Goal: Task Accomplishment & Management: Use online tool/utility

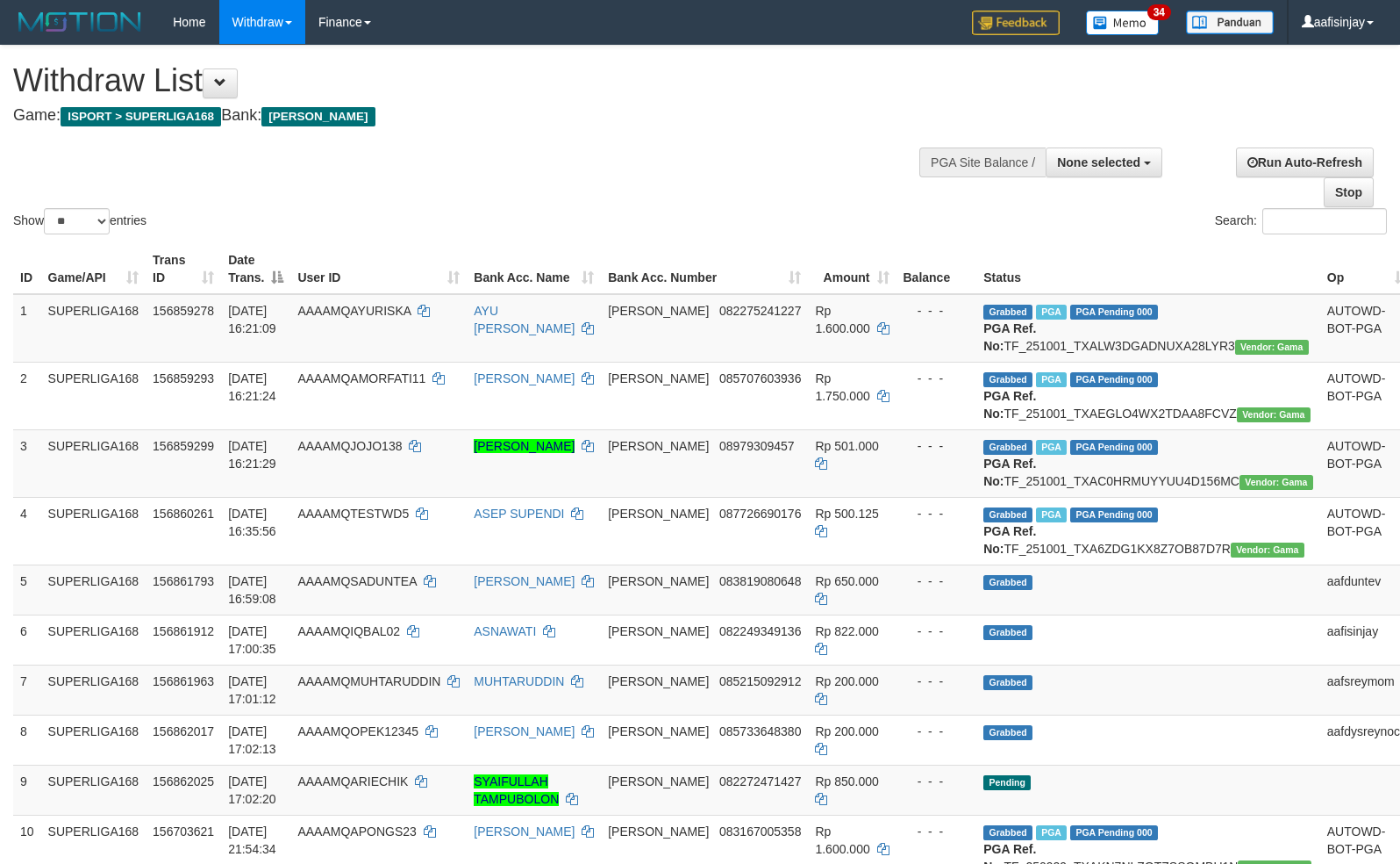
select select
select select "**"
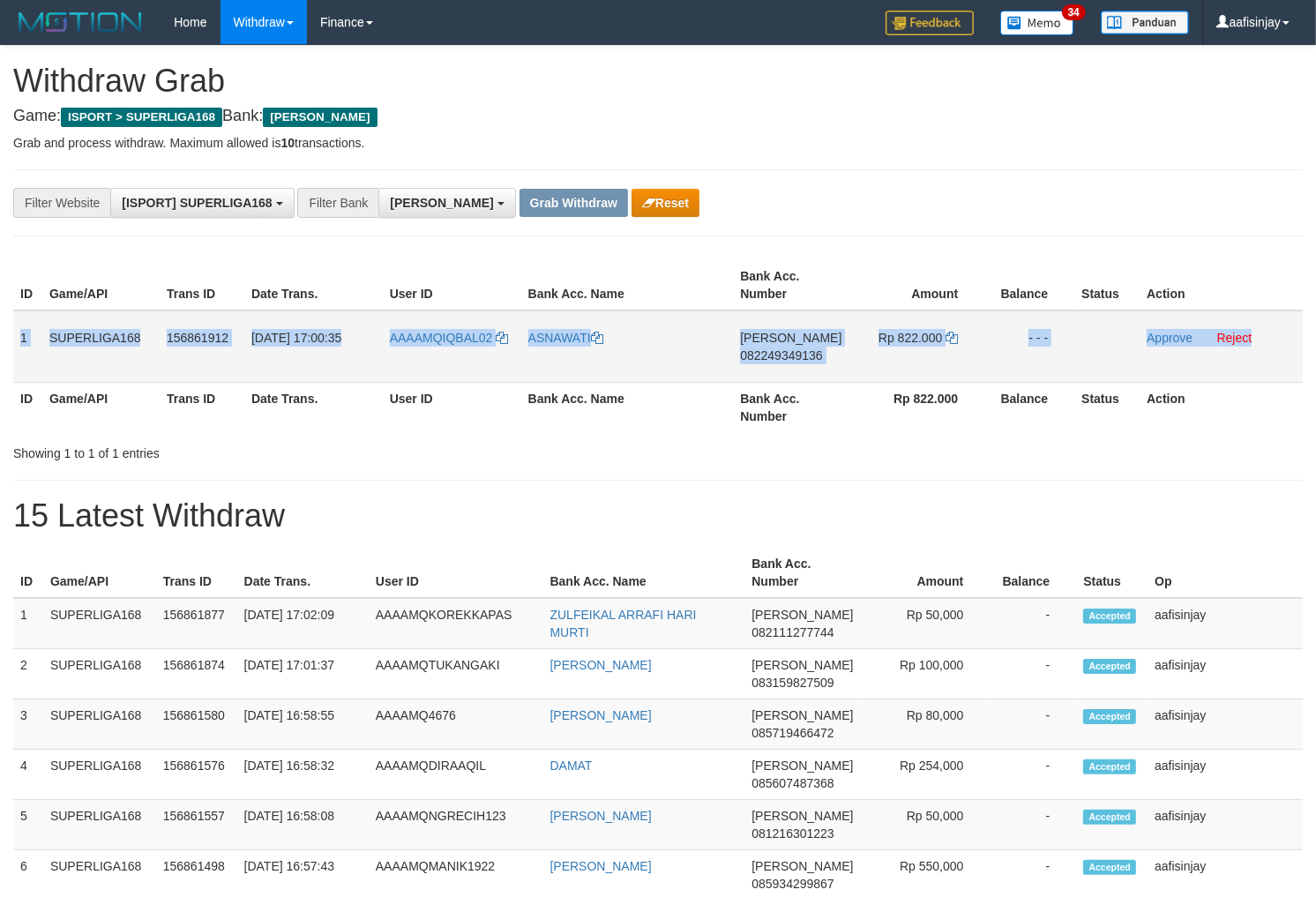
drag, startPoint x: 15, startPoint y: 337, endPoint x: 1254, endPoint y: 370, distance: 1239.4
click at [1254, 370] on tr "1 SUPERLIGA168 156861912 01/10/2025 17:00:35 AAAAMQIQBAL02 ASNAWATI DANA 082249…" at bounding box center [658, 346] width 1290 height 73
copy tr "1 SUPERLIGA168 156861912 01/10/2025 17:00:35 AAAAMQIQBAL02 ASNAWATI DANA 082249…"
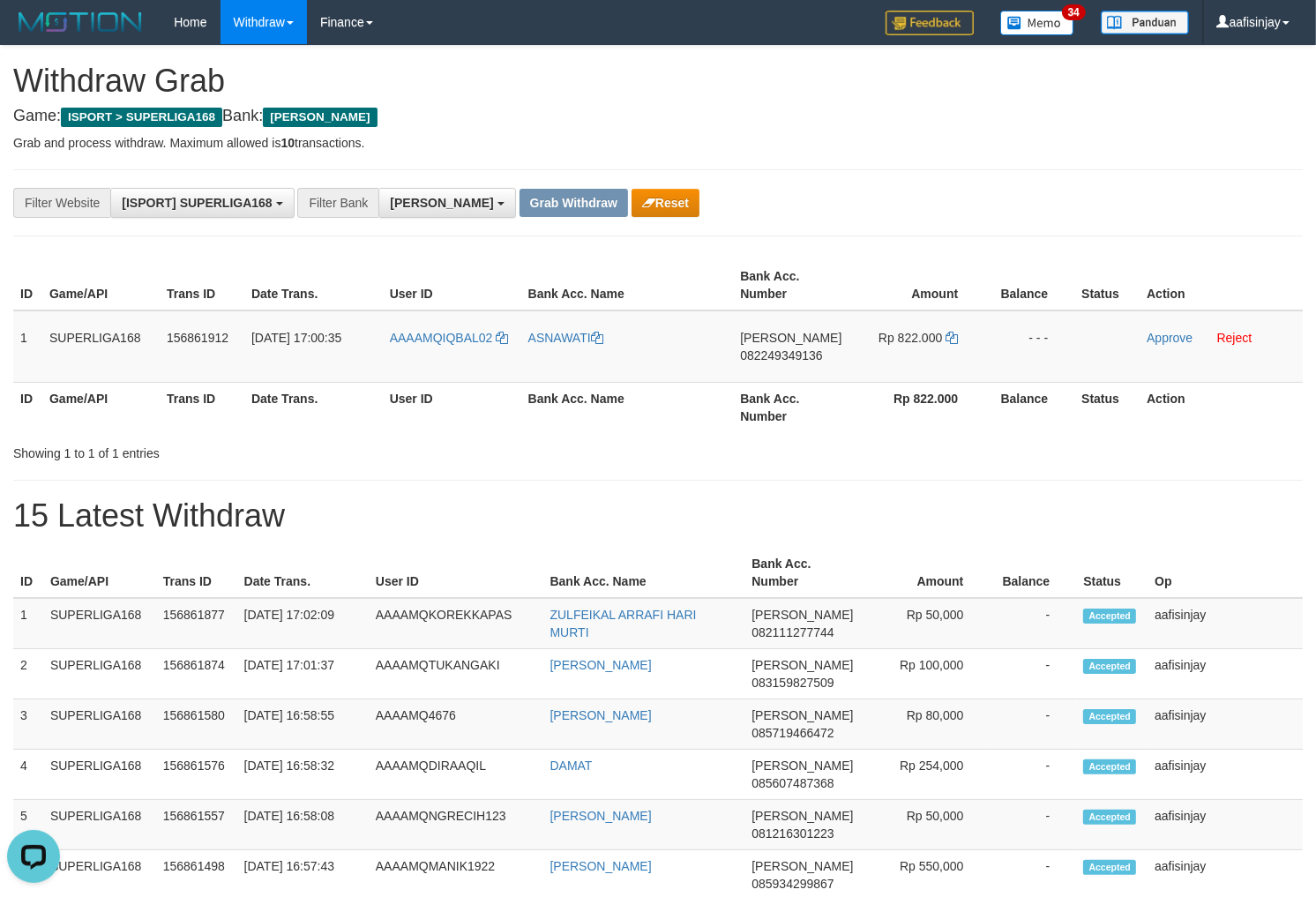
drag, startPoint x: 737, startPoint y: 411, endPoint x: 735, endPoint y: 381, distance: 30.1
click at [737, 410] on th "Bank Acc. Number" at bounding box center [790, 407] width 115 height 50
click at [786, 337] on td "DANA 082249349136" at bounding box center [790, 346] width 115 height 73
click at [780, 358] on span "082249349136" at bounding box center [781, 355] width 82 height 15
click at [949, 336] on icon at bounding box center [951, 337] width 13 height 13
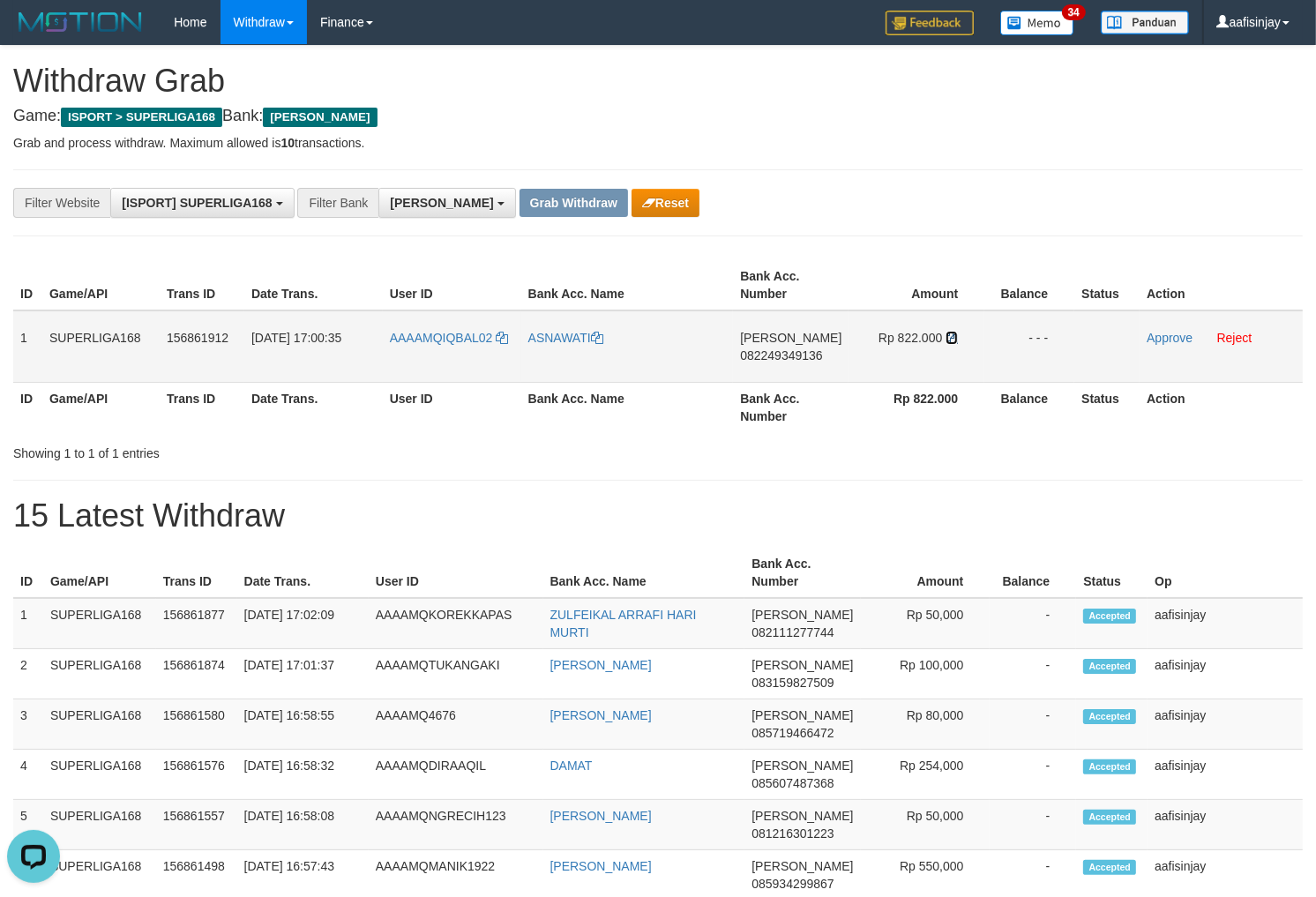
click at [949, 336] on icon at bounding box center [951, 337] width 13 height 13
click at [1153, 338] on link "Approve" at bounding box center [1169, 337] width 46 height 15
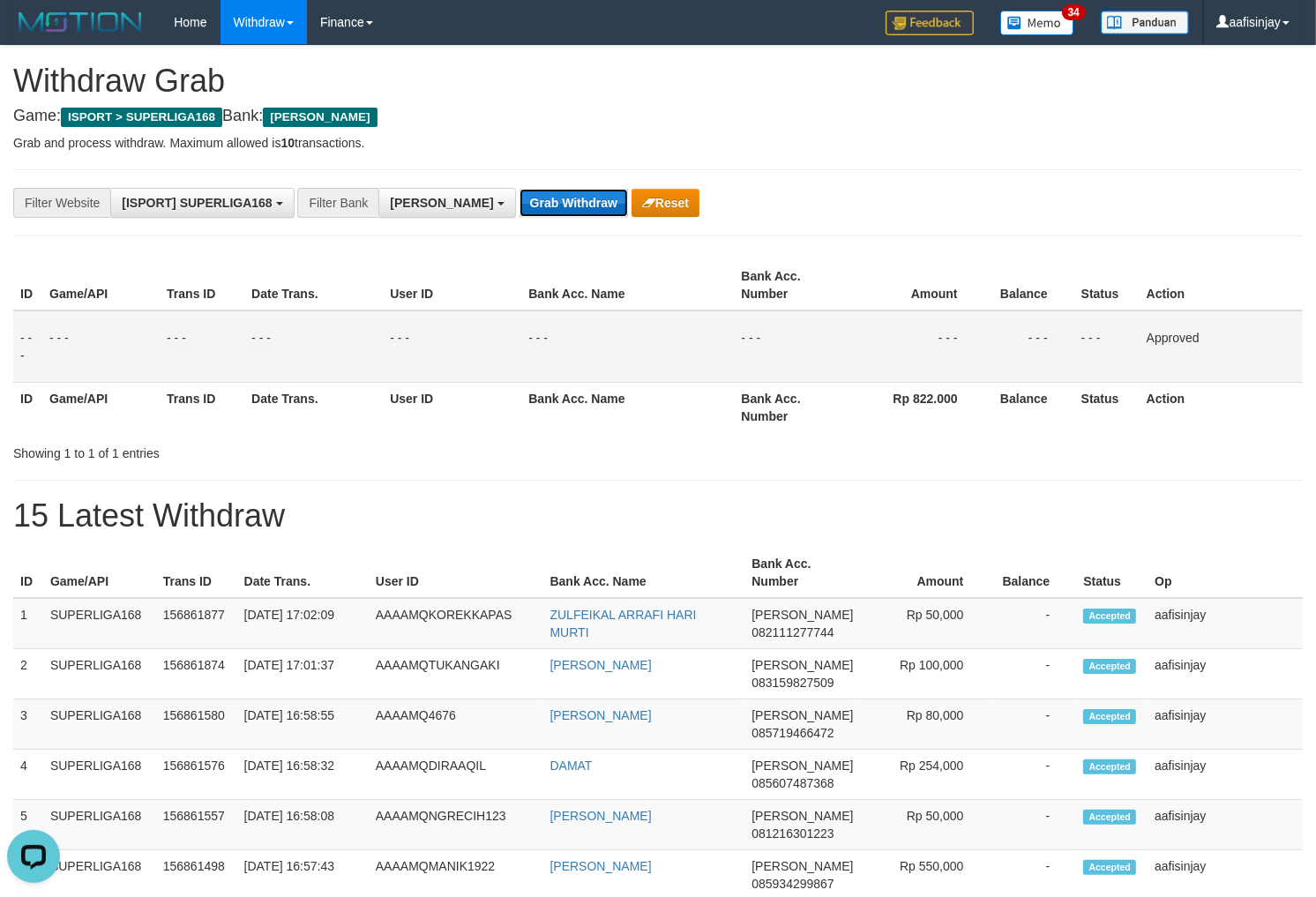
click at [520, 209] on button "Grab Withdraw" at bounding box center [574, 203] width 109 height 28
click at [520, 189] on button "Grab Withdraw" at bounding box center [574, 203] width 109 height 28
click at [520, 209] on button "Grab Withdraw" at bounding box center [574, 203] width 109 height 28
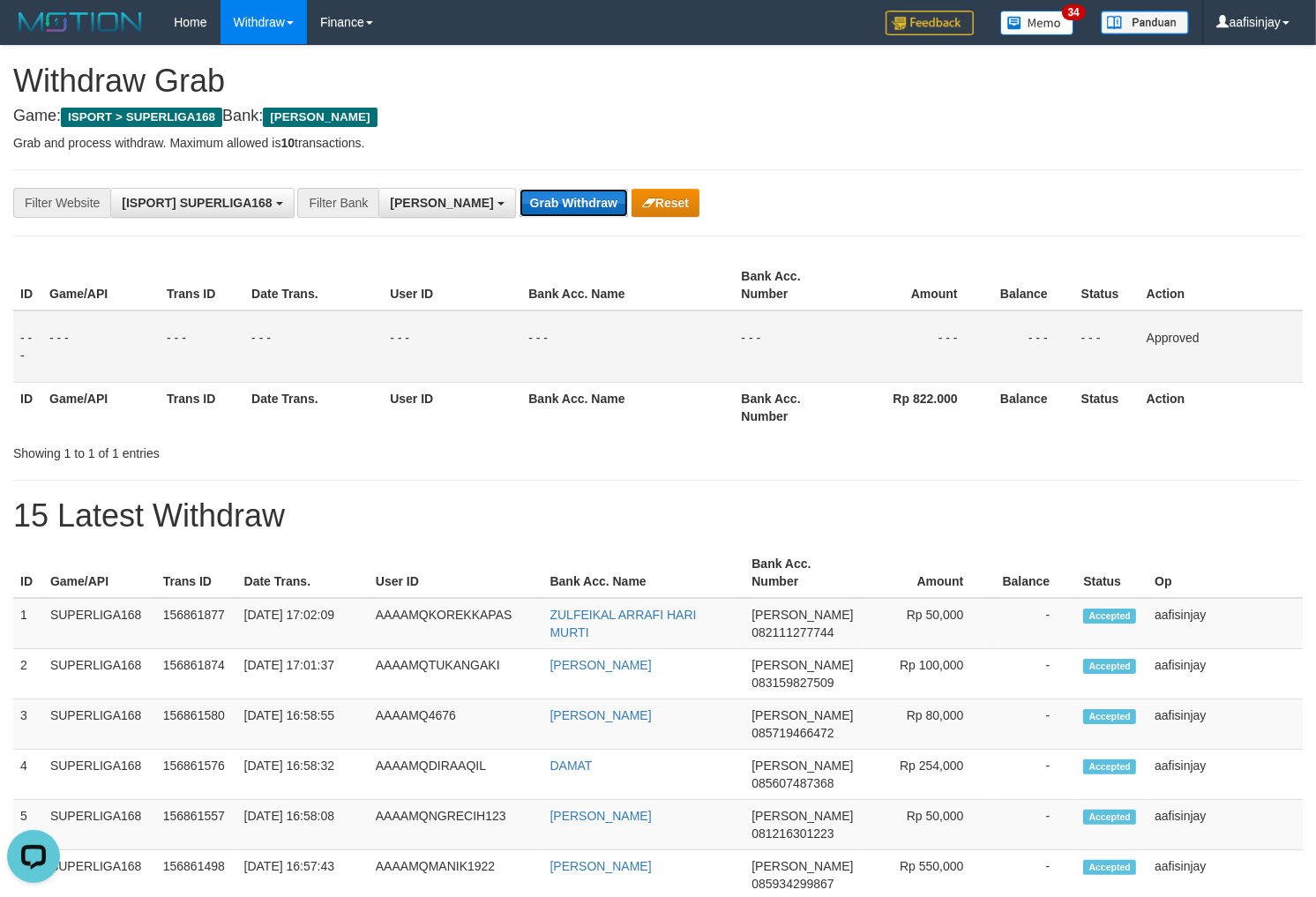
click at [520, 189] on button "Grab Withdraw" at bounding box center [574, 203] width 109 height 28
click at [520, 209] on button "Grab Withdraw" at bounding box center [574, 203] width 109 height 28
click at [520, 189] on button "Grab Withdraw" at bounding box center [574, 203] width 109 height 28
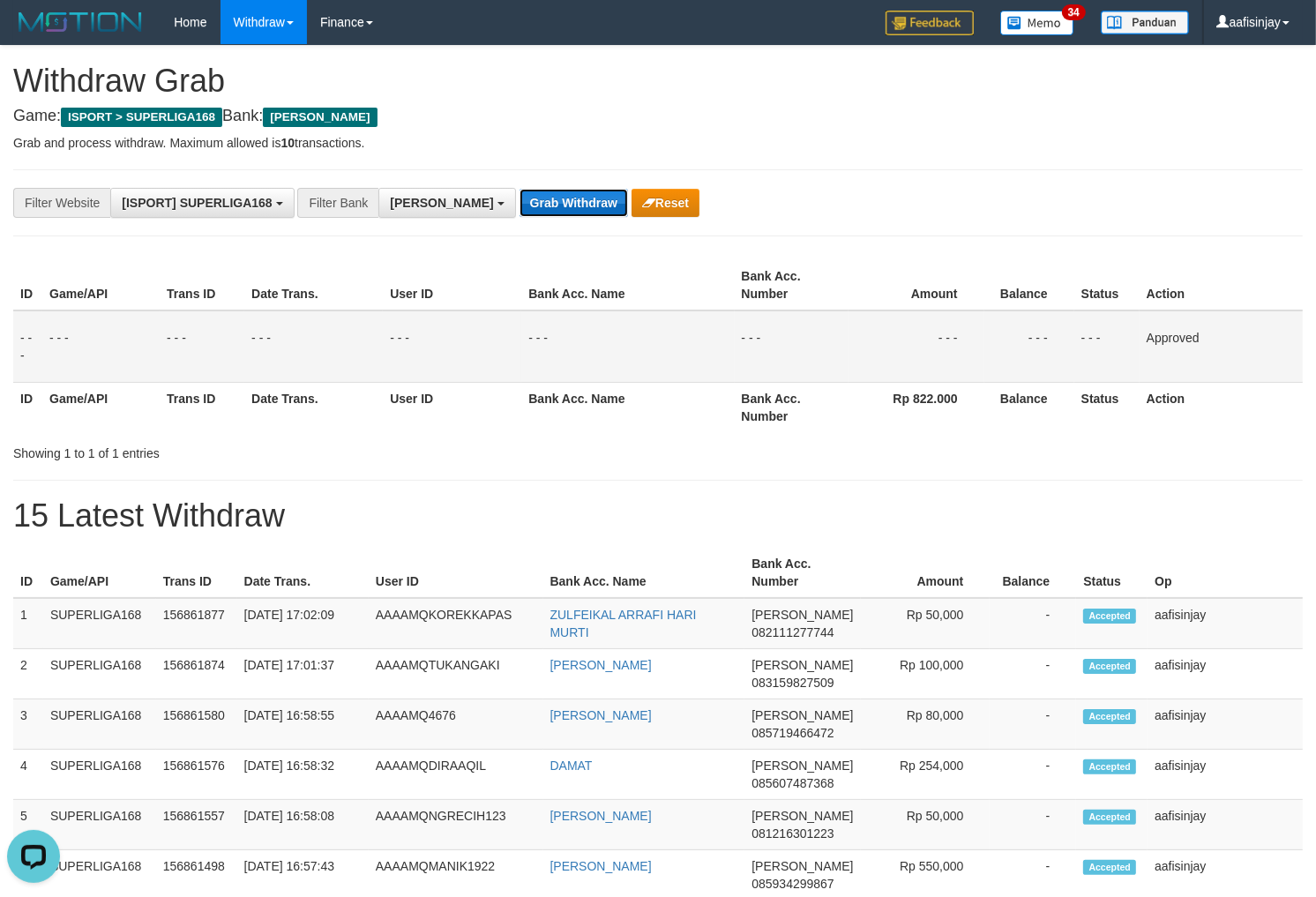
click at [520, 189] on button "Grab Withdraw" at bounding box center [574, 203] width 109 height 28
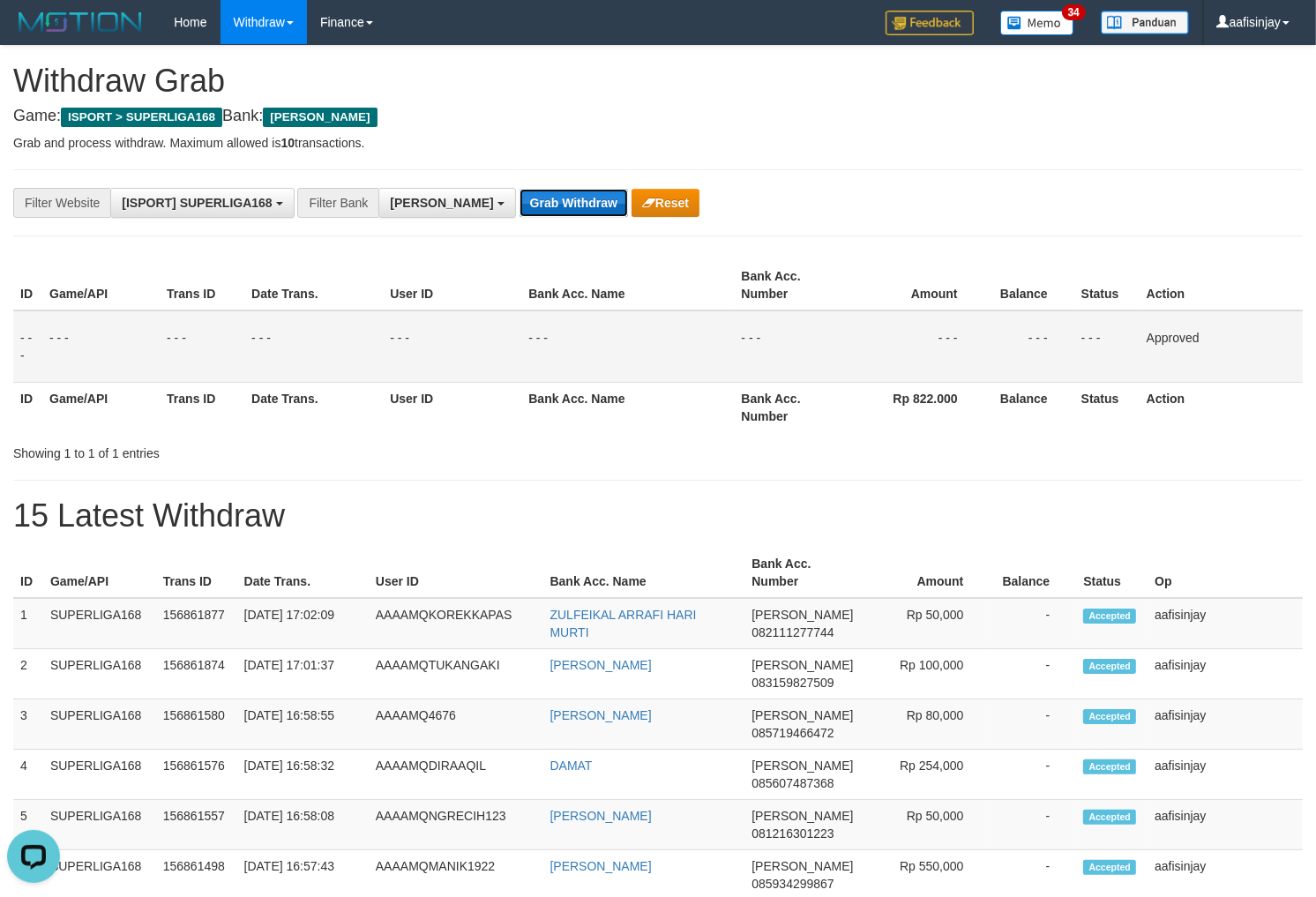
click at [520, 189] on button "Grab Withdraw" at bounding box center [574, 203] width 109 height 28
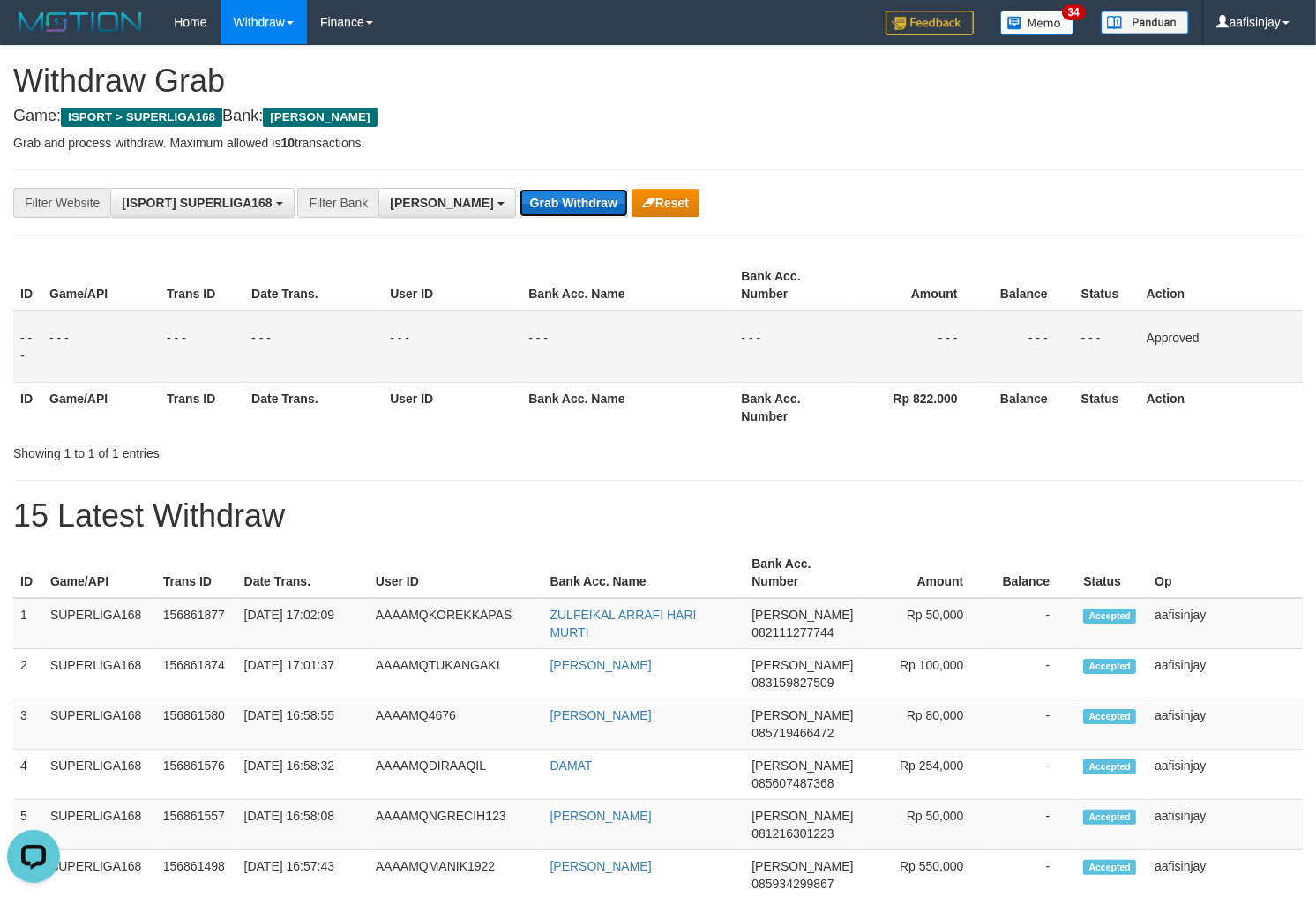
click at [520, 189] on button "Grab Withdraw" at bounding box center [574, 203] width 109 height 28
click at [520, 209] on button "Grab Withdraw" at bounding box center [574, 203] width 109 height 28
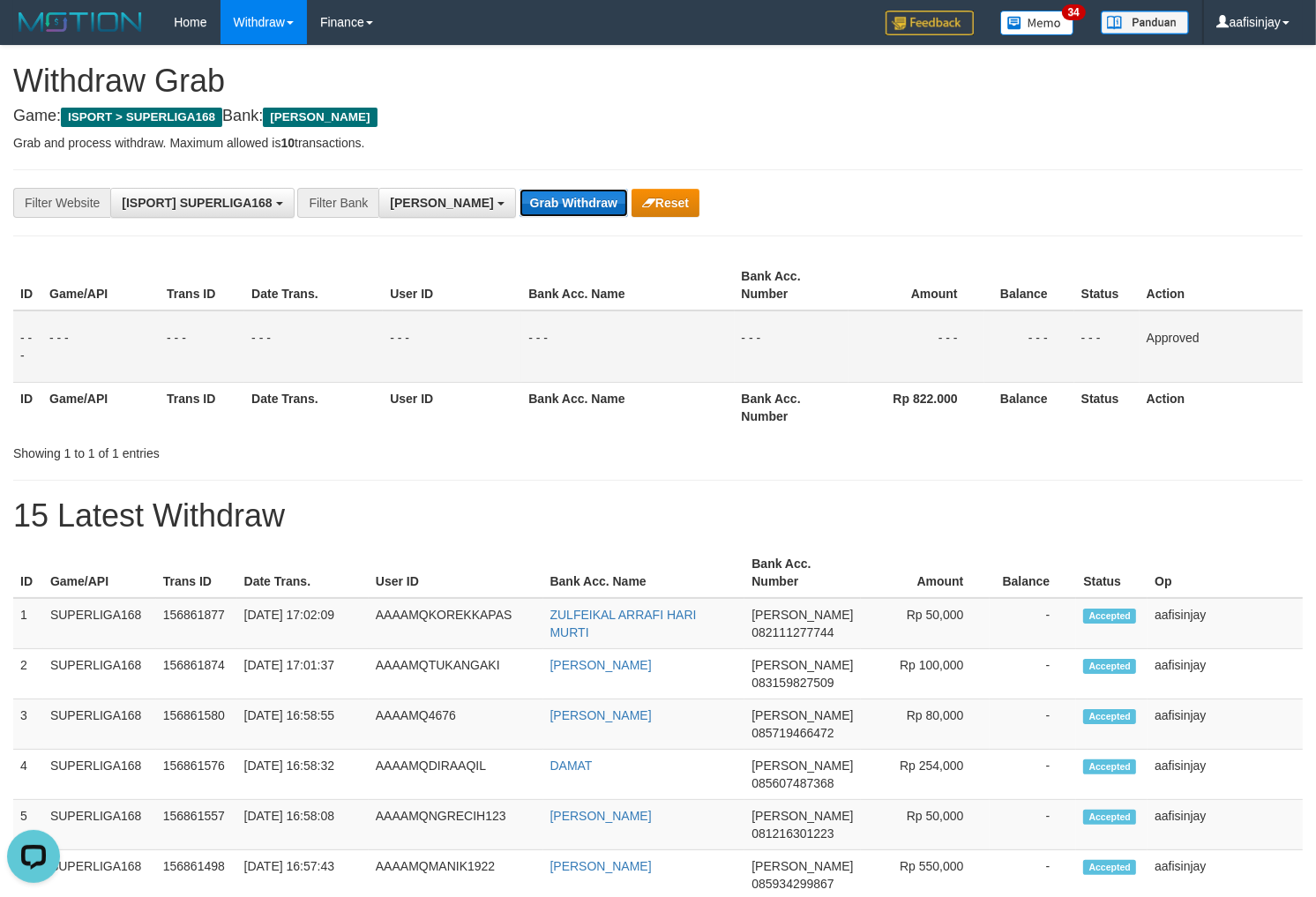
click at [520, 209] on button "Grab Withdraw" at bounding box center [574, 203] width 109 height 28
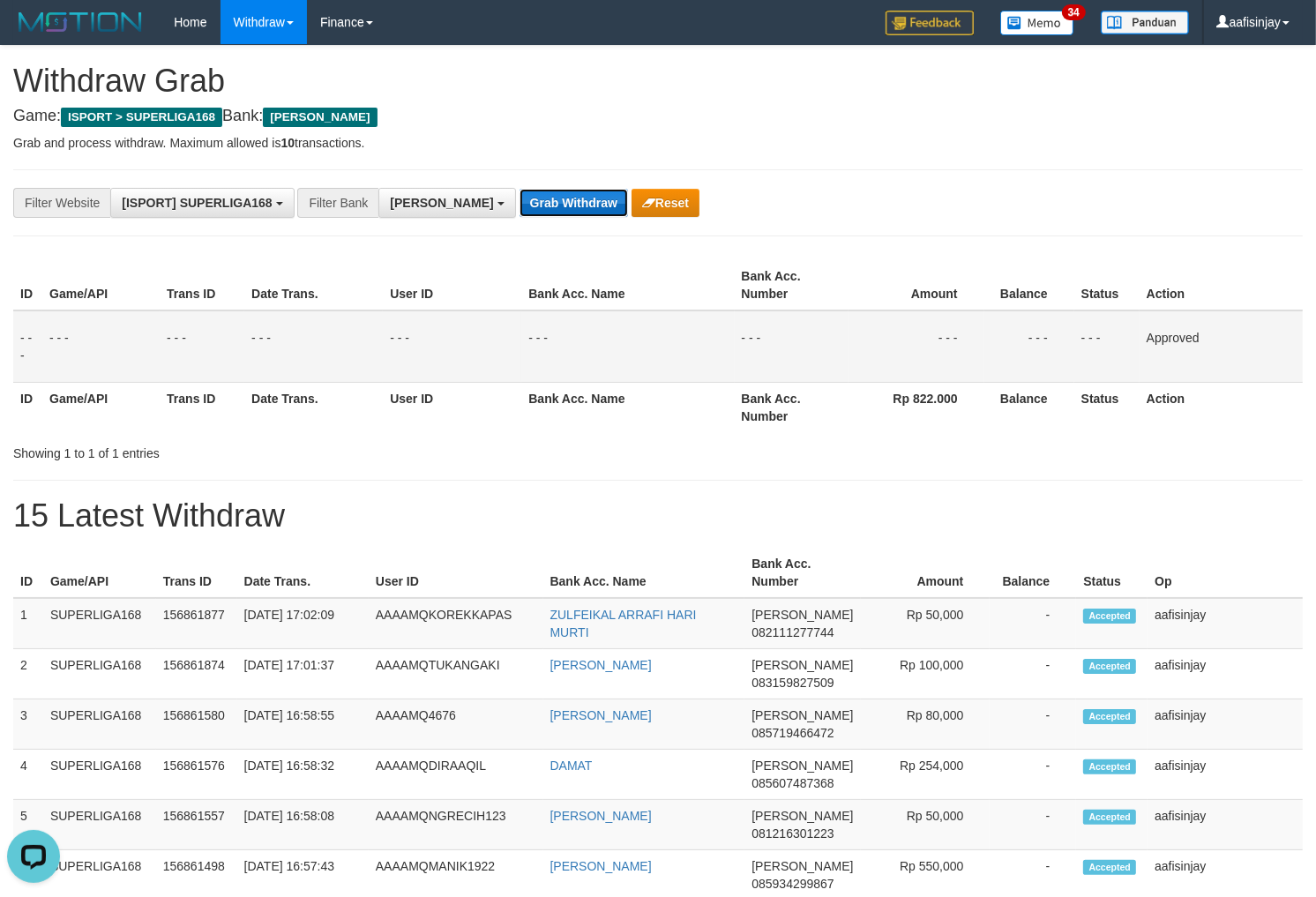
click at [520, 209] on button "Grab Withdraw" at bounding box center [574, 203] width 109 height 28
click at [520, 189] on button "Grab Withdraw" at bounding box center [574, 203] width 109 height 28
click at [520, 208] on button "Grab Withdraw" at bounding box center [574, 203] width 109 height 28
click at [520, 189] on button "Grab Withdraw" at bounding box center [574, 203] width 109 height 28
click at [520, 208] on button "Grab Withdraw" at bounding box center [574, 203] width 109 height 28
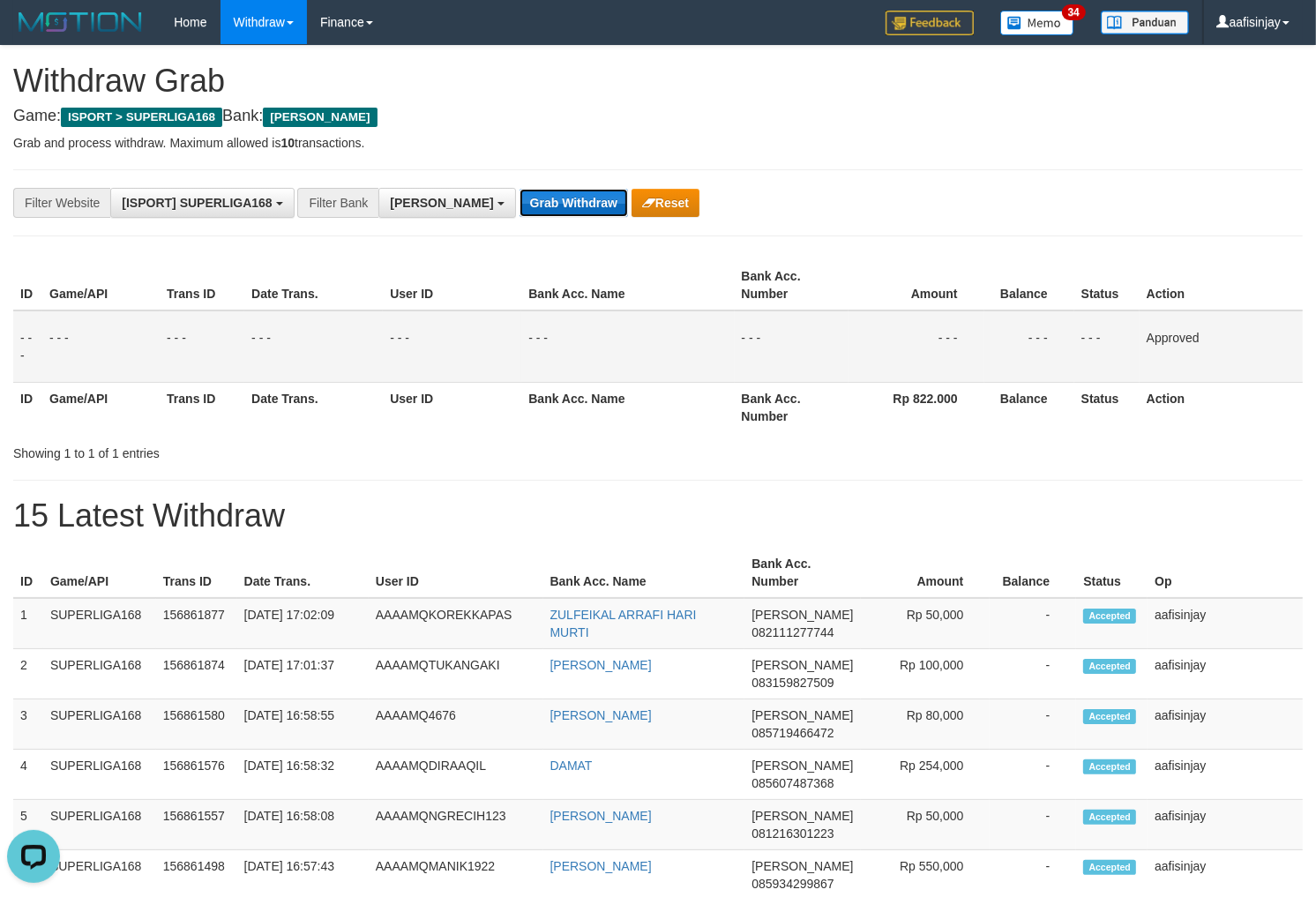
click at [520, 189] on button "Grab Withdraw" at bounding box center [574, 203] width 109 height 28
click at [520, 208] on button "Grab Withdraw" at bounding box center [574, 203] width 109 height 28
click at [520, 189] on button "Grab Withdraw" at bounding box center [574, 203] width 109 height 28
click at [520, 208] on button "Grab Withdraw" at bounding box center [574, 203] width 109 height 28
click at [520, 189] on button "Grab Withdraw" at bounding box center [574, 203] width 109 height 28
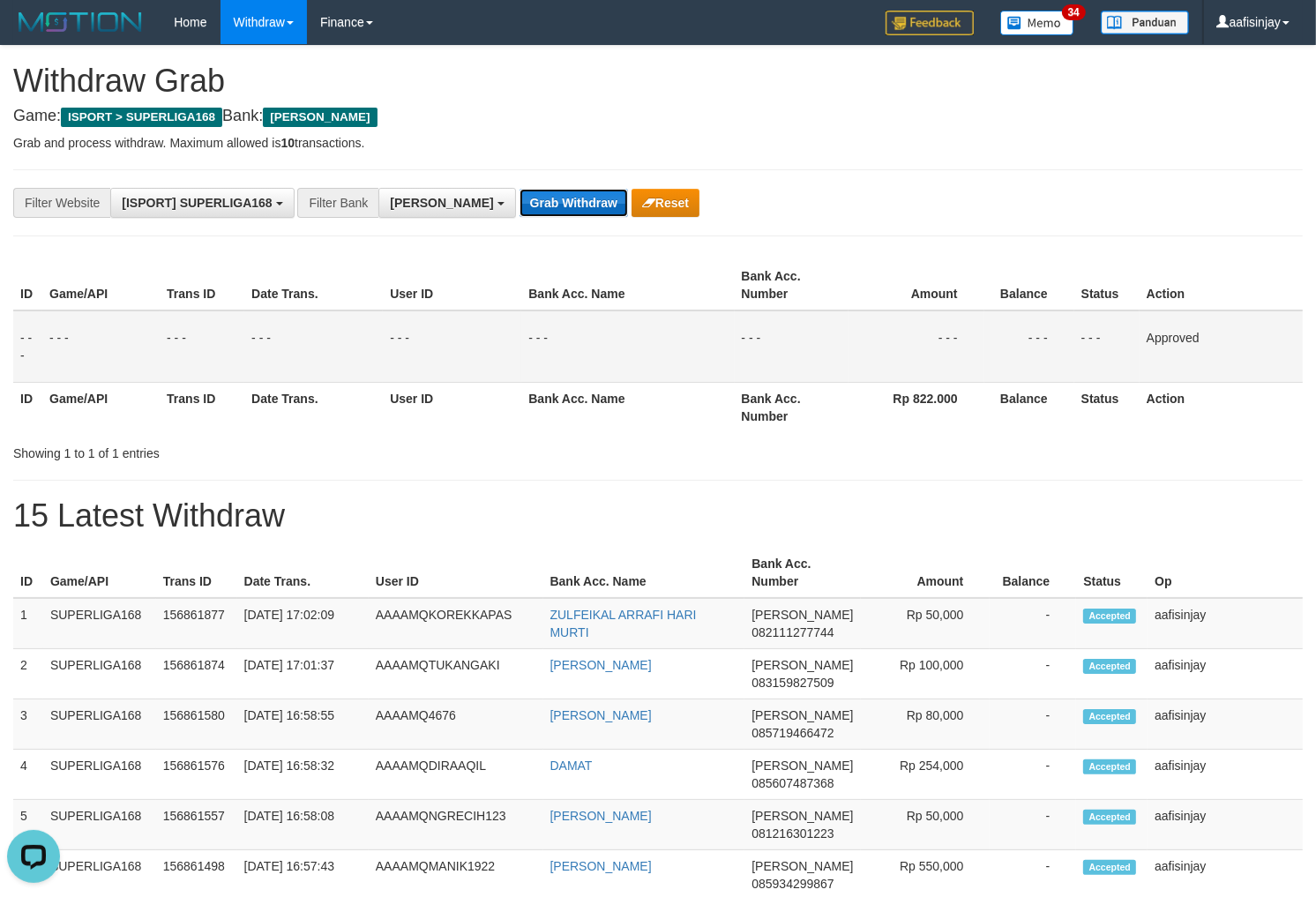
click at [520, 208] on button "Grab Withdraw" at bounding box center [574, 203] width 109 height 28
click at [520, 189] on button "Grab Withdraw" at bounding box center [574, 203] width 109 height 28
click at [520, 208] on button "Grab Withdraw" at bounding box center [574, 203] width 109 height 28
click at [520, 189] on button "Grab Withdraw" at bounding box center [574, 203] width 109 height 28
click at [520, 208] on button "Grab Withdraw" at bounding box center [574, 203] width 109 height 28
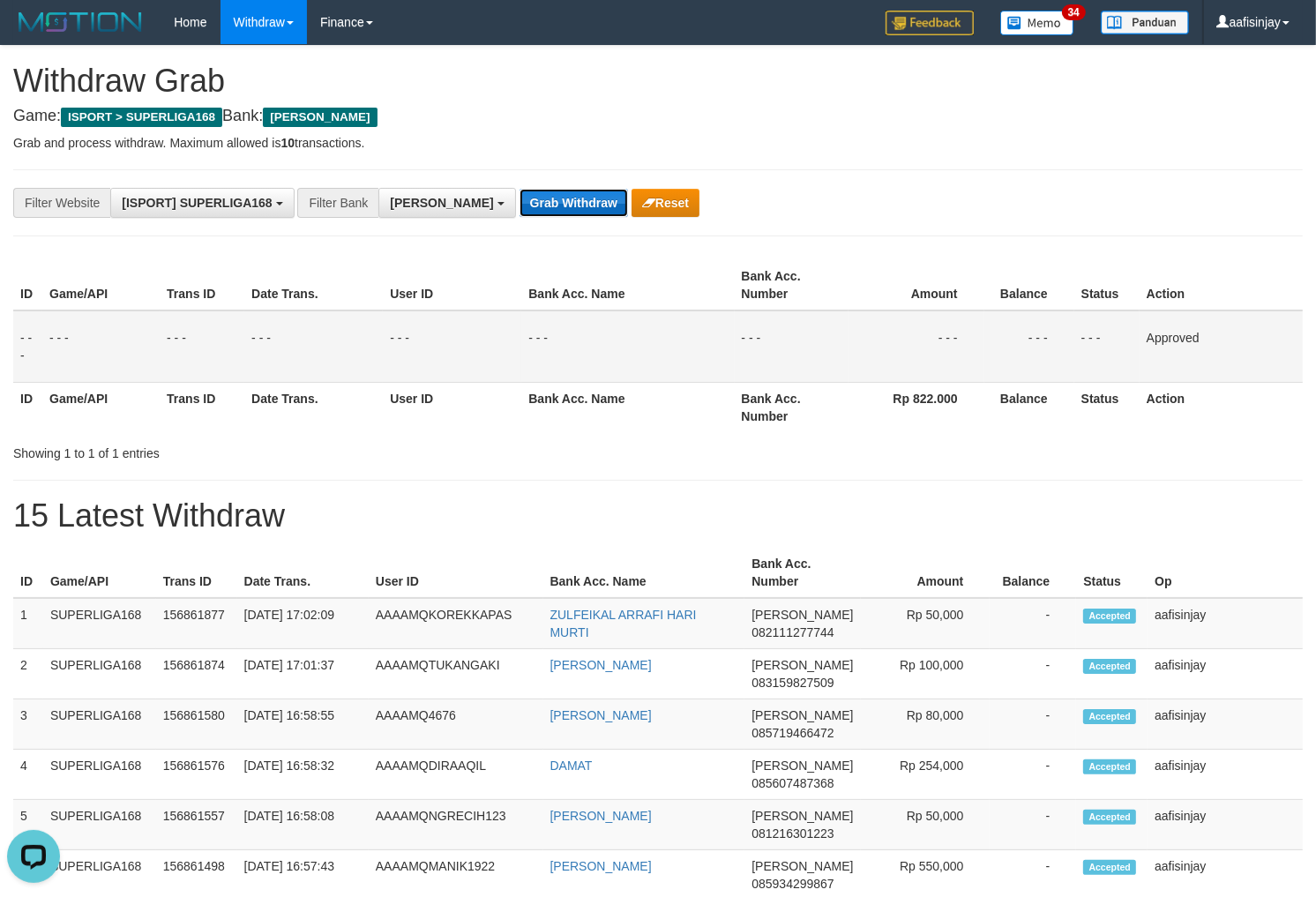
click at [520, 189] on button "Grab Withdraw" at bounding box center [574, 203] width 109 height 28
click at [520, 208] on button "Grab Withdraw" at bounding box center [574, 203] width 109 height 28
click at [520, 189] on button "Grab Withdraw" at bounding box center [574, 203] width 109 height 28
click at [520, 208] on button "Grab Withdraw" at bounding box center [574, 203] width 109 height 28
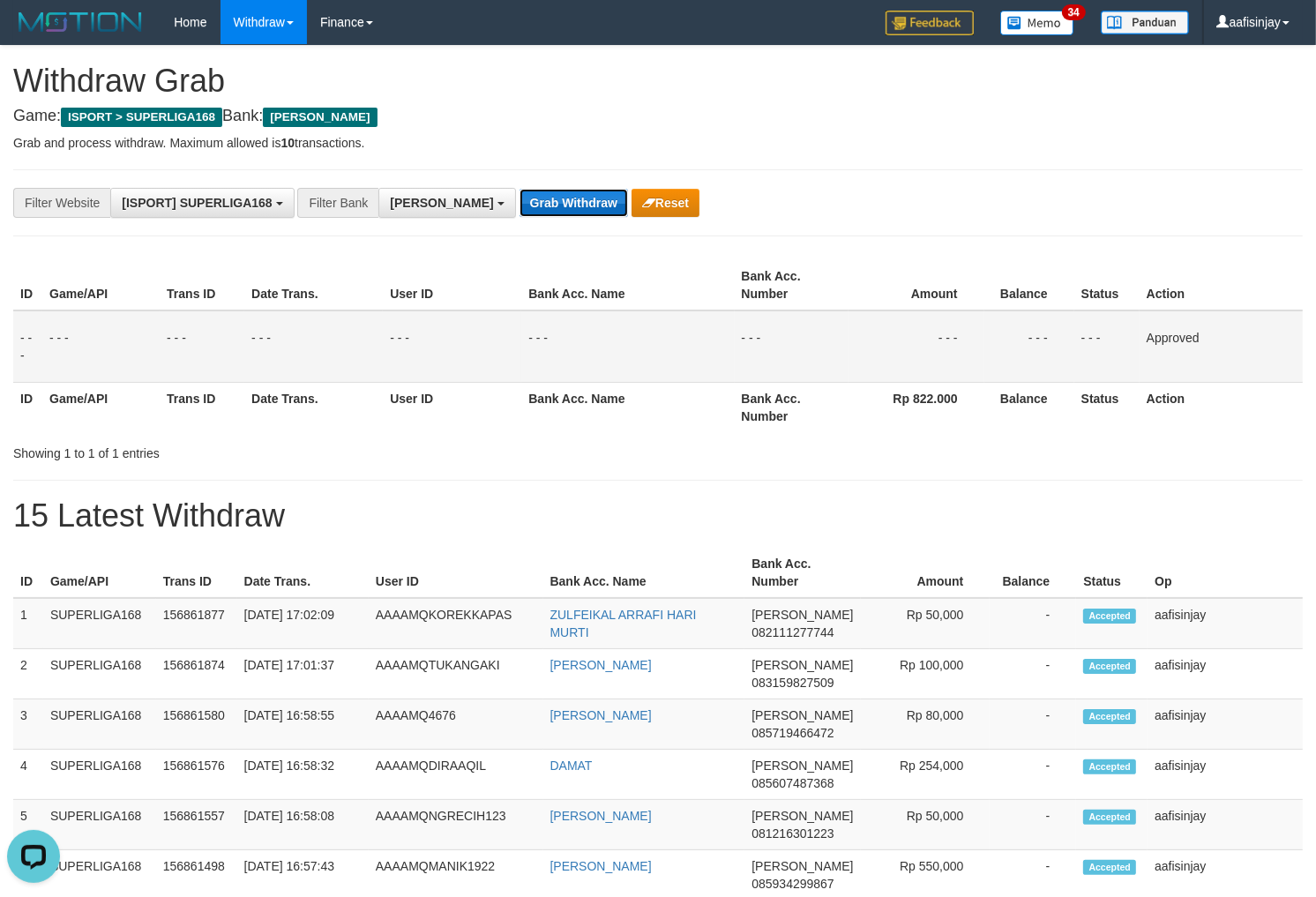
click at [520, 189] on button "Grab Withdraw" at bounding box center [574, 203] width 109 height 28
click at [520, 208] on button "Grab Withdraw" at bounding box center [574, 203] width 109 height 28
click at [520, 189] on button "Grab Withdraw" at bounding box center [574, 203] width 109 height 28
click at [520, 208] on button "Grab Withdraw" at bounding box center [574, 203] width 109 height 28
click at [520, 189] on button "Grab Withdraw" at bounding box center [574, 203] width 109 height 28
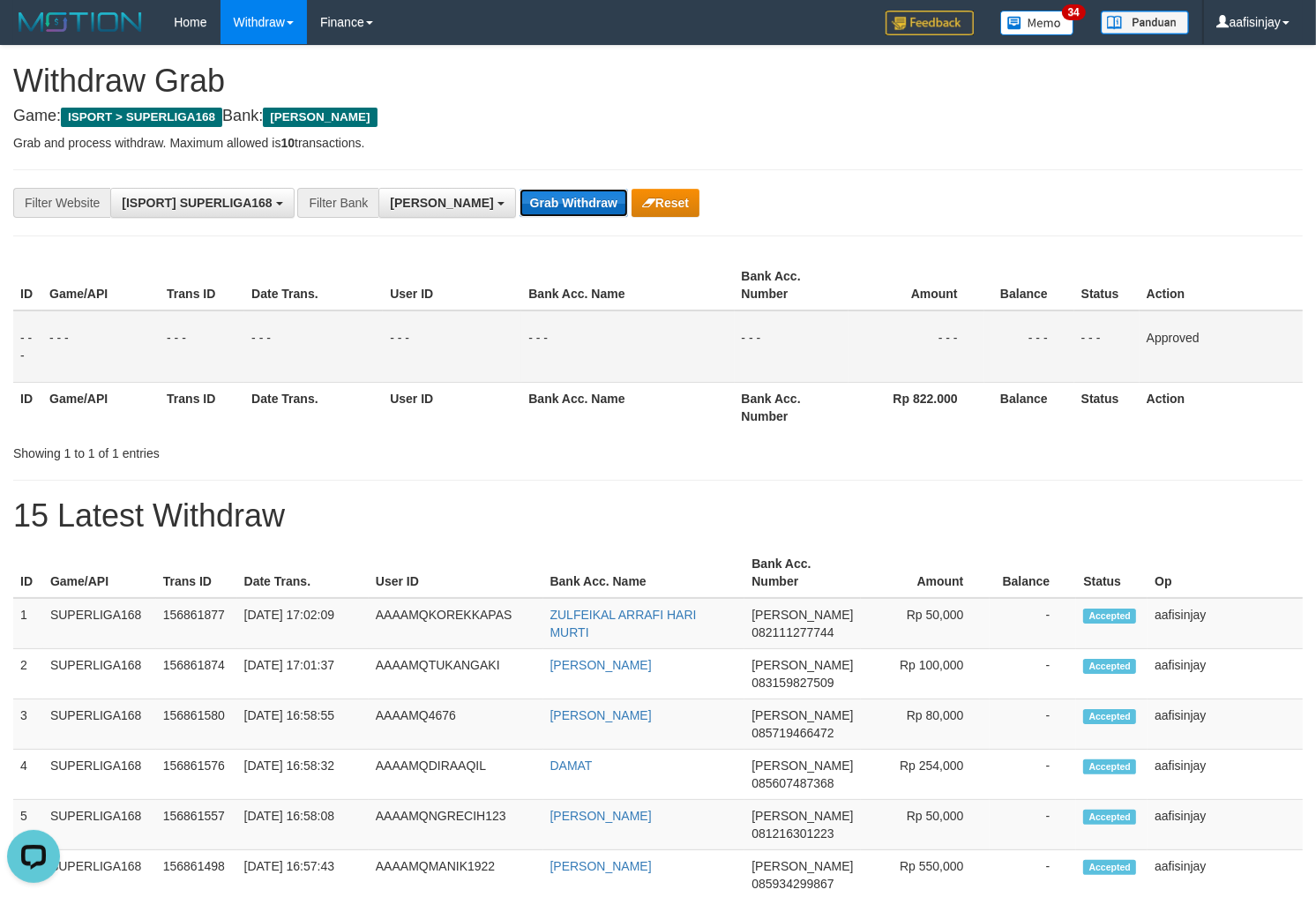
click at [520, 208] on button "Grab Withdraw" at bounding box center [574, 203] width 109 height 28
click at [520, 189] on button "Grab Withdraw" at bounding box center [574, 203] width 109 height 28
click at [520, 208] on button "Grab Withdraw" at bounding box center [574, 203] width 109 height 28
click at [520, 189] on button "Grab Withdraw" at bounding box center [574, 203] width 109 height 28
click at [520, 208] on button "Grab Withdraw" at bounding box center [574, 203] width 109 height 28
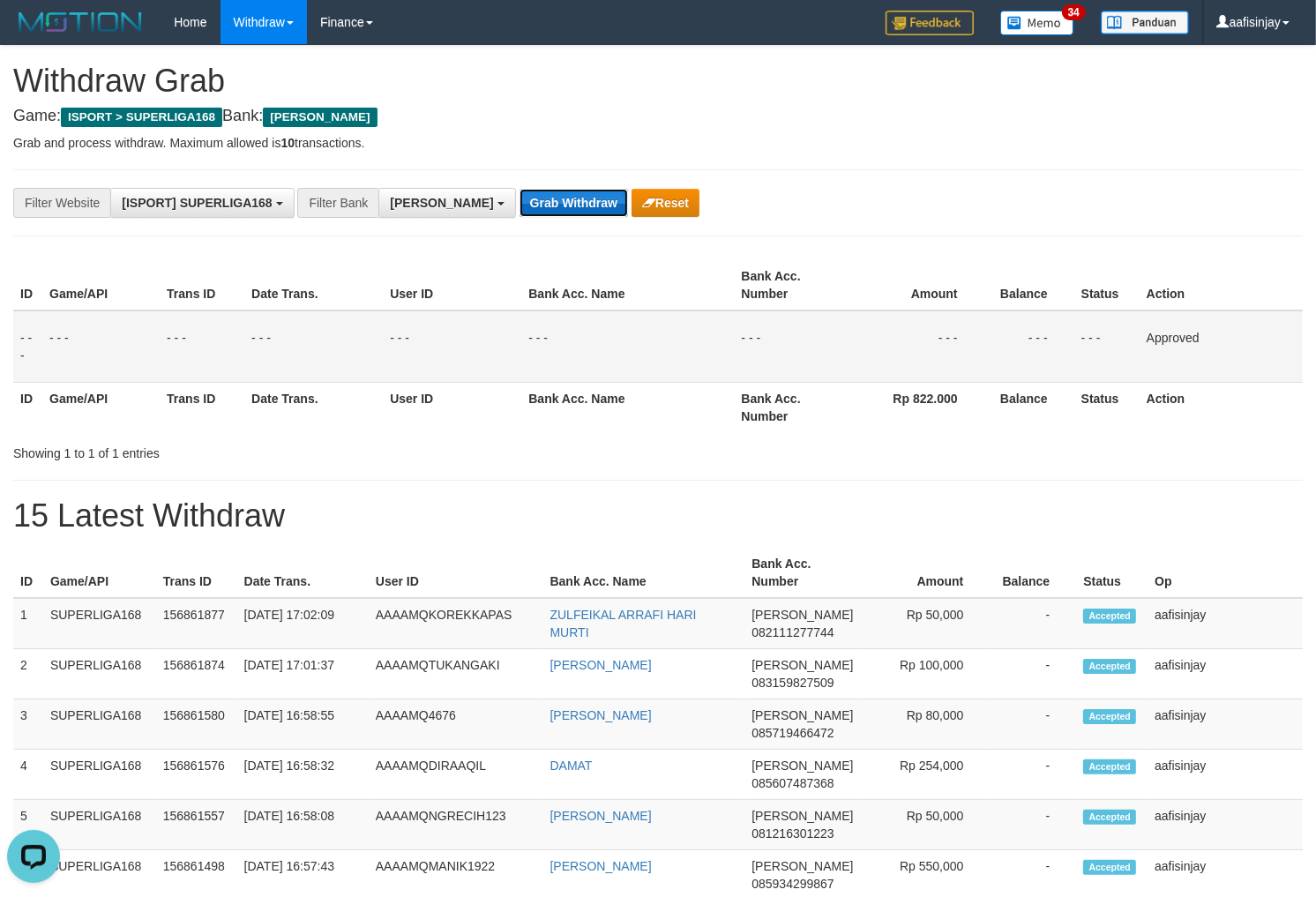
click at [520, 189] on button "Grab Withdraw" at bounding box center [574, 203] width 109 height 28
click at [520, 208] on button "Grab Withdraw" at bounding box center [574, 203] width 109 height 28
click at [520, 189] on button "Grab Withdraw" at bounding box center [574, 203] width 109 height 28
click at [520, 208] on button "Grab Withdraw" at bounding box center [574, 203] width 109 height 28
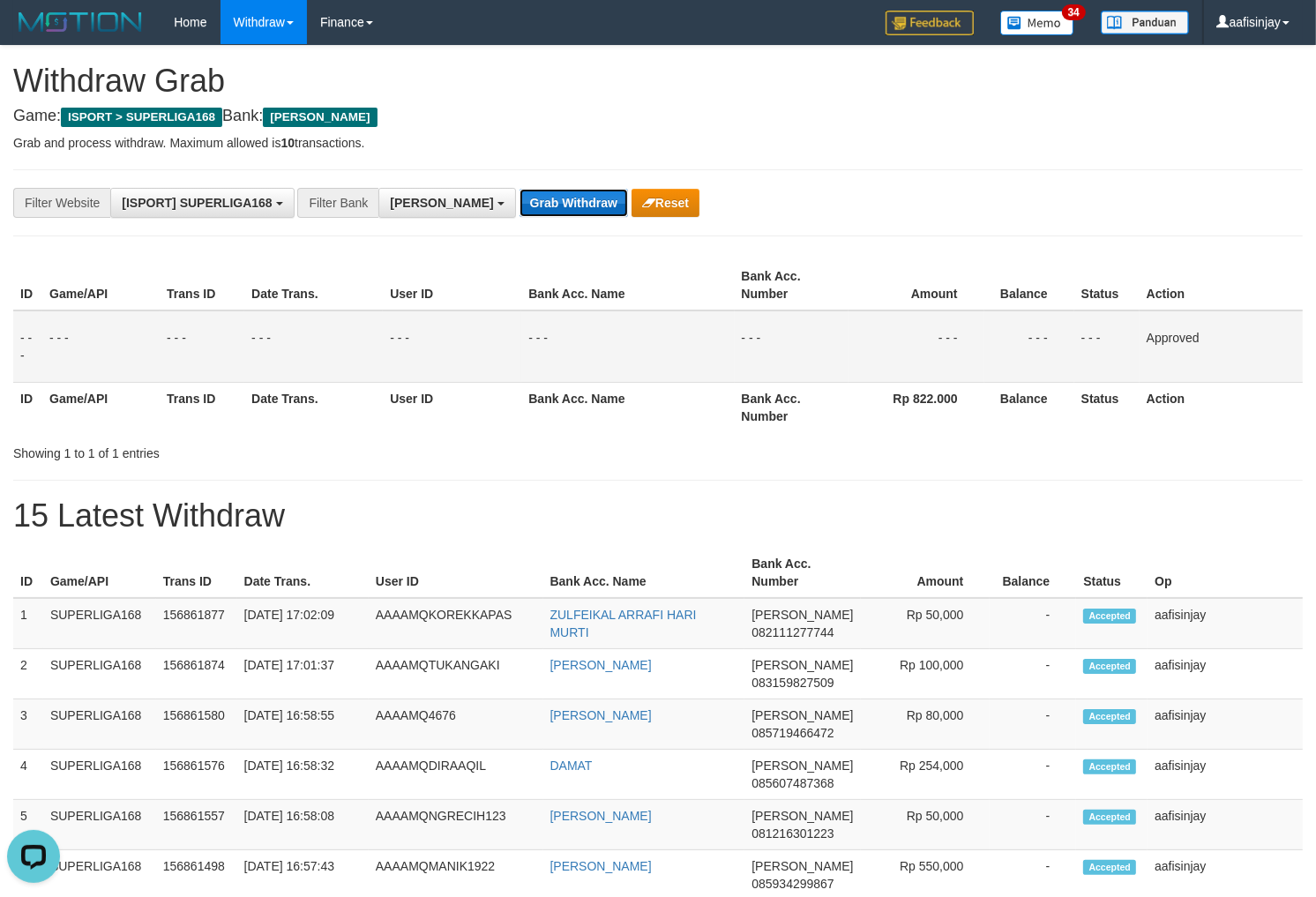
click at [520, 208] on button "Grab Withdraw" at bounding box center [574, 203] width 109 height 28
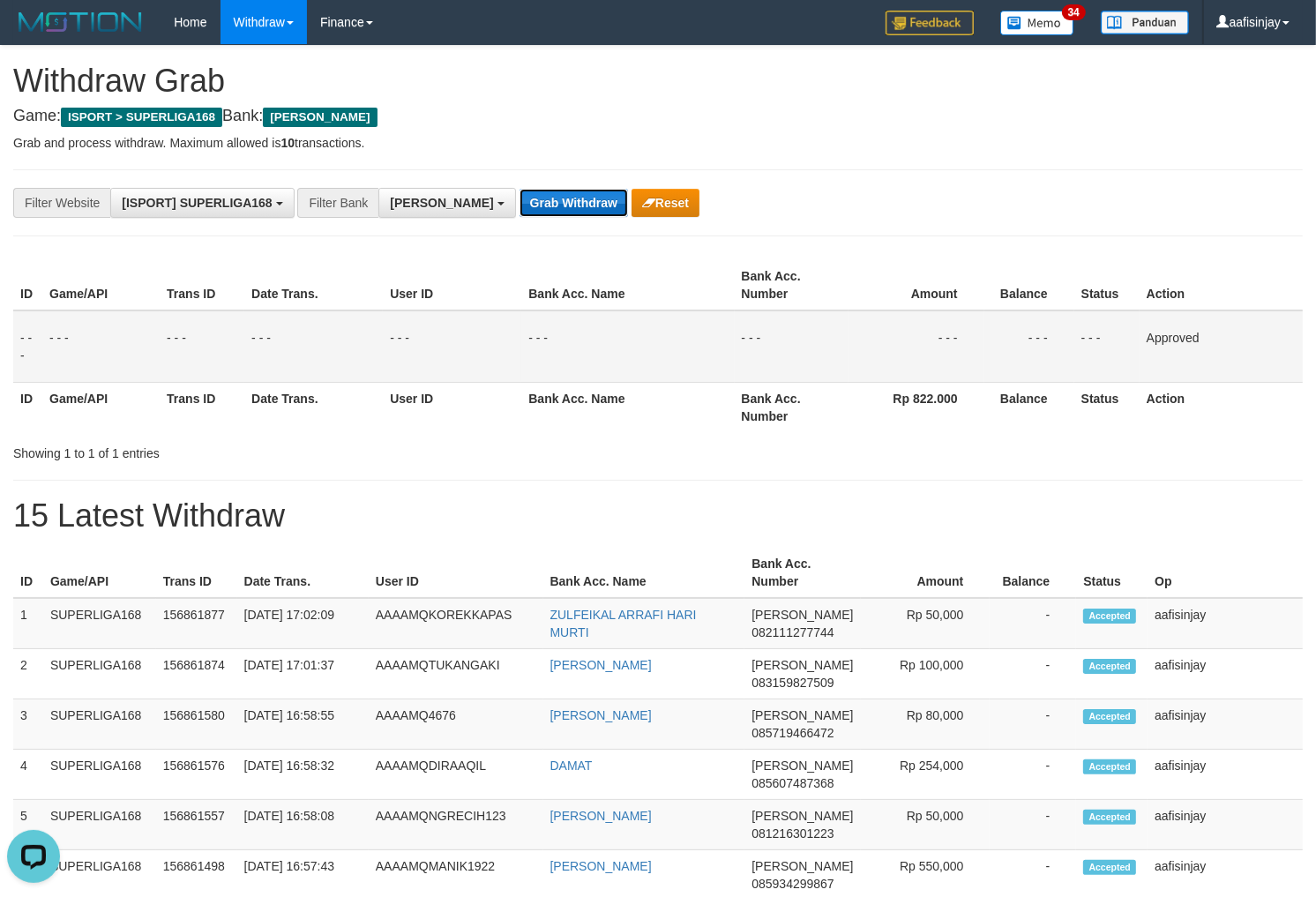
click at [520, 208] on button "Grab Withdraw" at bounding box center [574, 203] width 109 height 28
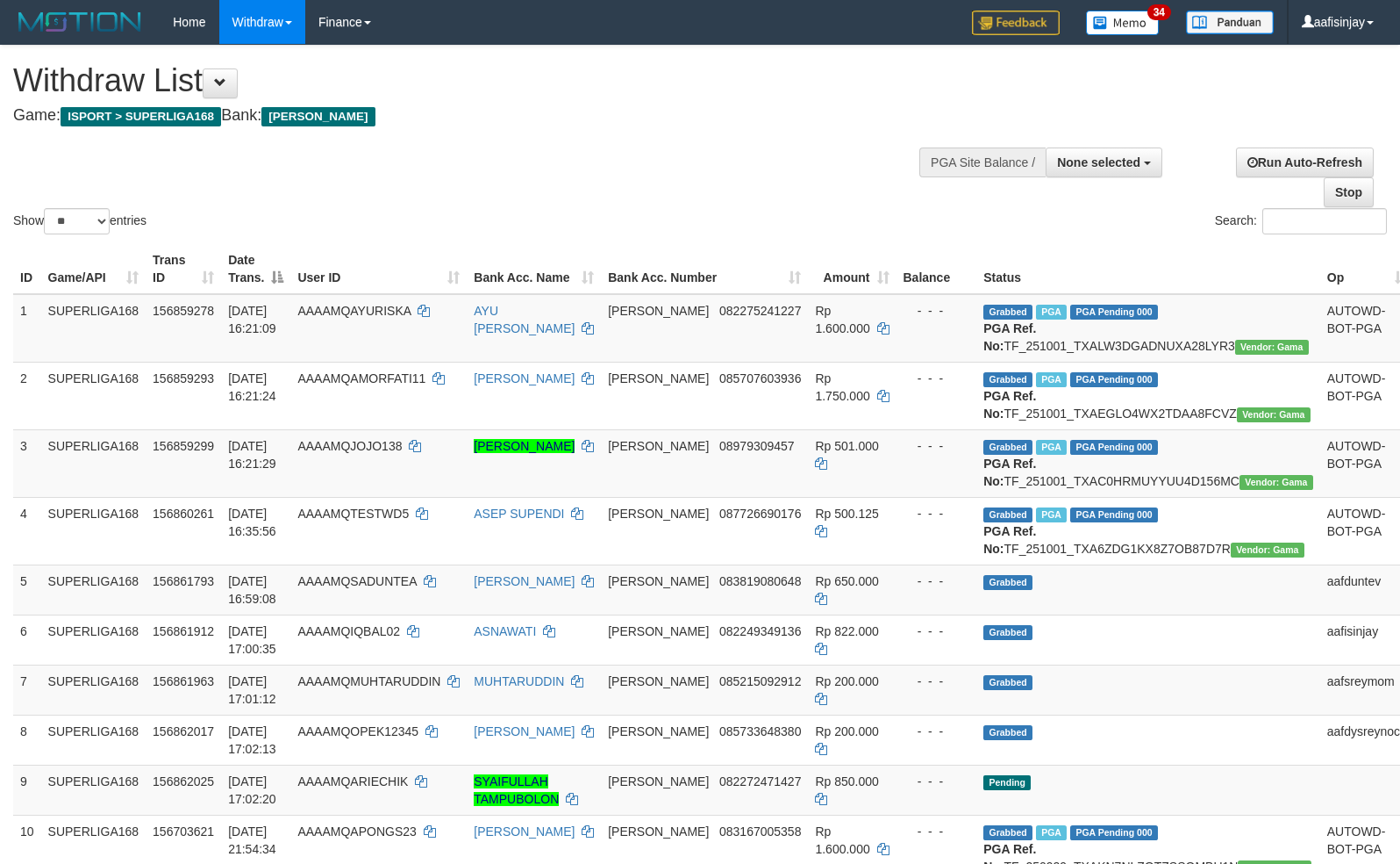
select select
select select "**"
select select
select select "**"
select select
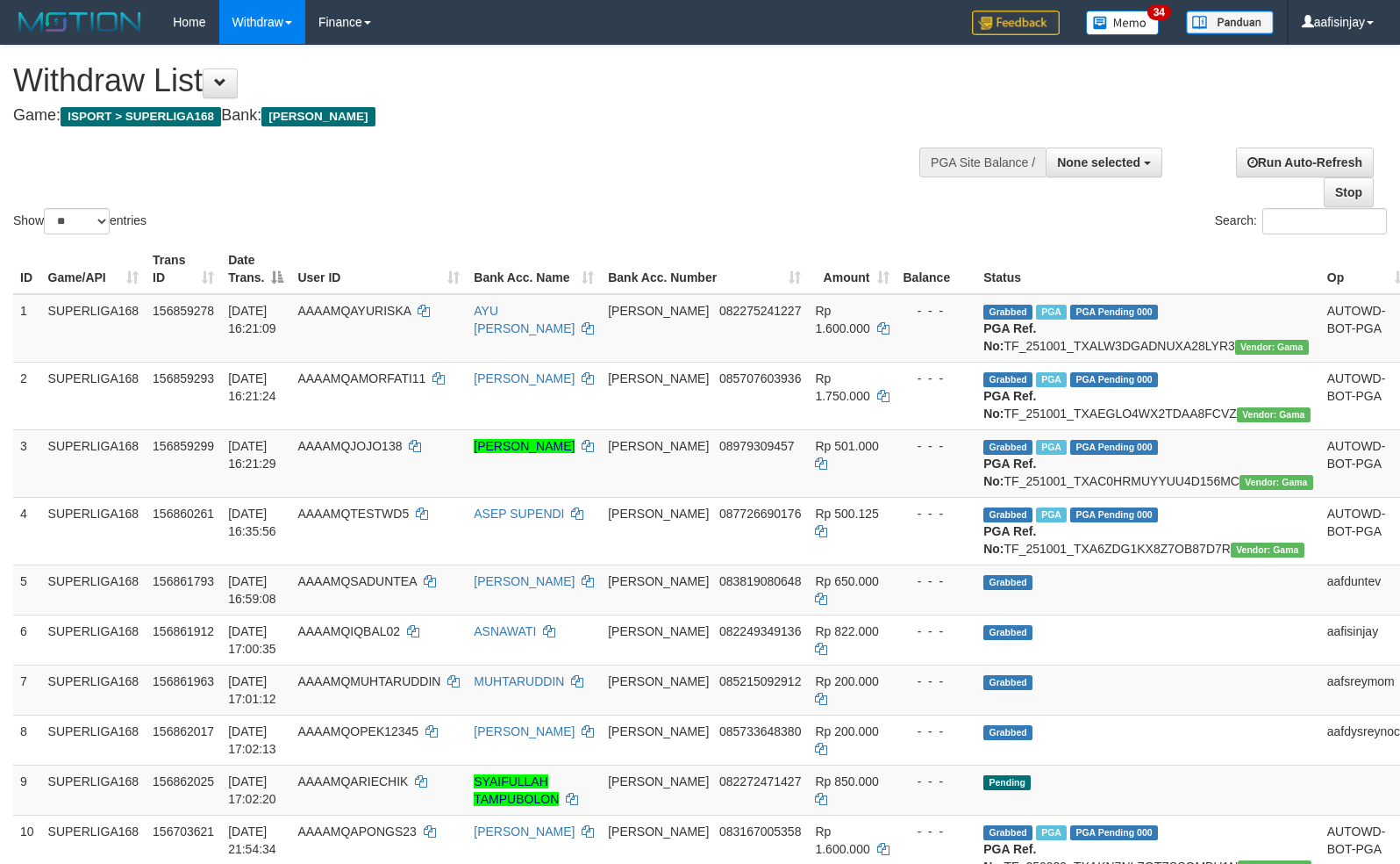
select select "**"
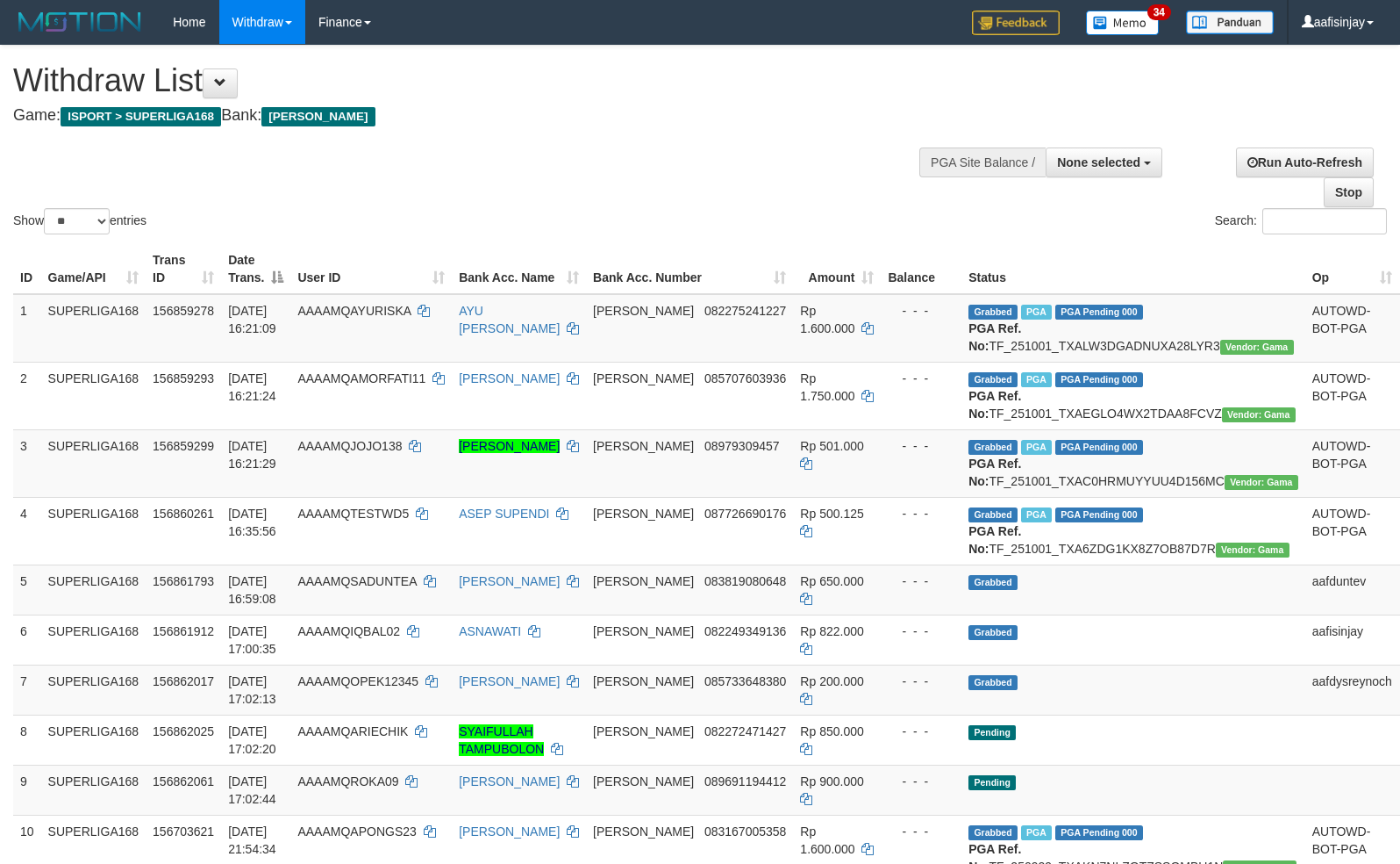
select select
select select "**"
select select
select select "**"
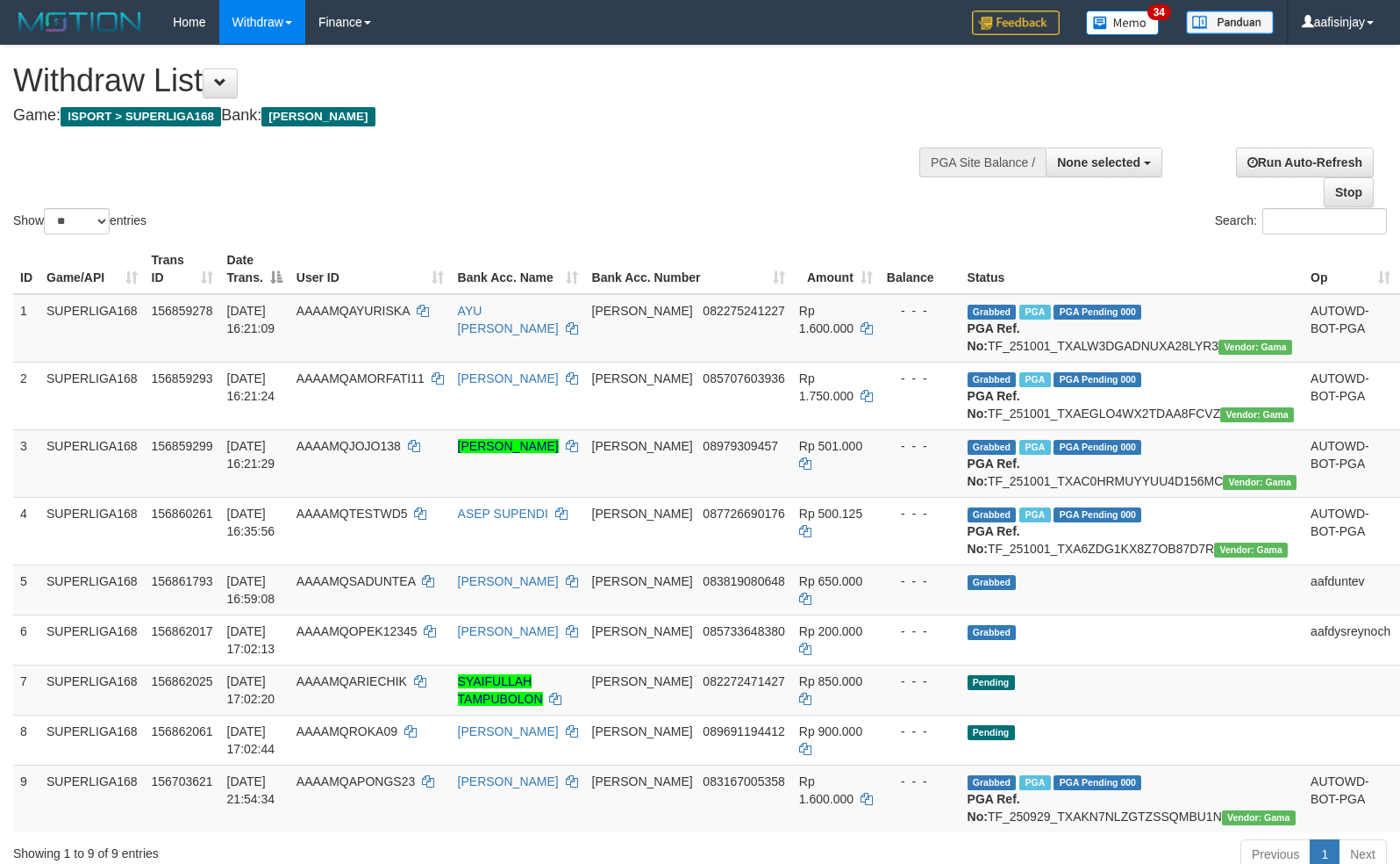
select select
select select "**"
select select
select select "**"
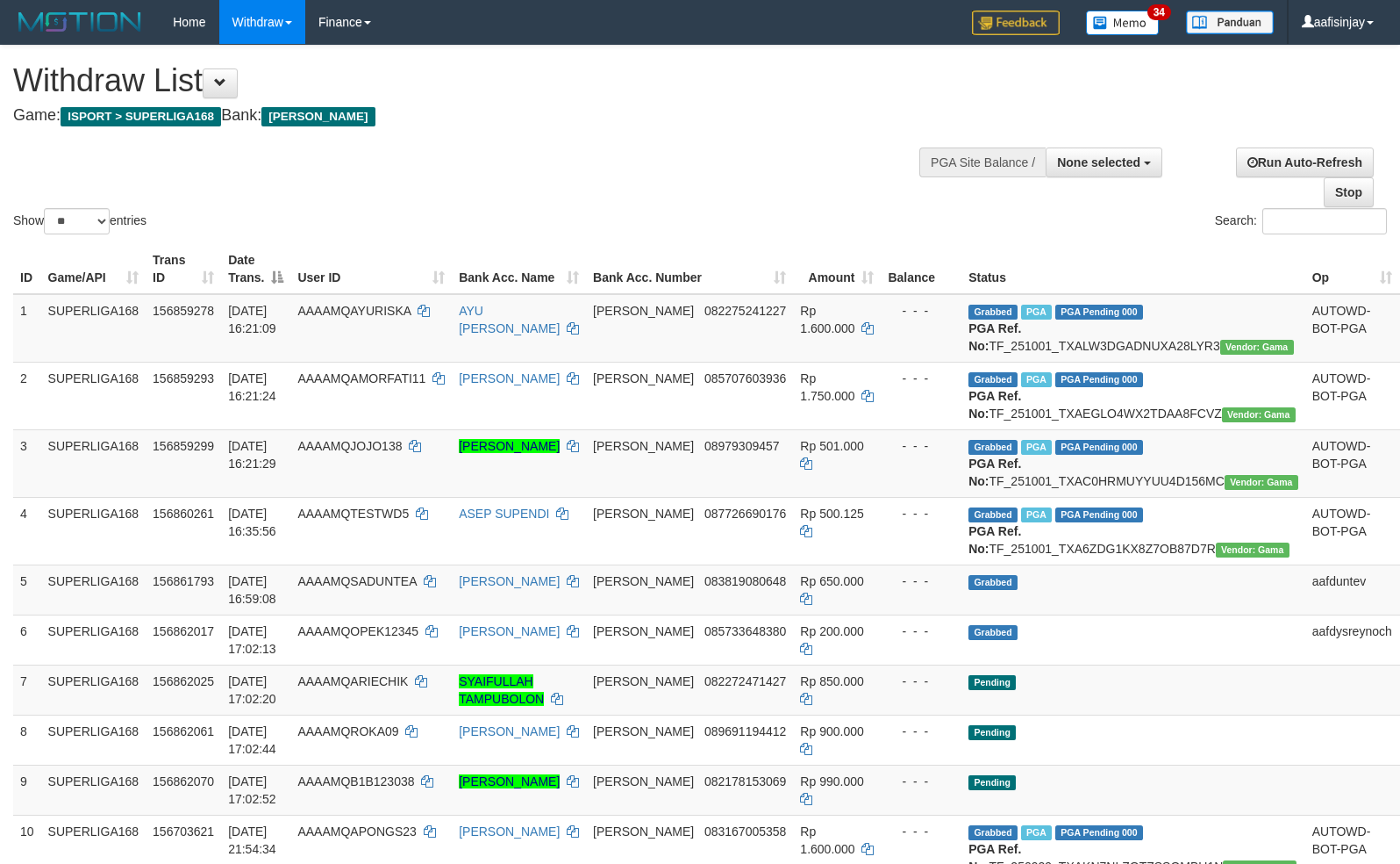
select select
select select "**"
select select
select select "**"
select select
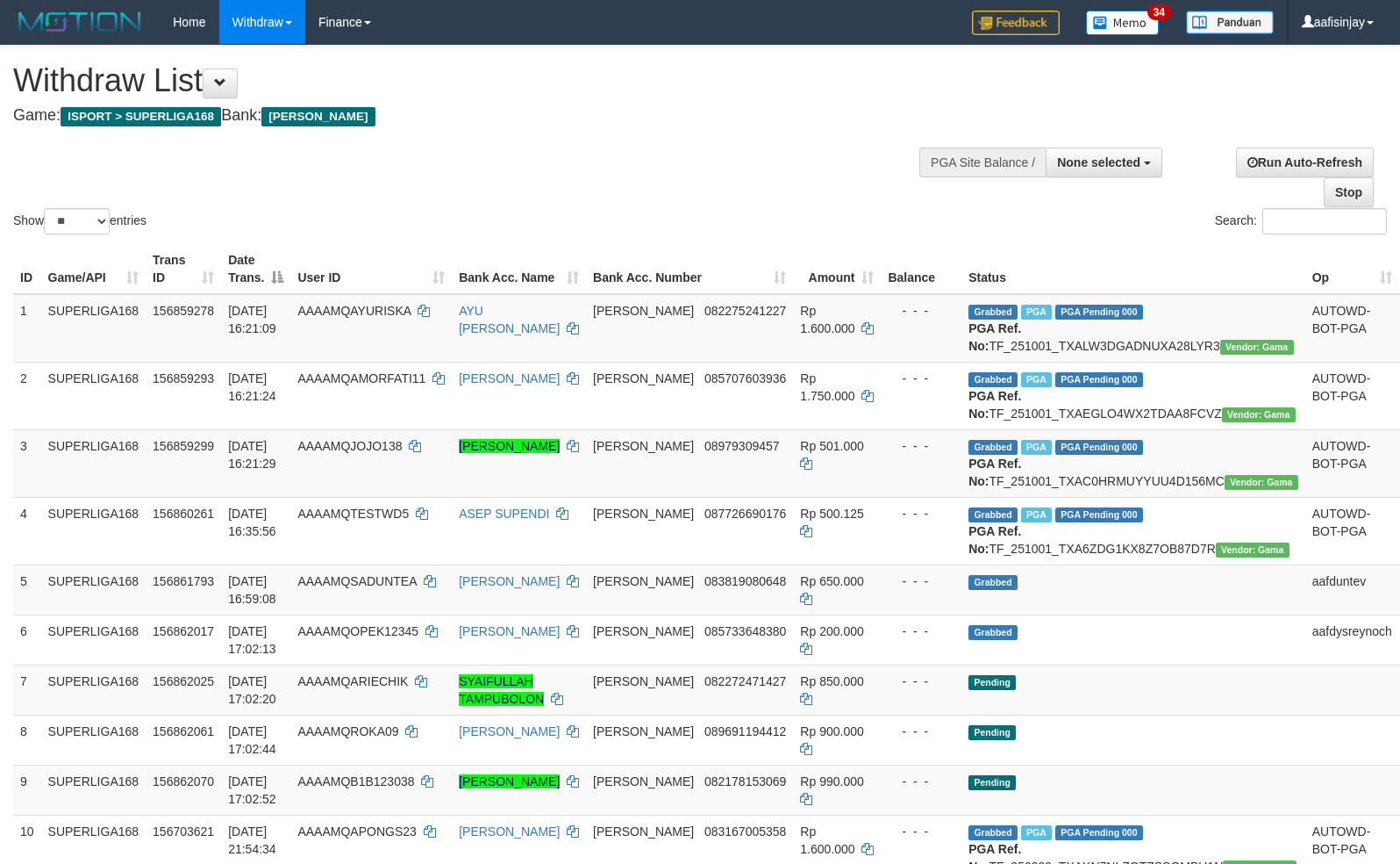
select select "**"
select select
select select "**"
select select
select select "**"
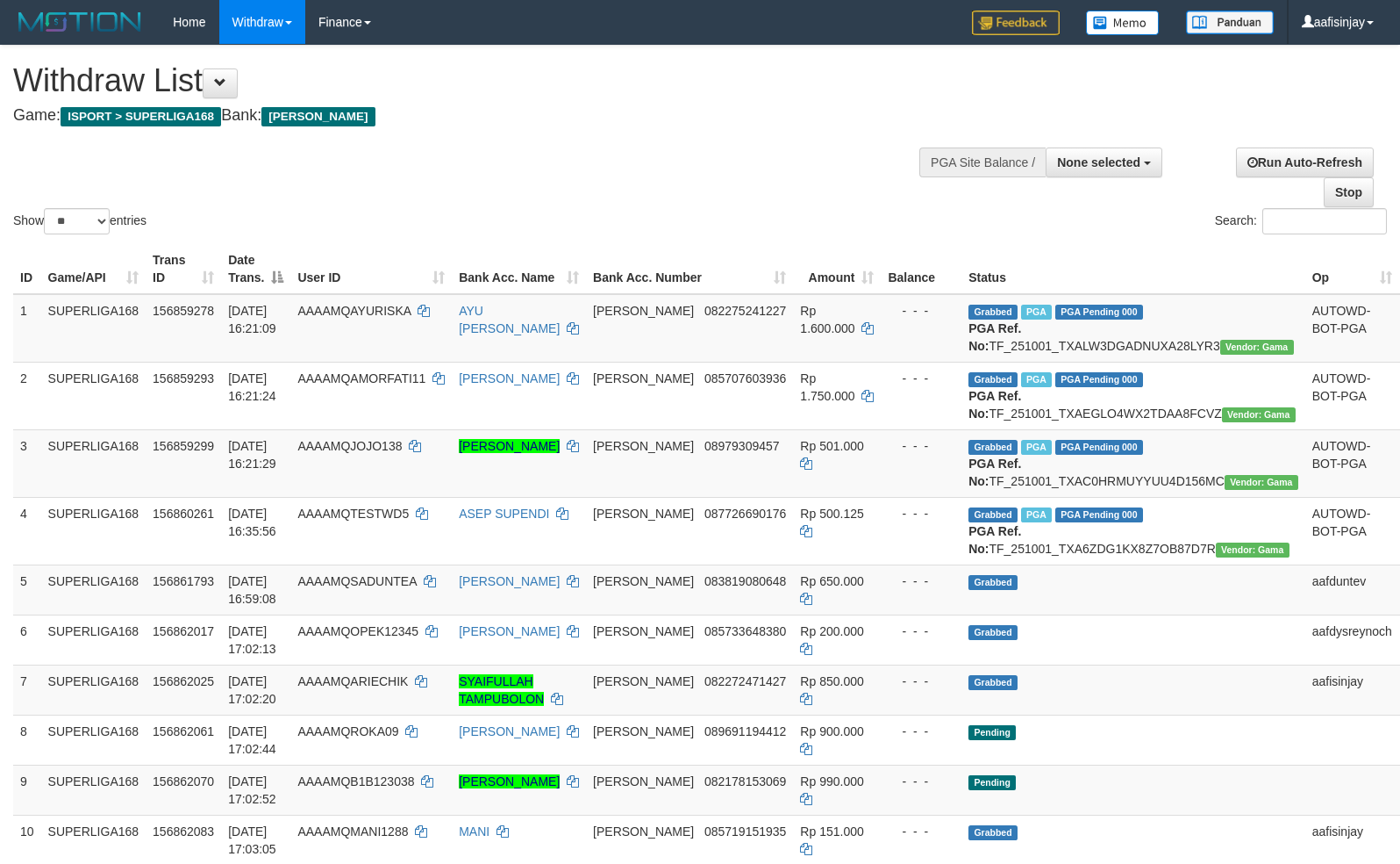
select select
select select "**"
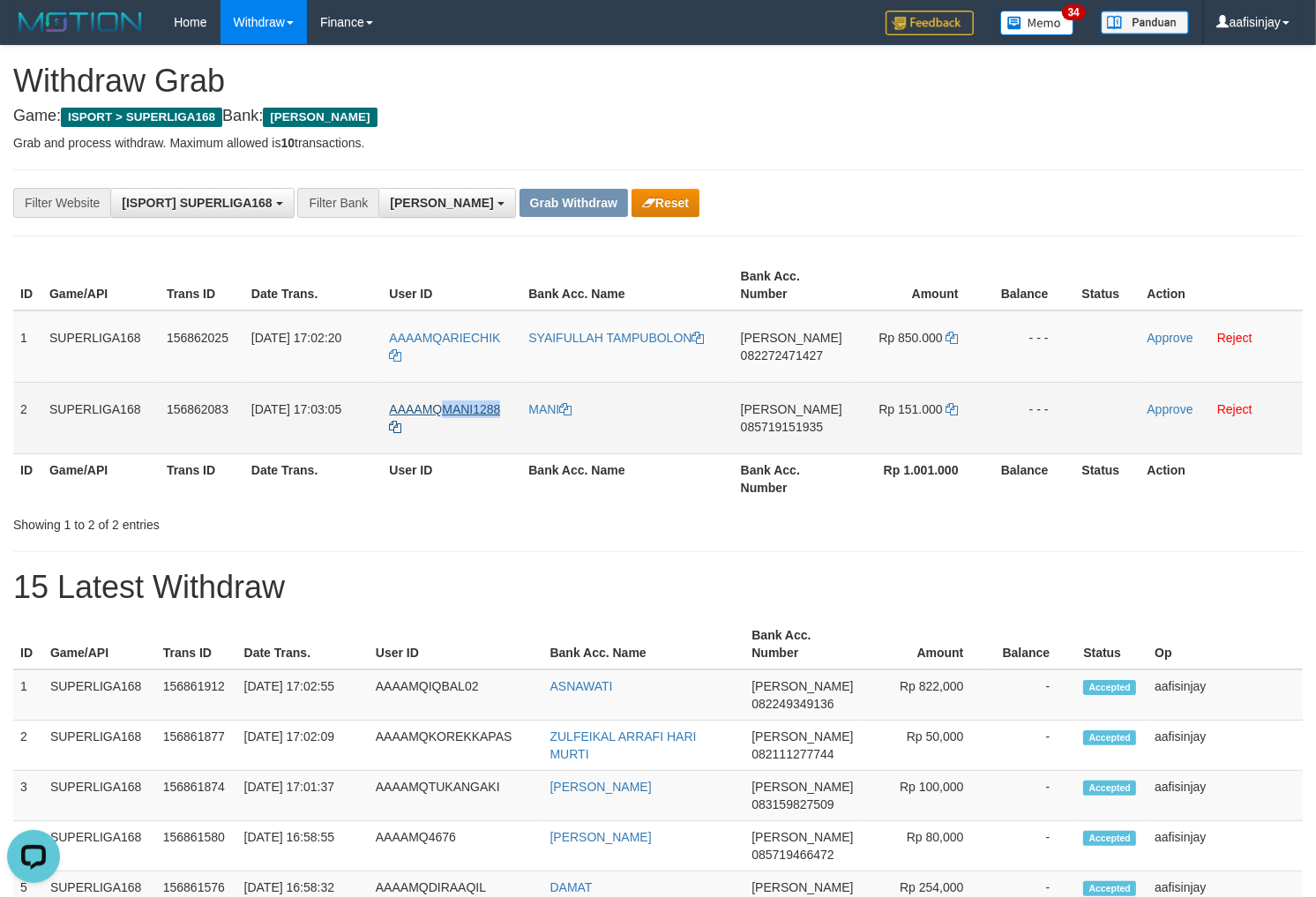
drag, startPoint x: 507, startPoint y: 395, endPoint x: 439, endPoint y: 407, distance: 69.1
click at [439, 407] on td "AAAAMQMANI1288" at bounding box center [452, 418] width 140 height 72
copy span "MANI1288"
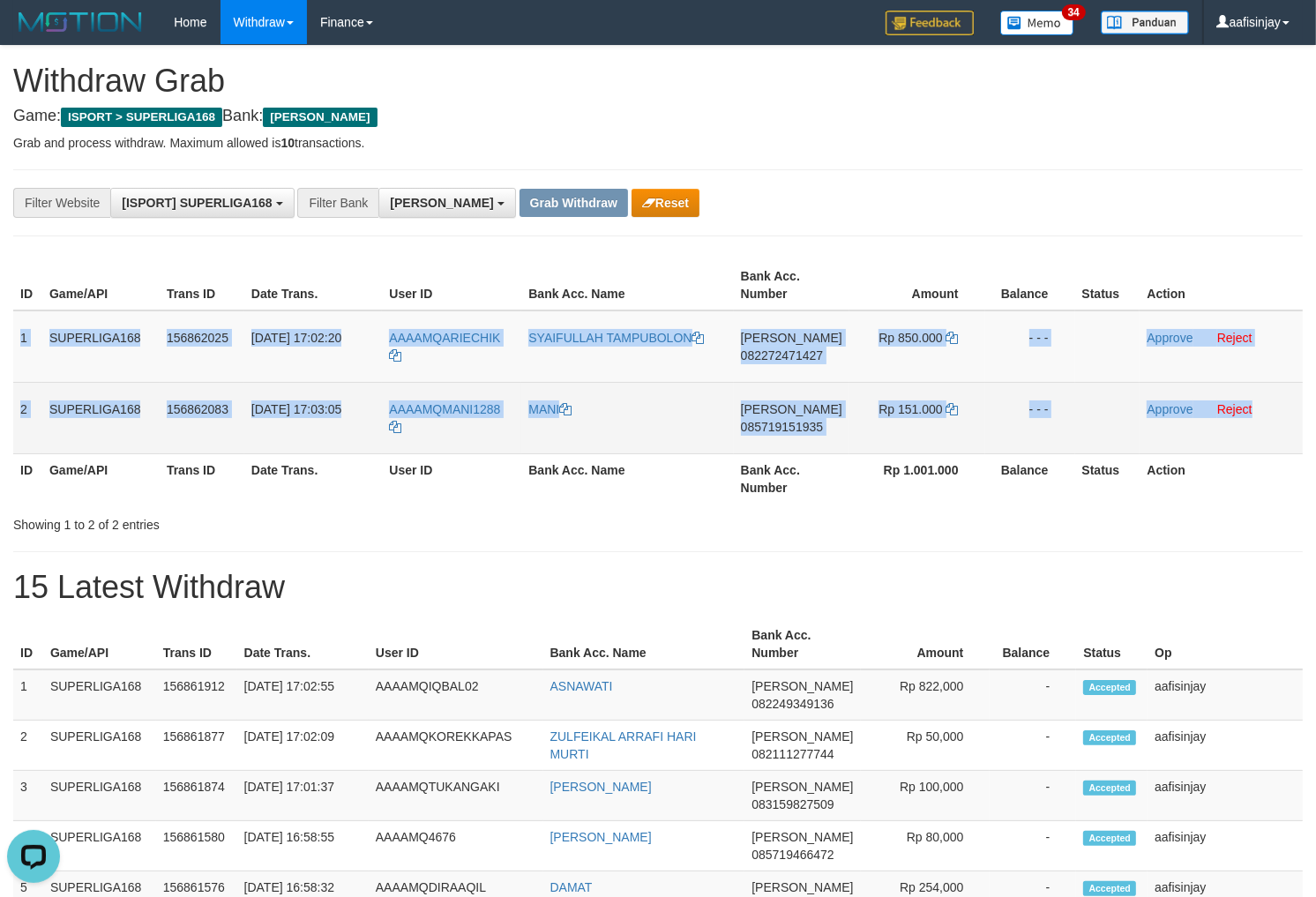
drag, startPoint x: 19, startPoint y: 336, endPoint x: 1265, endPoint y: 413, distance: 1248.4
click at [1265, 413] on tbody "1 SUPERLIGA168 156862025 01/10/2025 17:02:20 AAAAMQARIECHIK SYAIFULLAH TAMPUBOL…" at bounding box center [658, 382] width 1290 height 144
copy tbody "1 SUPERLIGA168 156862025 01/10/2025 17:02:20 AAAAMQARIECHIK SYAIFULLAH TAMPUBOL…"
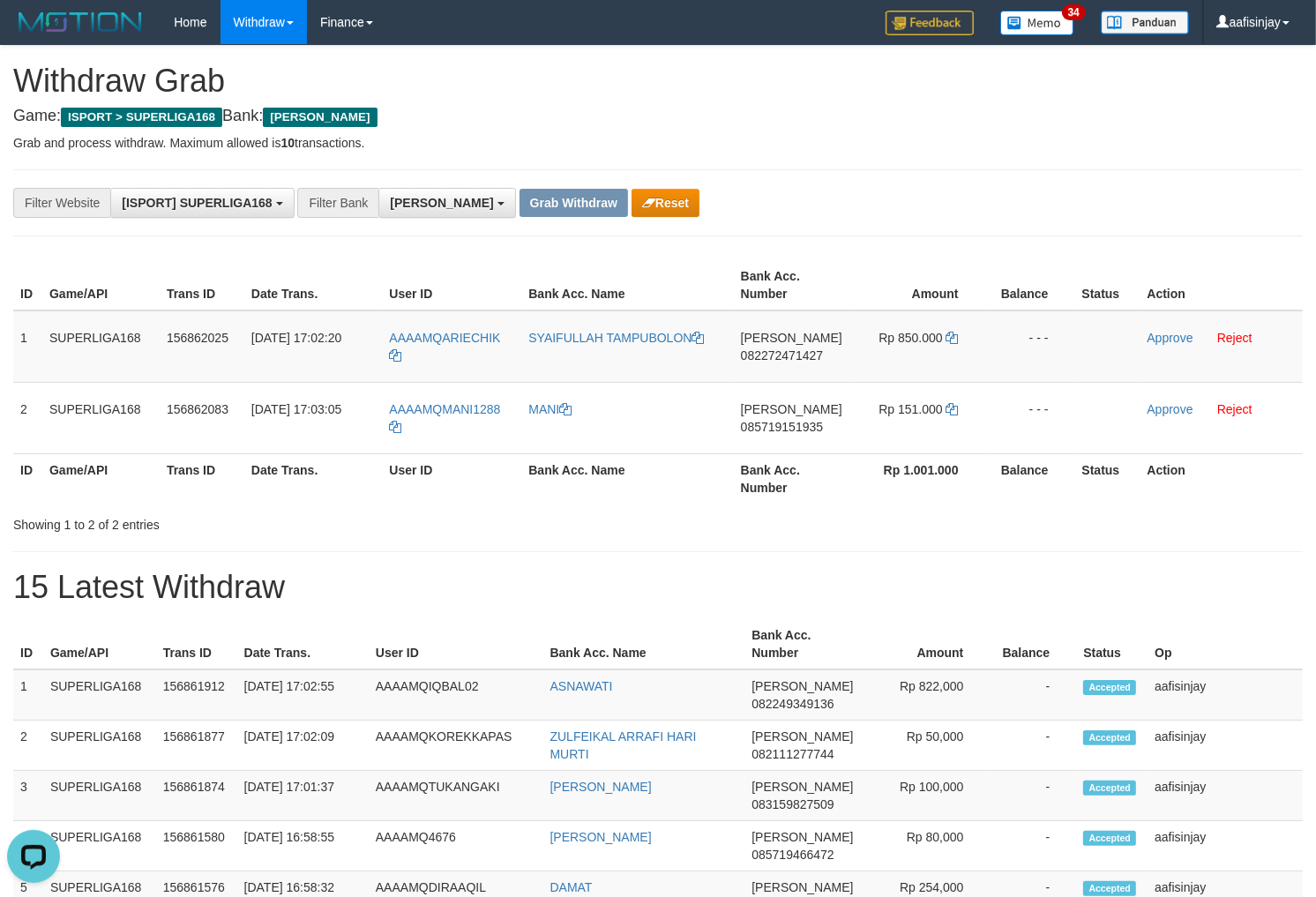
drag, startPoint x: 560, startPoint y: 544, endPoint x: 562, endPoint y: 532, distance: 12.2
click at [791, 357] on span "082272471427" at bounding box center [782, 355] width 82 height 15
click at [950, 336] on icon at bounding box center [952, 337] width 13 height 13
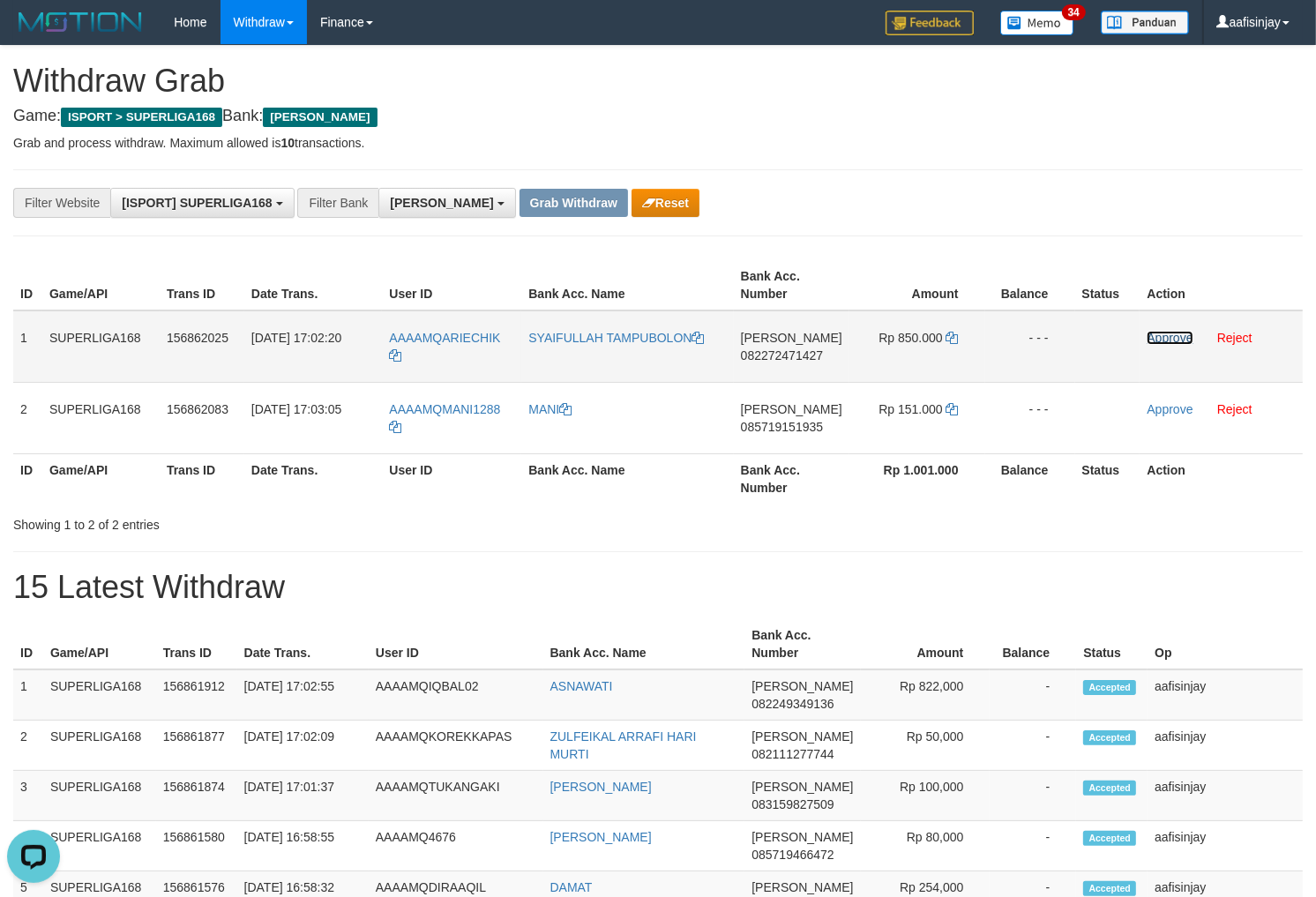
click at [1164, 333] on link "Approve" at bounding box center [1169, 337] width 46 height 15
click at [756, 492] on th "Bank Acc. Number" at bounding box center [791, 478] width 115 height 50
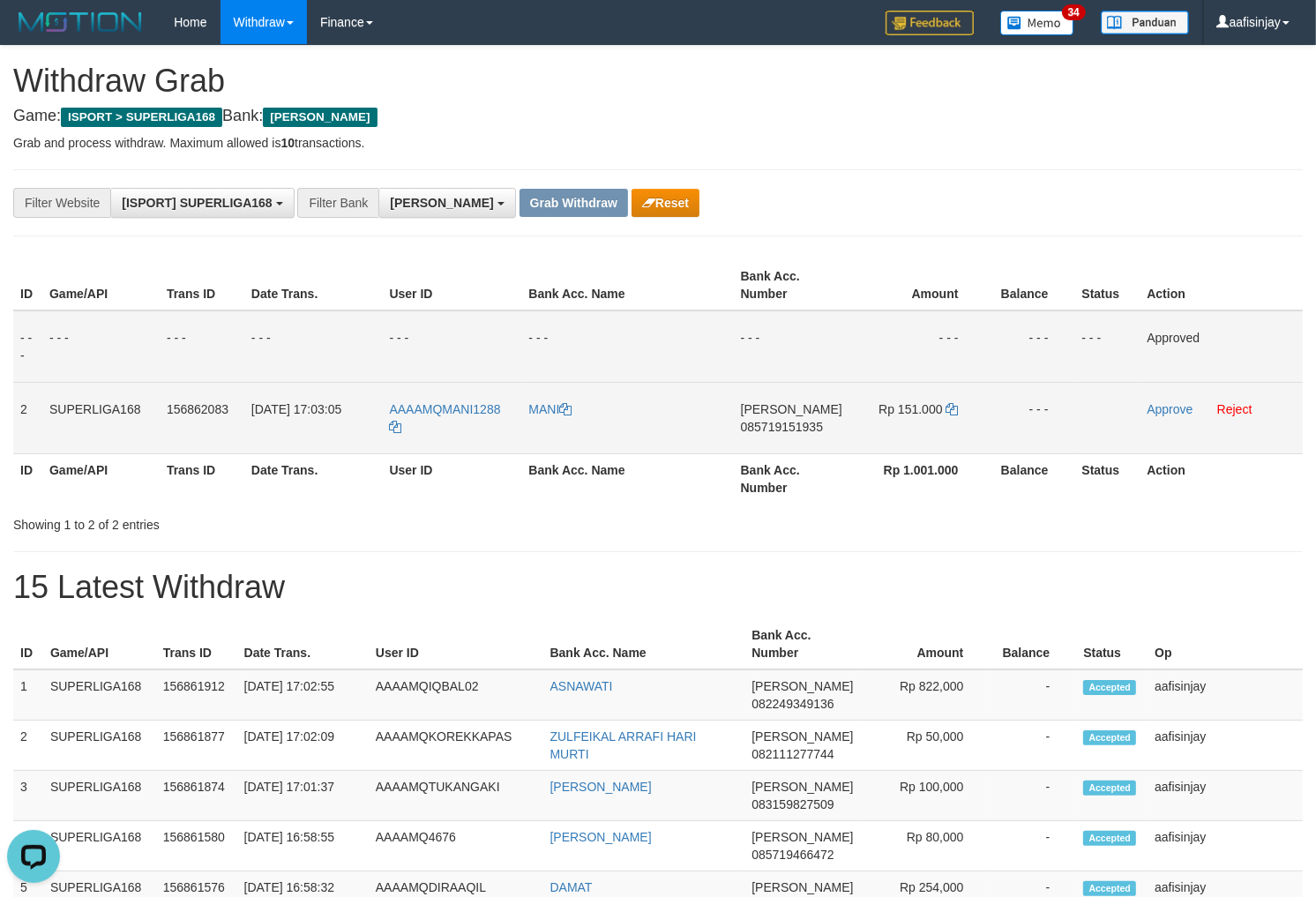
click at [777, 425] on span "085719151935" at bounding box center [782, 427] width 82 height 15
click at [956, 404] on icon at bounding box center [952, 409] width 13 height 13
click at [1164, 406] on link "Approve" at bounding box center [1169, 409] width 46 height 15
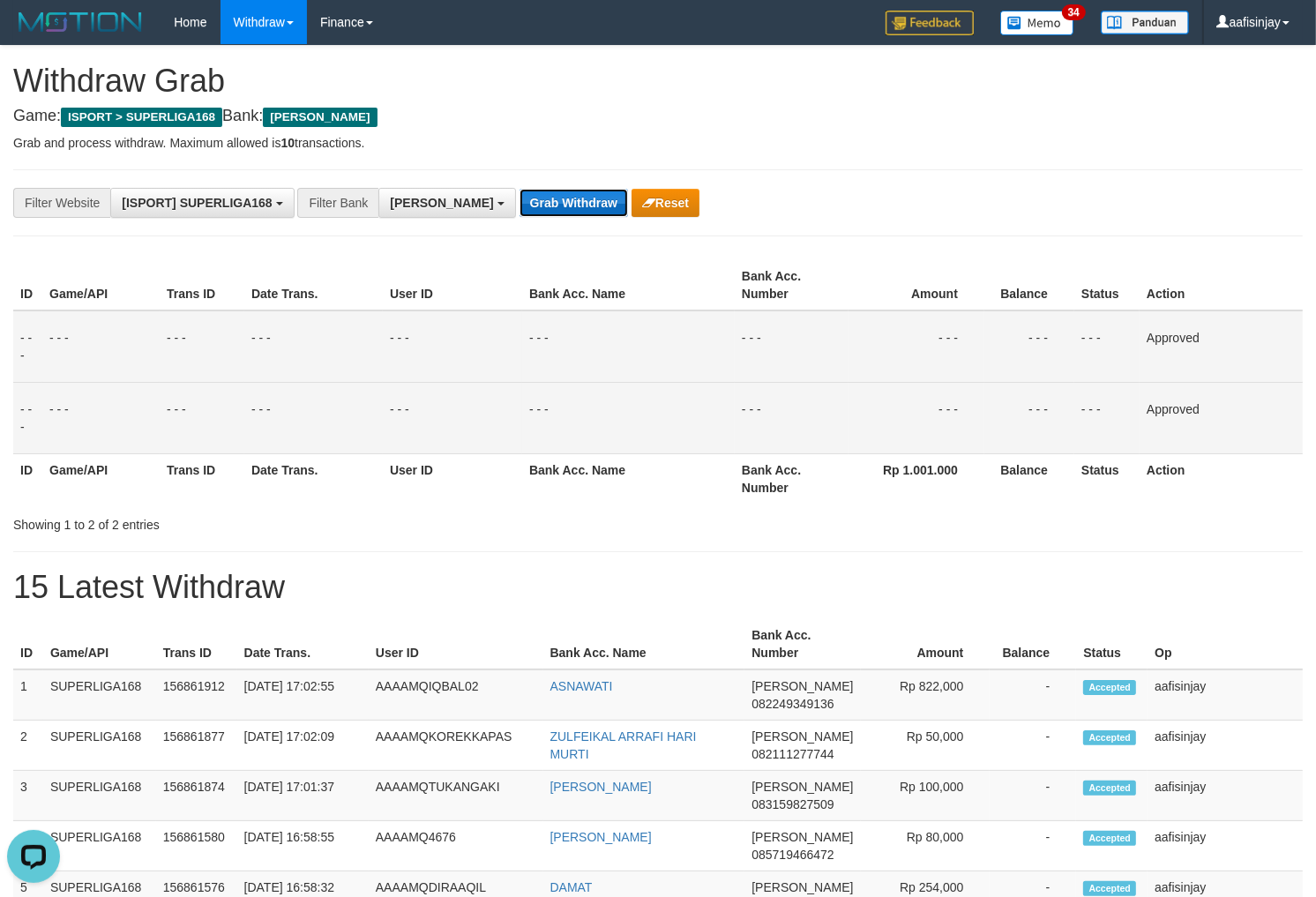
click at [520, 200] on button "Grab Withdraw" at bounding box center [574, 203] width 109 height 28
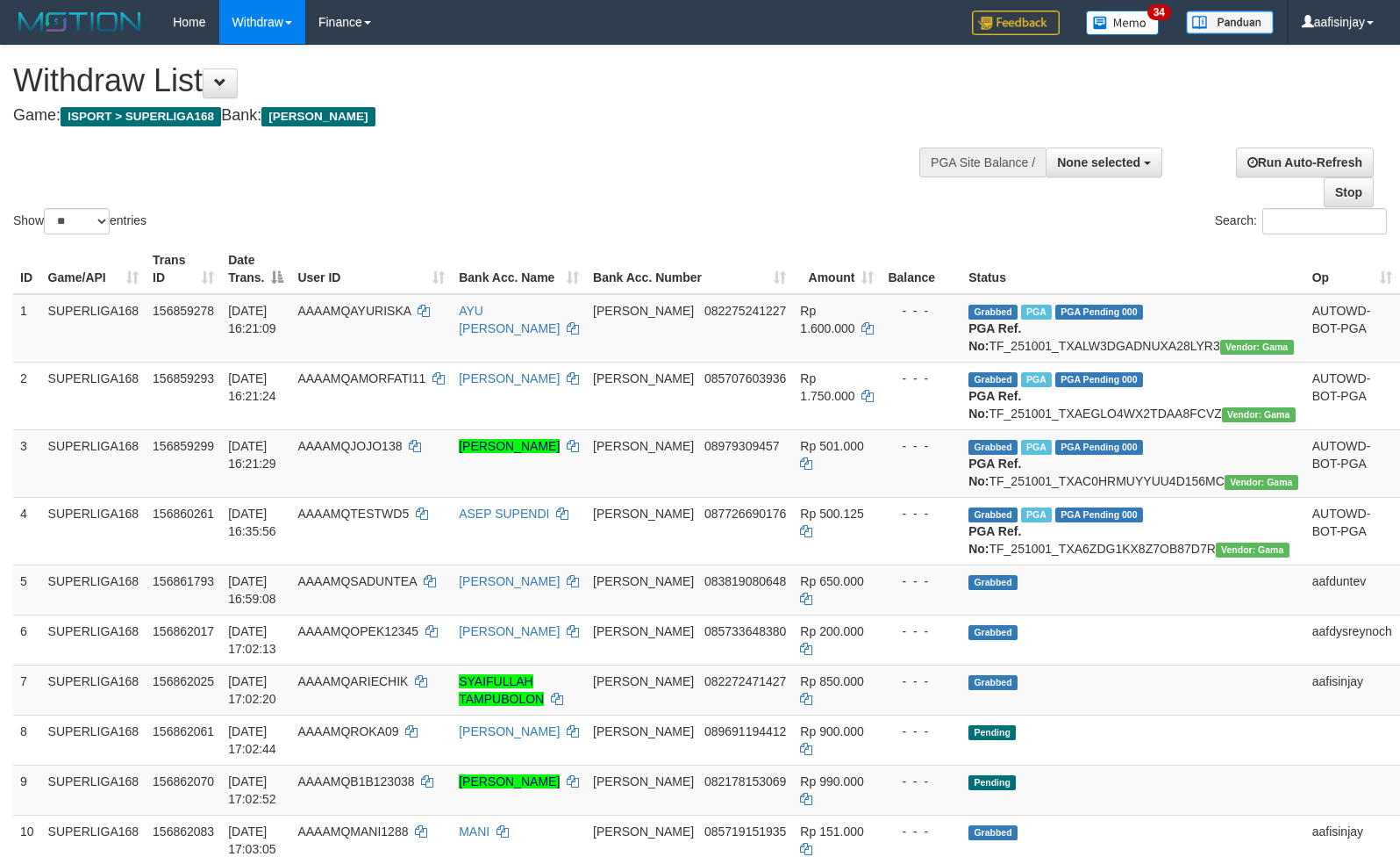
select select
select select "**"
select select
select select "**"
select select
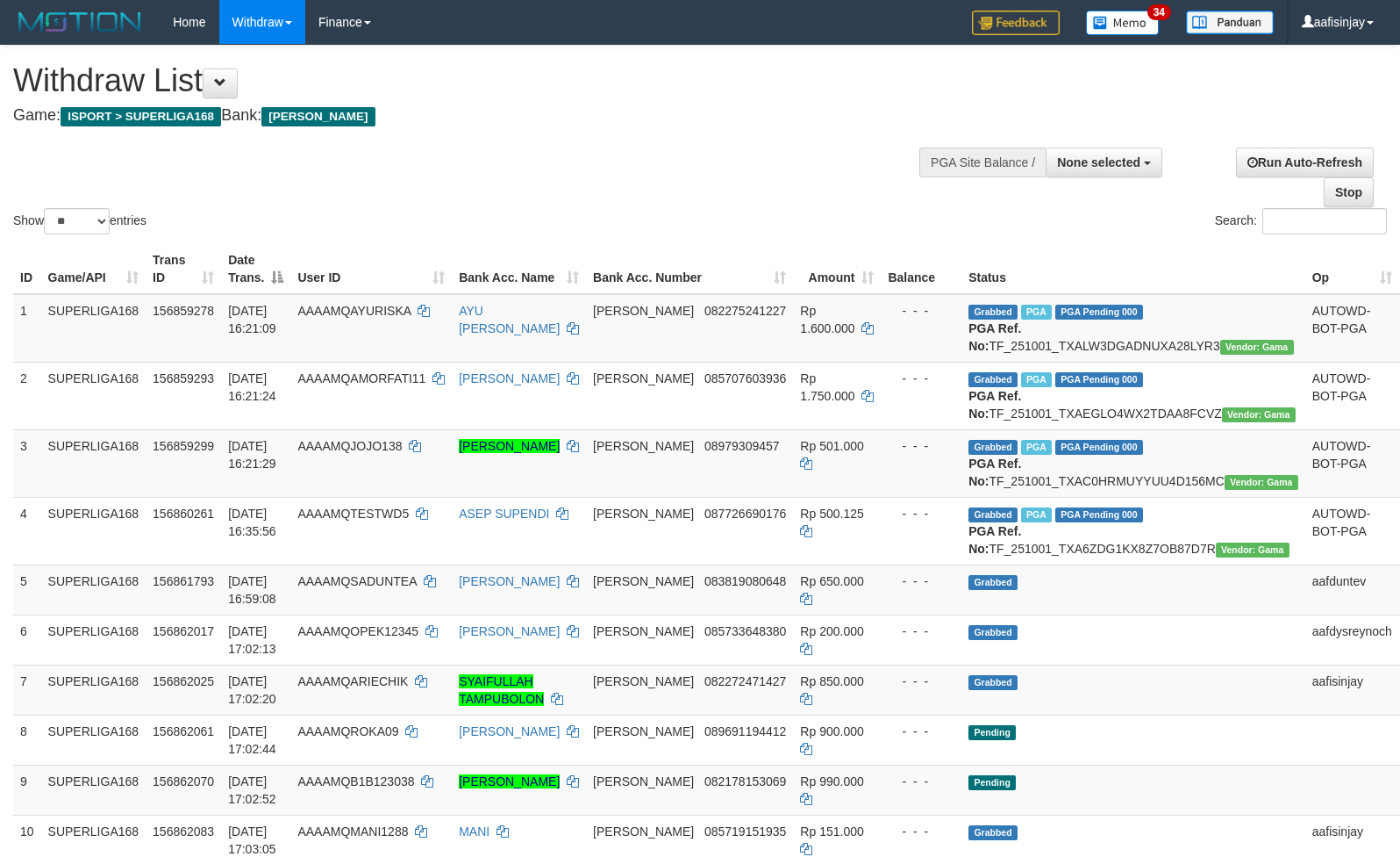
select select "**"
select select
select select "**"
select select
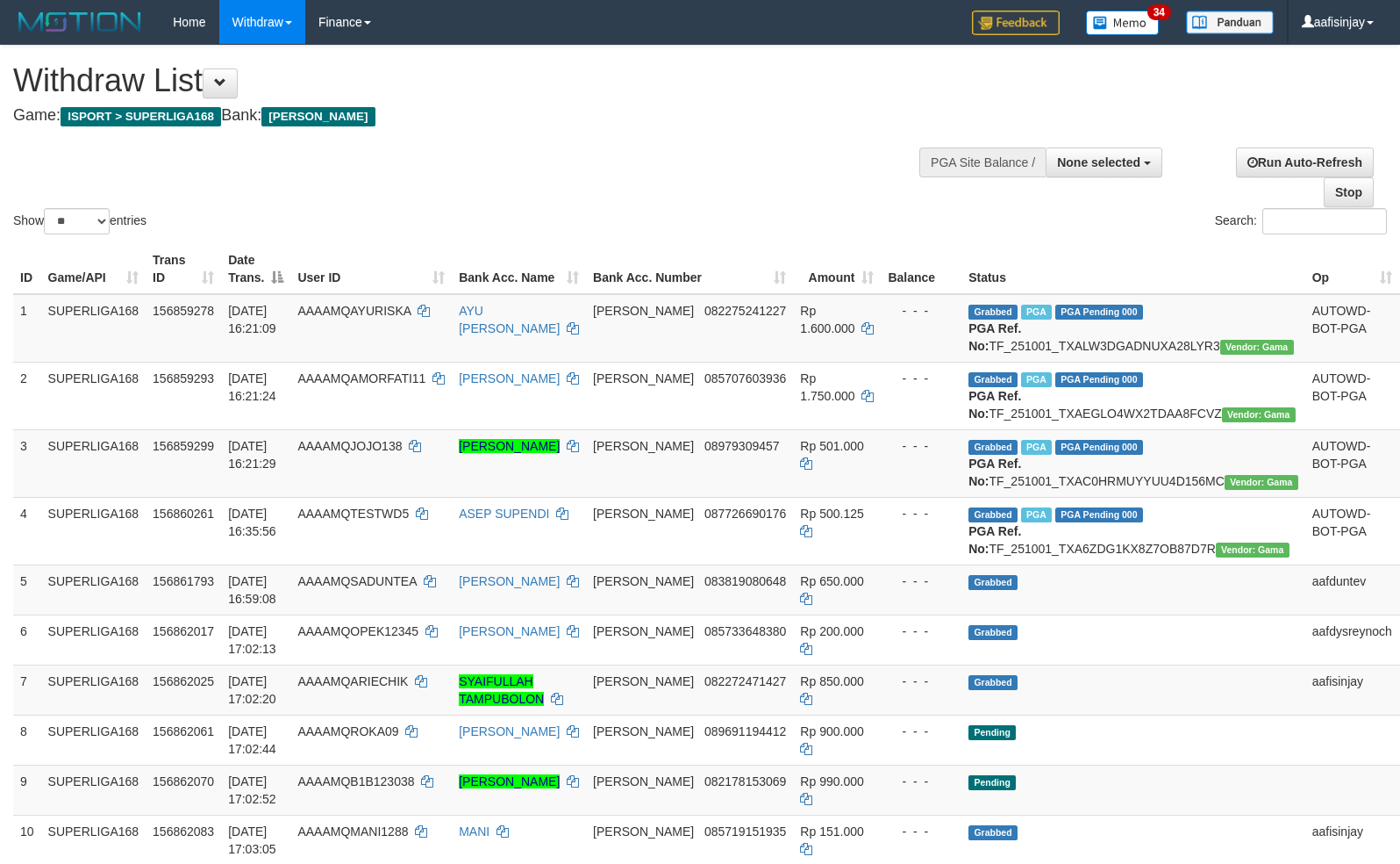
select select "**"
select select
select select "**"
select select
select select "**"
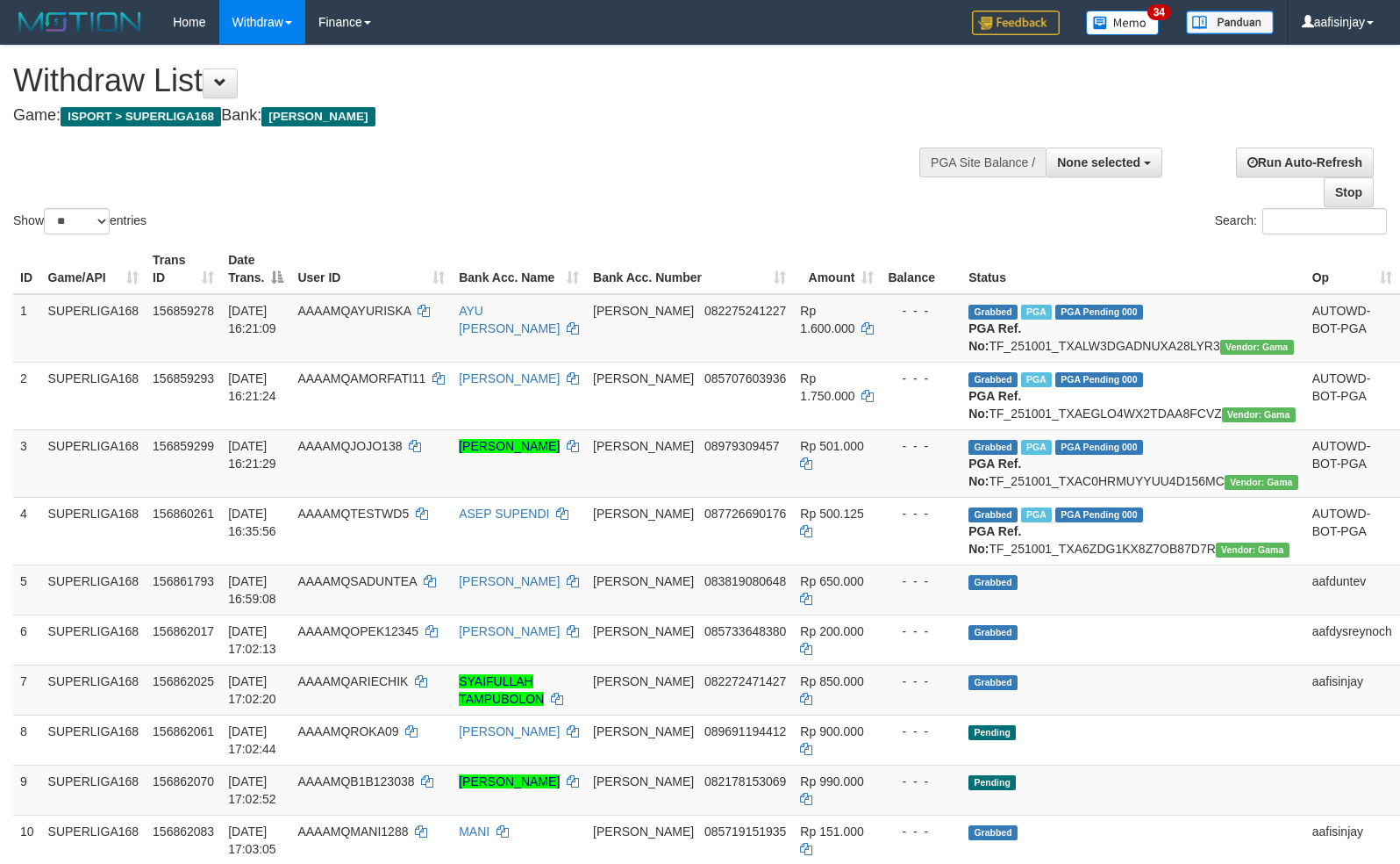
select select
select select "**"
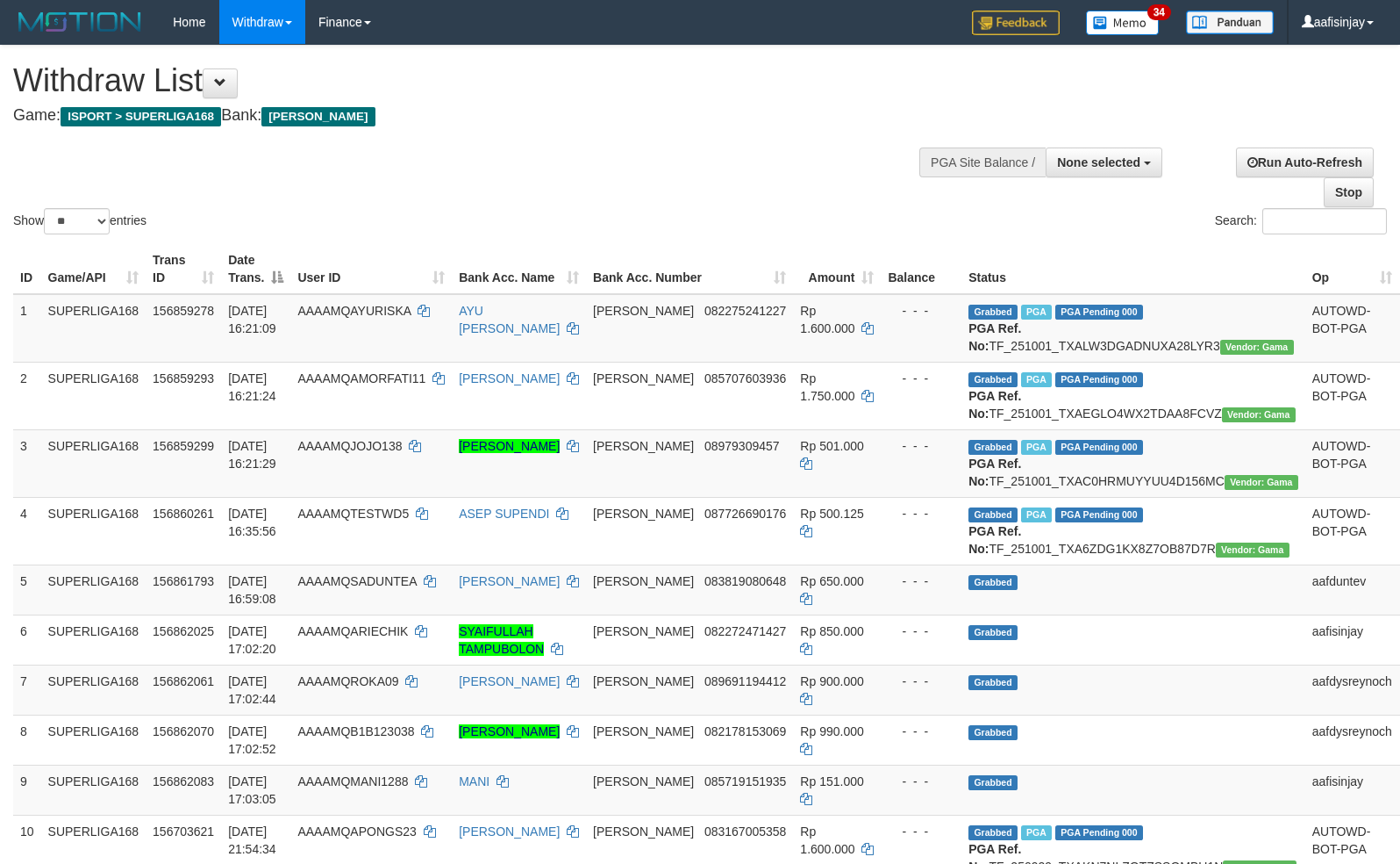
select select
select select "**"
select select
select select "**"
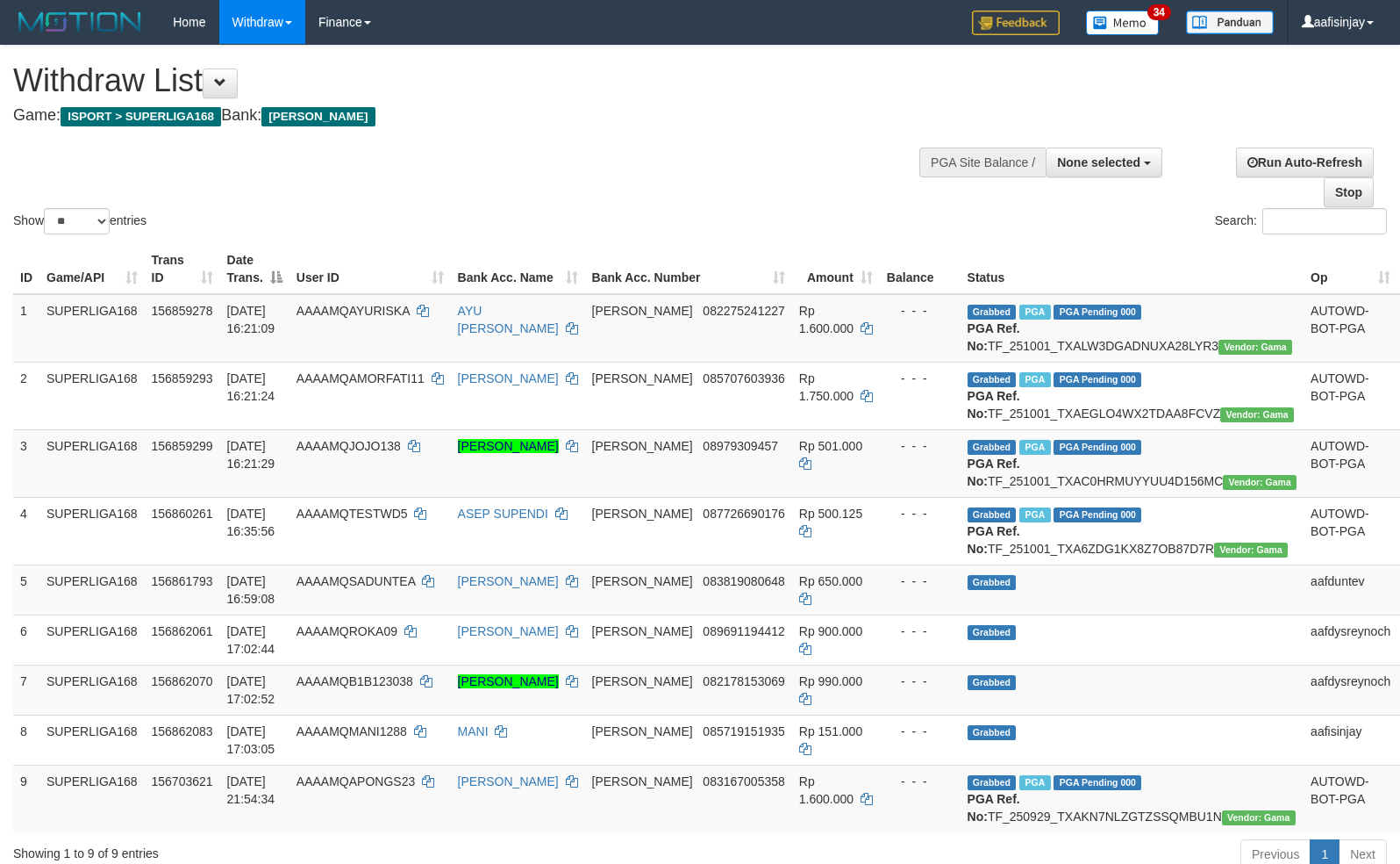
select select
select select "**"
select select
select select "**"
select select
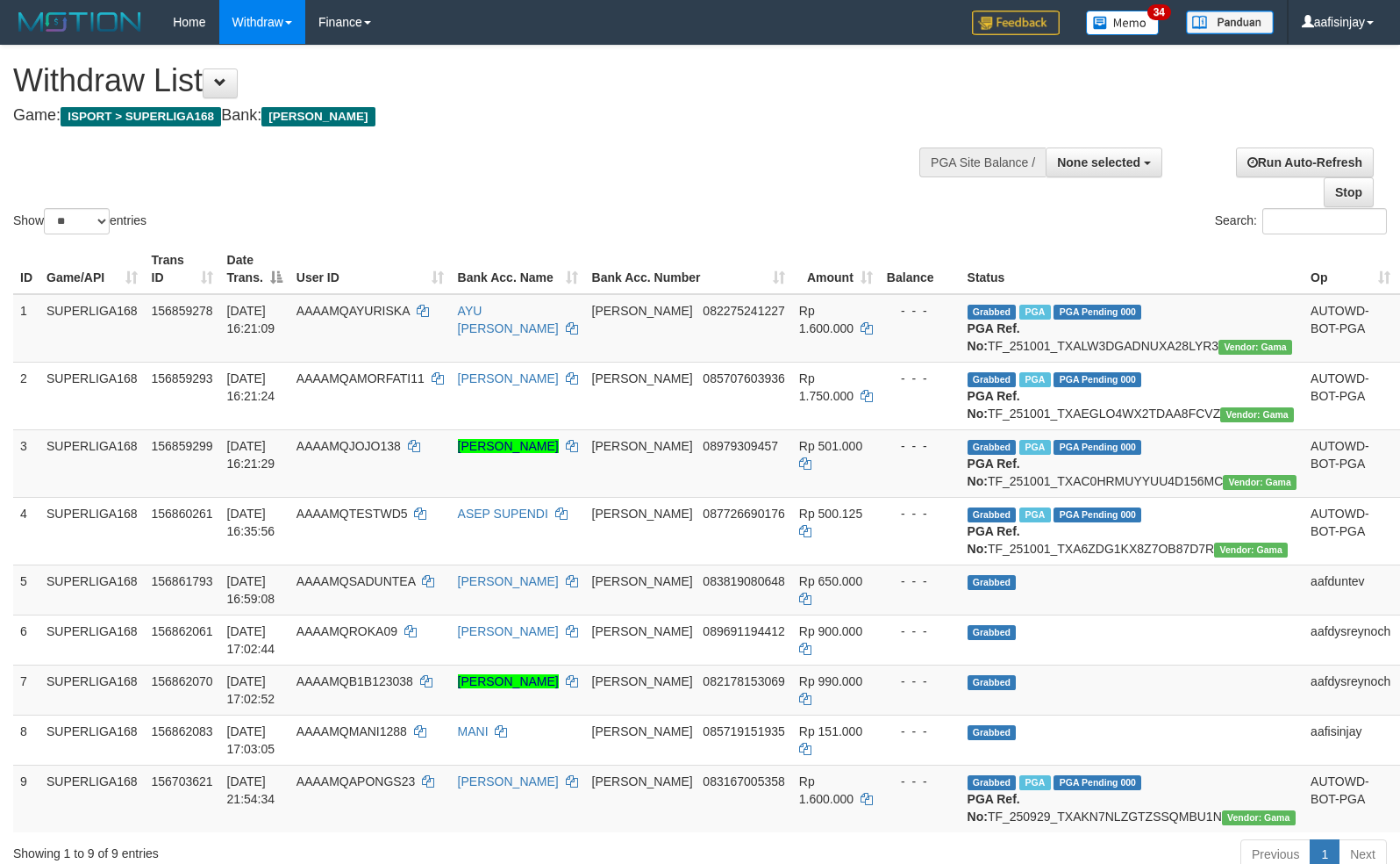
select select "**"
select select
select select "**"
select select
select select "**"
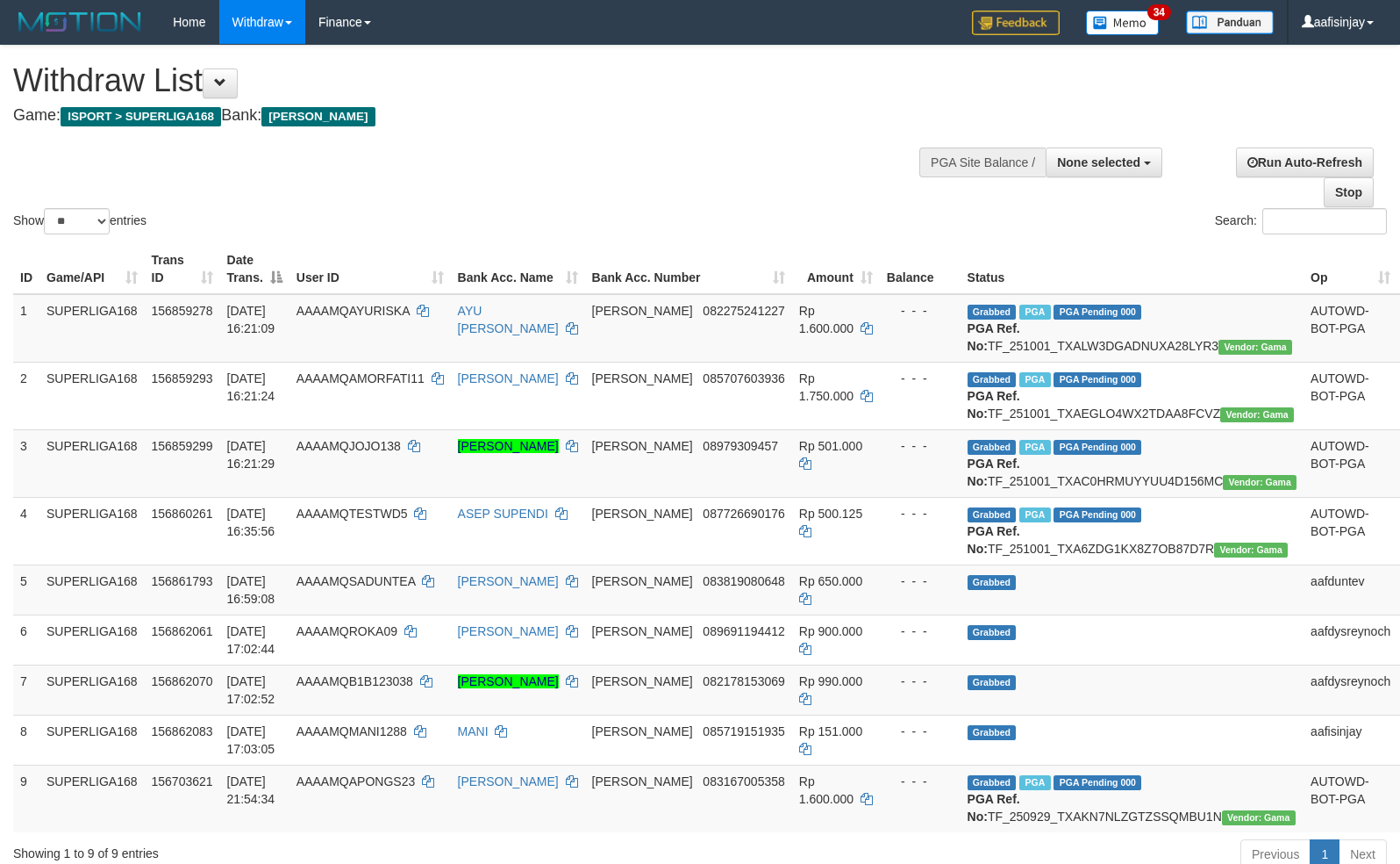
select select
select select "**"
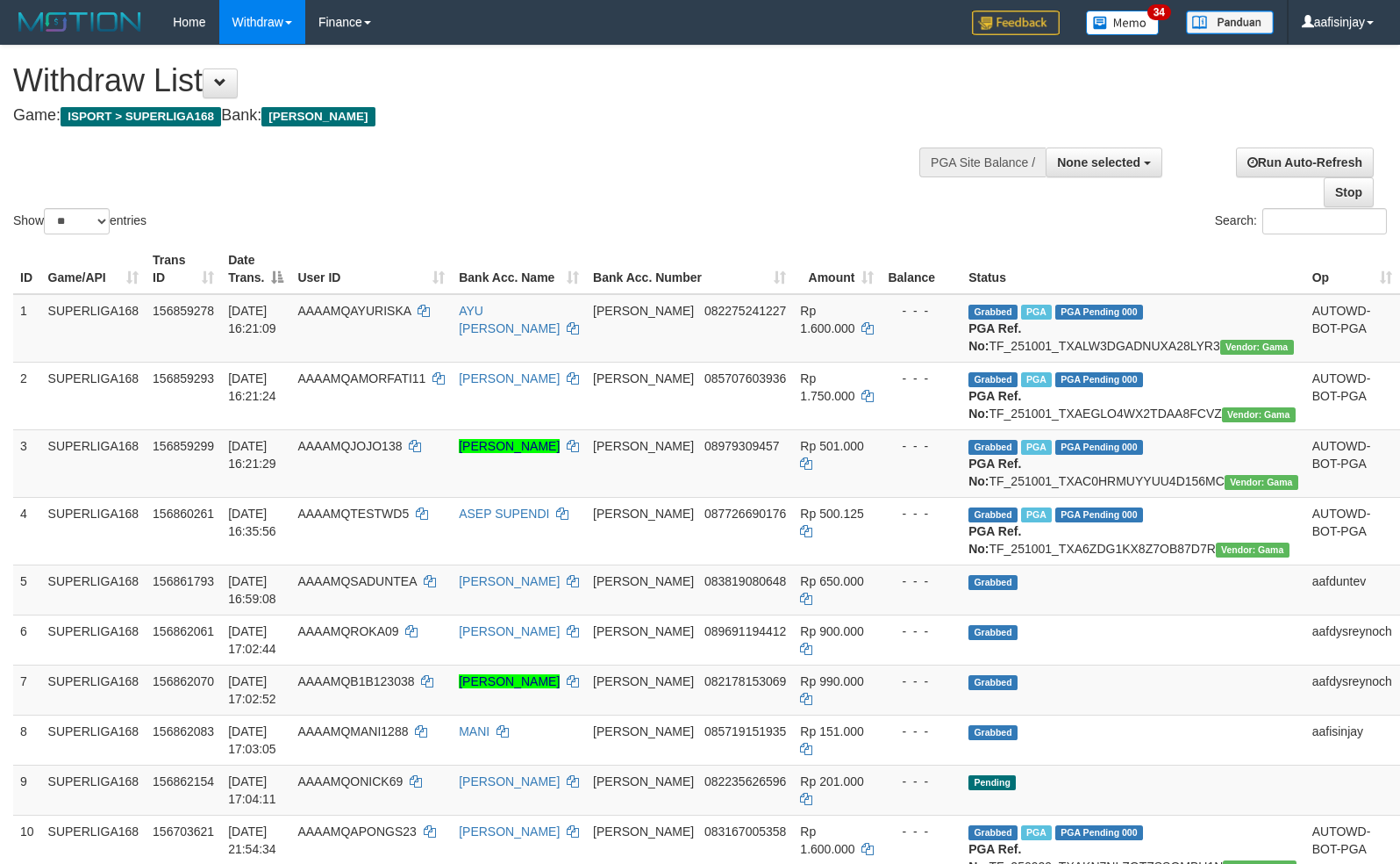
select select
select select "**"
select select
select select "**"
select select
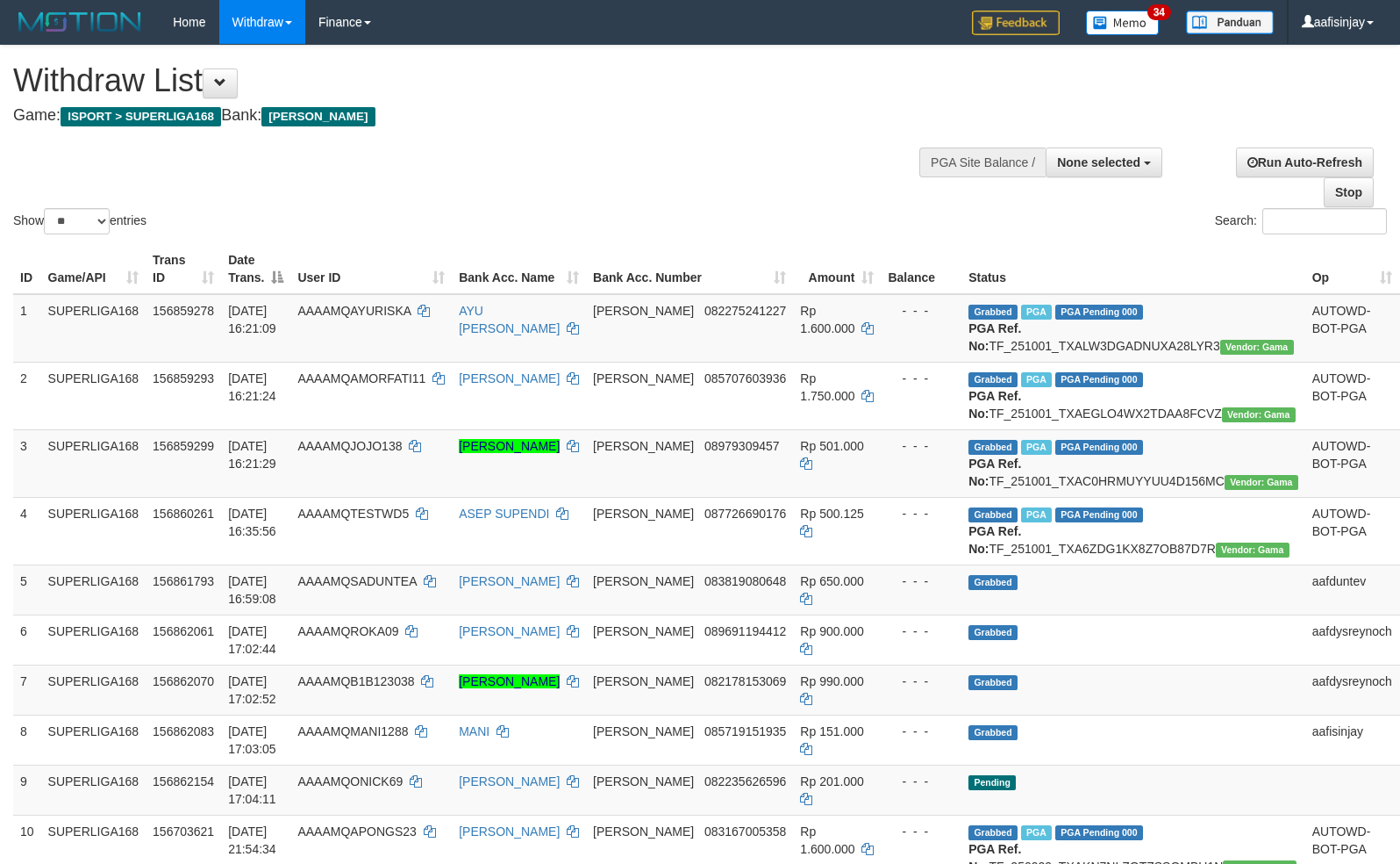
select select "**"
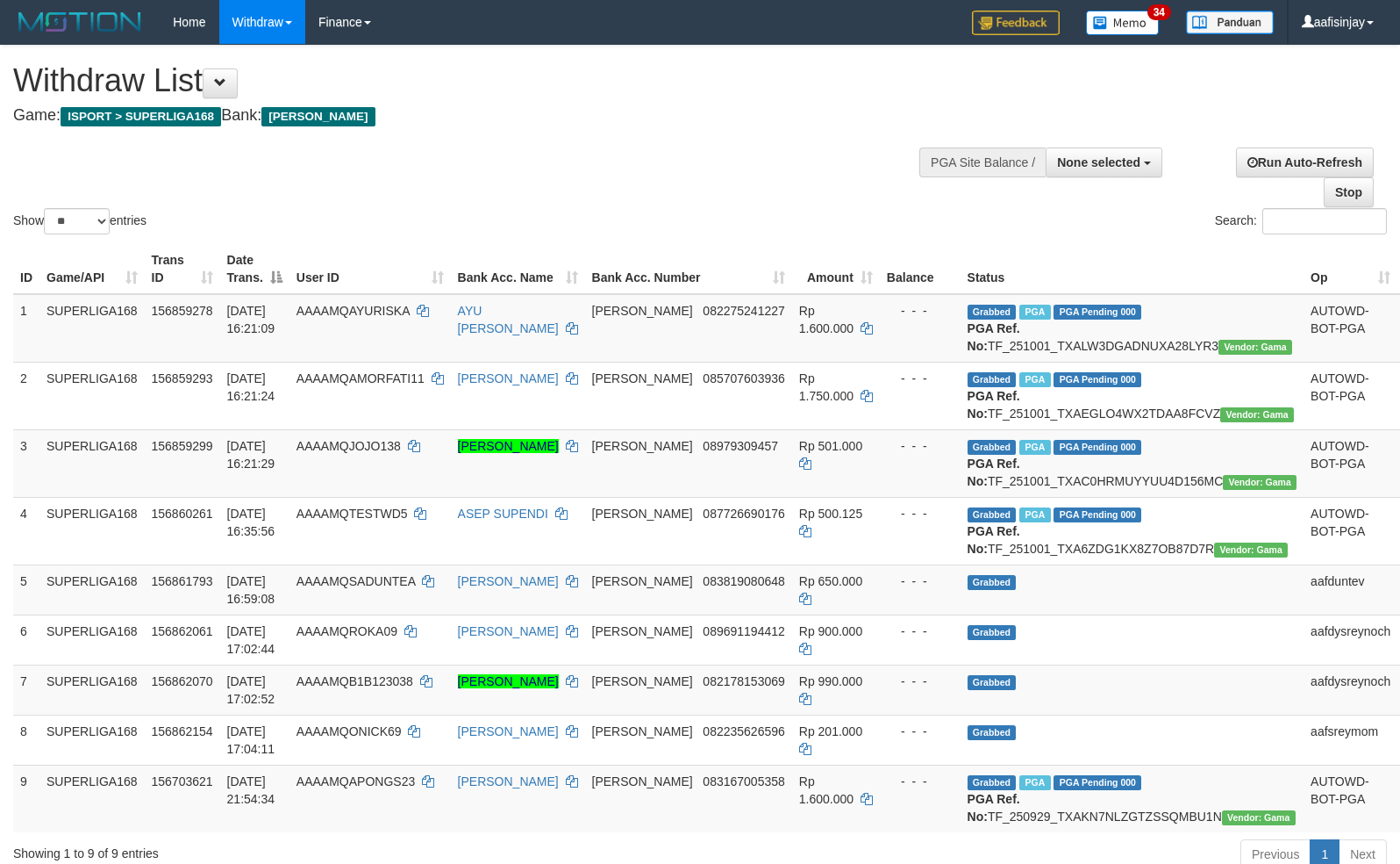
select select
select select "**"
select select
select select "**"
select select
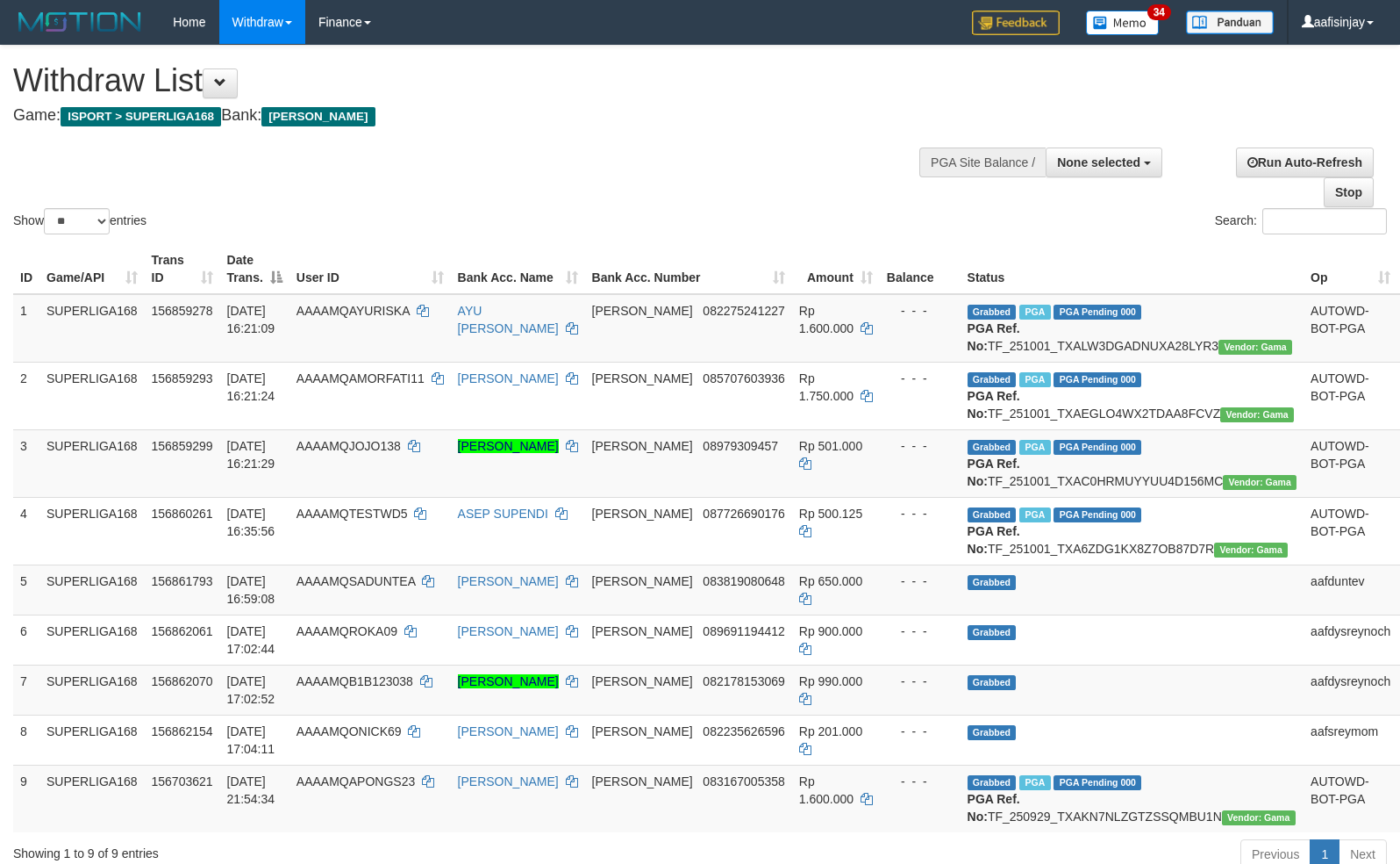
select select "**"
select select
select select "**"
select select
select select "**"
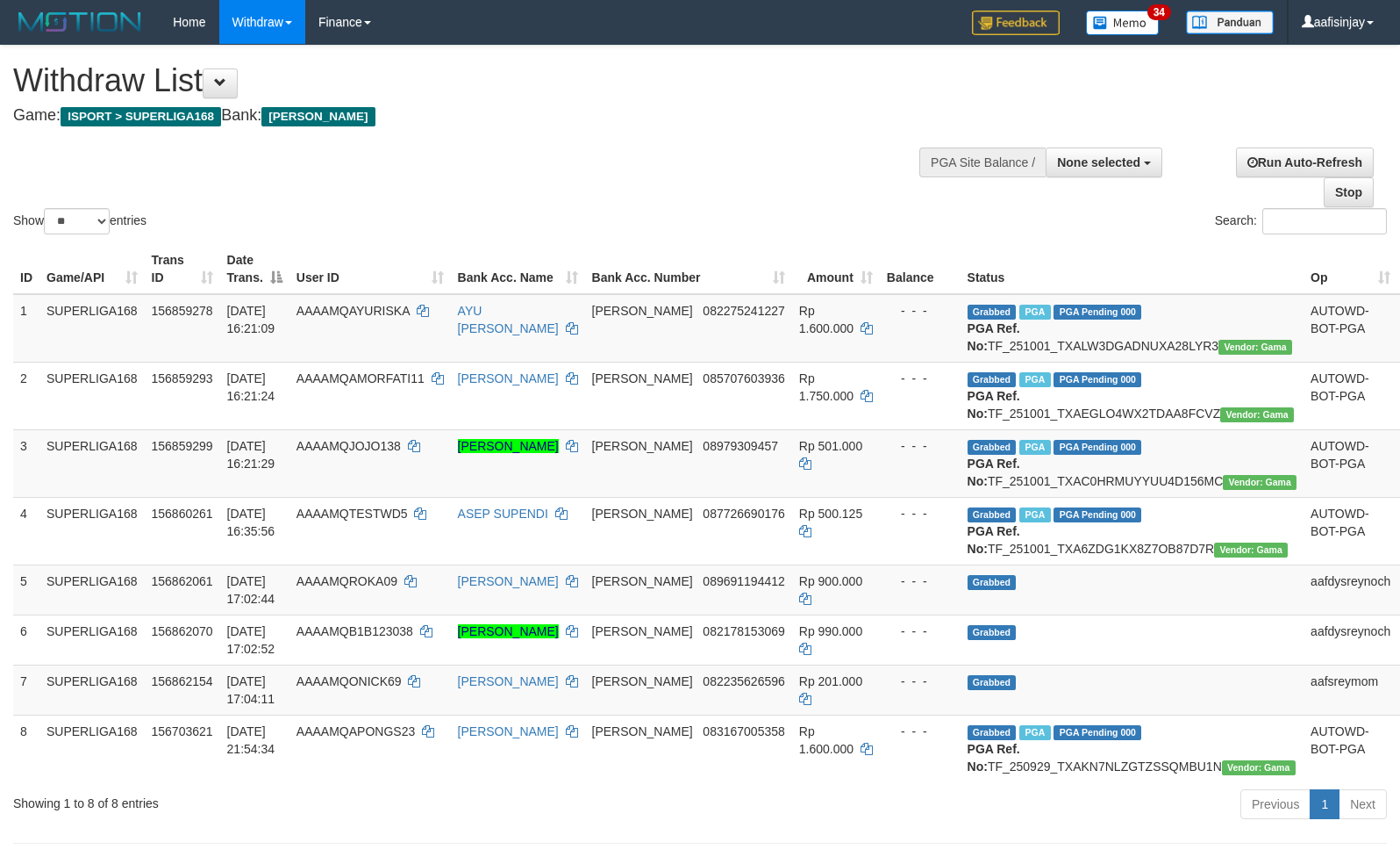
select select
select select "**"
select select
select select "**"
select select
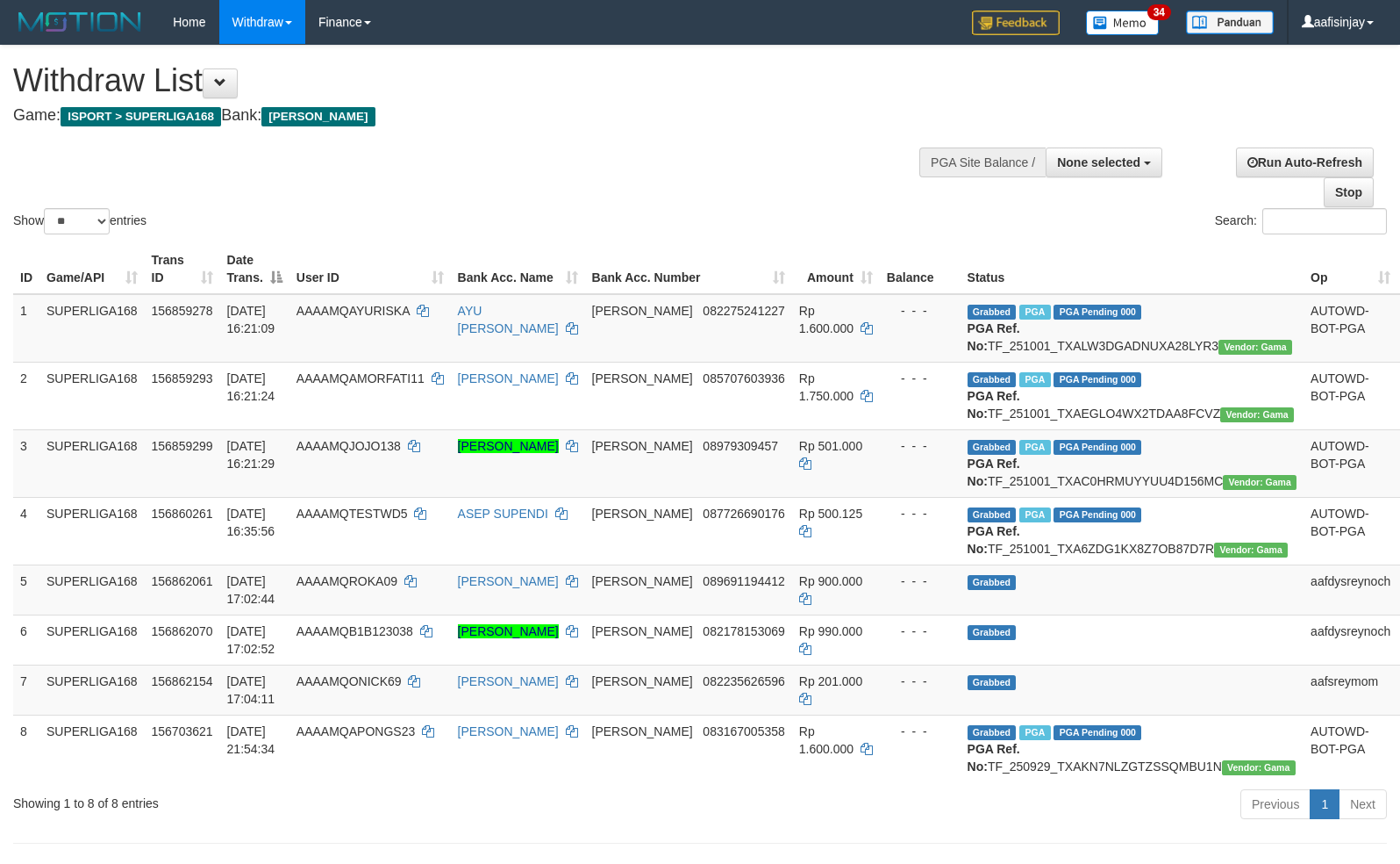
select select "**"
select select
select select "**"
select select
select select "**"
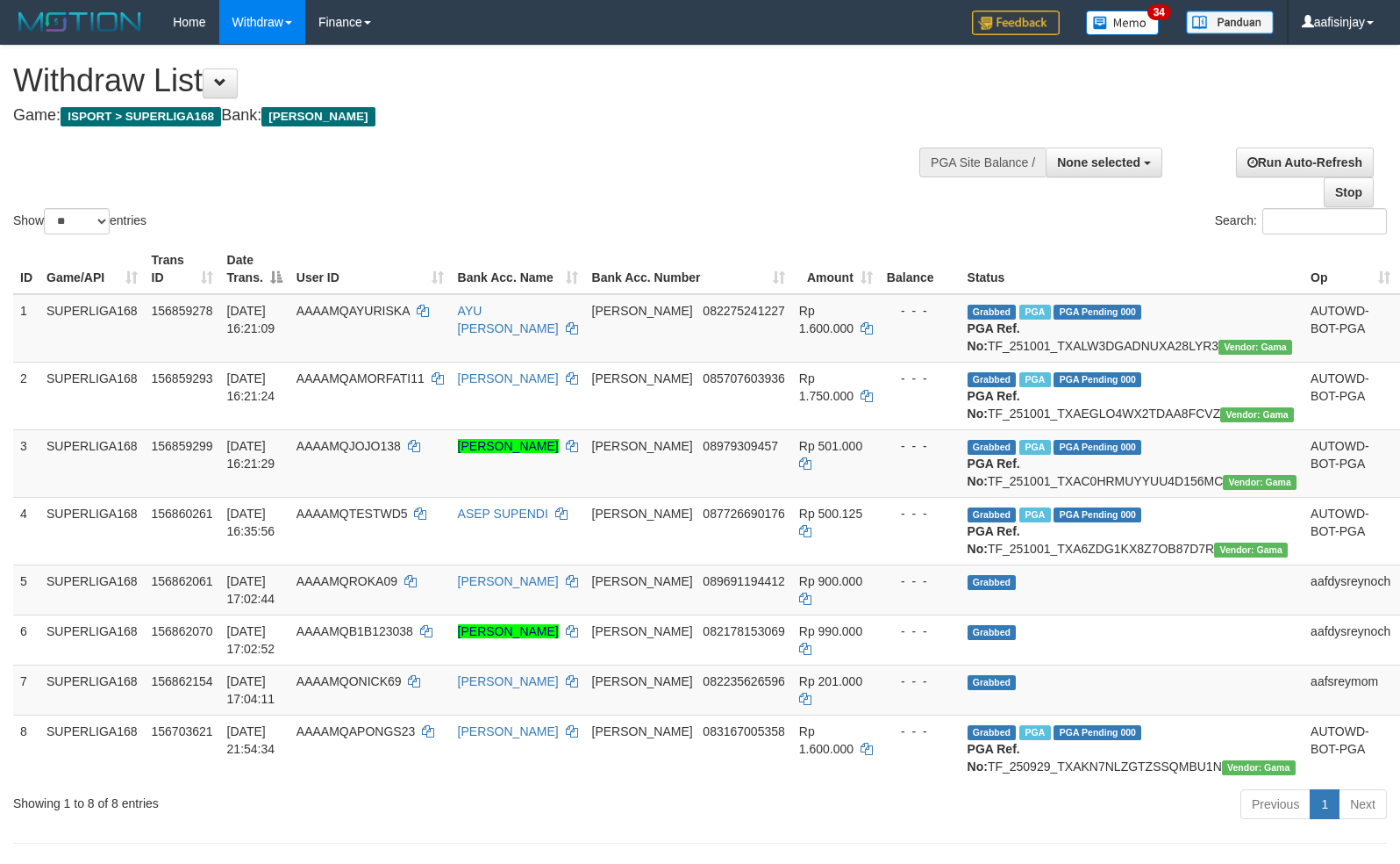
select select
select select "**"
select select
select select "**"
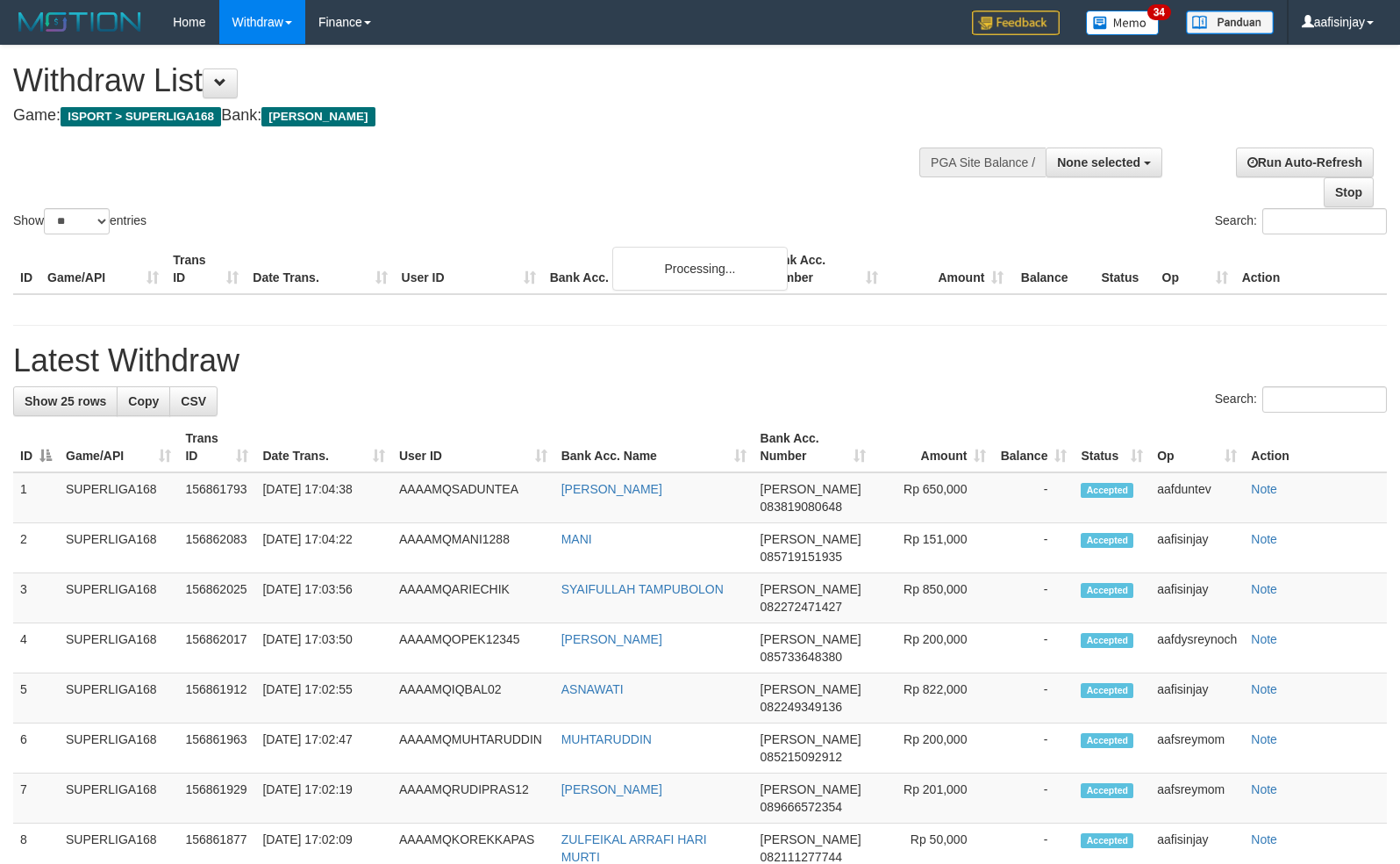
select select
select select "**"
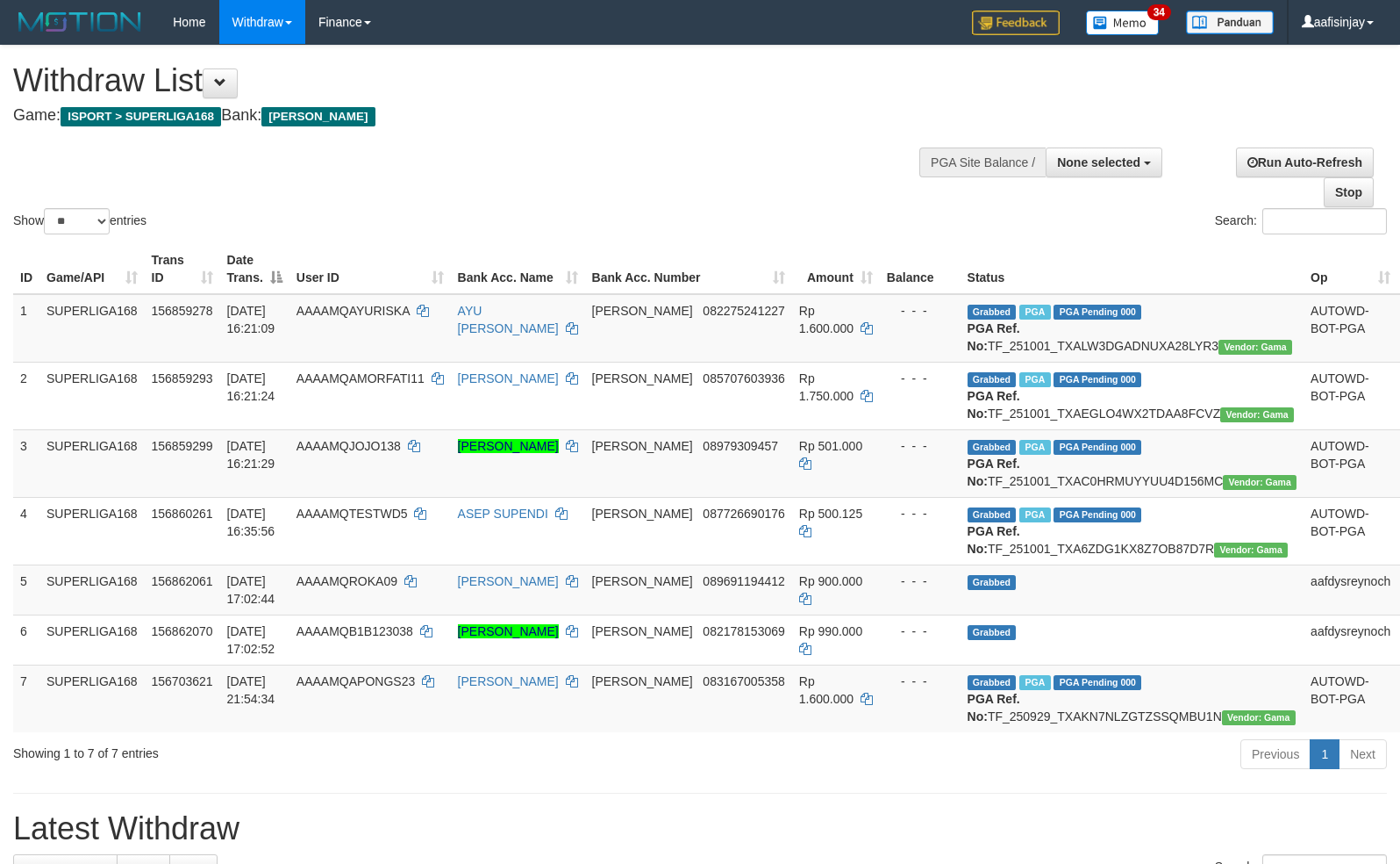
select select
select select "**"
select select
select select "**"
select select
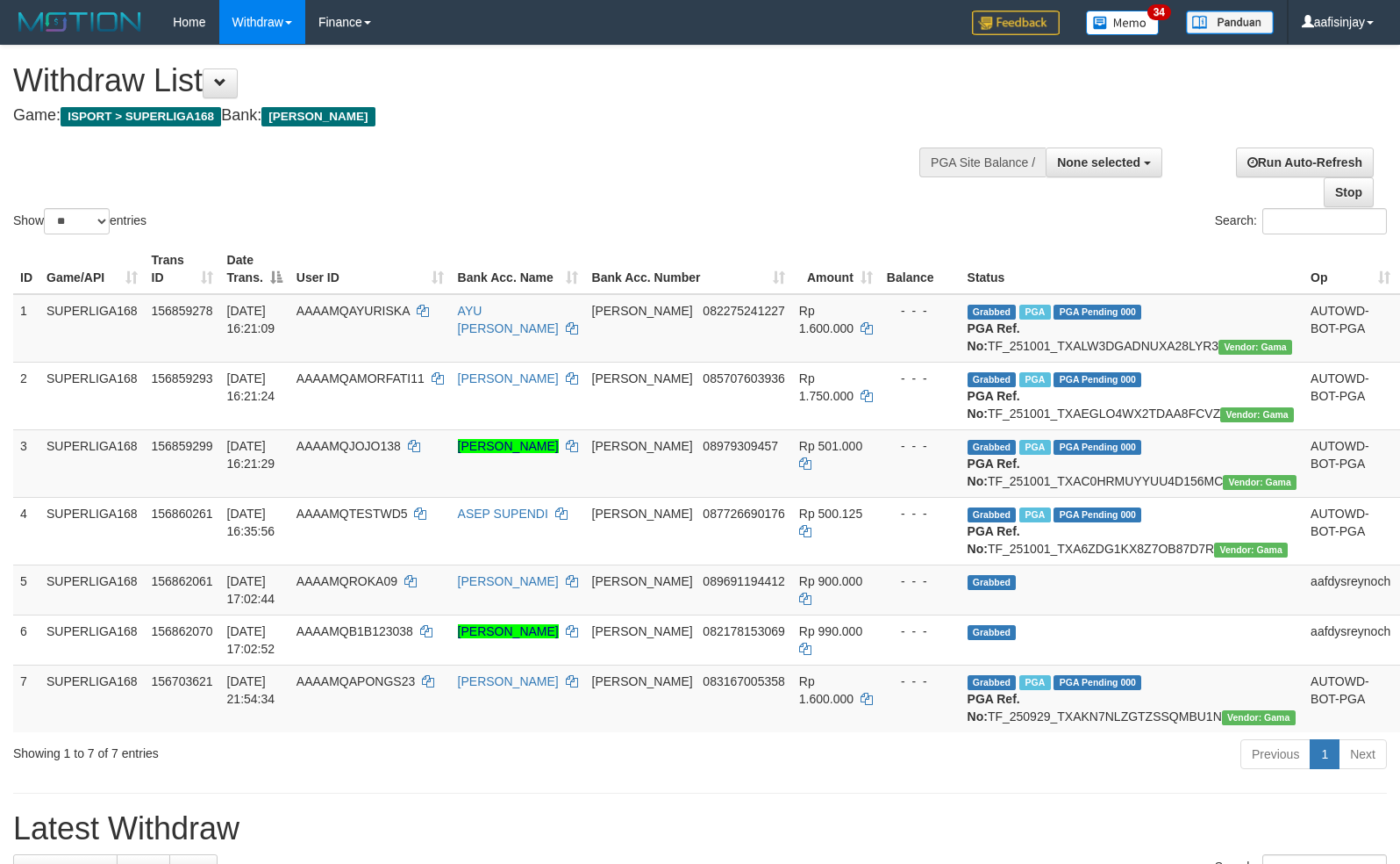
select select "**"
select select
select select "**"
select select
select select "**"
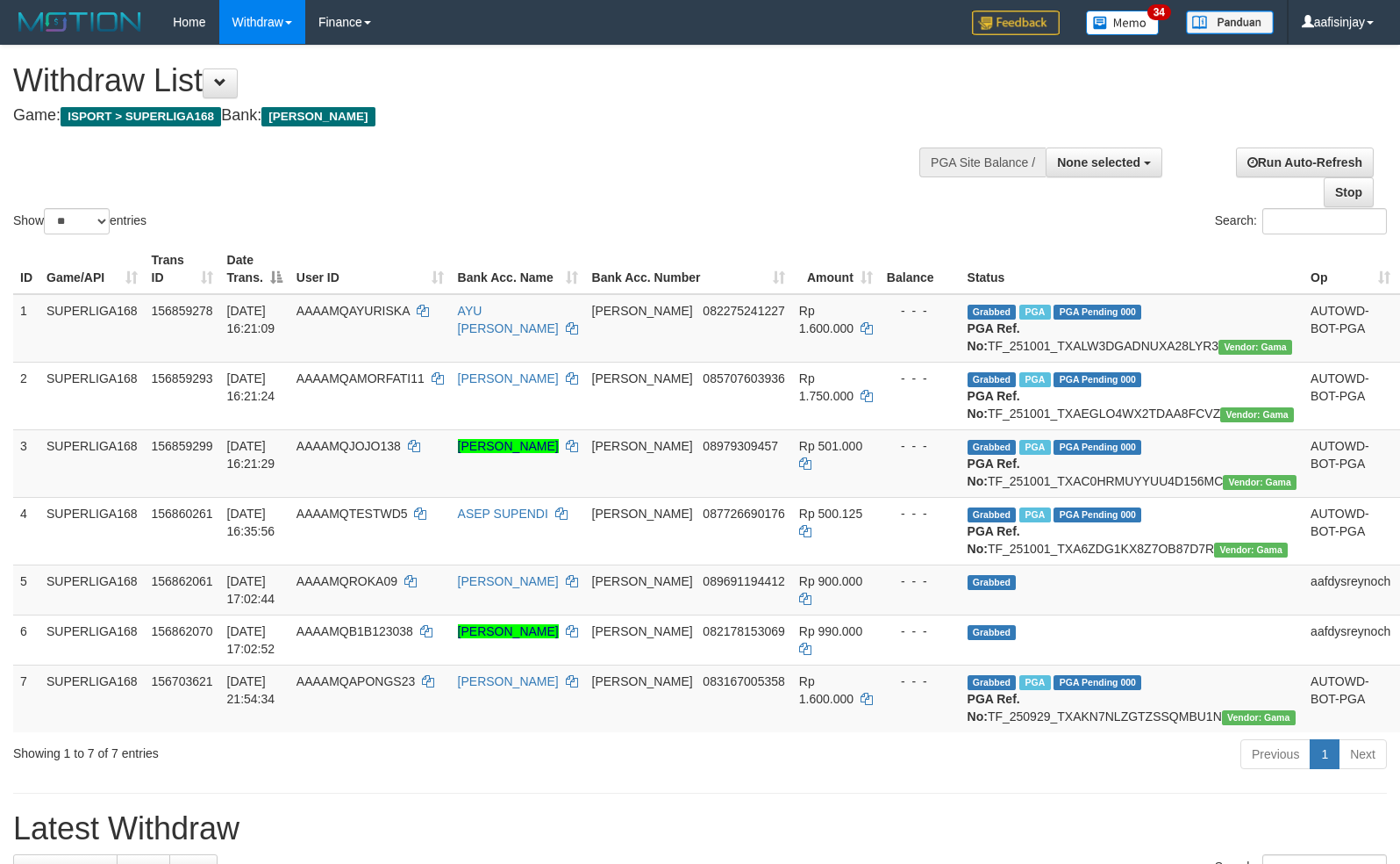
select select
select select "**"
select select
select select "**"
select select
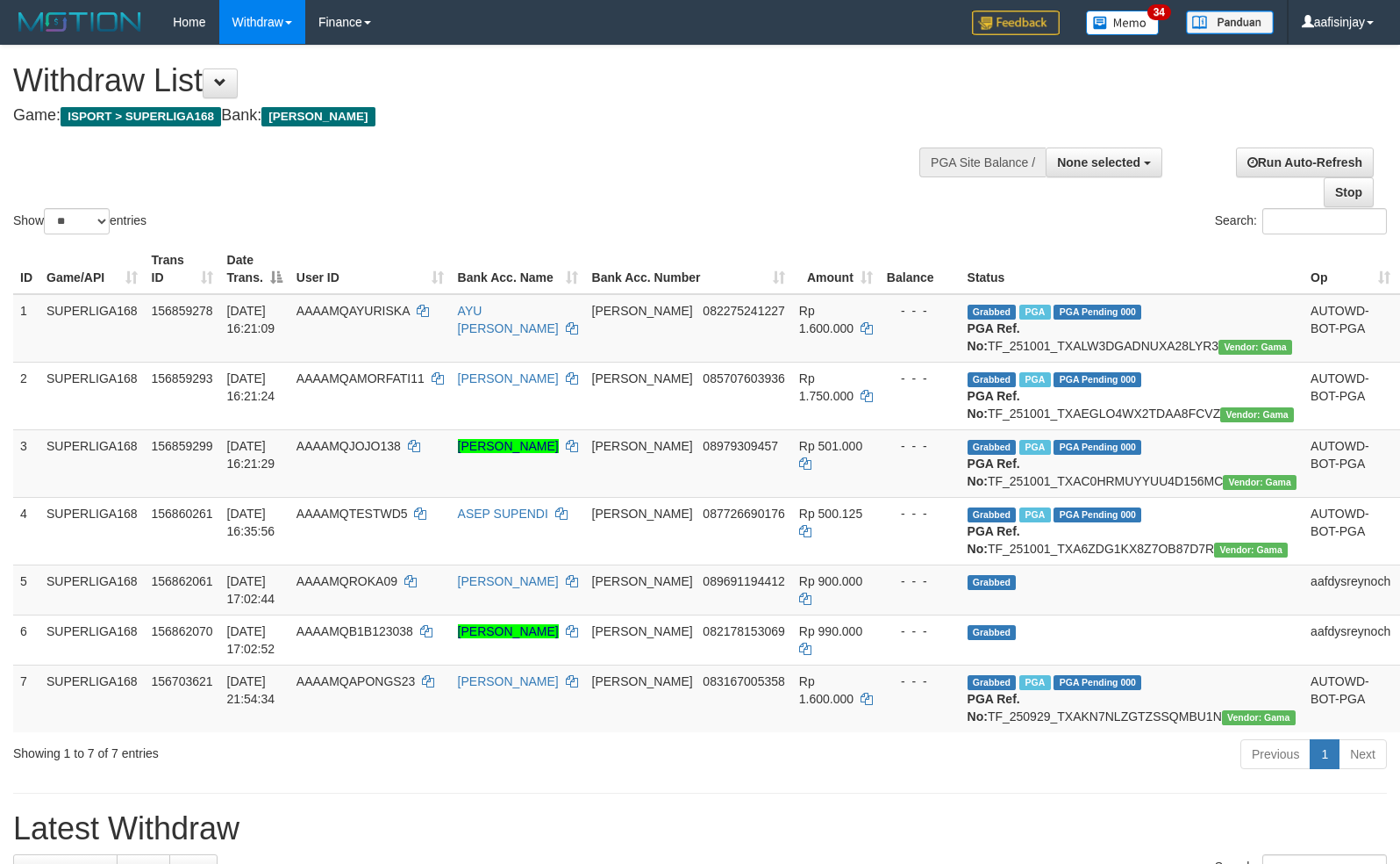
select select "**"
select select
select select "**"
select select
select select "**"
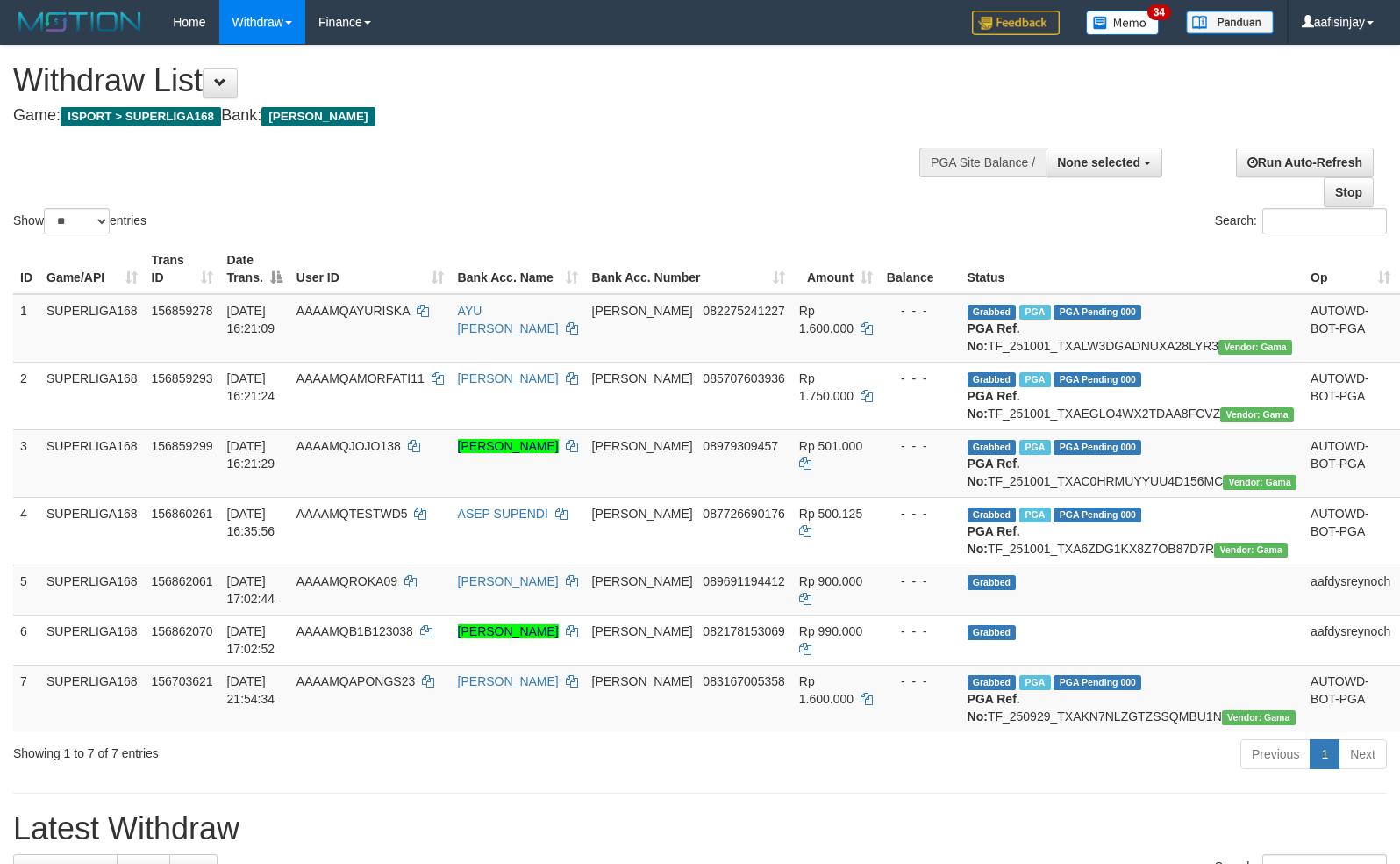
select select
select select "**"
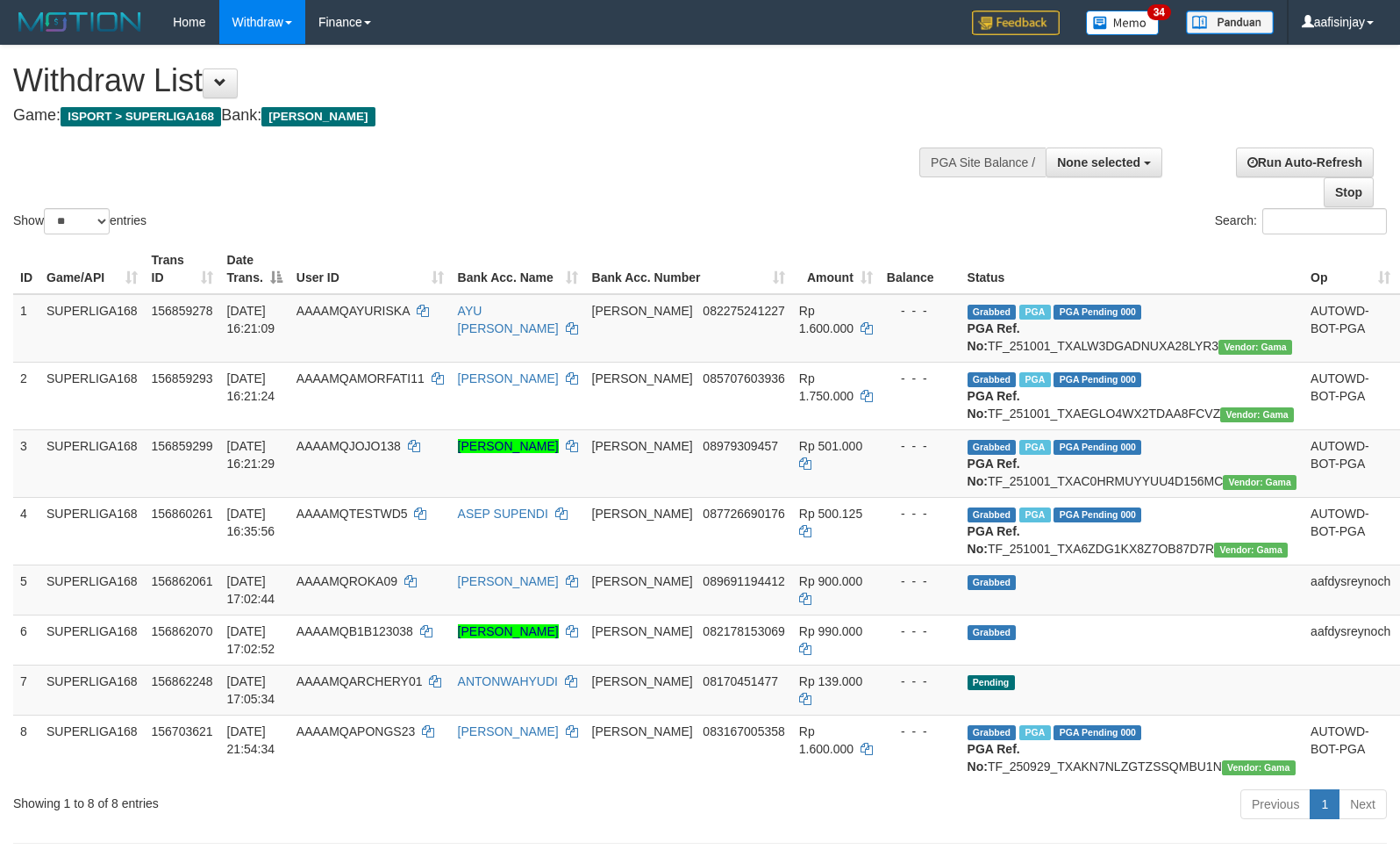
select select
select select "**"
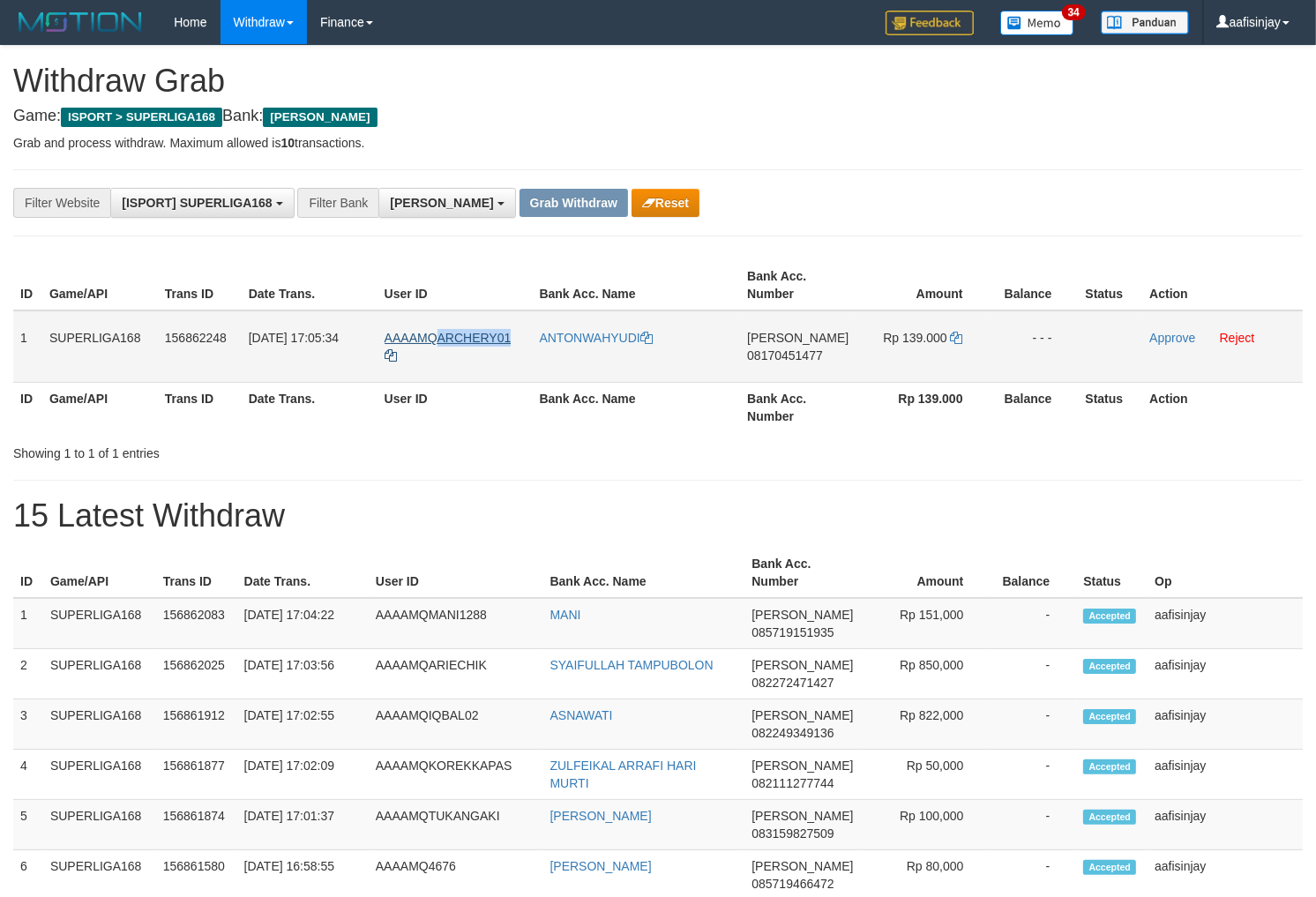
drag, startPoint x: 521, startPoint y: 323, endPoint x: 438, endPoint y: 331, distance: 83.4
click at [438, 331] on td "AAAAMQARCHERY01" at bounding box center [455, 346] width 155 height 73
copy span "ARCHERY01"
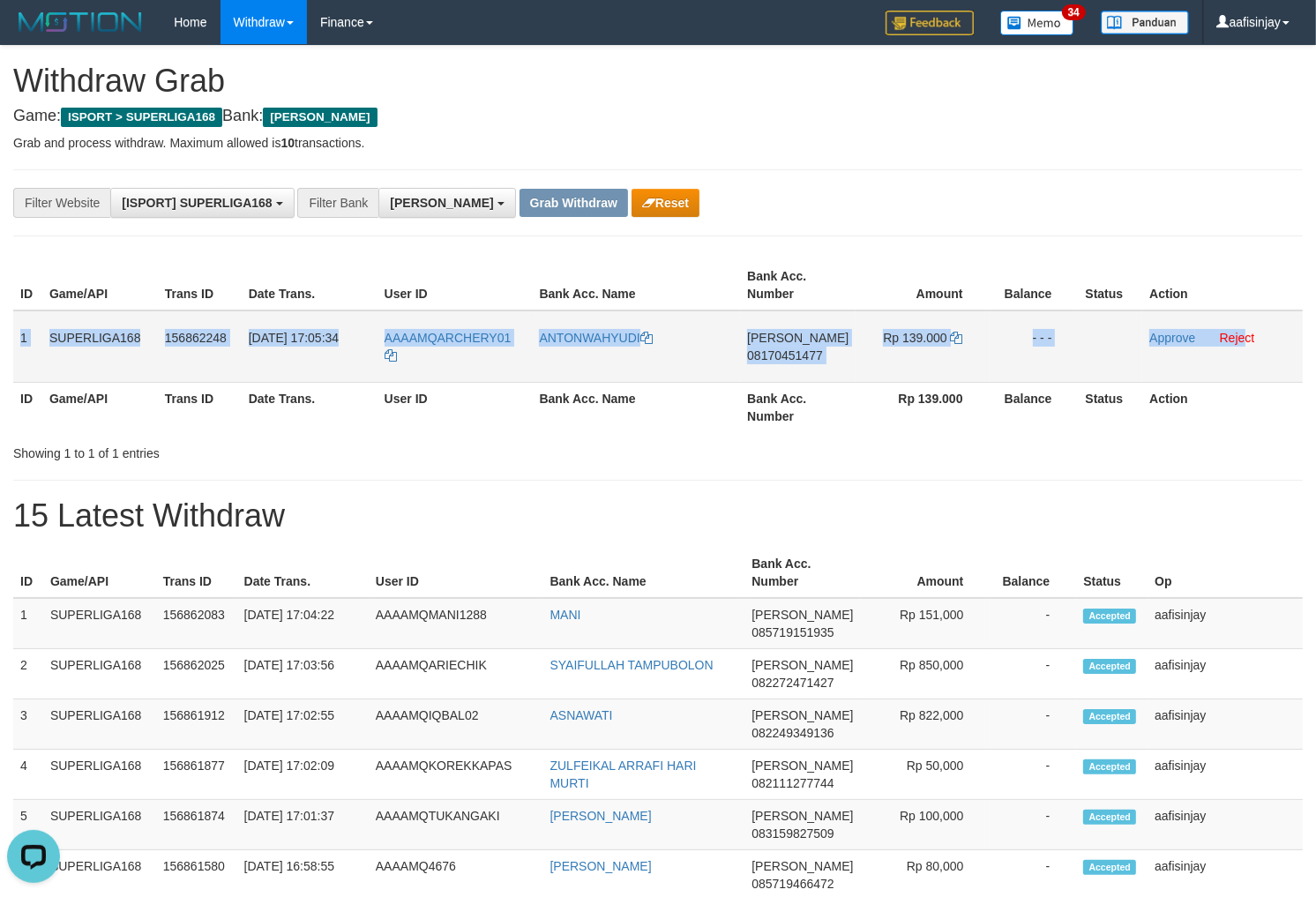
drag, startPoint x: 15, startPoint y: 330, endPoint x: 1244, endPoint y: 370, distance: 1229.7
click at [1244, 370] on tr "1 SUPERLIGA168 156862248 01/10/2025 17:05:34 AAAAMQARCHERY01 ANTONWAHYUDI DANA …" at bounding box center [658, 346] width 1290 height 73
copy tr "1 SUPERLIGA168 156862248 01/10/2025 17:05:34 AAAAMQARCHERY01 ANTONWAHYUDI DANA …"
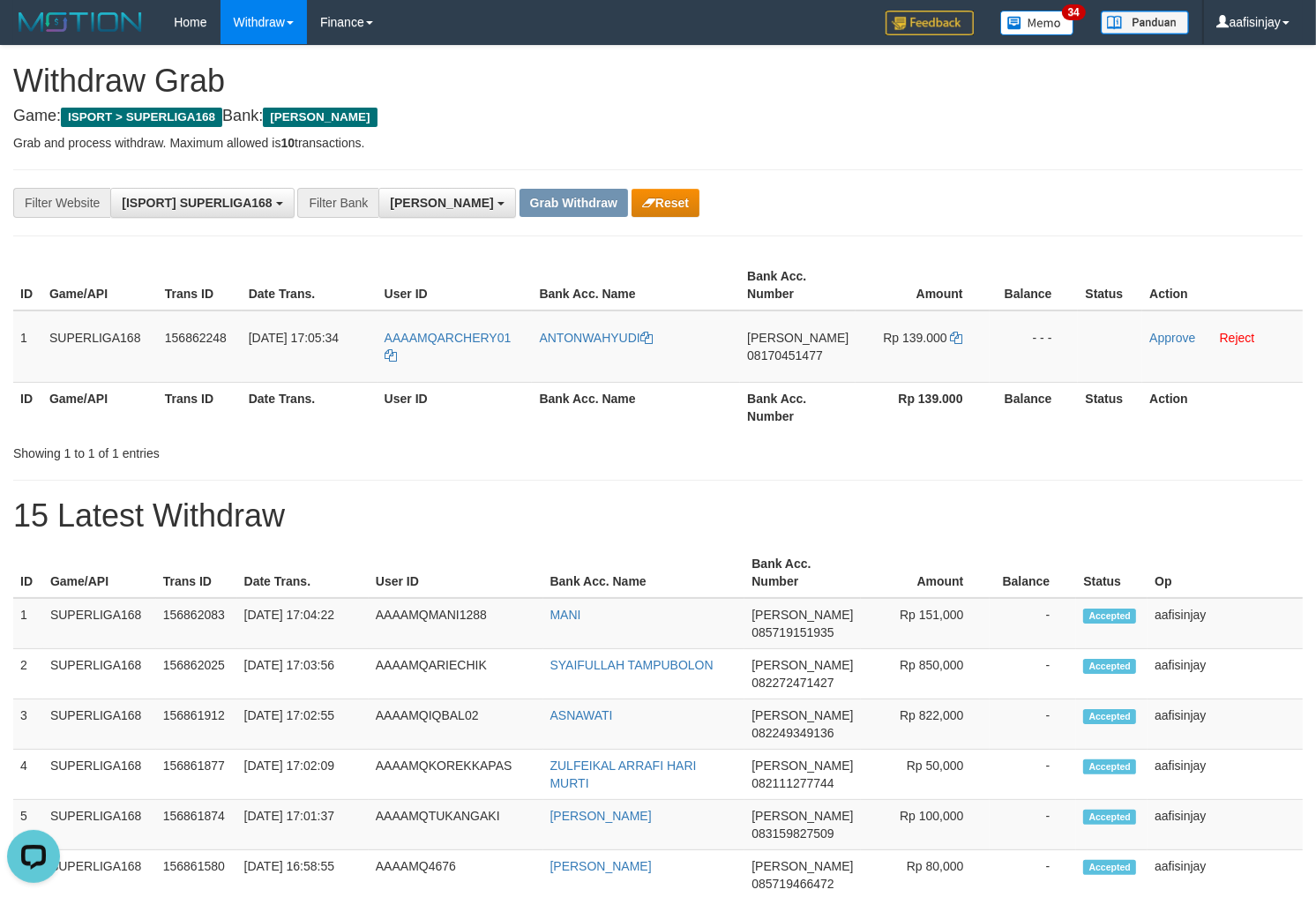
drag, startPoint x: 859, startPoint y: 459, endPoint x: 851, endPoint y: 442, distance: 18.8
click at [859, 459] on div "Showing 1 to 1 of 1 entries" at bounding box center [658, 449] width 1316 height 24
click at [800, 350] on span "08170451477" at bounding box center [785, 355] width 76 height 15
click at [965, 333] on td "Rp 139.000" at bounding box center [921, 346] width 133 height 73
click at [954, 333] on icon at bounding box center [956, 337] width 13 height 13
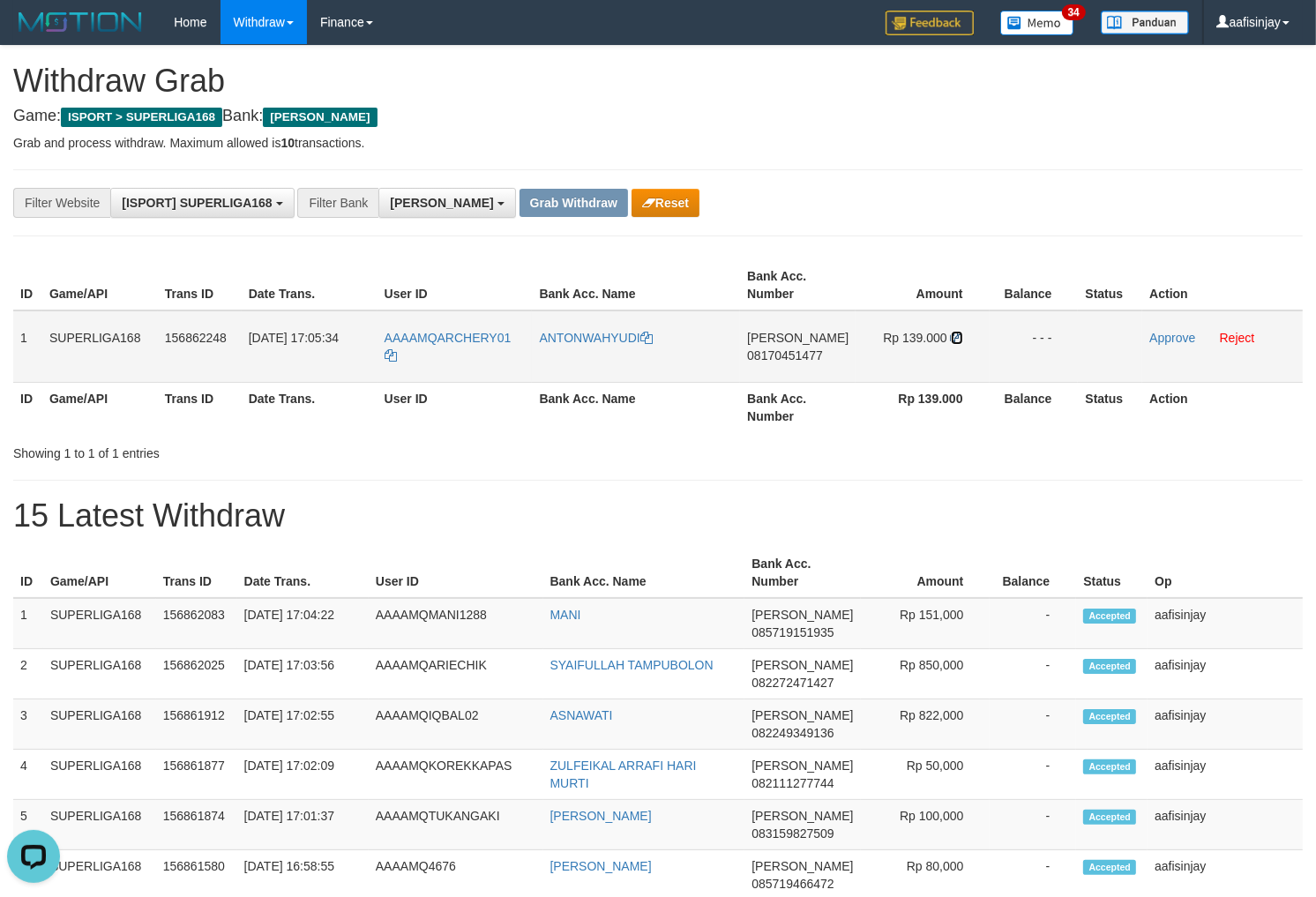
click at [954, 333] on icon at bounding box center [956, 337] width 13 height 13
click at [1147, 329] on td "Approve Reject" at bounding box center [1223, 346] width 161 height 73
click at [1155, 331] on link "Approve" at bounding box center [1172, 337] width 46 height 15
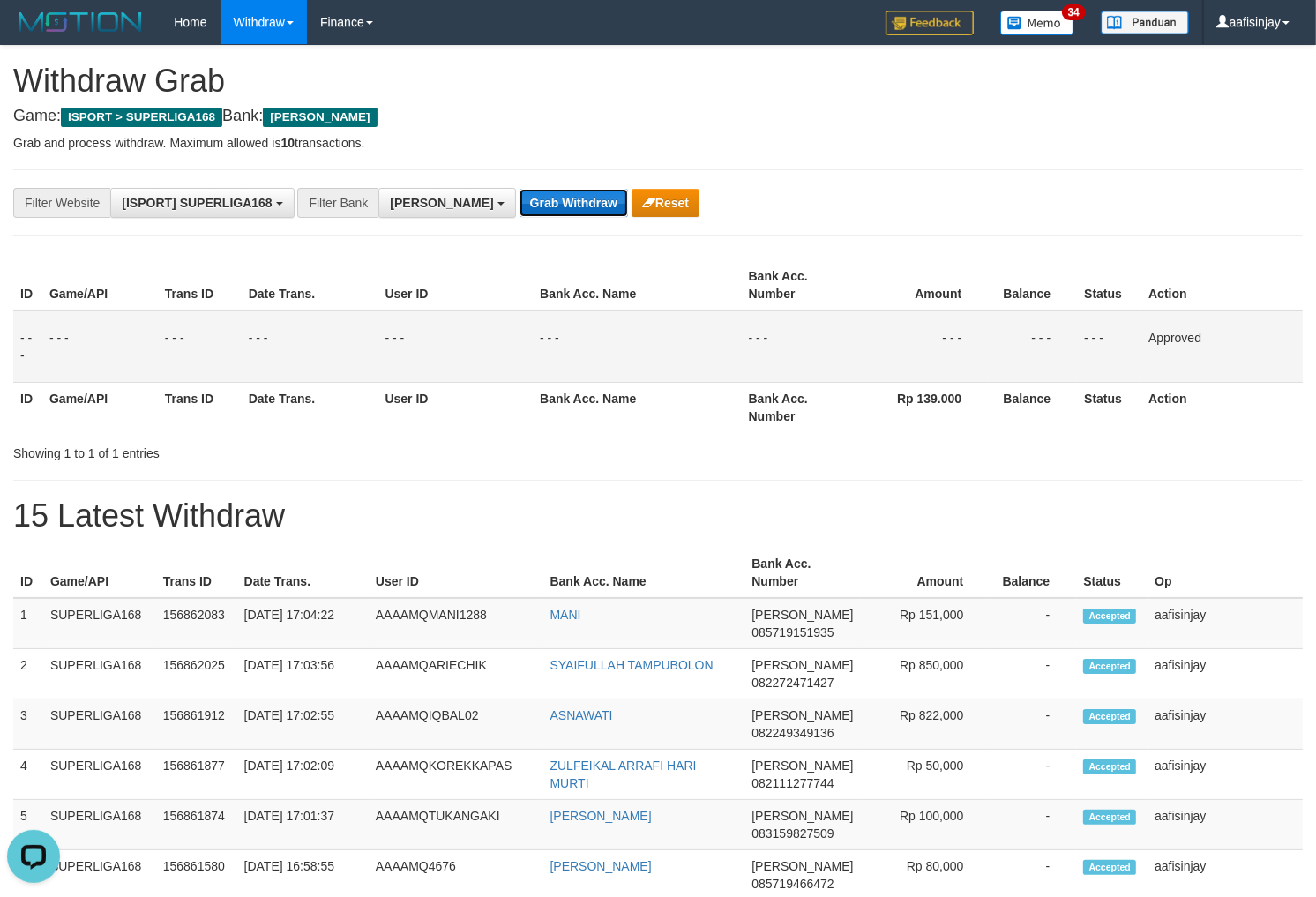
click at [520, 201] on button "Grab Withdraw" at bounding box center [574, 203] width 109 height 28
click at [520, 189] on button "Grab Withdraw" at bounding box center [574, 203] width 109 height 28
click at [520, 201] on button "Grab Withdraw" at bounding box center [574, 203] width 109 height 28
click at [520, 189] on button "Grab Withdraw" at bounding box center [574, 203] width 109 height 28
click at [520, 201] on button "Grab Withdraw" at bounding box center [574, 203] width 109 height 28
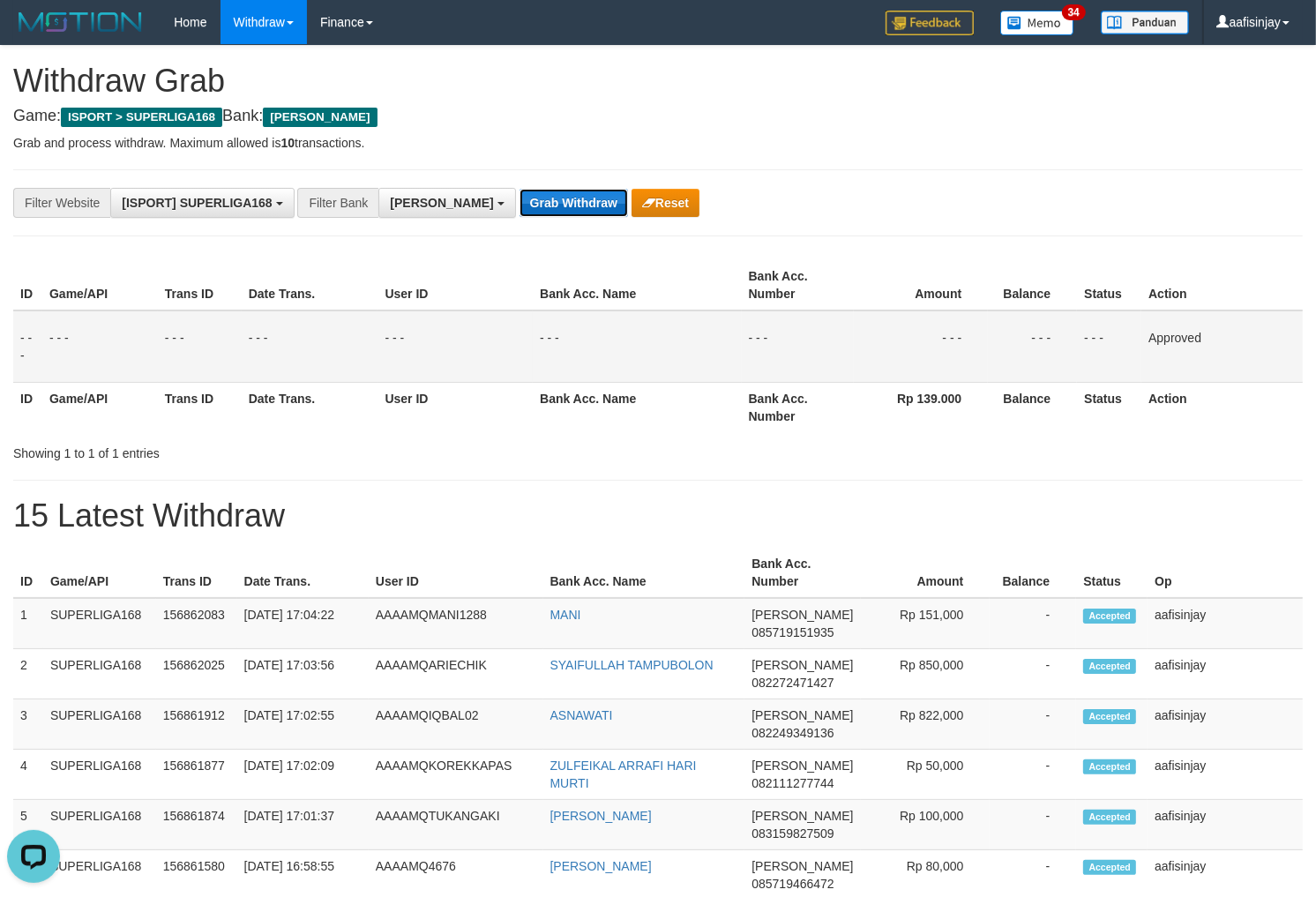
click at [520, 189] on button "Grab Withdraw" at bounding box center [574, 203] width 109 height 28
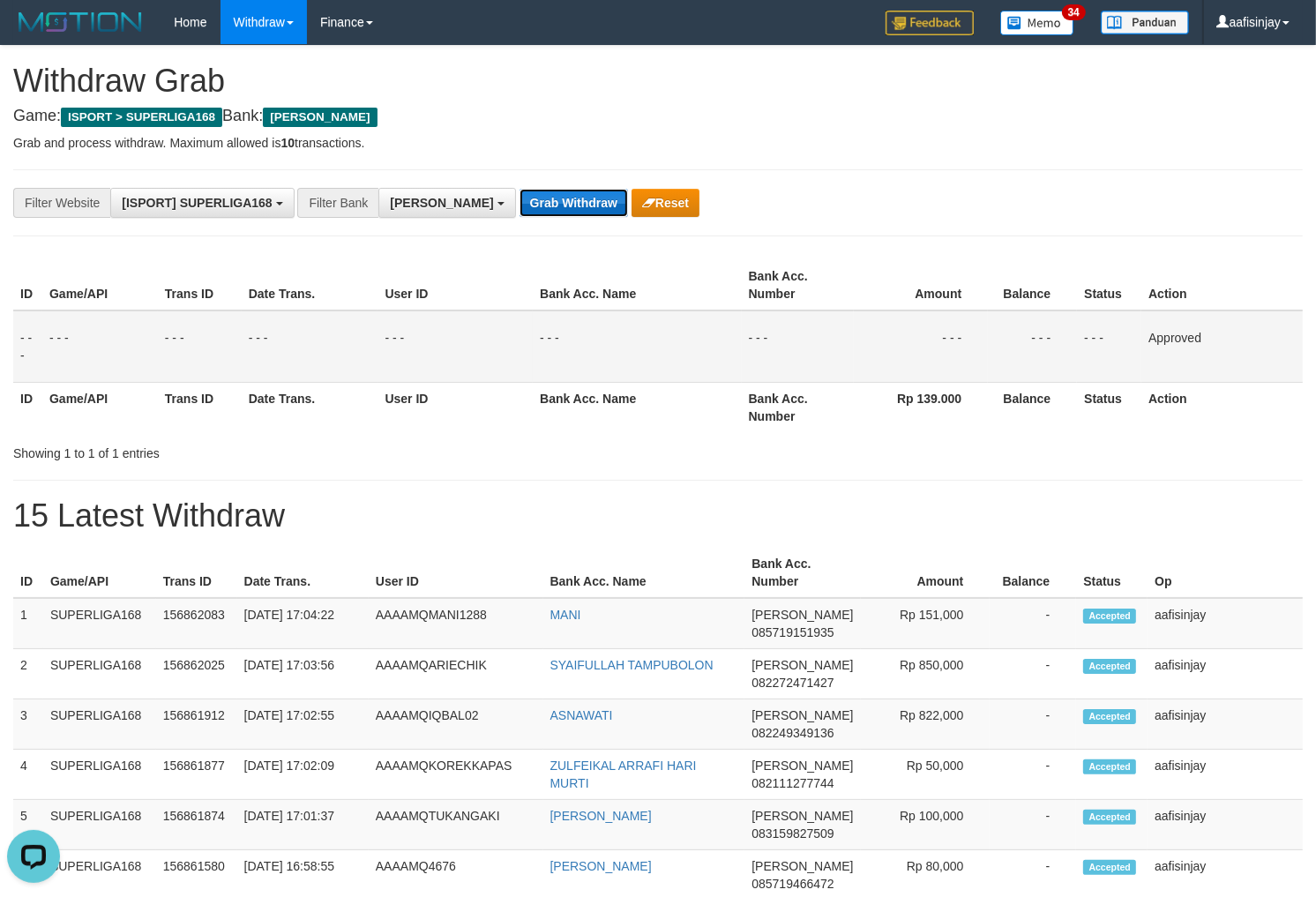
click at [520, 201] on button "Grab Withdraw" at bounding box center [574, 203] width 109 height 28
click at [520, 189] on button "Grab Withdraw" at bounding box center [574, 203] width 109 height 28
click at [520, 201] on button "Grab Withdraw" at bounding box center [574, 203] width 109 height 28
click at [520, 189] on button "Grab Withdraw" at bounding box center [574, 203] width 109 height 28
click at [520, 201] on button "Grab Withdraw" at bounding box center [574, 203] width 109 height 28
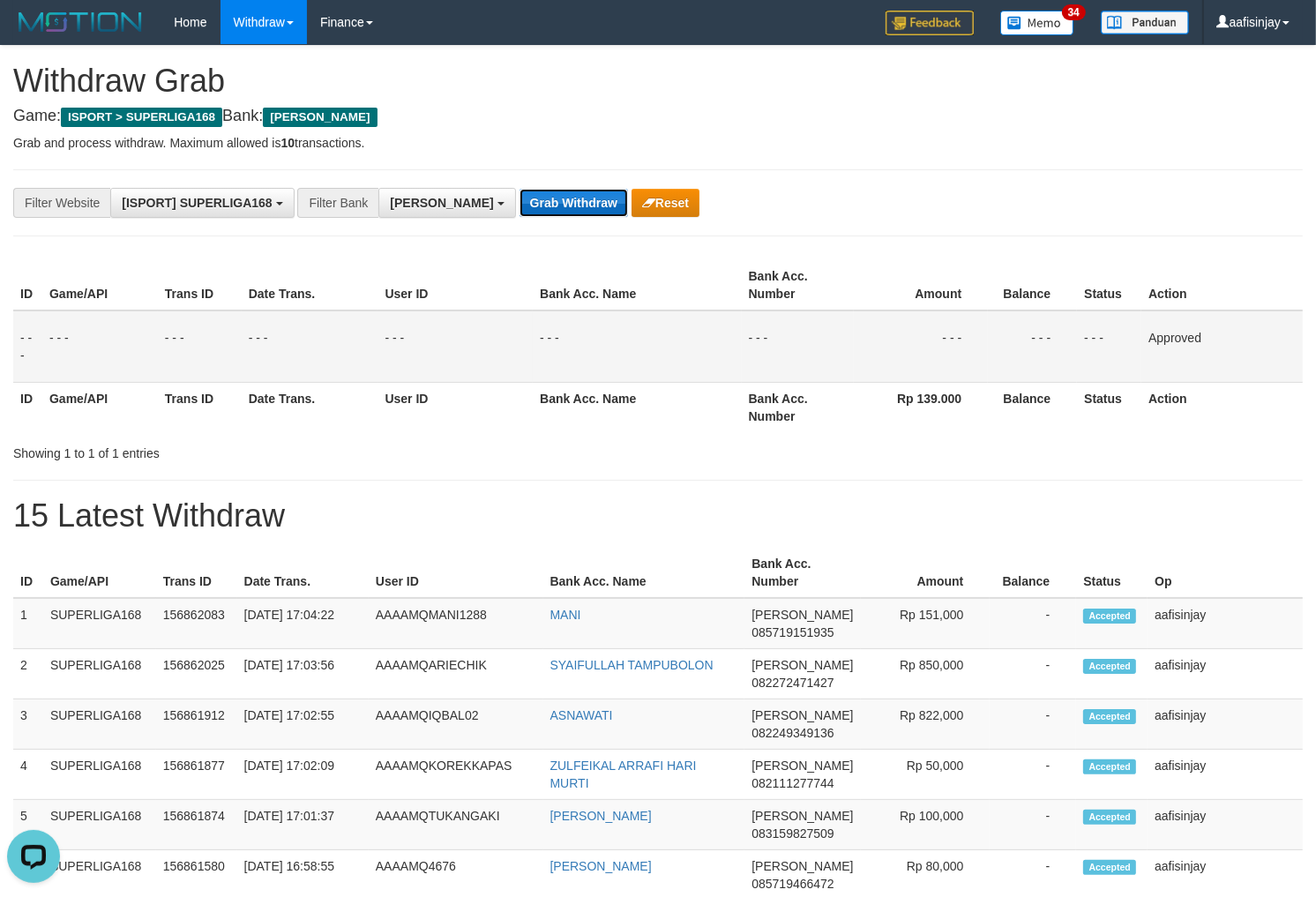
click at [520, 189] on button "Grab Withdraw" at bounding box center [574, 203] width 109 height 28
click at [520, 201] on button "Grab Withdraw" at bounding box center [574, 203] width 109 height 28
click at [520, 189] on button "Grab Withdraw" at bounding box center [574, 203] width 109 height 28
click at [520, 201] on button "Grab Withdraw" at bounding box center [574, 203] width 109 height 28
click at [520, 189] on button "Grab Withdraw" at bounding box center [574, 203] width 109 height 28
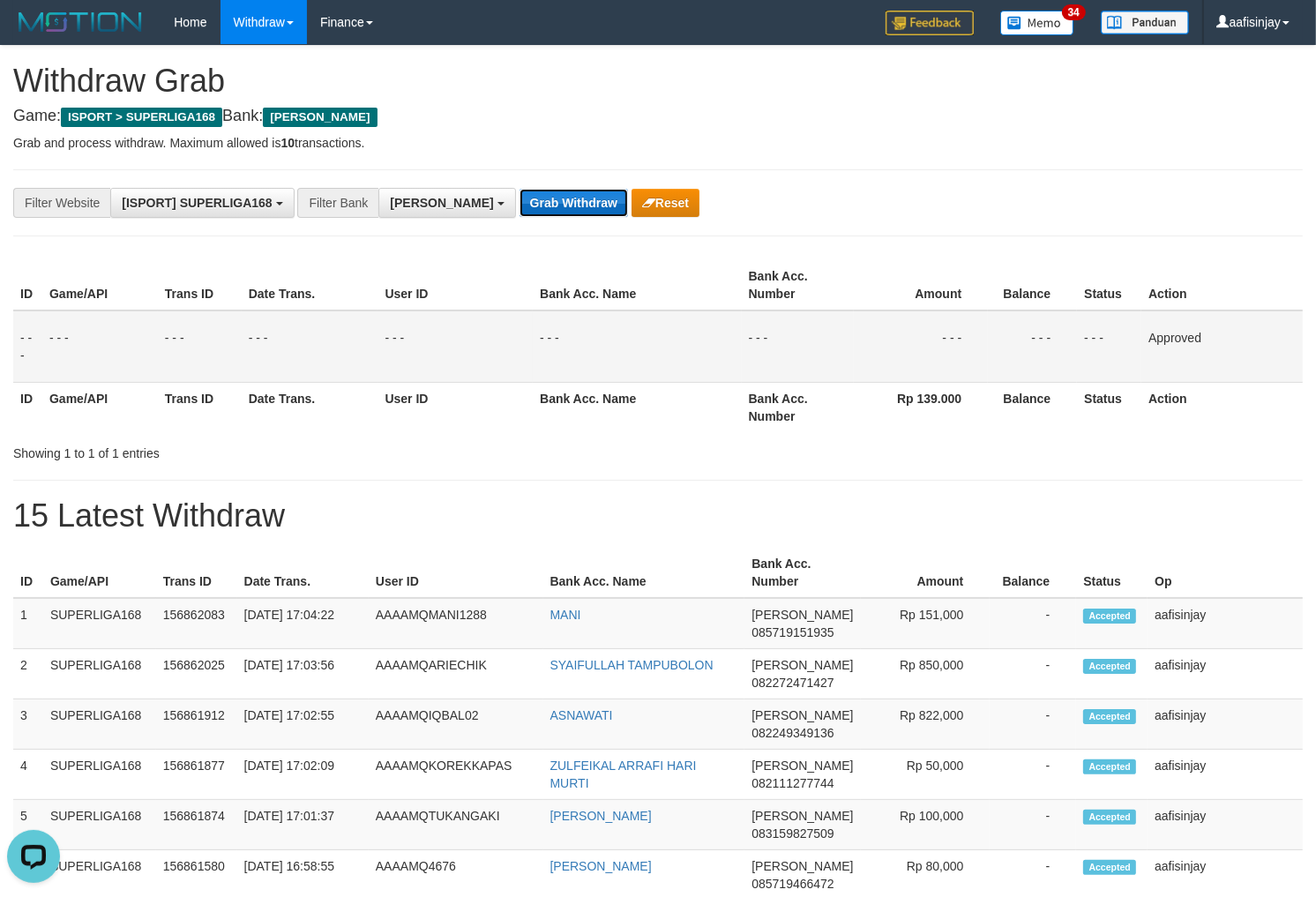
click at [520, 201] on button "Grab Withdraw" at bounding box center [574, 203] width 109 height 28
click at [520, 189] on button "Grab Withdraw" at bounding box center [574, 203] width 109 height 28
click at [520, 201] on button "Grab Withdraw" at bounding box center [574, 203] width 109 height 28
click at [520, 189] on button "Grab Withdraw" at bounding box center [574, 203] width 109 height 28
click at [520, 201] on button "Grab Withdraw" at bounding box center [574, 203] width 109 height 28
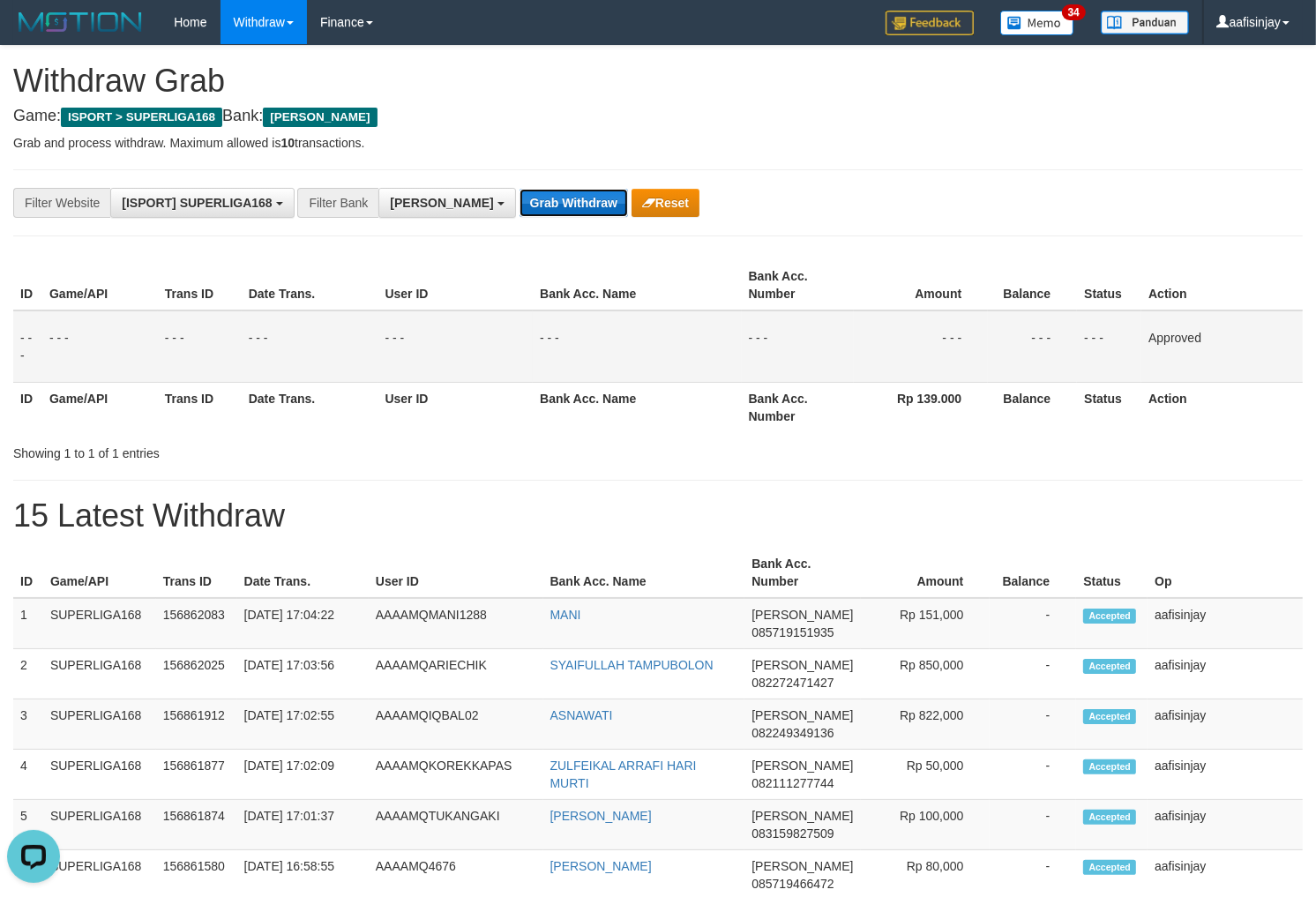
click at [520, 189] on button "Grab Withdraw" at bounding box center [574, 203] width 109 height 28
click at [520, 201] on button "Grab Withdraw" at bounding box center [574, 203] width 109 height 28
click at [520, 189] on button "Grab Withdraw" at bounding box center [574, 203] width 109 height 28
click at [520, 201] on button "Grab Withdraw" at bounding box center [574, 203] width 109 height 28
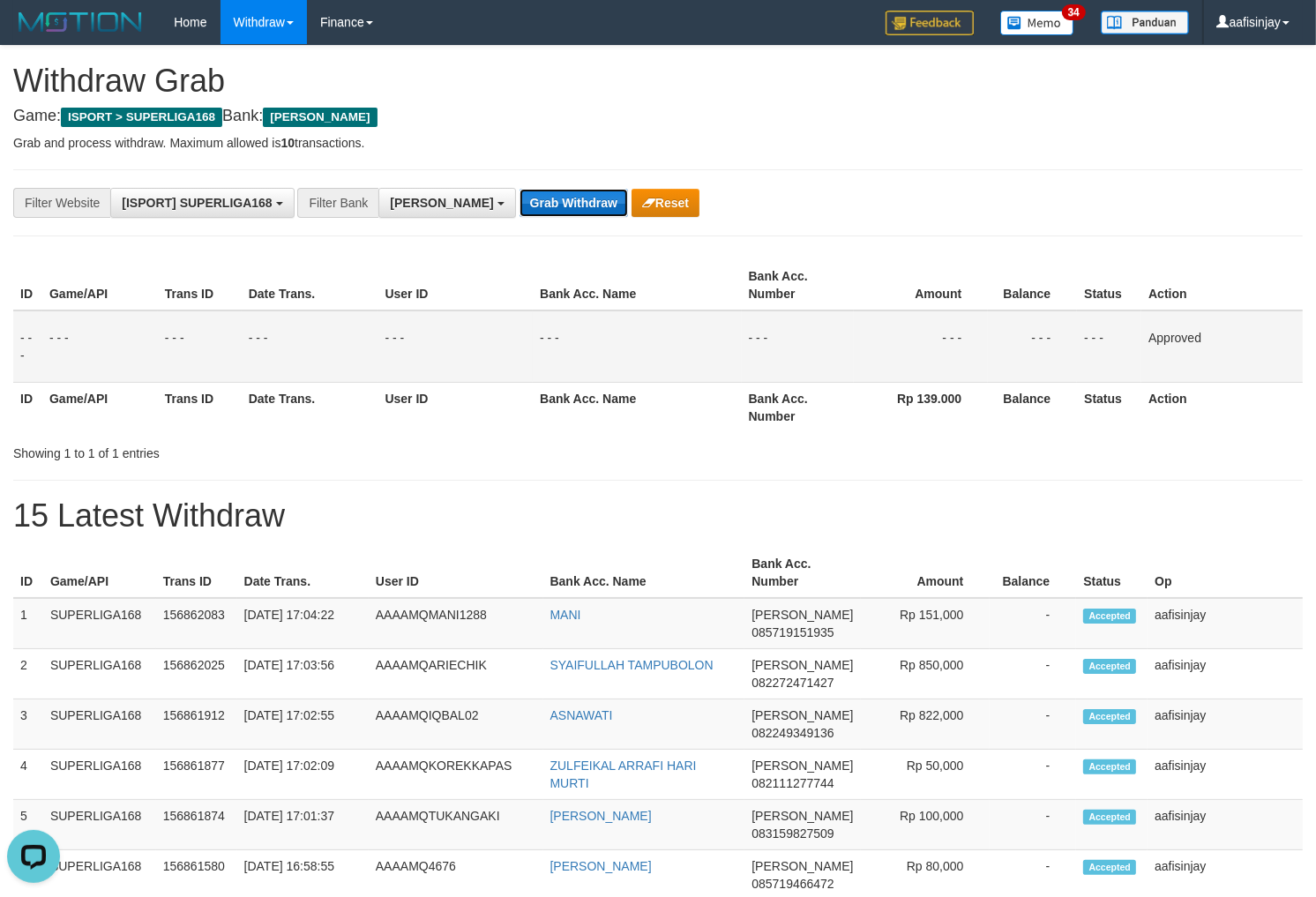
click at [520, 189] on button "Grab Withdraw" at bounding box center [574, 203] width 109 height 28
click at [520, 201] on button "Grab Withdraw" at bounding box center [574, 203] width 109 height 28
click at [520, 189] on button "Grab Withdraw" at bounding box center [574, 203] width 109 height 28
click at [520, 201] on button "Grab Withdraw" at bounding box center [574, 203] width 109 height 28
click at [520, 189] on button "Grab Withdraw" at bounding box center [574, 203] width 109 height 28
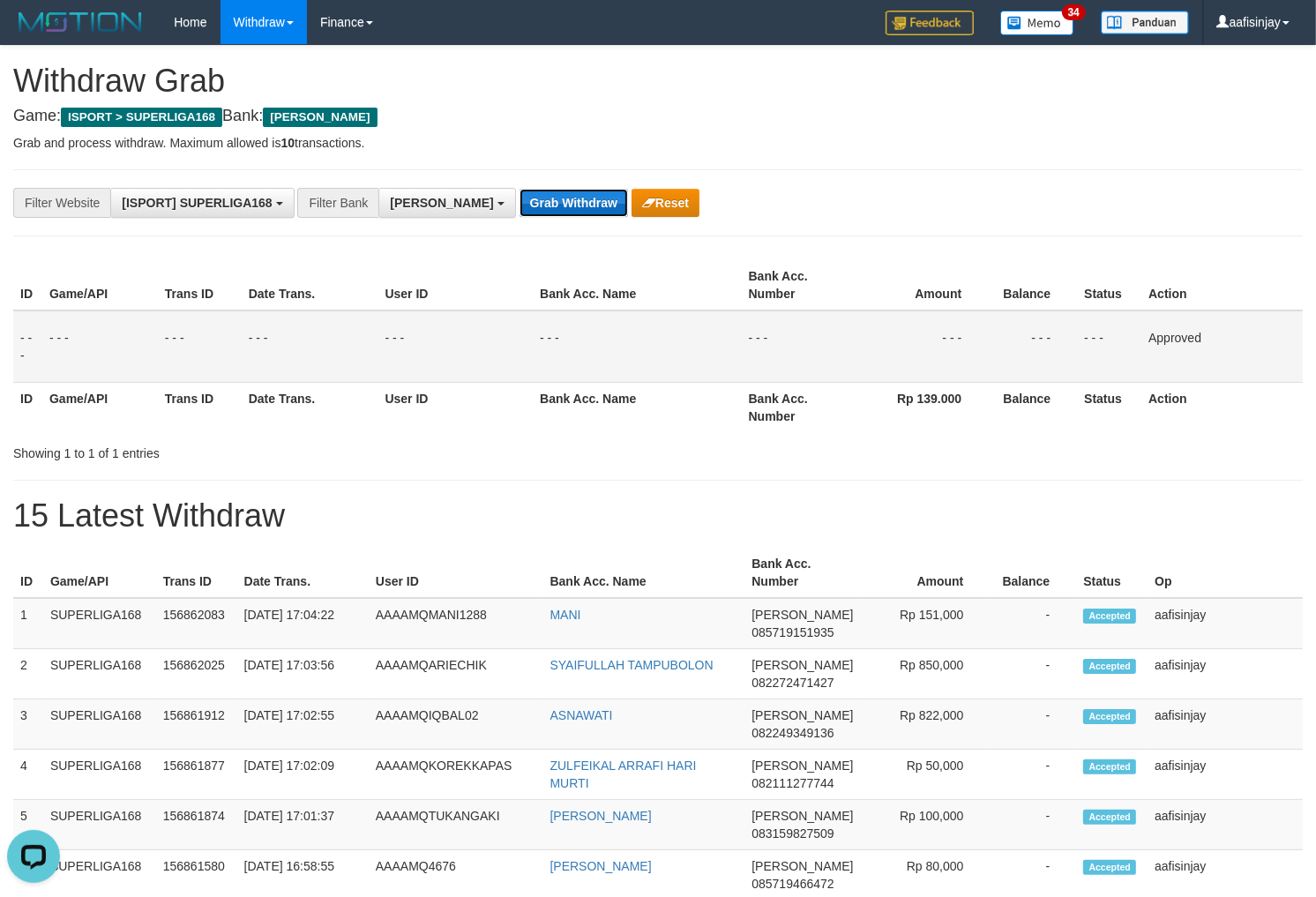
click at [520, 201] on button "Grab Withdraw" at bounding box center [574, 203] width 109 height 28
click at [520, 189] on button "Grab Withdraw" at bounding box center [574, 203] width 109 height 28
click at [520, 201] on button "Grab Withdraw" at bounding box center [574, 203] width 109 height 28
click at [520, 189] on button "Grab Withdraw" at bounding box center [574, 203] width 109 height 28
click at [520, 201] on button "Grab Withdraw" at bounding box center [574, 203] width 109 height 28
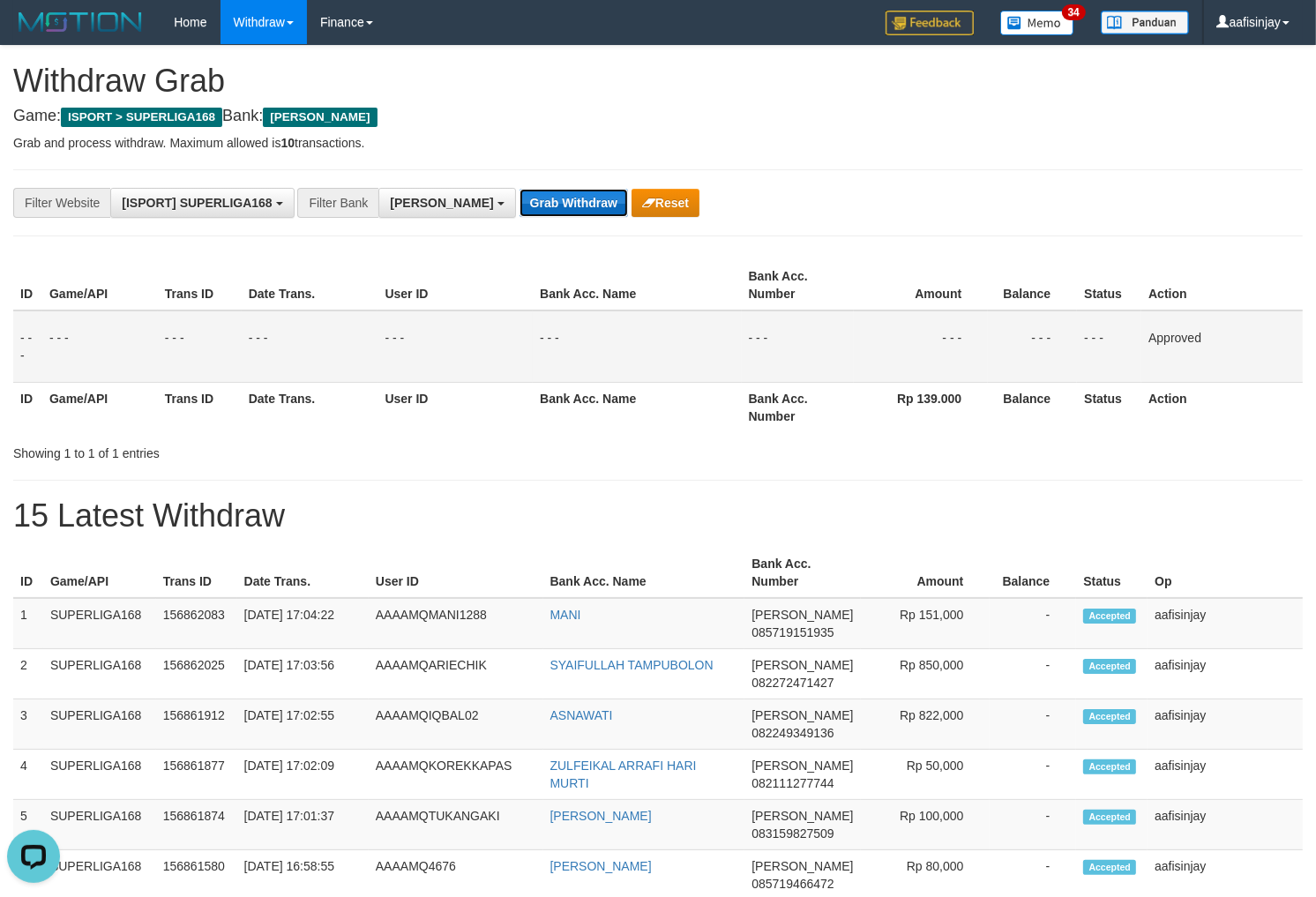
click at [520, 189] on button "Grab Withdraw" at bounding box center [574, 203] width 109 height 28
click at [520, 201] on button "Grab Withdraw" at bounding box center [574, 203] width 109 height 28
click at [520, 189] on button "Grab Withdraw" at bounding box center [574, 203] width 109 height 28
click at [520, 201] on button "Grab Withdraw" at bounding box center [574, 203] width 109 height 28
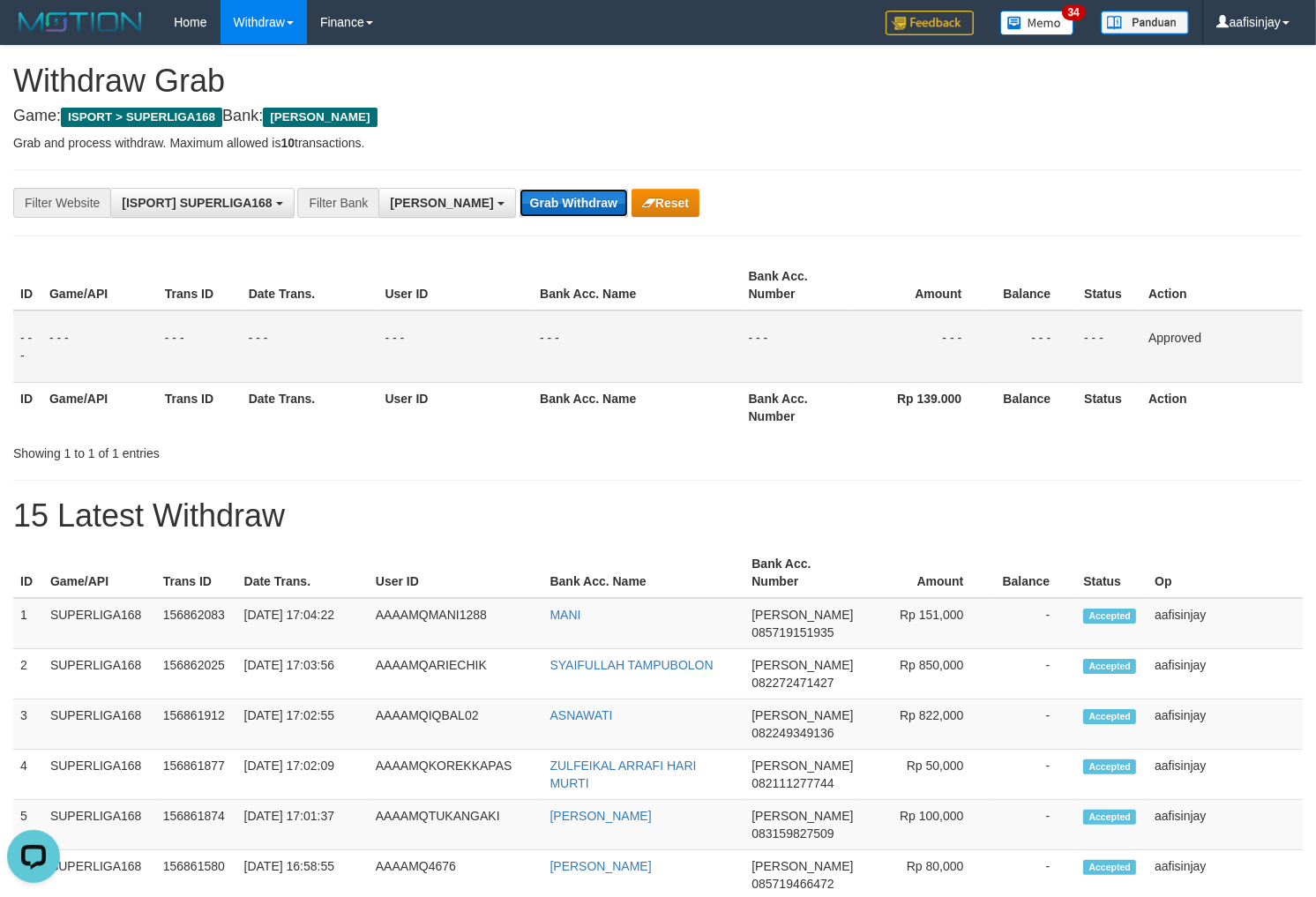
click at [520, 189] on button "Grab Withdraw" at bounding box center [574, 203] width 109 height 28
click at [520, 201] on button "Grab Withdraw" at bounding box center [574, 203] width 109 height 28
click at [520, 189] on button "Grab Withdraw" at bounding box center [574, 203] width 109 height 28
click at [520, 201] on button "Grab Withdraw" at bounding box center [574, 203] width 109 height 28
click at [520, 189] on button "Grab Withdraw" at bounding box center [574, 203] width 109 height 28
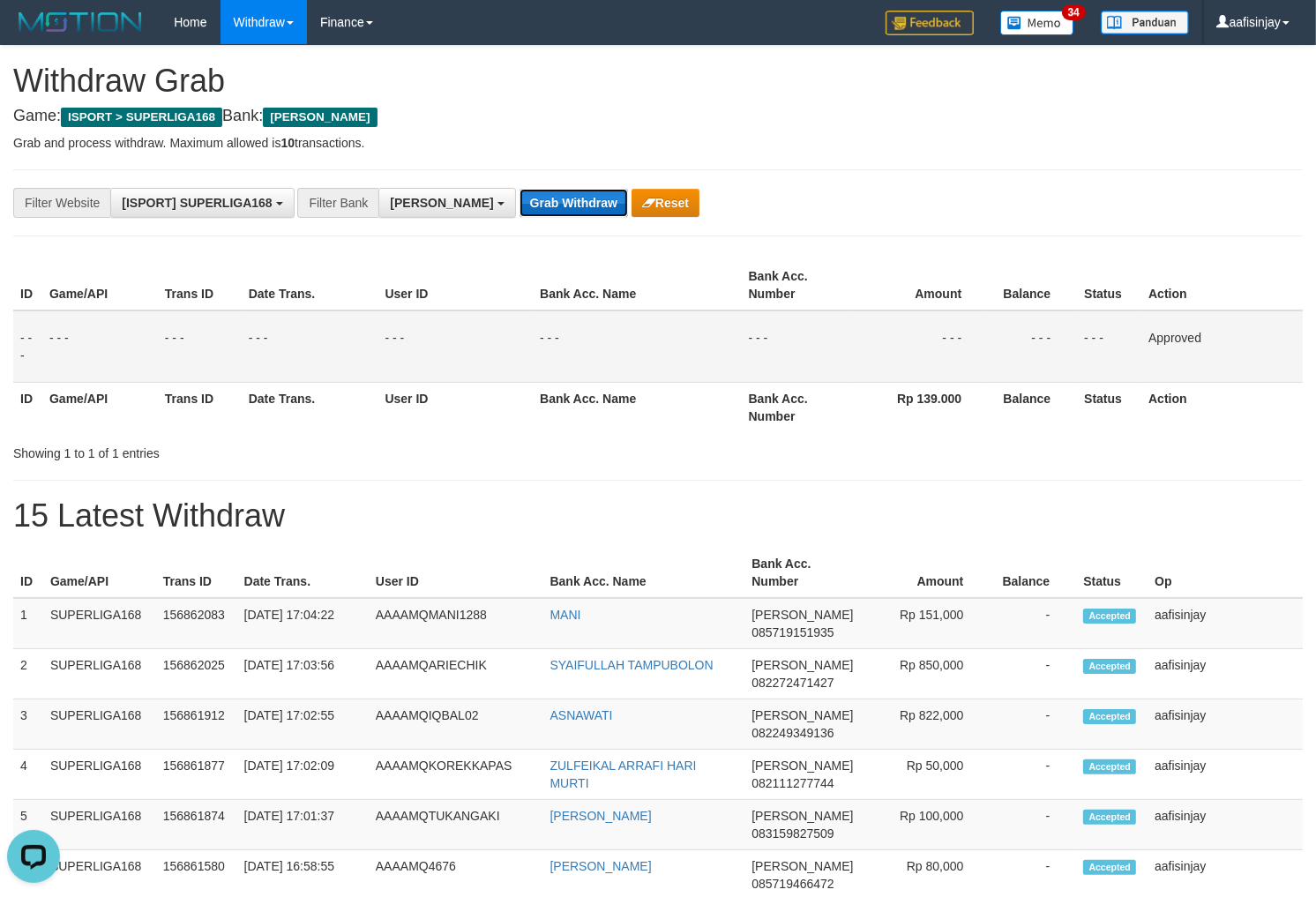
click at [520, 201] on button "Grab Withdraw" at bounding box center [574, 203] width 109 height 28
click at [520, 189] on button "Grab Withdraw" at bounding box center [574, 203] width 109 height 28
click at [520, 201] on button "Grab Withdraw" at bounding box center [574, 203] width 109 height 28
click at [520, 189] on button "Grab Withdraw" at bounding box center [574, 203] width 109 height 28
click at [520, 201] on button "Grab Withdraw" at bounding box center [574, 203] width 109 height 28
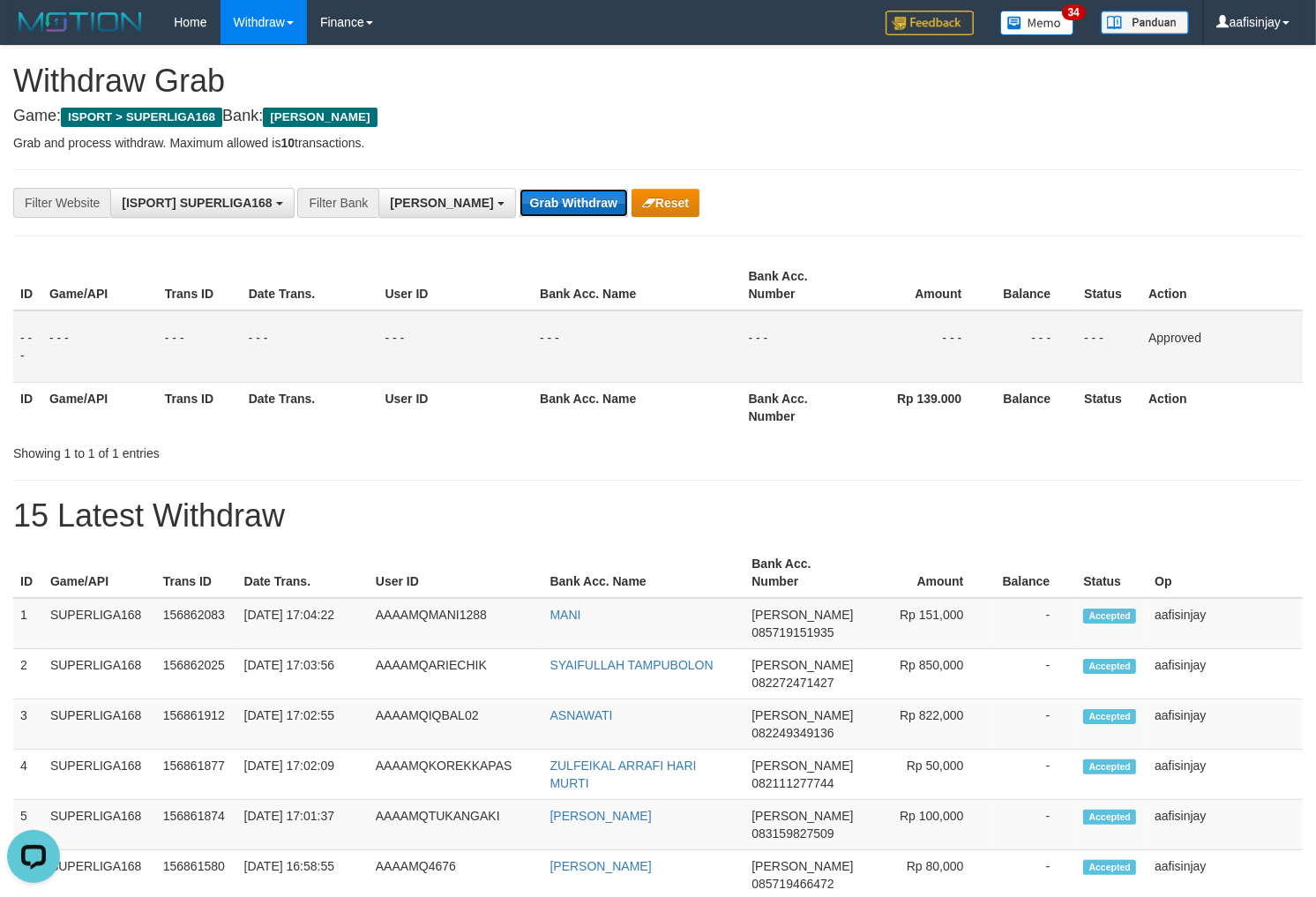
click at [520, 189] on button "Grab Withdraw" at bounding box center [574, 203] width 109 height 28
click at [520, 201] on button "Grab Withdraw" at bounding box center [574, 203] width 109 height 28
click at [520, 189] on button "Grab Withdraw" at bounding box center [574, 203] width 109 height 28
click at [520, 201] on button "Grab Withdraw" at bounding box center [574, 203] width 109 height 28
click at [520, 189] on button "Grab Withdraw" at bounding box center [574, 203] width 109 height 28
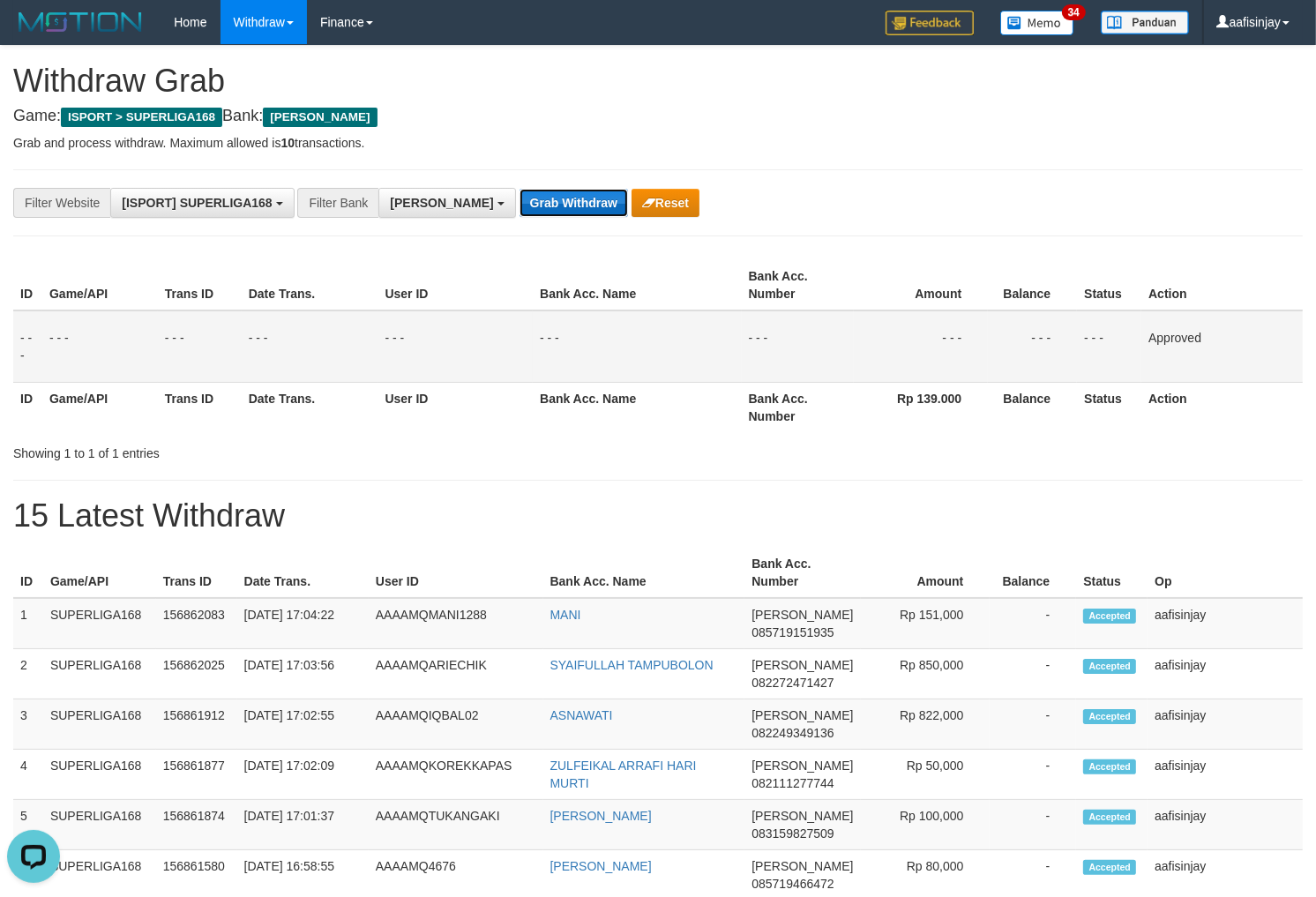
click at [520, 189] on button "Grab Withdraw" at bounding box center [574, 203] width 109 height 28
click at [520, 201] on button "Grab Withdraw" at bounding box center [574, 203] width 109 height 28
click at [520, 189] on button "Grab Withdraw" at bounding box center [574, 203] width 109 height 28
click at [520, 200] on button "Grab Withdraw" at bounding box center [574, 203] width 109 height 28
click at [520, 189] on button "Grab Withdraw" at bounding box center [574, 203] width 109 height 28
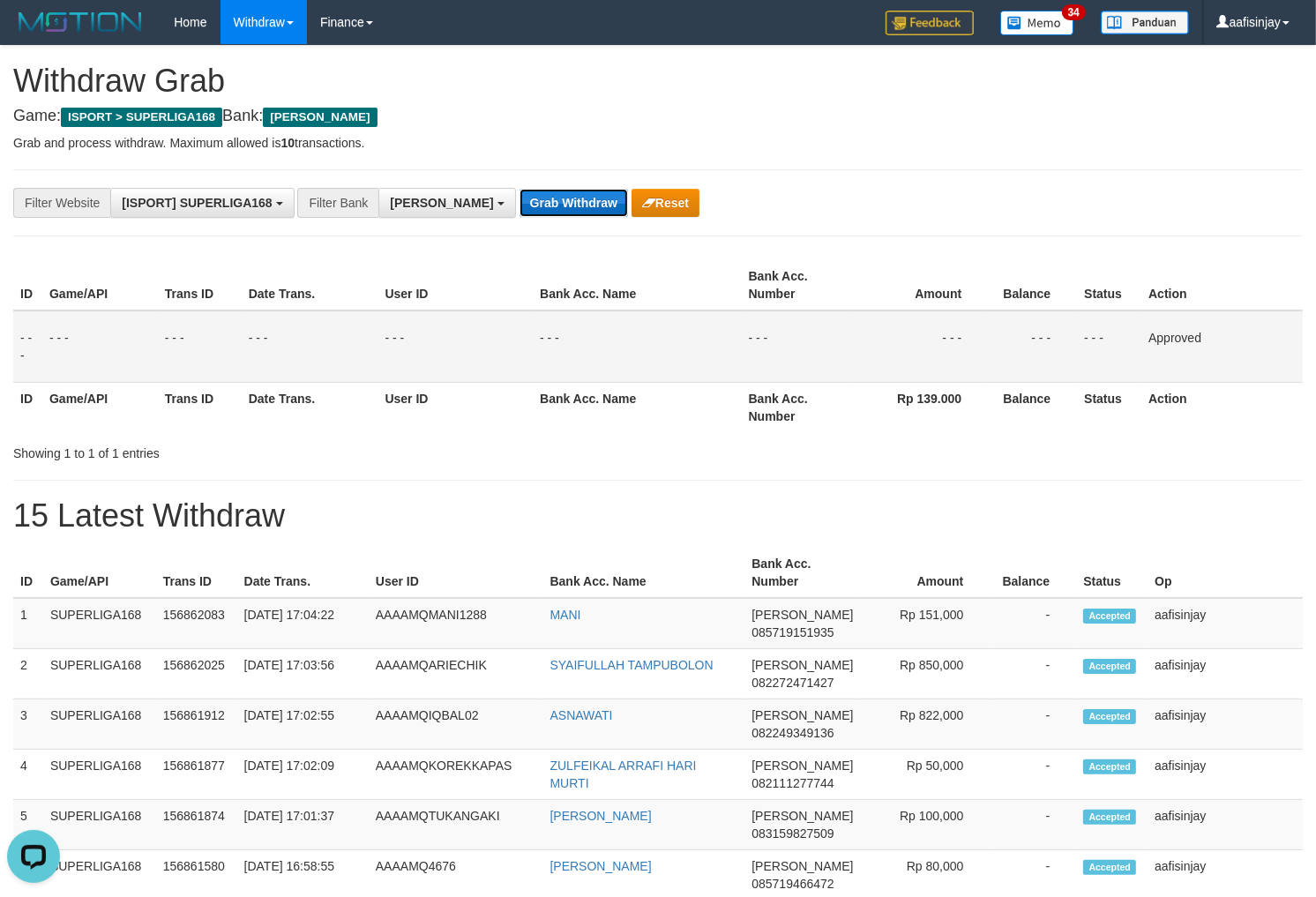
click at [520, 200] on button "Grab Withdraw" at bounding box center [574, 203] width 109 height 28
click at [520, 189] on button "Grab Withdraw" at bounding box center [574, 203] width 109 height 28
click at [520, 200] on button "Grab Withdraw" at bounding box center [574, 203] width 109 height 28
click at [520, 189] on button "Grab Withdraw" at bounding box center [574, 203] width 109 height 28
click at [520, 200] on button "Grab Withdraw" at bounding box center [574, 203] width 109 height 28
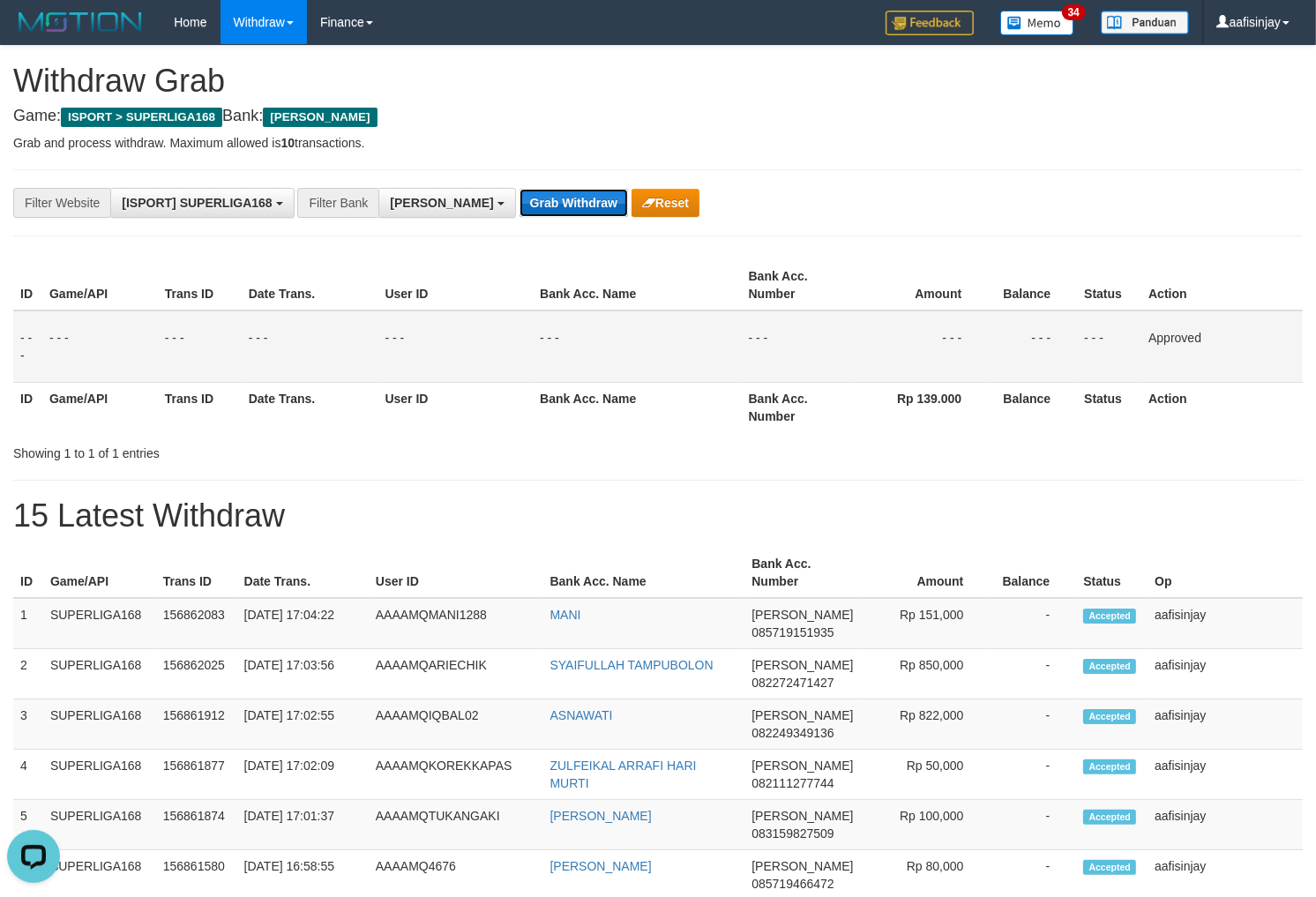
click at [520, 189] on button "Grab Withdraw" at bounding box center [574, 203] width 109 height 28
click at [520, 200] on button "Grab Withdraw" at bounding box center [574, 203] width 109 height 28
click at [520, 189] on button "Grab Withdraw" at bounding box center [574, 203] width 109 height 28
click at [520, 200] on button "Grab Withdraw" at bounding box center [574, 203] width 109 height 28
click at [520, 189] on button "Grab Withdraw" at bounding box center [574, 203] width 109 height 28
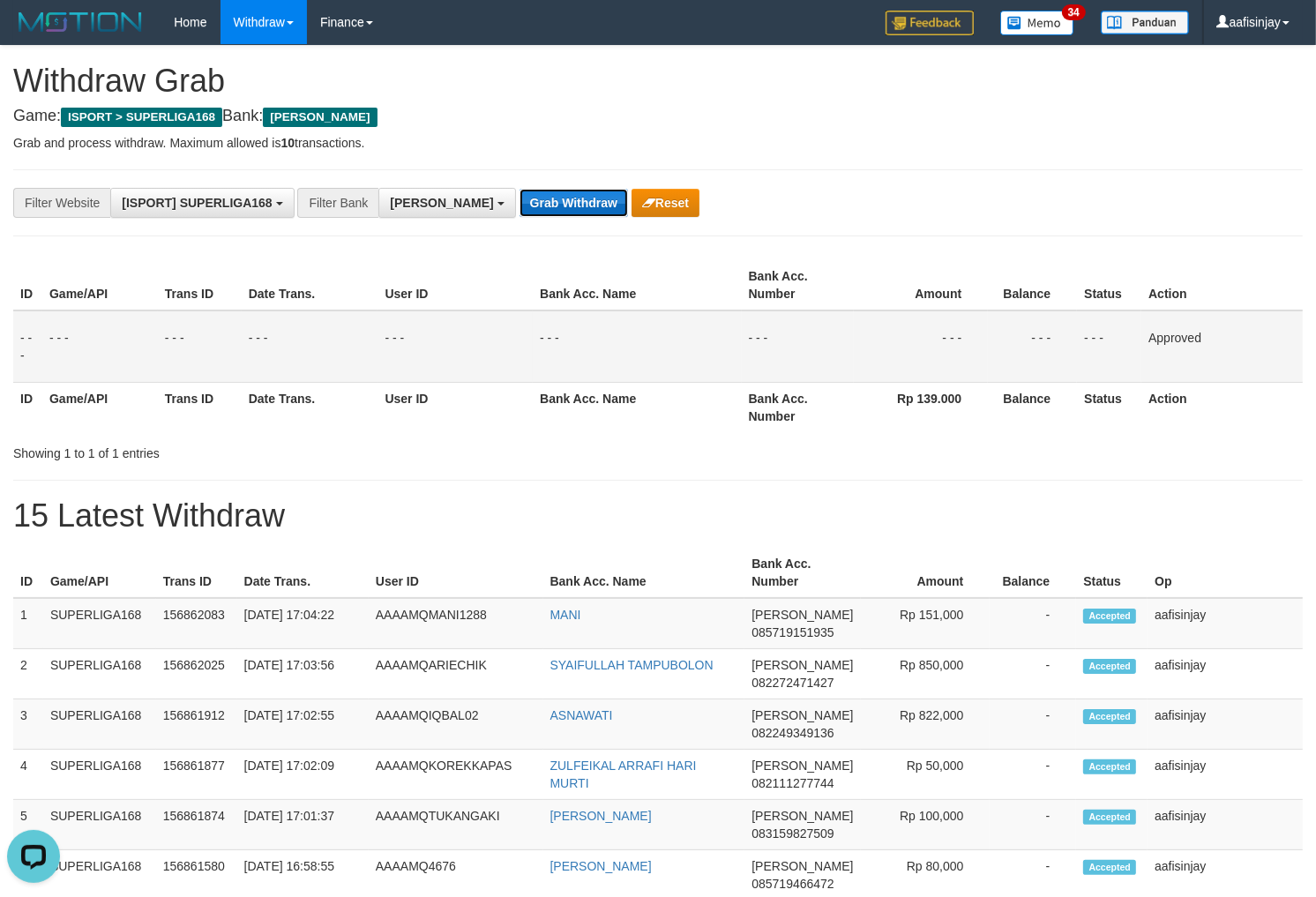
click at [520, 200] on button "Grab Withdraw" at bounding box center [574, 203] width 109 height 28
click at [520, 189] on button "Grab Withdraw" at bounding box center [574, 203] width 109 height 28
click at [520, 200] on button "Grab Withdraw" at bounding box center [574, 203] width 109 height 28
click at [520, 189] on button "Grab Withdraw" at bounding box center [574, 203] width 109 height 28
click at [520, 200] on button "Grab Withdraw" at bounding box center [574, 203] width 109 height 28
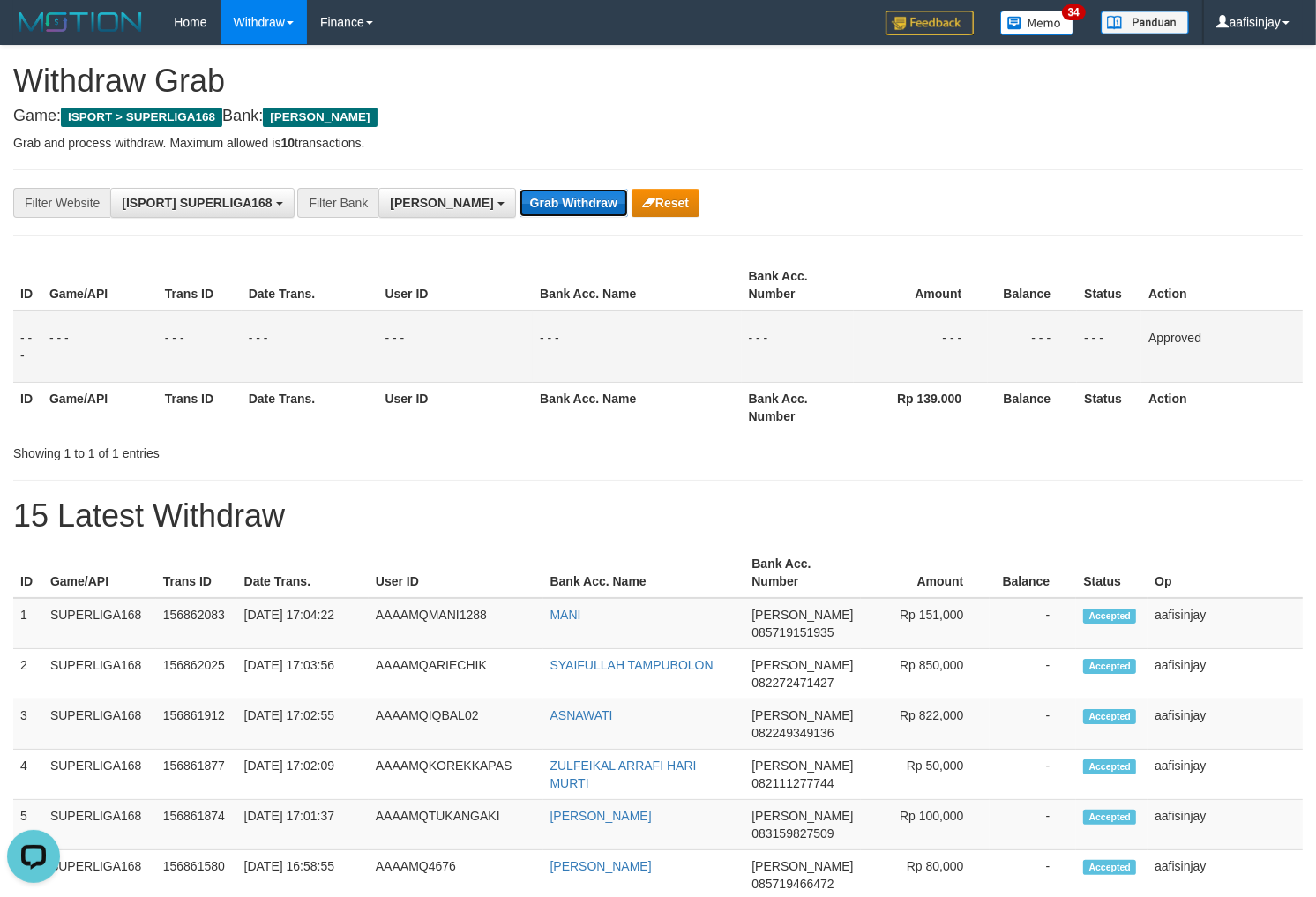
click at [520, 189] on button "Grab Withdraw" at bounding box center [574, 203] width 109 height 28
click at [520, 200] on button "Grab Withdraw" at bounding box center [574, 203] width 109 height 28
click at [520, 189] on button "Grab Withdraw" at bounding box center [574, 203] width 109 height 28
click at [520, 200] on button "Grab Withdraw" at bounding box center [574, 203] width 109 height 28
click at [520, 189] on button "Grab Withdraw" at bounding box center [574, 203] width 109 height 28
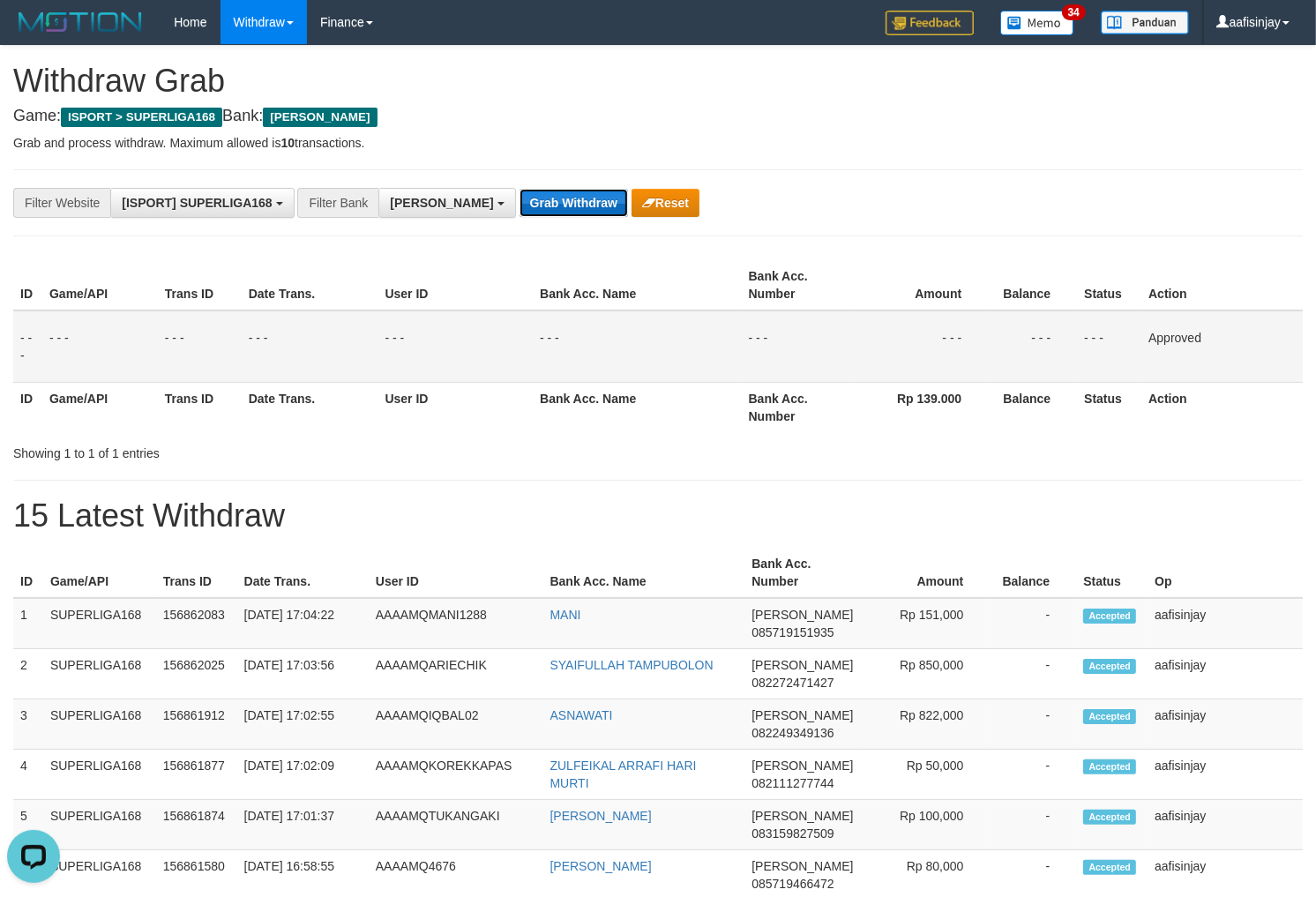
click at [520, 200] on button "Grab Withdraw" at bounding box center [574, 203] width 109 height 28
click at [520, 189] on button "Grab Withdraw" at bounding box center [574, 203] width 109 height 28
click at [520, 200] on button "Grab Withdraw" at bounding box center [574, 203] width 109 height 28
click at [520, 189] on button "Grab Withdraw" at bounding box center [574, 203] width 109 height 28
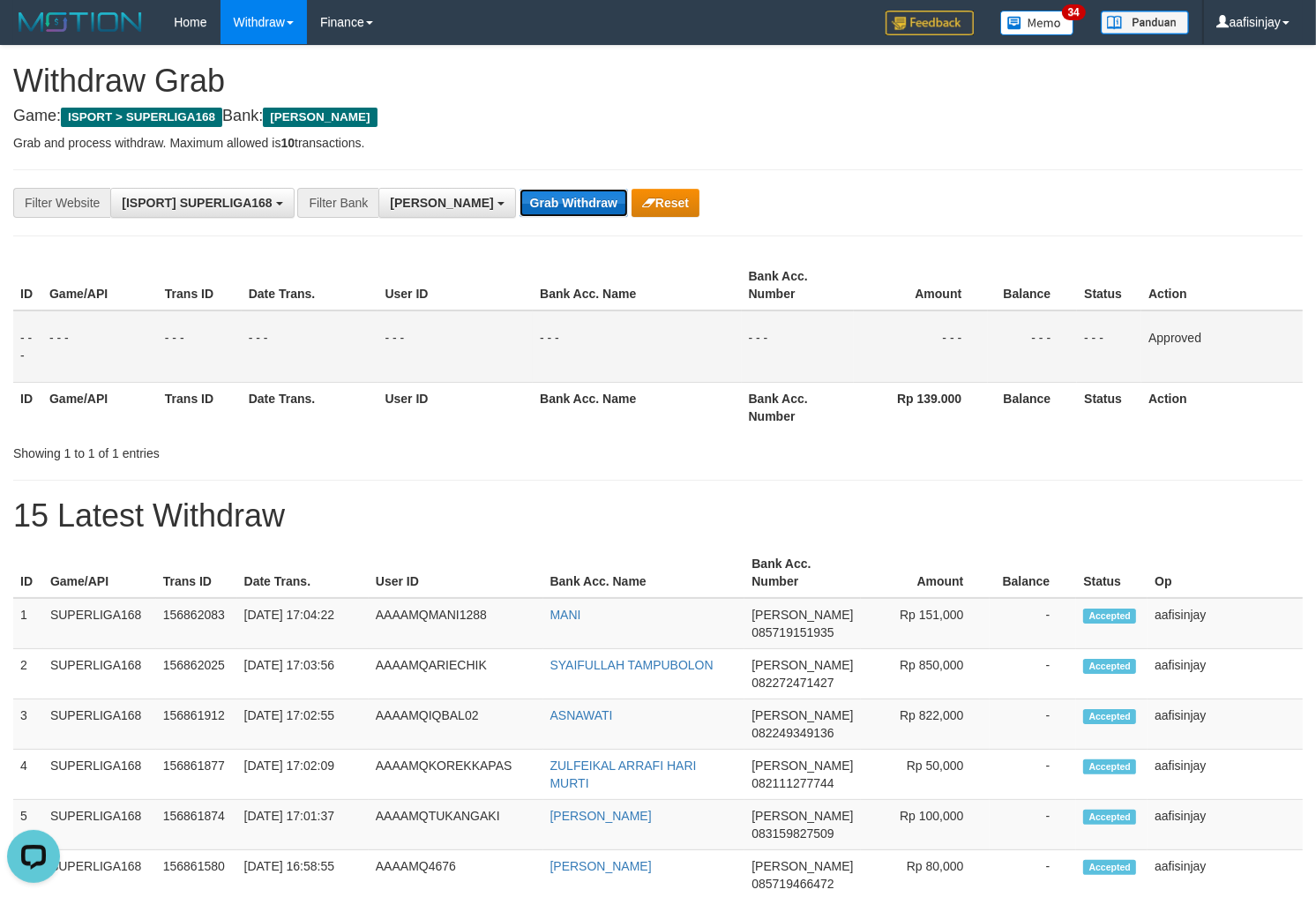
click at [520, 200] on button "Grab Withdraw" at bounding box center [574, 203] width 109 height 28
click at [520, 189] on button "Grab Withdraw" at bounding box center [574, 203] width 109 height 28
click at [520, 200] on button "Grab Withdraw" at bounding box center [574, 203] width 109 height 28
click at [520, 189] on button "Grab Withdraw" at bounding box center [574, 203] width 109 height 28
click at [520, 200] on button "Grab Withdraw" at bounding box center [574, 203] width 109 height 28
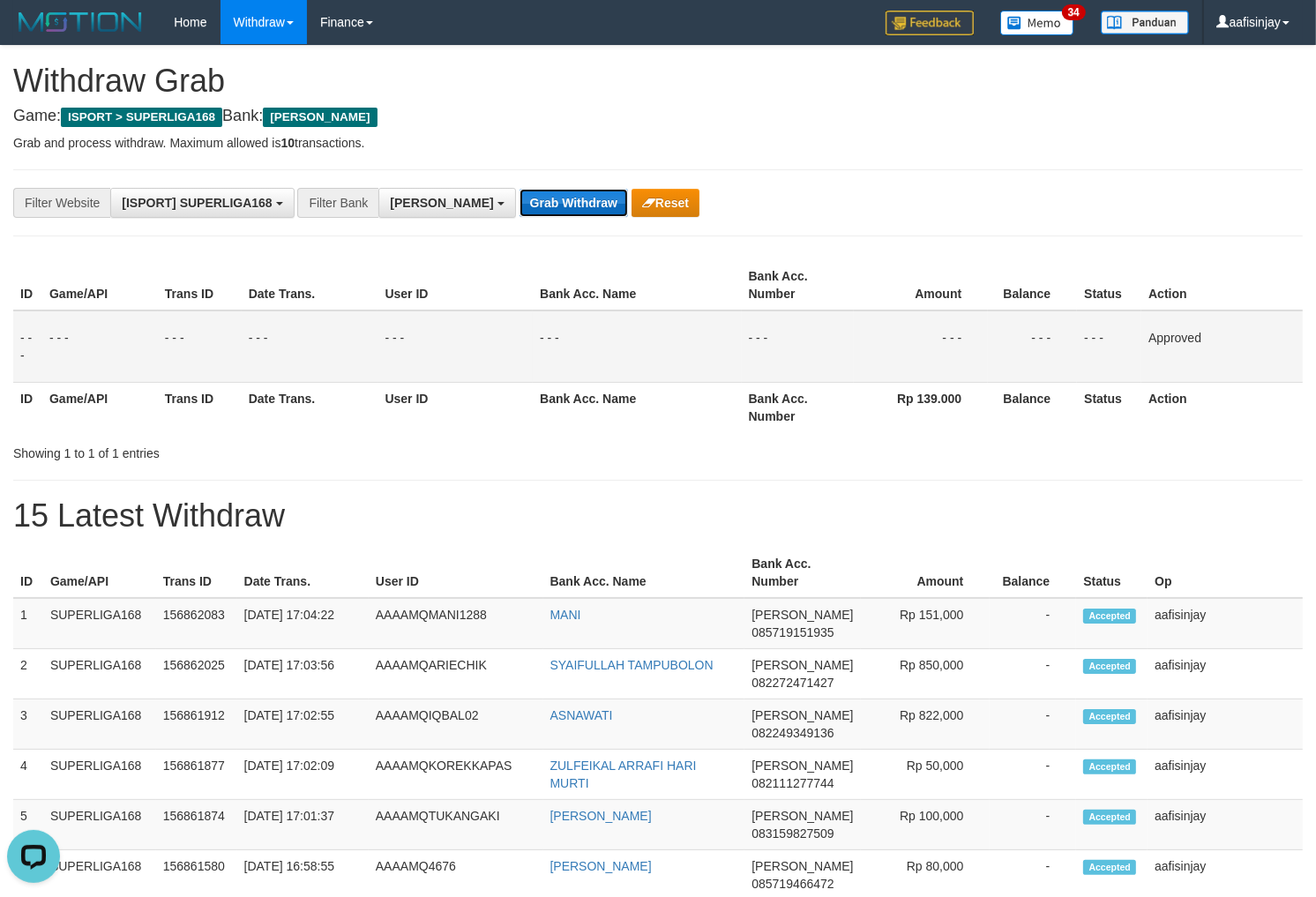
click at [520, 189] on button "Grab Withdraw" at bounding box center [574, 203] width 109 height 28
click at [520, 200] on button "Grab Withdraw" at bounding box center [574, 203] width 109 height 28
click at [520, 189] on button "Grab Withdraw" at bounding box center [574, 203] width 109 height 28
click at [520, 200] on button "Grab Withdraw" at bounding box center [574, 203] width 109 height 28
click at [520, 189] on button "Grab Withdraw" at bounding box center [574, 203] width 109 height 28
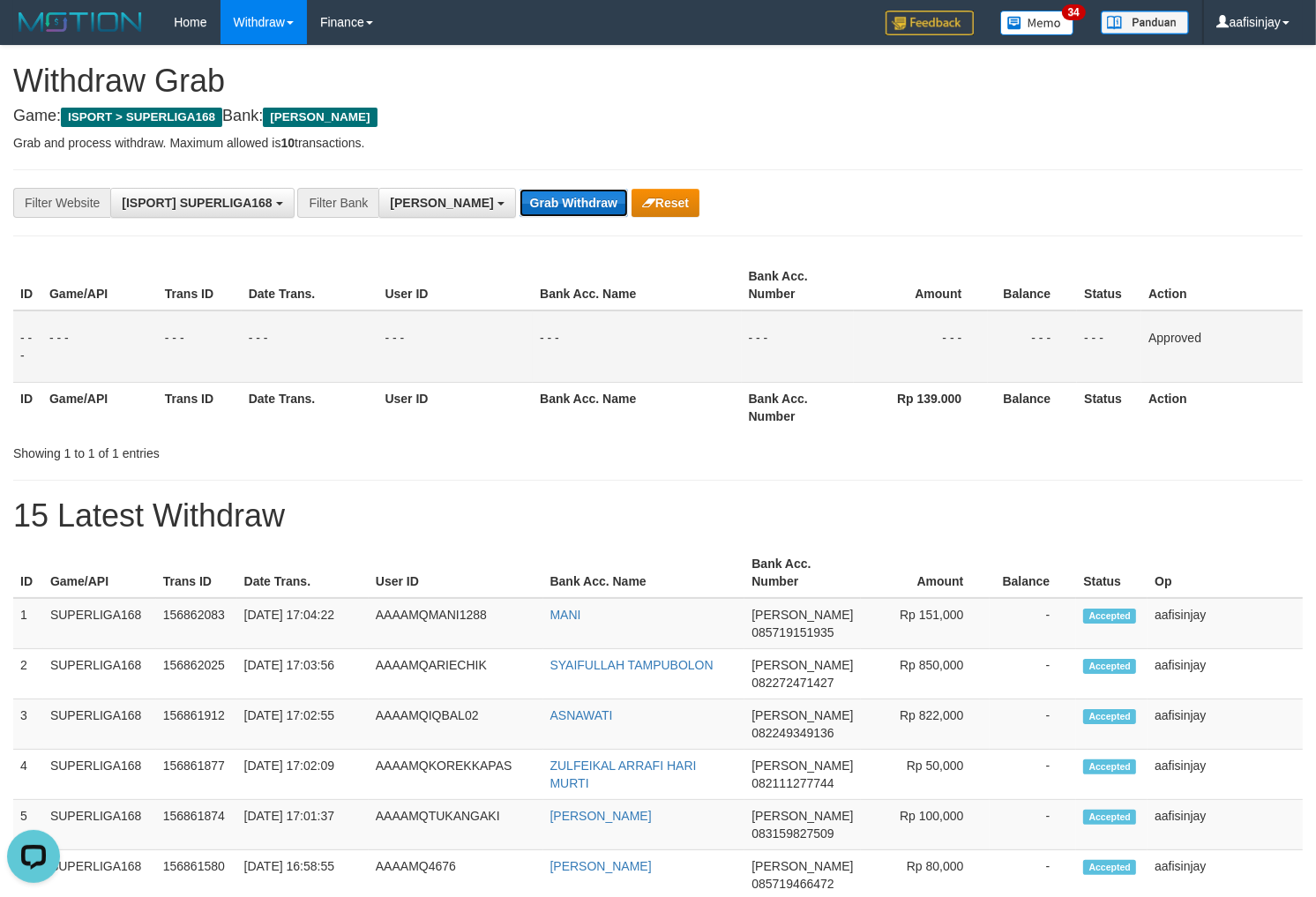
click at [520, 200] on button "Grab Withdraw" at bounding box center [574, 203] width 109 height 28
click at [520, 189] on button "Grab Withdraw" at bounding box center [574, 203] width 109 height 28
click at [520, 200] on button "Grab Withdraw" at bounding box center [574, 203] width 109 height 28
click at [520, 189] on button "Grab Withdraw" at bounding box center [574, 203] width 109 height 28
click at [520, 200] on button "Grab Withdraw" at bounding box center [574, 203] width 109 height 28
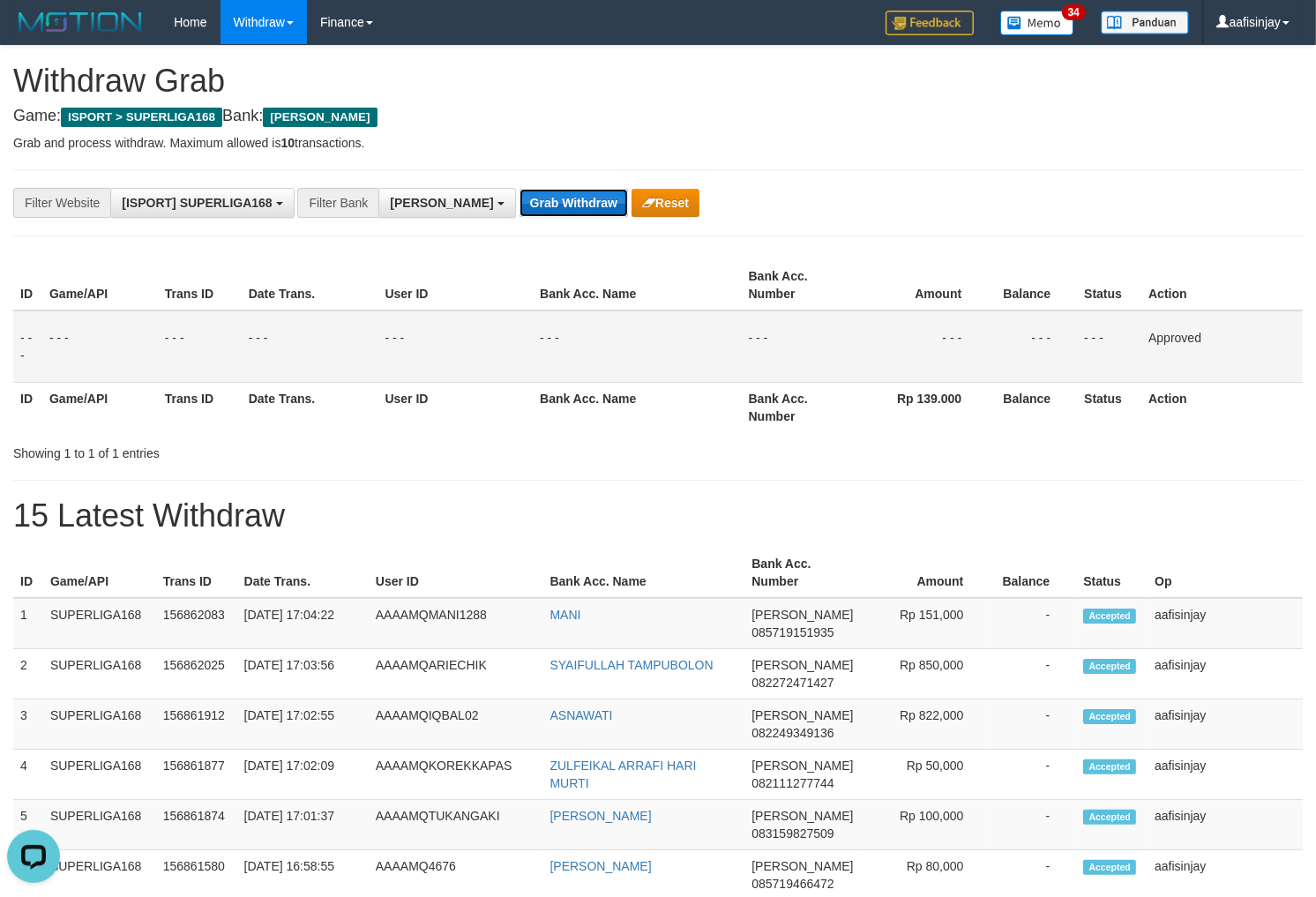
click at [520, 189] on button "Grab Withdraw" at bounding box center [574, 203] width 109 height 28
click at [520, 200] on button "Grab Withdraw" at bounding box center [574, 203] width 109 height 28
click at [520, 189] on button "Grab Withdraw" at bounding box center [574, 203] width 109 height 28
click at [520, 200] on button "Grab Withdraw" at bounding box center [574, 203] width 109 height 28
click at [520, 189] on button "Grab Withdraw" at bounding box center [574, 203] width 109 height 28
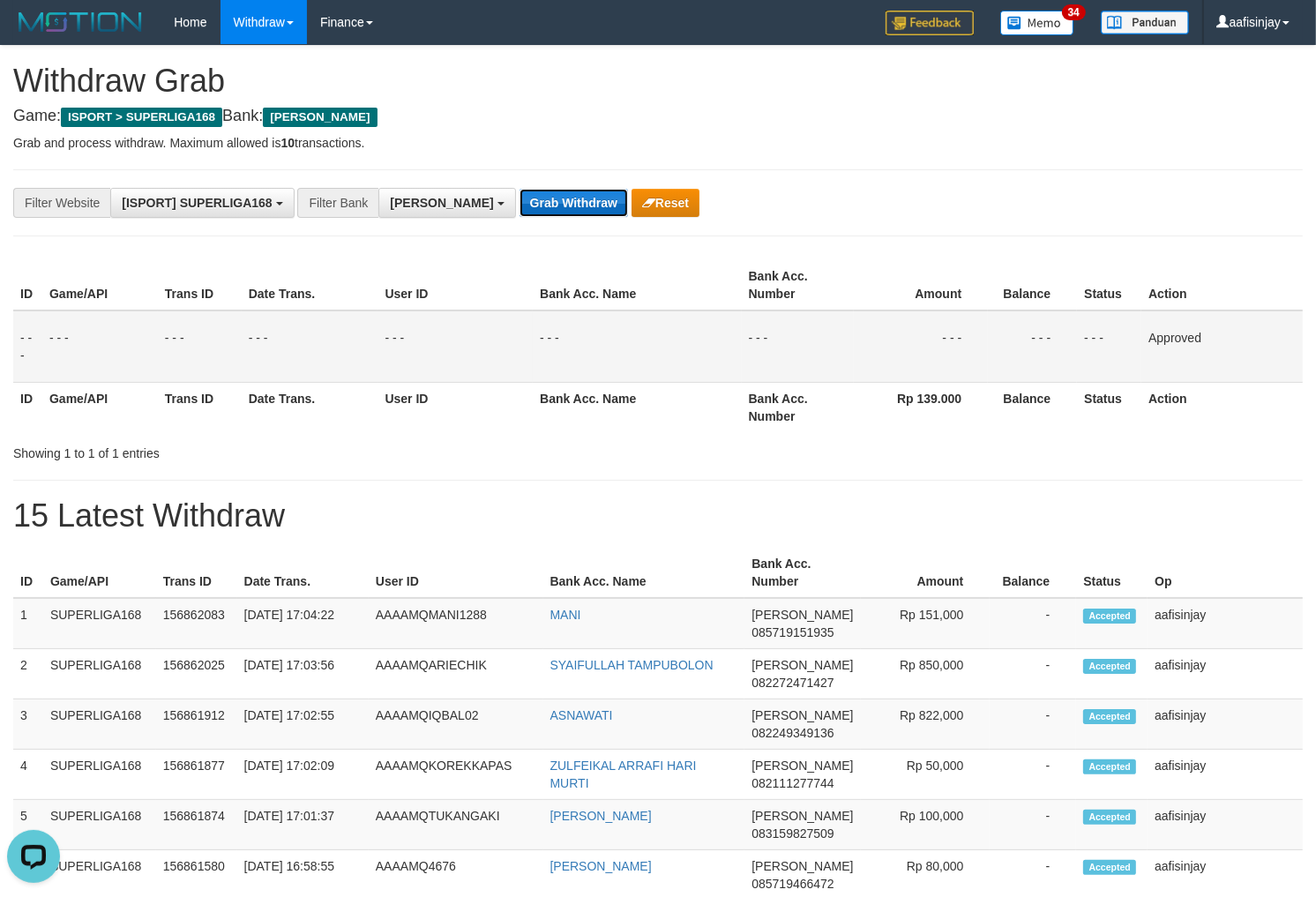
click at [520, 200] on button "Grab Withdraw" at bounding box center [574, 203] width 109 height 28
click at [520, 189] on button "Grab Withdraw" at bounding box center [574, 203] width 109 height 28
click at [520, 200] on button "Grab Withdraw" at bounding box center [574, 203] width 109 height 28
click at [520, 189] on button "Grab Withdraw" at bounding box center [574, 203] width 109 height 28
click at [520, 200] on button "Grab Withdraw" at bounding box center [574, 203] width 109 height 28
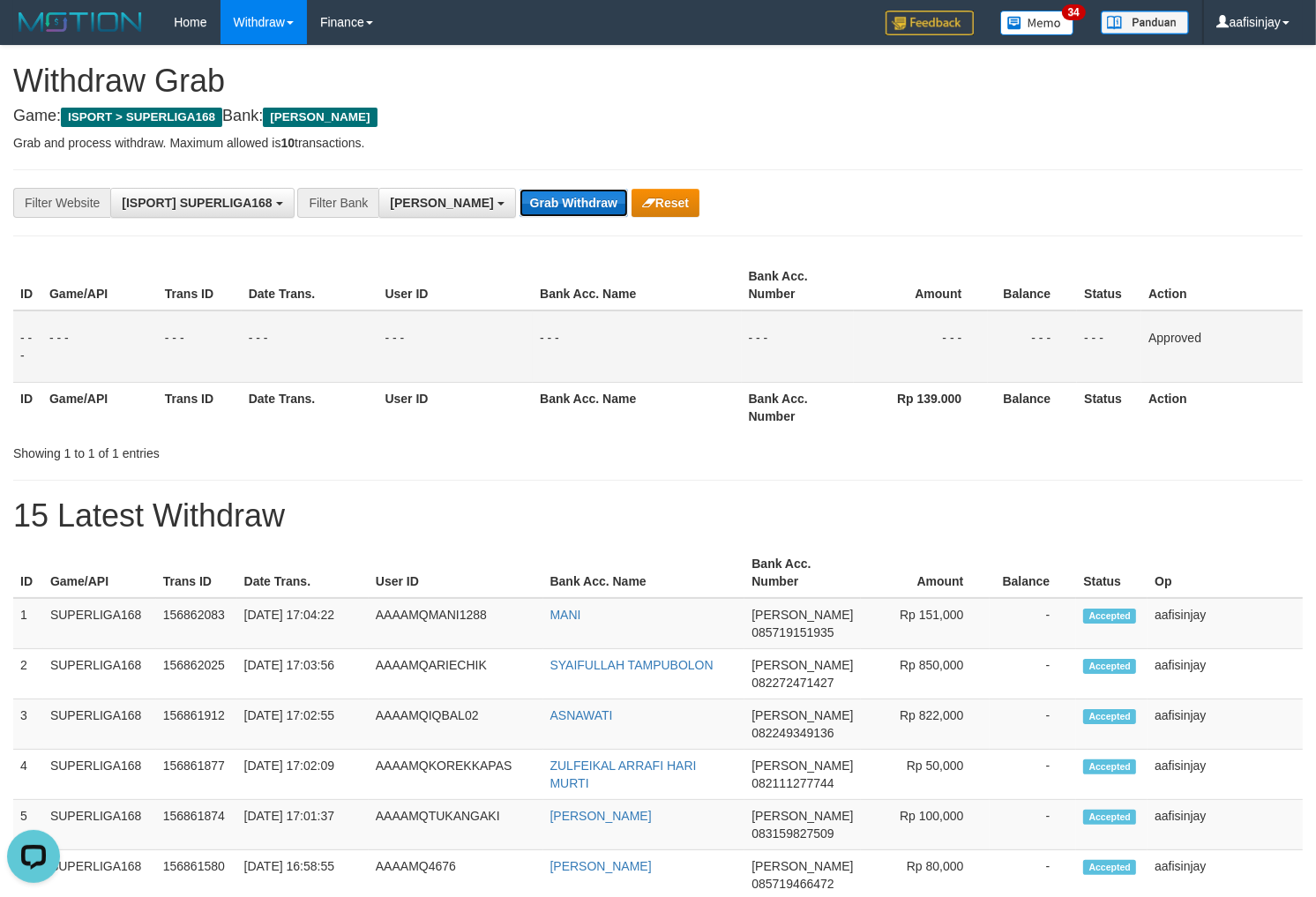
click at [520, 189] on button "Grab Withdraw" at bounding box center [574, 203] width 109 height 28
click at [520, 200] on button "Grab Withdraw" at bounding box center [574, 203] width 109 height 28
click at [520, 189] on button "Grab Withdraw" at bounding box center [574, 203] width 109 height 28
click at [520, 200] on button "Grab Withdraw" at bounding box center [574, 203] width 109 height 28
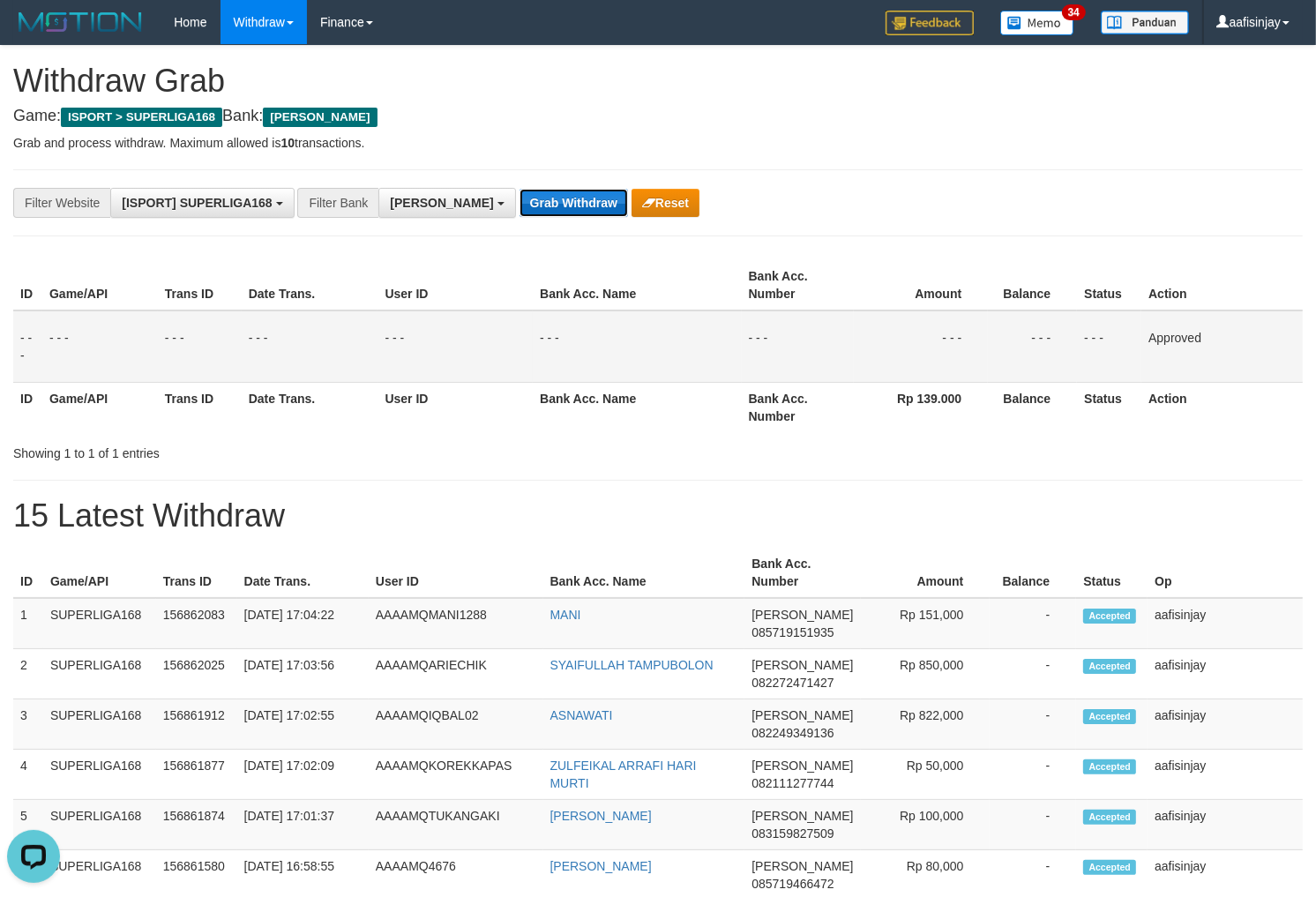
click at [520, 189] on button "Grab Withdraw" at bounding box center [574, 203] width 109 height 28
click at [520, 200] on button "Grab Withdraw" at bounding box center [574, 203] width 109 height 28
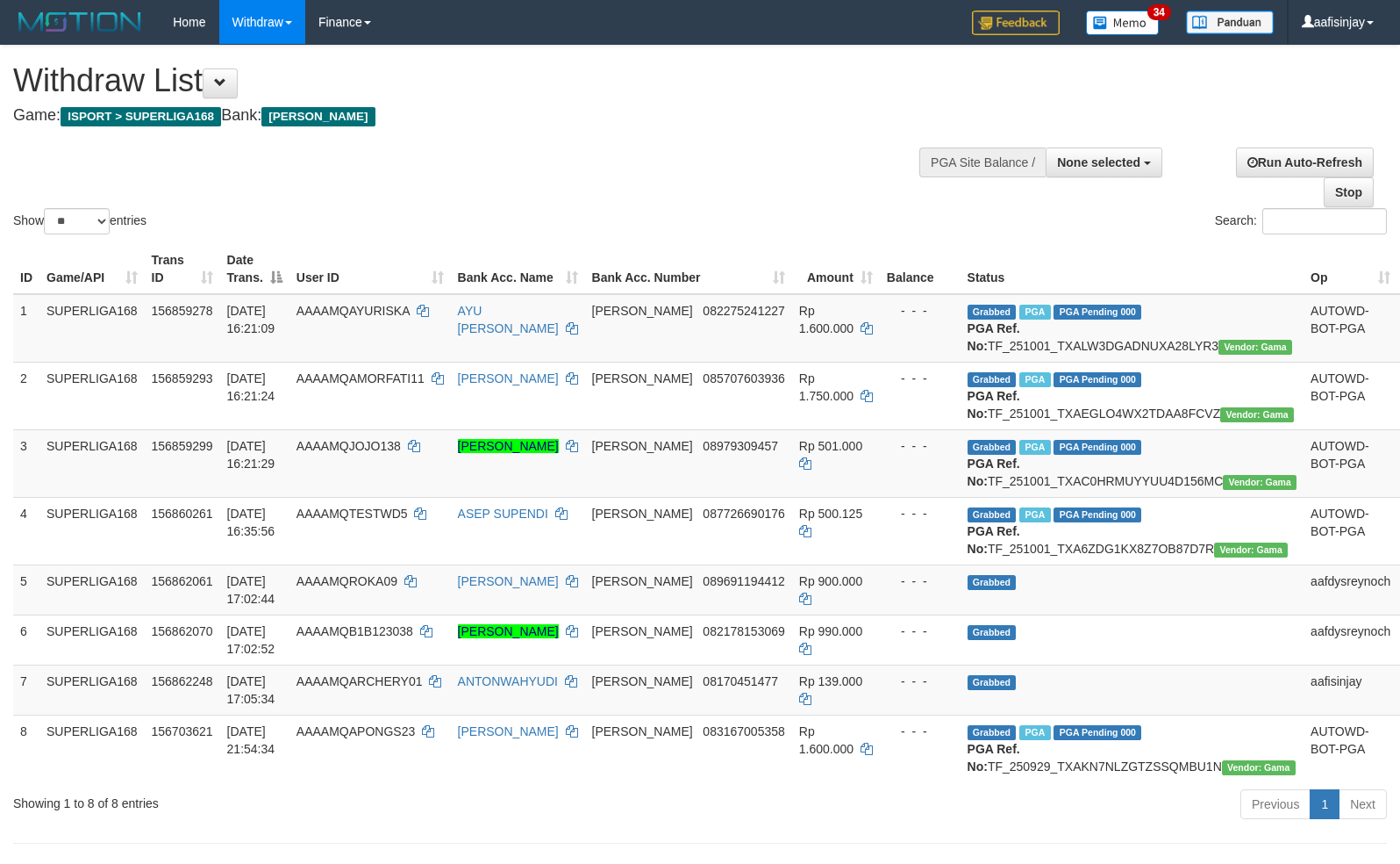
select select
select select "**"
select select
select select "**"
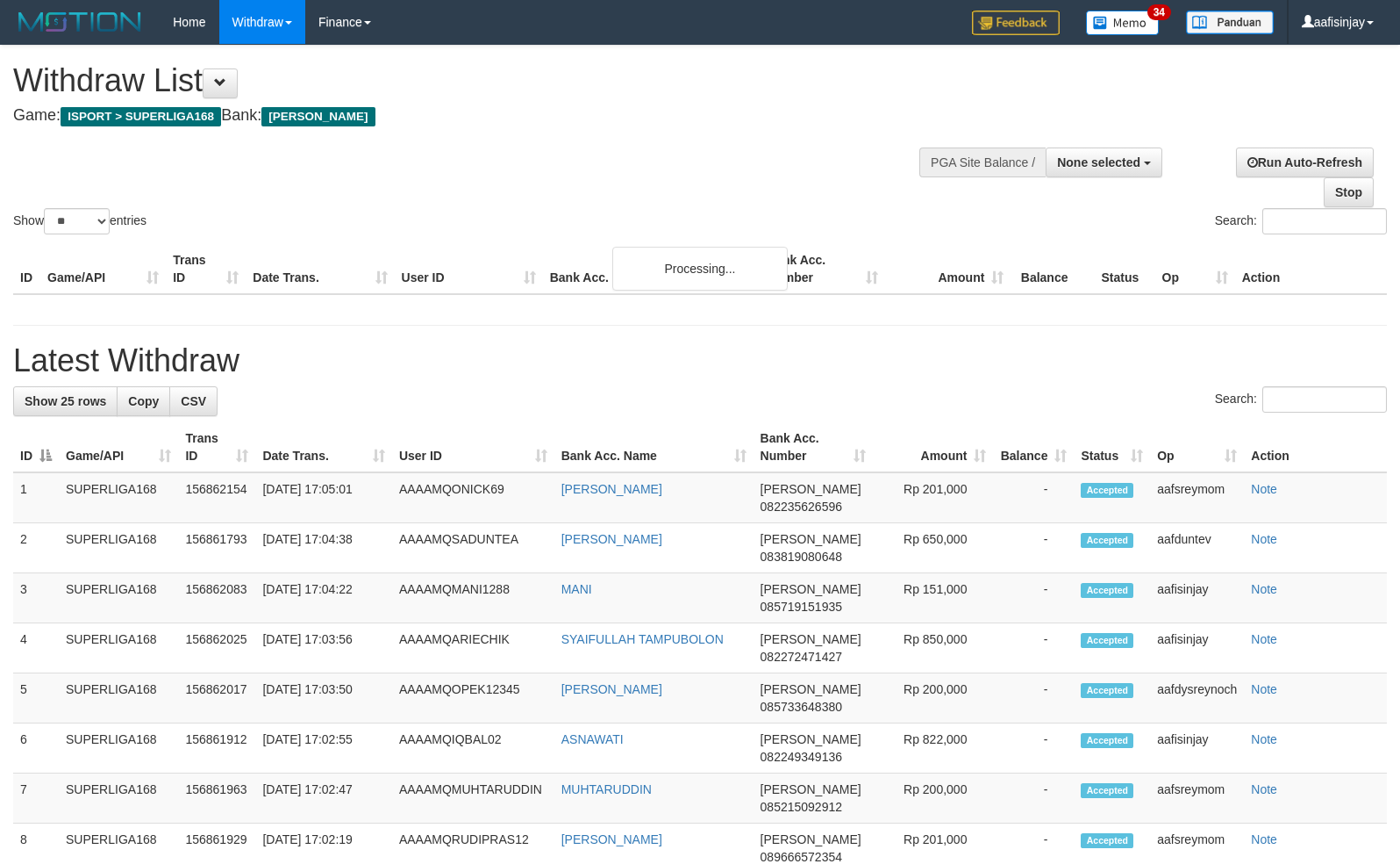
select select
select select "**"
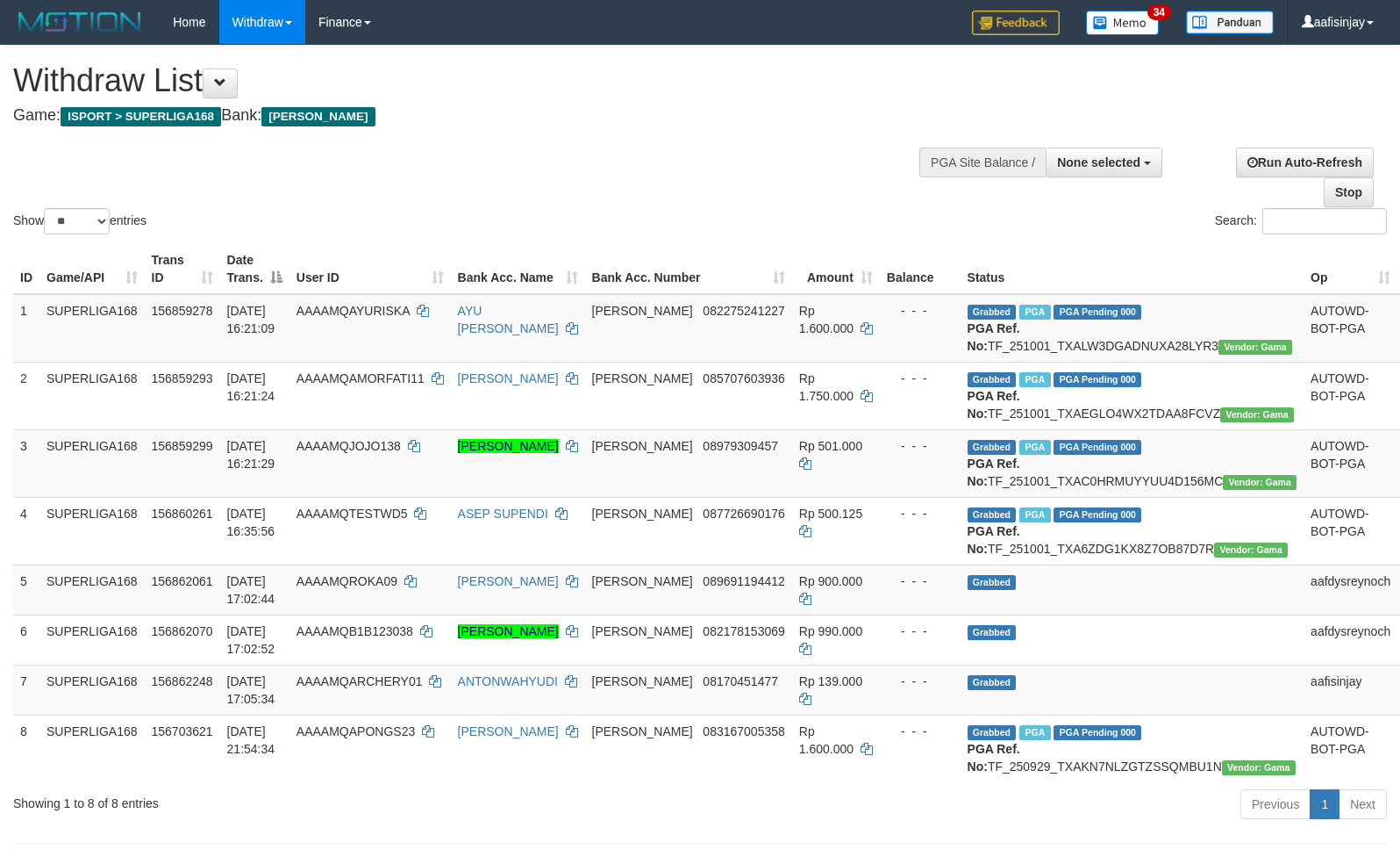
select select
select select "**"
select select
select select "**"
select select
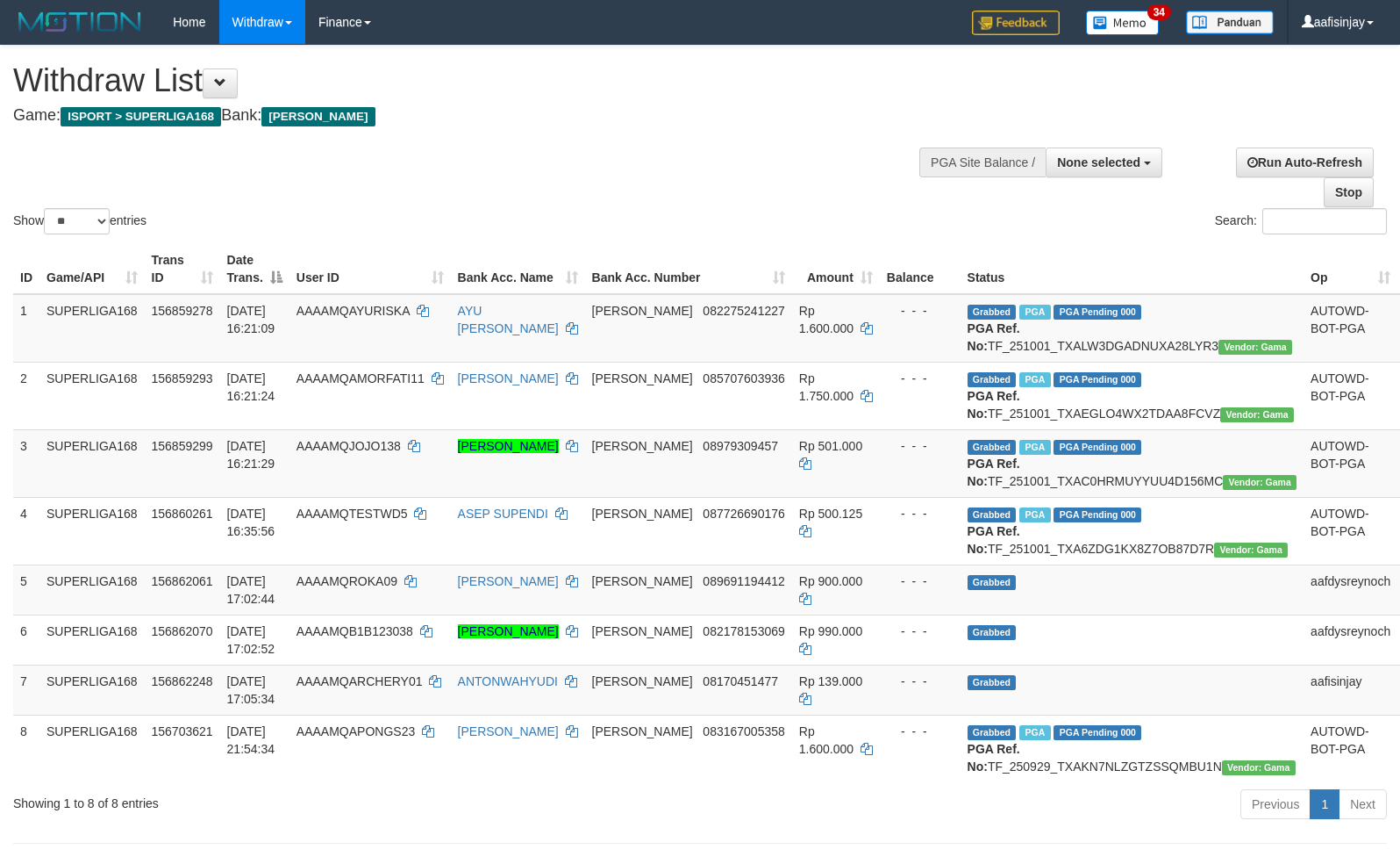
select select "**"
select select
select select "**"
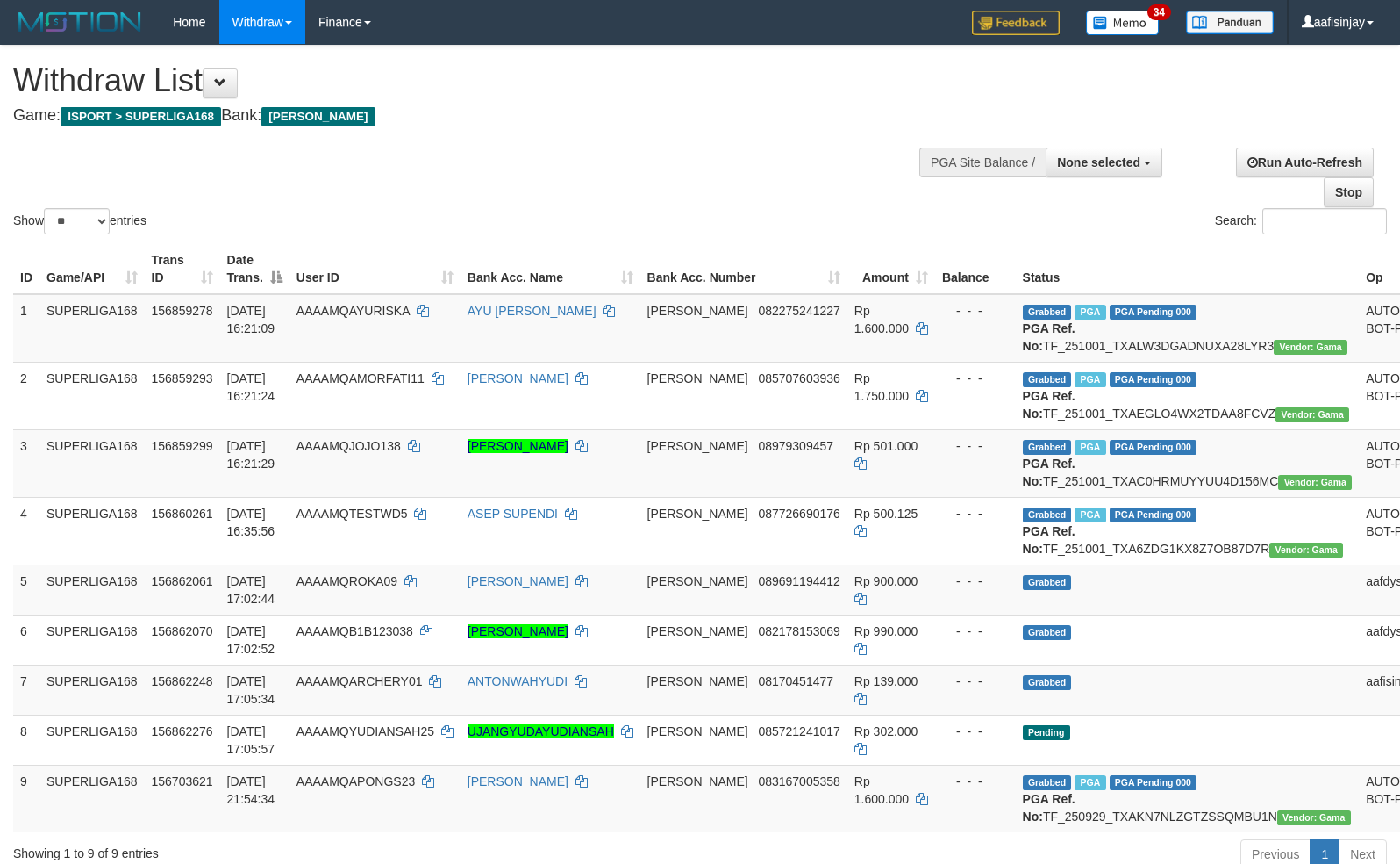
select select
select select "**"
select select
select select "**"
select select
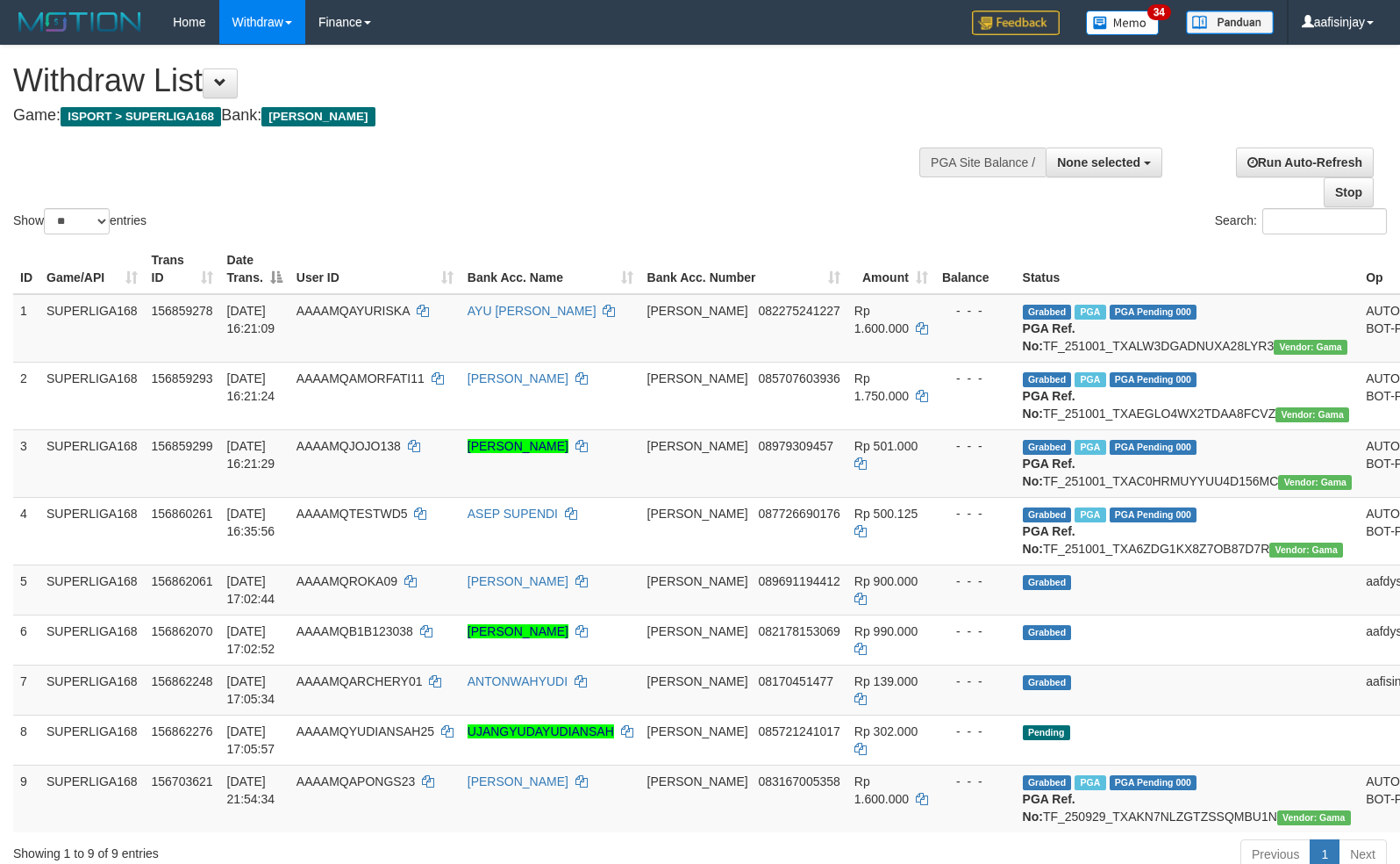
select select "**"
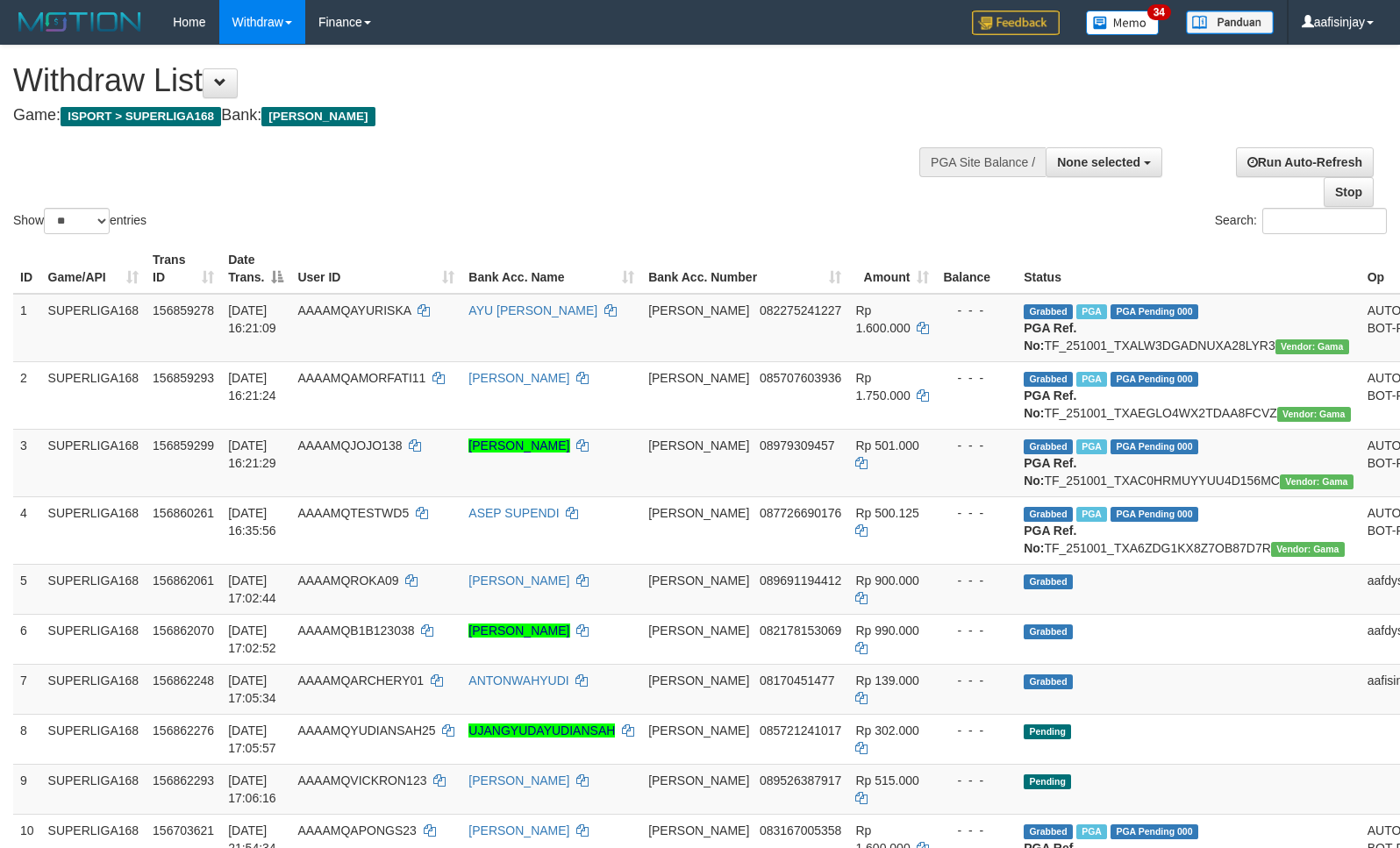
select select
select select "**"
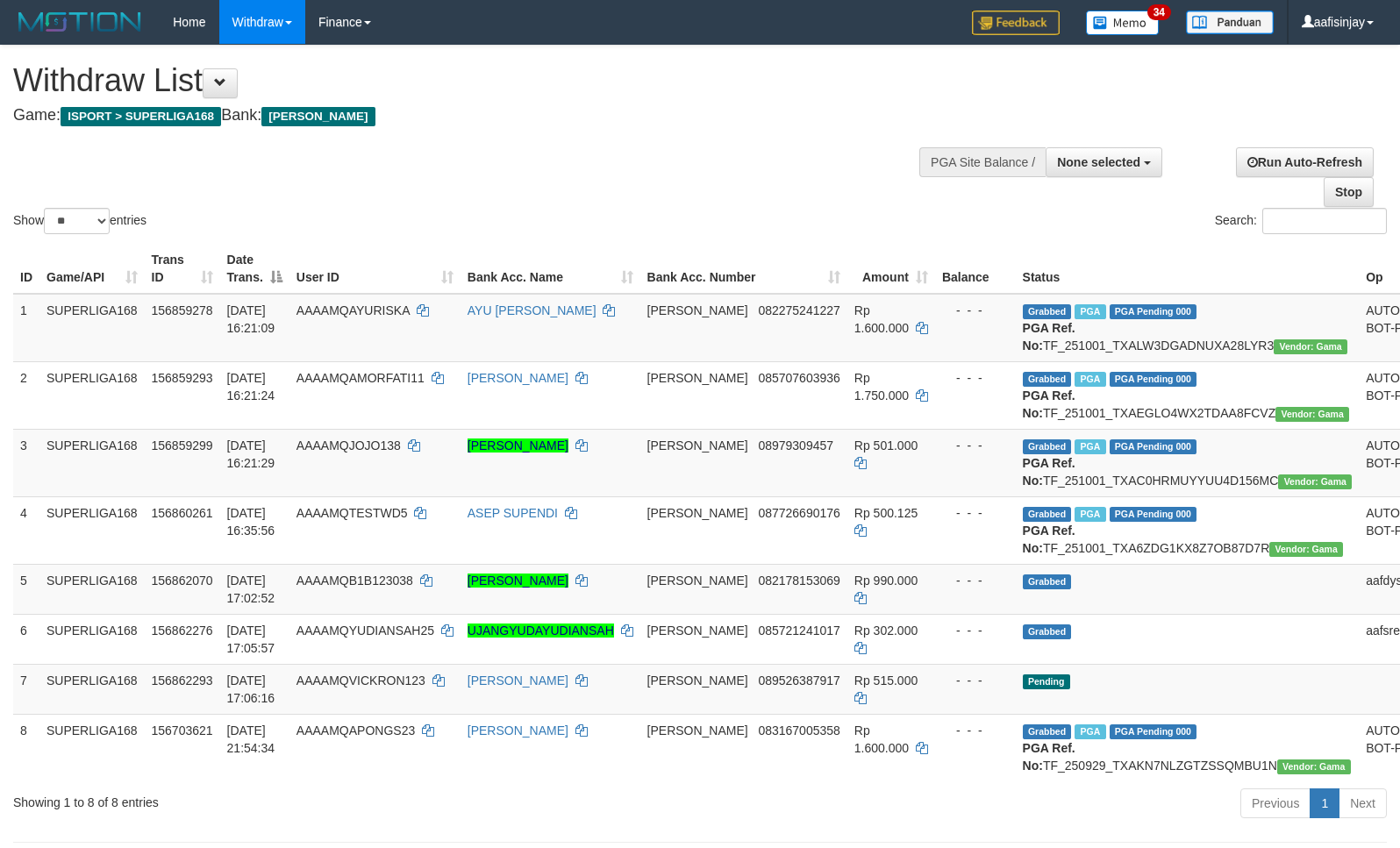
select select
select select "**"
select select
select select "**"
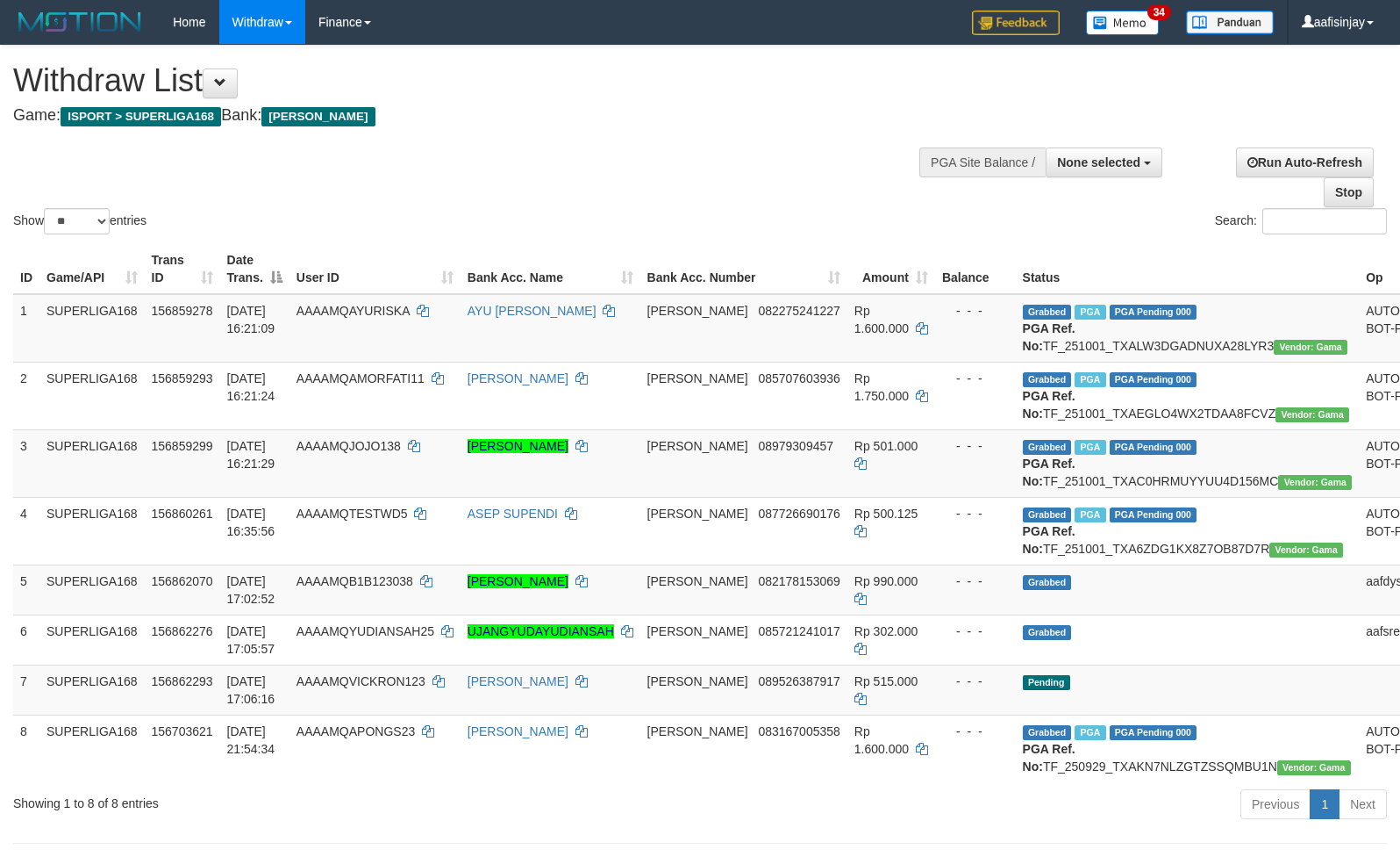
select select
select select "**"
select select
select select "**"
select select
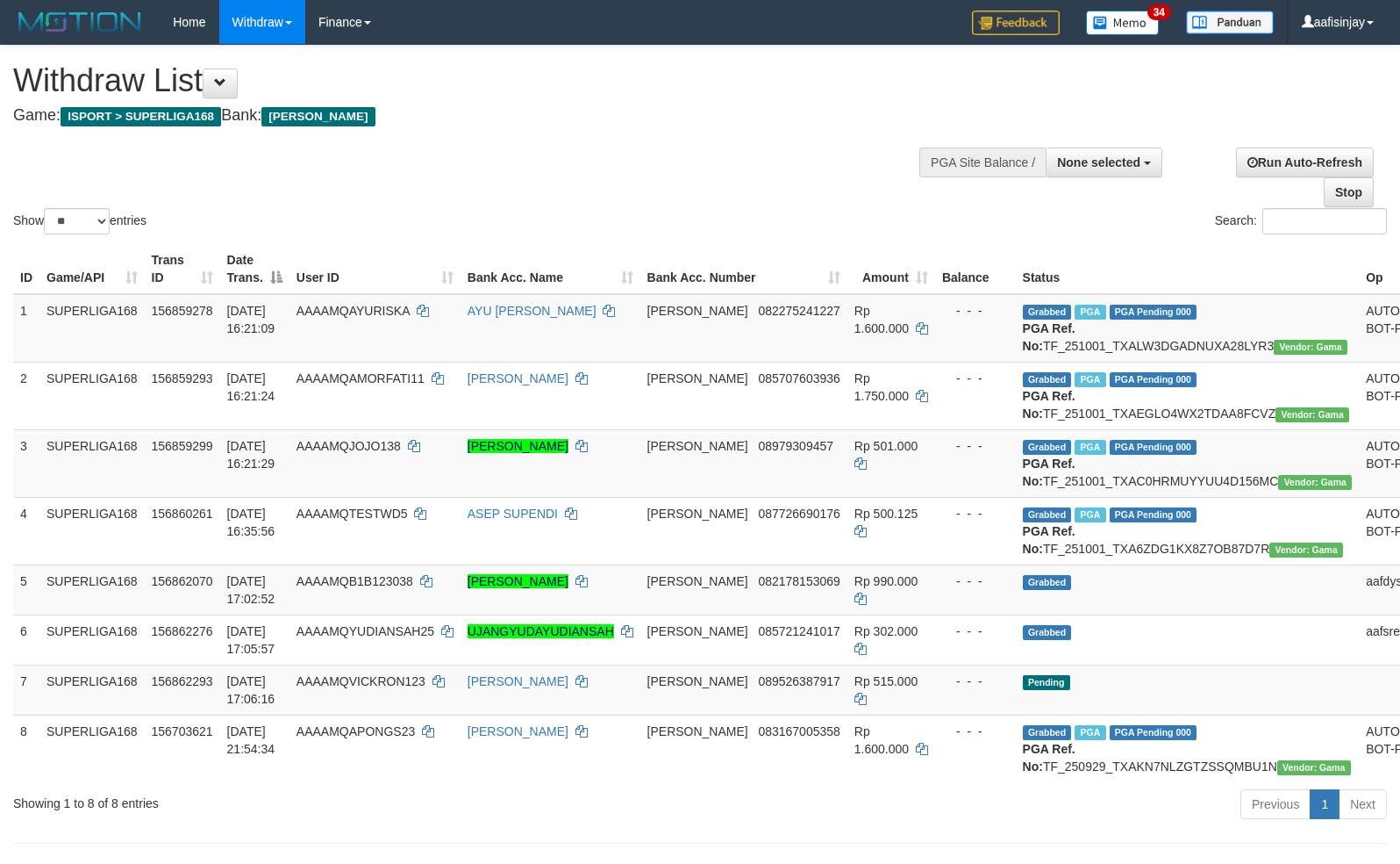
select select "**"
select select
select select "**"
select select
select select "**"
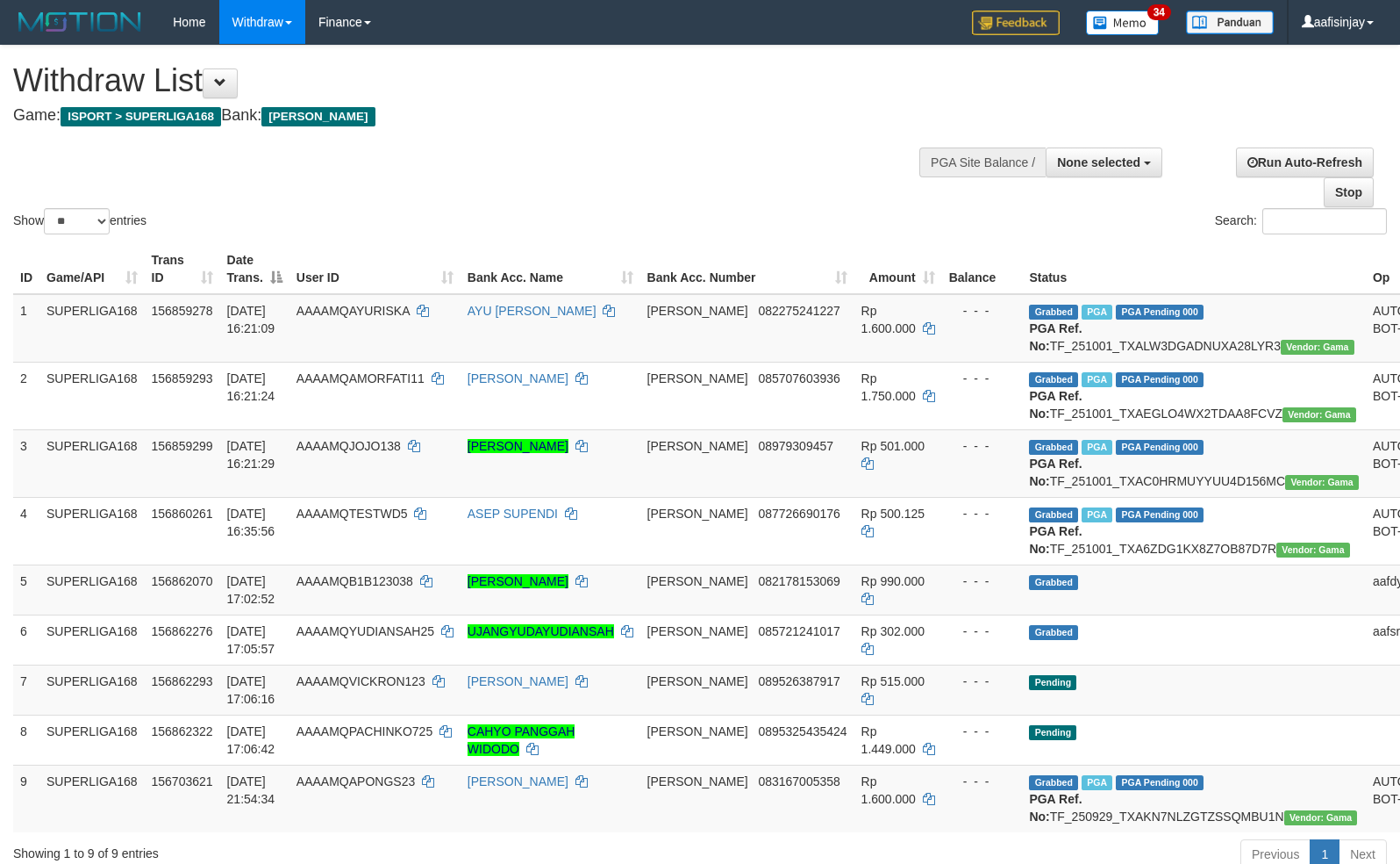
select select
select select "**"
select select
select select "**"
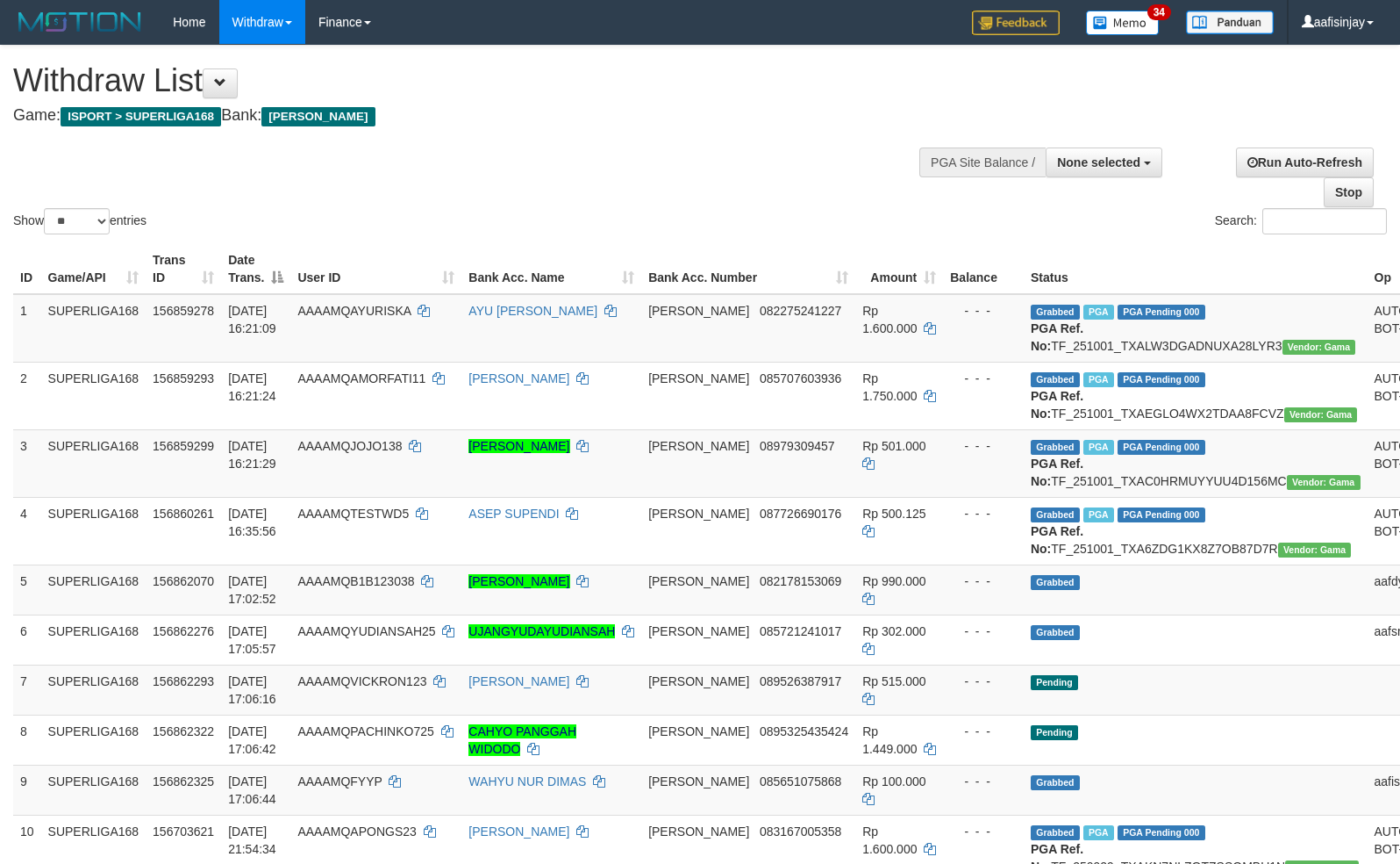
select select
select select "**"
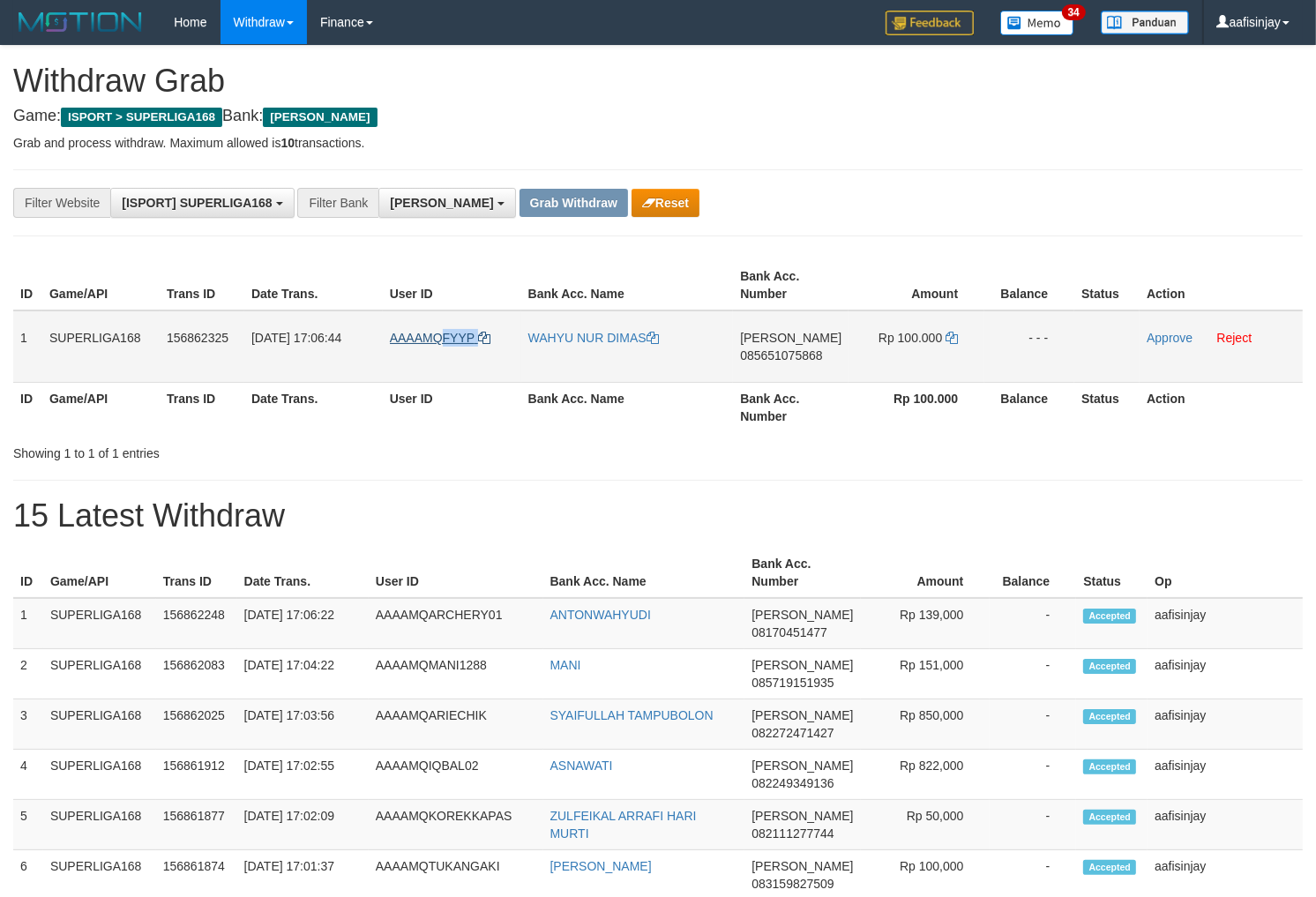
drag, startPoint x: 494, startPoint y: 334, endPoint x: 442, endPoint y: 333, distance: 52.0
click at [442, 333] on td "AAAAMQFYYP" at bounding box center [452, 346] width 139 height 73
copy link "FYYP"
click at [540, 445] on div "Showing 1 to 1 of 1 entries" at bounding box center [274, 449] width 549 height 24
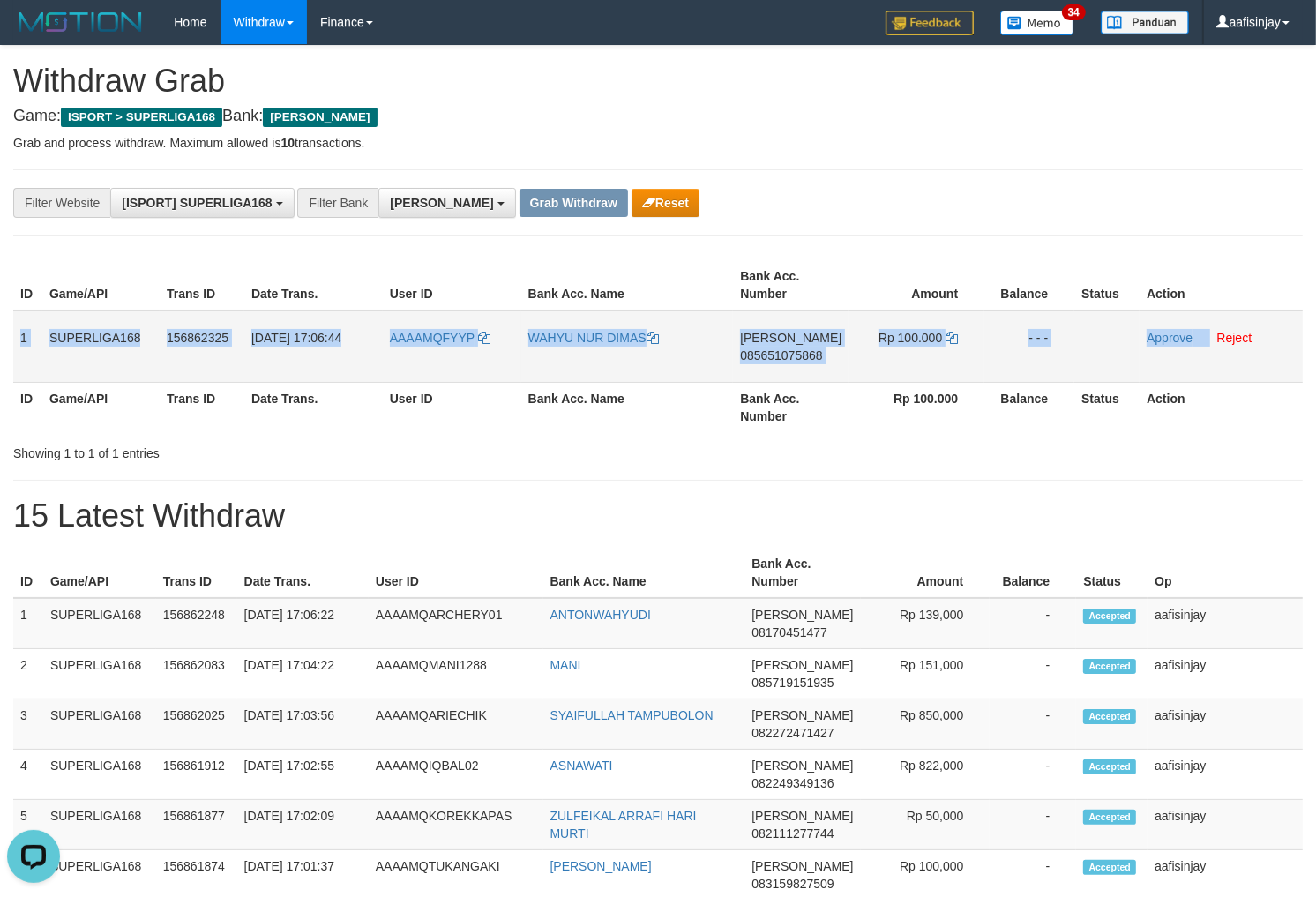
drag, startPoint x: 16, startPoint y: 327, endPoint x: 1208, endPoint y: 349, distance: 1192.2
click at [1208, 349] on tr "1 SUPERLIGA168 156862325 01/10/2025 17:06:44 AAAAMQFYYP WAHYU NUR DIMAS DANA 08…" at bounding box center [658, 346] width 1290 height 73
copy tr "1 SUPERLIGA168 156862325 01/10/2025 17:06:44 AAAAMQFYYP WAHYU NUR DIMAS DANA 08…"
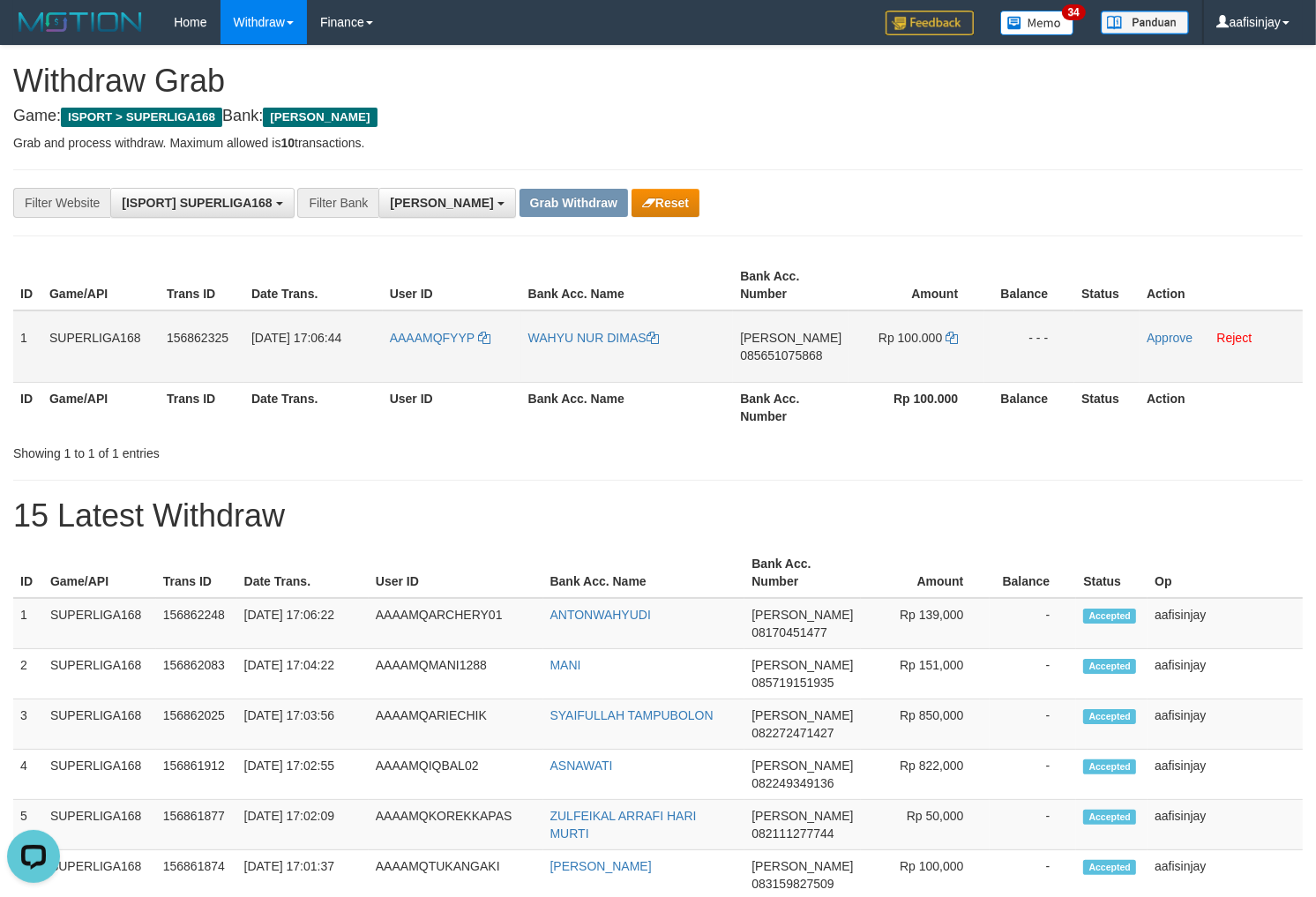
drag, startPoint x: 764, startPoint y: 414, endPoint x: 812, endPoint y: 346, distance: 83.2
click at [763, 412] on th "Bank Acc. Number" at bounding box center [790, 407] width 115 height 50
click at [797, 351] on span "085651075868" at bounding box center [781, 355] width 82 height 15
click at [949, 328] on td "Rp 100.000" at bounding box center [916, 346] width 136 height 73
click at [949, 332] on icon at bounding box center [951, 337] width 13 height 13
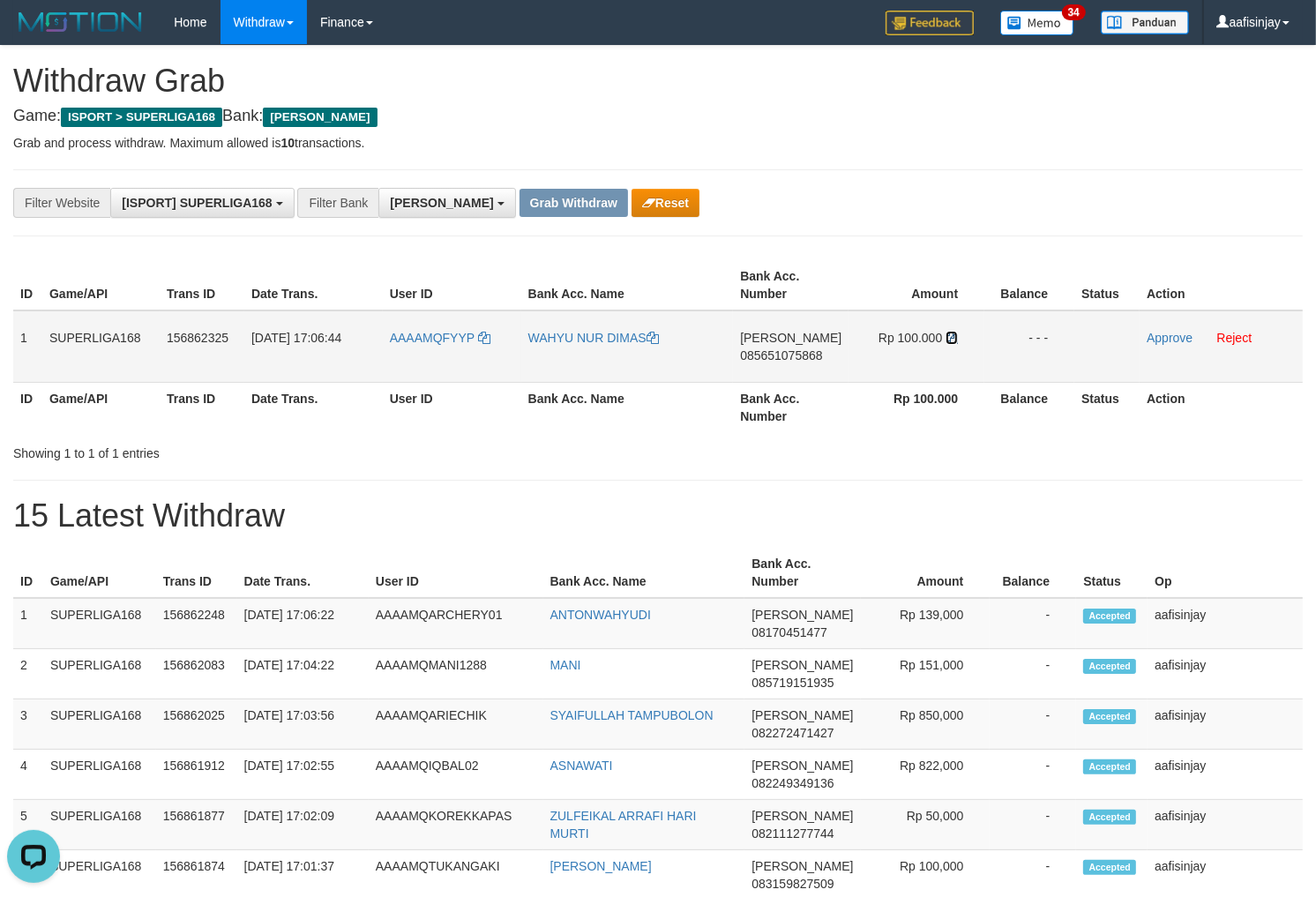
click at [949, 332] on icon at bounding box center [951, 337] width 13 height 13
click at [1149, 332] on link "Approve" at bounding box center [1169, 337] width 46 height 15
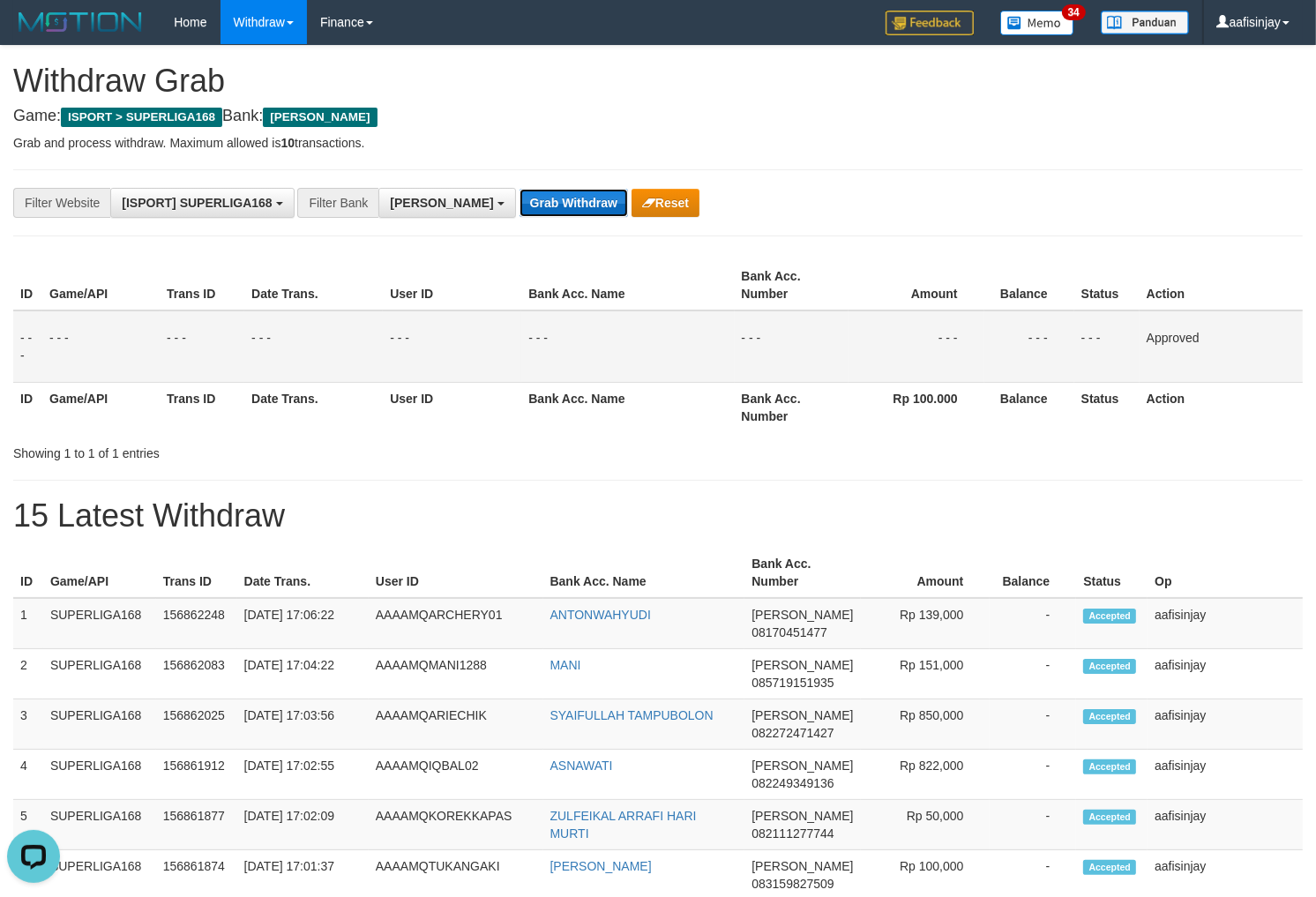
click at [520, 201] on button "Grab Withdraw" at bounding box center [574, 203] width 109 height 28
click at [520, 189] on button "Grab Withdraw" at bounding box center [574, 203] width 109 height 28
click at [520, 201] on button "Grab Withdraw" at bounding box center [574, 203] width 109 height 28
click at [520, 189] on button "Grab Withdraw" at bounding box center [574, 203] width 109 height 28
click at [520, 201] on button "Grab Withdraw" at bounding box center [574, 203] width 109 height 28
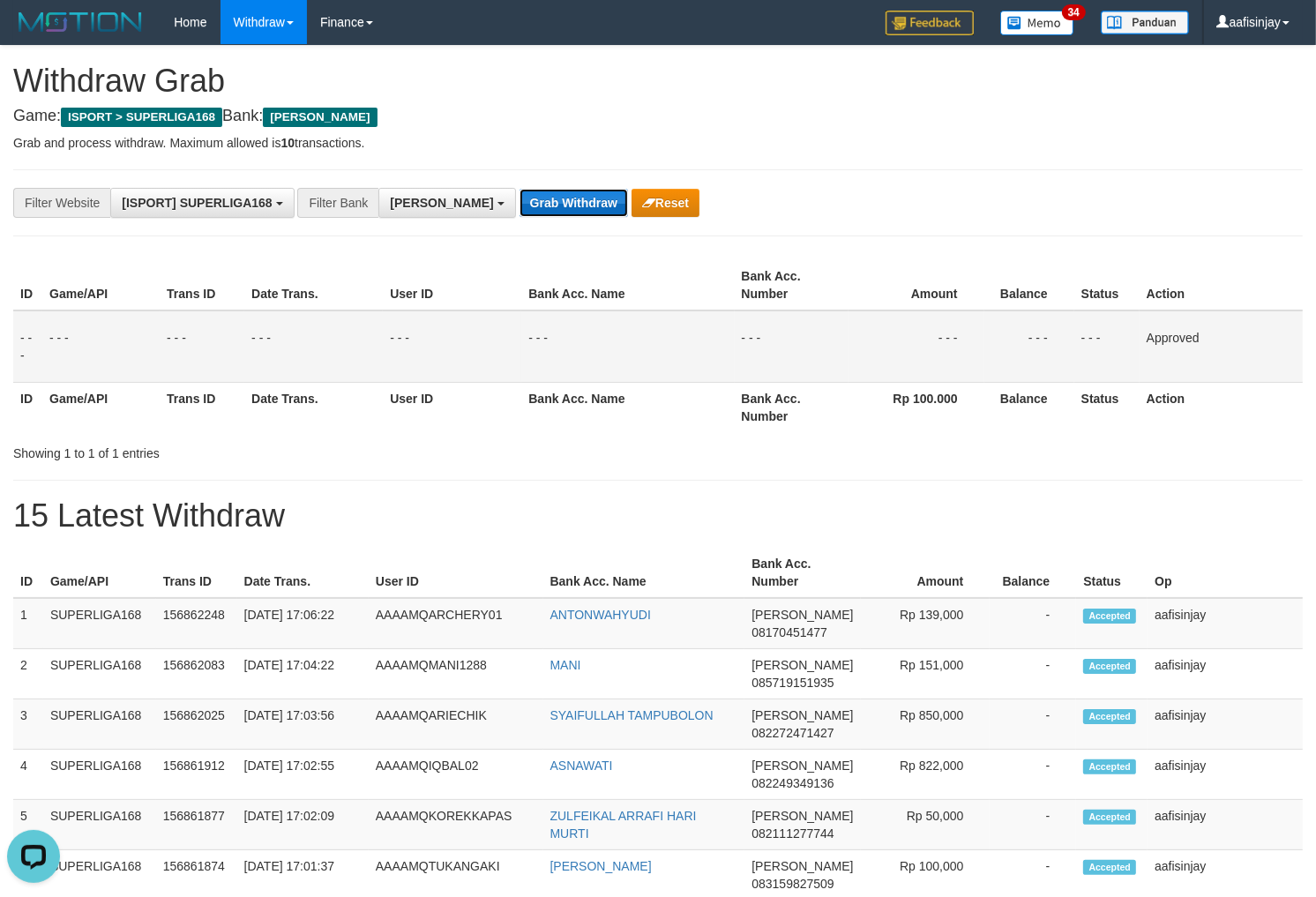
click at [520, 189] on button "Grab Withdraw" at bounding box center [574, 203] width 109 height 28
click at [520, 201] on button "Grab Withdraw" at bounding box center [574, 203] width 109 height 28
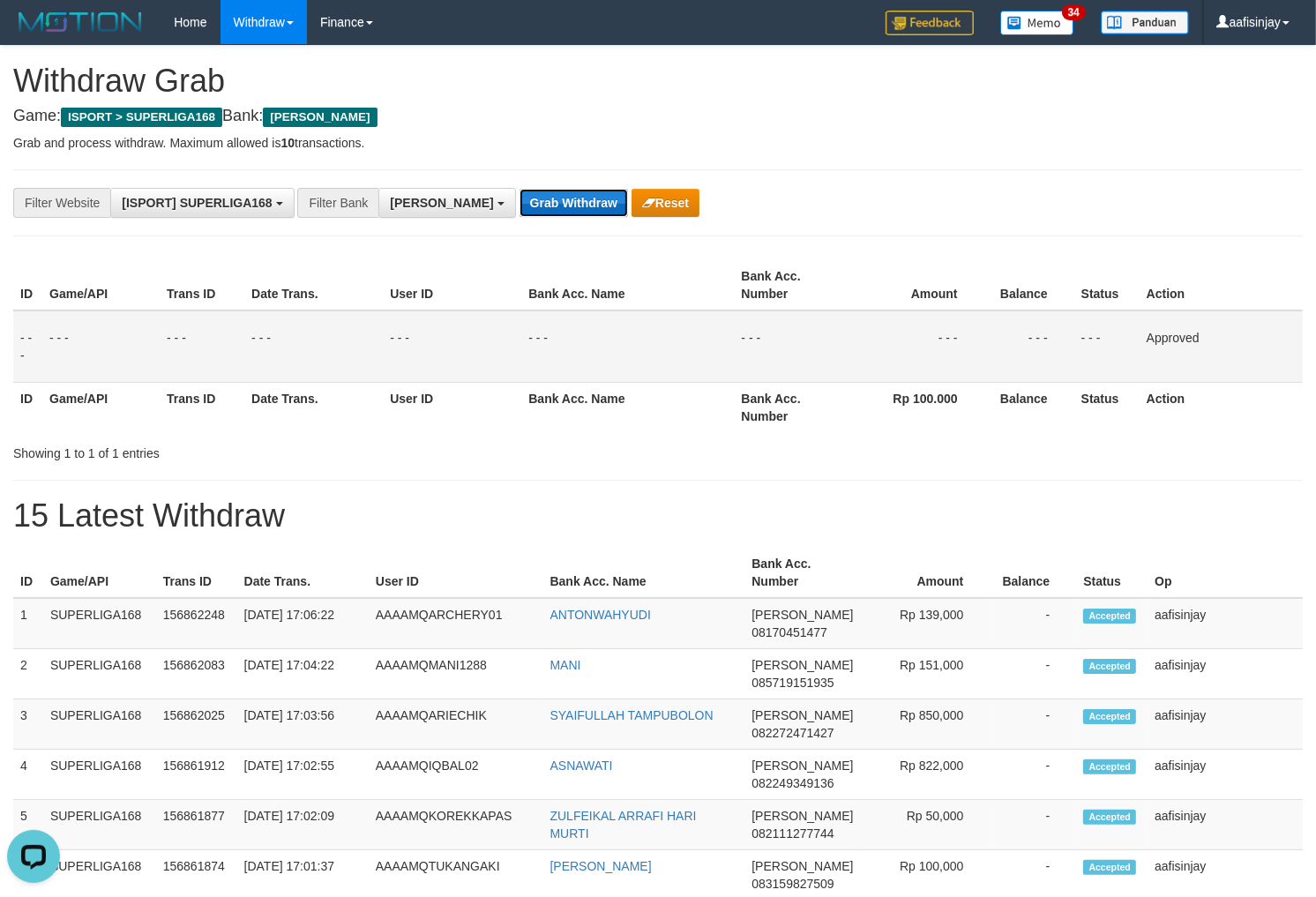
click at [520, 189] on button "Grab Withdraw" at bounding box center [574, 203] width 109 height 28
click at [520, 201] on button "Grab Withdraw" at bounding box center [574, 203] width 109 height 28
click at [520, 189] on button "Grab Withdraw" at bounding box center [574, 203] width 109 height 28
click at [520, 201] on button "Grab Withdraw" at bounding box center [574, 203] width 109 height 28
click at [520, 189] on button "Grab Withdraw" at bounding box center [574, 203] width 109 height 28
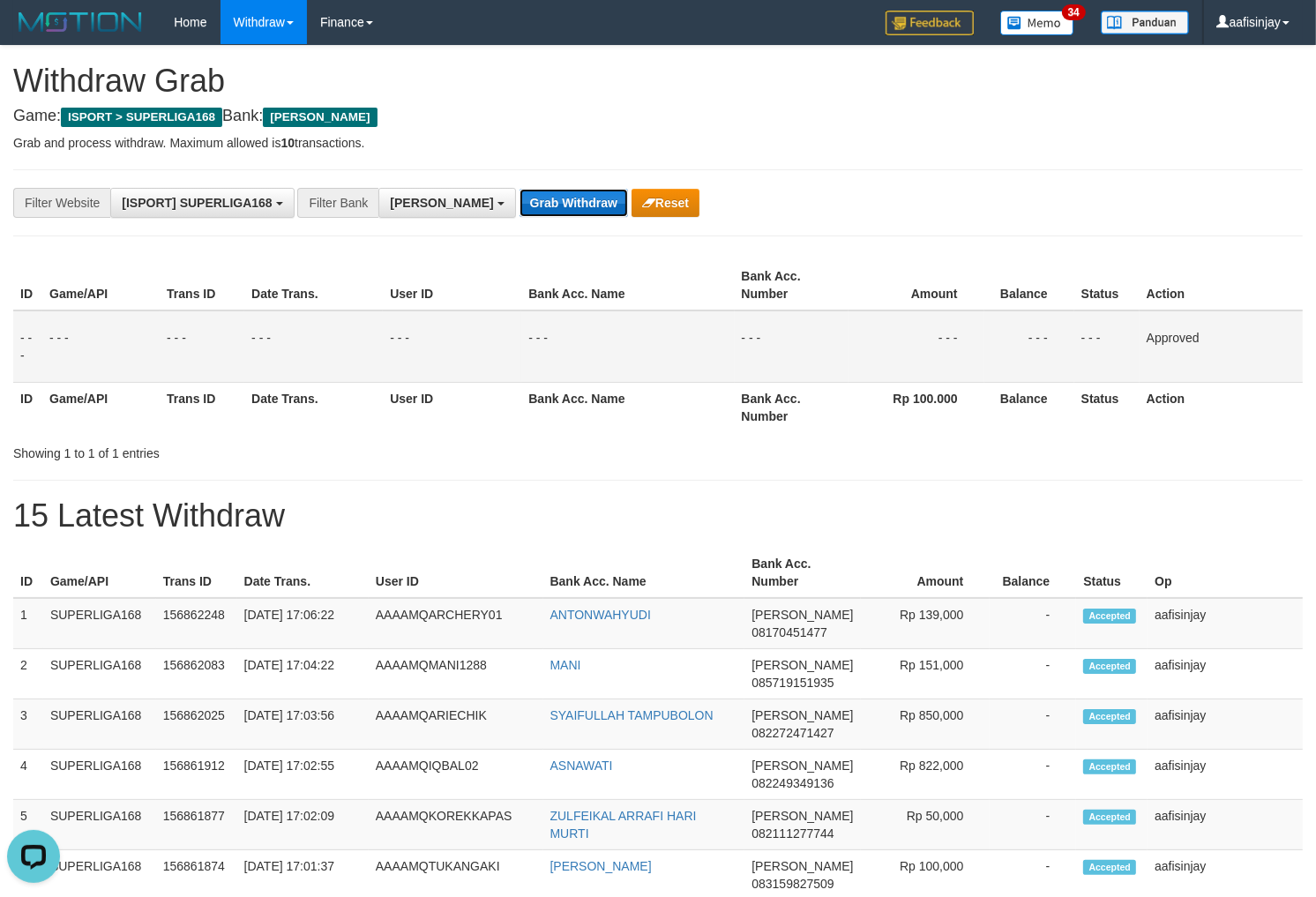
click at [520, 201] on button "Grab Withdraw" at bounding box center [574, 203] width 109 height 28
click at [520, 189] on button "Grab Withdraw" at bounding box center [574, 203] width 109 height 28
click at [520, 201] on button "Grab Withdraw" at bounding box center [574, 203] width 109 height 28
click at [520, 189] on button "Grab Withdraw" at bounding box center [574, 203] width 109 height 28
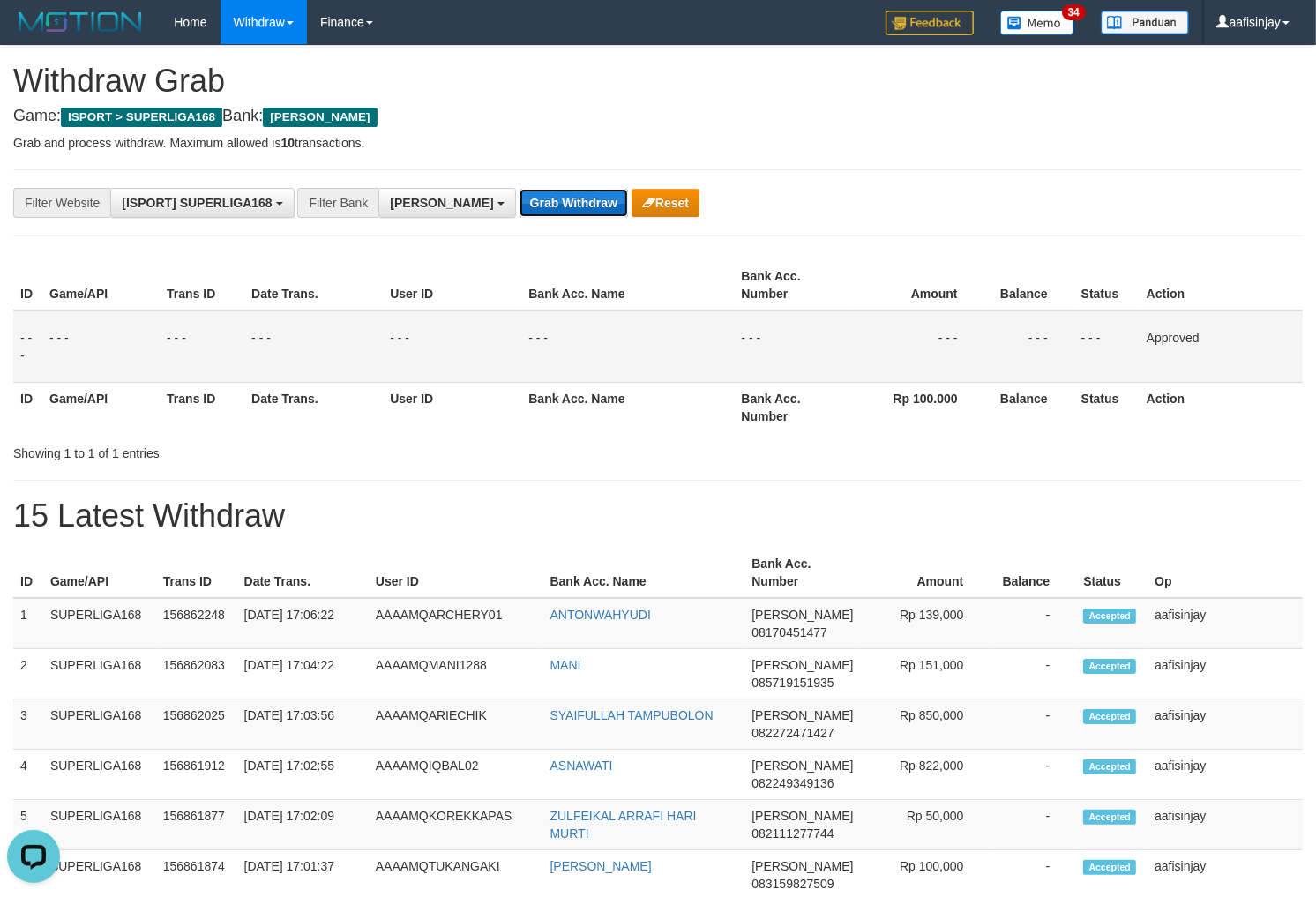
click at [520, 201] on button "Grab Withdraw" at bounding box center [574, 203] width 109 height 28
click at [520, 189] on button "Grab Withdraw" at bounding box center [574, 203] width 109 height 28
click at [520, 201] on button "Grab Withdraw" at bounding box center [574, 203] width 109 height 28
click at [520, 189] on button "Grab Withdraw" at bounding box center [574, 203] width 109 height 28
click at [520, 201] on button "Grab Withdraw" at bounding box center [574, 203] width 109 height 28
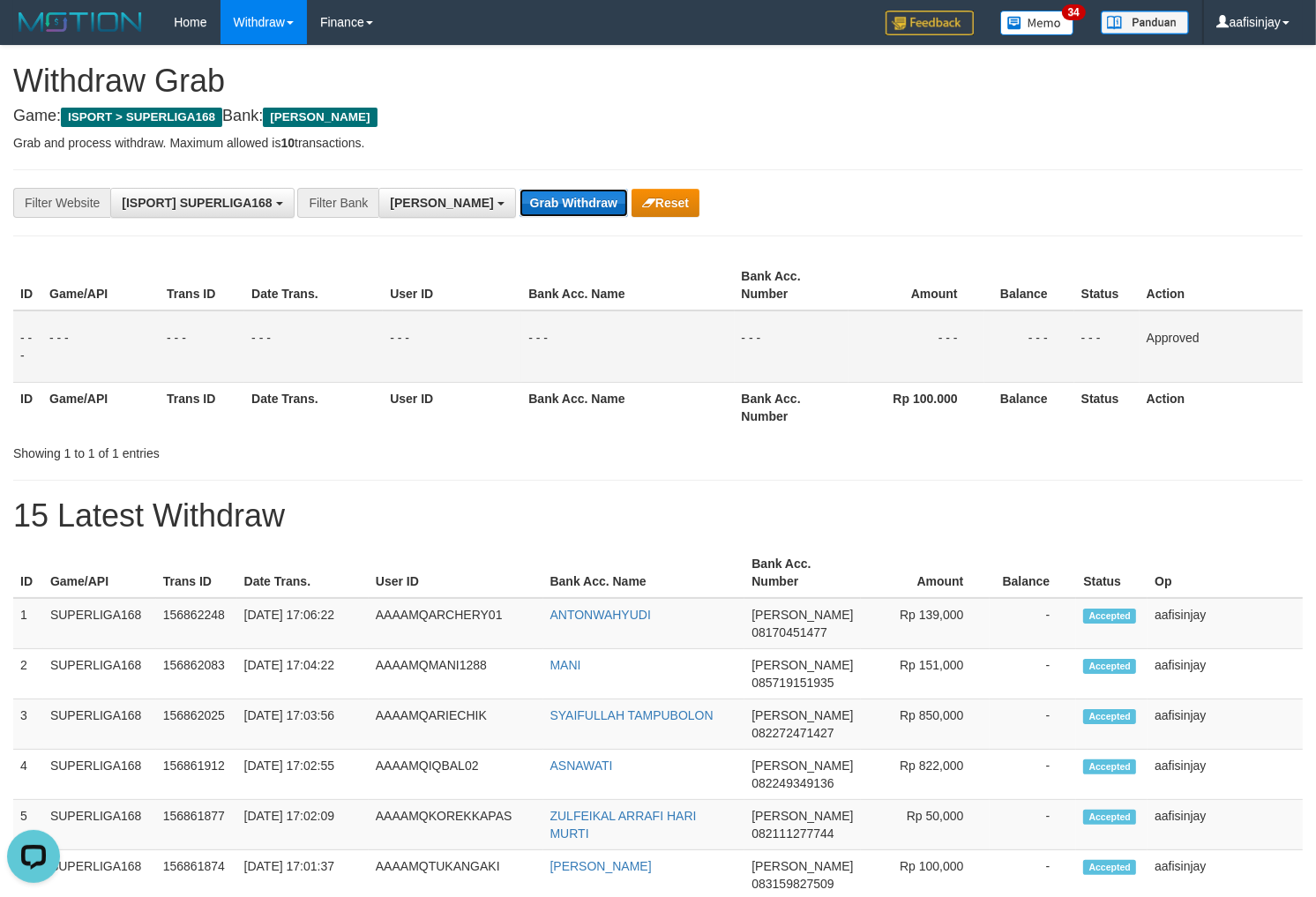
click at [520, 201] on button "Grab Withdraw" at bounding box center [574, 203] width 109 height 28
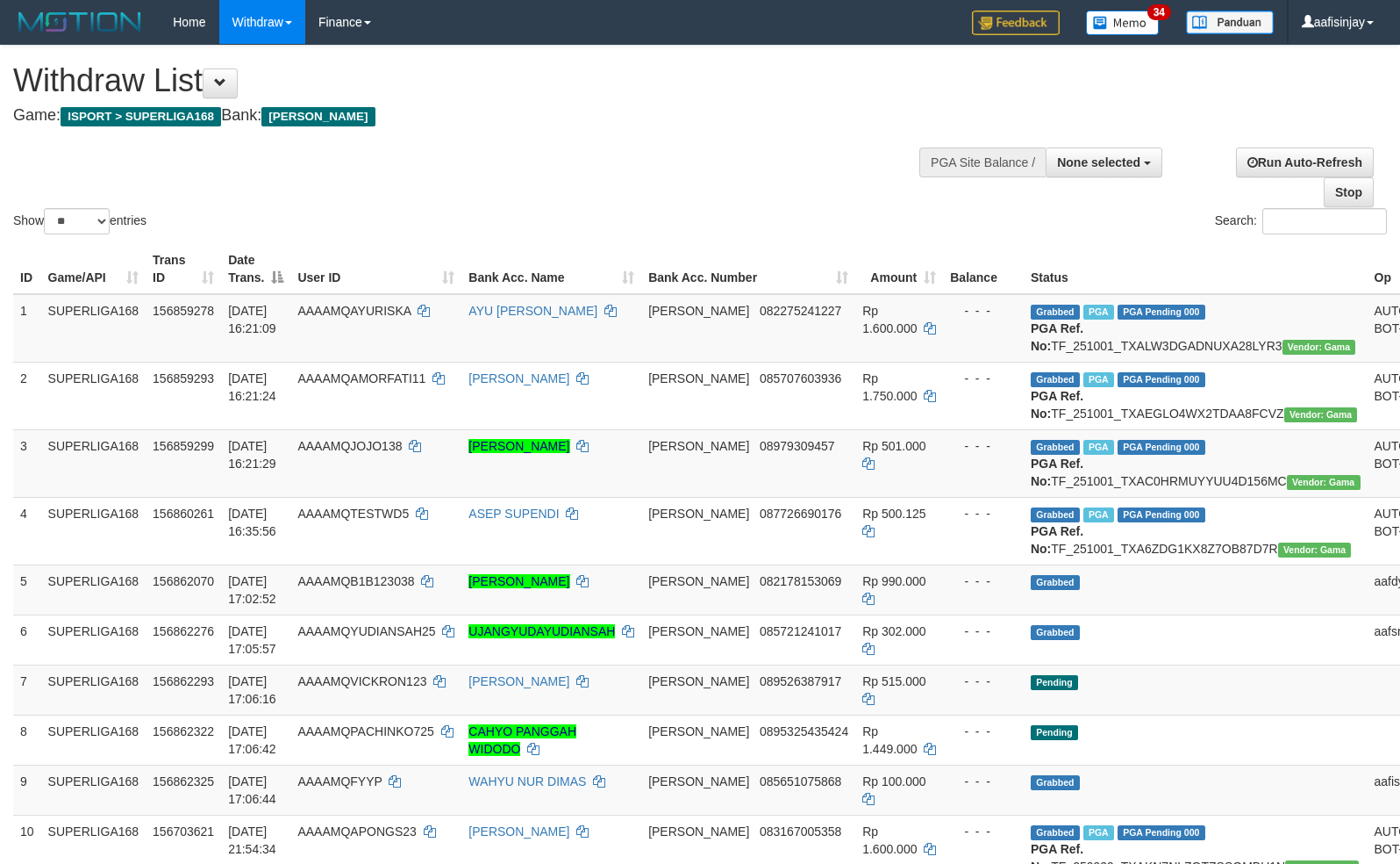
select select
select select "**"
select select
select select "**"
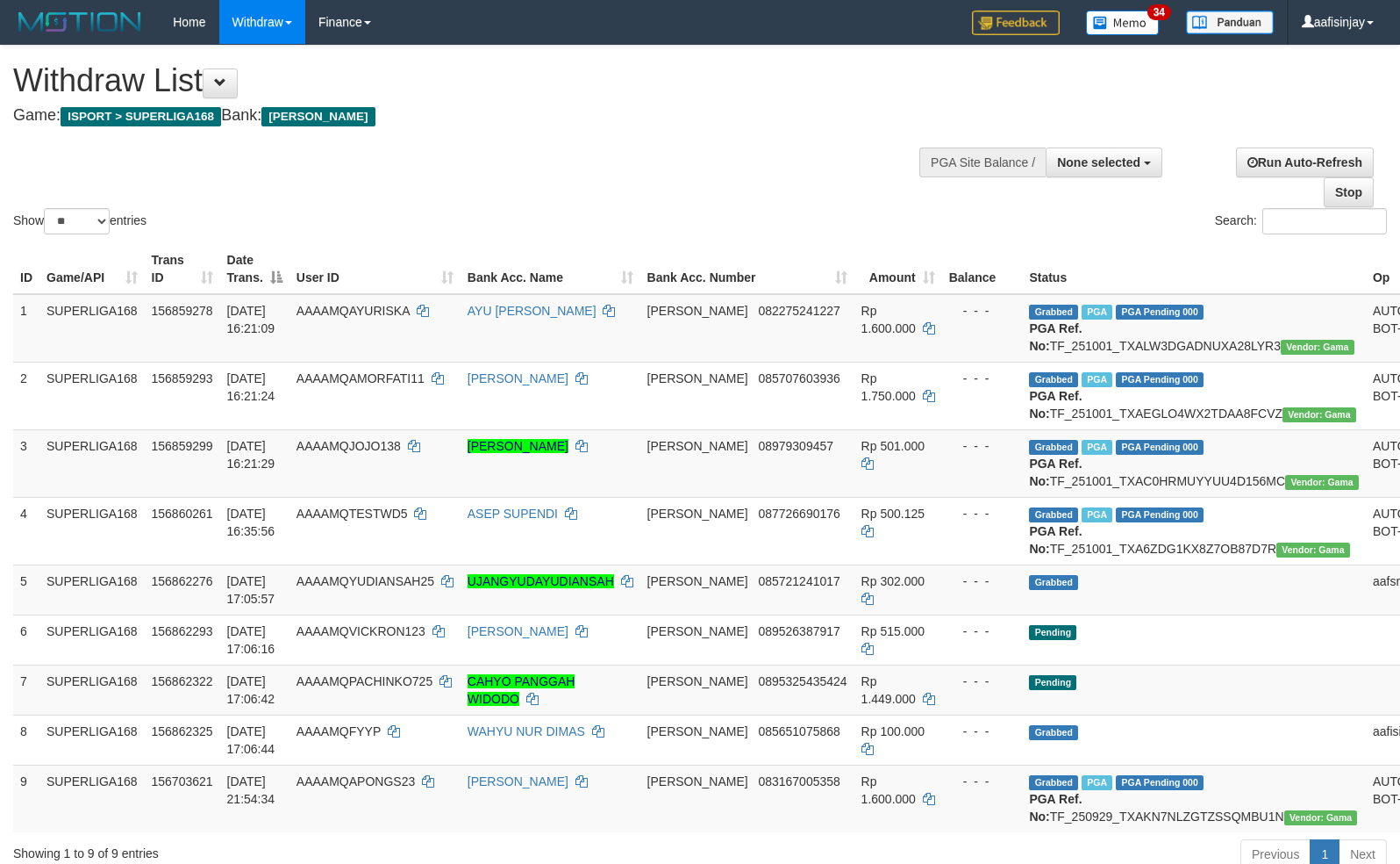
select select
select select "**"
select select
select select "**"
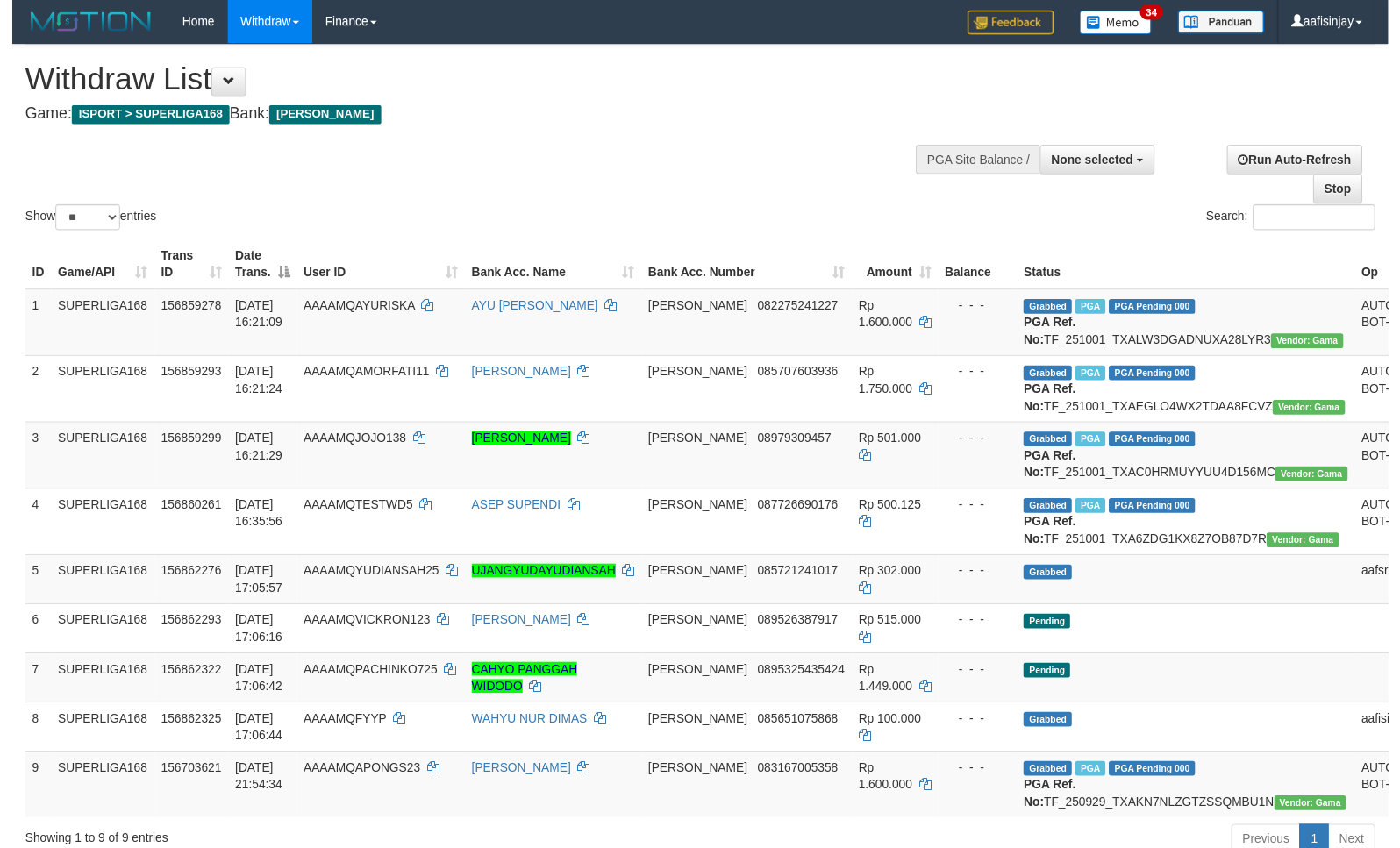
scroll to position [179, 0]
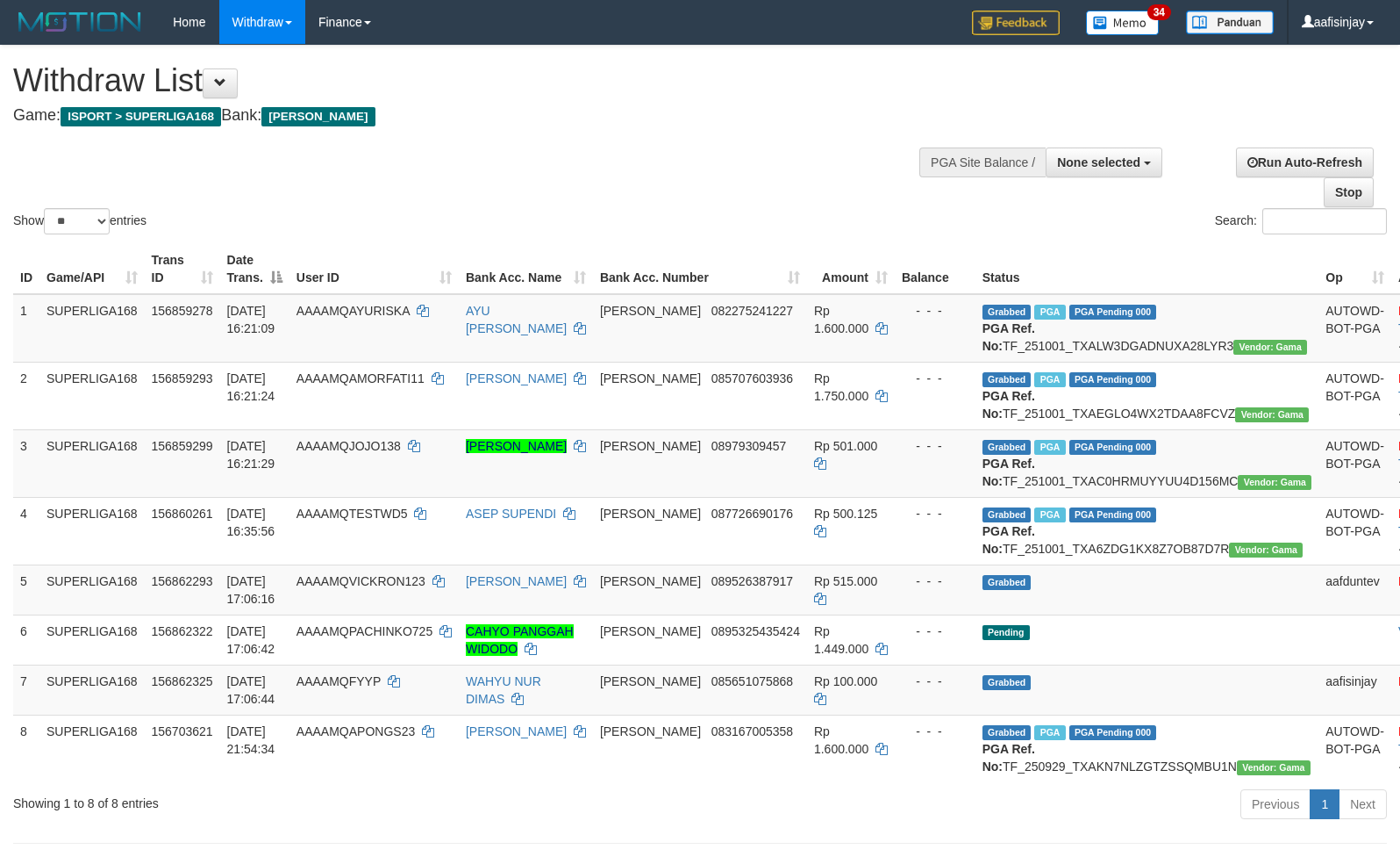
select select
select select "**"
select select
select select "**"
select select
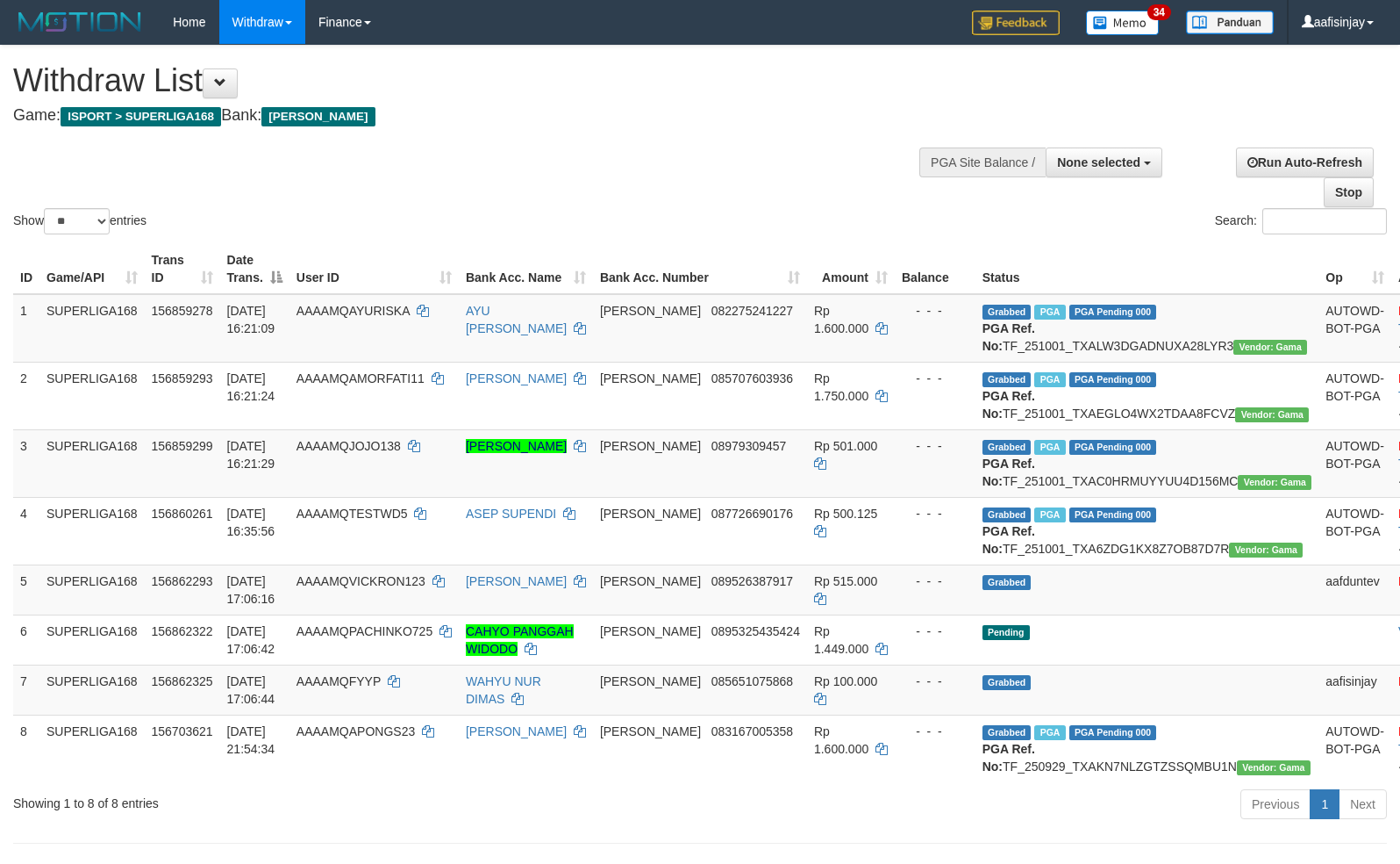
select select "**"
select select
select select "**"
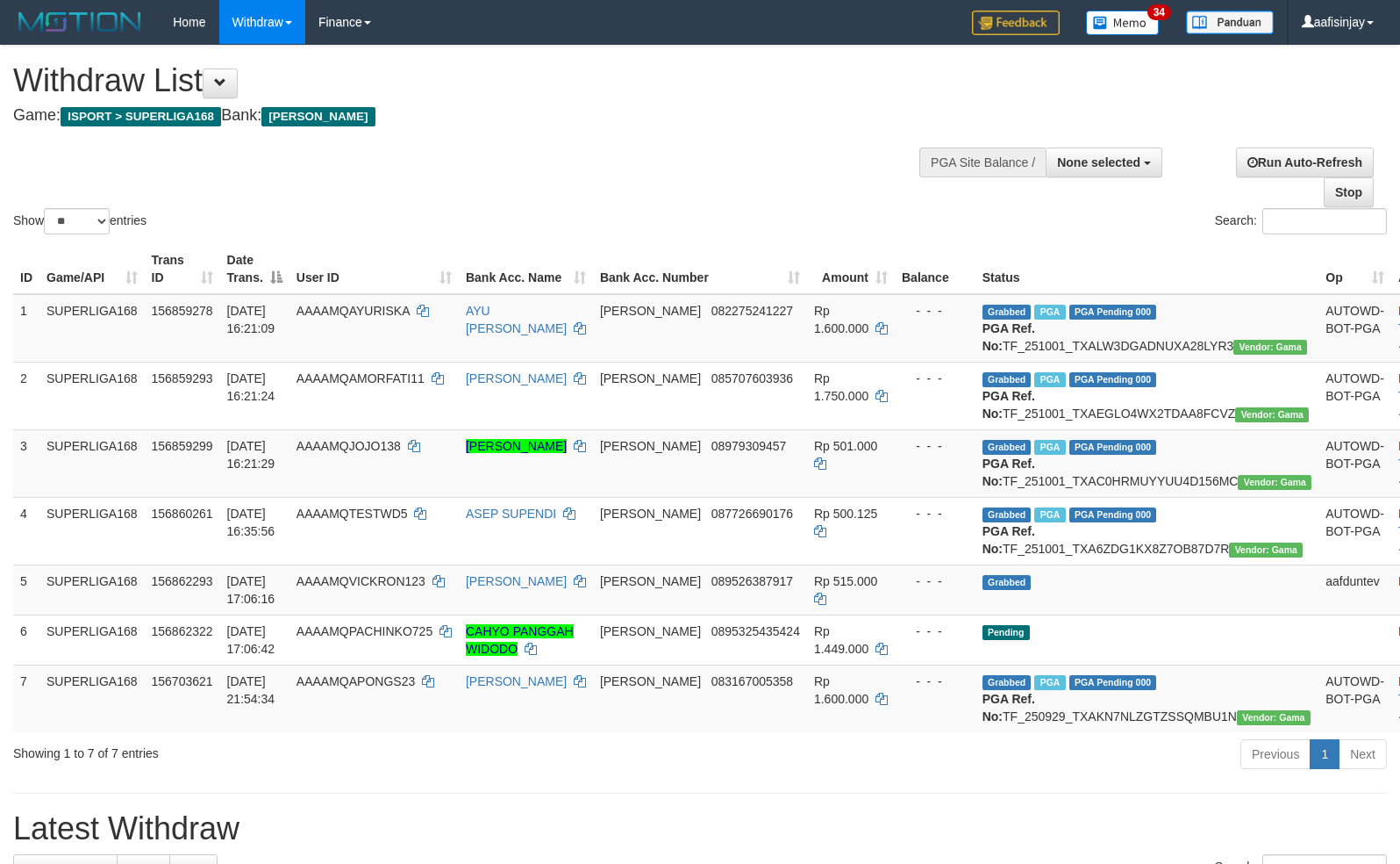
select select
select select "**"
select select
select select "**"
select select
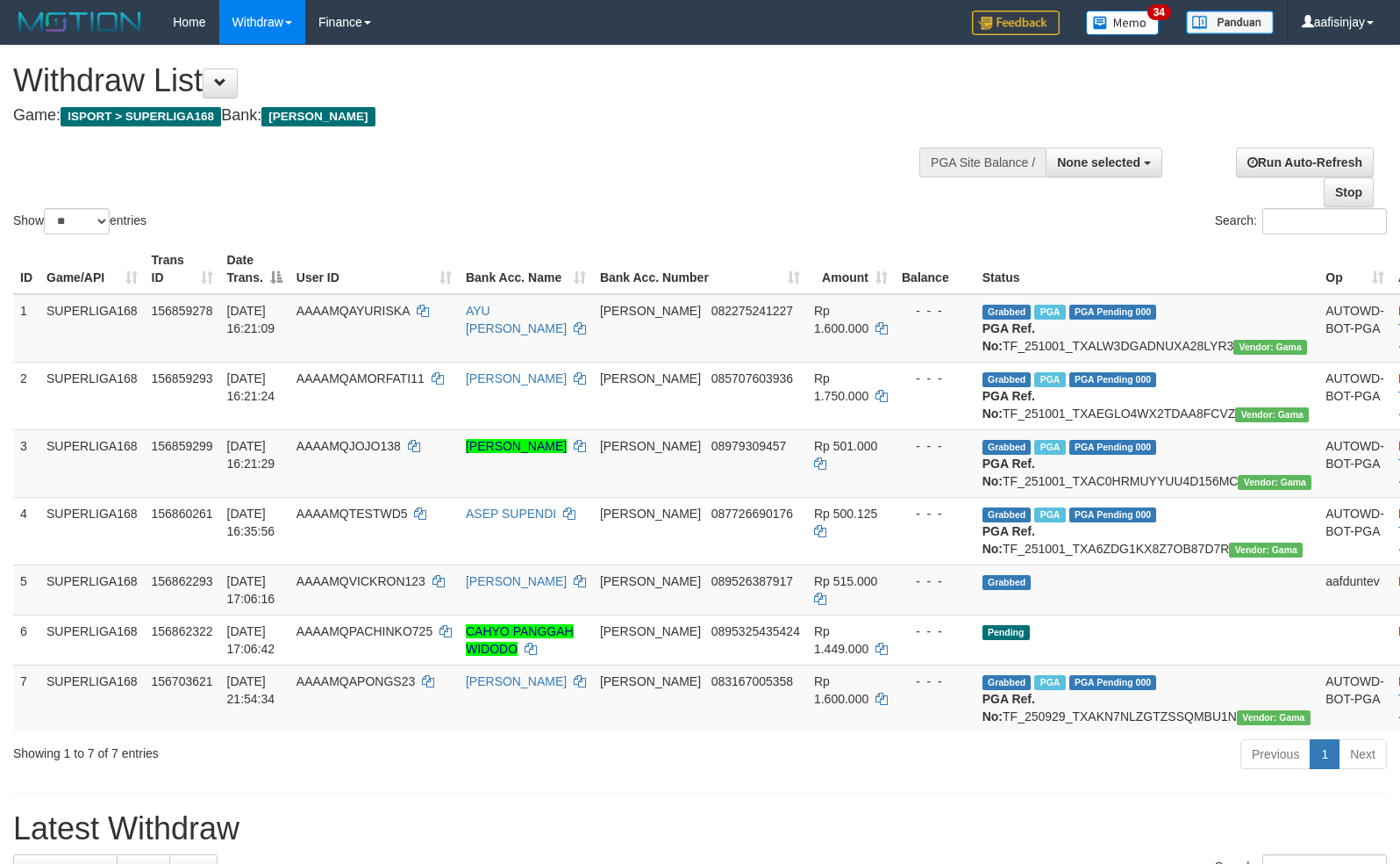
select select "**"
select select
select select "**"
select select
select select "**"
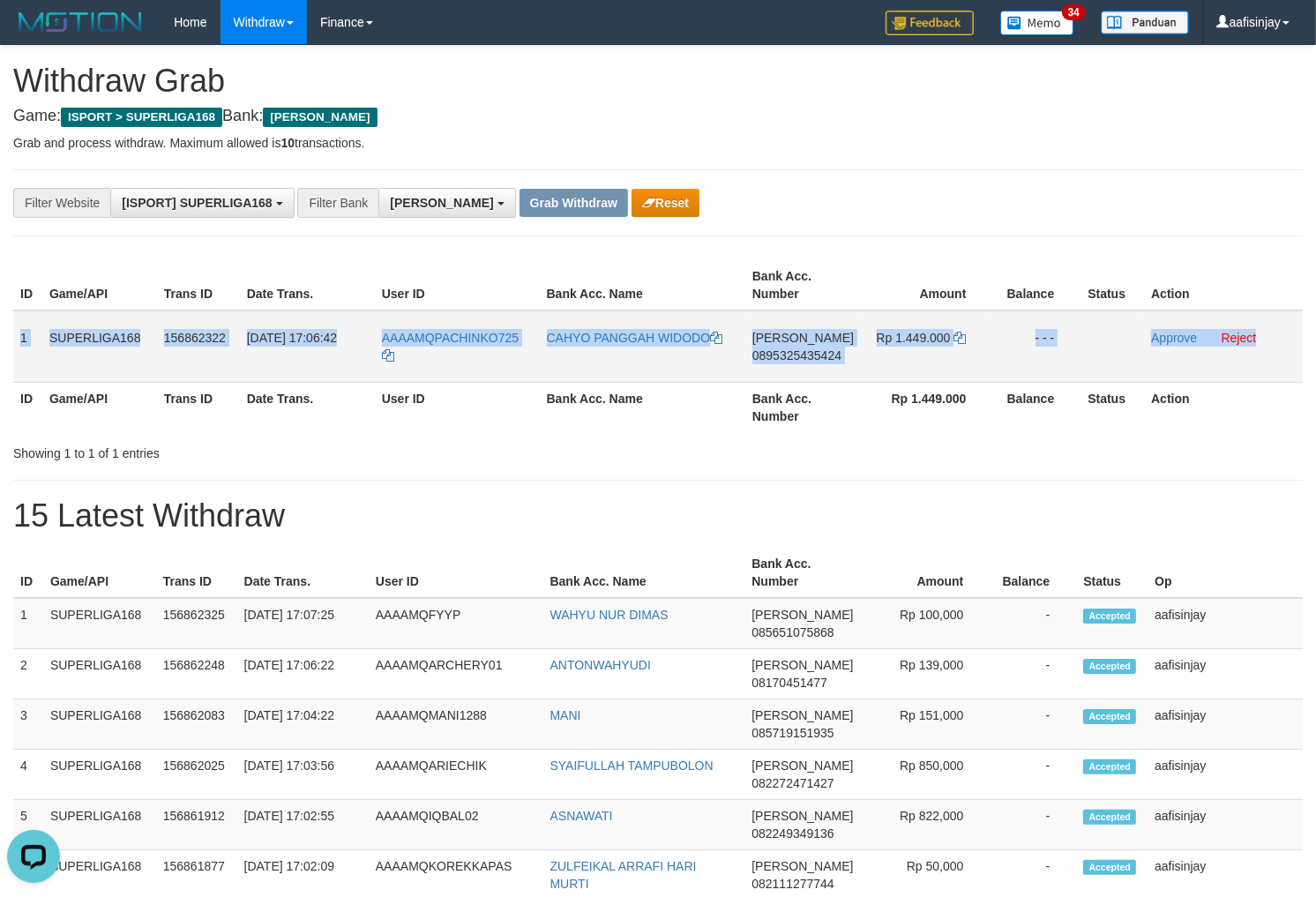
drag, startPoint x: 20, startPoint y: 332, endPoint x: 1272, endPoint y: 336, distance: 1252.0
click at [1272, 336] on tr "1 SUPERLIGA168 156862322 01/10/2025 17:06:42 AAAAMQPACHINKO725 CAHYO PANGGAH WI…" at bounding box center [658, 346] width 1290 height 73
copy tr "1 SUPERLIGA168 156862322 01/10/2025 17:06:42 AAAAMQPACHINKO725 CAHYO PANGGAH WI…"
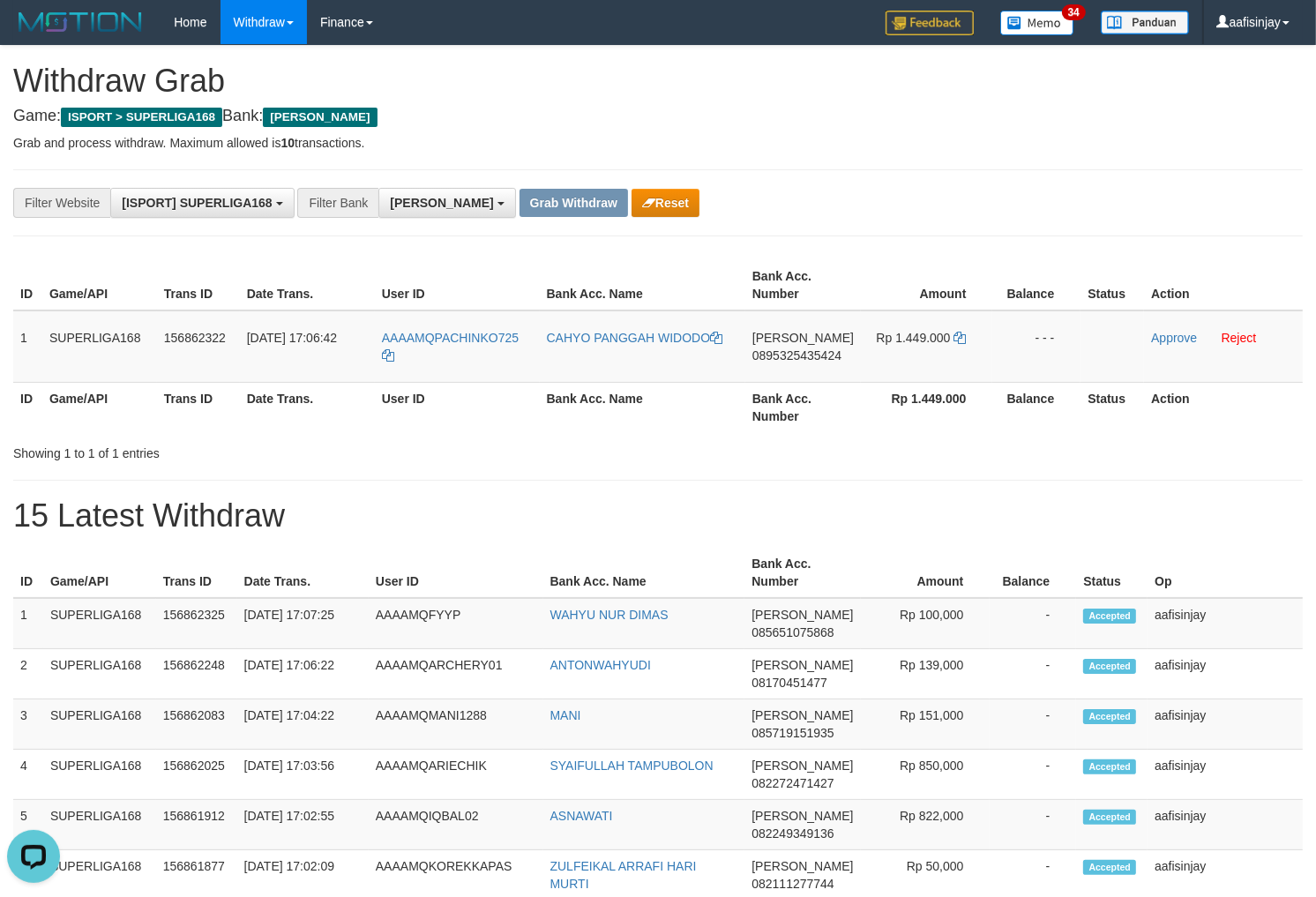
click at [774, 404] on th "Bank Acc. Number" at bounding box center [802, 407] width 115 height 50
click at [788, 358] on span "0895325435424" at bounding box center [797, 355] width 89 height 15
click at [801, 348] on span "0895325435424" at bounding box center [797, 355] width 89 height 15
click at [947, 332] on span "Rp 1.449.000" at bounding box center [914, 337] width 74 height 15
click at [965, 334] on icon at bounding box center [959, 337] width 13 height 13
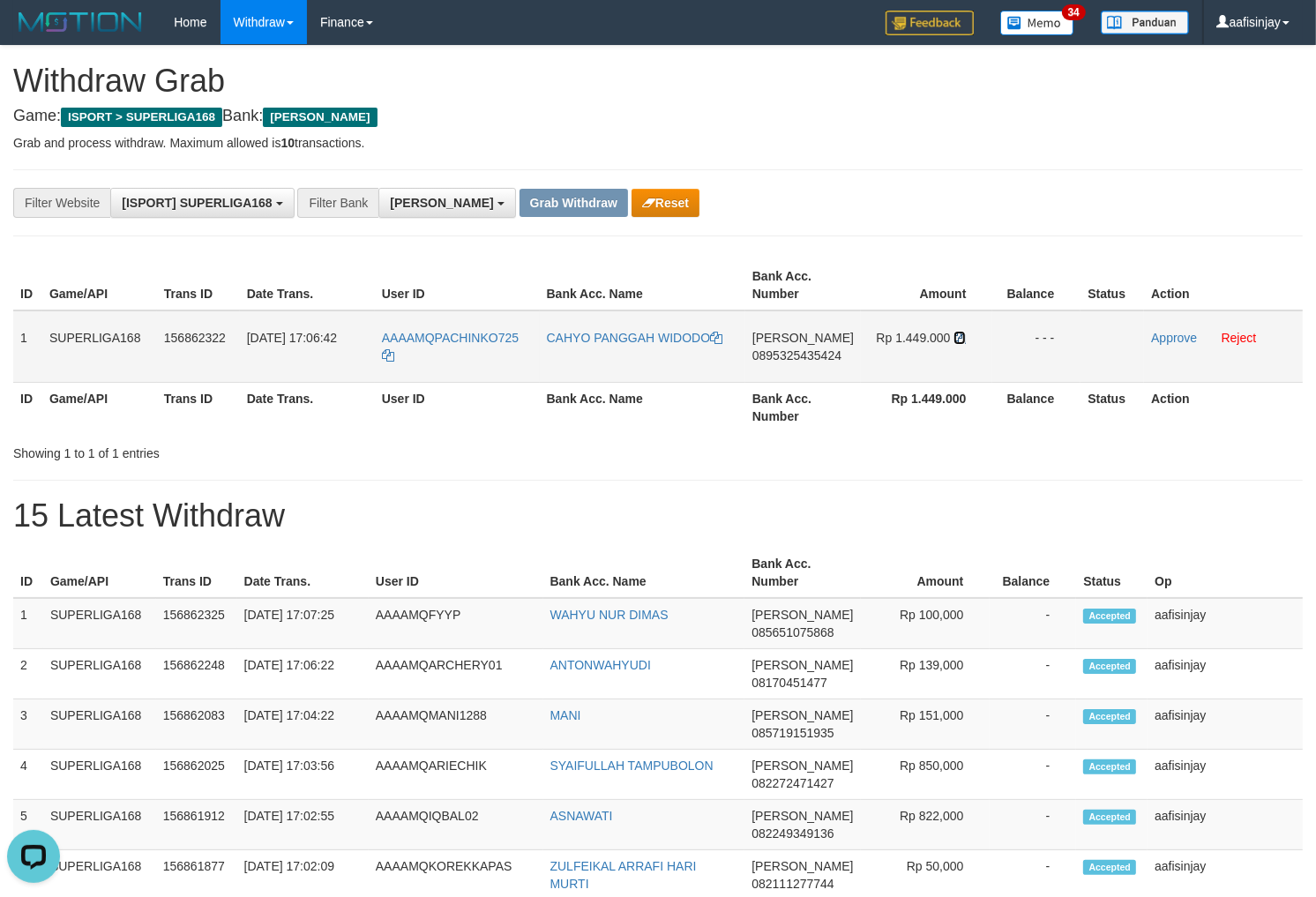
click at [961, 332] on icon at bounding box center [959, 337] width 13 height 13
click at [1157, 331] on link "Approve" at bounding box center [1173, 337] width 46 height 15
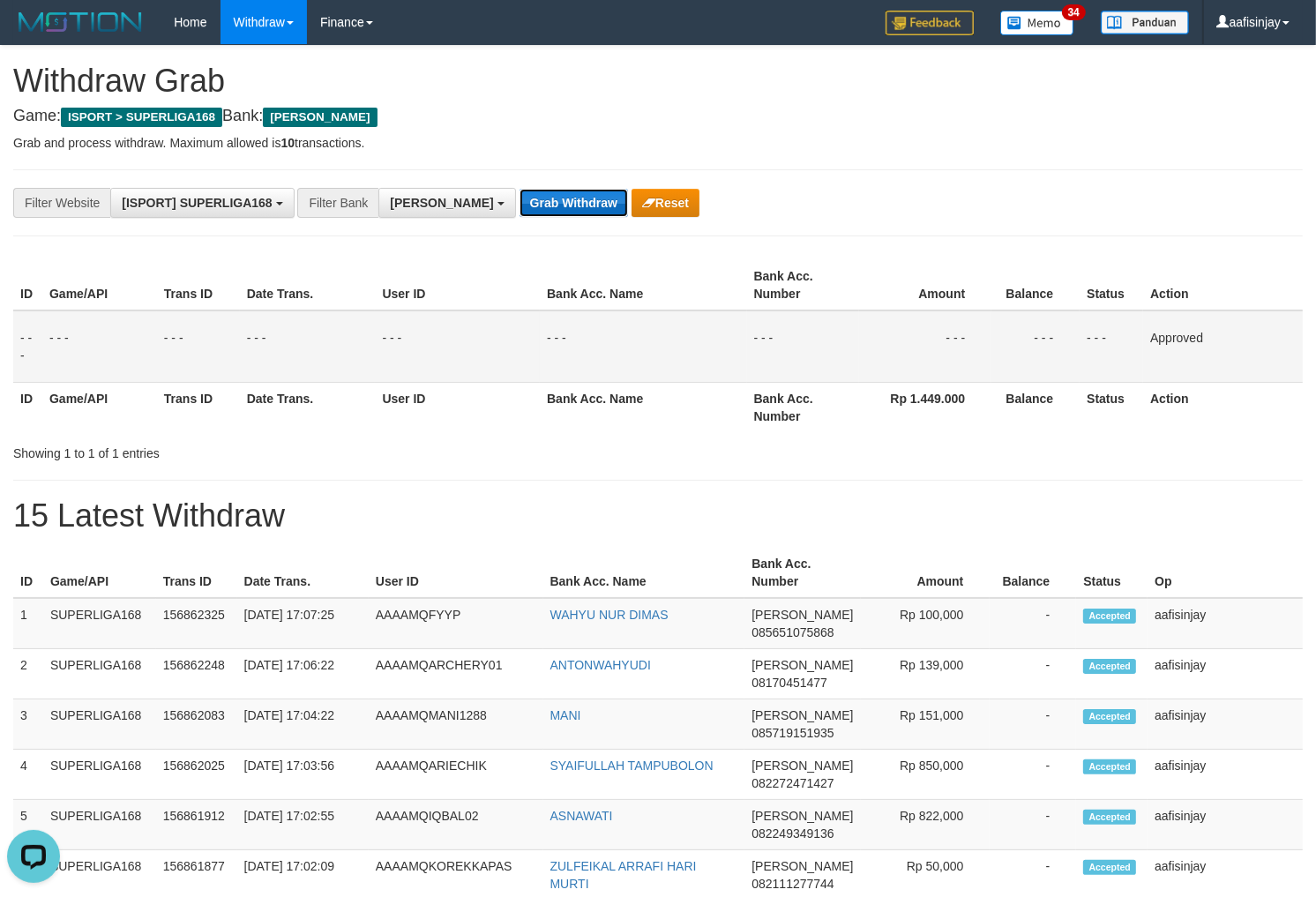
click at [520, 211] on button "Grab Withdraw" at bounding box center [574, 203] width 109 height 28
click at [520, 189] on button "Grab Withdraw" at bounding box center [574, 203] width 109 height 28
click at [520, 211] on button "Grab Withdraw" at bounding box center [574, 203] width 109 height 28
click at [520, 189] on button "Grab Withdraw" at bounding box center [574, 203] width 109 height 28
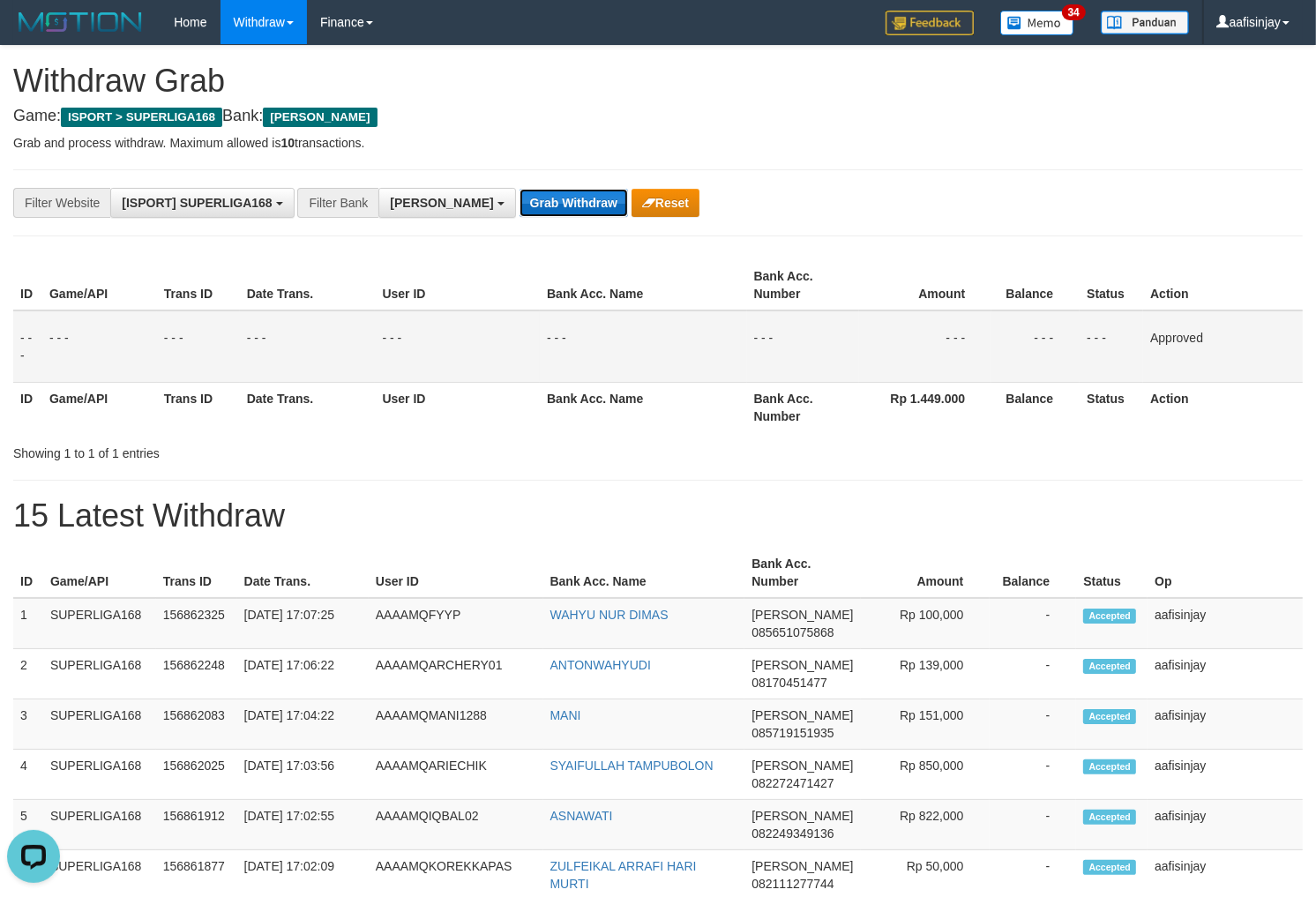
click at [520, 189] on button "Grab Withdraw" at bounding box center [574, 203] width 109 height 28
click at [520, 209] on button "Grab Withdraw" at bounding box center [574, 203] width 109 height 28
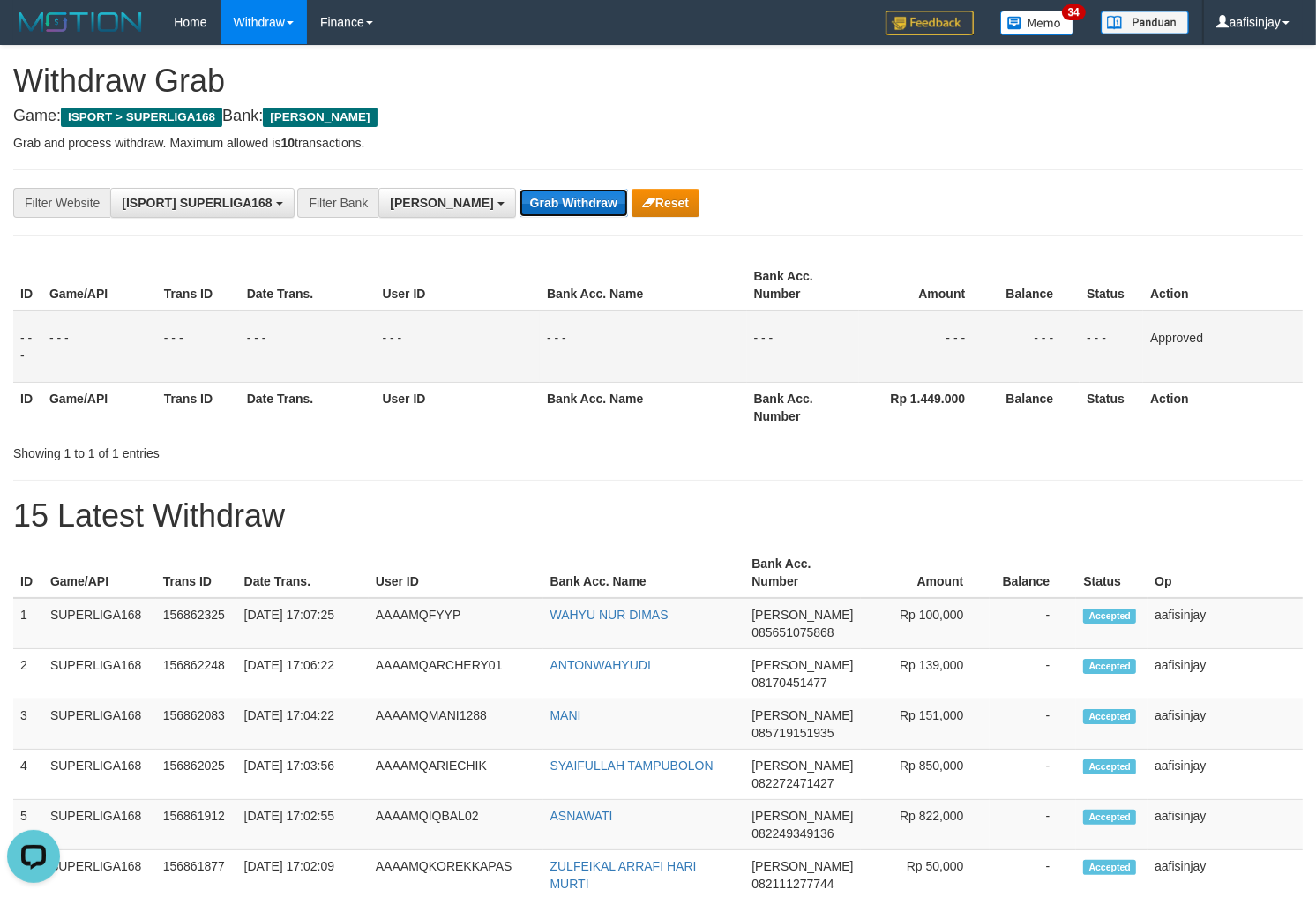
click at [520, 209] on button "Grab Withdraw" at bounding box center [574, 203] width 109 height 28
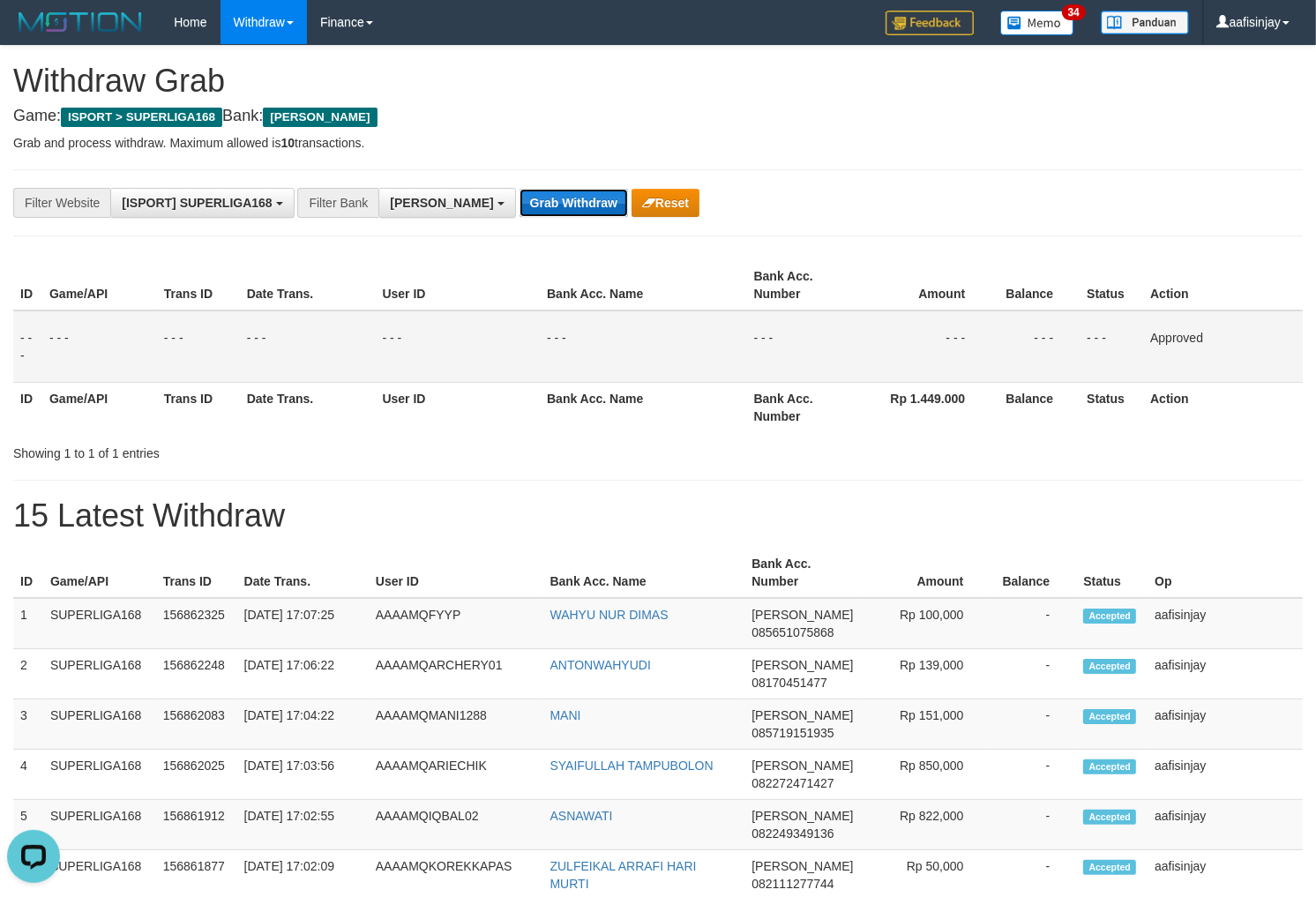
click at [520, 209] on button "Grab Withdraw" at bounding box center [574, 203] width 109 height 28
click at [520, 189] on button "Grab Withdraw" at bounding box center [574, 203] width 109 height 28
click at [520, 209] on button "Grab Withdraw" at bounding box center [574, 203] width 109 height 28
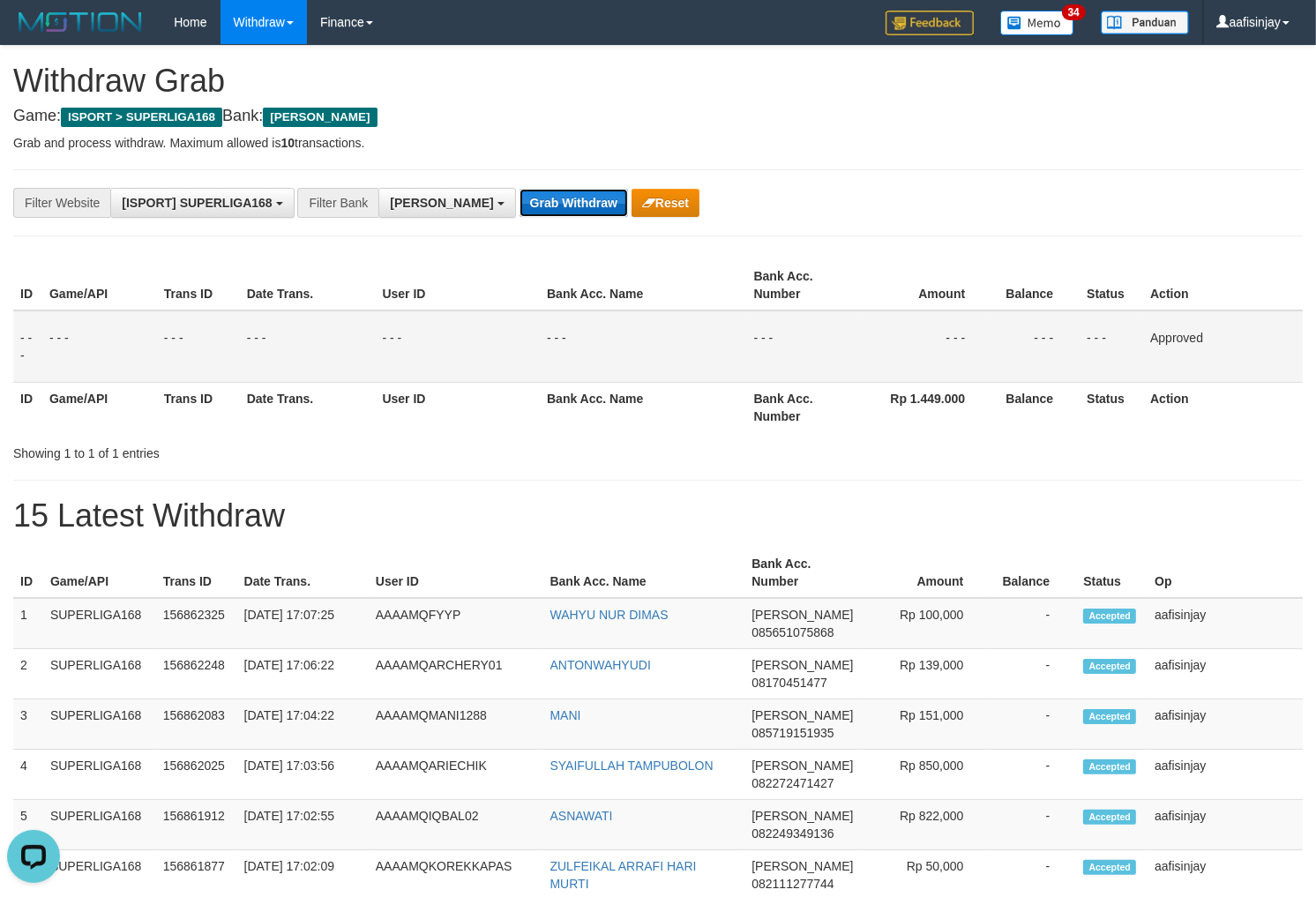
click at [520, 189] on button "Grab Withdraw" at bounding box center [574, 203] width 109 height 28
click at [520, 209] on button "Grab Withdraw" at bounding box center [574, 203] width 109 height 28
click at [520, 189] on button "Grab Withdraw" at bounding box center [574, 203] width 109 height 28
click at [520, 209] on button "Grab Withdraw" at bounding box center [574, 203] width 109 height 28
click at [520, 189] on button "Grab Withdraw" at bounding box center [574, 203] width 109 height 28
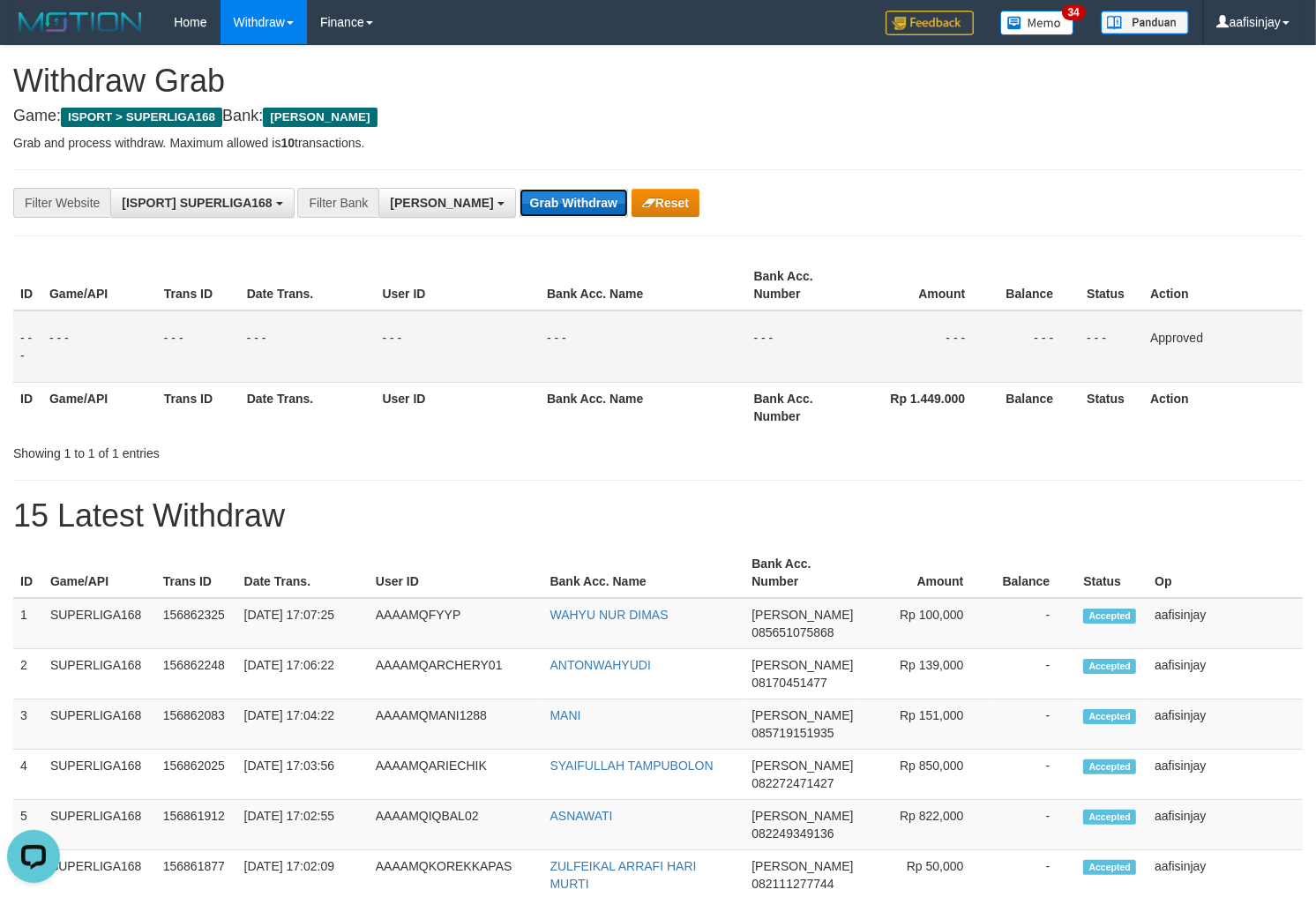
click at [520, 204] on button "Grab Withdraw" at bounding box center [574, 203] width 109 height 28
click at [520, 189] on button "Grab Withdraw" at bounding box center [574, 203] width 109 height 28
click at [520, 204] on button "Grab Withdraw" at bounding box center [574, 203] width 109 height 28
click at [520, 189] on button "Grab Withdraw" at bounding box center [574, 203] width 109 height 28
click at [520, 204] on button "Grab Withdraw" at bounding box center [574, 203] width 109 height 28
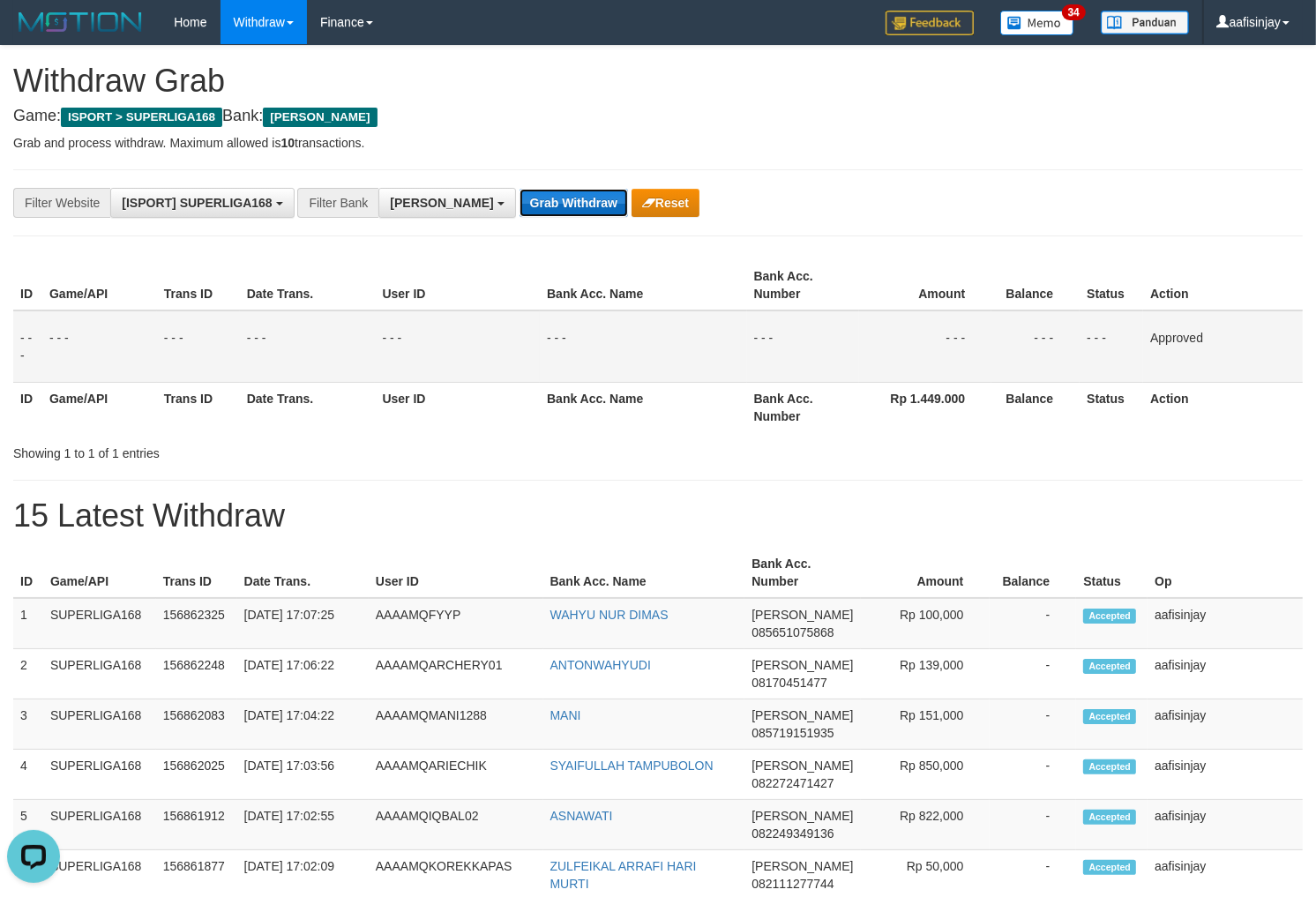
click at [520, 189] on button "Grab Withdraw" at bounding box center [574, 203] width 109 height 28
click at [520, 204] on button "Grab Withdraw" at bounding box center [574, 203] width 109 height 28
click at [520, 189] on button "Grab Withdraw" at bounding box center [574, 203] width 109 height 28
click at [520, 204] on button "Grab Withdraw" at bounding box center [574, 203] width 109 height 28
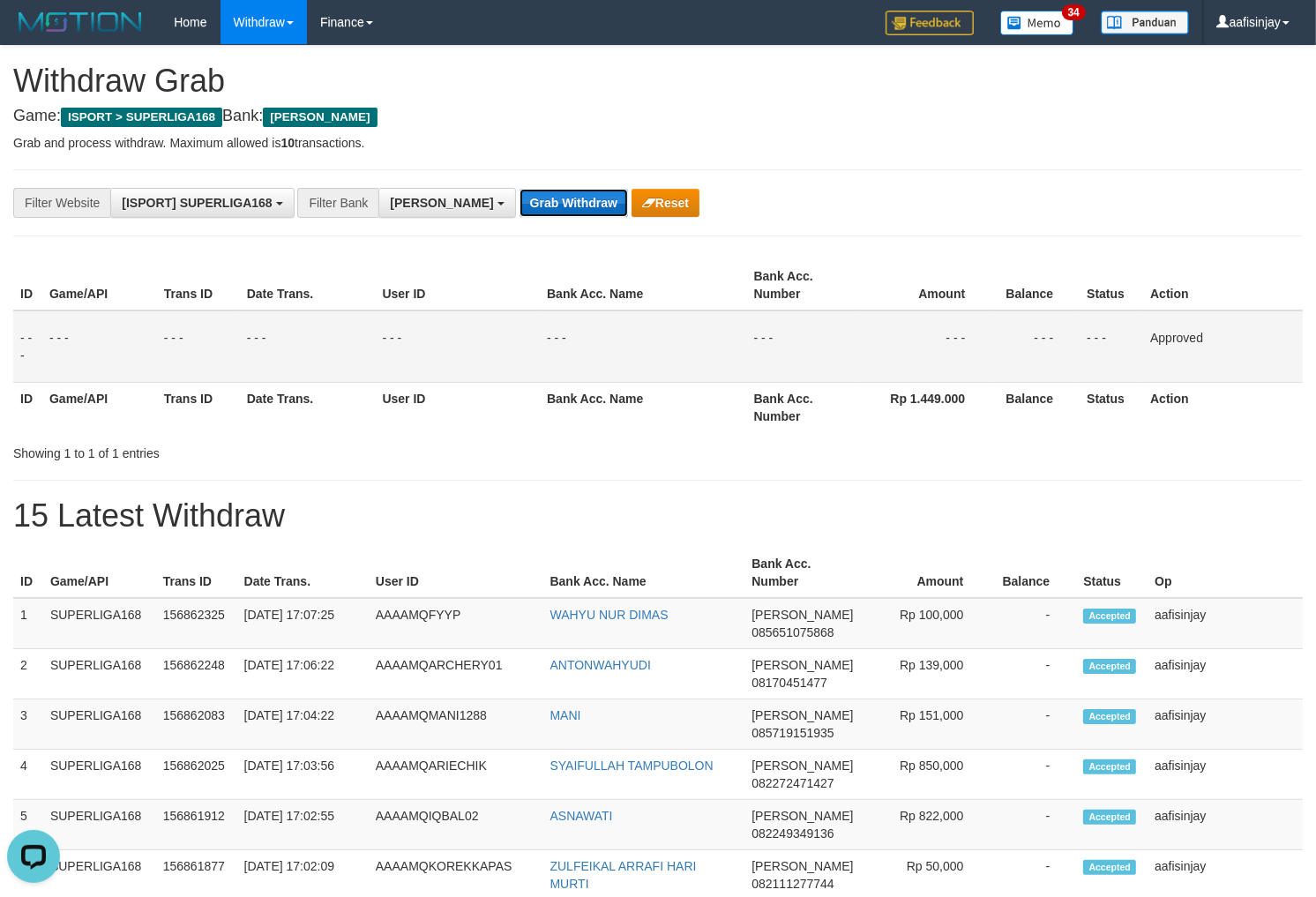
click at [520, 189] on button "Grab Withdraw" at bounding box center [574, 203] width 109 height 28
click at [520, 204] on button "Grab Withdraw" at bounding box center [574, 203] width 109 height 28
click at [520, 189] on button "Grab Withdraw" at bounding box center [574, 203] width 109 height 28
click at [520, 204] on button "Grab Withdraw" at bounding box center [574, 203] width 109 height 28
click at [520, 189] on button "Grab Withdraw" at bounding box center [574, 203] width 109 height 28
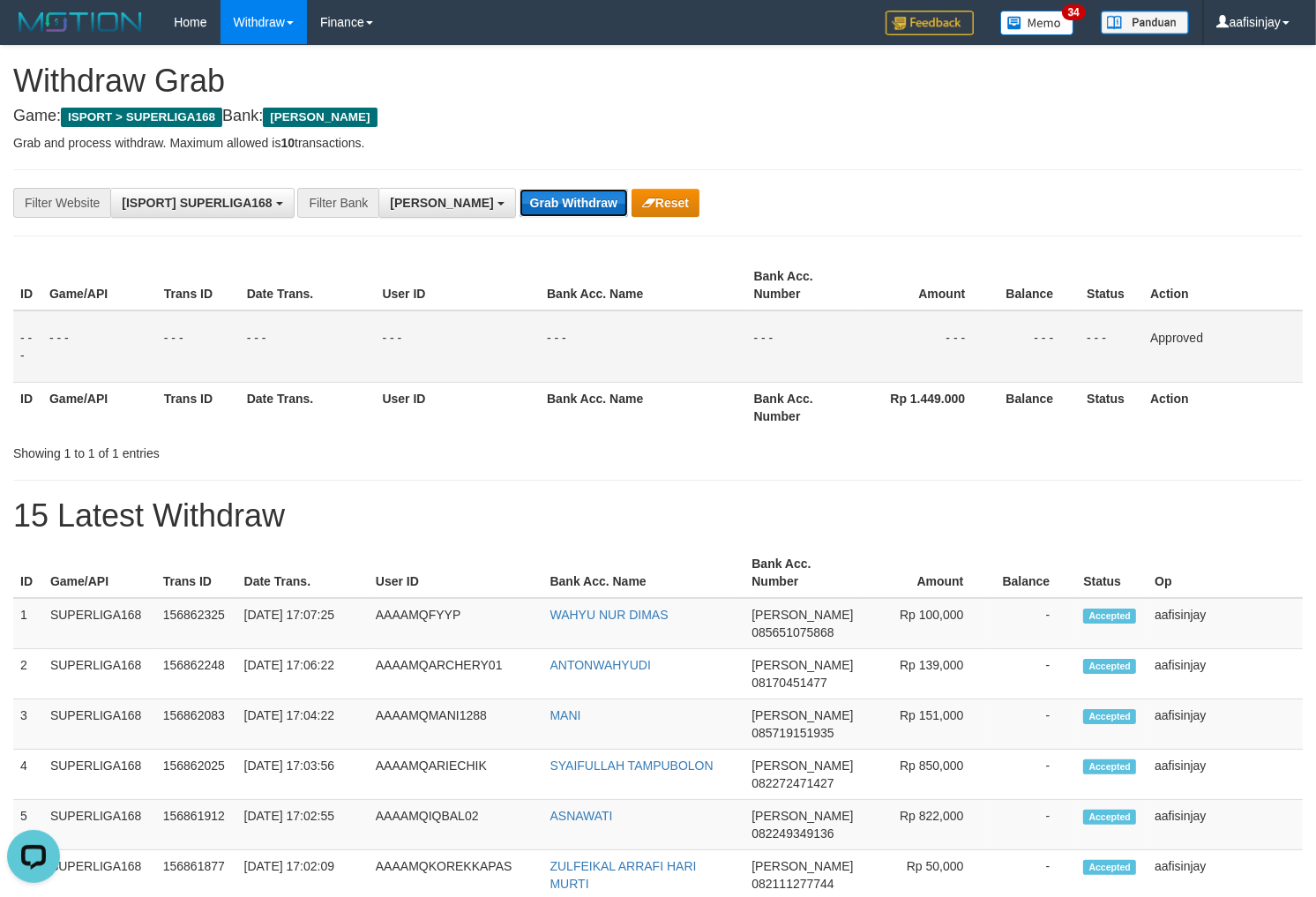
click at [520, 204] on button "Grab Withdraw" at bounding box center [574, 203] width 109 height 28
click at [520, 189] on button "Grab Withdraw" at bounding box center [574, 203] width 109 height 28
click at [520, 204] on button "Grab Withdraw" at bounding box center [574, 203] width 109 height 28
click at [520, 189] on button "Grab Withdraw" at bounding box center [574, 203] width 109 height 28
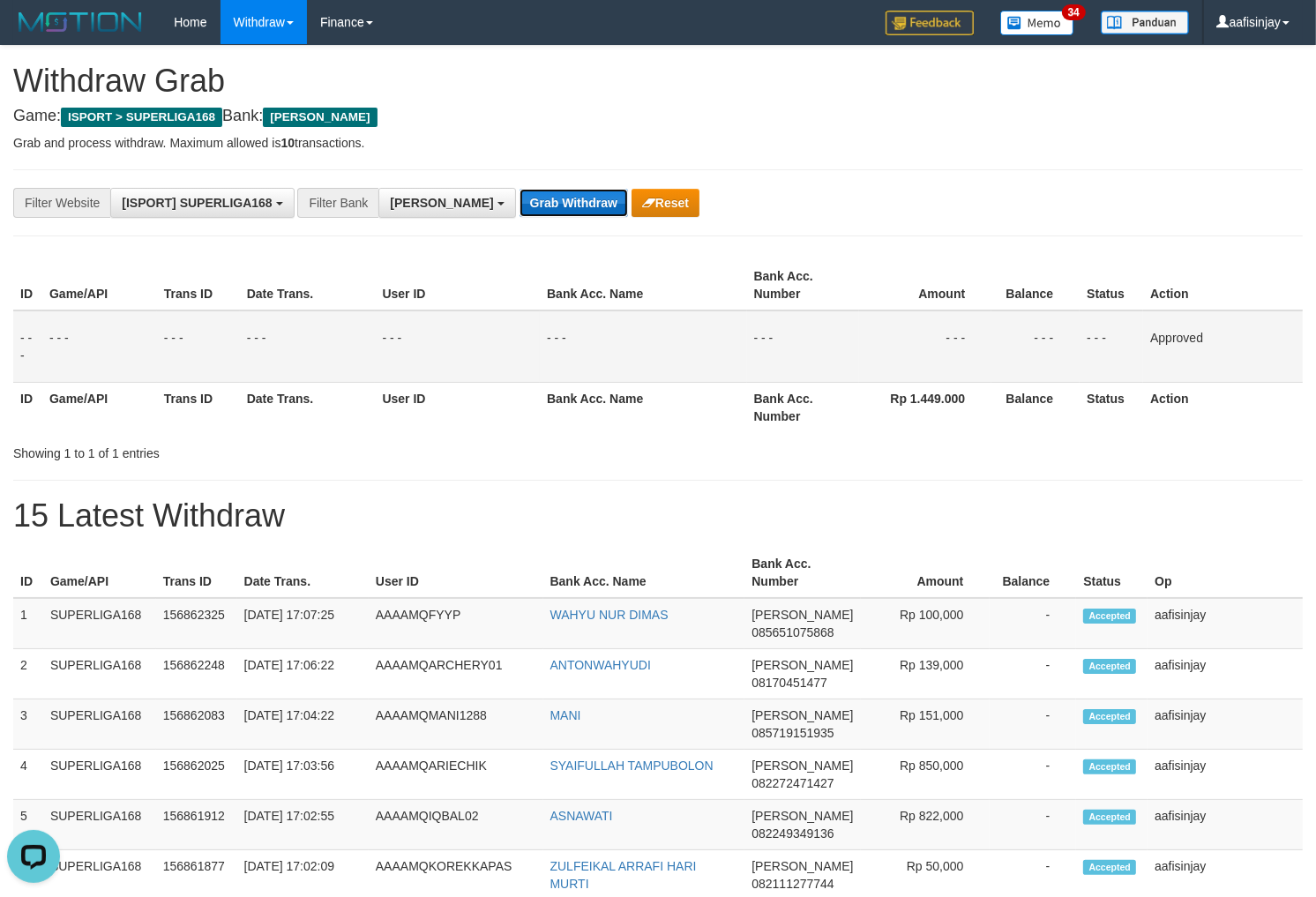
click at [520, 204] on button "Grab Withdraw" at bounding box center [574, 203] width 109 height 28
click at [520, 189] on button "Grab Withdraw" at bounding box center [574, 203] width 109 height 28
click at [520, 204] on button "Grab Withdraw" at bounding box center [574, 203] width 109 height 28
click at [520, 189] on button "Grab Withdraw" at bounding box center [574, 203] width 109 height 28
click at [520, 204] on button "Grab Withdraw" at bounding box center [574, 203] width 109 height 28
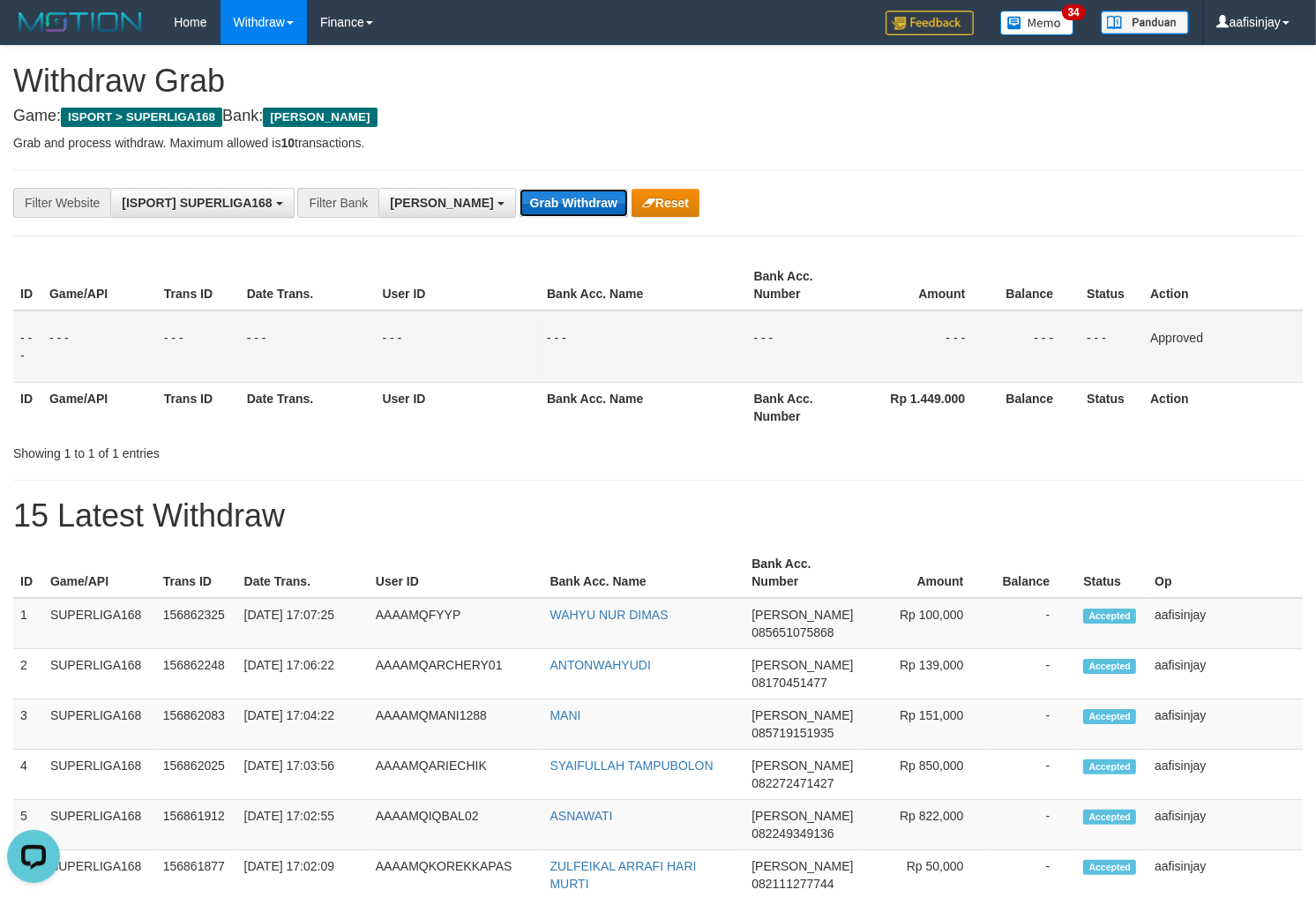
click at [520, 189] on button "Grab Withdraw" at bounding box center [574, 203] width 109 height 28
click at [520, 204] on button "Grab Withdraw" at bounding box center [574, 203] width 109 height 28
click at [520, 189] on button "Grab Withdraw" at bounding box center [574, 203] width 109 height 28
click at [520, 204] on button "Grab Withdraw" at bounding box center [574, 203] width 109 height 28
click at [520, 189] on button "Grab Withdraw" at bounding box center [574, 203] width 109 height 28
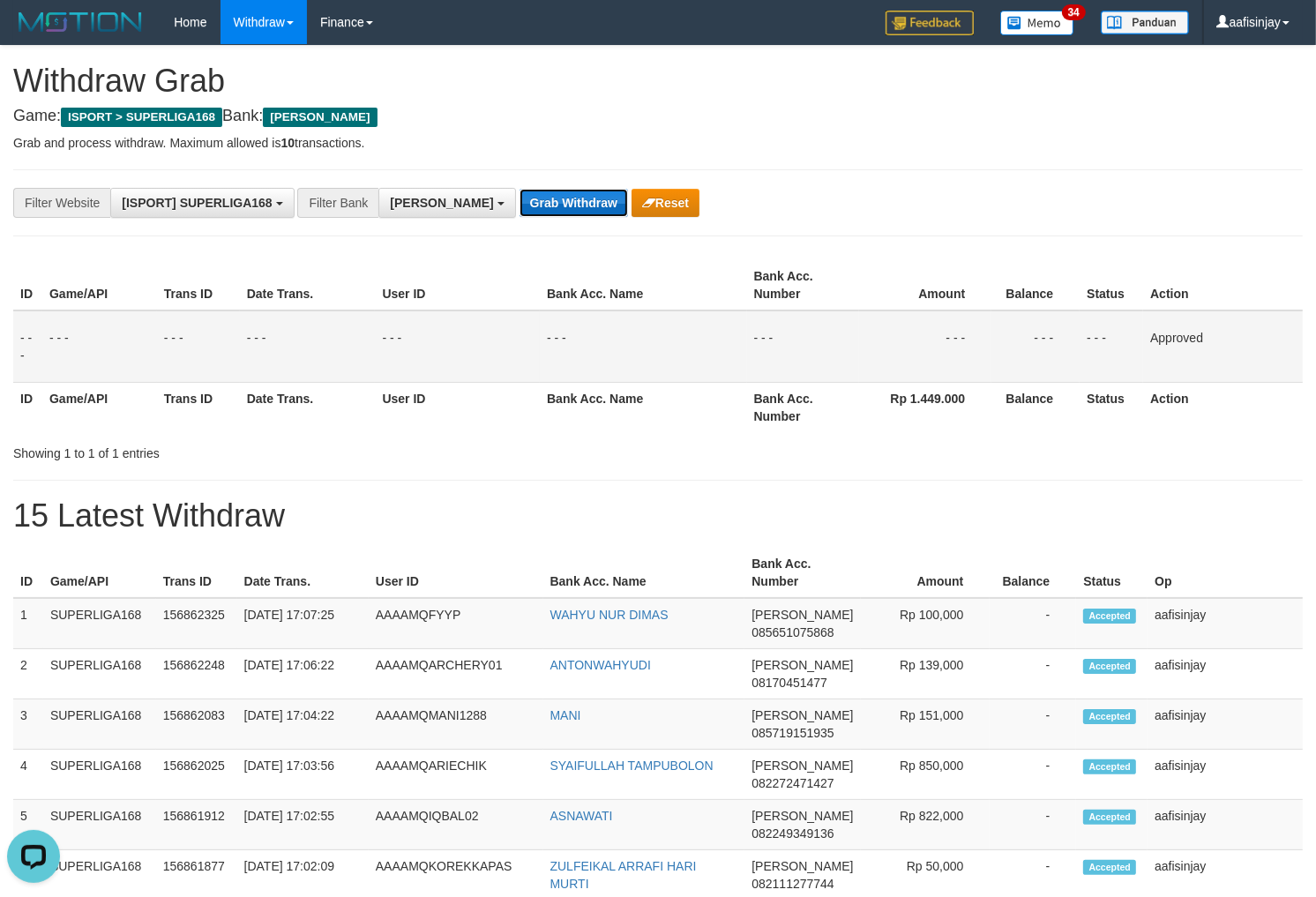
click at [520, 204] on button "Grab Withdraw" at bounding box center [574, 203] width 109 height 28
click at [520, 189] on button "Grab Withdraw" at bounding box center [574, 203] width 109 height 28
click at [520, 204] on button "Grab Withdraw" at bounding box center [574, 203] width 109 height 28
click at [520, 189] on button "Grab Withdraw" at bounding box center [574, 203] width 109 height 28
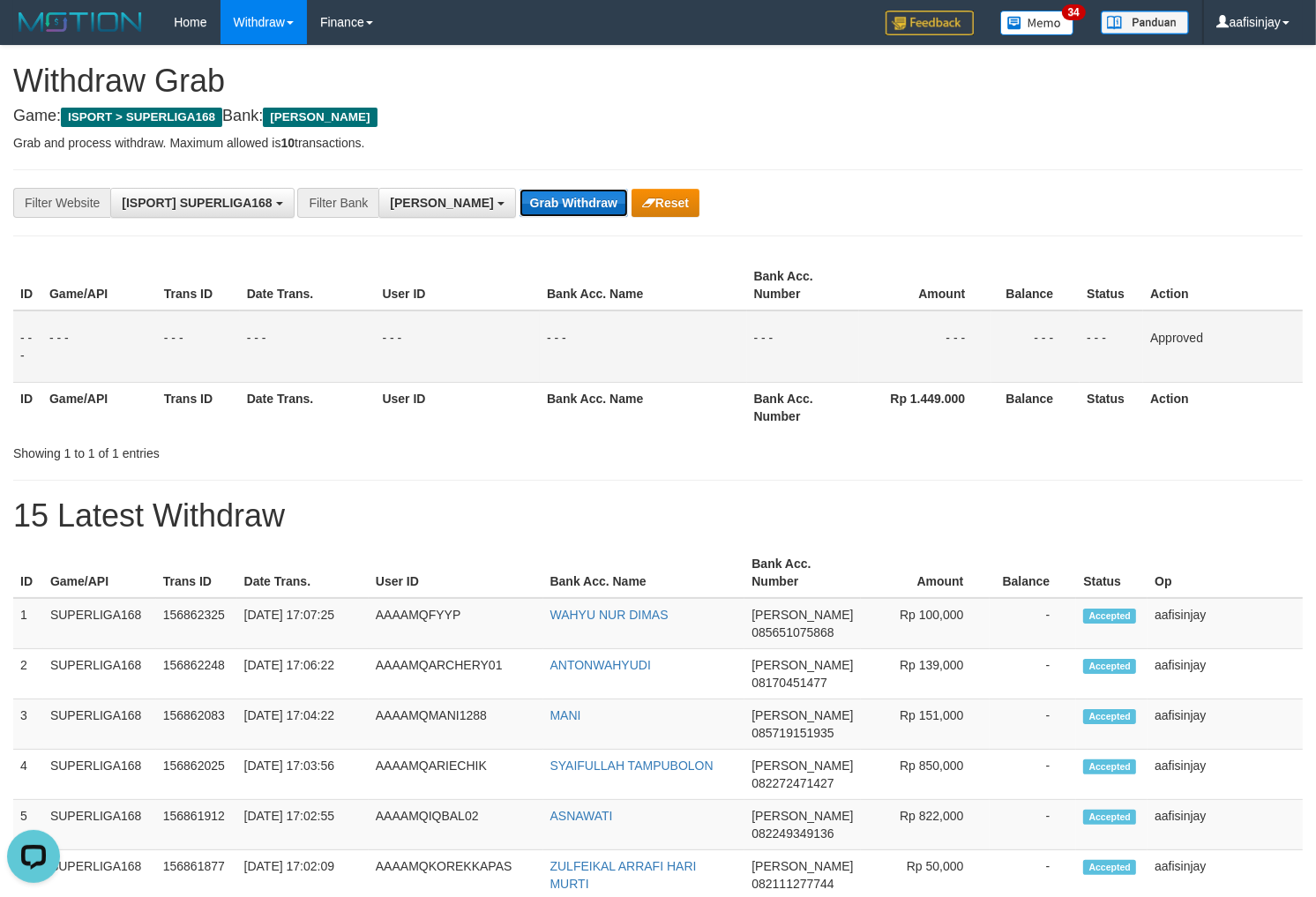
click at [520, 204] on button "Grab Withdraw" at bounding box center [574, 203] width 109 height 28
click at [520, 189] on button "Grab Withdraw" at bounding box center [574, 203] width 109 height 28
click at [520, 204] on button "Grab Withdraw" at bounding box center [574, 203] width 109 height 28
click at [520, 189] on button "Grab Withdraw" at bounding box center [574, 203] width 109 height 28
click at [520, 204] on button "Grab Withdraw" at bounding box center [574, 203] width 109 height 28
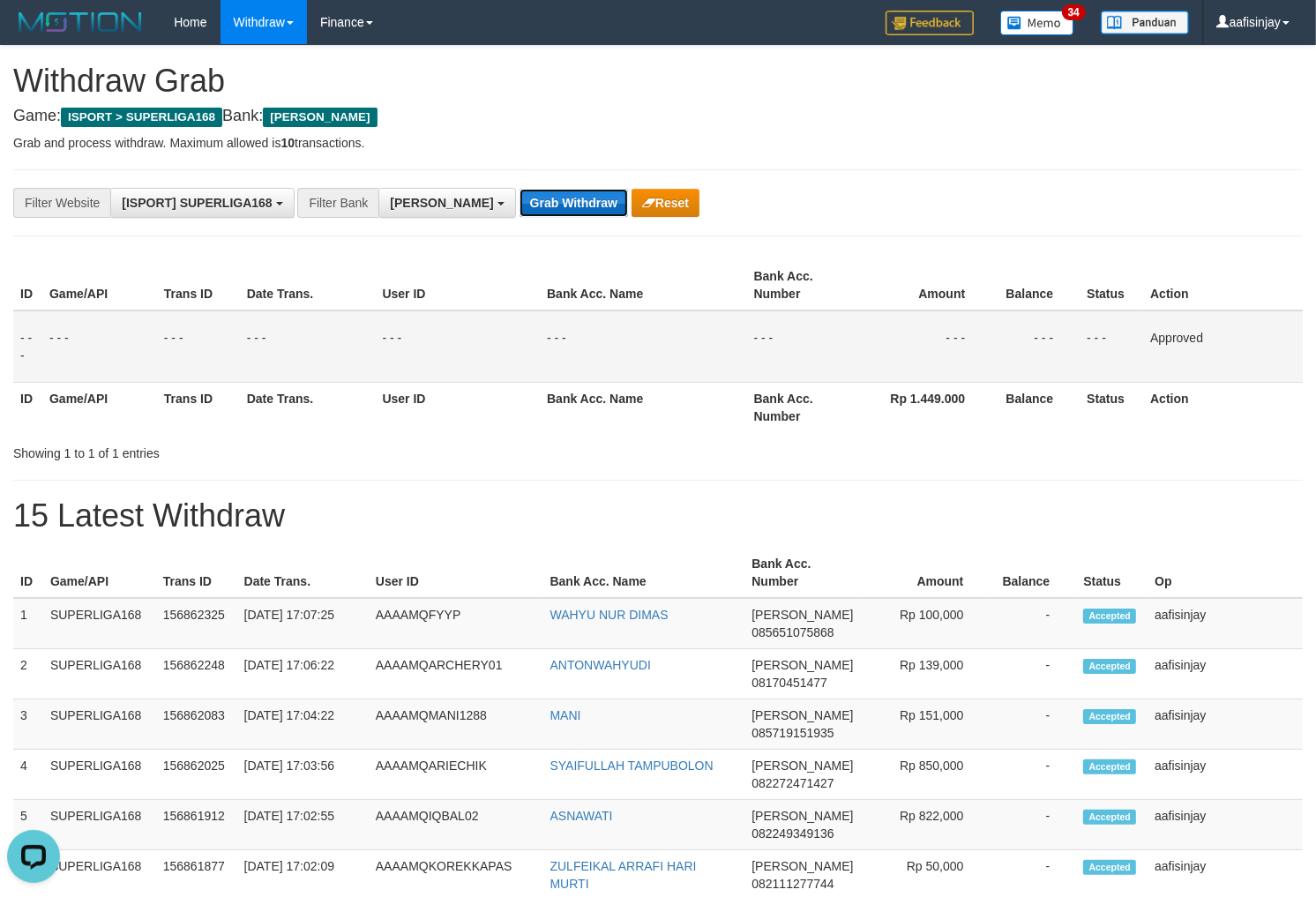
click at [520, 189] on button "Grab Withdraw" at bounding box center [574, 203] width 109 height 28
click at [520, 204] on button "Grab Withdraw" at bounding box center [574, 203] width 109 height 28
click at [520, 189] on button "Grab Withdraw" at bounding box center [574, 203] width 109 height 28
click at [520, 204] on button "Grab Withdraw" at bounding box center [574, 203] width 109 height 28
click at [520, 189] on button "Grab Withdraw" at bounding box center [574, 203] width 109 height 28
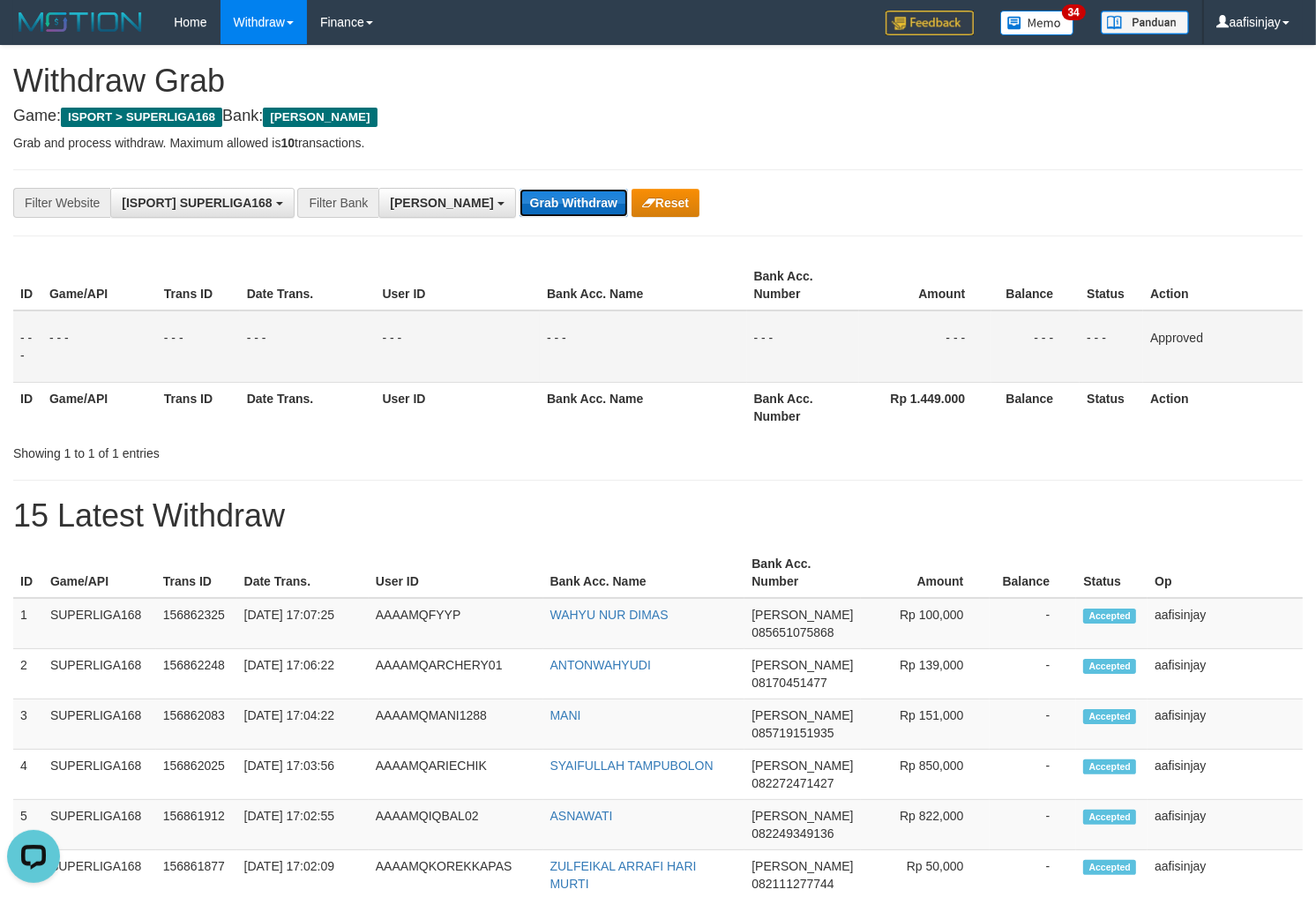
click at [520, 204] on button "Grab Withdraw" at bounding box center [574, 203] width 109 height 28
click at [520, 189] on button "Grab Withdraw" at bounding box center [574, 203] width 109 height 28
click at [520, 204] on button "Grab Withdraw" at bounding box center [574, 203] width 109 height 28
click at [520, 189] on button "Grab Withdraw" at bounding box center [574, 203] width 109 height 28
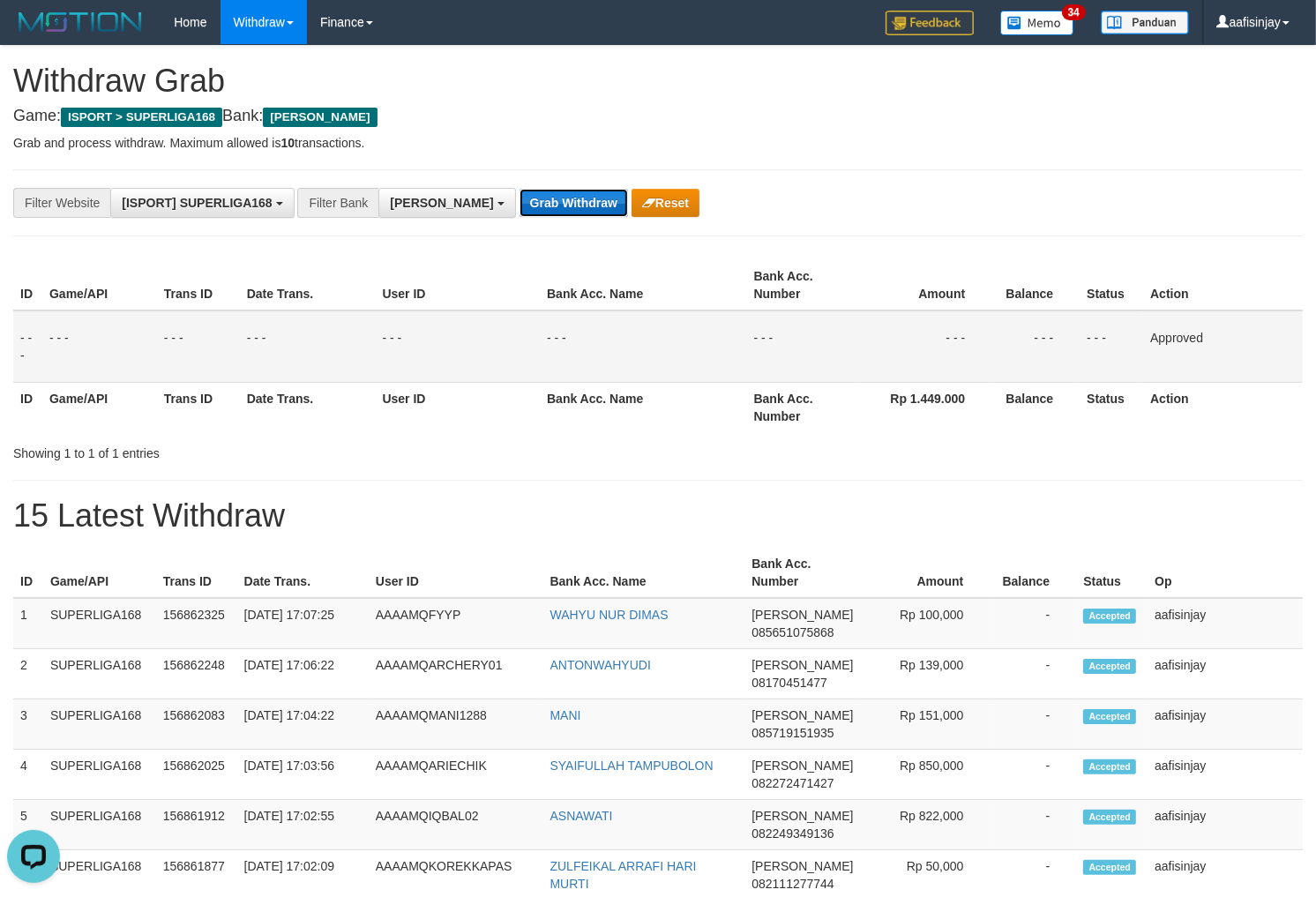
click at [520, 204] on button "Grab Withdraw" at bounding box center [574, 203] width 109 height 28
click at [520, 189] on button "Grab Withdraw" at bounding box center [574, 203] width 109 height 28
click at [520, 204] on button "Grab Withdraw" at bounding box center [574, 203] width 109 height 28
click at [520, 189] on button "Grab Withdraw" at bounding box center [574, 203] width 109 height 28
click at [520, 204] on button "Grab Withdraw" at bounding box center [574, 203] width 109 height 28
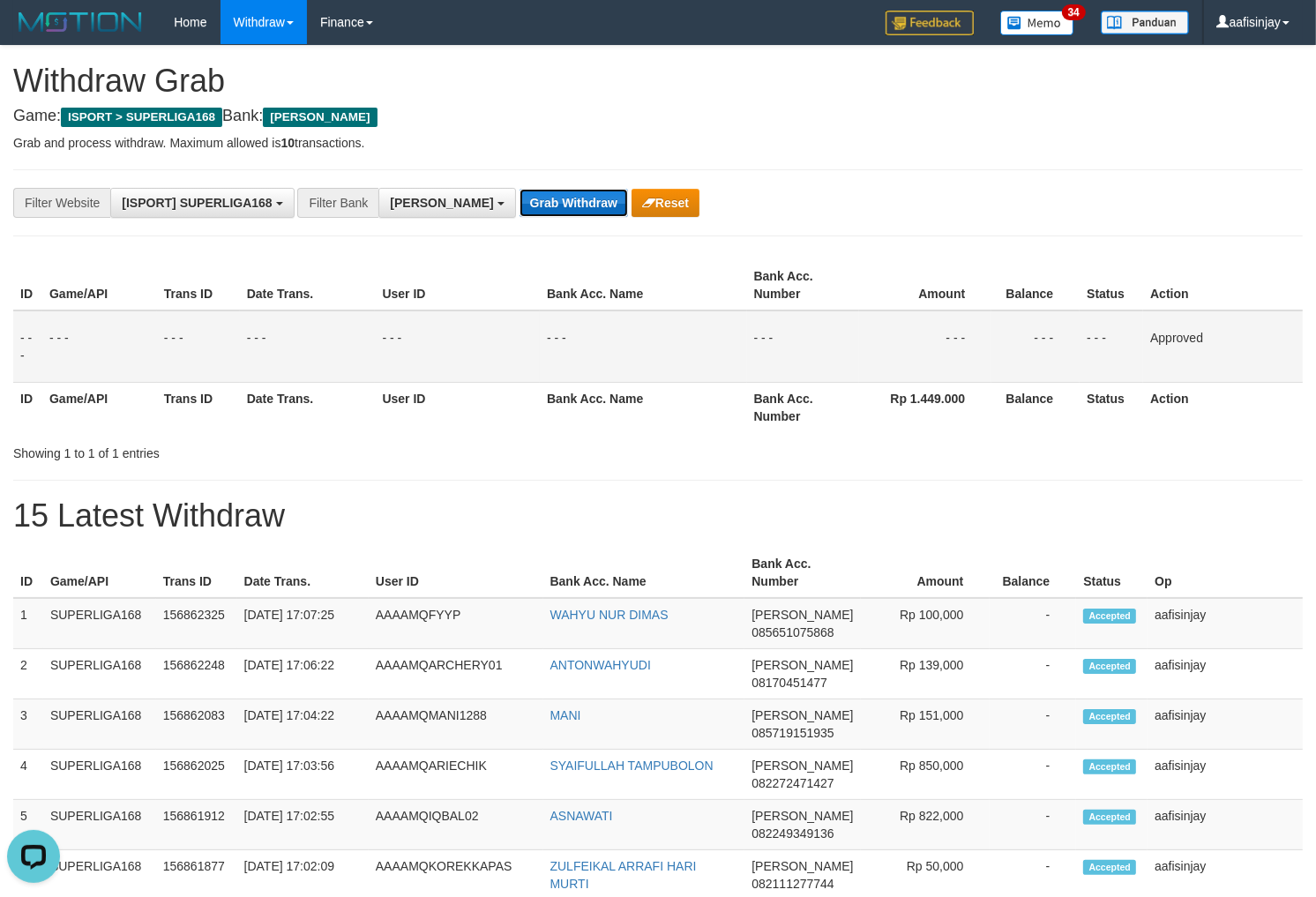
click at [520, 189] on button "Grab Withdraw" at bounding box center [574, 203] width 109 height 28
click at [520, 204] on button "Grab Withdraw" at bounding box center [574, 203] width 109 height 28
click at [520, 189] on button "Grab Withdraw" at bounding box center [574, 203] width 109 height 28
click at [520, 204] on button "Grab Withdraw" at bounding box center [574, 203] width 109 height 28
click at [520, 189] on button "Grab Withdraw" at bounding box center [574, 203] width 109 height 28
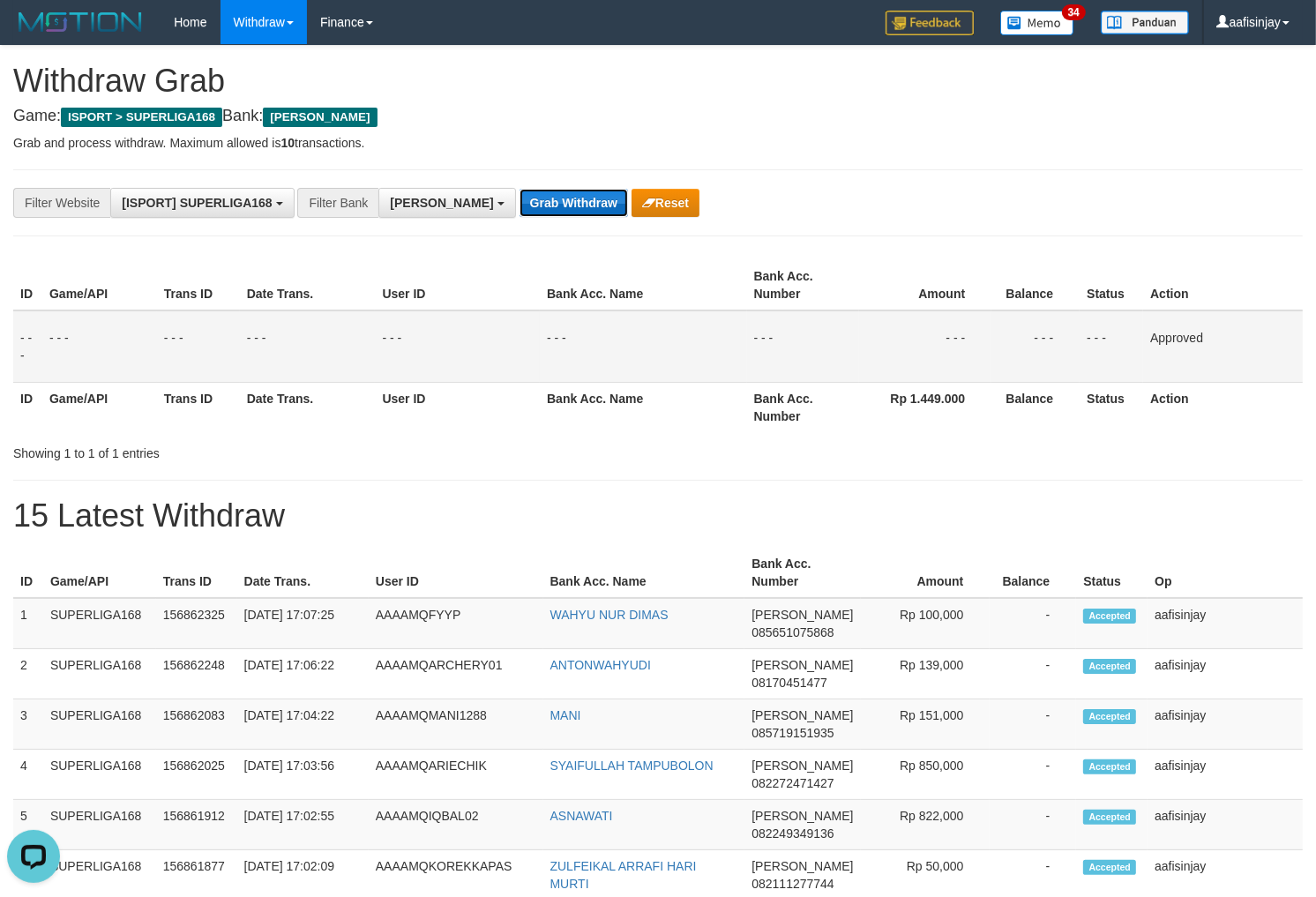
click at [520, 204] on button "Grab Withdraw" at bounding box center [574, 203] width 109 height 28
click at [520, 189] on button "Grab Withdraw" at bounding box center [574, 203] width 109 height 28
click at [520, 204] on button "Grab Withdraw" at bounding box center [574, 203] width 109 height 28
click at [520, 189] on button "Grab Withdraw" at bounding box center [574, 203] width 109 height 28
click at [520, 204] on button "Grab Withdraw" at bounding box center [574, 203] width 109 height 28
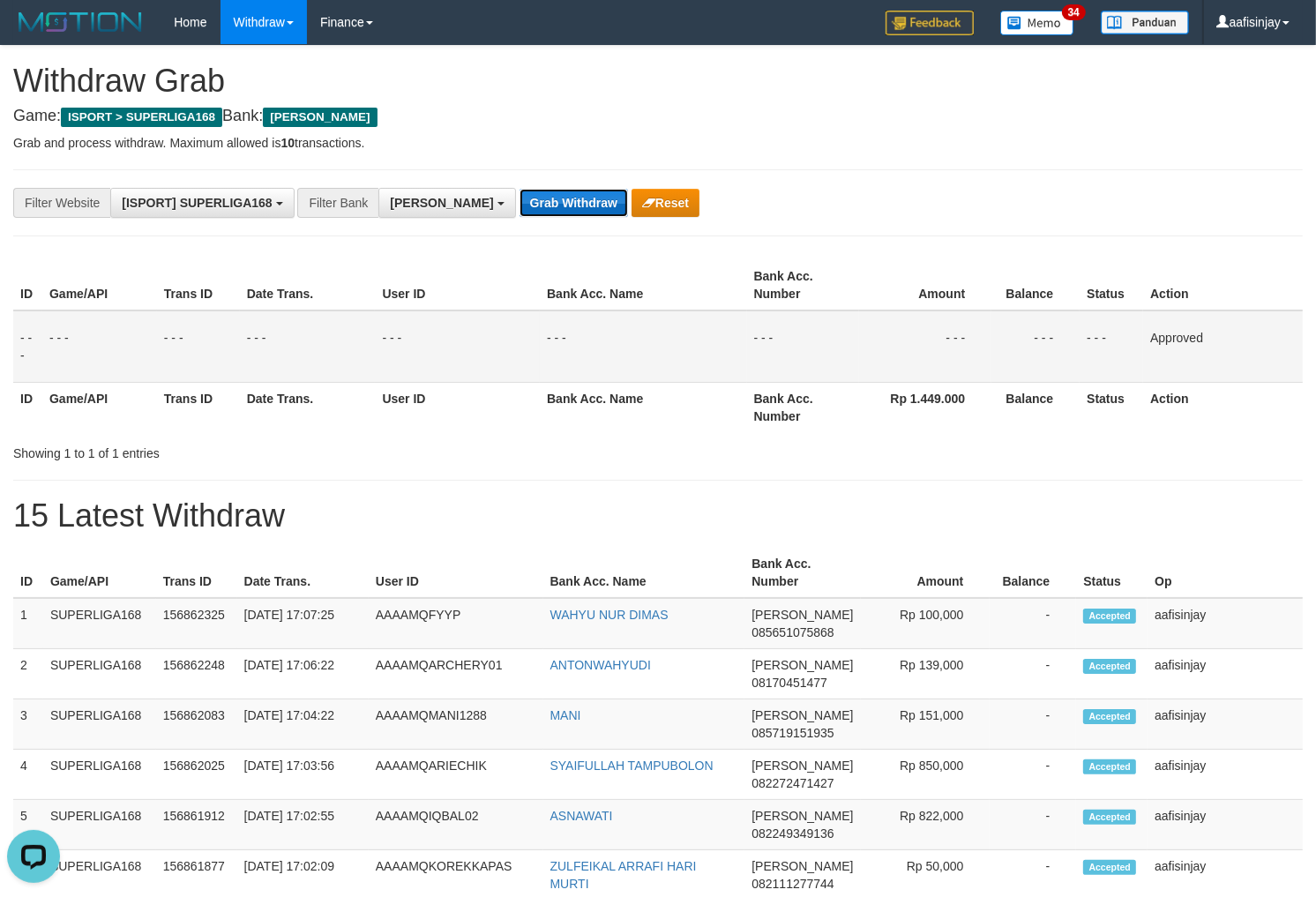
click at [520, 189] on button "Grab Withdraw" at bounding box center [574, 203] width 109 height 28
click at [520, 204] on button "Grab Withdraw" at bounding box center [574, 203] width 109 height 28
click at [520, 189] on button "Grab Withdraw" at bounding box center [574, 203] width 109 height 28
click at [520, 204] on button "Grab Withdraw" at bounding box center [574, 203] width 109 height 28
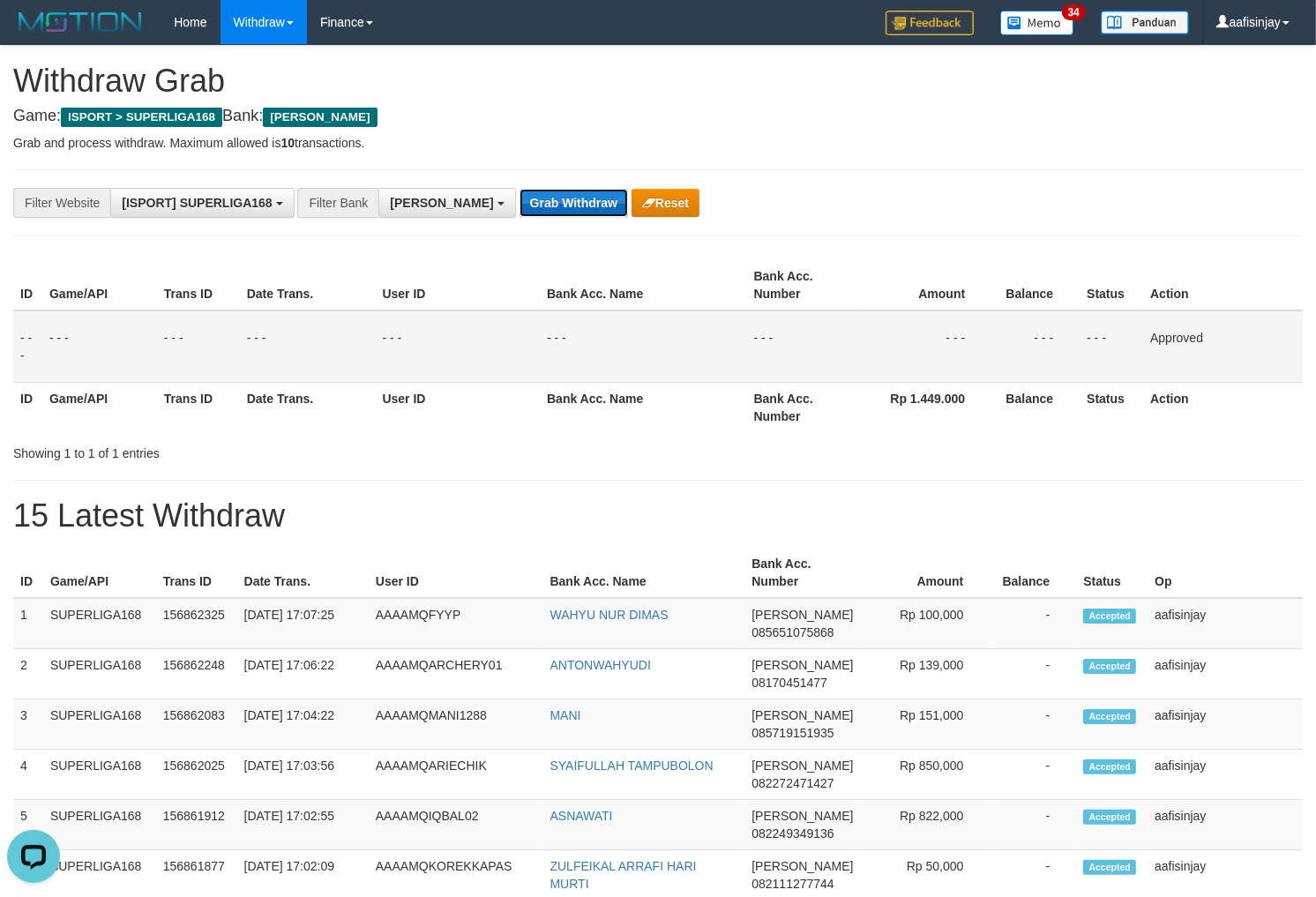
click at [520, 189] on button "Grab Withdraw" at bounding box center [574, 203] width 109 height 28
click at [520, 204] on button "Grab Withdraw" at bounding box center [574, 203] width 109 height 28
click at [520, 189] on button "Grab Withdraw" at bounding box center [574, 203] width 109 height 28
click at [520, 204] on button "Grab Withdraw" at bounding box center [574, 203] width 109 height 28
click at [520, 189] on button "Grab Withdraw" at bounding box center [574, 203] width 109 height 28
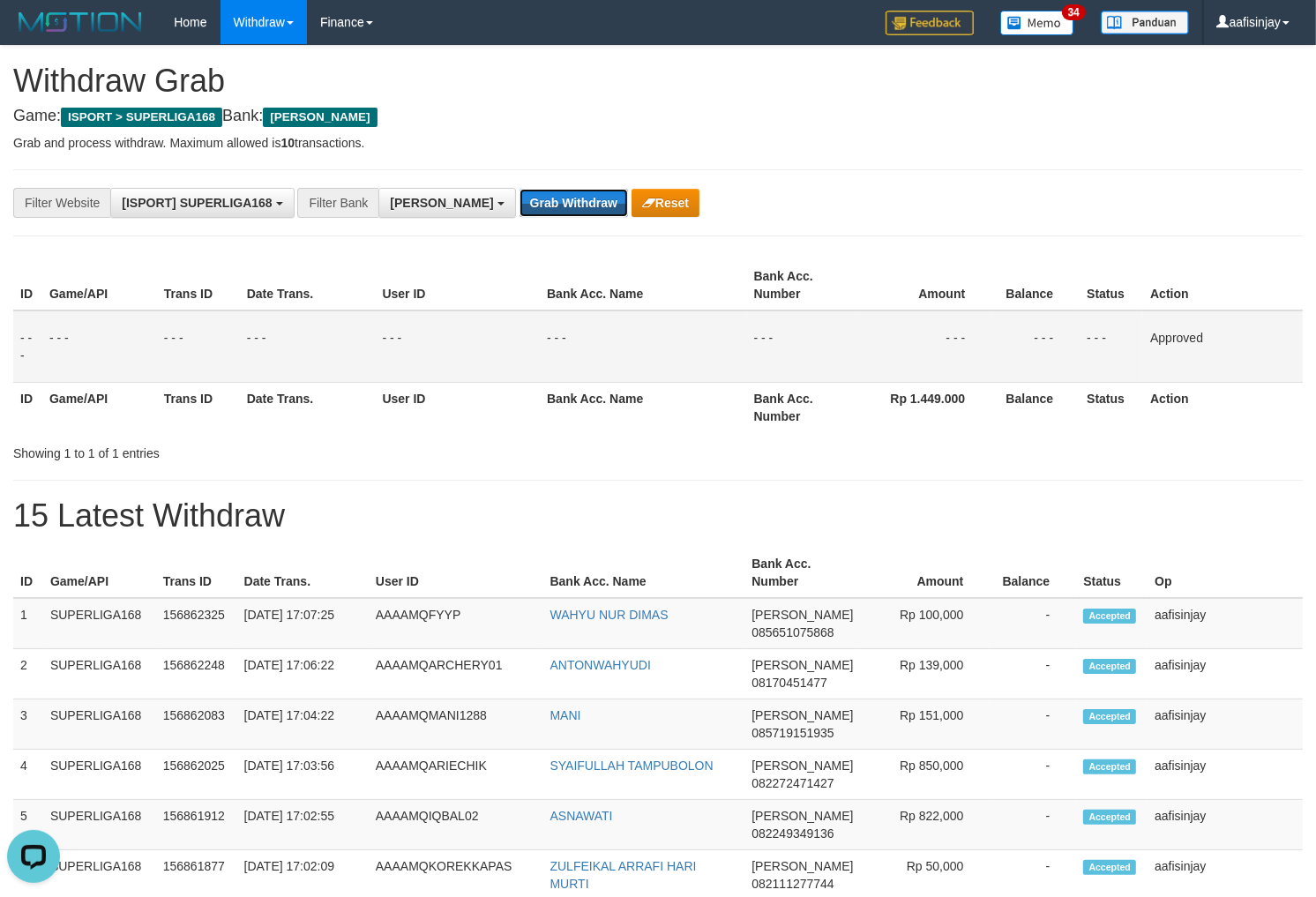
click at [520, 189] on button "Grab Withdraw" at bounding box center [574, 203] width 109 height 28
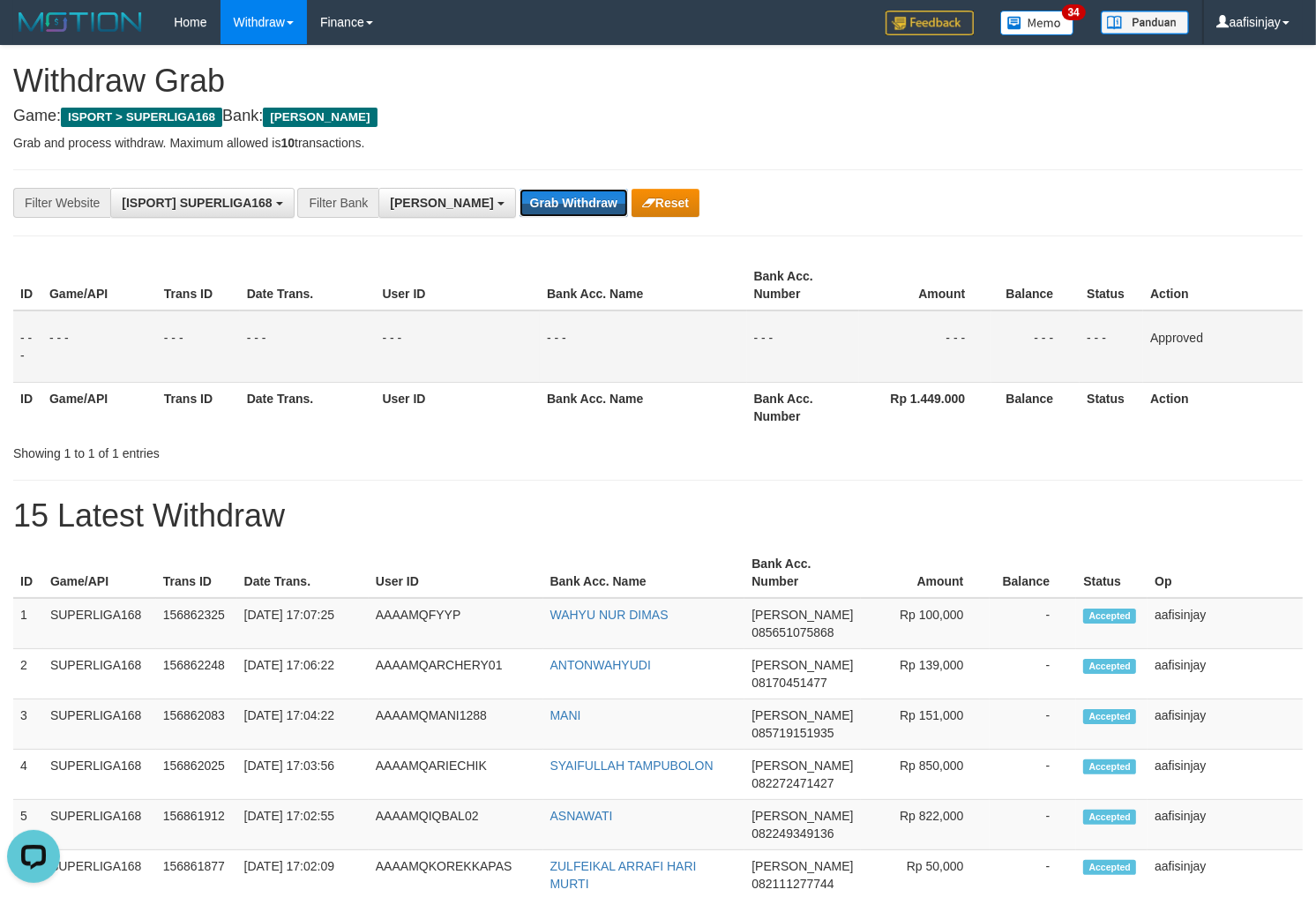
click at [520, 189] on button "Grab Withdraw" at bounding box center [574, 203] width 109 height 28
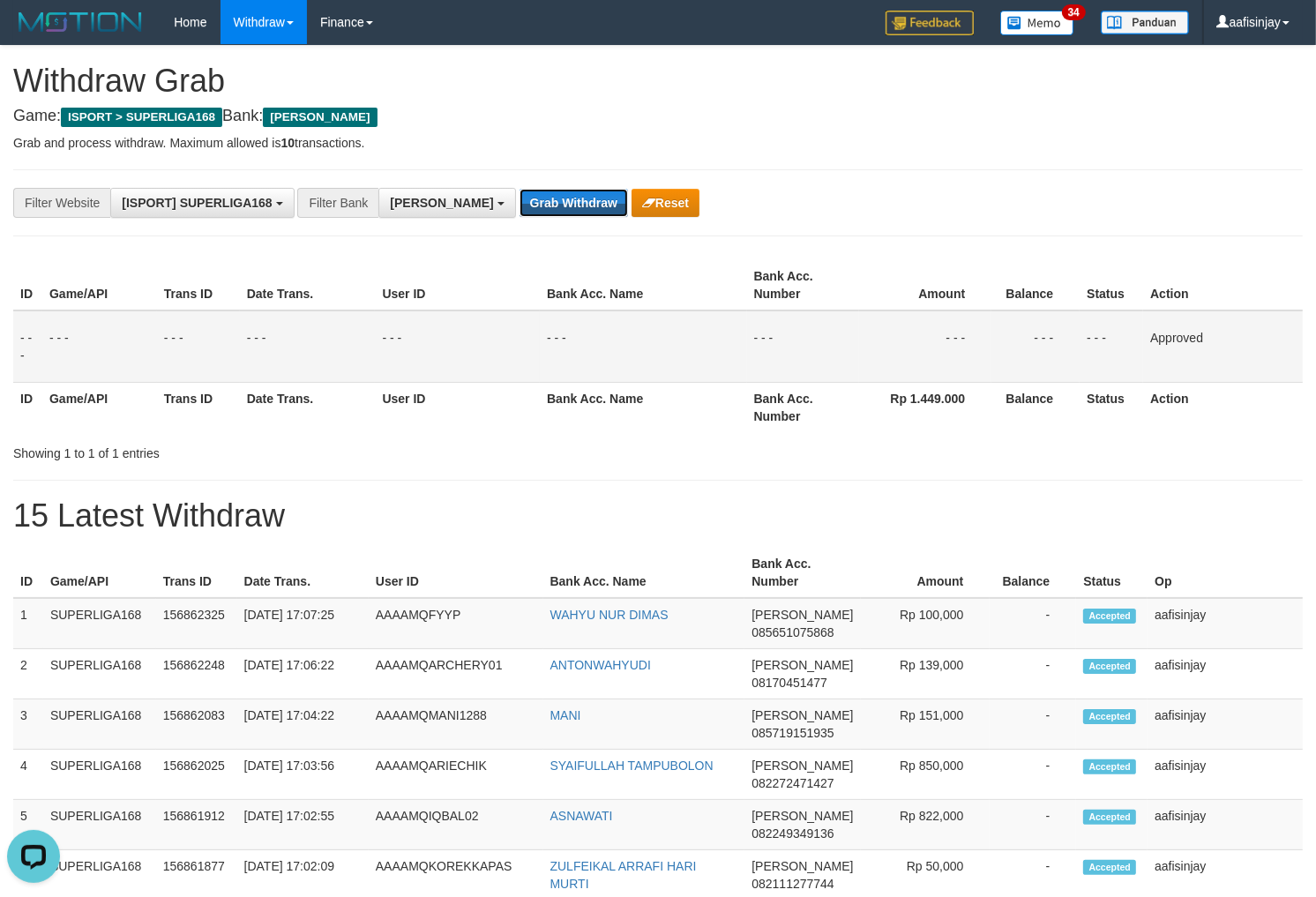
click at [520, 189] on button "Grab Withdraw" at bounding box center [574, 203] width 109 height 28
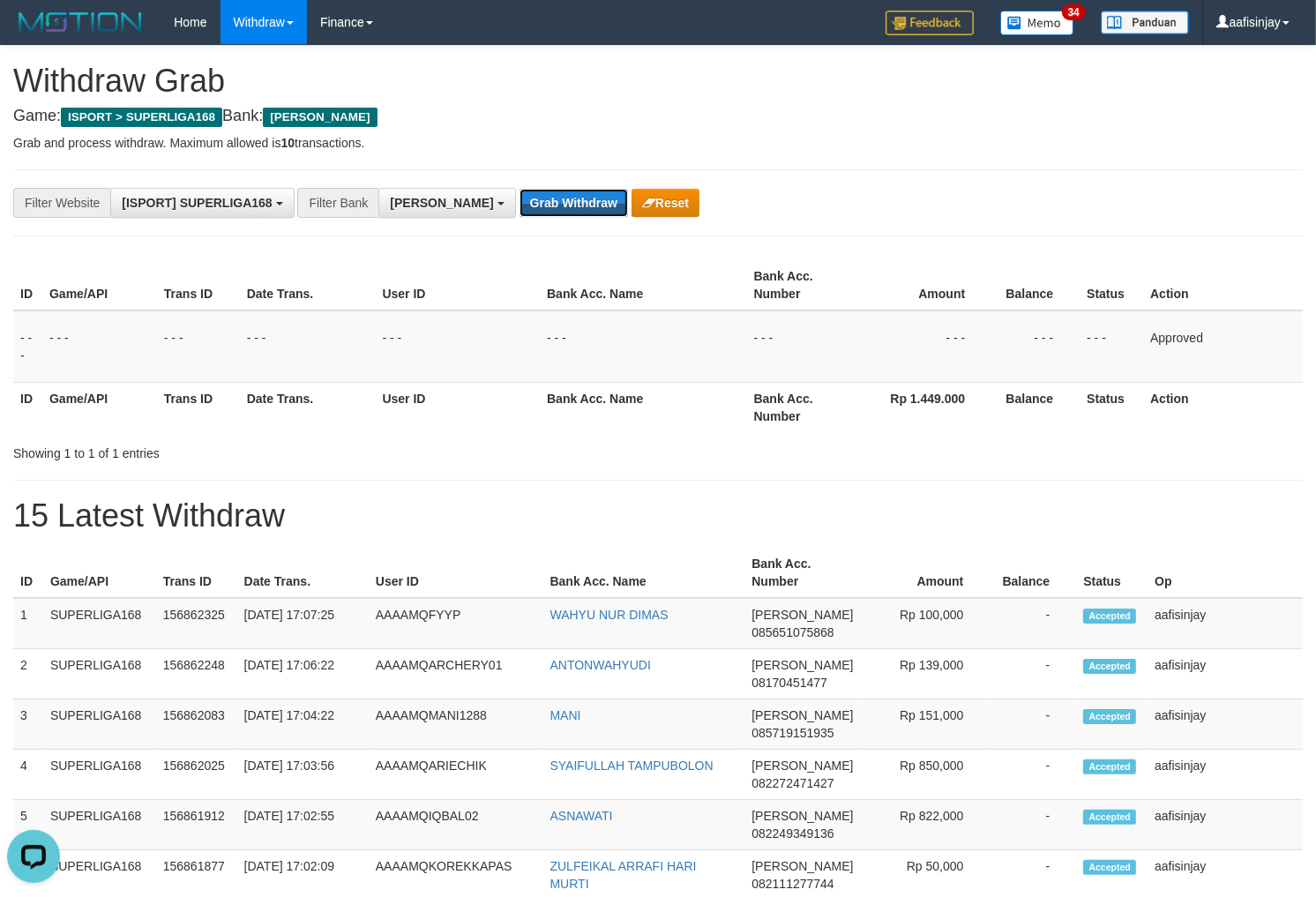
click at [520, 189] on button "Grab Withdraw" at bounding box center [574, 203] width 109 height 28
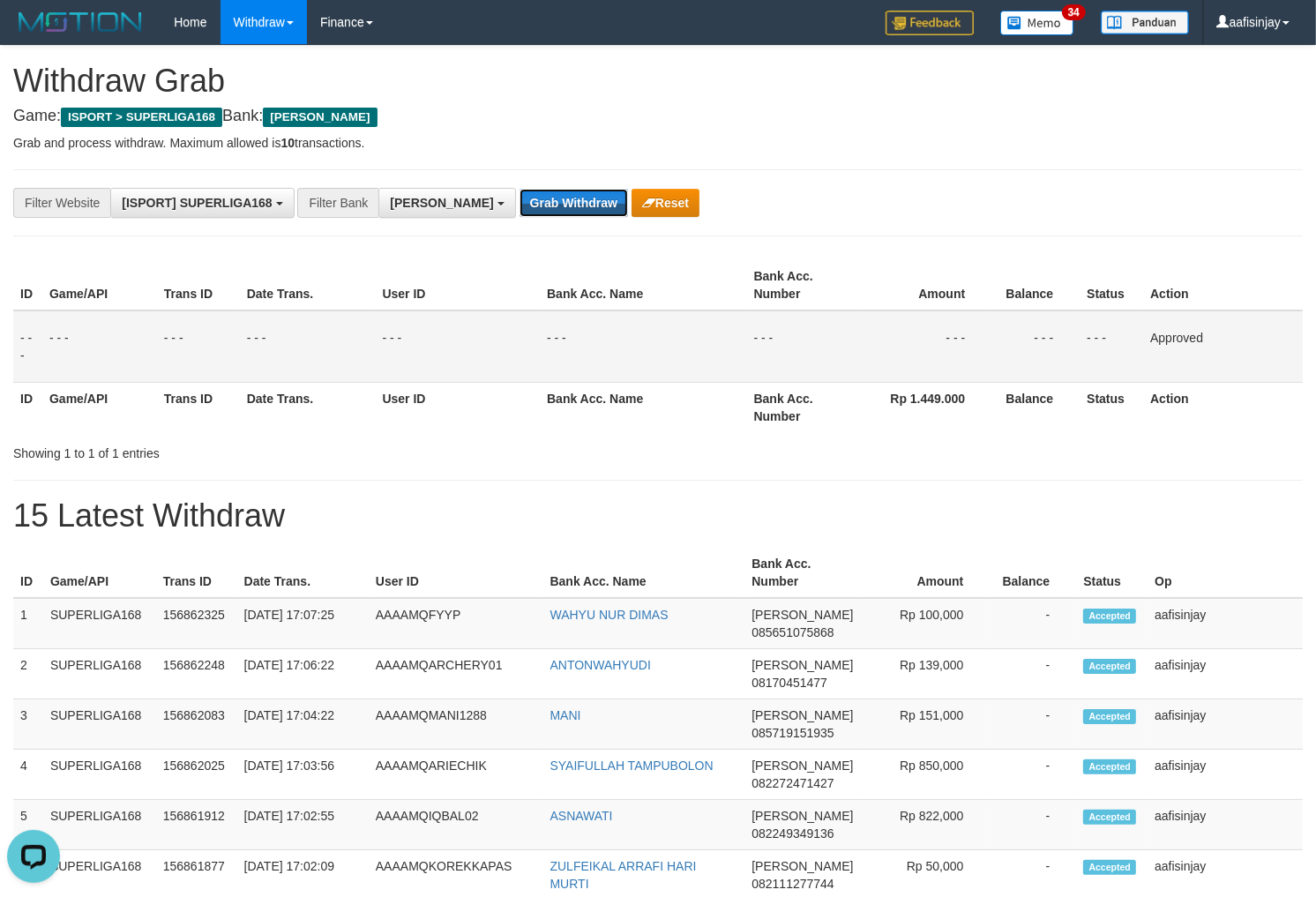
click at [520, 189] on button "Grab Withdraw" at bounding box center [574, 203] width 109 height 28
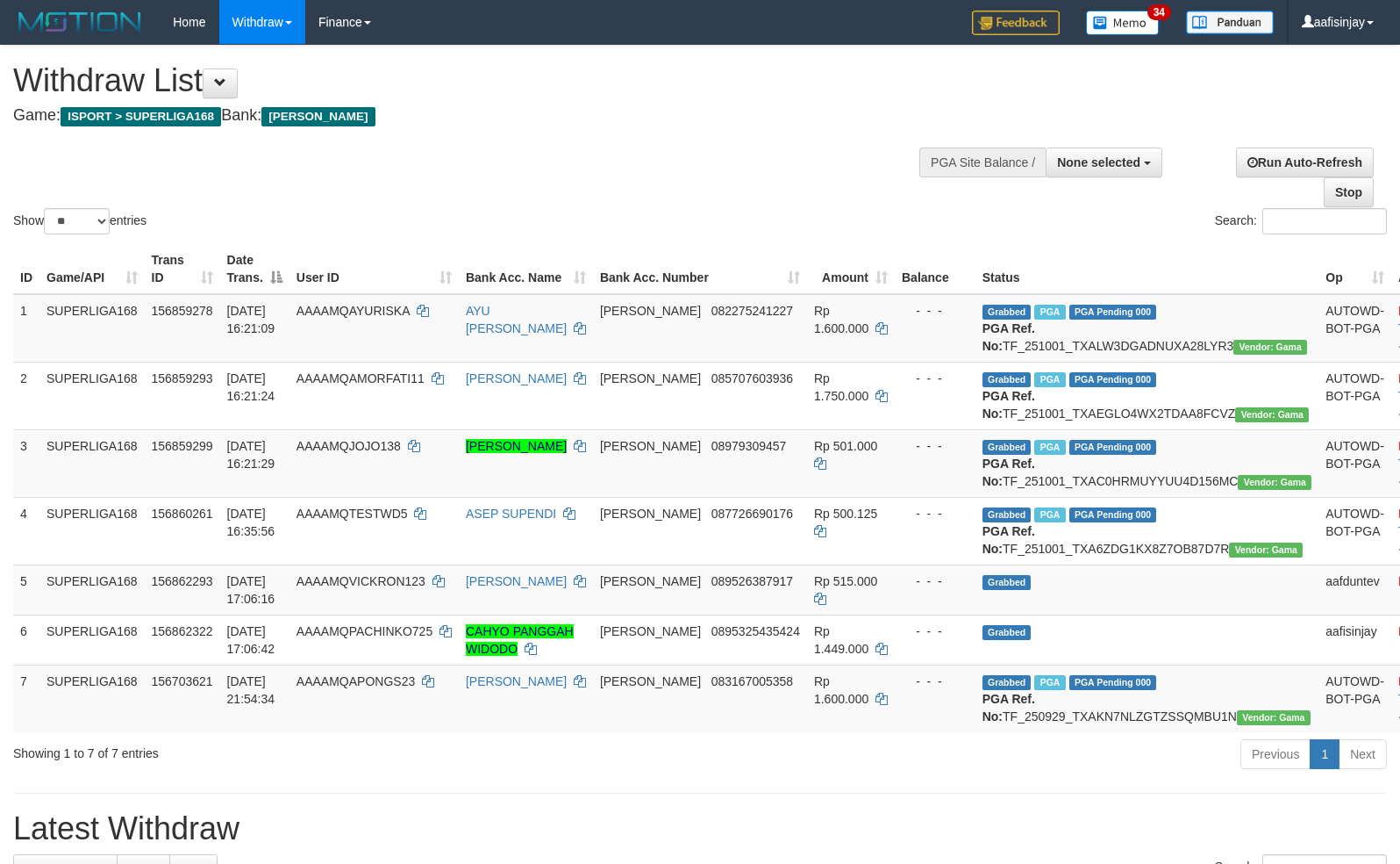
select select
select select "**"
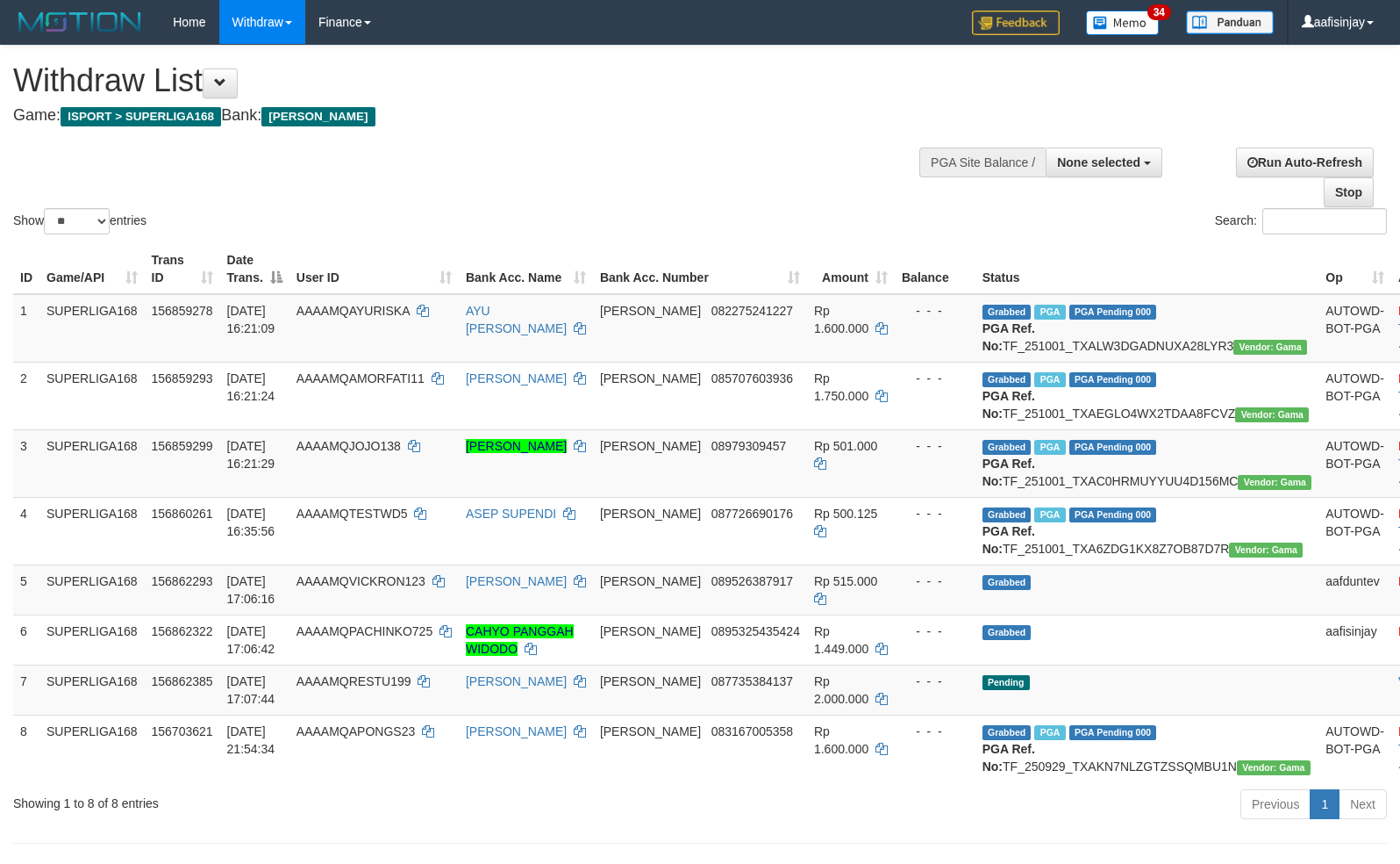
select select
select select "**"
select select
select select "**"
select select
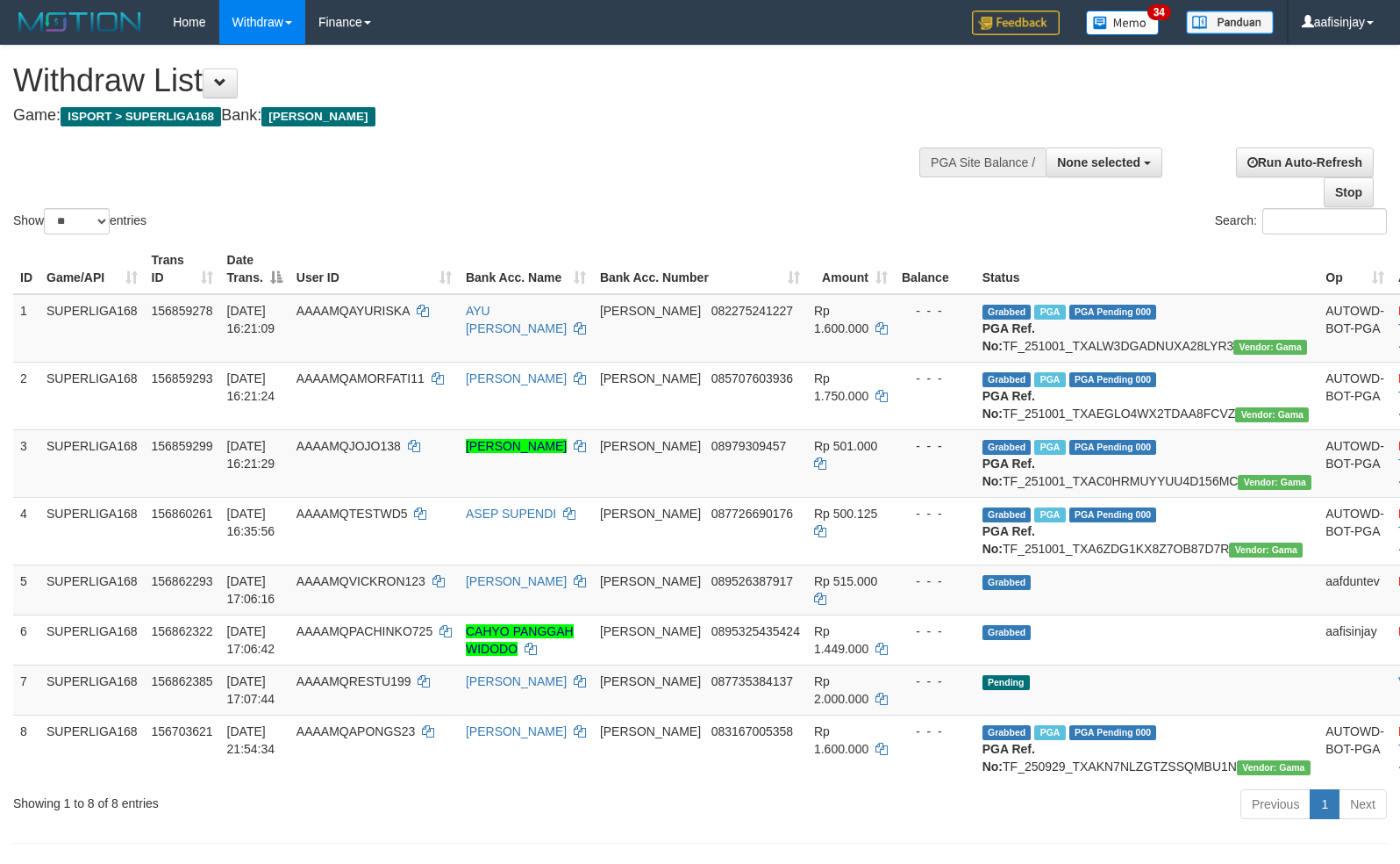
select select "**"
select select
select select "**"
select select
select select "**"
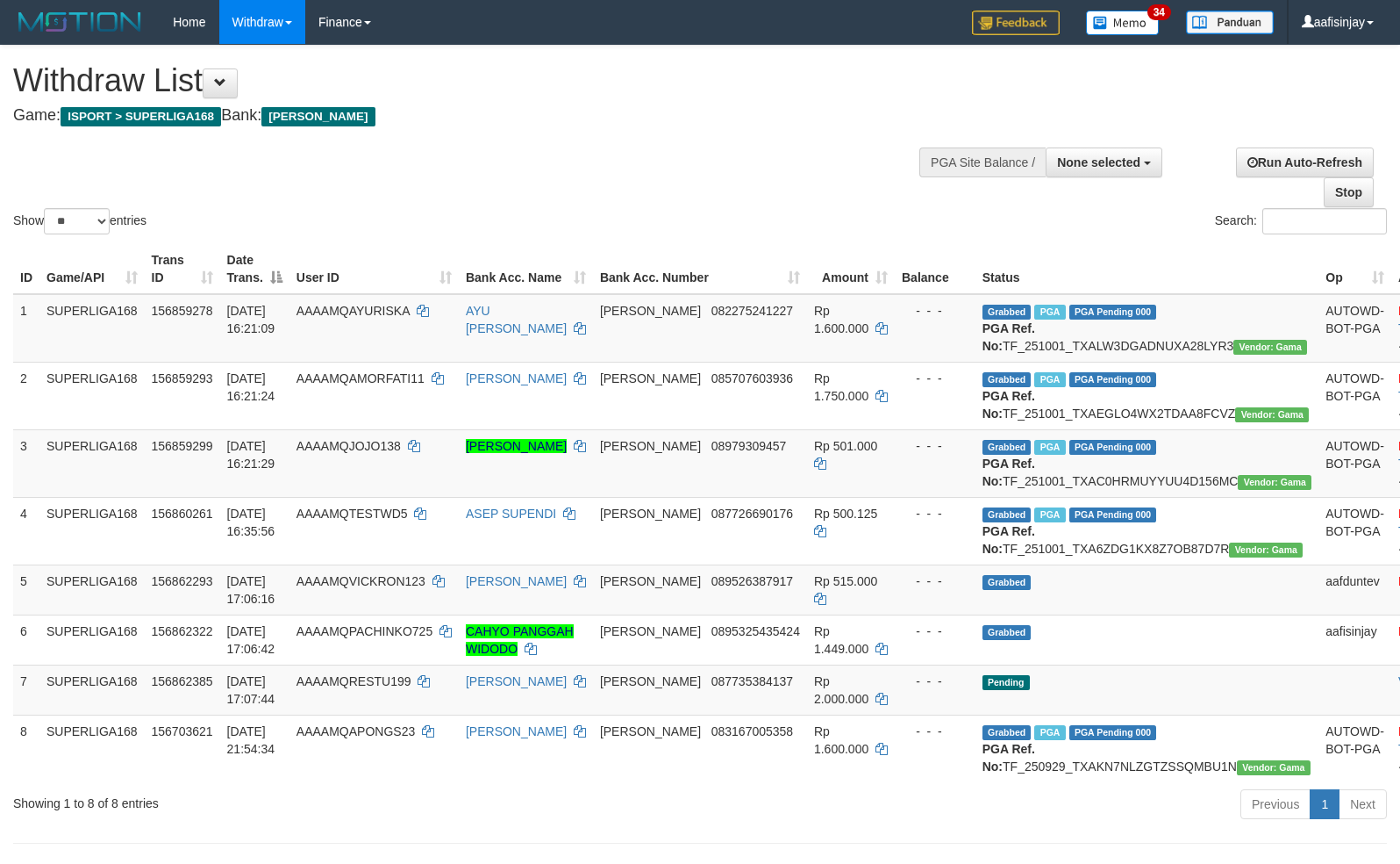
select select
select select "**"
select select
select select "**"
select select
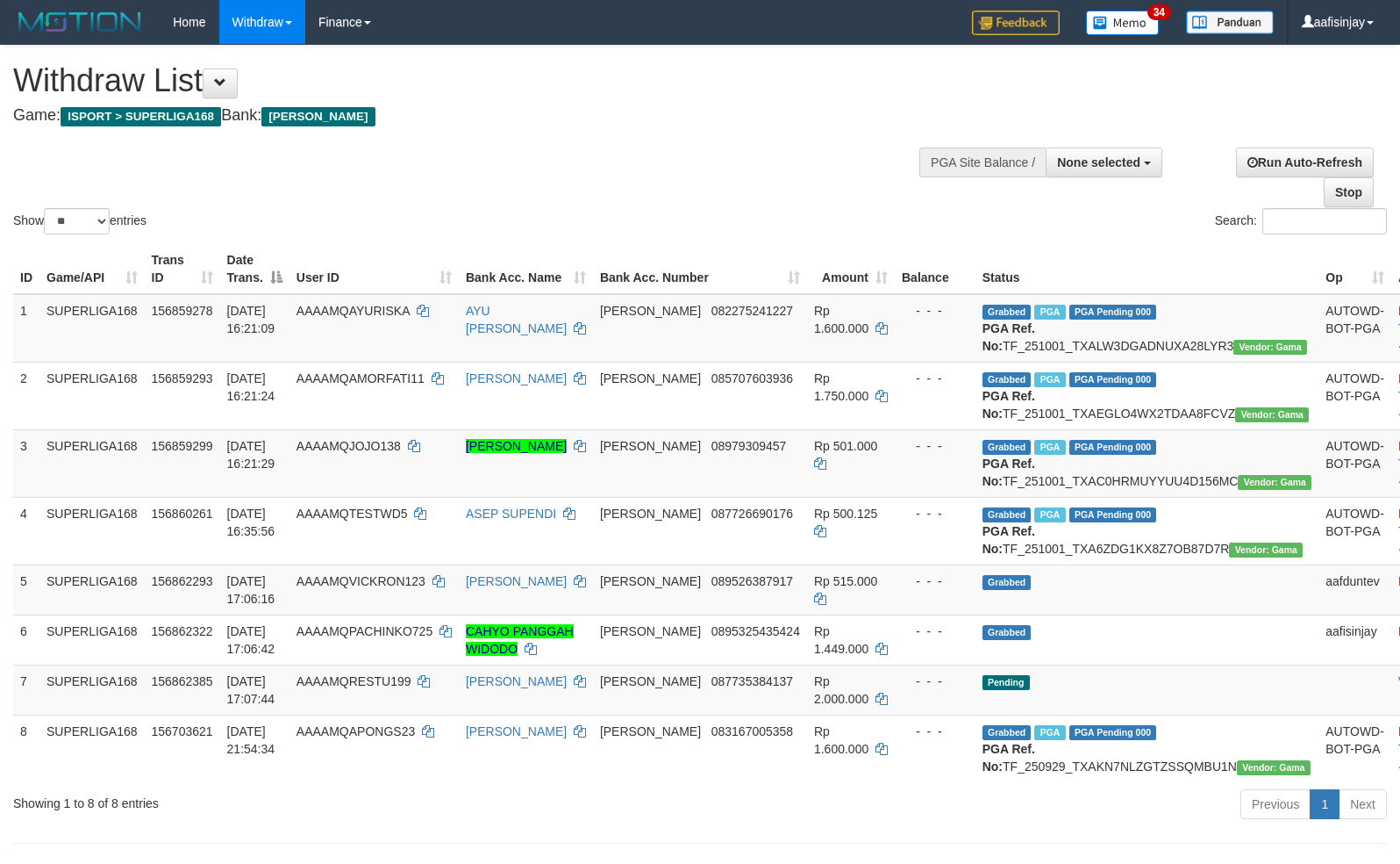
select select "**"
select select
select select "**"
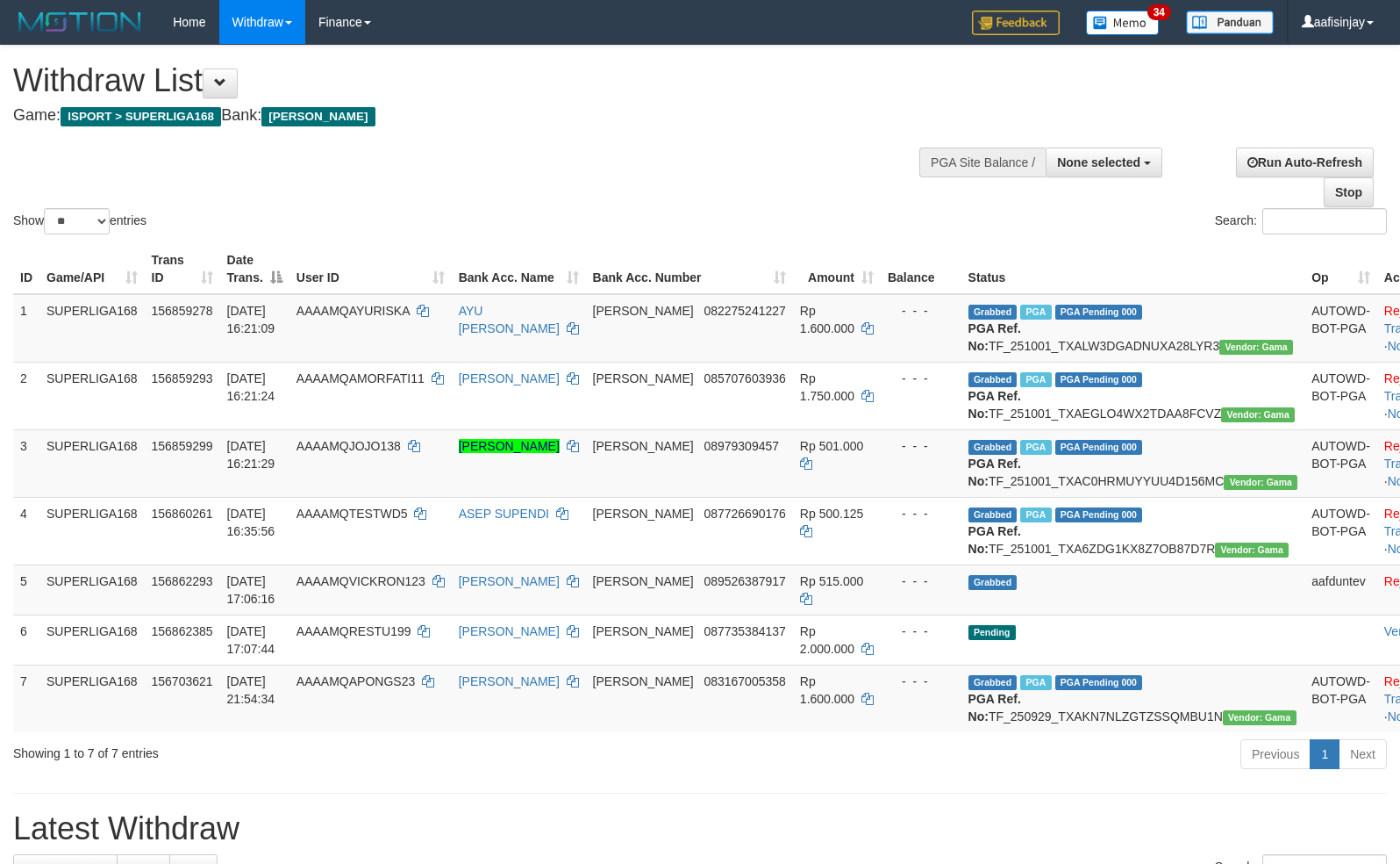
select select
select select "**"
select select
select select "**"
select select
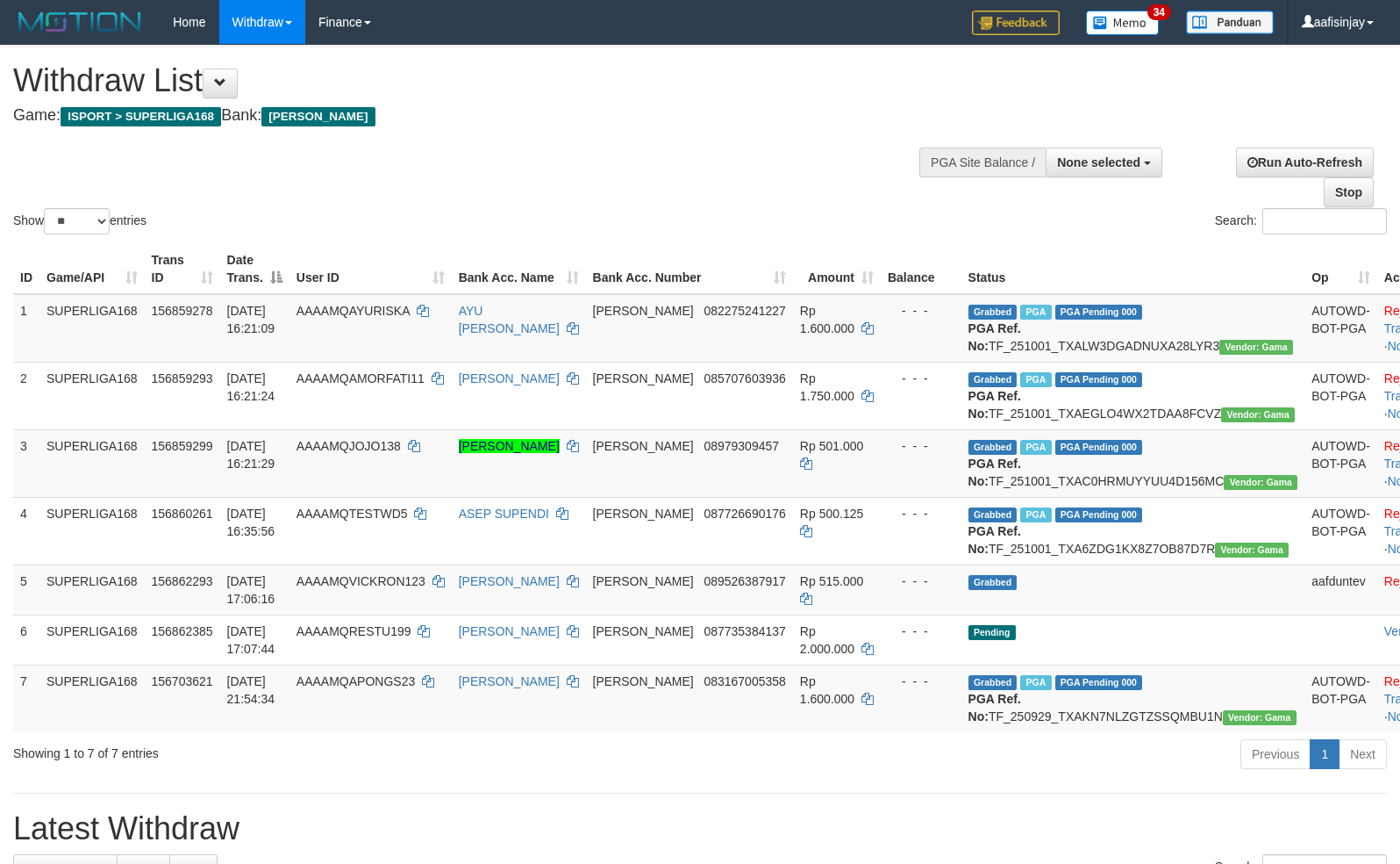
select select "**"
select select
select select "**"
select select
select select "**"
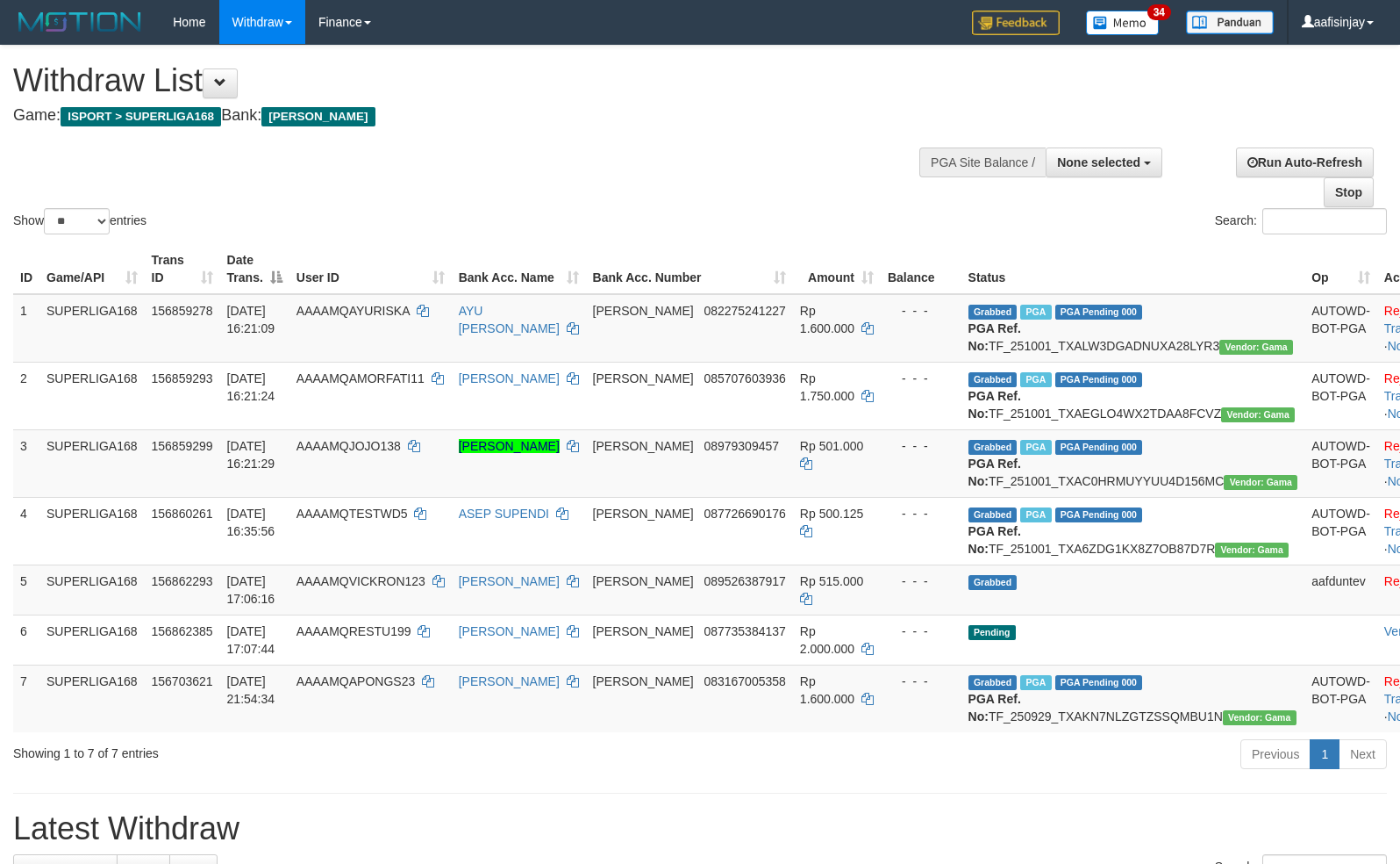
select select
select select "**"
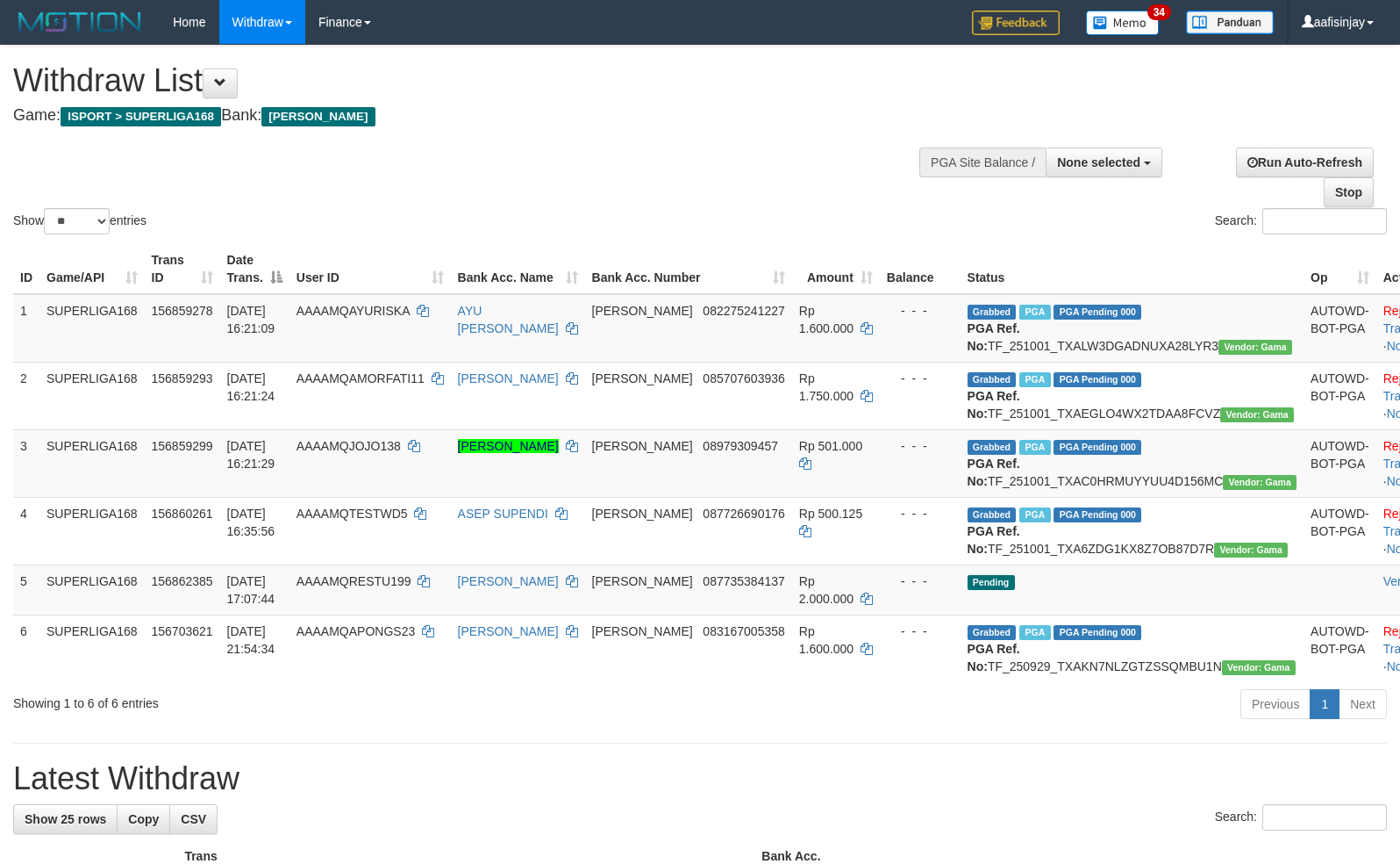
select select
select select "**"
select select
select select "**"
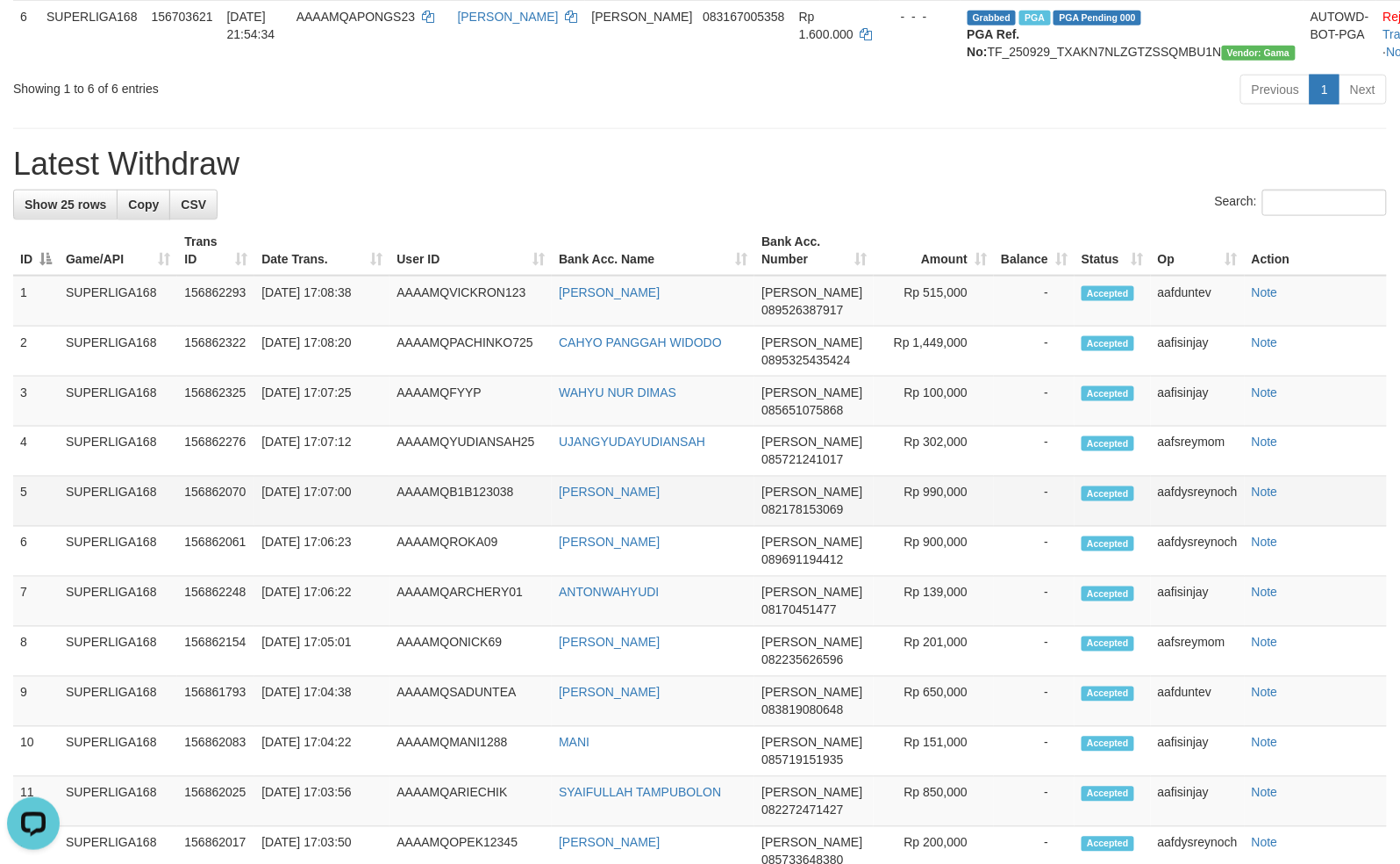
scroll to position [635, 0]
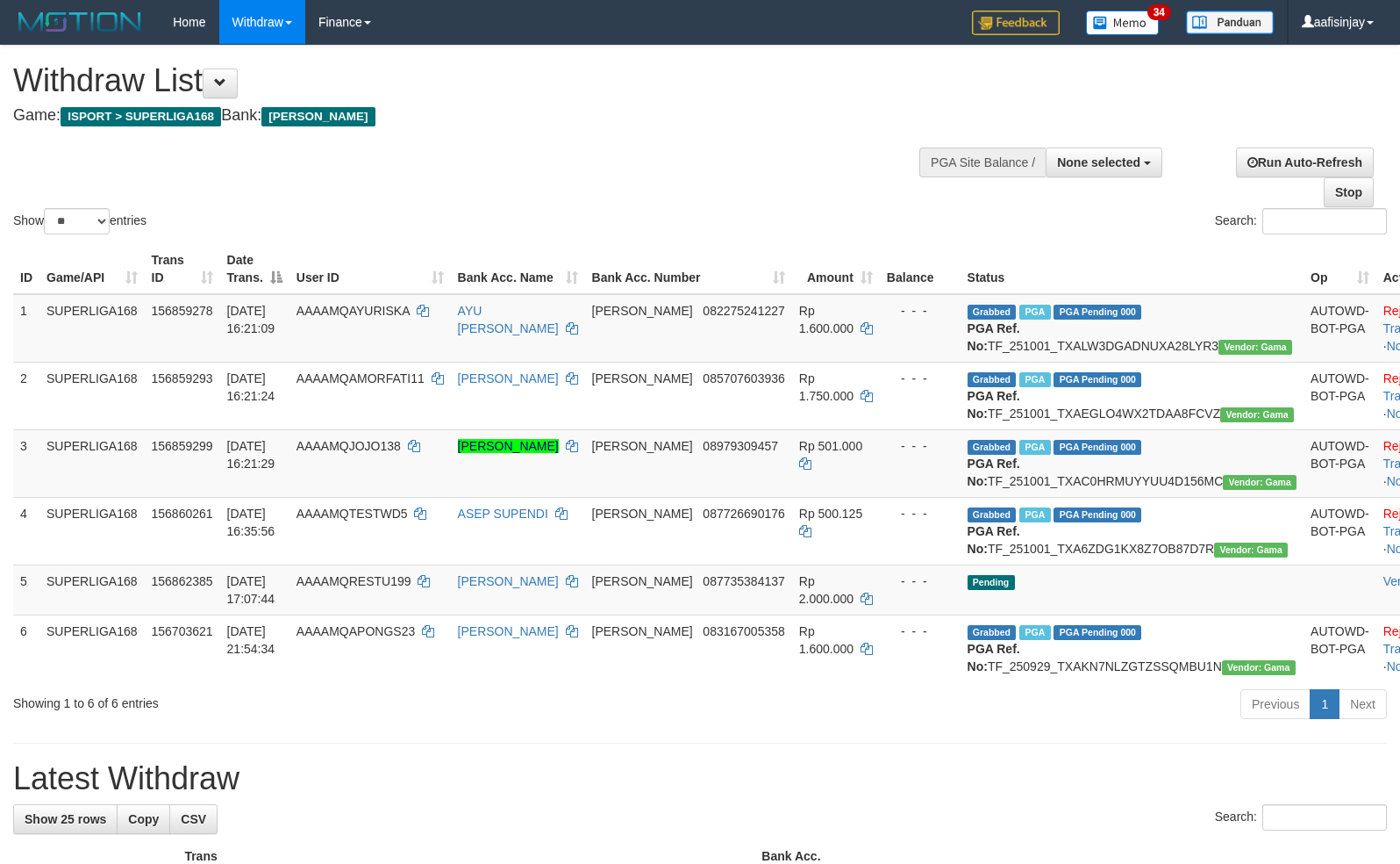
select select
select select "**"
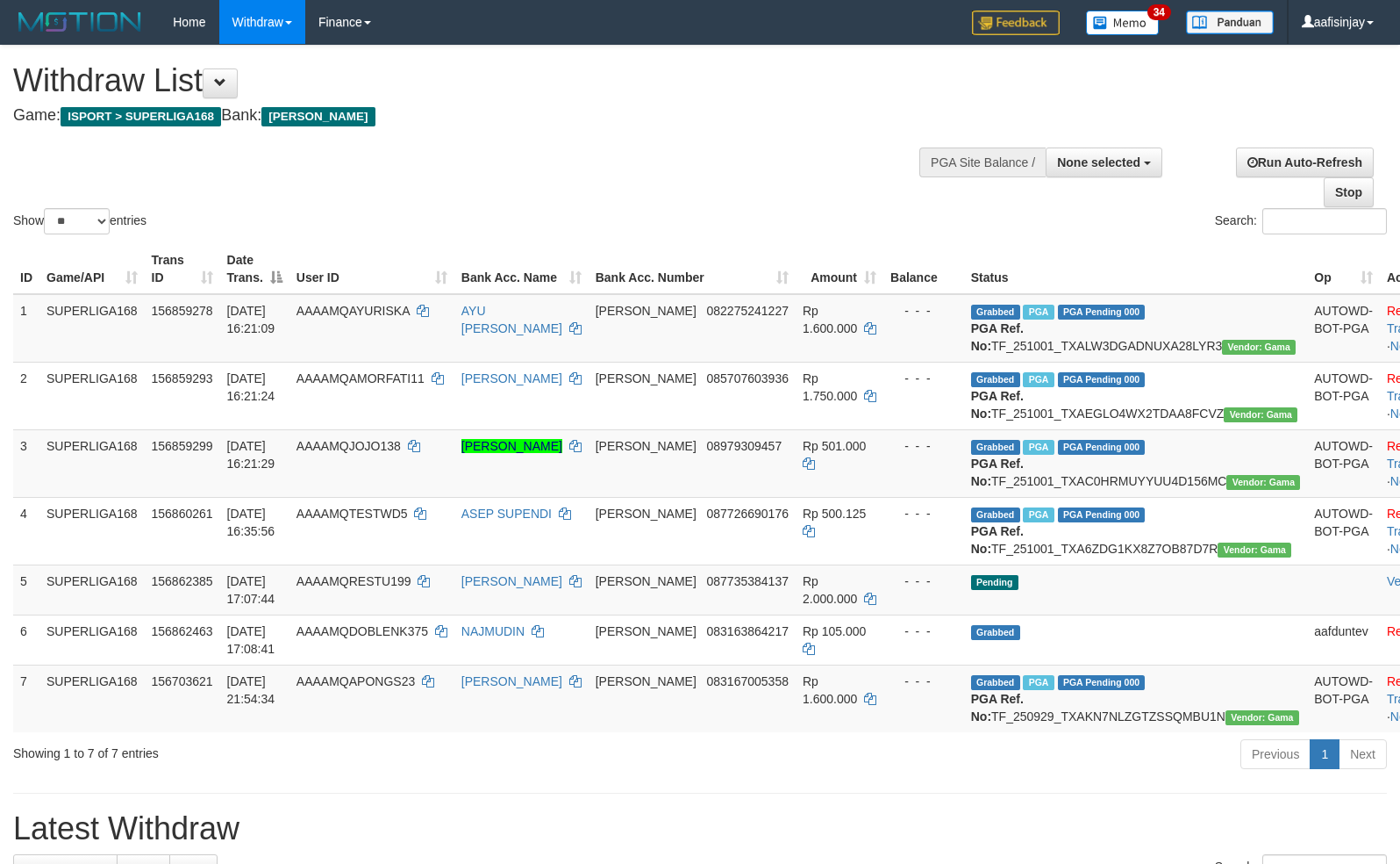
select select
select select "**"
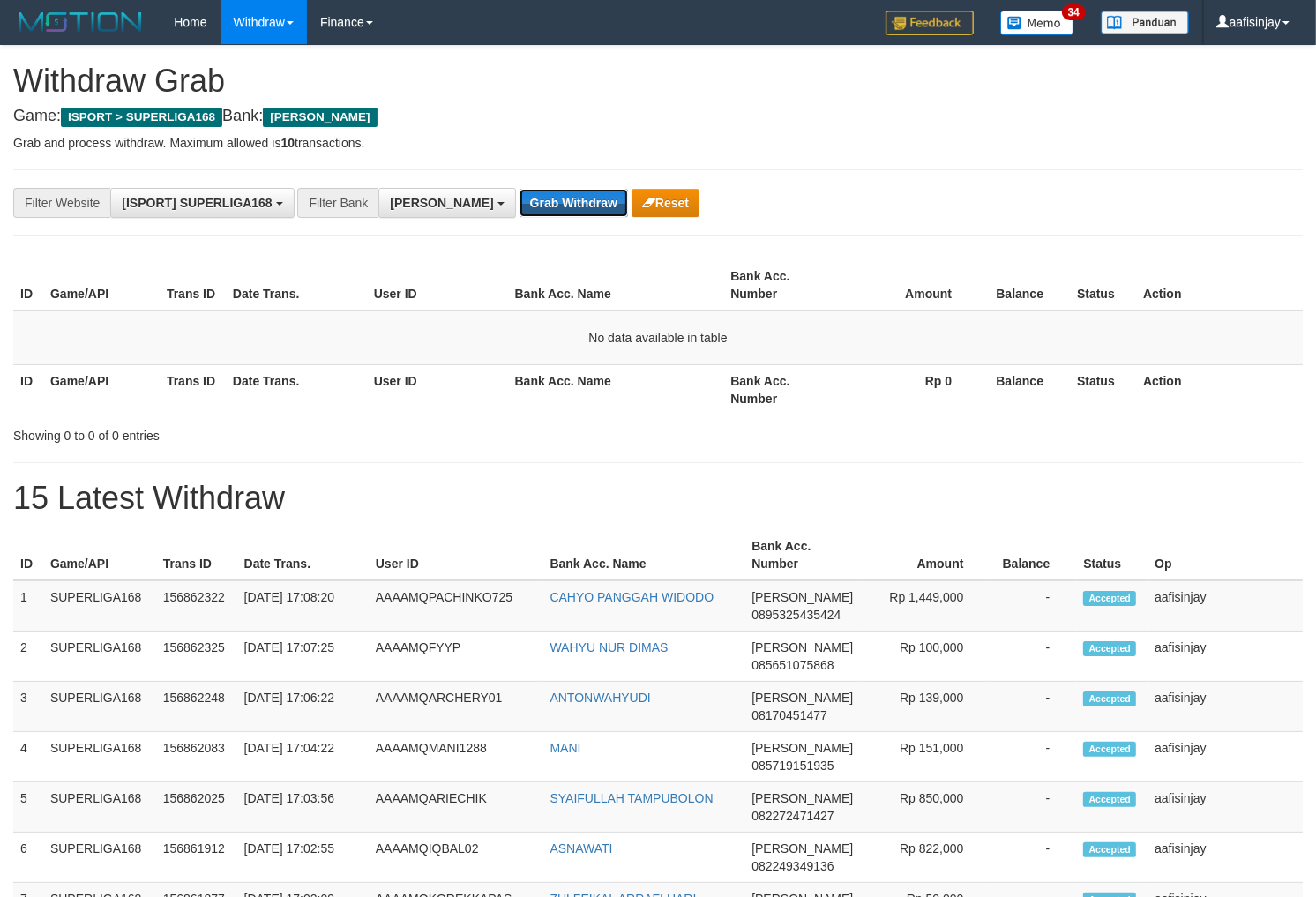
click at [520, 200] on button "Grab Withdraw" at bounding box center [574, 203] width 109 height 28
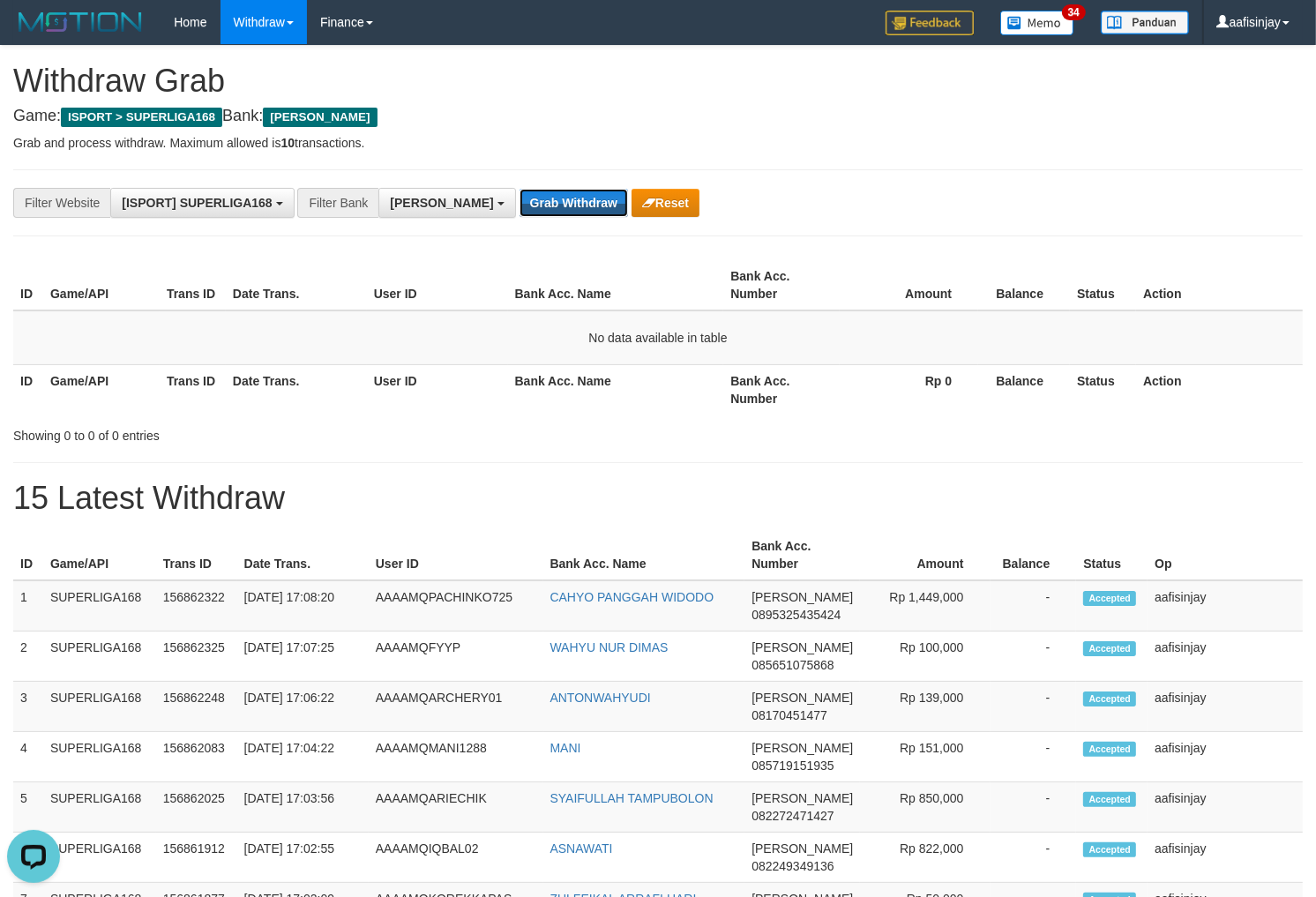
click at [520, 200] on button "Grab Withdraw" at bounding box center [574, 203] width 109 height 28
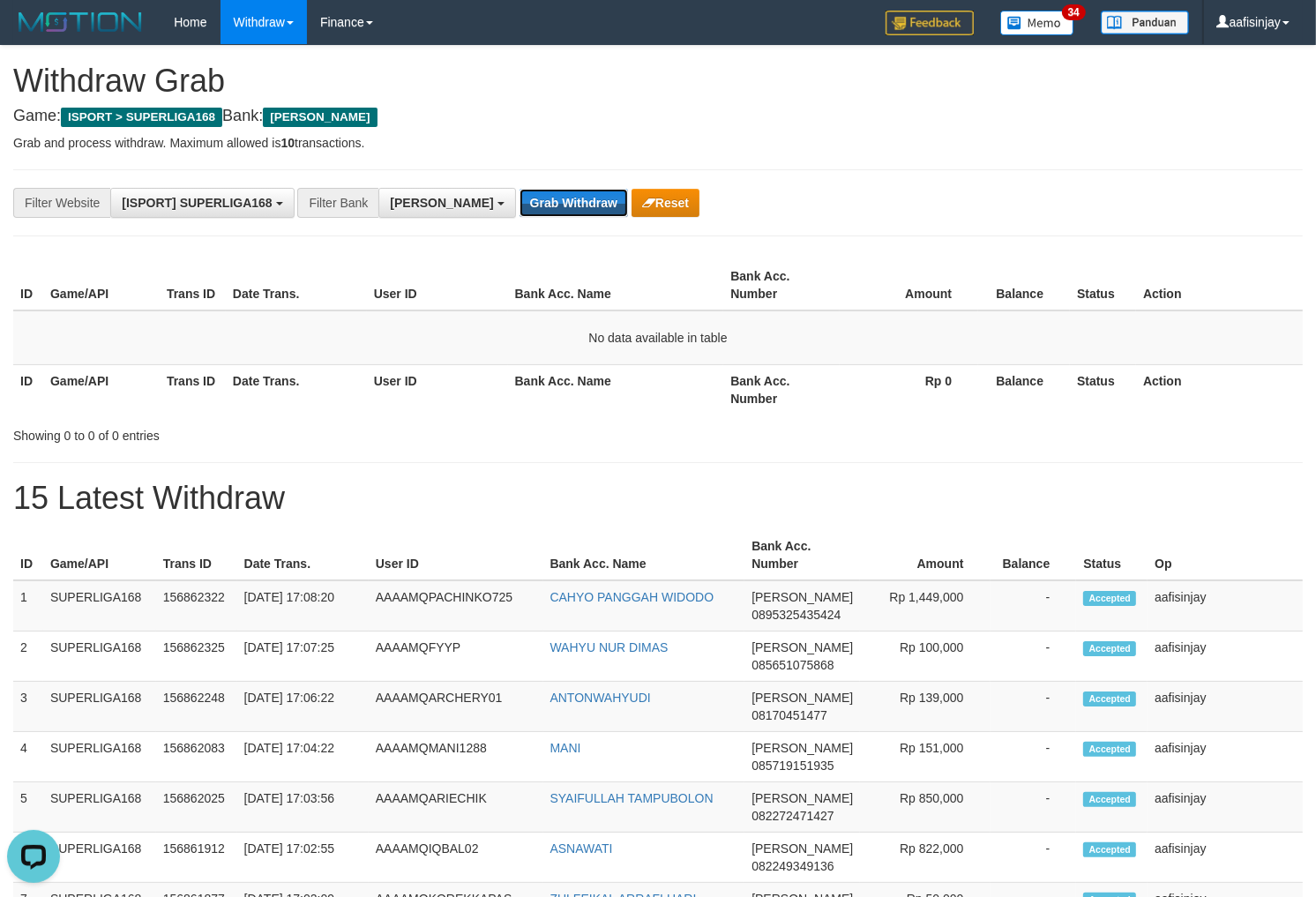
click at [520, 200] on button "Grab Withdraw" at bounding box center [574, 203] width 109 height 28
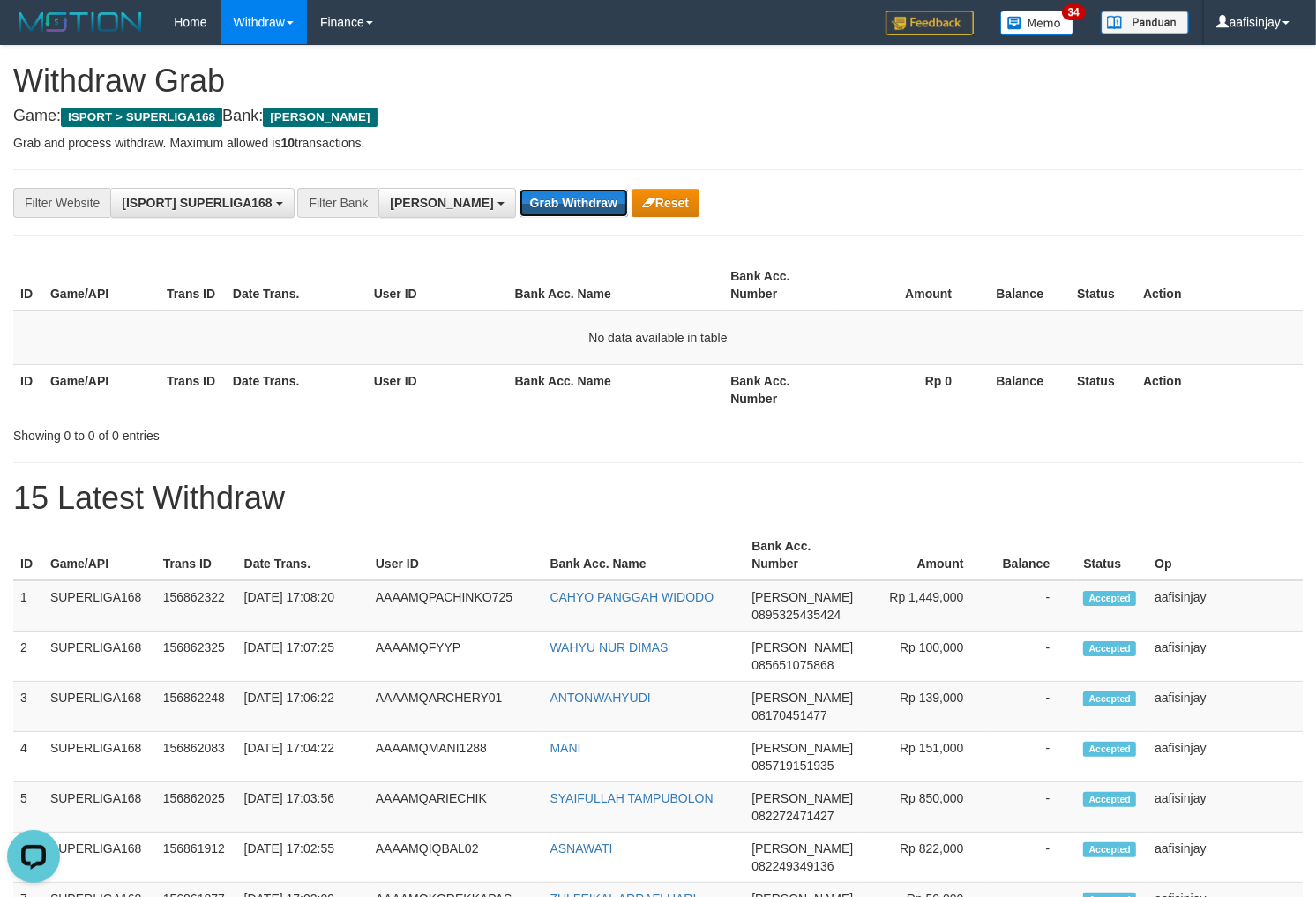
click at [520, 200] on button "Grab Withdraw" at bounding box center [574, 203] width 109 height 28
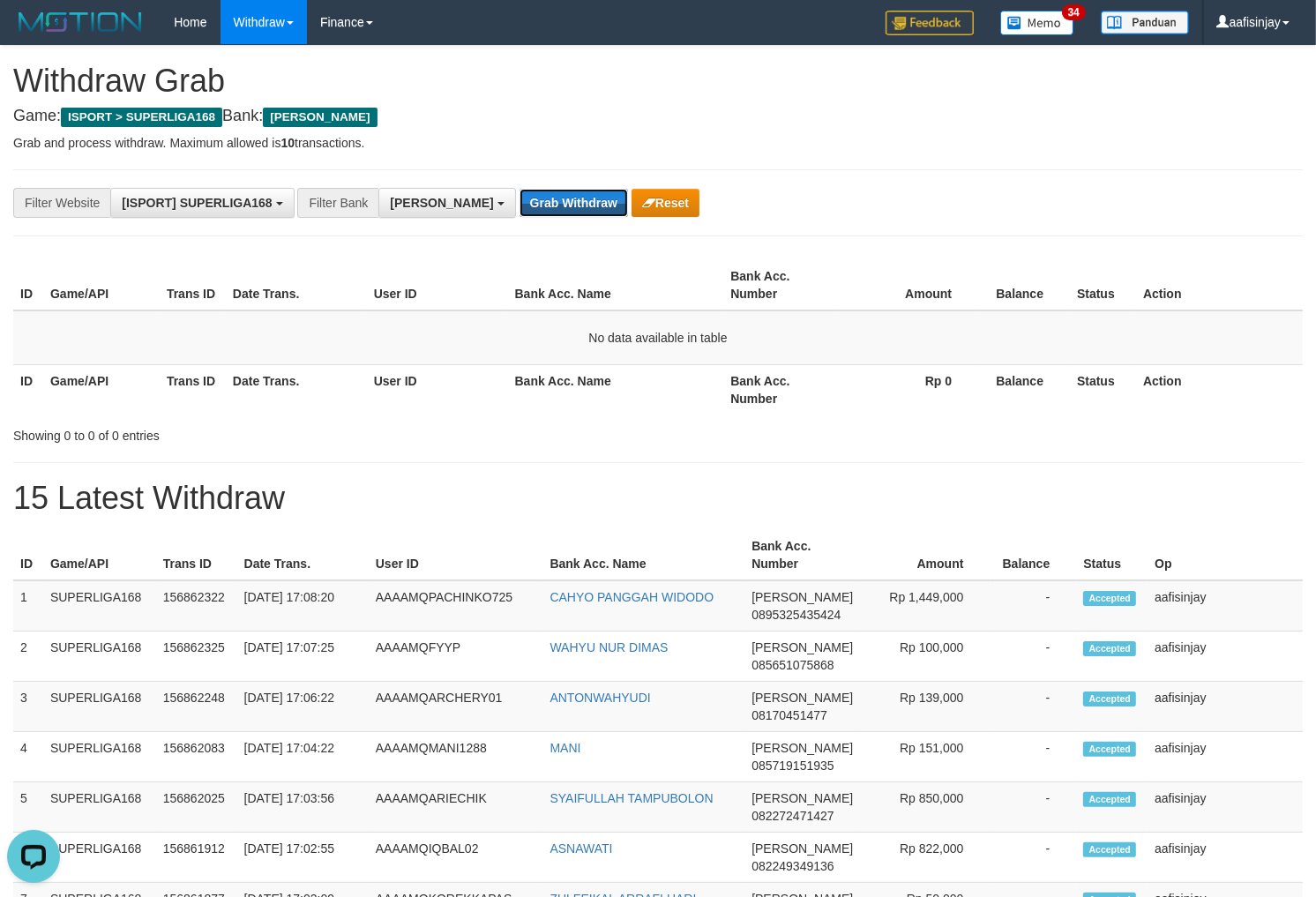
click at [520, 200] on button "Grab Withdraw" at bounding box center [574, 203] width 109 height 28
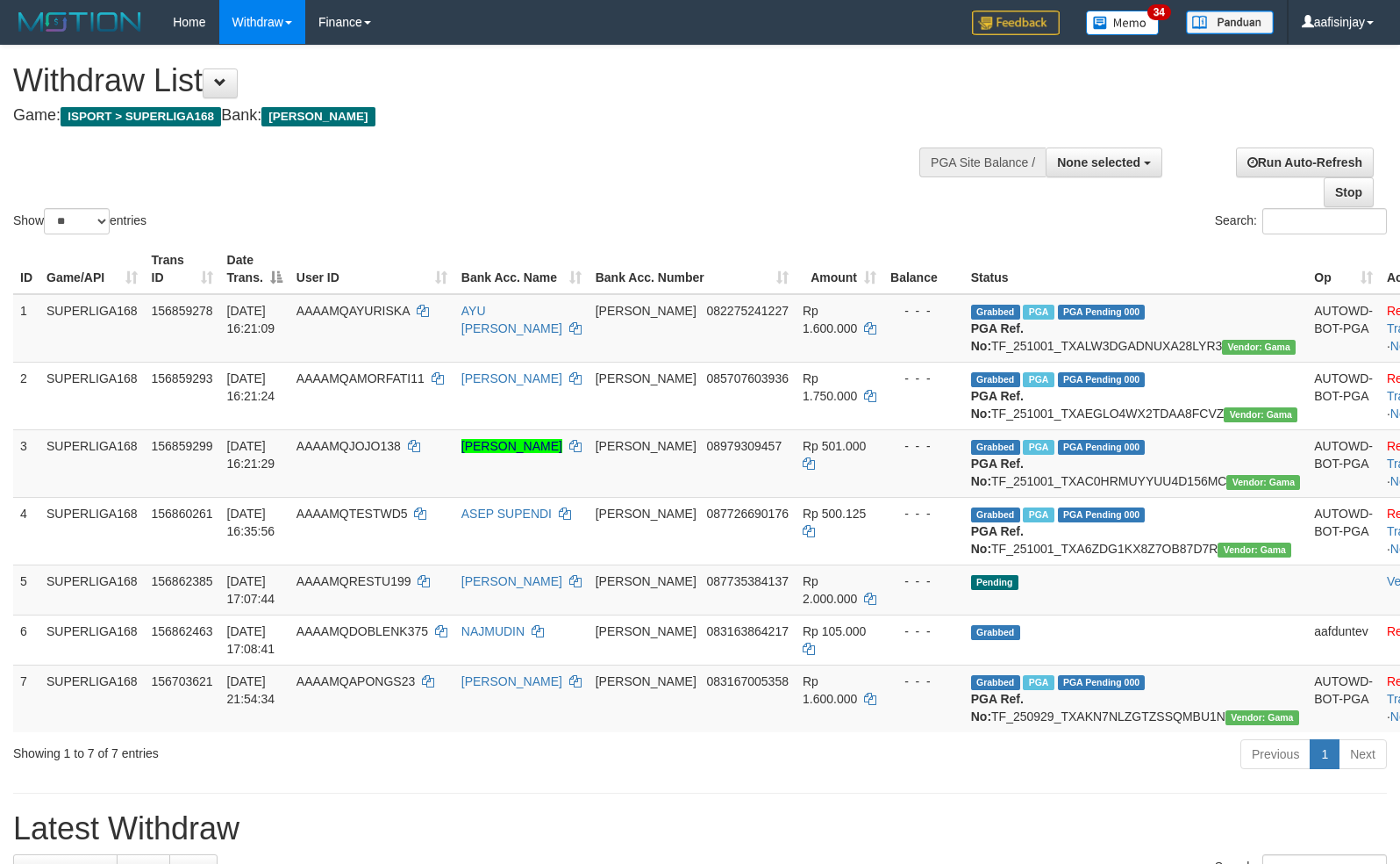
select select
select select "**"
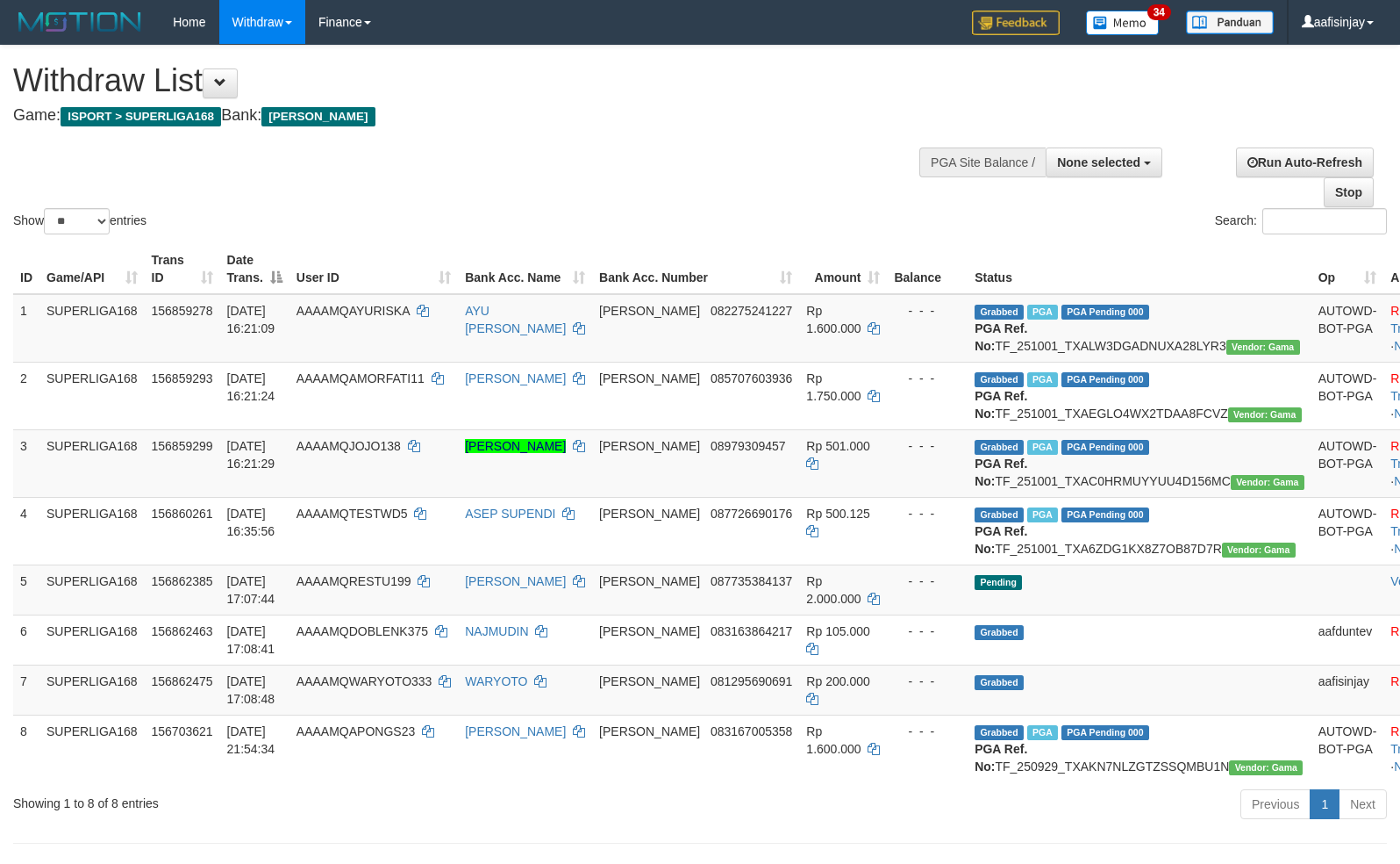
select select
select select "**"
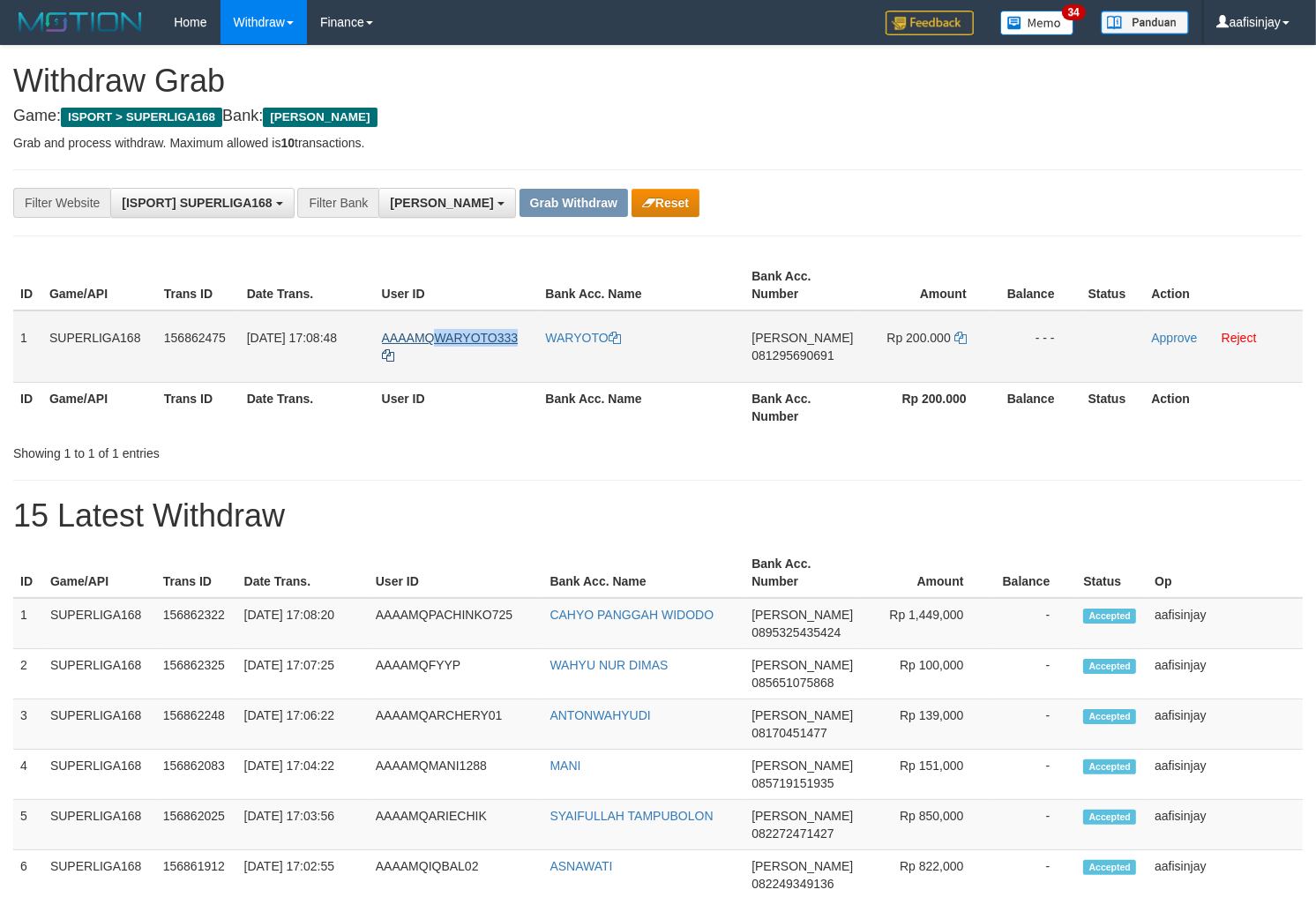
drag, startPoint x: 525, startPoint y: 329, endPoint x: 436, endPoint y: 336, distance: 89.3
click at [436, 336] on td "AAAAMQWARYOTO333" at bounding box center [456, 346] width 164 height 73
copy span "WARYOTO333"
click at [499, 368] on td "AAAAMQWARYOTO333" at bounding box center [456, 346] width 164 height 73
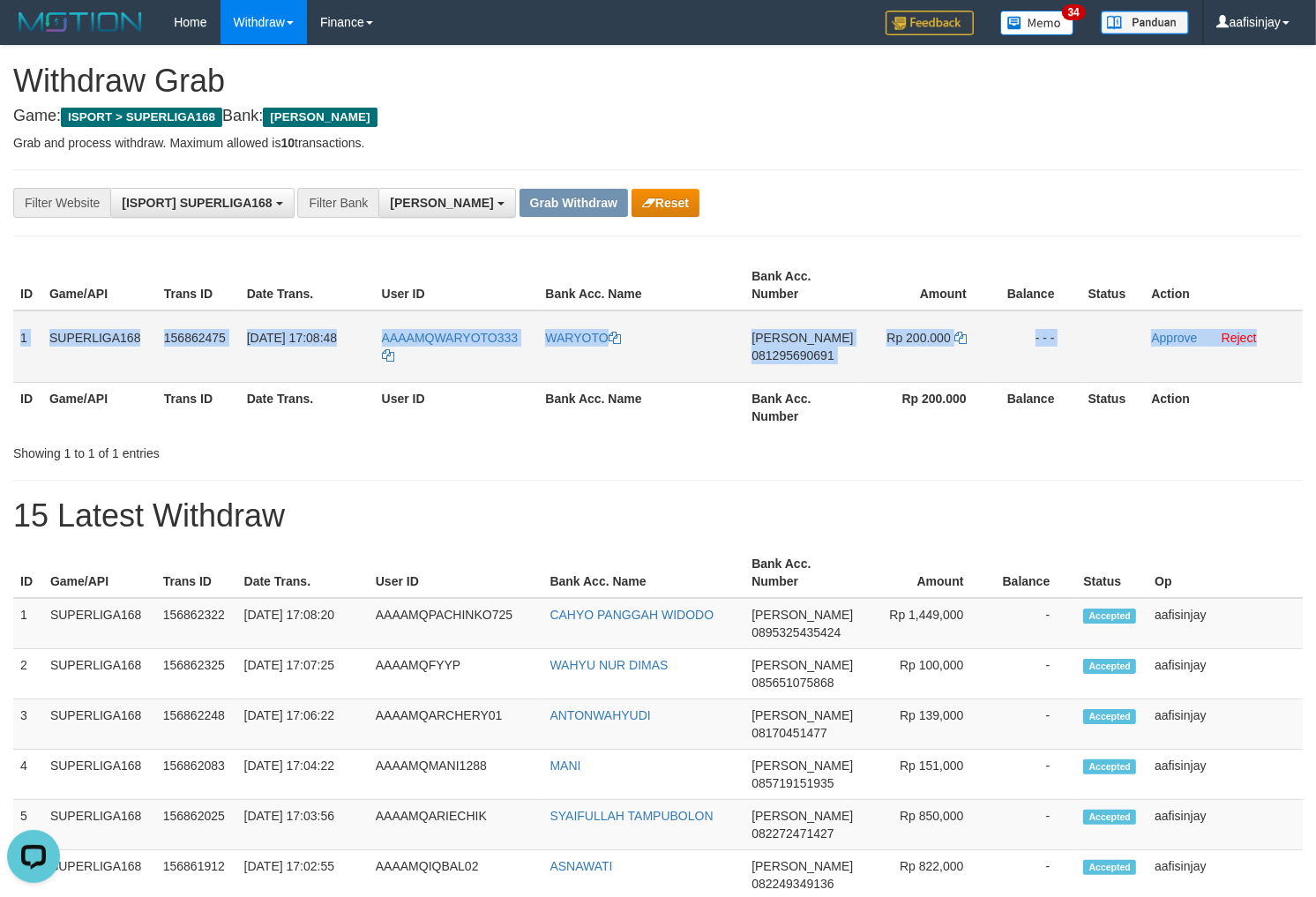
drag, startPoint x: 15, startPoint y: 331, endPoint x: 1267, endPoint y: 355, distance: 1252.2
click at [1267, 355] on tr "1 SUPERLIGA168 156862475 [DATE] 17:08:48 AAAAMQWARYOTO333 [GEOGRAPHIC_DATA] [PE…" at bounding box center [658, 346] width 1290 height 73
copy tr "1 SUPERLIGA168 156862475 [DATE] 17:08:48 AAAAMQWARYOTO333 WARYOTO [PERSON_NAME]…"
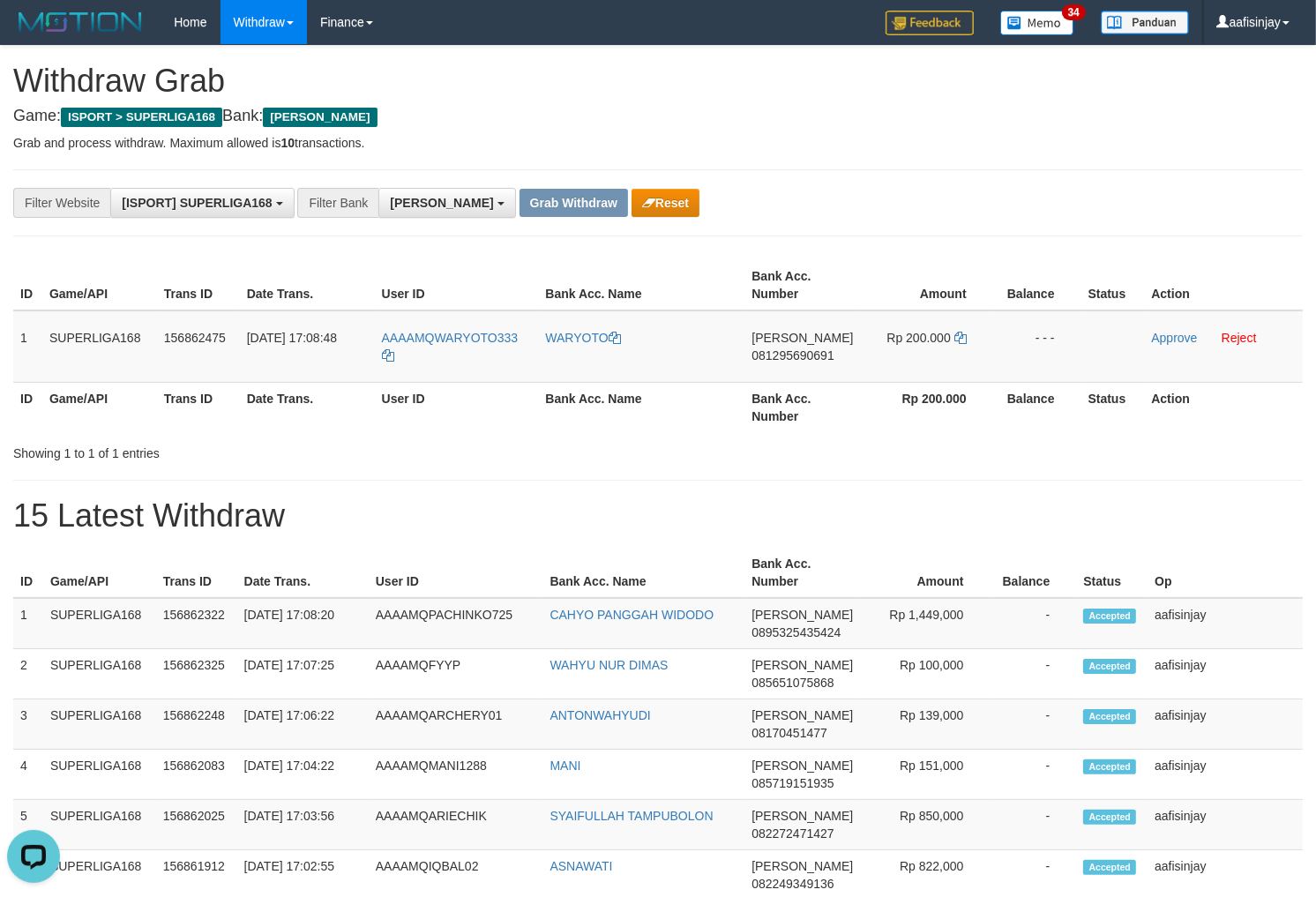
click at [830, 531] on h1 "15 Latest Withdraw" at bounding box center [658, 516] width 1290 height 35
click at [818, 358] on span "081295690691" at bounding box center [792, 355] width 82 height 15
click at [959, 332] on icon at bounding box center [960, 337] width 13 height 13
click at [1158, 336] on link "Approve" at bounding box center [1173, 337] width 46 height 15
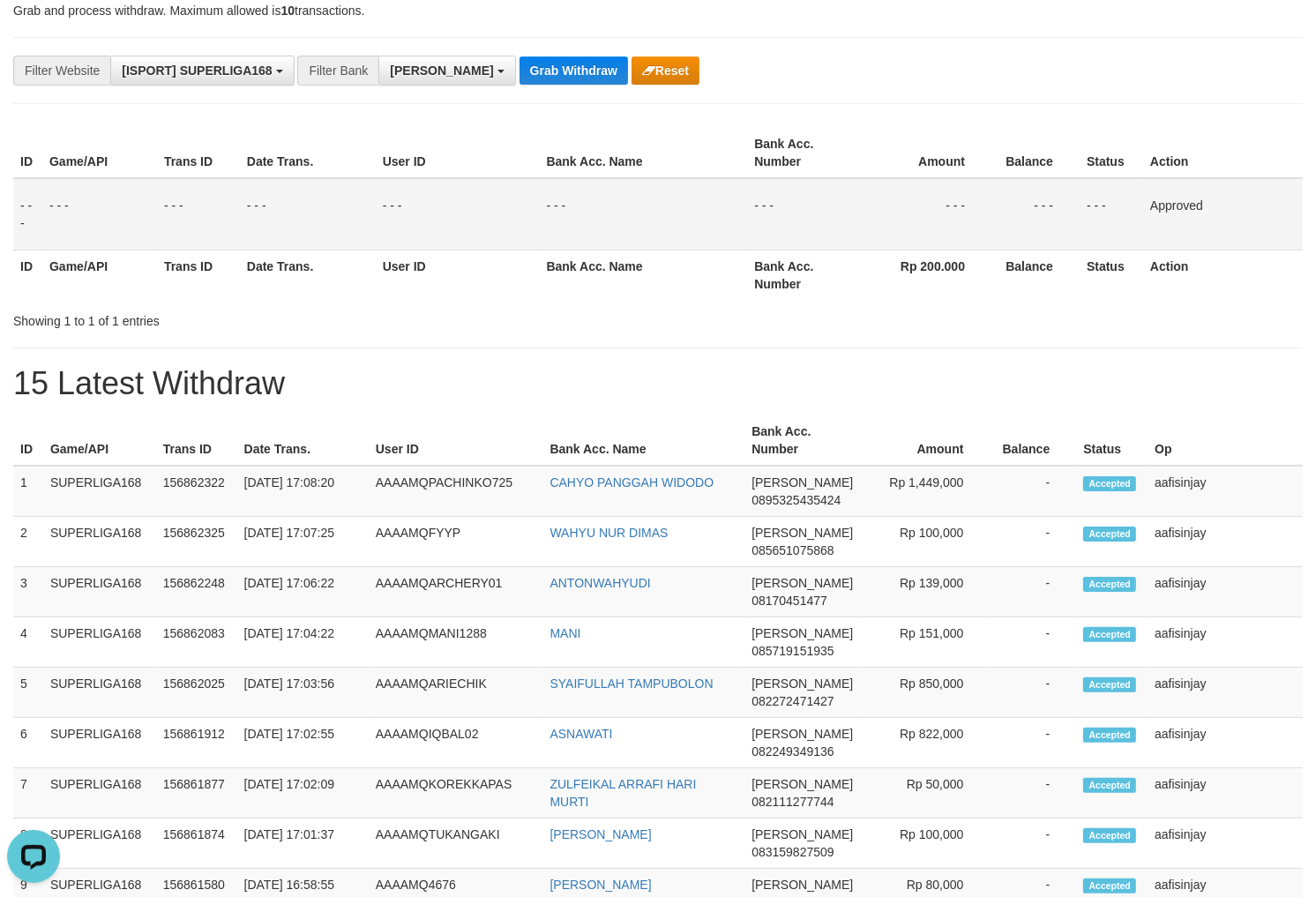
scroll to position [131, 0]
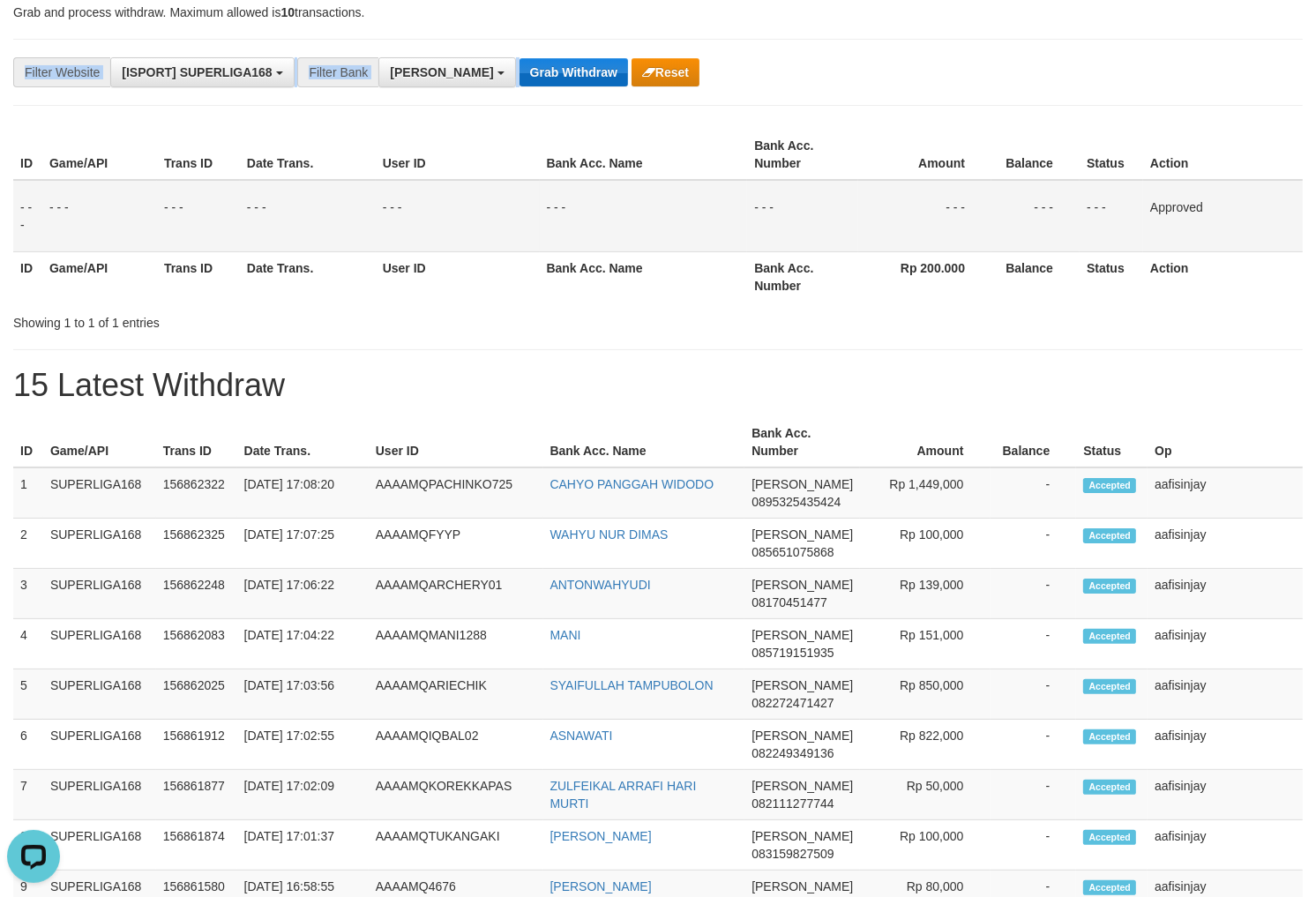
drag, startPoint x: 477, startPoint y: 54, endPoint x: 479, endPoint y: 67, distance: 13.2
click at [478, 55] on div "**********" at bounding box center [658, 72] width 1290 height 67
click at [488, 88] on div "**********" at bounding box center [658, 72] width 1290 height 67
click at [520, 82] on button "Grab Withdraw" at bounding box center [574, 72] width 109 height 28
click at [520, 75] on button "Grab Withdraw" at bounding box center [574, 72] width 109 height 28
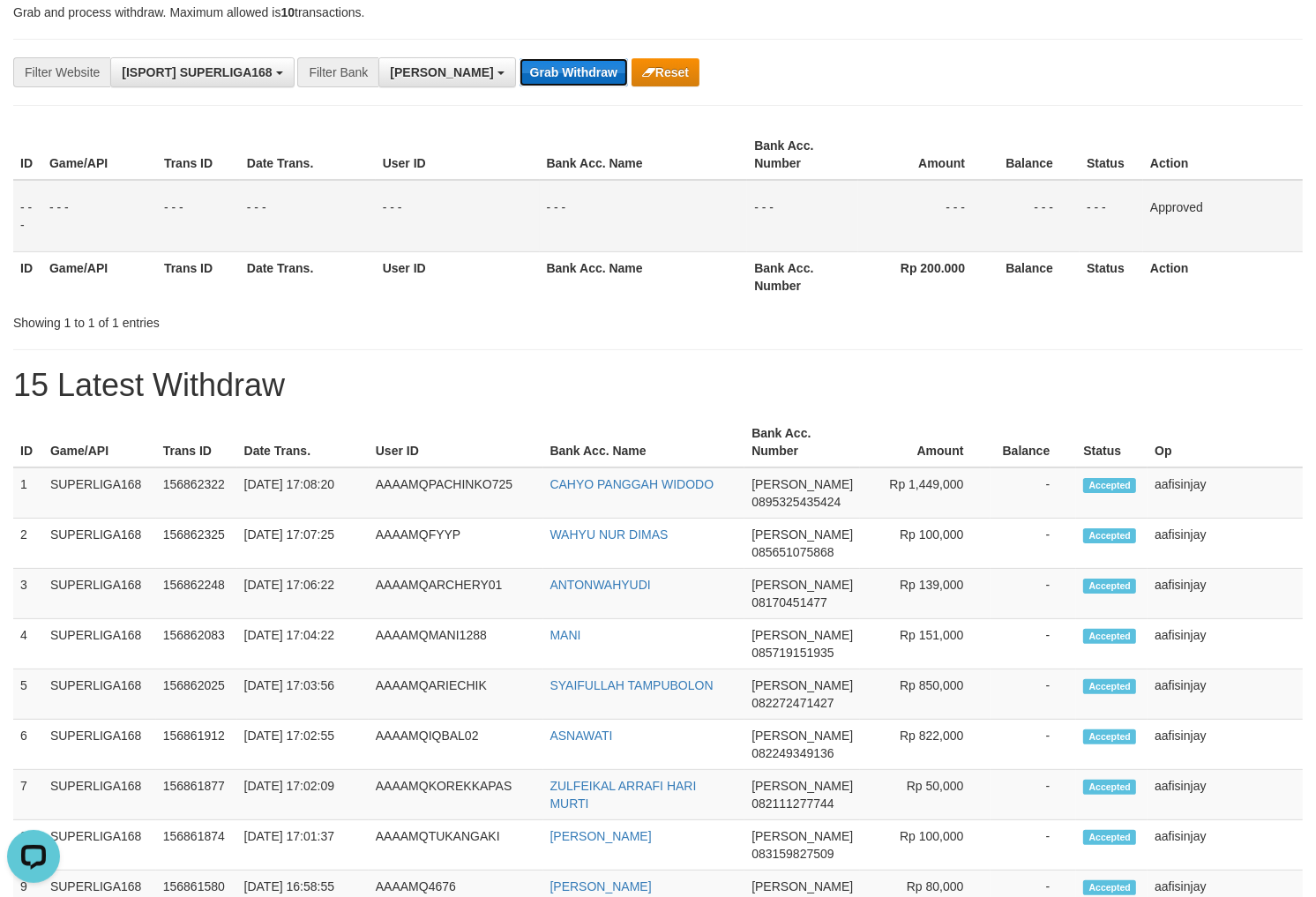
click at [520, 58] on button "Grab Withdraw" at bounding box center [574, 72] width 109 height 28
click at [520, 75] on button "Grab Withdraw" at bounding box center [574, 72] width 109 height 28
click at [520, 58] on button "Grab Withdraw" at bounding box center [574, 72] width 109 height 28
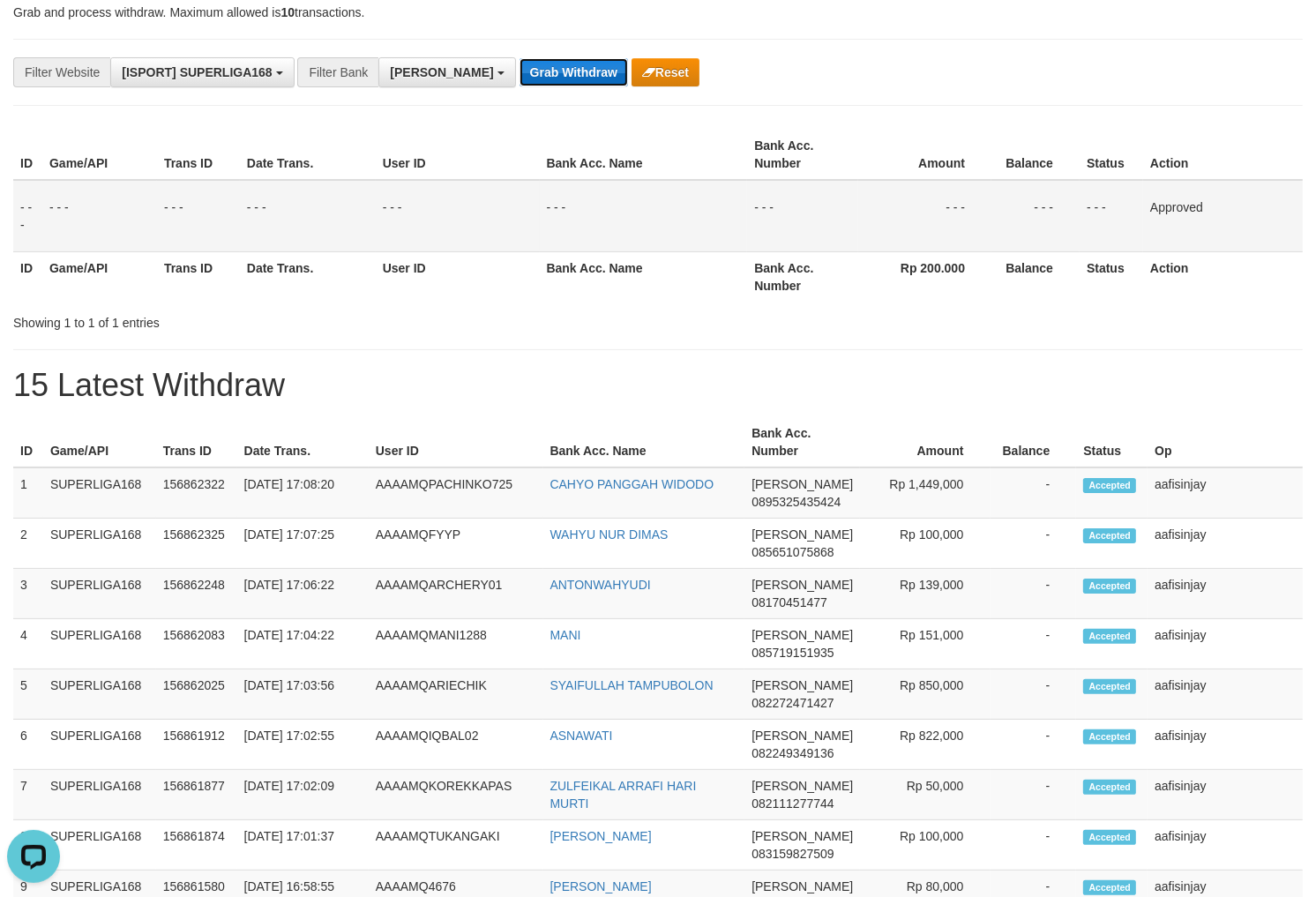
click at [520, 58] on button "Grab Withdraw" at bounding box center [574, 72] width 109 height 28
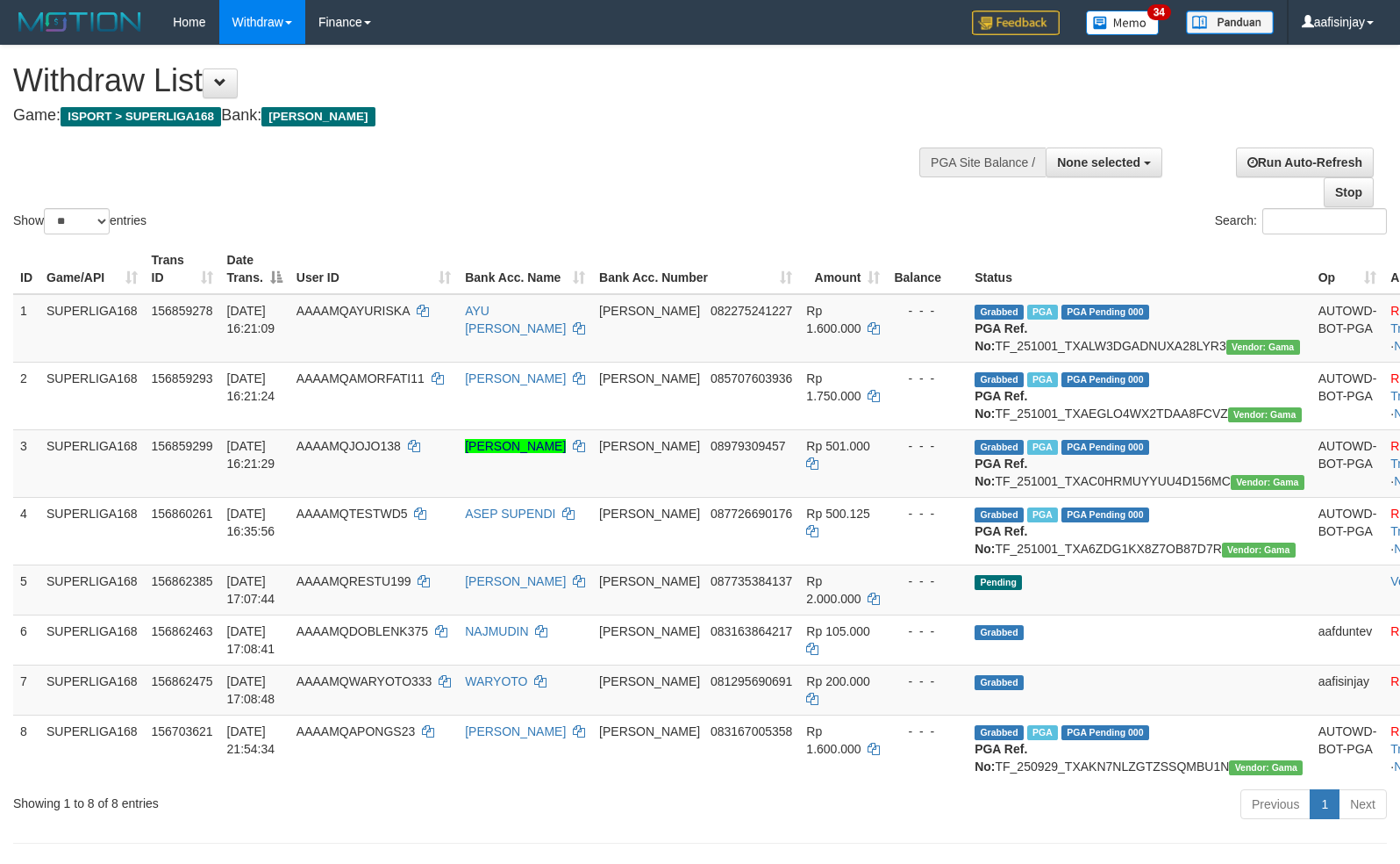
select select
select select "**"
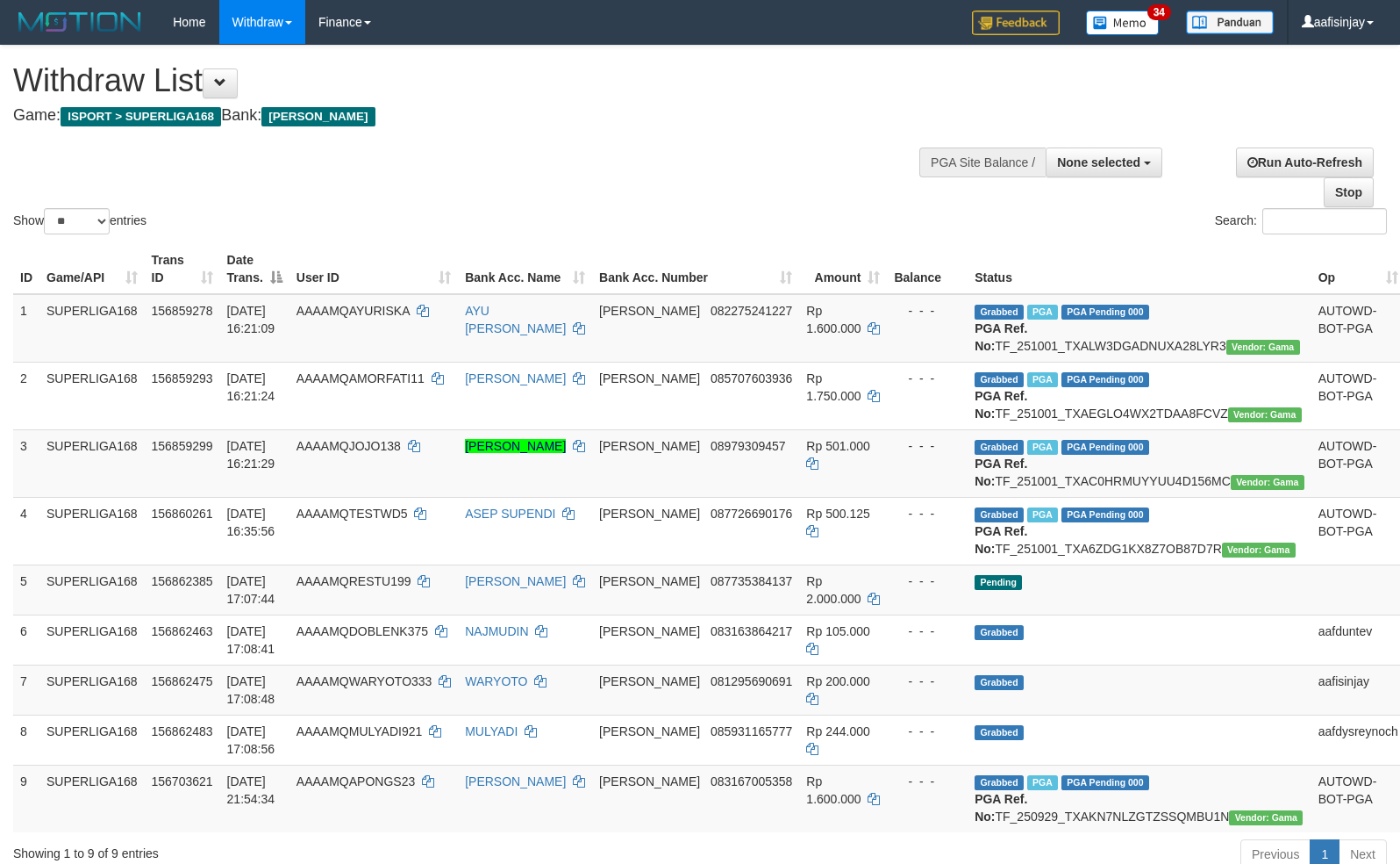
select select
select select "**"
select select
select select "**"
select select
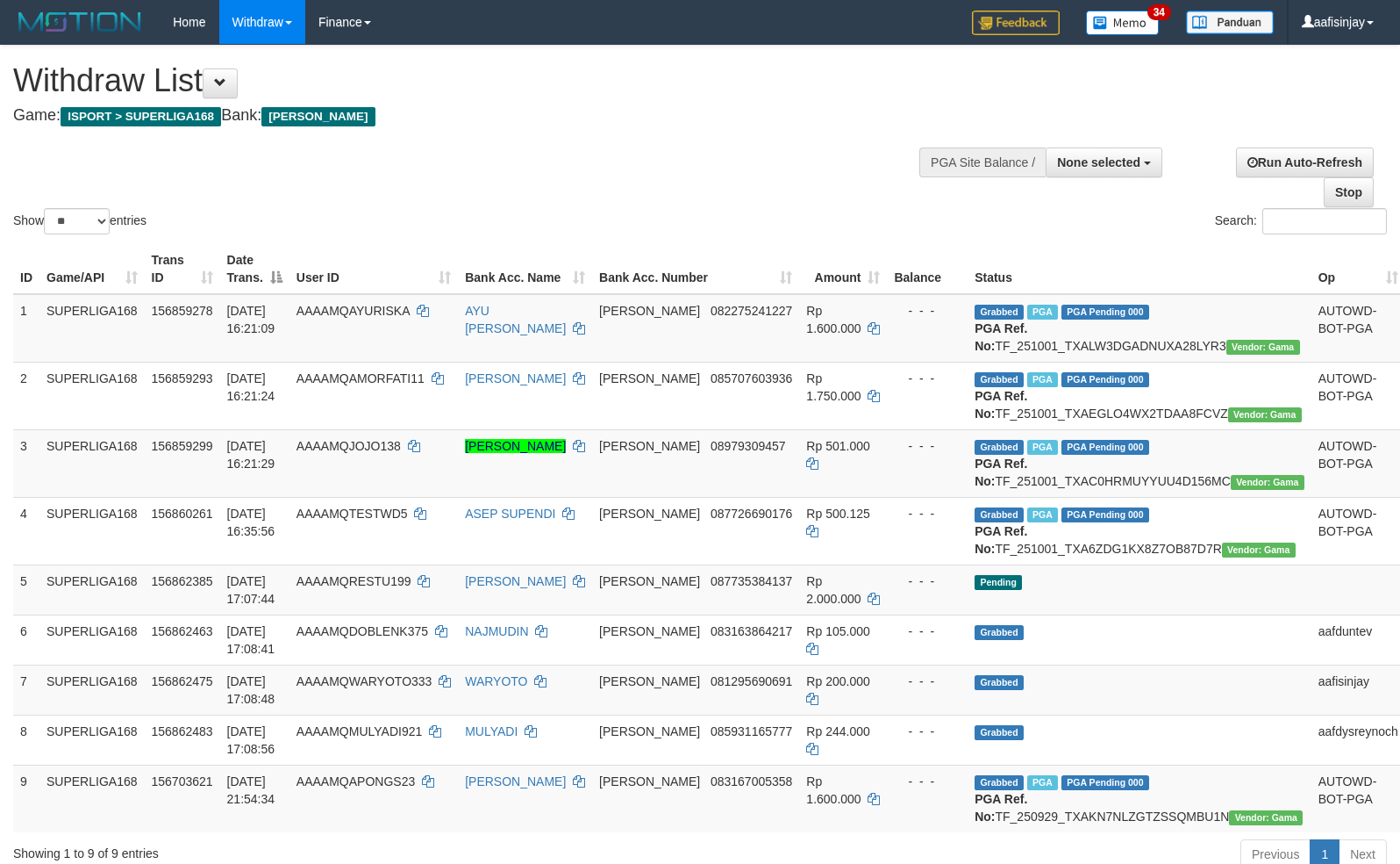
select select "**"
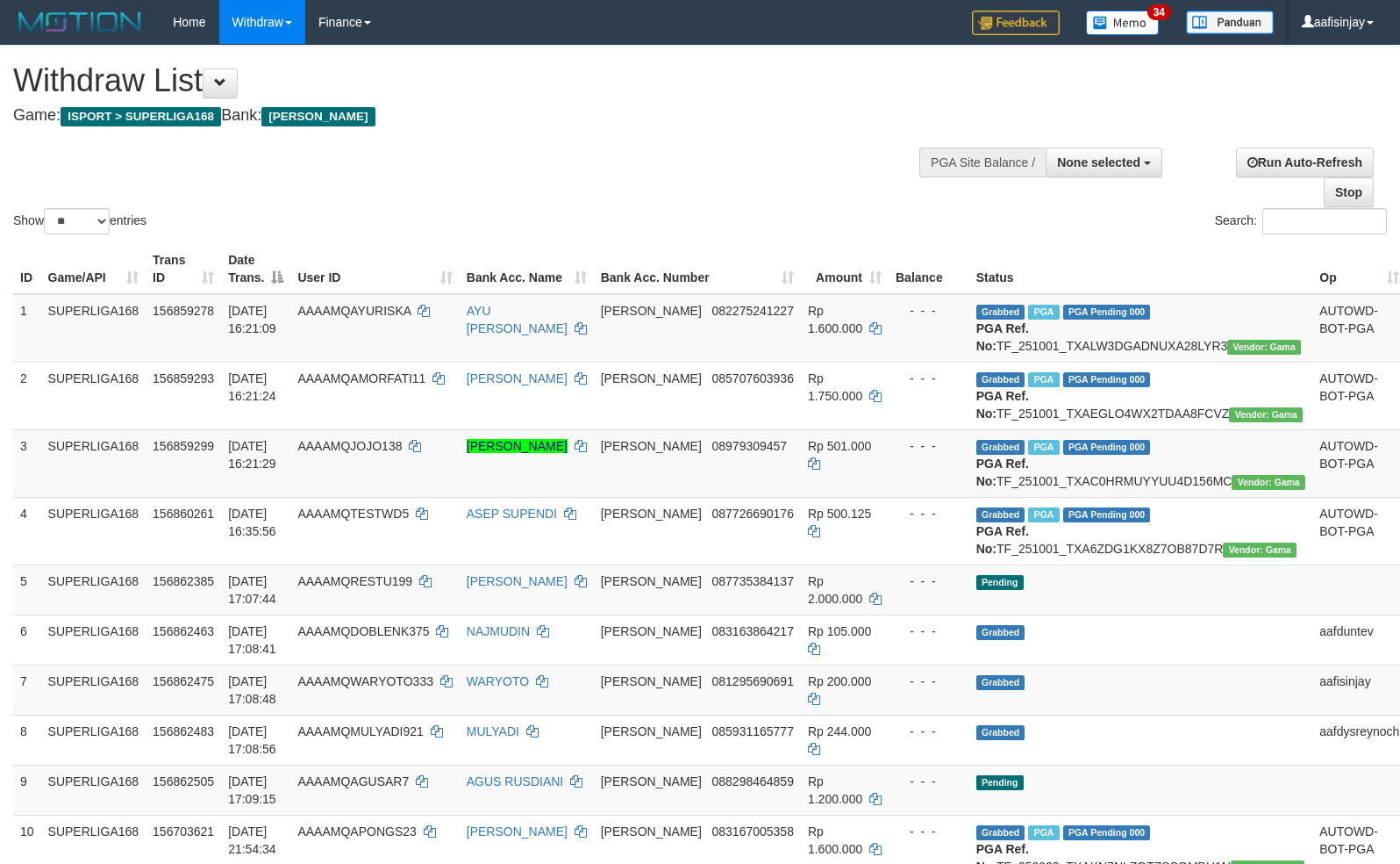
select select
select select "**"
select select
select select "**"
select select
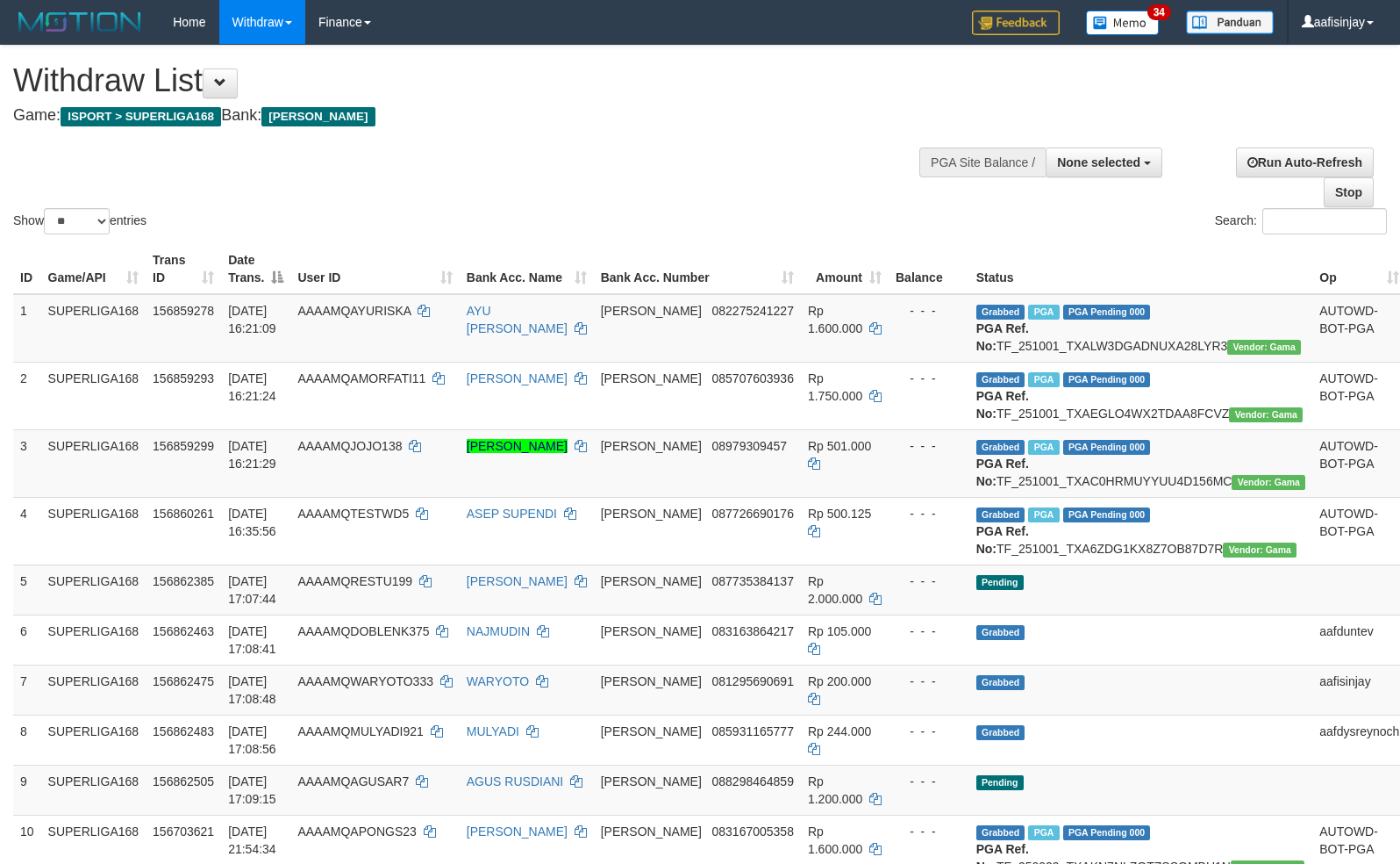
select select "**"
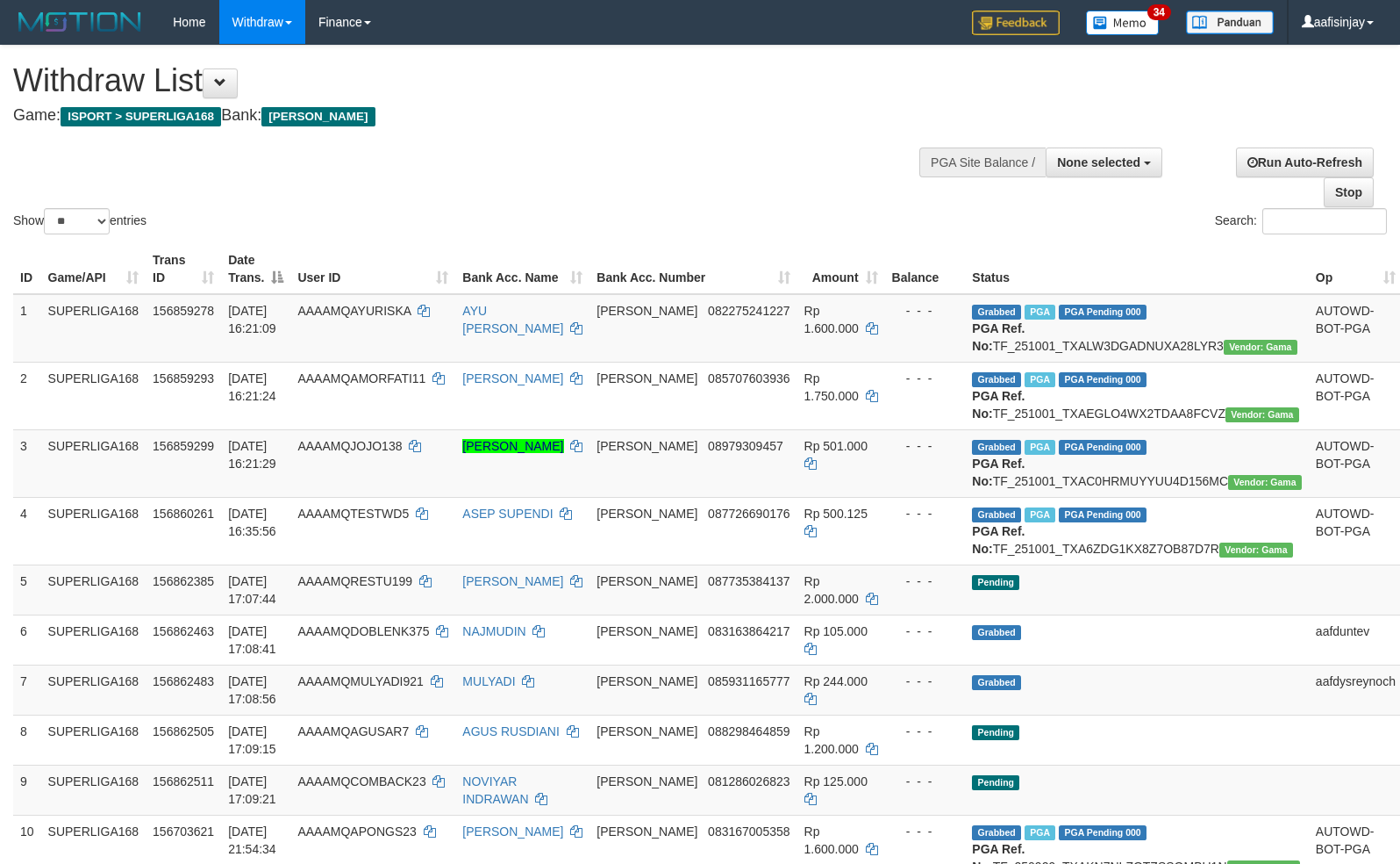
select select
select select "**"
select select
select select "**"
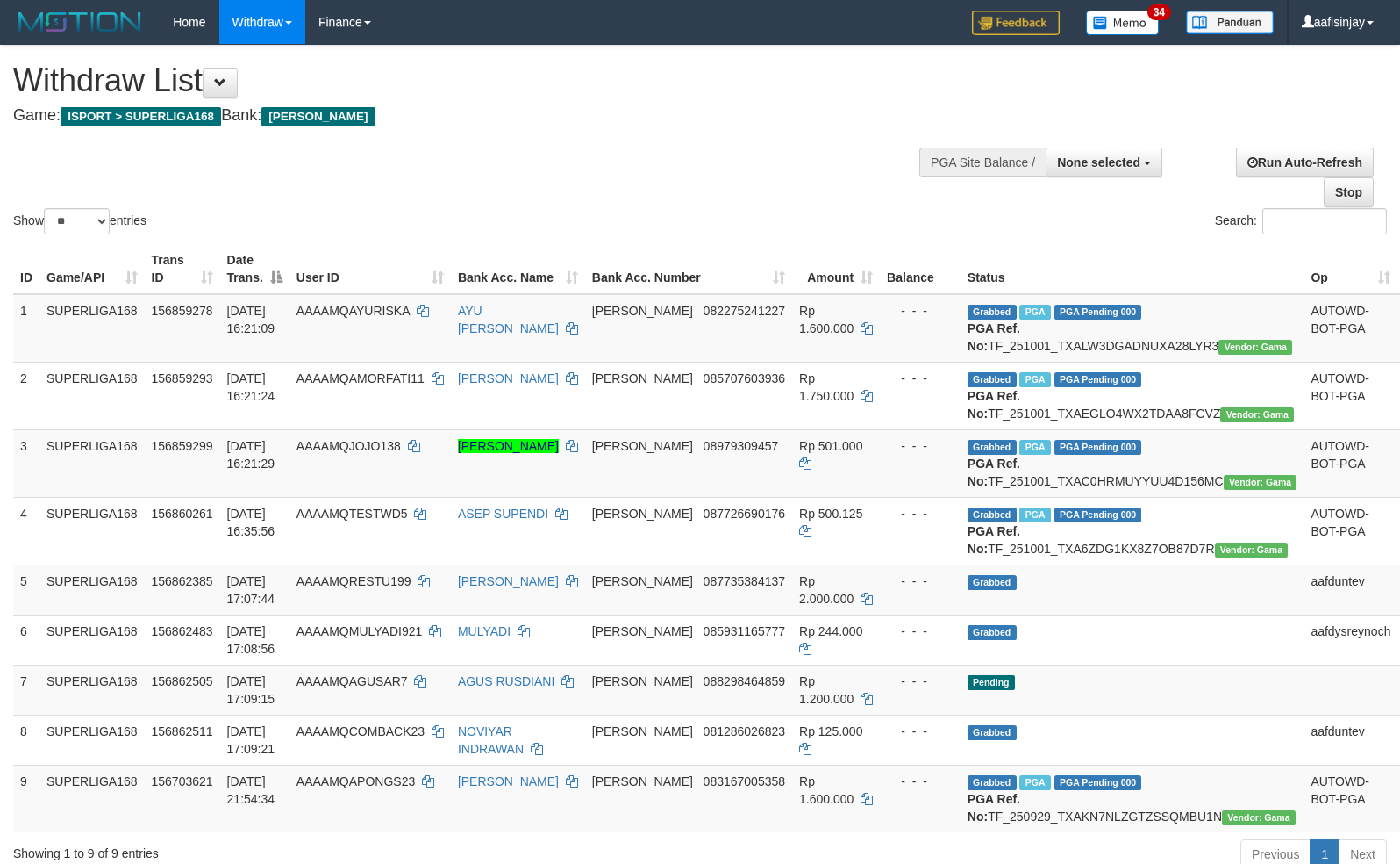
select select
select select "**"
select select
select select "**"
select select
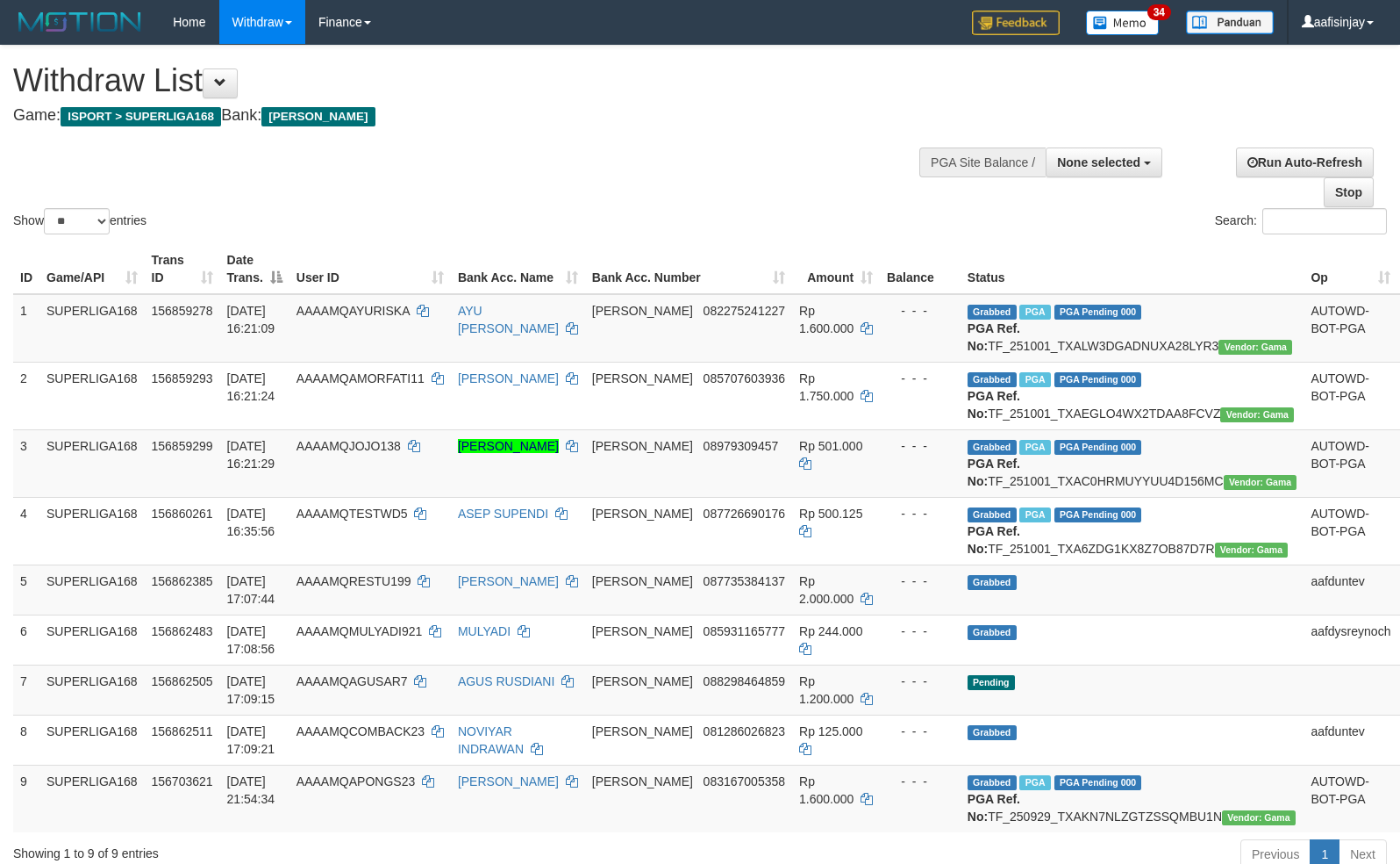
select select "**"
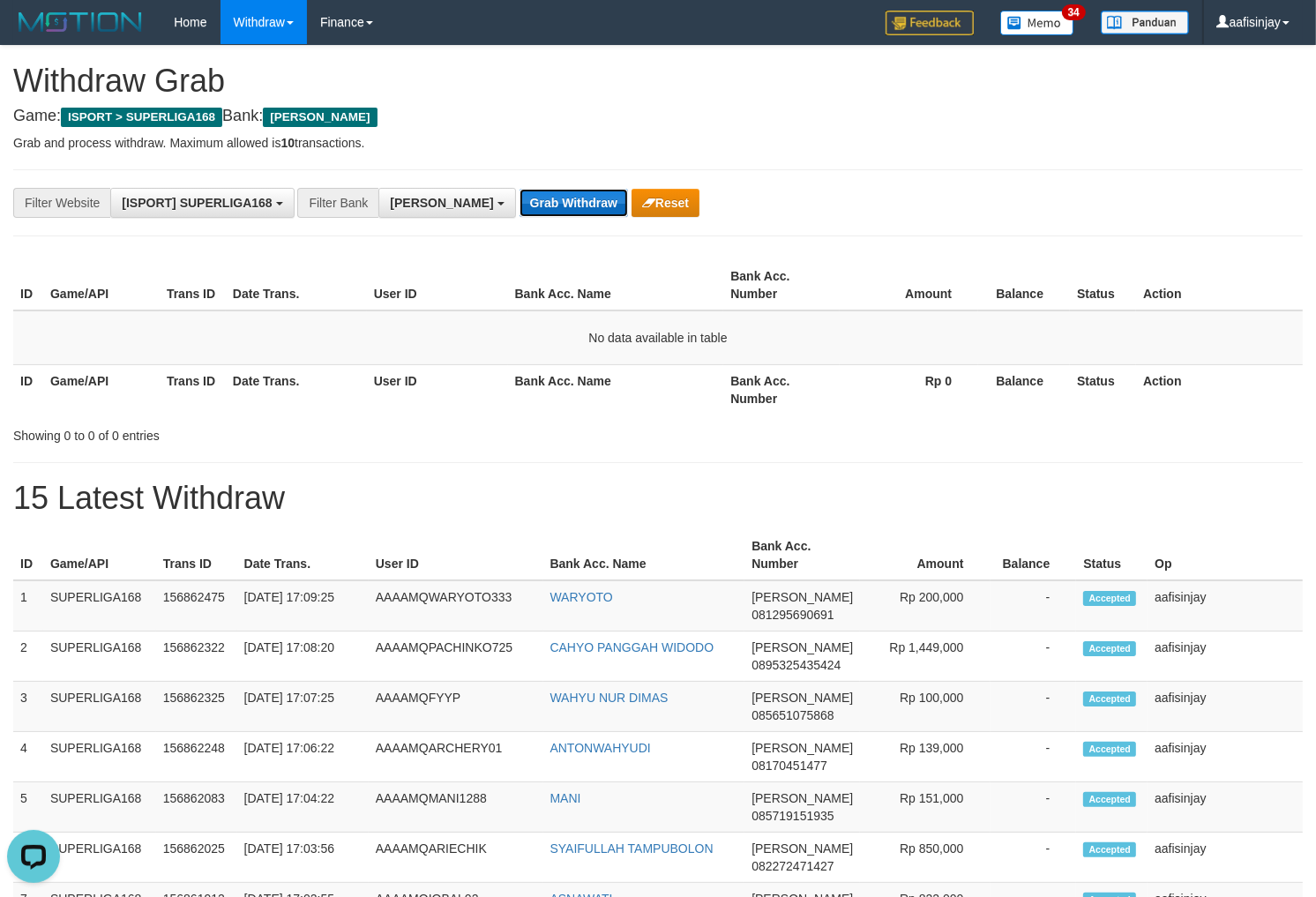
click at [520, 189] on button "Grab Withdraw" at bounding box center [574, 203] width 109 height 28
click at [520, 208] on button "Grab Withdraw" at bounding box center [574, 203] width 109 height 28
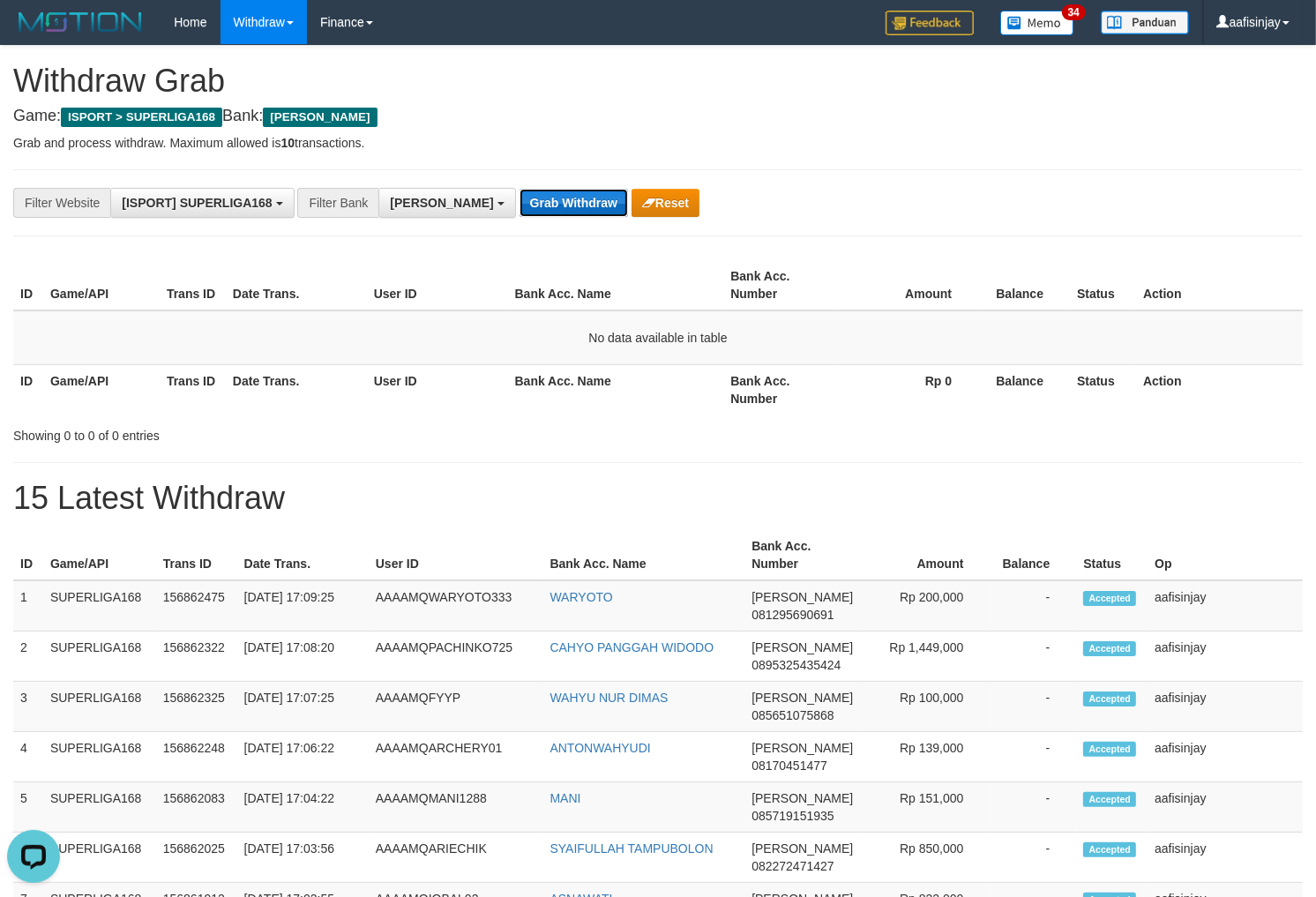
click at [520, 208] on button "Grab Withdraw" at bounding box center [574, 203] width 109 height 28
click at [520, 189] on button "Grab Withdraw" at bounding box center [574, 203] width 109 height 28
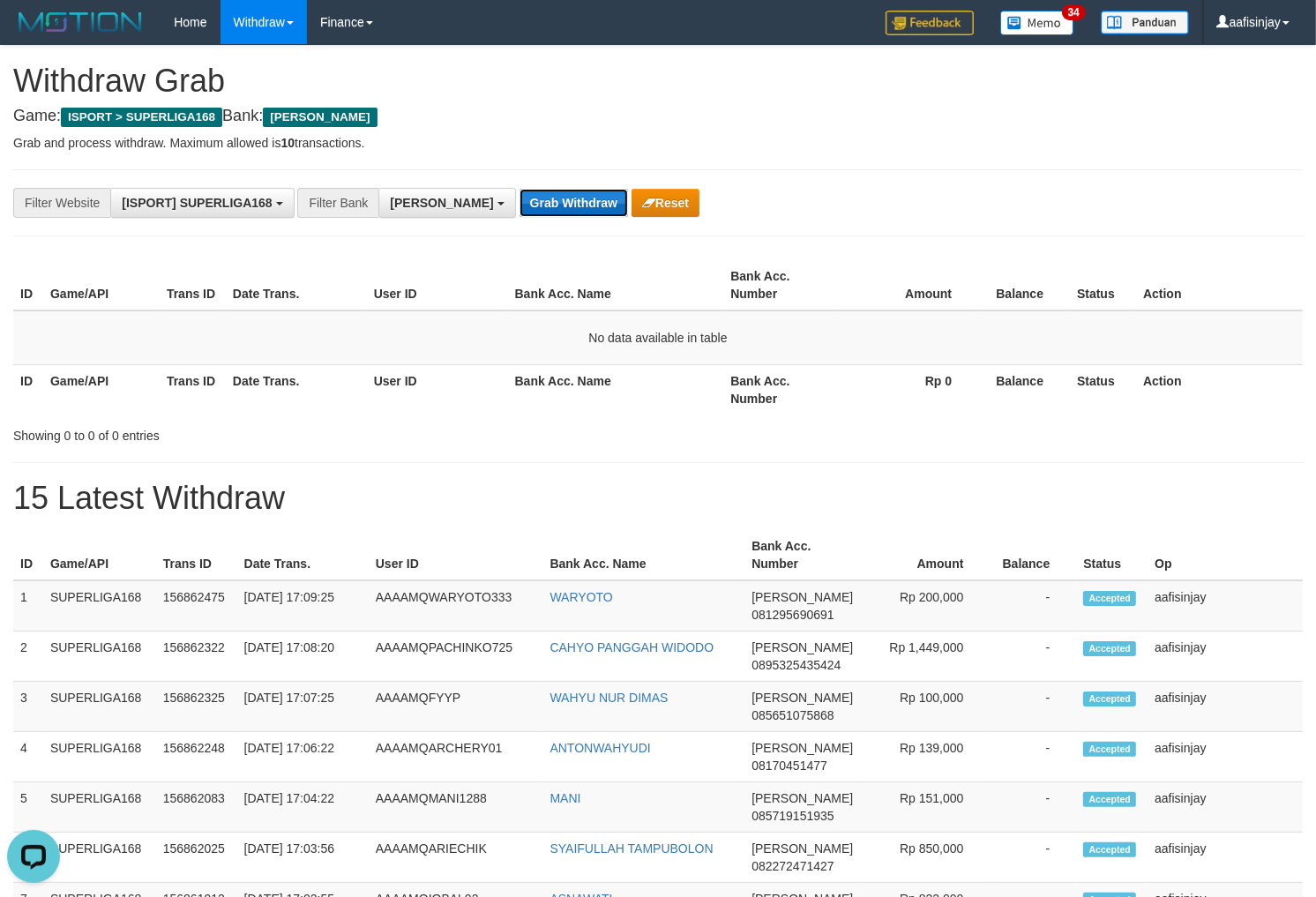
click at [520, 189] on button "Grab Withdraw" at bounding box center [574, 203] width 109 height 28
click at [528, 208] on button "Grab Withdraw" at bounding box center [574, 203] width 109 height 28
click at [520, 189] on button "Grab Withdraw" at bounding box center [574, 203] width 109 height 28
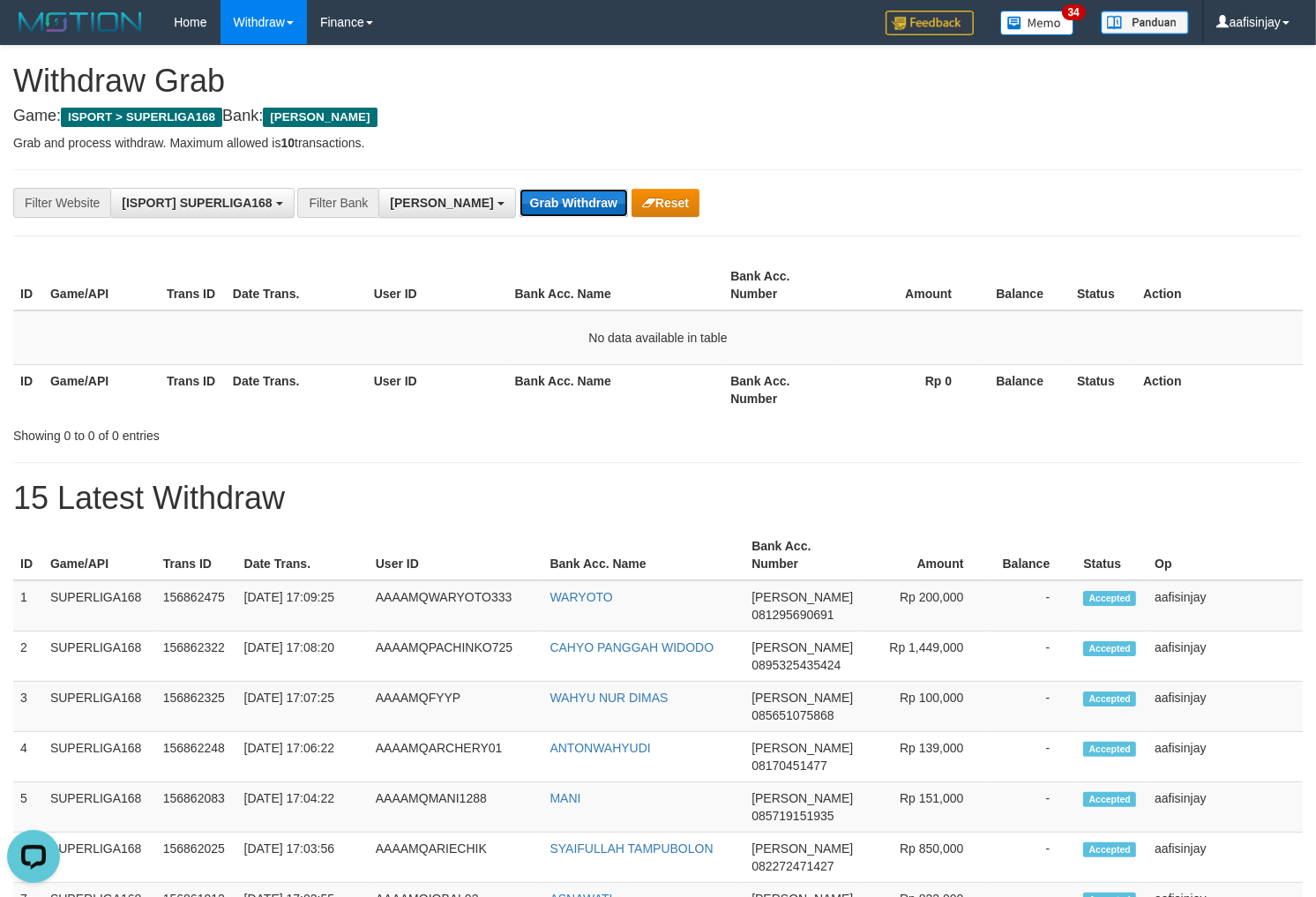
click at [528, 208] on button "Grab Withdraw" at bounding box center [574, 203] width 109 height 28
drag, startPoint x: 528, startPoint y: 208, endPoint x: 495, endPoint y: 191, distance: 37.1
click at [520, 201] on button "Grab Withdraw" at bounding box center [574, 203] width 109 height 28
click at [520, 191] on button "Grab Withdraw" at bounding box center [574, 203] width 109 height 28
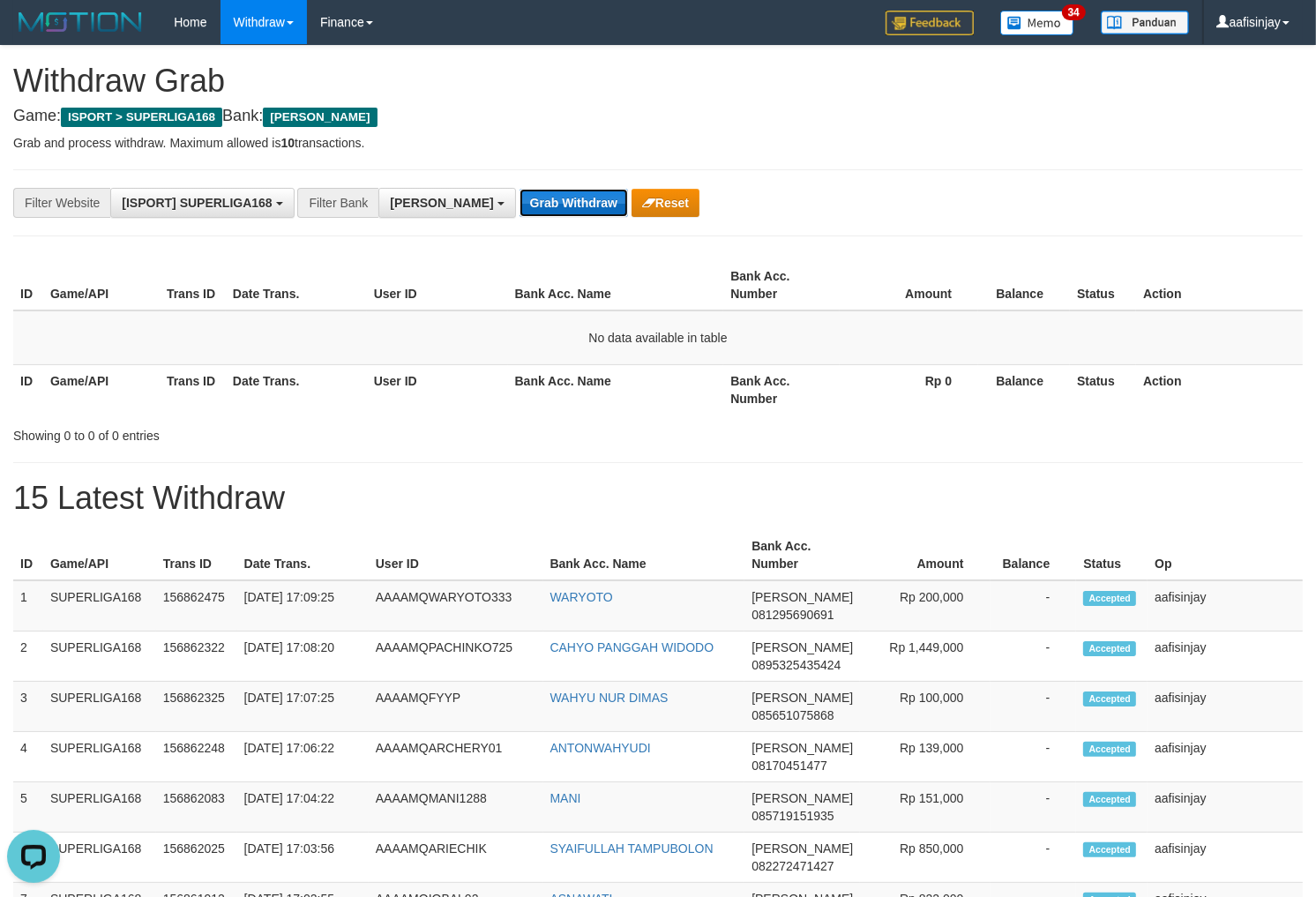
click at [520, 191] on button "Grab Withdraw" at bounding box center [574, 203] width 109 height 28
click at [520, 189] on button "Grab Withdraw" at bounding box center [574, 203] width 109 height 28
click at [520, 191] on button "Grab Withdraw" at bounding box center [574, 203] width 109 height 28
click at [520, 189] on button "Grab Withdraw" at bounding box center [574, 203] width 109 height 28
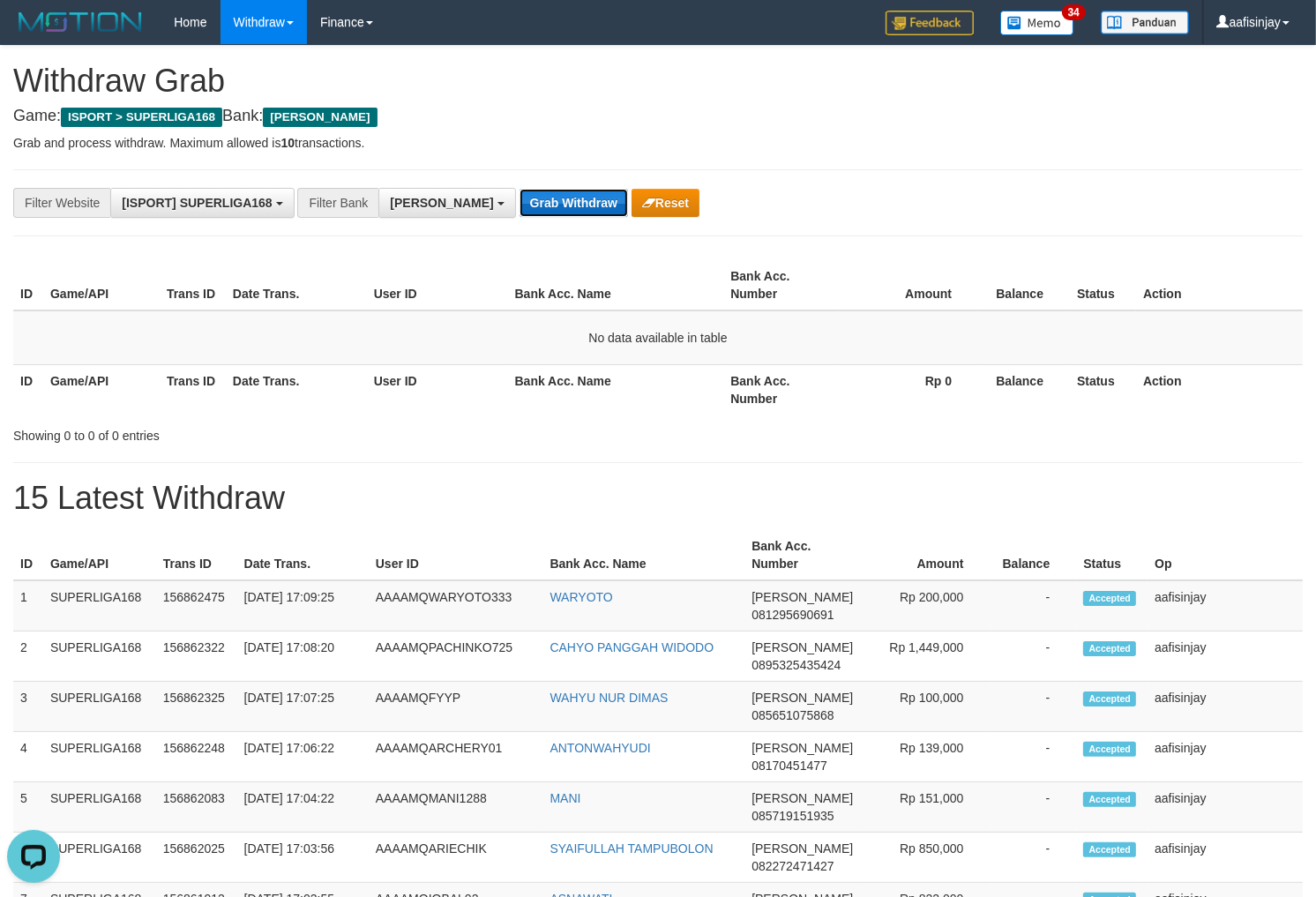
click at [520, 191] on button "Grab Withdraw" at bounding box center [574, 203] width 109 height 28
click at [520, 189] on button "Grab Withdraw" at bounding box center [574, 203] width 109 height 28
click at [520, 191] on button "Grab Withdraw" at bounding box center [574, 203] width 109 height 28
click at [520, 189] on button "Grab Withdraw" at bounding box center [574, 203] width 109 height 28
click at [520, 191] on button "Grab Withdraw" at bounding box center [574, 203] width 109 height 28
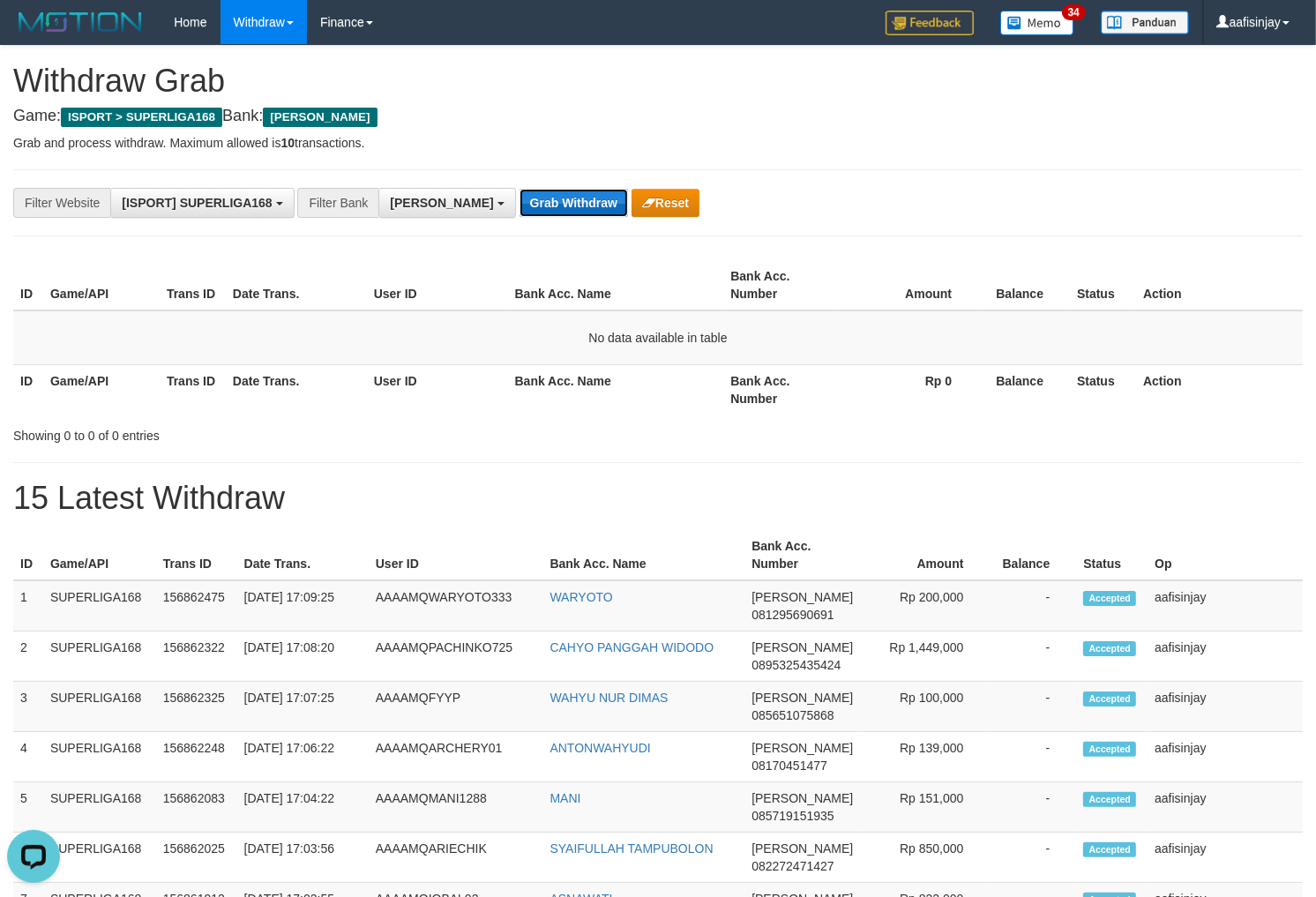
click at [520, 191] on button "Grab Withdraw" at bounding box center [574, 203] width 109 height 28
click at [520, 189] on button "Grab Withdraw" at bounding box center [574, 203] width 109 height 28
click at [520, 191] on button "Grab Withdraw" at bounding box center [574, 203] width 109 height 28
click at [520, 189] on button "Grab Withdraw" at bounding box center [574, 203] width 109 height 28
click at [520, 191] on button "Grab Withdraw" at bounding box center [574, 203] width 109 height 28
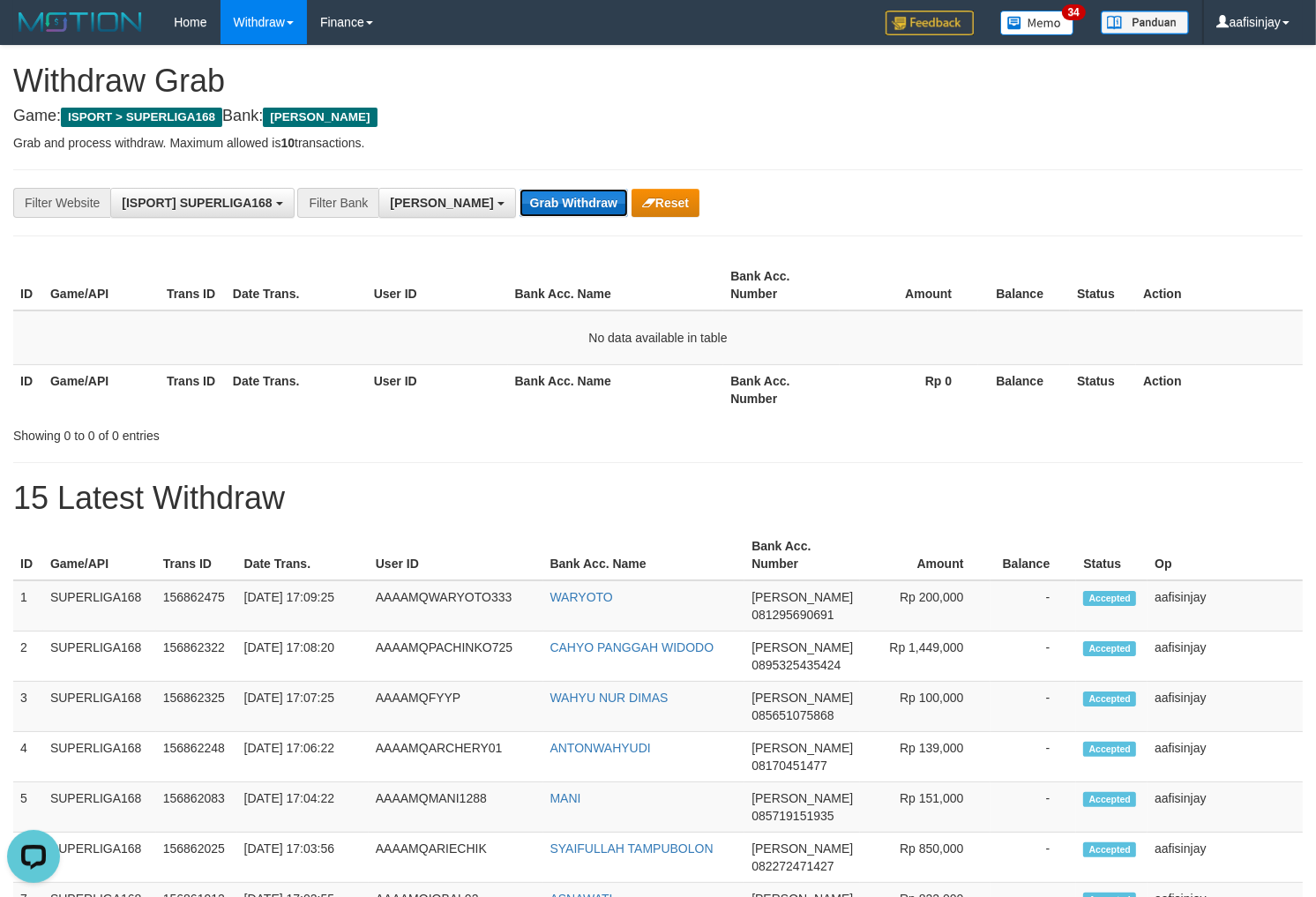
click at [520, 189] on button "Grab Withdraw" at bounding box center [574, 203] width 109 height 28
click at [520, 191] on button "Grab Withdraw" at bounding box center [574, 203] width 109 height 28
click at [520, 189] on button "Grab Withdraw" at bounding box center [574, 203] width 109 height 28
click at [520, 191] on button "Grab Withdraw" at bounding box center [574, 203] width 109 height 28
click at [520, 189] on button "Grab Withdraw" at bounding box center [574, 203] width 109 height 28
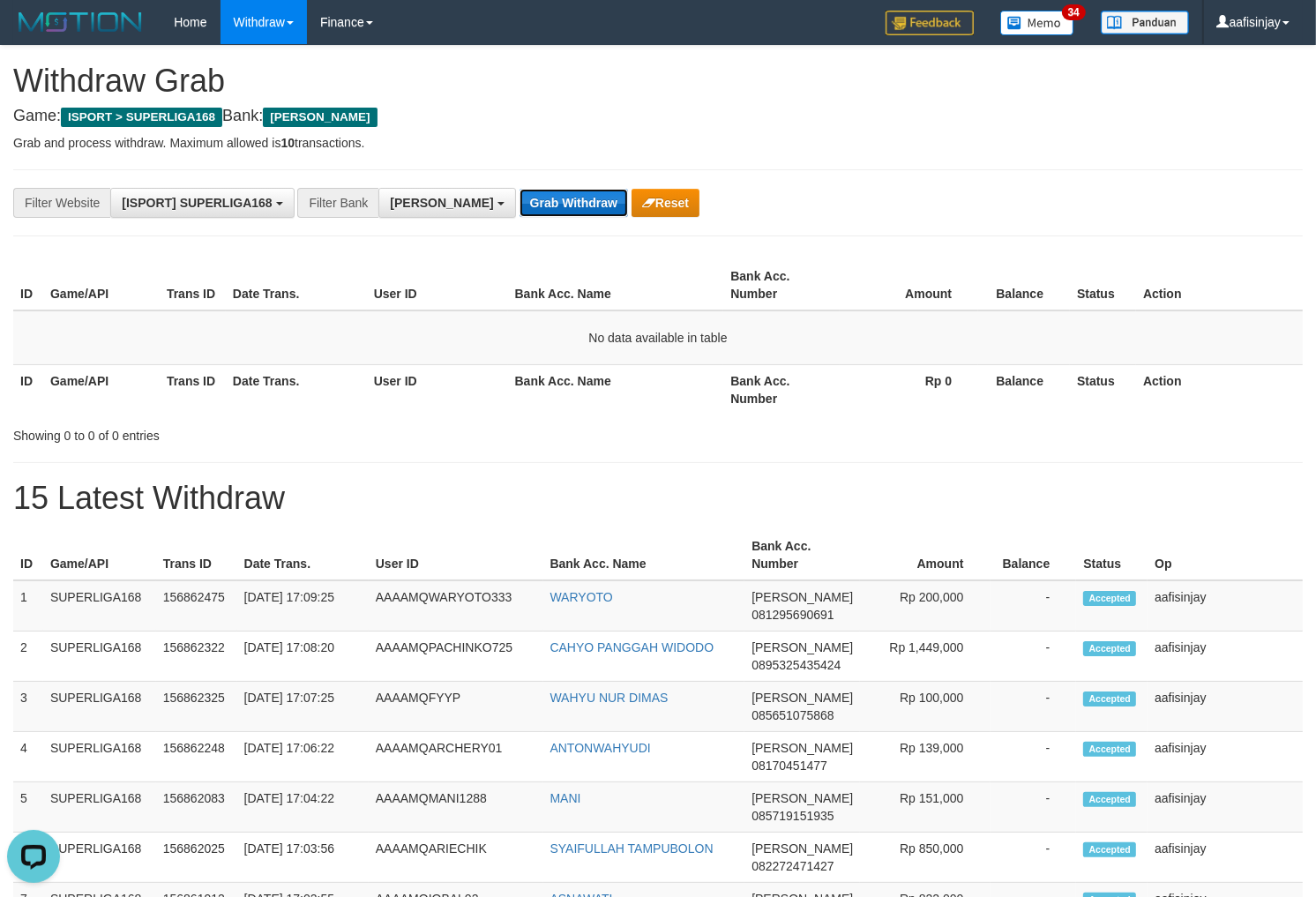
click at [520, 191] on button "Grab Withdraw" at bounding box center [574, 203] width 109 height 28
click at [520, 189] on button "Grab Withdraw" at bounding box center [574, 203] width 109 height 28
click at [520, 191] on button "Grab Withdraw" at bounding box center [574, 203] width 109 height 28
click at [520, 189] on button "Grab Withdraw" at bounding box center [574, 203] width 109 height 28
click at [520, 191] on button "Grab Withdraw" at bounding box center [574, 203] width 109 height 28
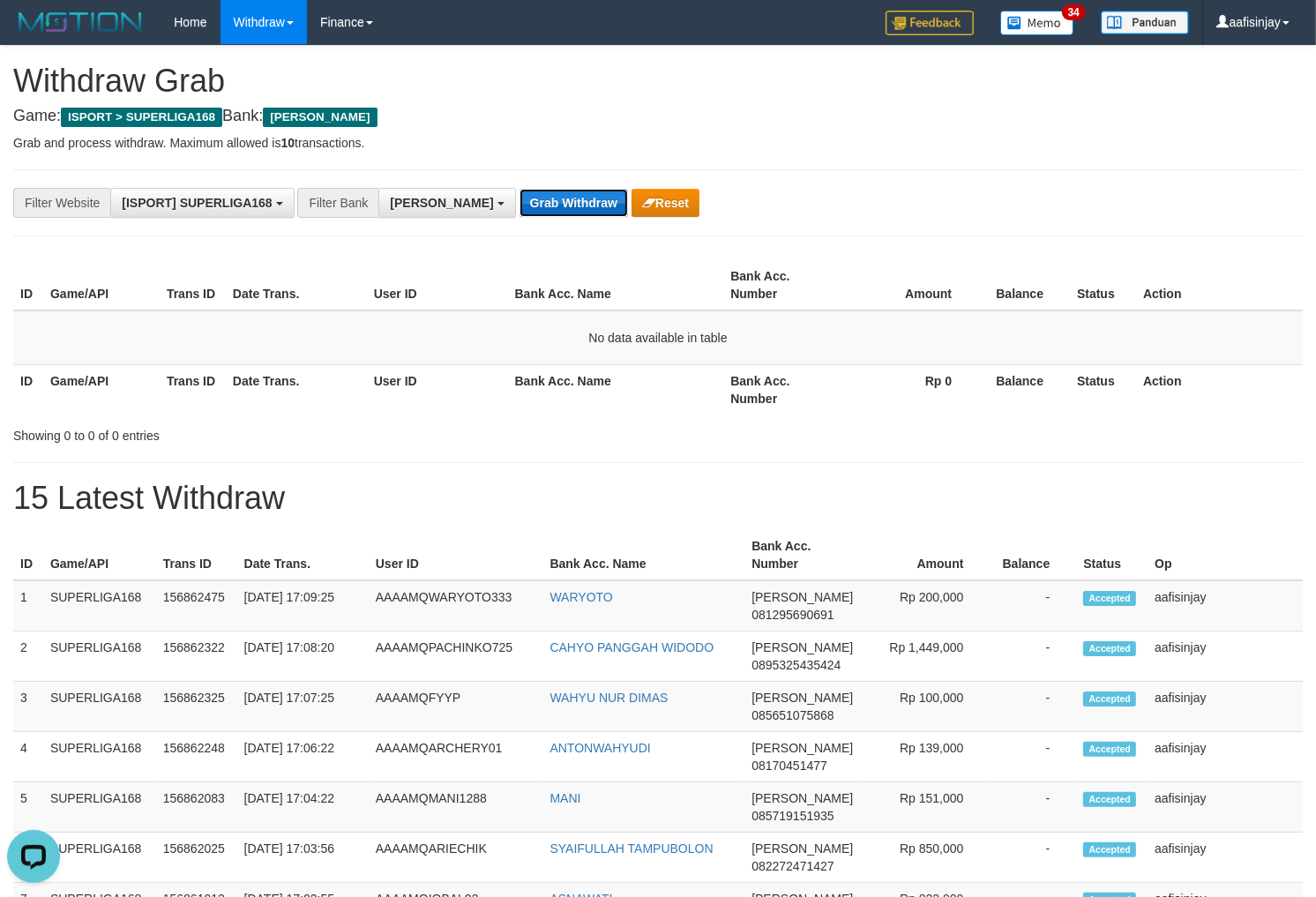
click at [520, 189] on button "Grab Withdraw" at bounding box center [574, 203] width 109 height 28
click at [520, 191] on button "Grab Withdraw" at bounding box center [574, 203] width 109 height 28
click at [520, 189] on button "Grab Withdraw" at bounding box center [574, 203] width 109 height 28
click at [520, 191] on button "Grab Withdraw" at bounding box center [574, 203] width 109 height 28
click at [520, 189] on button "Grab Withdraw" at bounding box center [574, 203] width 109 height 28
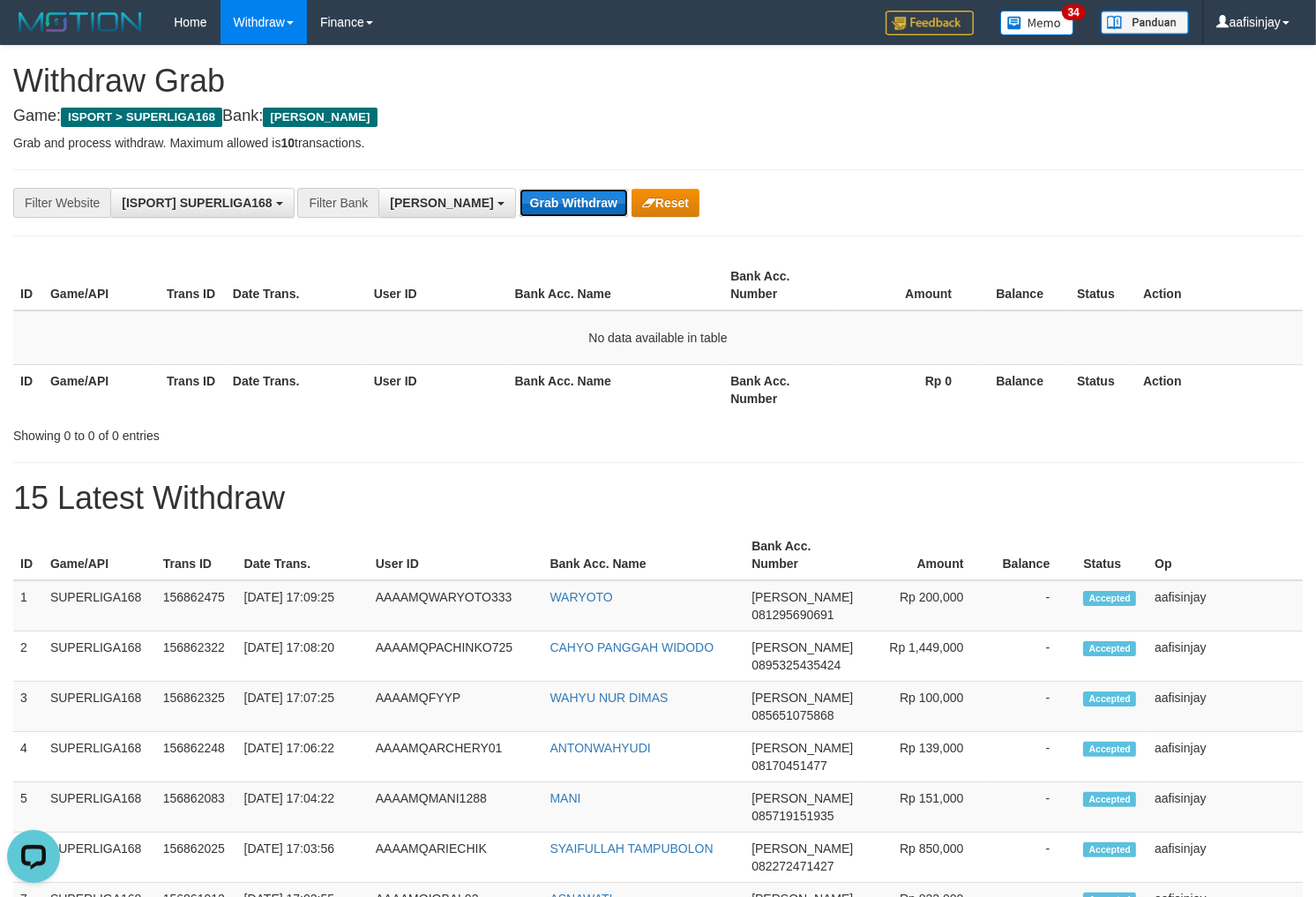
click at [520, 191] on button "Grab Withdraw" at bounding box center [574, 203] width 109 height 28
click at [520, 189] on button "Grab Withdraw" at bounding box center [574, 203] width 109 height 28
click at [520, 191] on button "Grab Withdraw" at bounding box center [574, 203] width 109 height 28
click at [520, 189] on button "Grab Withdraw" at bounding box center [574, 203] width 109 height 28
click at [520, 191] on button "Grab Withdraw" at bounding box center [574, 203] width 109 height 28
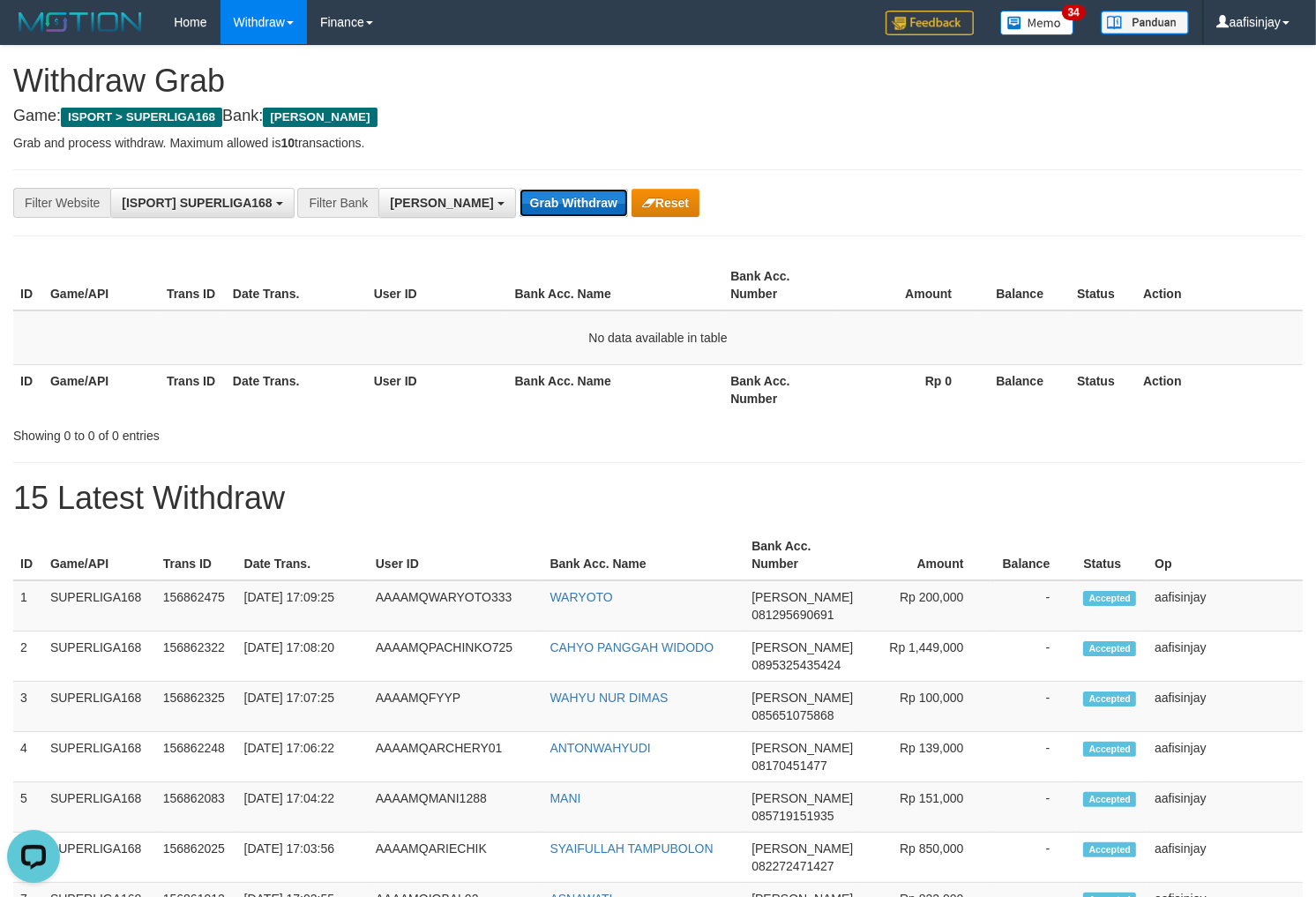
click at [520, 189] on button "Grab Withdraw" at bounding box center [574, 203] width 109 height 28
click at [520, 191] on button "Grab Withdraw" at bounding box center [574, 203] width 109 height 28
click at [520, 189] on button "Grab Withdraw" at bounding box center [574, 203] width 109 height 28
click at [520, 191] on button "Grab Withdraw" at bounding box center [574, 203] width 109 height 28
click at [520, 189] on button "Grab Withdraw" at bounding box center [574, 203] width 109 height 28
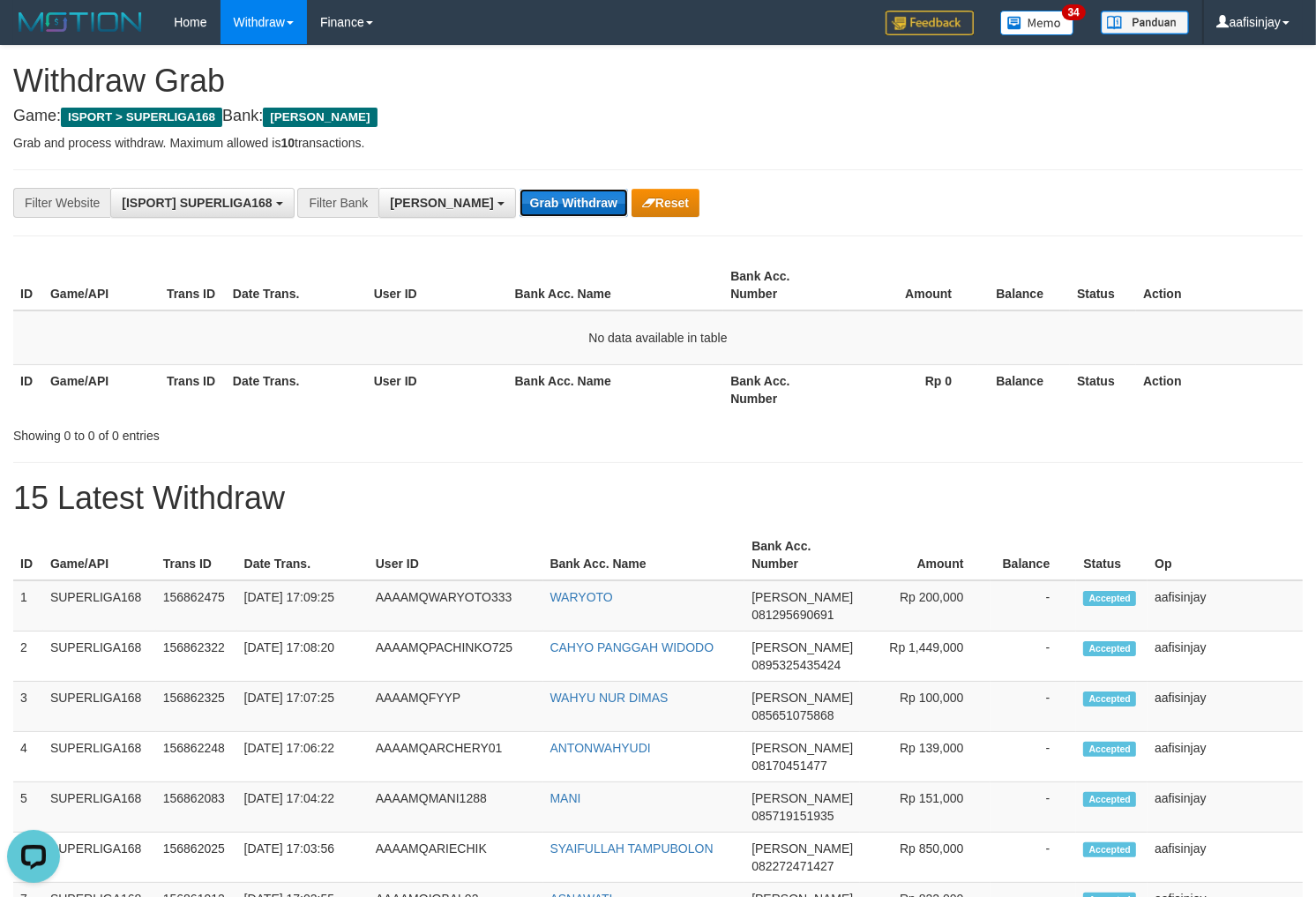
click at [520, 191] on button "Grab Withdraw" at bounding box center [574, 203] width 109 height 28
click at [520, 189] on button "Grab Withdraw" at bounding box center [574, 203] width 109 height 28
click at [520, 191] on button "Grab Withdraw" at bounding box center [574, 203] width 109 height 28
click at [520, 189] on button "Grab Withdraw" at bounding box center [574, 203] width 109 height 28
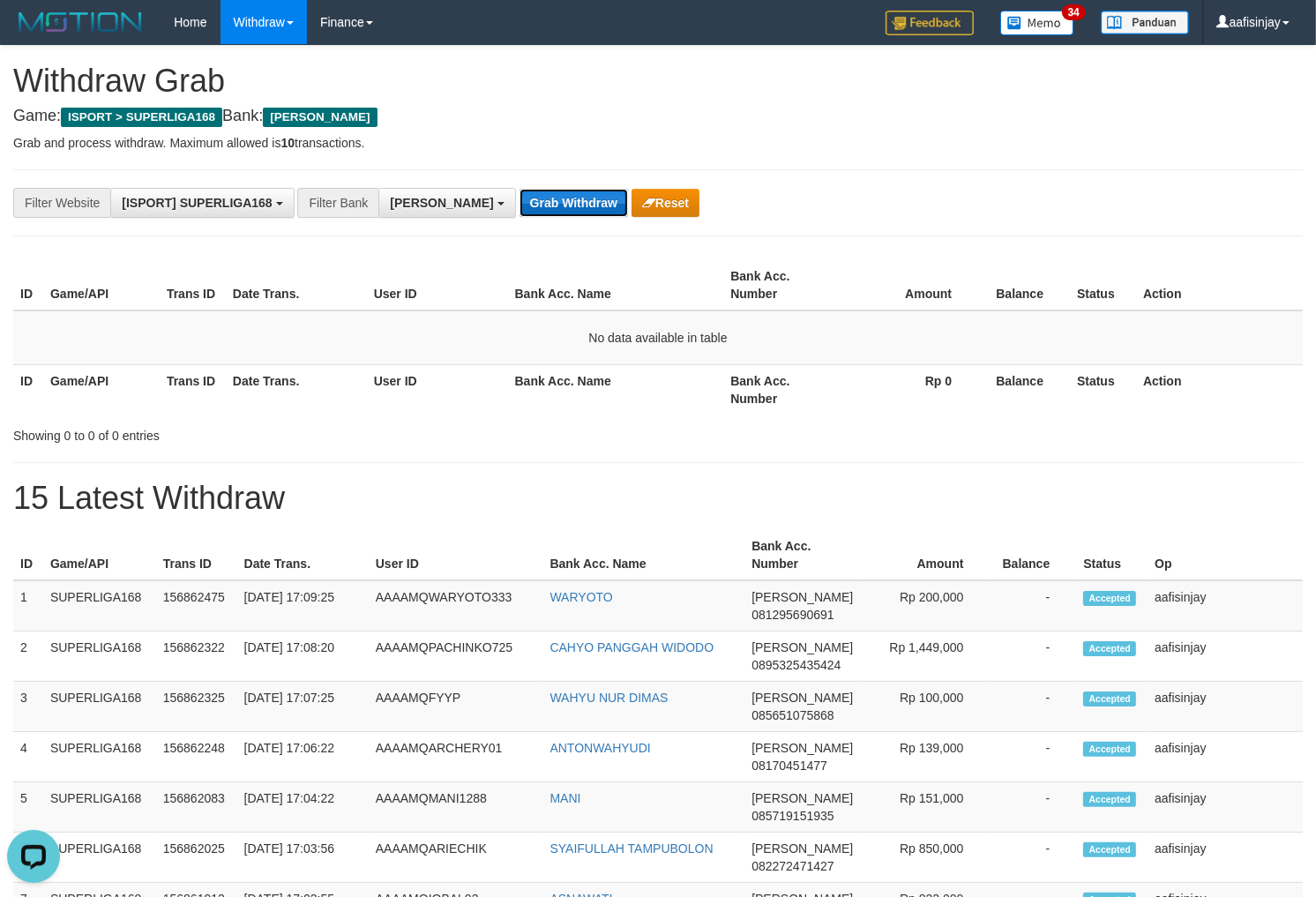
click at [520, 191] on button "Grab Withdraw" at bounding box center [574, 203] width 109 height 28
click at [520, 189] on button "Grab Withdraw" at bounding box center [574, 203] width 109 height 28
click at [520, 191] on button "Grab Withdraw" at bounding box center [574, 203] width 109 height 28
click at [520, 189] on button "Grab Withdraw" at bounding box center [574, 203] width 109 height 28
click at [520, 191] on button "Grab Withdraw" at bounding box center [574, 203] width 109 height 28
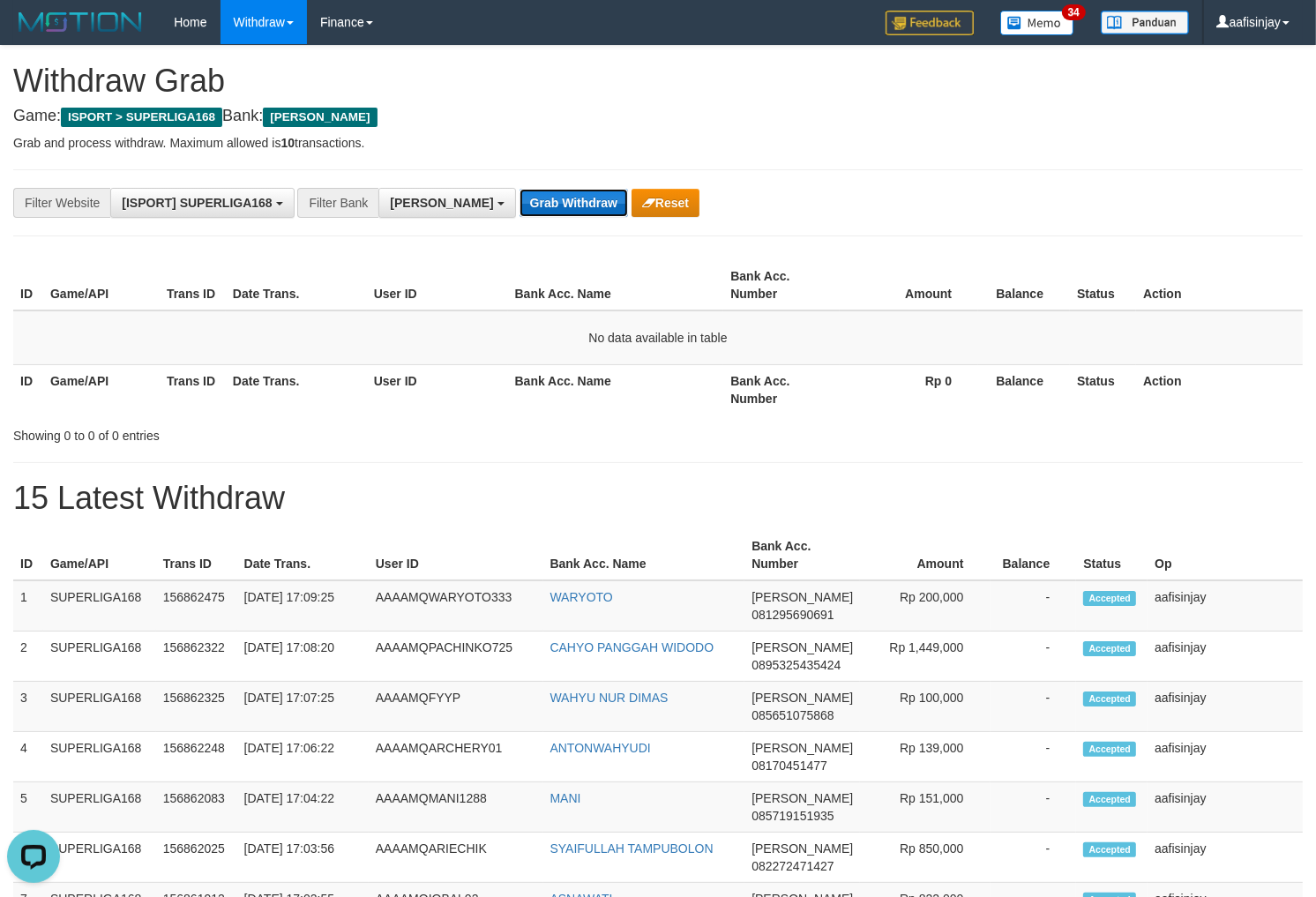
click at [520, 189] on button "Grab Withdraw" at bounding box center [574, 203] width 109 height 28
click at [520, 191] on button "Grab Withdraw" at bounding box center [574, 203] width 109 height 28
click at [520, 189] on button "Grab Withdraw" at bounding box center [574, 203] width 109 height 28
click at [520, 191] on button "Grab Withdraw" at bounding box center [574, 203] width 109 height 28
click at [520, 189] on button "Grab Withdraw" at bounding box center [574, 203] width 109 height 28
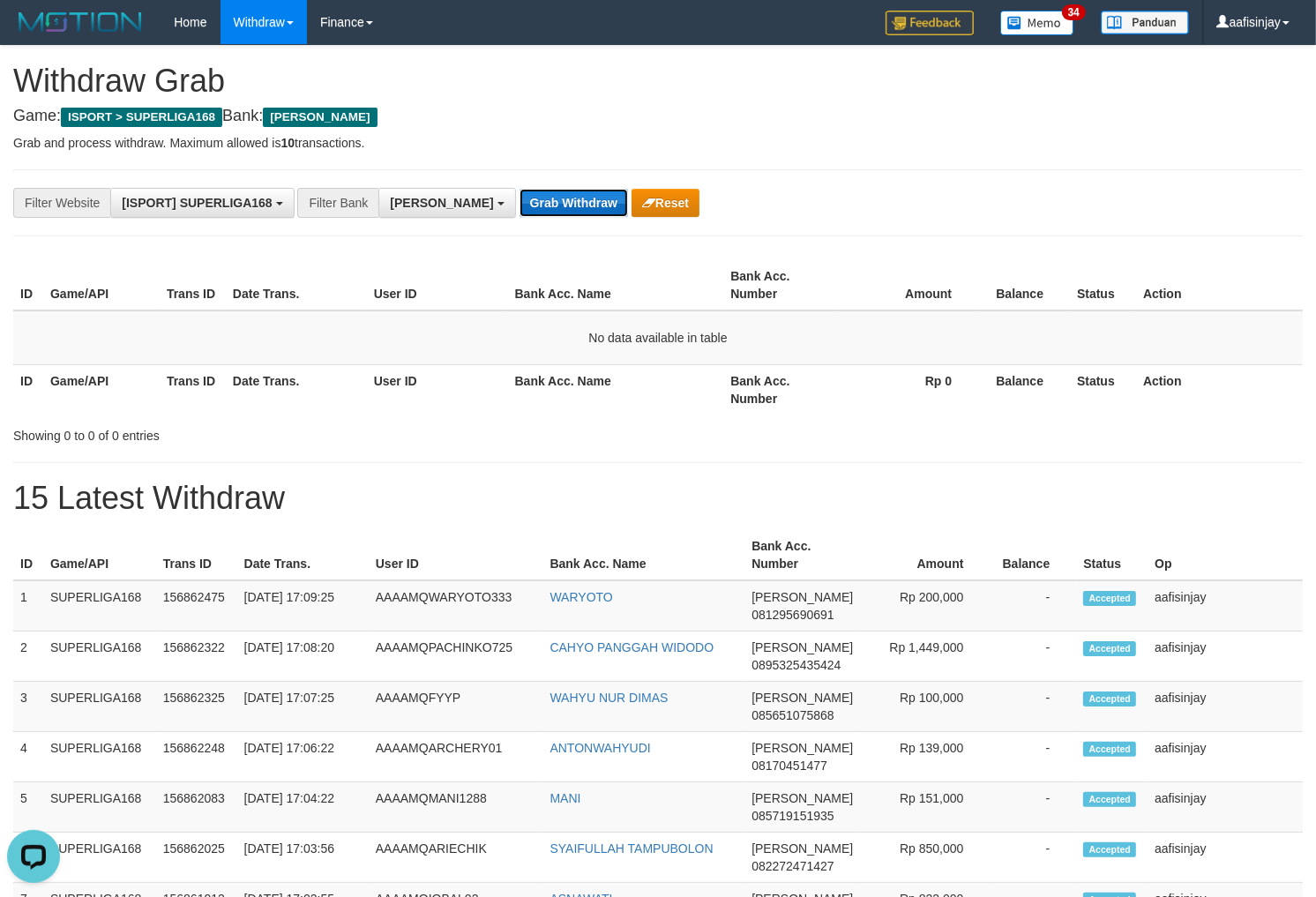
click at [520, 191] on button "Grab Withdraw" at bounding box center [574, 203] width 109 height 28
click at [520, 189] on button "Grab Withdraw" at bounding box center [574, 203] width 109 height 28
click at [520, 191] on button "Grab Withdraw" at bounding box center [574, 203] width 109 height 28
click at [520, 189] on button "Grab Withdraw" at bounding box center [574, 203] width 109 height 28
click at [520, 191] on button "Grab Withdraw" at bounding box center [574, 203] width 109 height 28
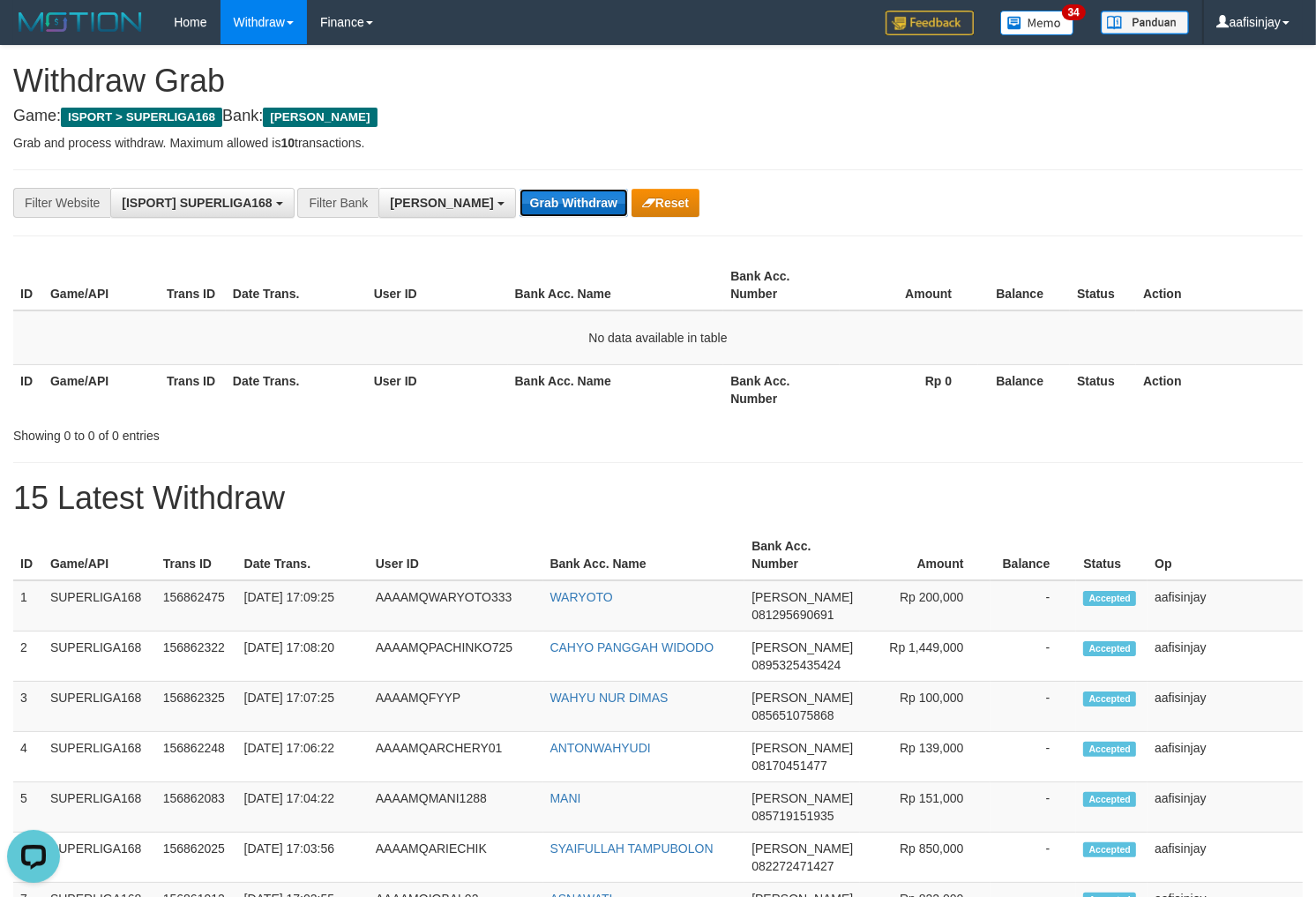
click at [520, 189] on button "Grab Withdraw" at bounding box center [574, 203] width 109 height 28
click at [520, 191] on button "Grab Withdraw" at bounding box center [574, 203] width 109 height 28
click at [520, 189] on button "Grab Withdraw" at bounding box center [574, 203] width 109 height 28
click at [520, 191] on button "Grab Withdraw" at bounding box center [574, 203] width 109 height 28
click at [520, 189] on button "Grab Withdraw" at bounding box center [574, 203] width 109 height 28
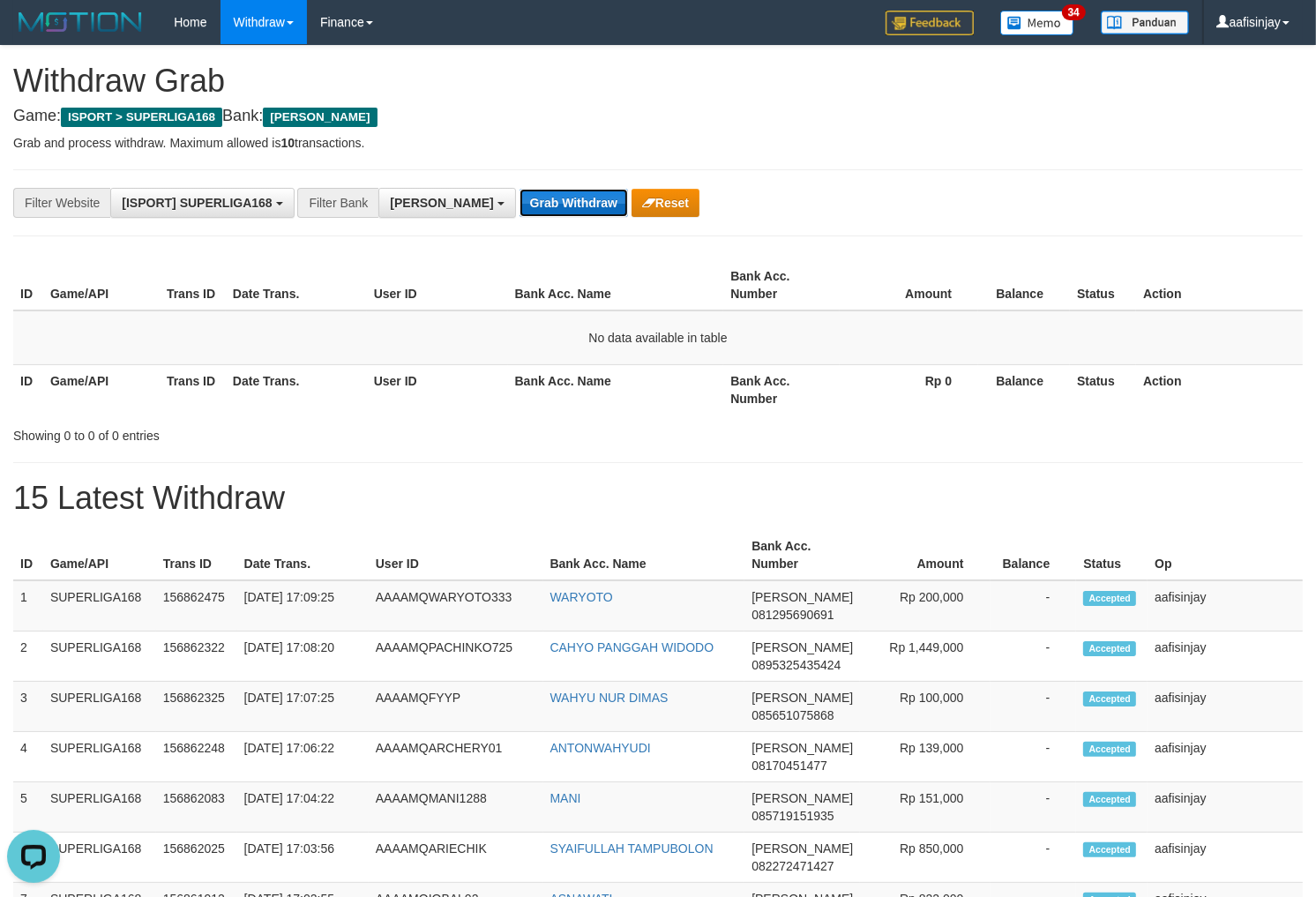
click at [520, 191] on button "Grab Withdraw" at bounding box center [574, 203] width 109 height 28
click at [520, 189] on button "Grab Withdraw" at bounding box center [574, 203] width 109 height 28
click at [520, 191] on button "Grab Withdraw" at bounding box center [574, 203] width 109 height 28
click at [520, 189] on button "Grab Withdraw" at bounding box center [574, 203] width 109 height 28
click at [520, 191] on button "Grab Withdraw" at bounding box center [574, 203] width 109 height 28
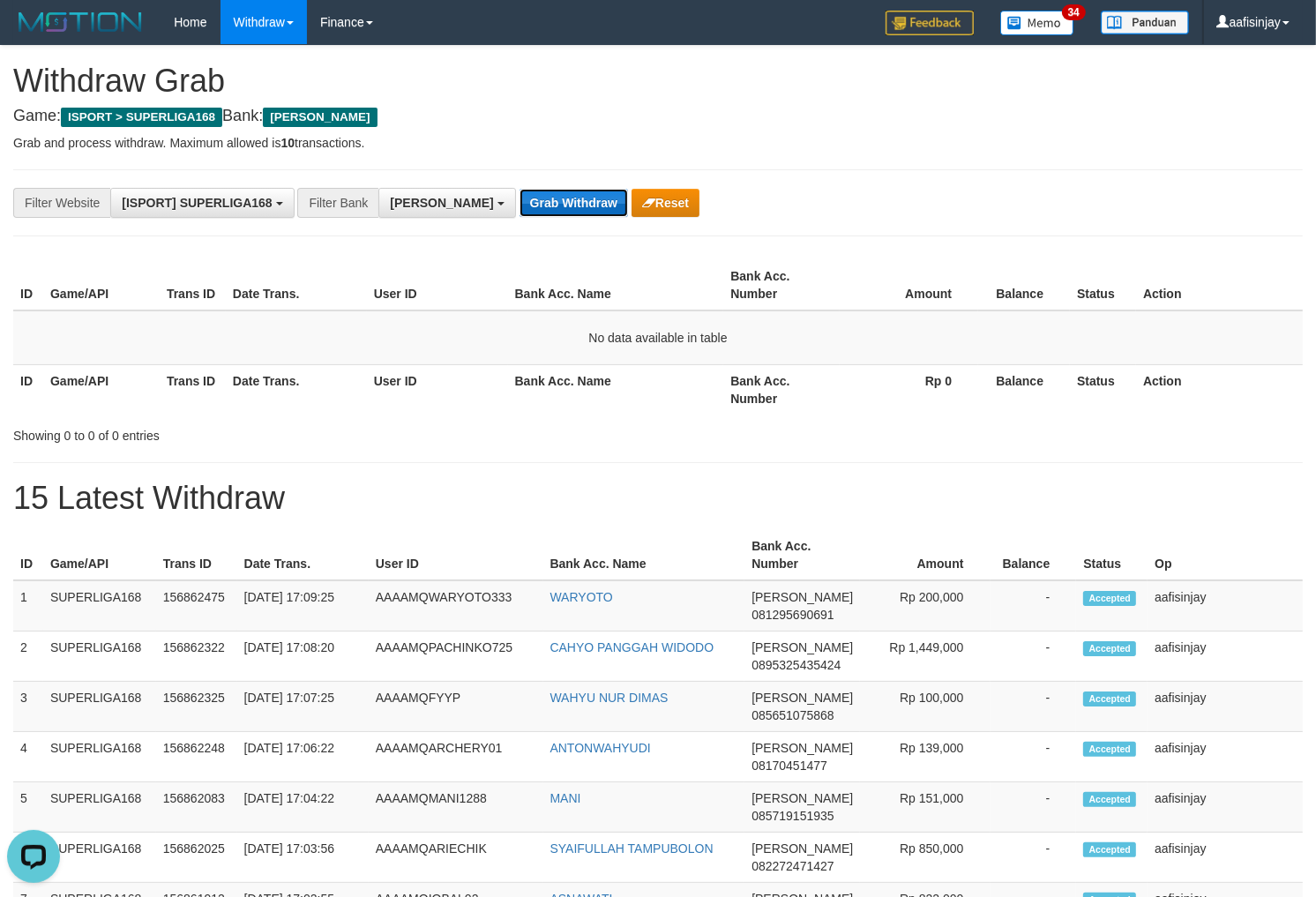
click at [520, 189] on button "Grab Withdraw" at bounding box center [574, 203] width 109 height 28
click at [520, 191] on button "Grab Withdraw" at bounding box center [574, 203] width 109 height 28
click at [520, 189] on button "Grab Withdraw" at bounding box center [574, 203] width 109 height 28
click at [520, 191] on button "Grab Withdraw" at bounding box center [574, 203] width 109 height 28
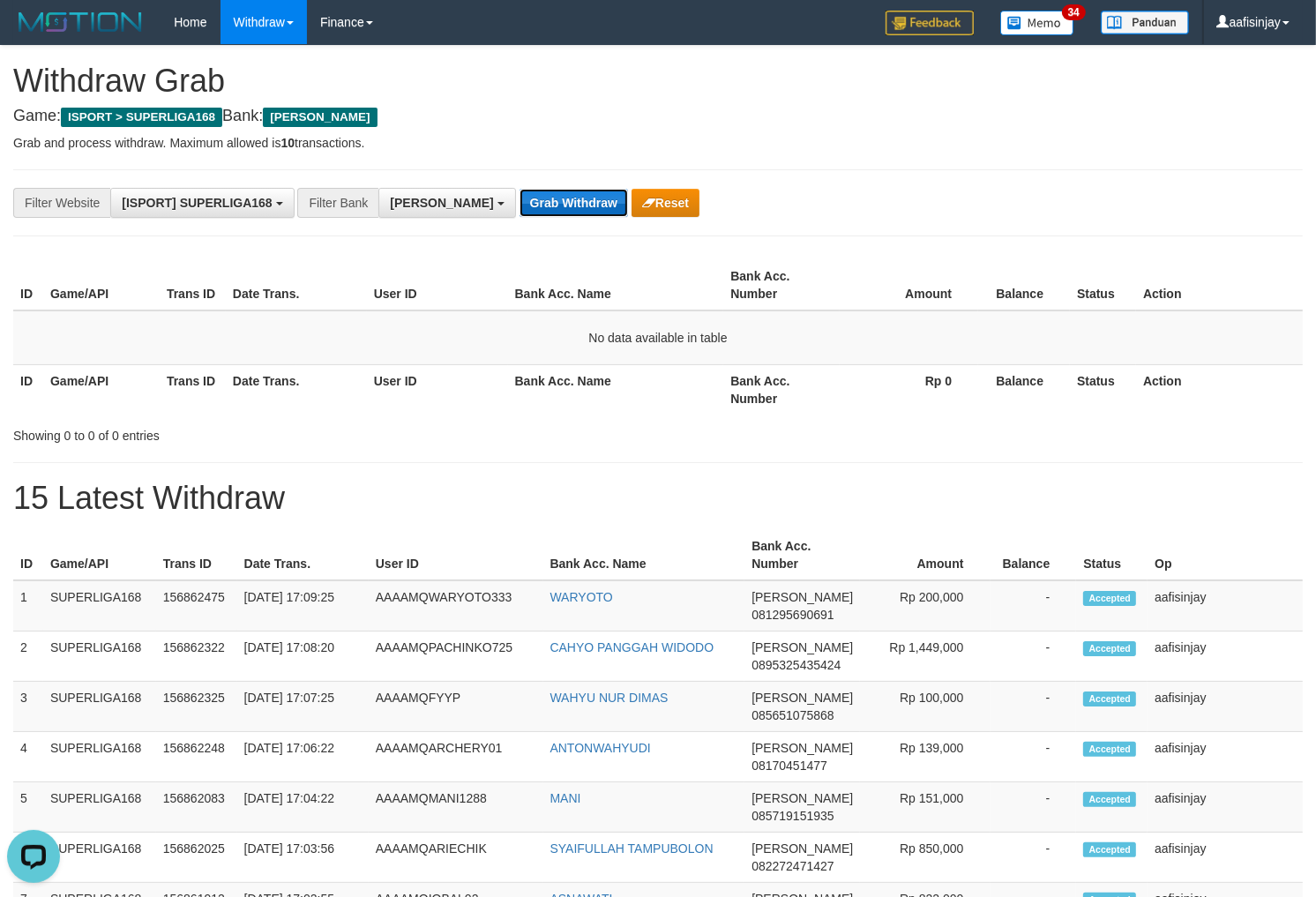
click at [520, 191] on button "Grab Withdraw" at bounding box center [574, 203] width 109 height 28
click at [520, 189] on button "Grab Withdraw" at bounding box center [574, 203] width 109 height 28
click at [520, 191] on button "Grab Withdraw" at bounding box center [574, 203] width 109 height 28
click at [520, 189] on button "Grab Withdraw" at bounding box center [574, 203] width 109 height 28
click at [520, 191] on button "Grab Withdraw" at bounding box center [574, 203] width 109 height 28
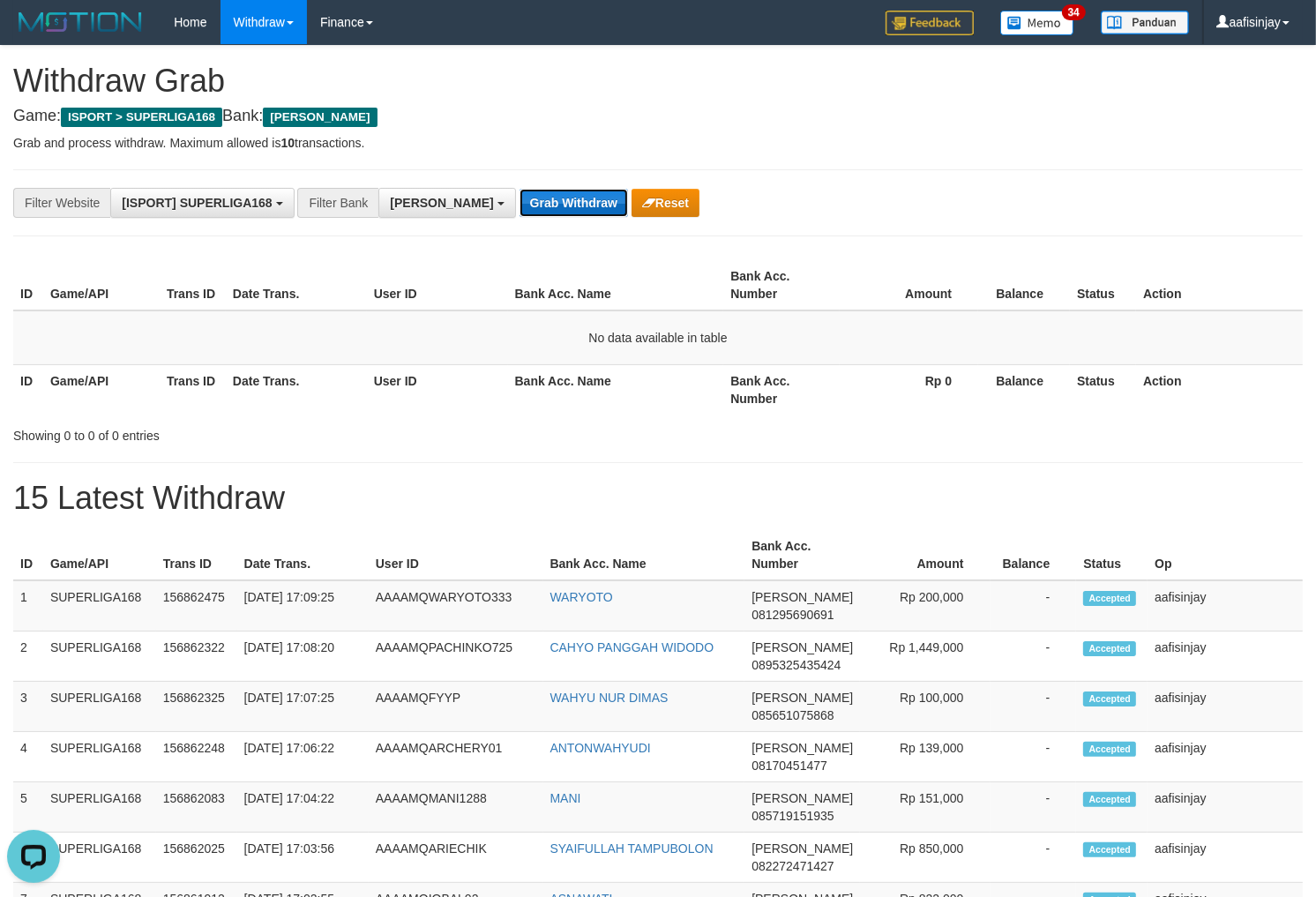
click at [520, 189] on button "Grab Withdraw" at bounding box center [574, 203] width 109 height 28
click at [520, 191] on button "Grab Withdraw" at bounding box center [574, 203] width 109 height 28
click at [520, 189] on button "Grab Withdraw" at bounding box center [574, 203] width 109 height 28
click at [520, 191] on button "Grab Withdraw" at bounding box center [574, 203] width 109 height 28
click at [520, 189] on button "Grab Withdraw" at bounding box center [574, 203] width 109 height 28
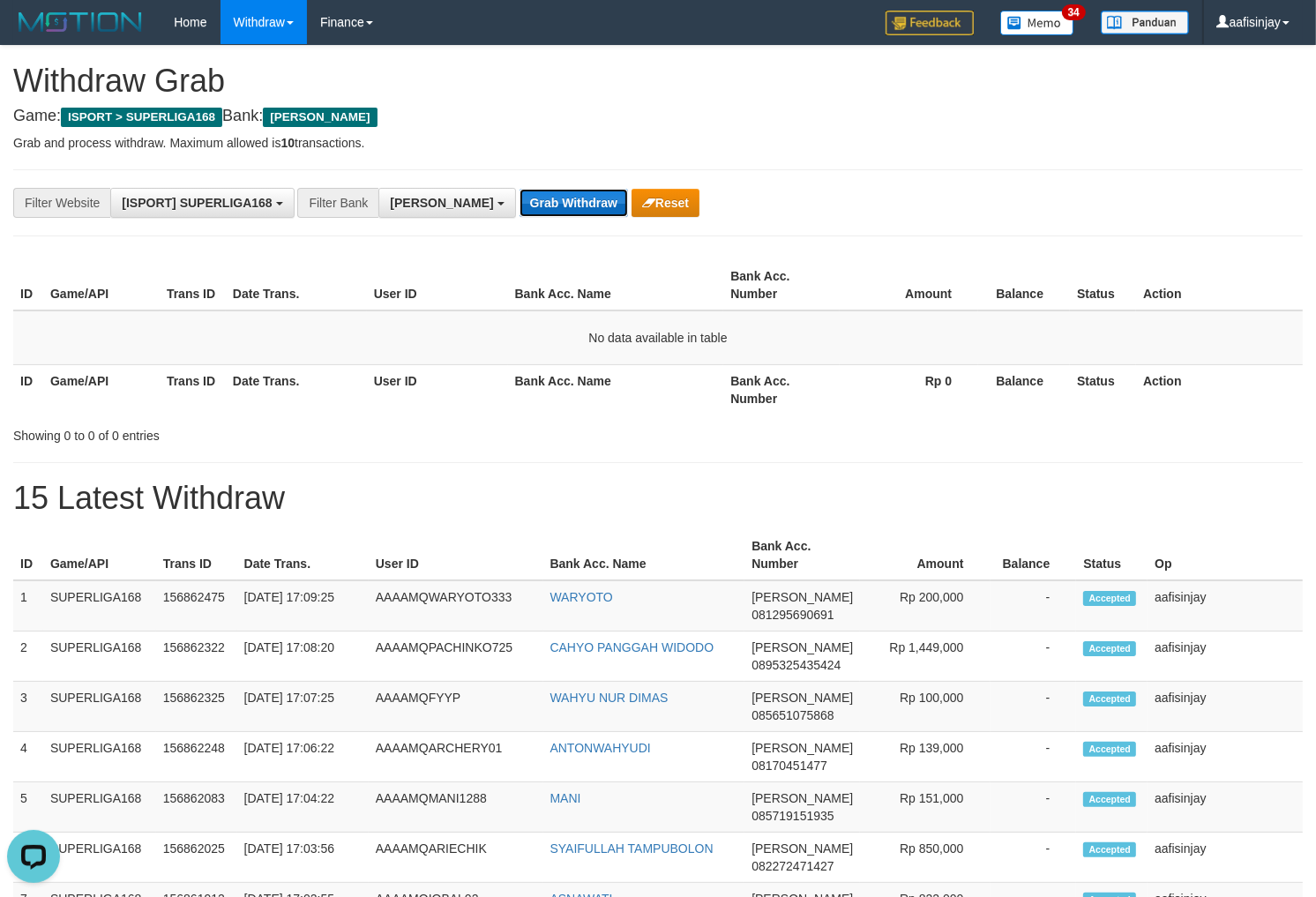
click at [520, 189] on button "Grab Withdraw" at bounding box center [574, 203] width 109 height 28
click at [520, 191] on button "Grab Withdraw" at bounding box center [574, 203] width 109 height 28
click at [520, 189] on button "Grab Withdraw" at bounding box center [574, 203] width 109 height 28
click at [520, 191] on button "Grab Withdraw" at bounding box center [574, 203] width 109 height 28
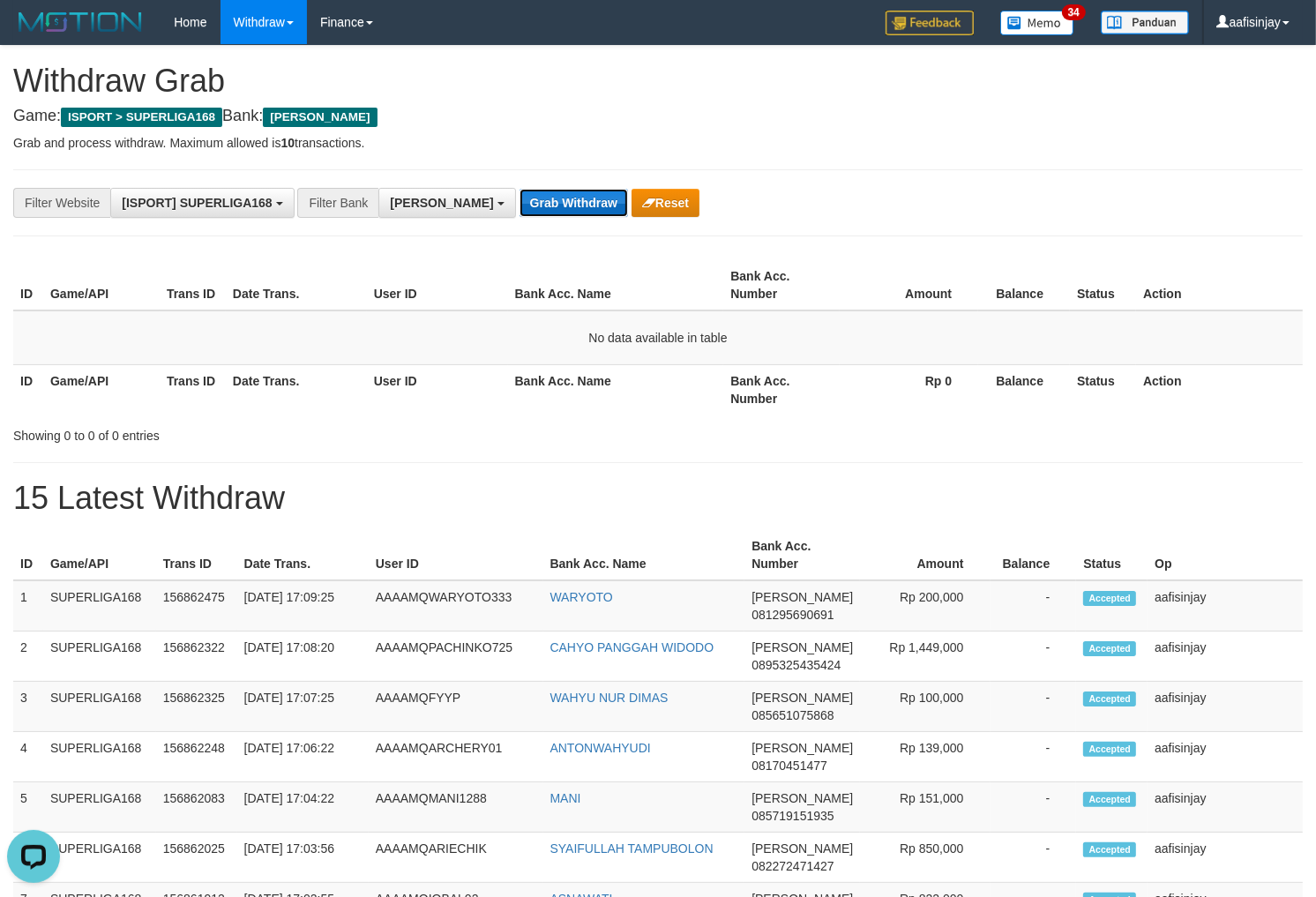
click at [520, 189] on button "Grab Withdraw" at bounding box center [574, 203] width 109 height 28
click at [520, 191] on button "Grab Withdraw" at bounding box center [574, 203] width 109 height 28
click at [520, 189] on button "Grab Withdraw" at bounding box center [574, 203] width 109 height 28
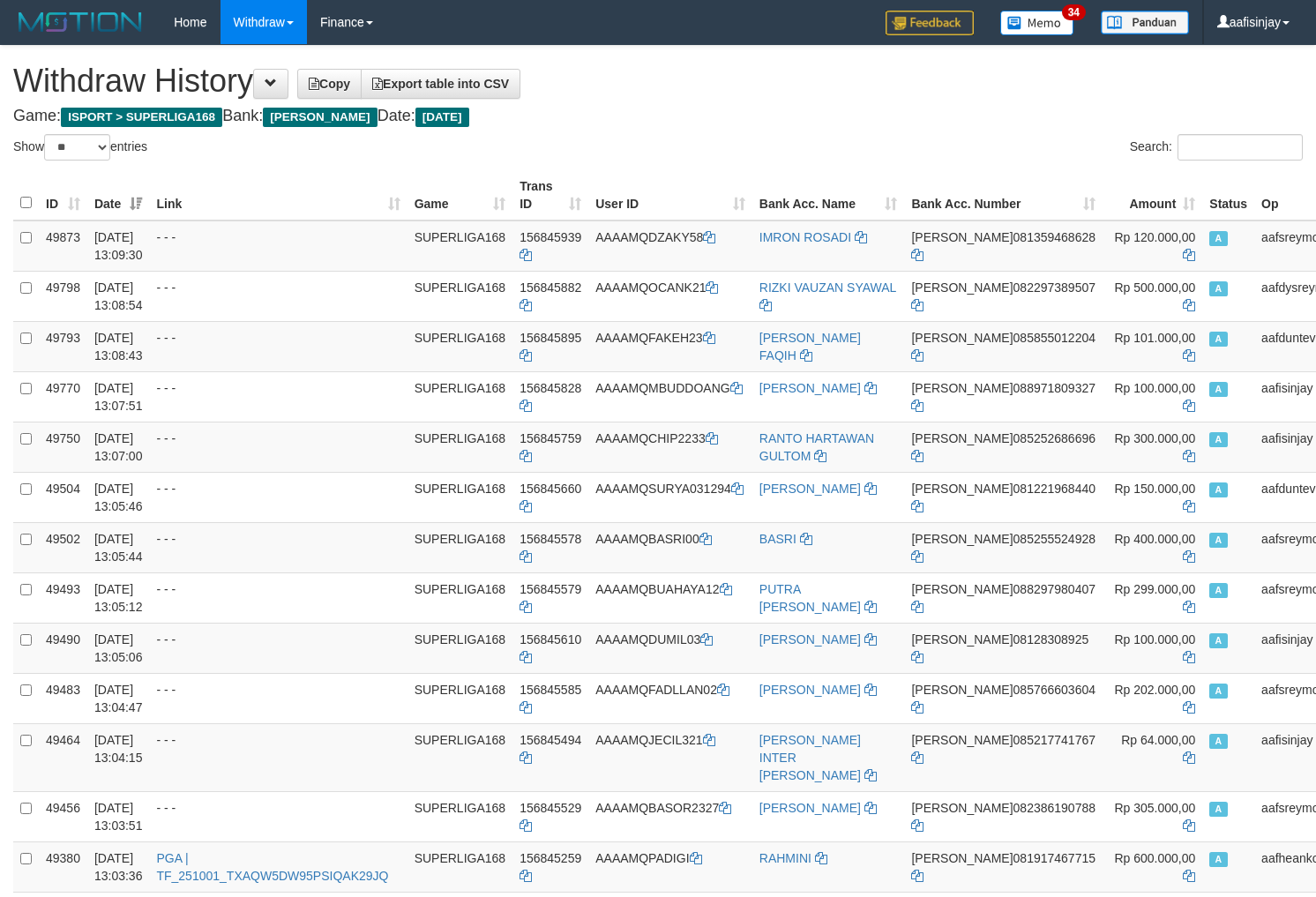
select select "**"
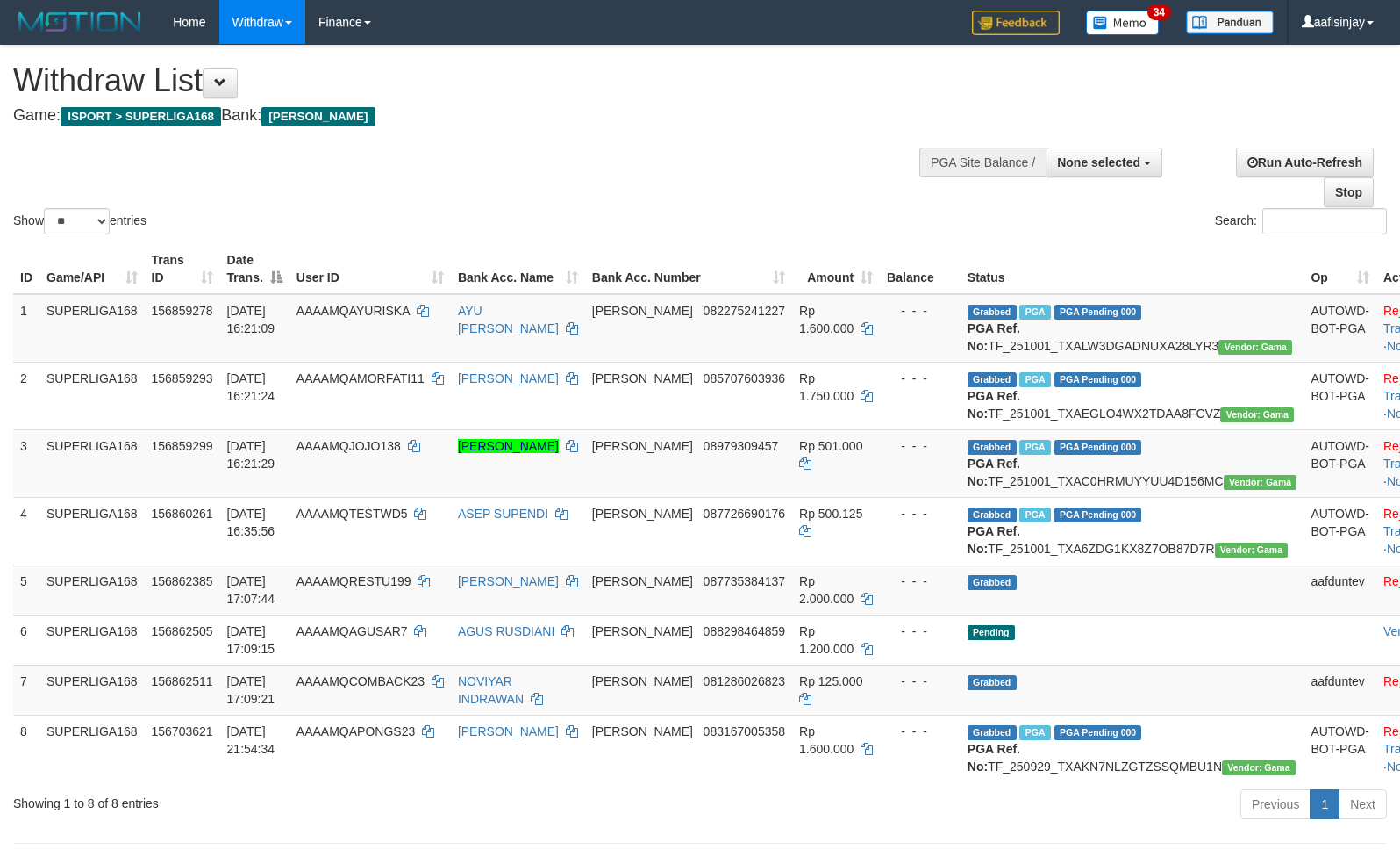
select select
select select "**"
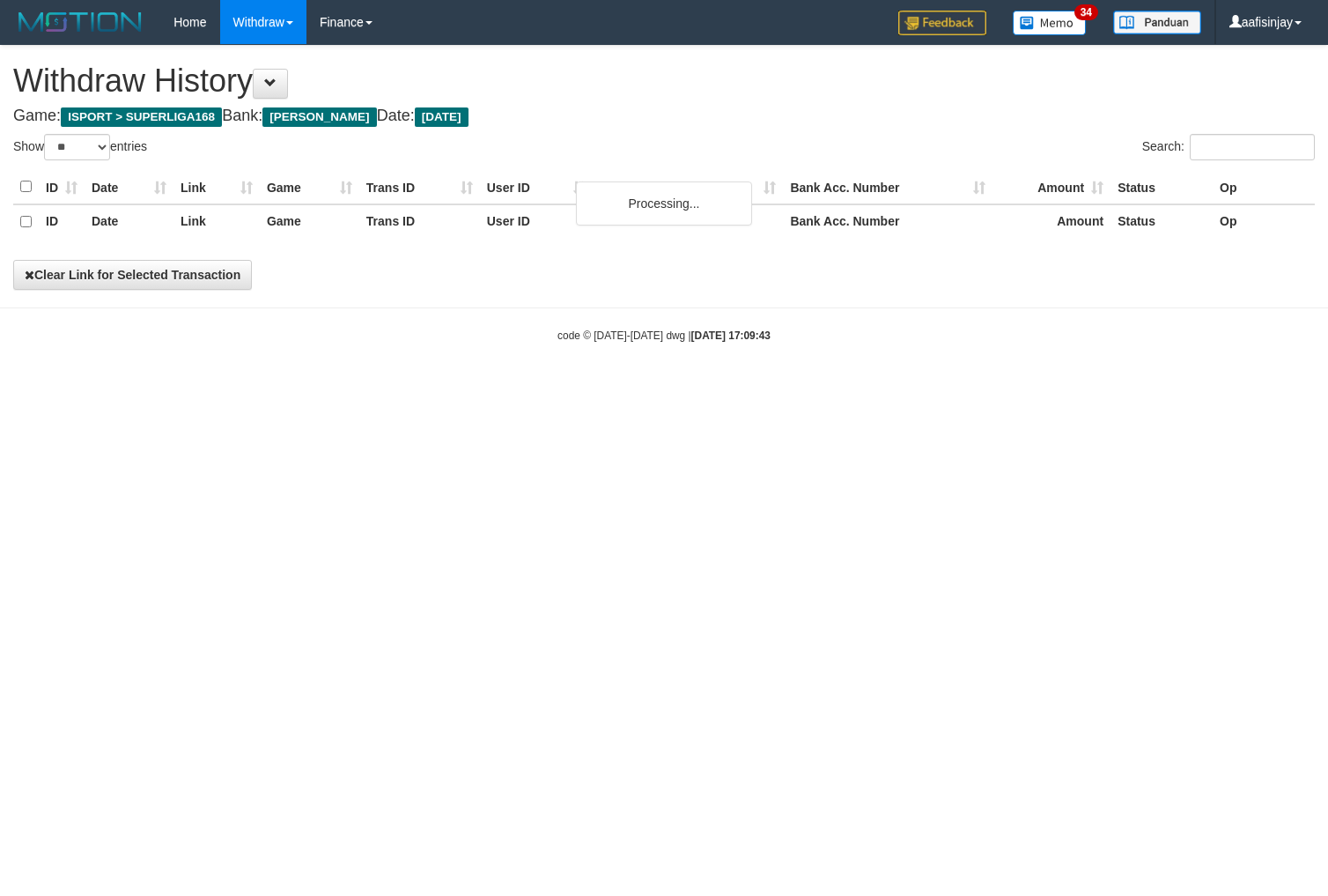
select select "**"
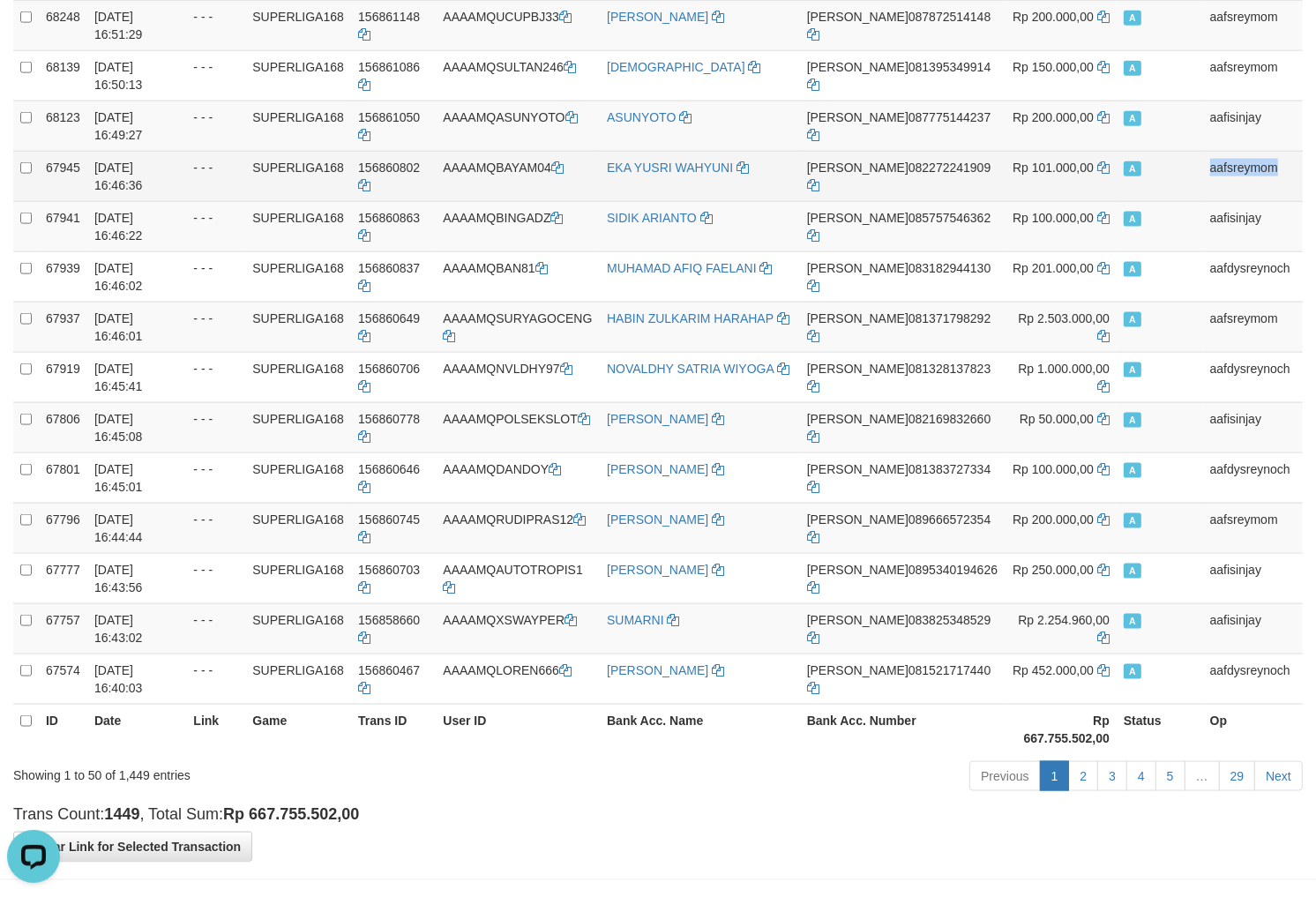
drag, startPoint x: 1204, startPoint y: 169, endPoint x: 1291, endPoint y: 163, distance: 87.2
click at [1291, 163] on td "aafsreymom" at bounding box center [1252, 176] width 100 height 50
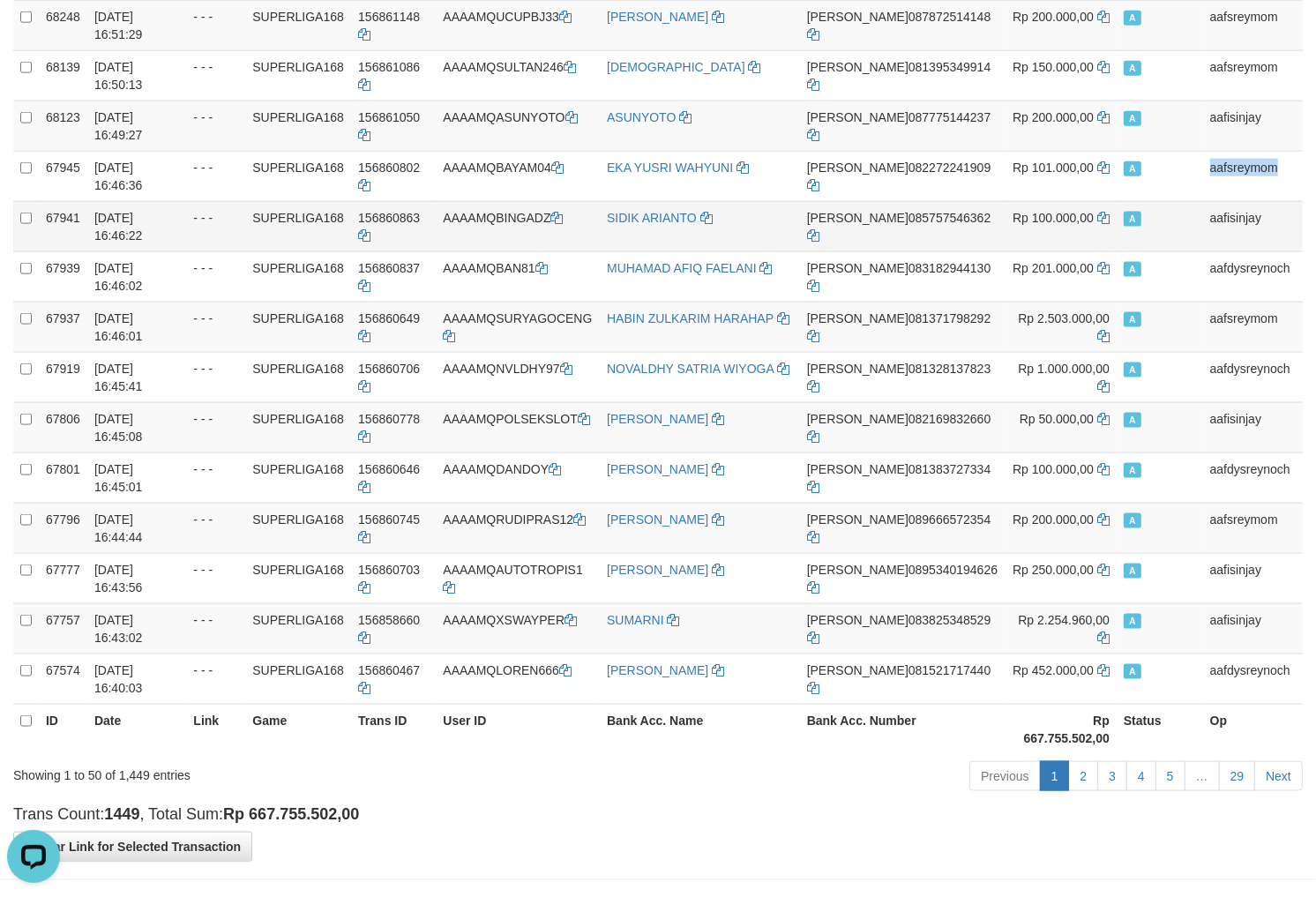
copy td "aafsreymom"
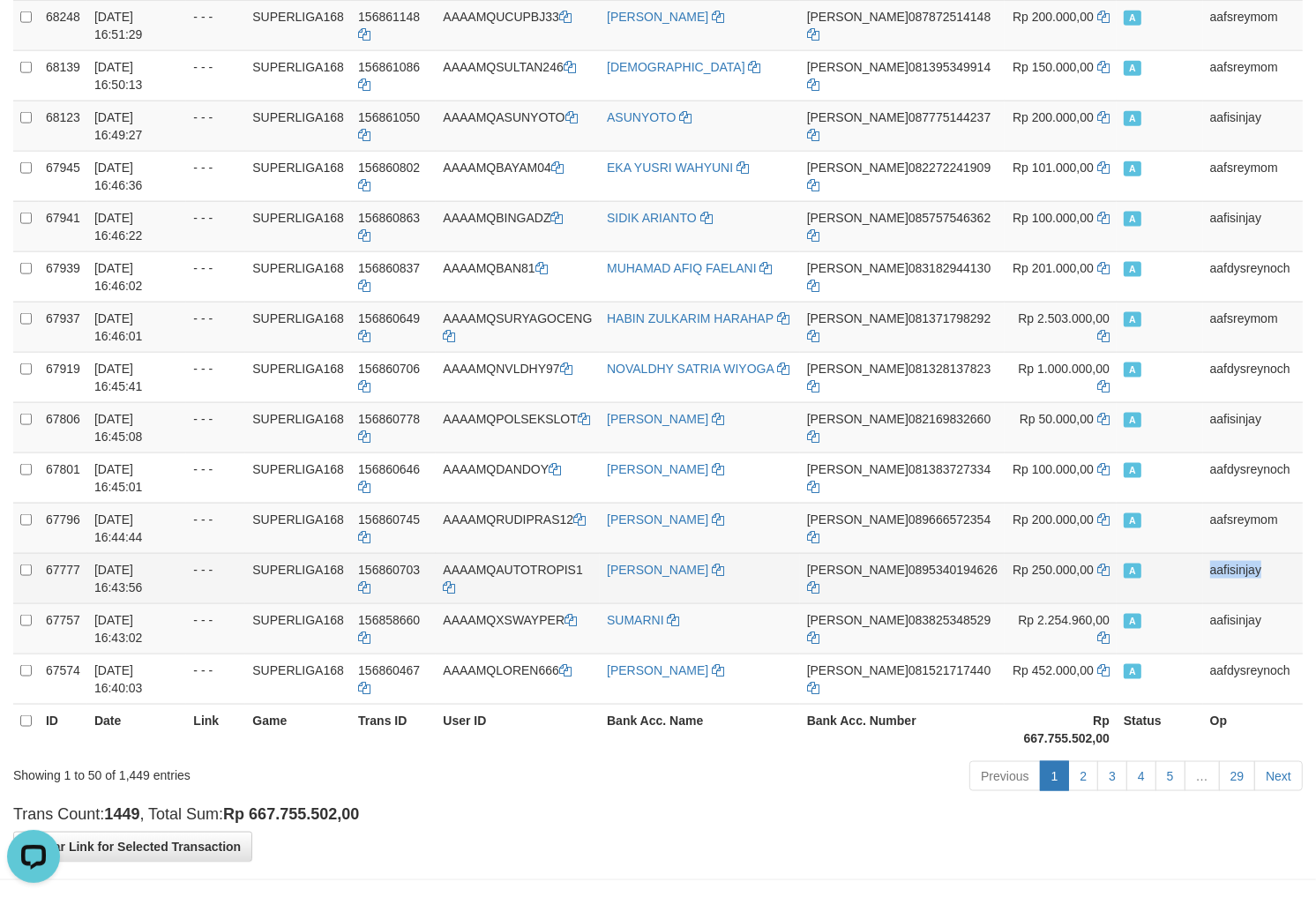
drag, startPoint x: 1193, startPoint y: 582, endPoint x: 1280, endPoint y: 570, distance: 87.8
click at [1280, 570] on tr "67777 [DATE] 16:43:56 - - - SUPERLIGA168 156860703 AAAAMQAUTOTROPIS1 [PERSON_NA…" at bounding box center [658, 578] width 1290 height 50
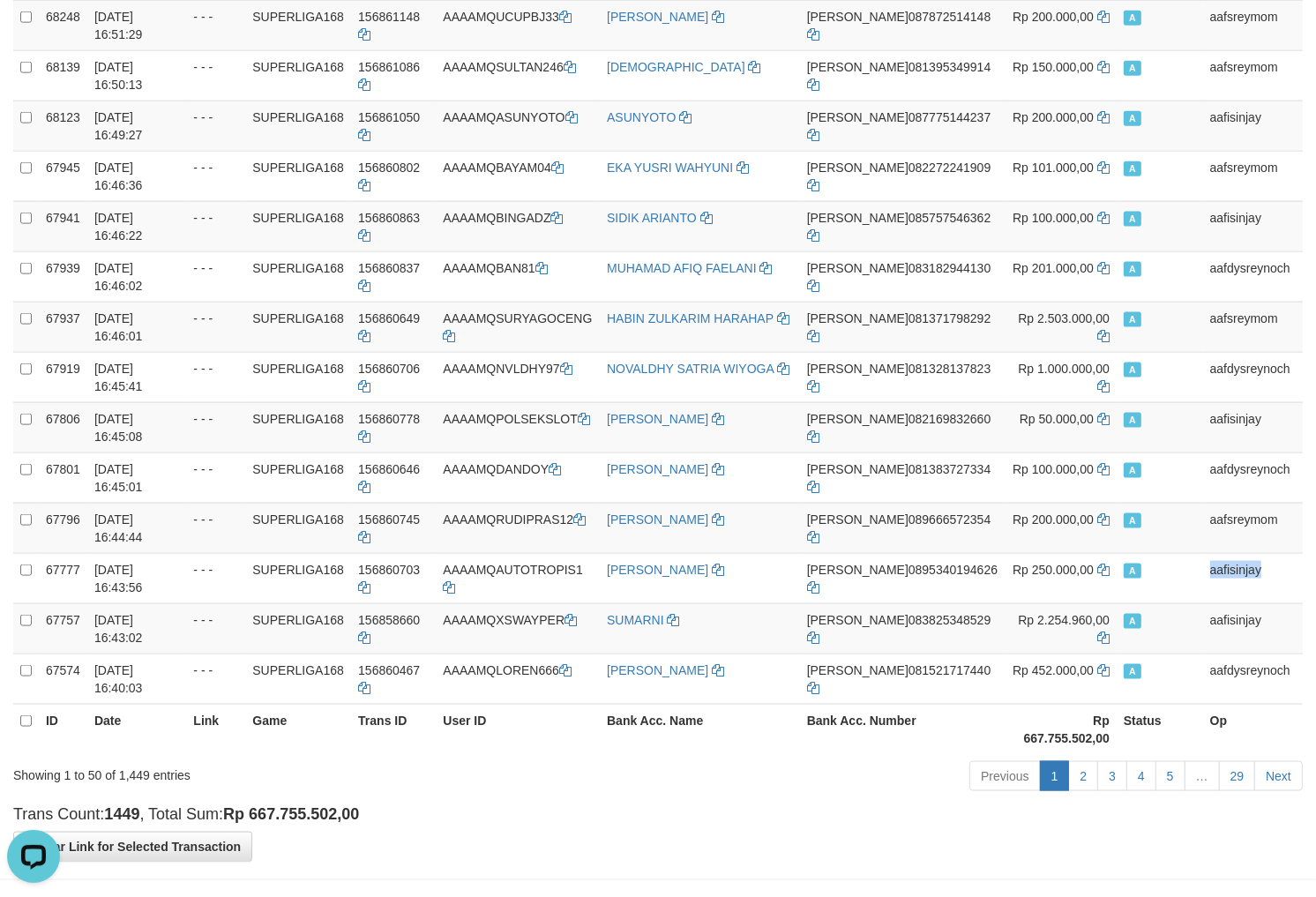
copy tr "aafisinjay"
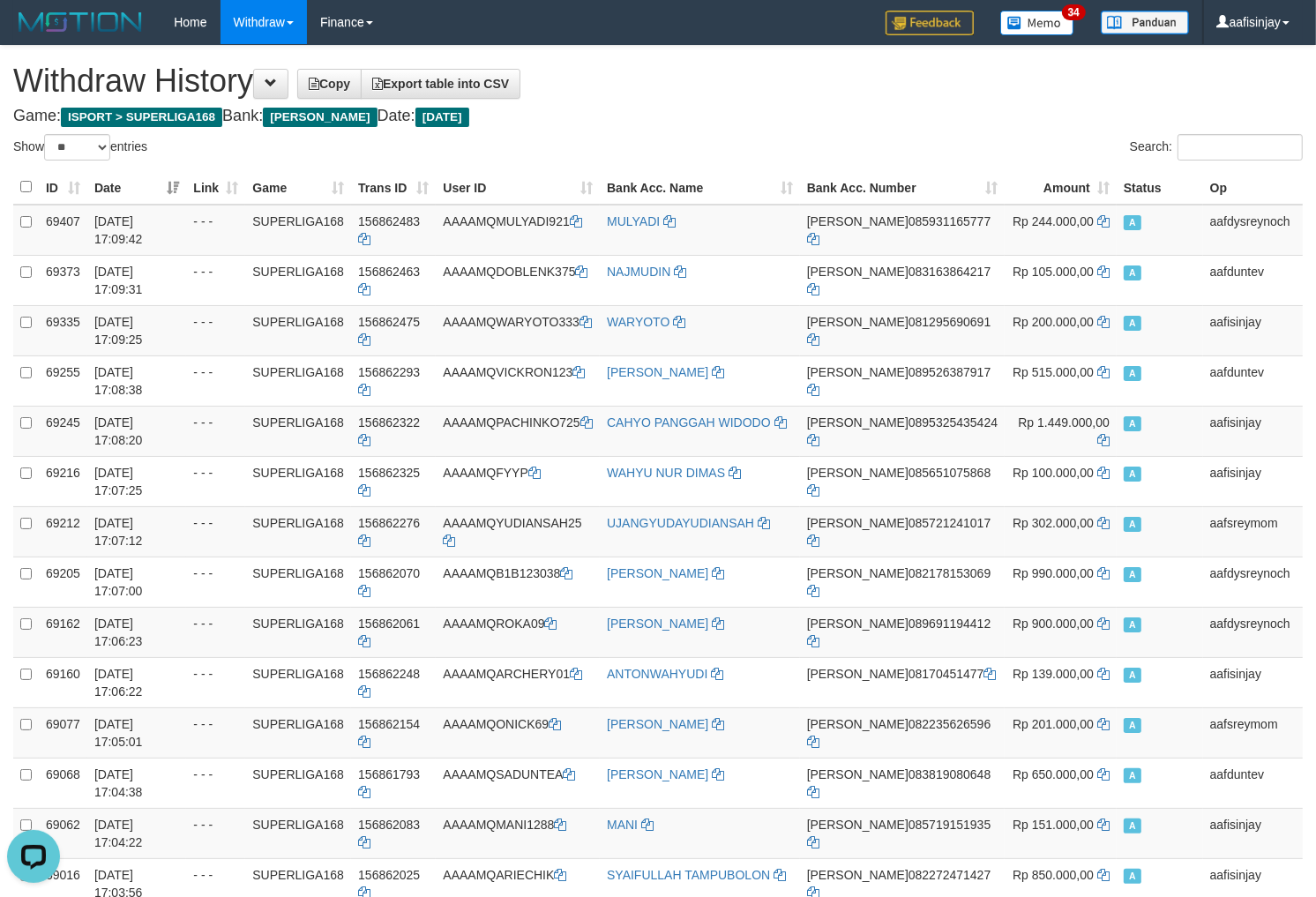
click at [1147, 151] on label "Search:" at bounding box center [1216, 146] width 173 height 26
click at [1177, 151] on input "Search:" at bounding box center [1239, 146] width 125 height 26
paste input "**********"
click at [1177, 147] on input "**********" at bounding box center [1239, 146] width 125 height 26
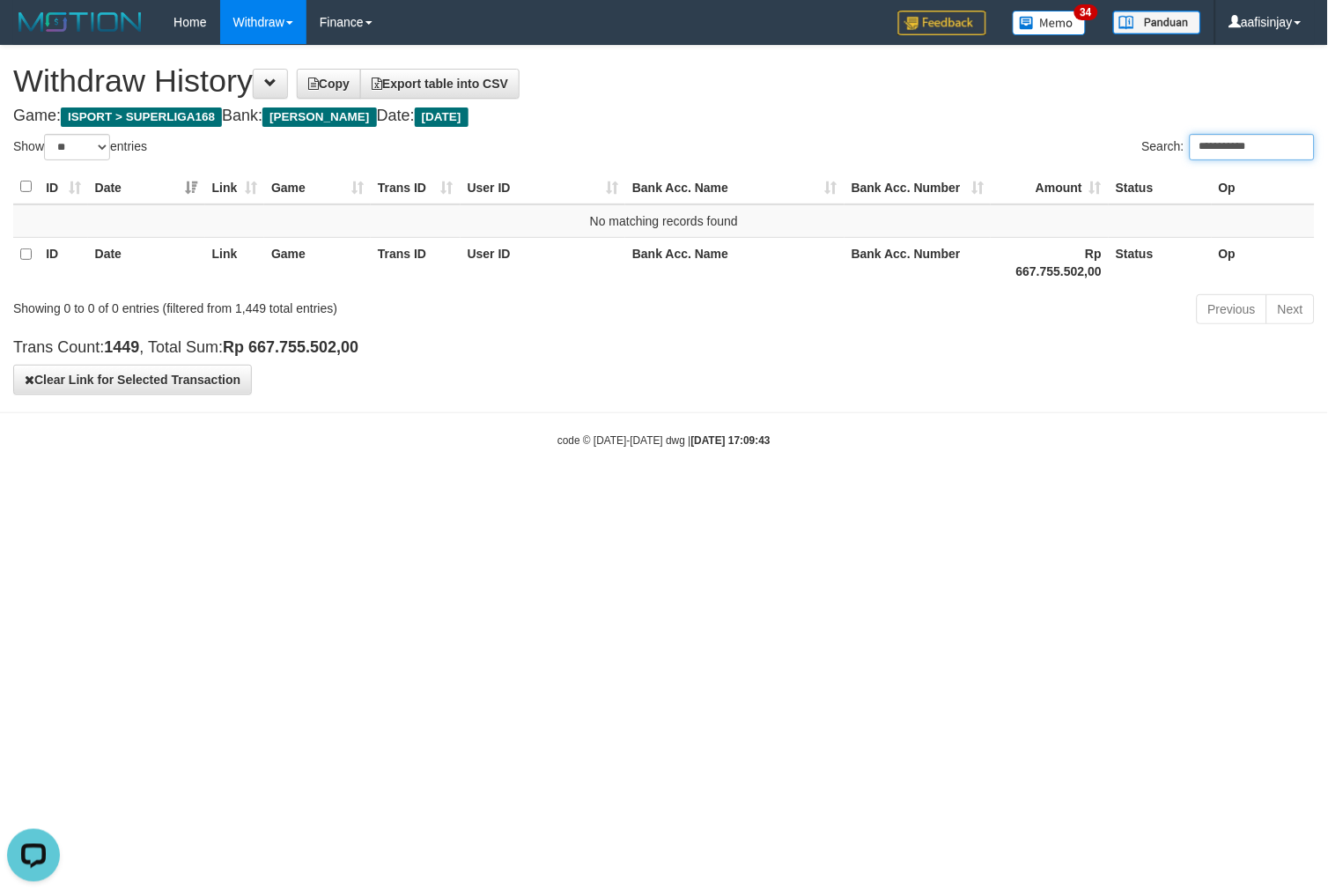
click at [1190, 152] on input "**********" at bounding box center [1252, 146] width 125 height 26
click at [1190, 150] on input "**********" at bounding box center [1252, 146] width 125 height 26
type input "**********"
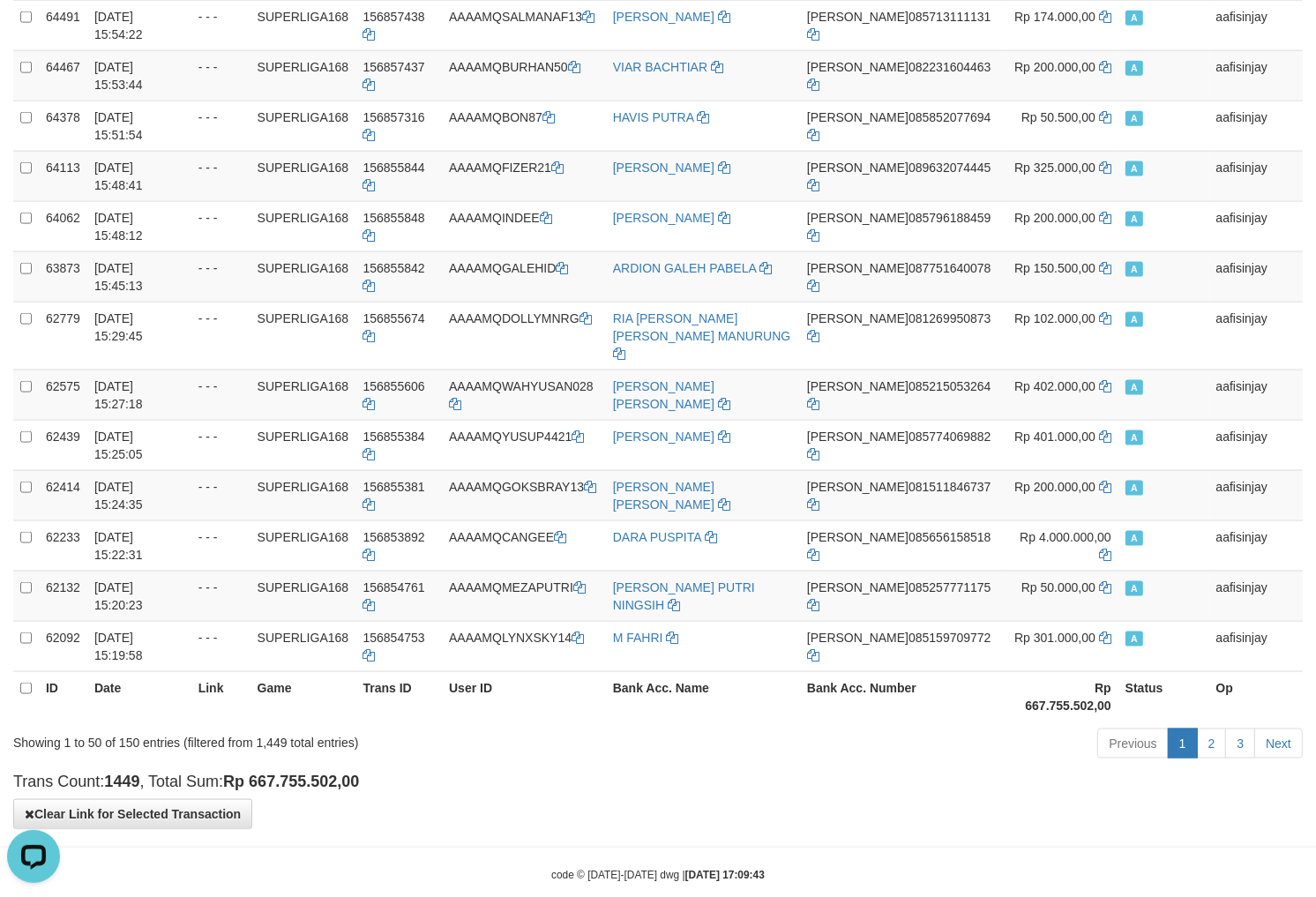
scroll to position [2081, 0]
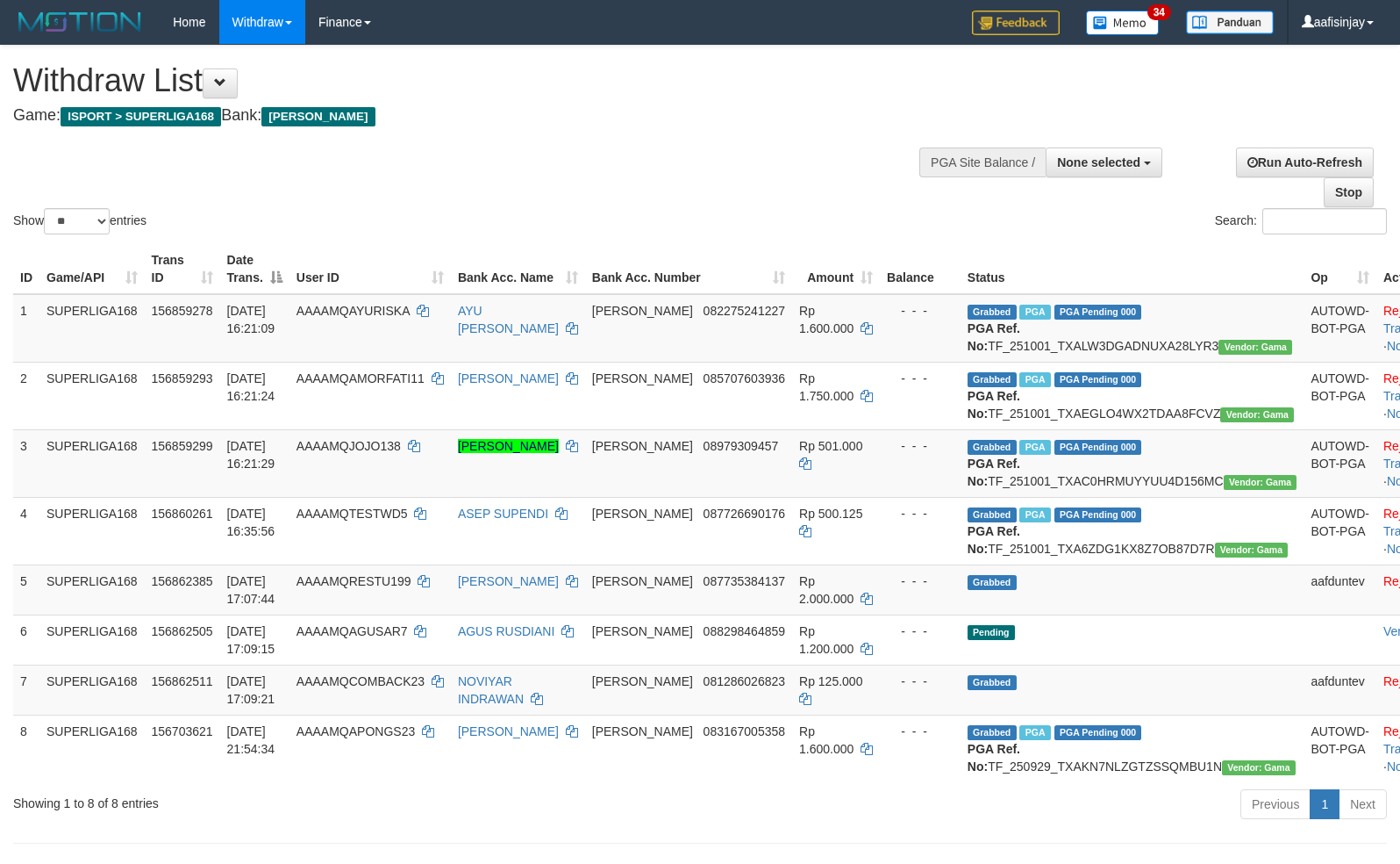
select select
select select "**"
select select
select select "**"
select select
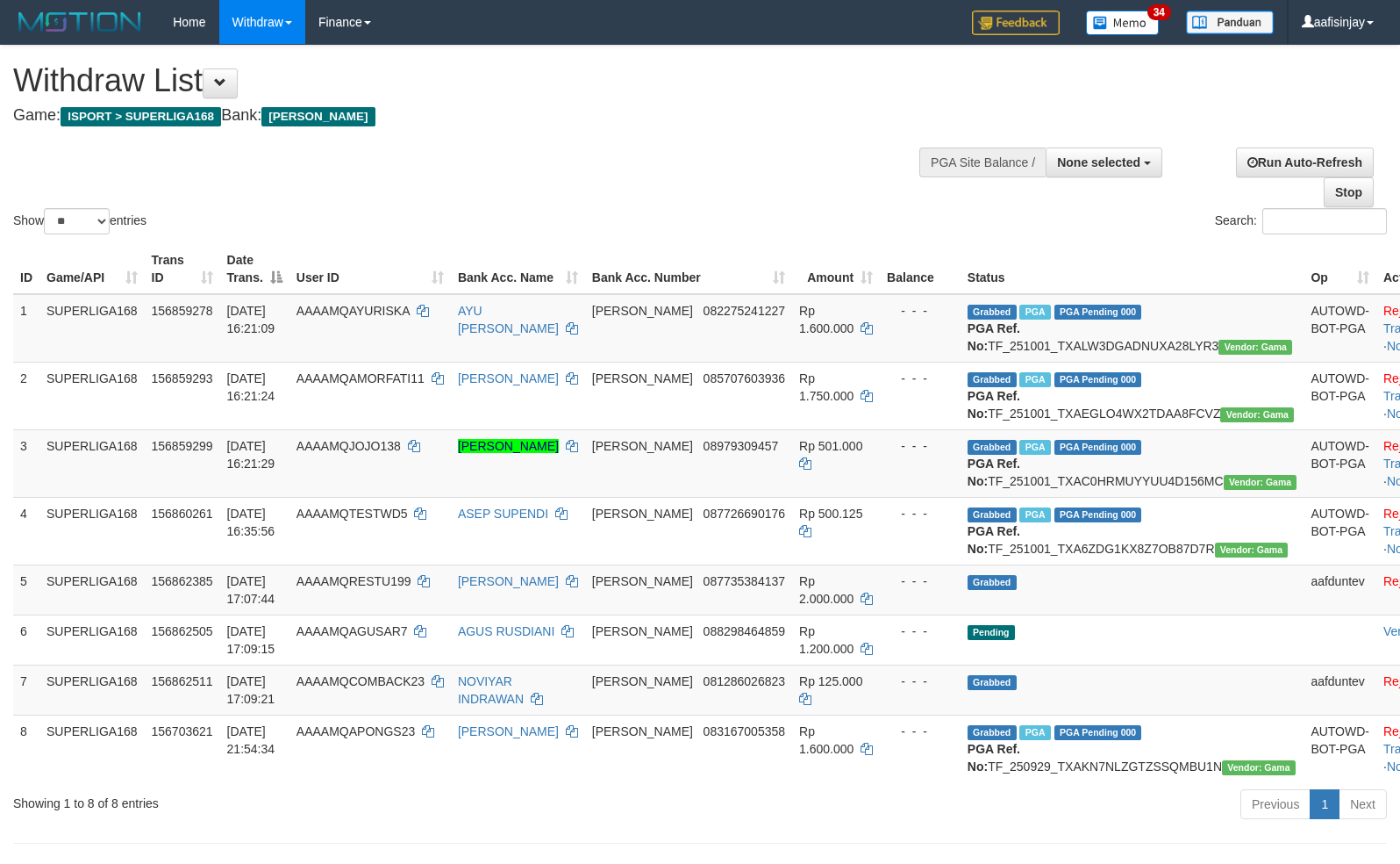
select select "**"
select select
select select "**"
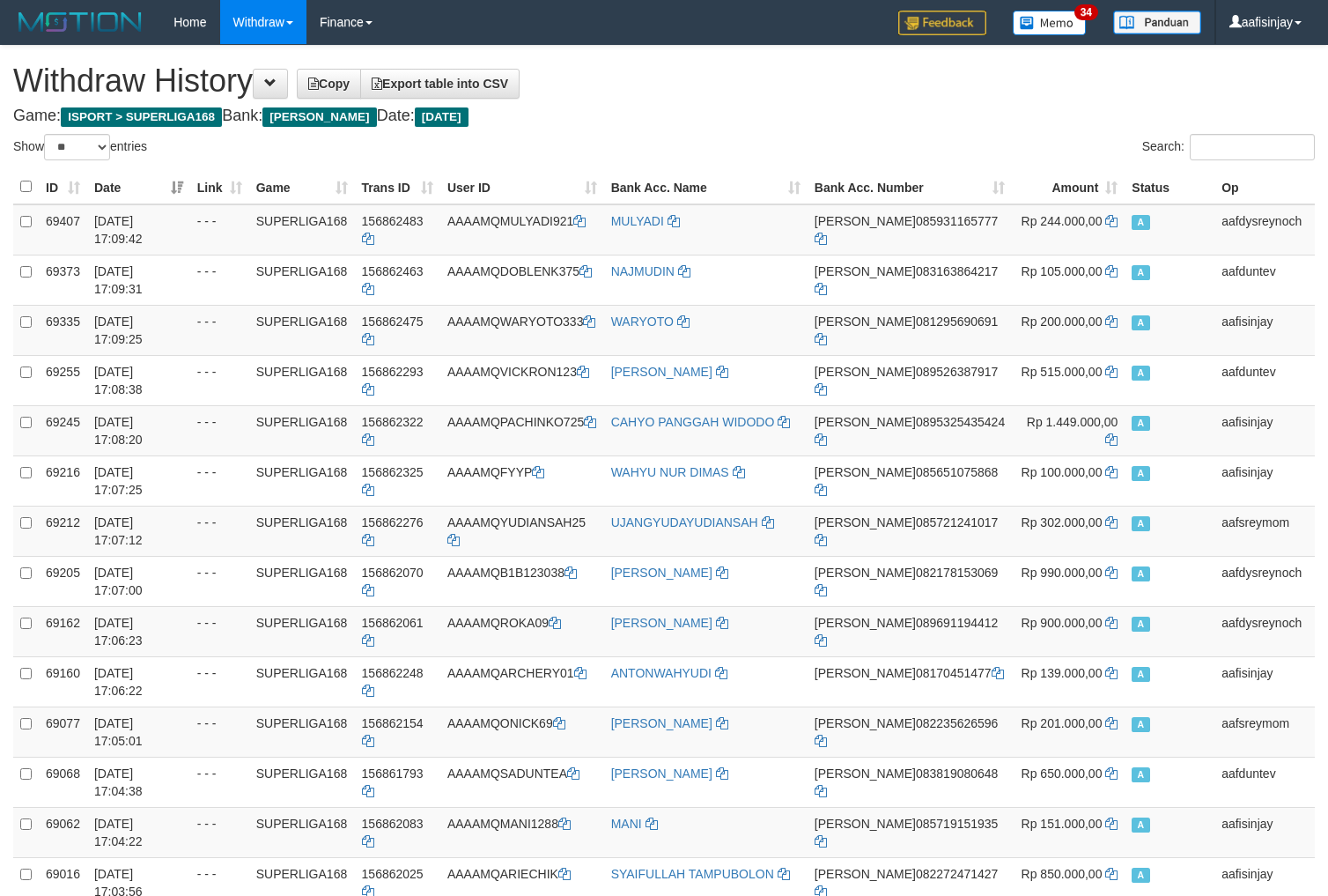
select select "**"
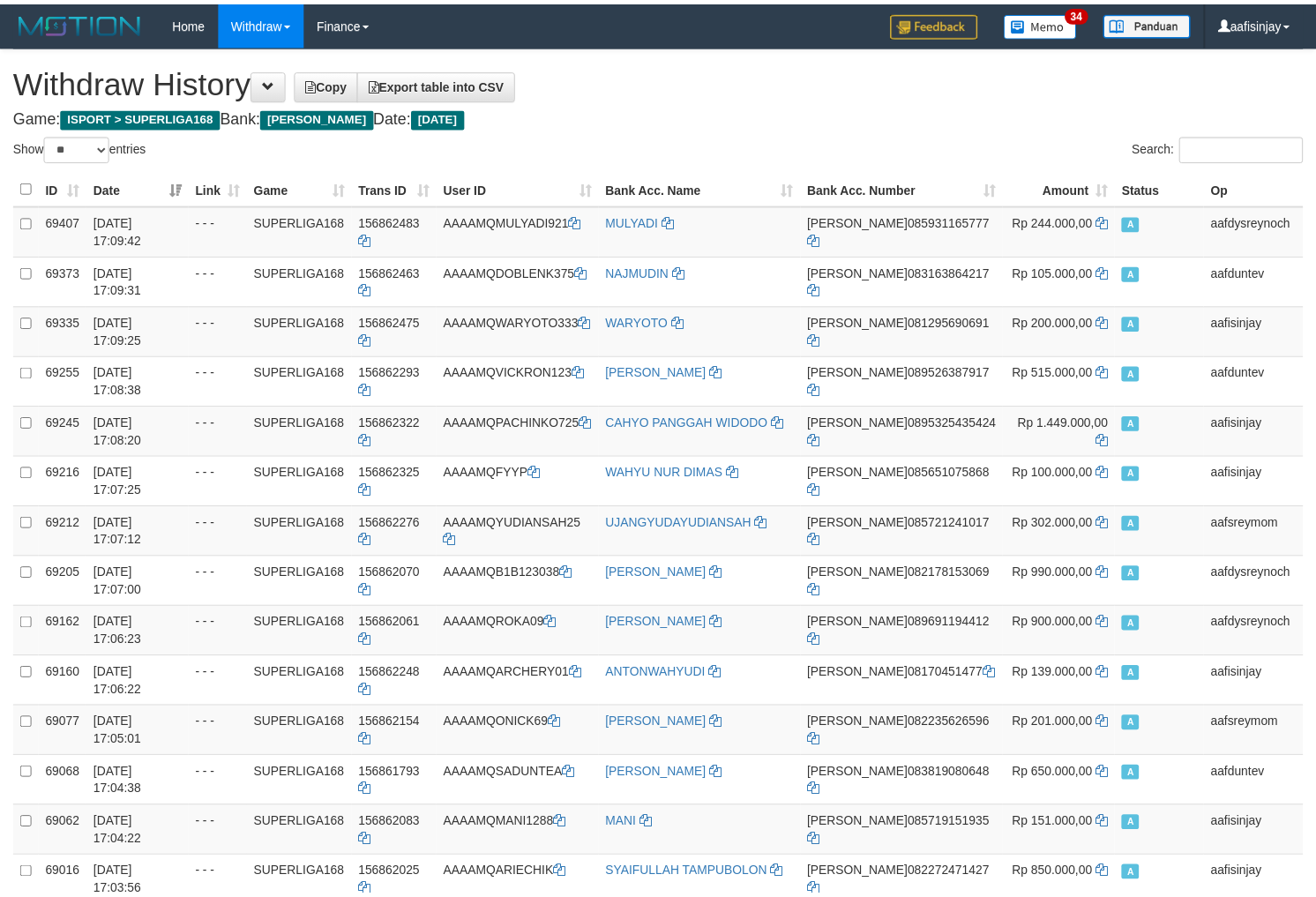
scroll to position [2081, 0]
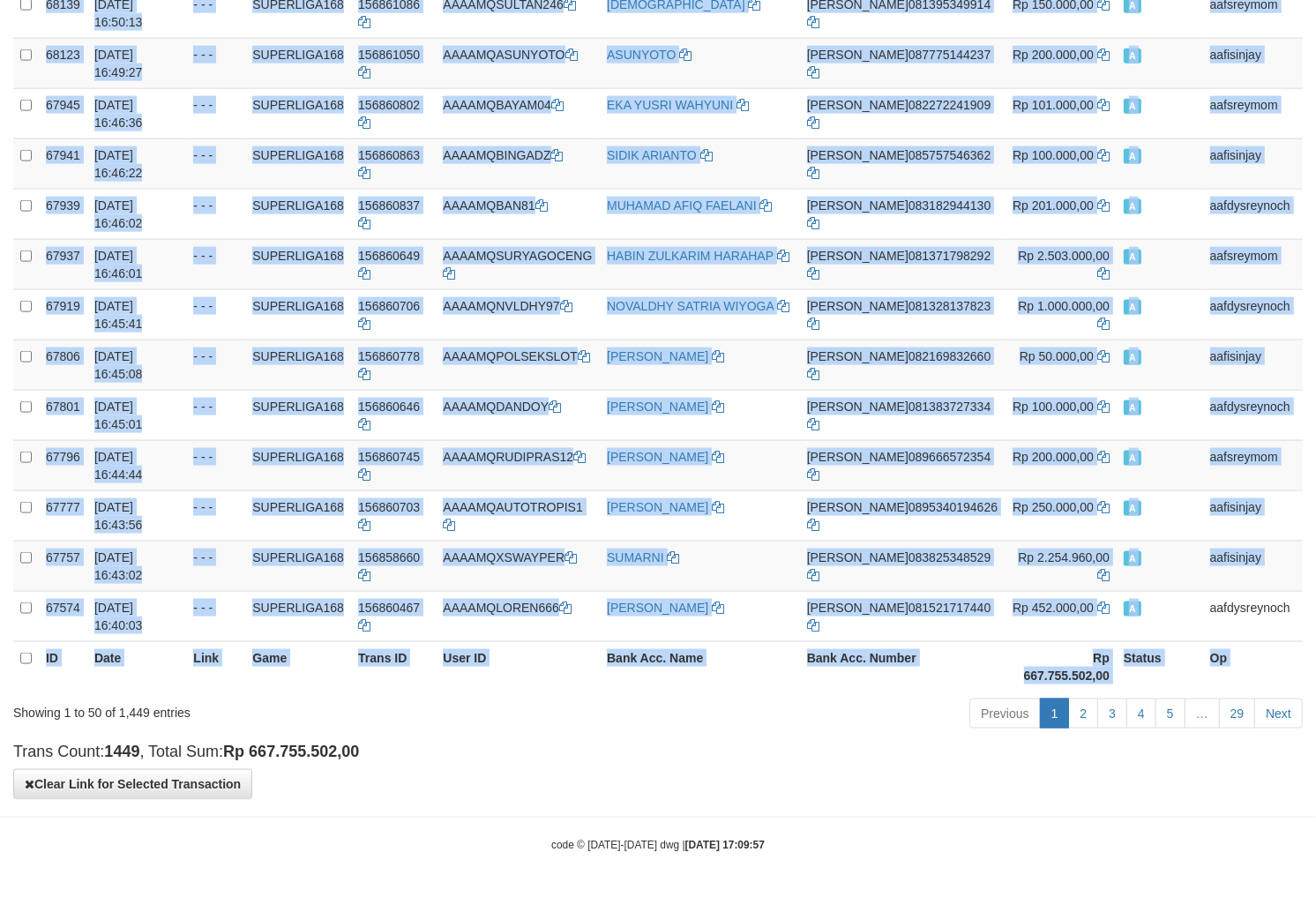
drag, startPoint x: 1198, startPoint y: 611, endPoint x: 1318, endPoint y: 611, distance: 120.0
copy table "ID Date Link Game Trans ID User ID Bank Acc. Name Bank Acc. Number Amount Statu…"
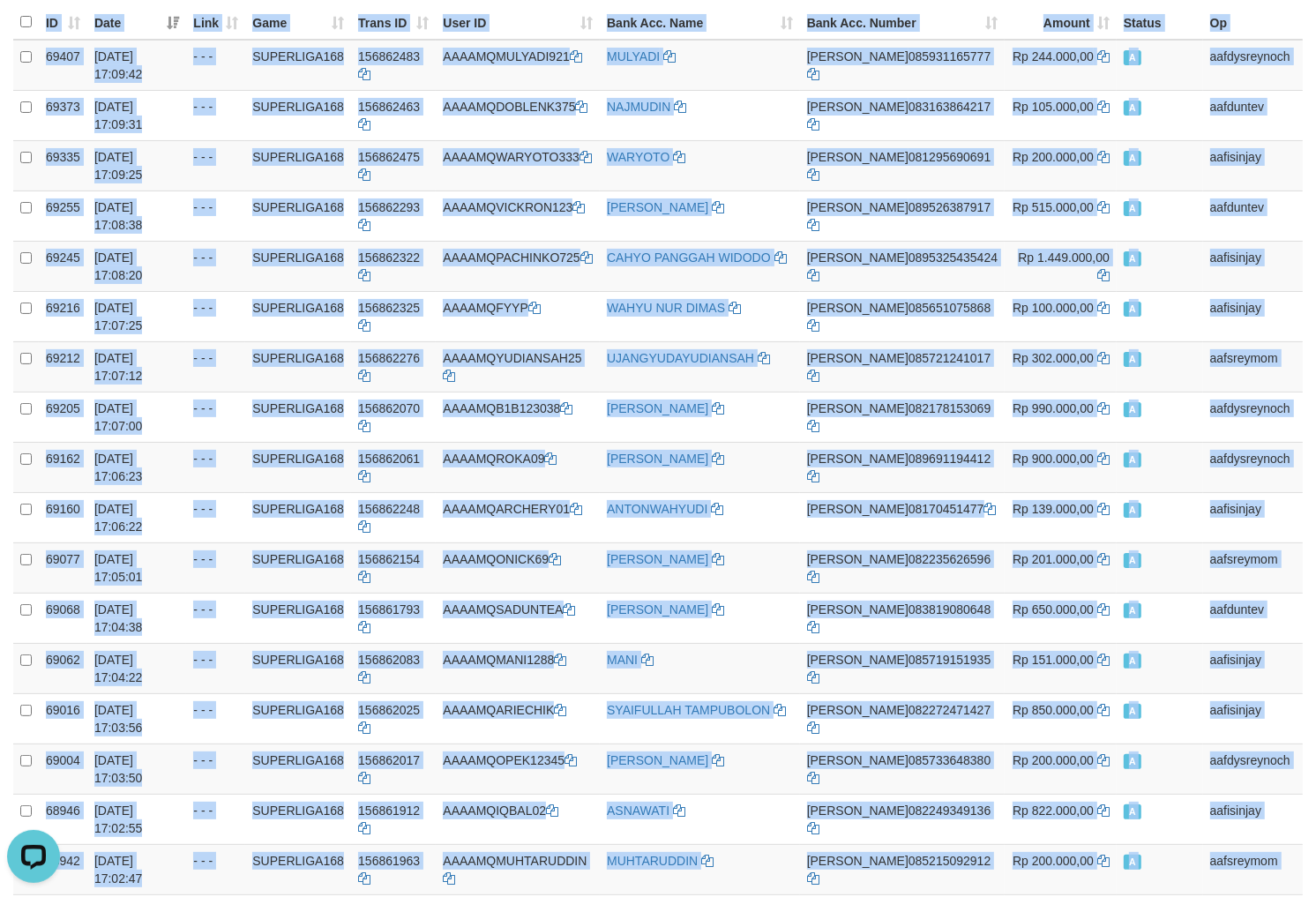
scroll to position [0, 0]
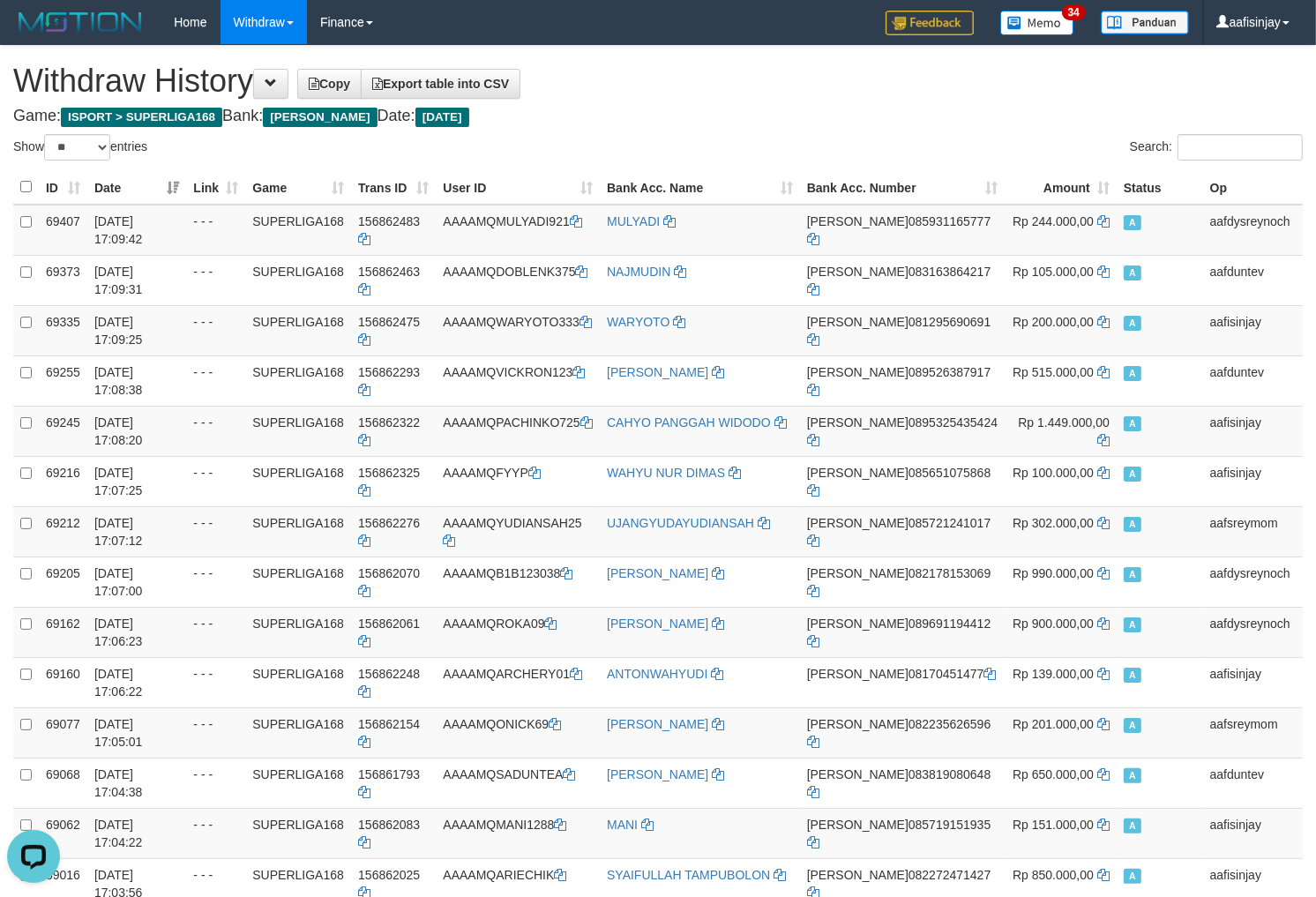
drag, startPoint x: 1250, startPoint y: 120, endPoint x: 1233, endPoint y: 151, distance: 35.4
click at [1231, 154] on input "Search:" at bounding box center [1239, 146] width 125 height 26
paste input "**********"
click at [1183, 142] on input "**********" at bounding box center [1239, 146] width 125 height 26
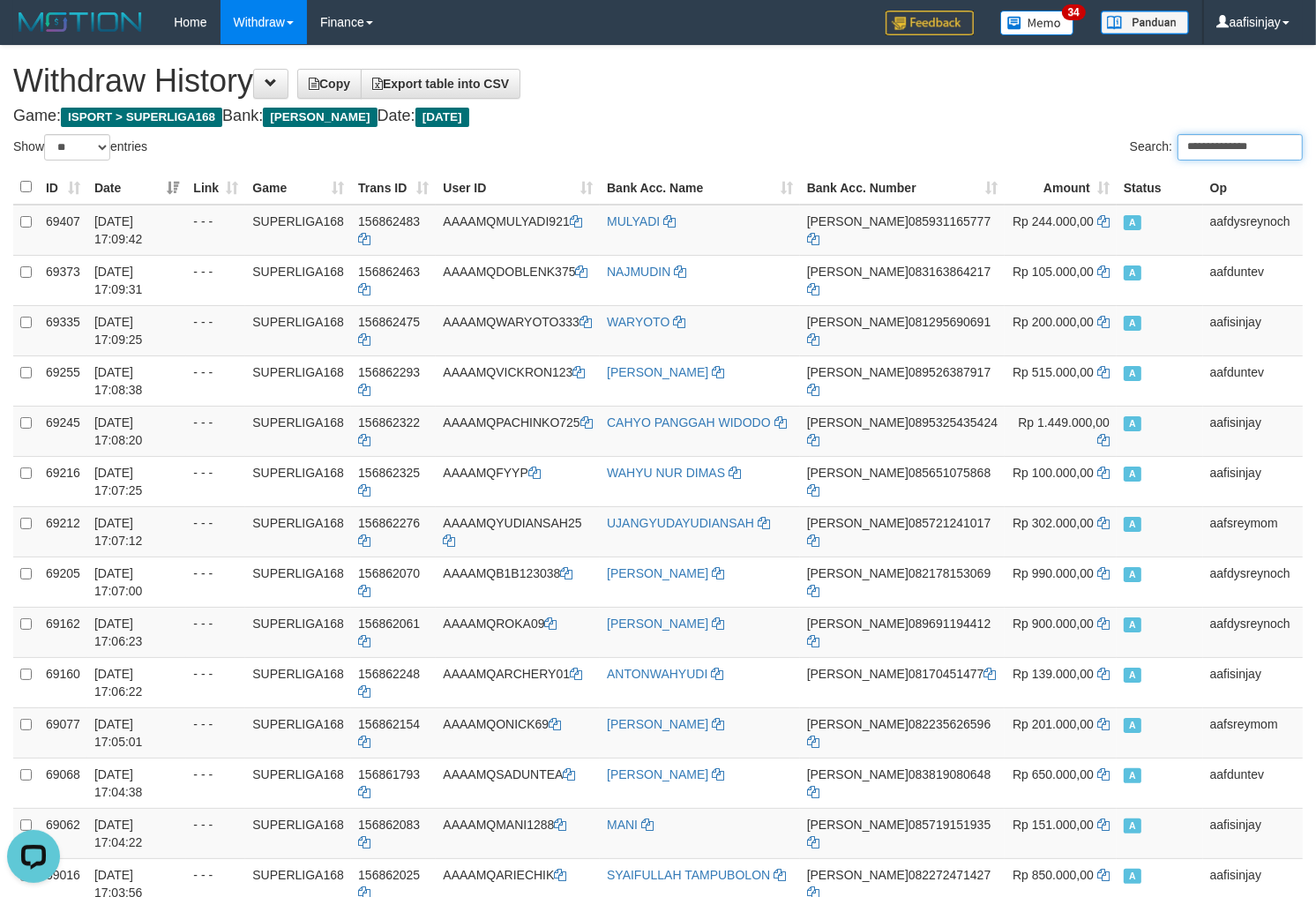
type input "**********"
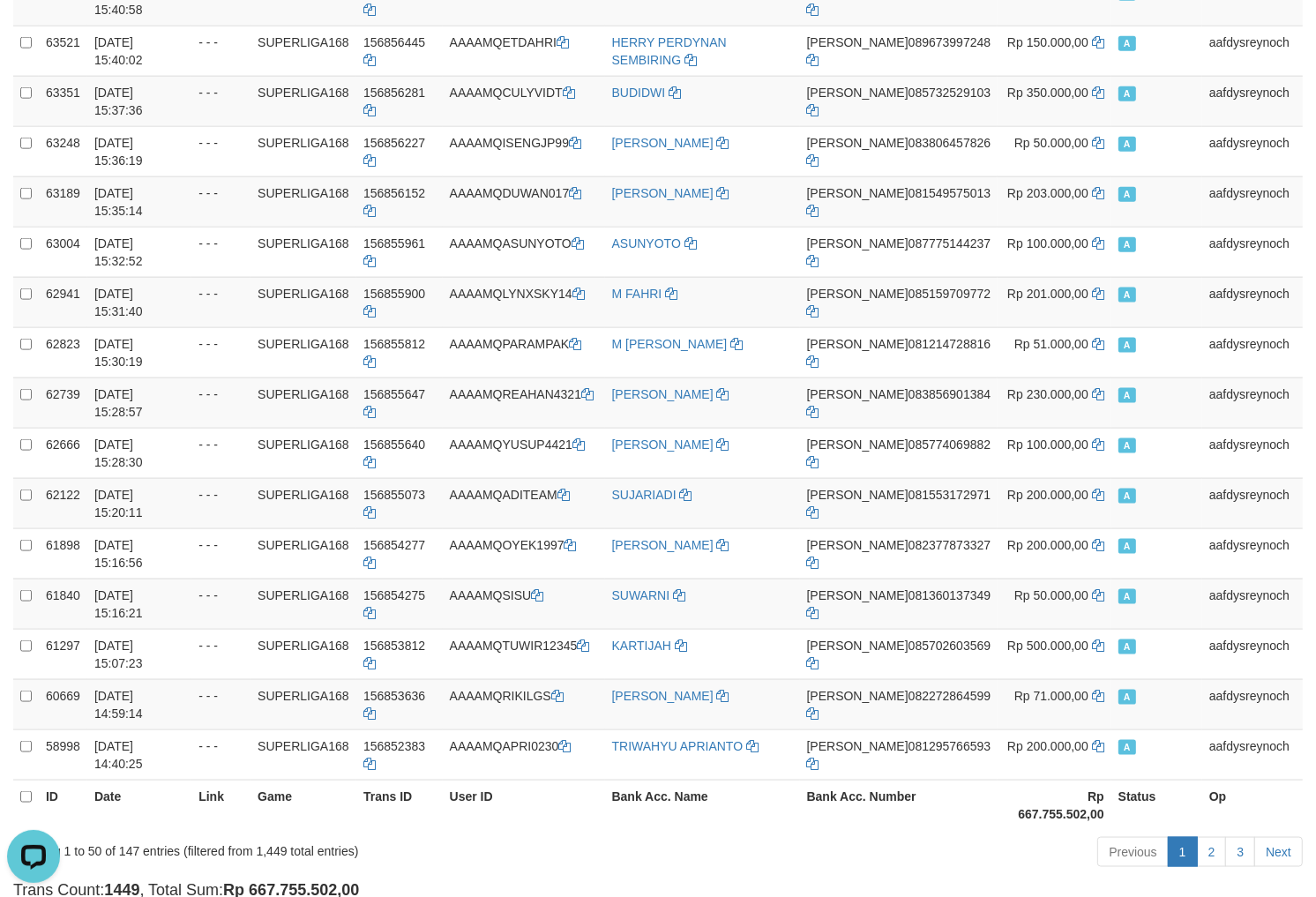
scroll to position [1945, 0]
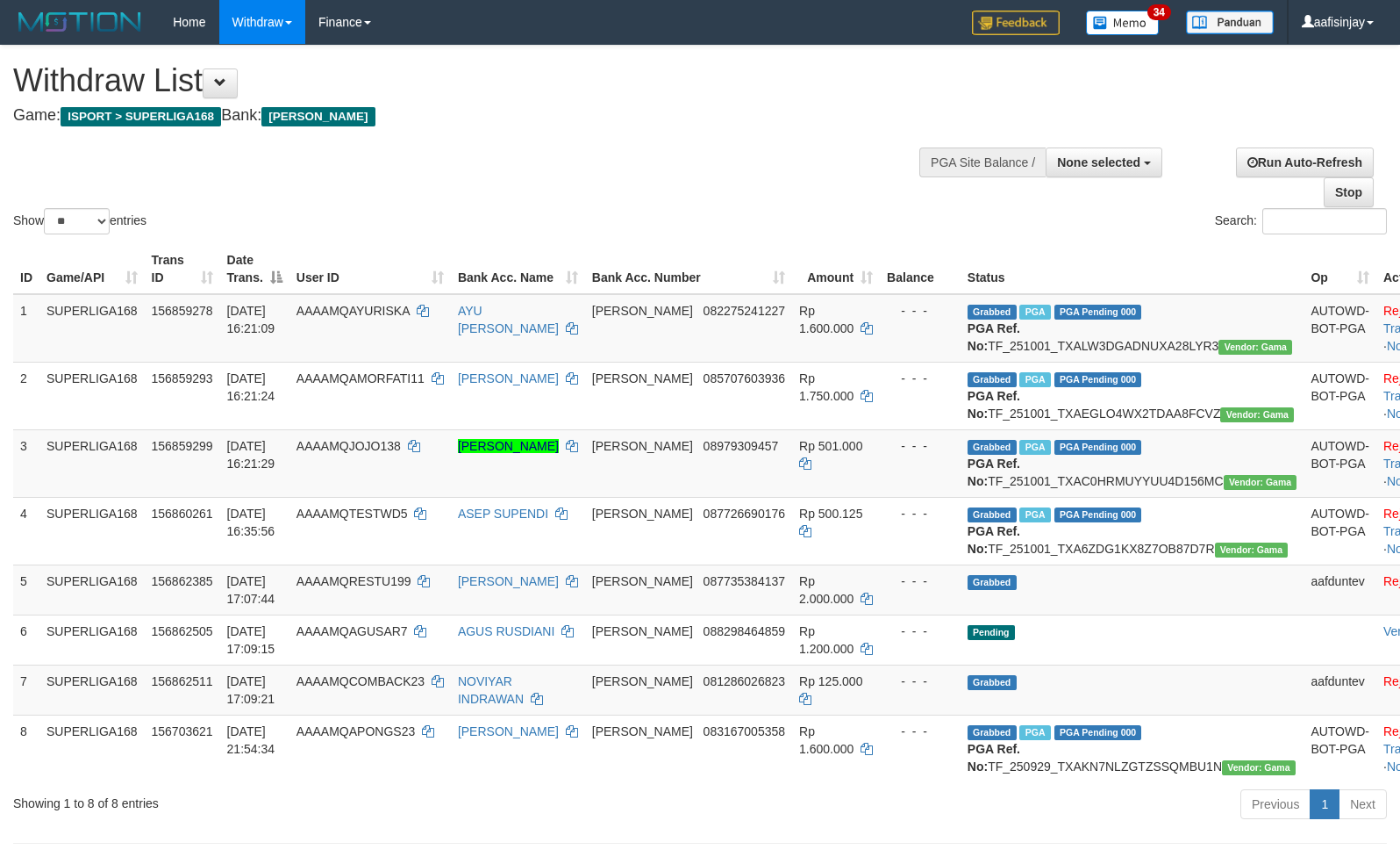
select select
select select "**"
select select
select select "**"
select select
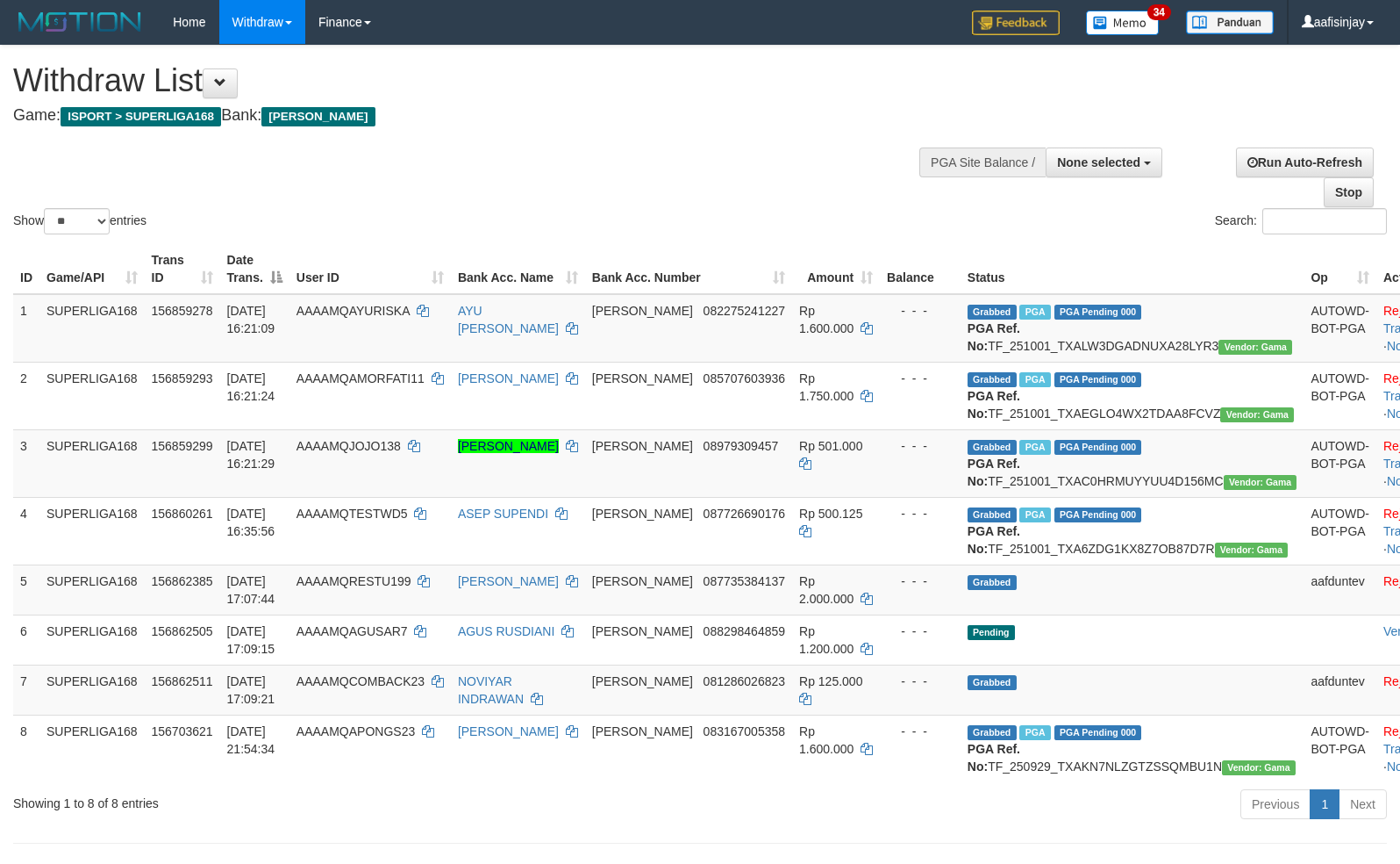
select select "**"
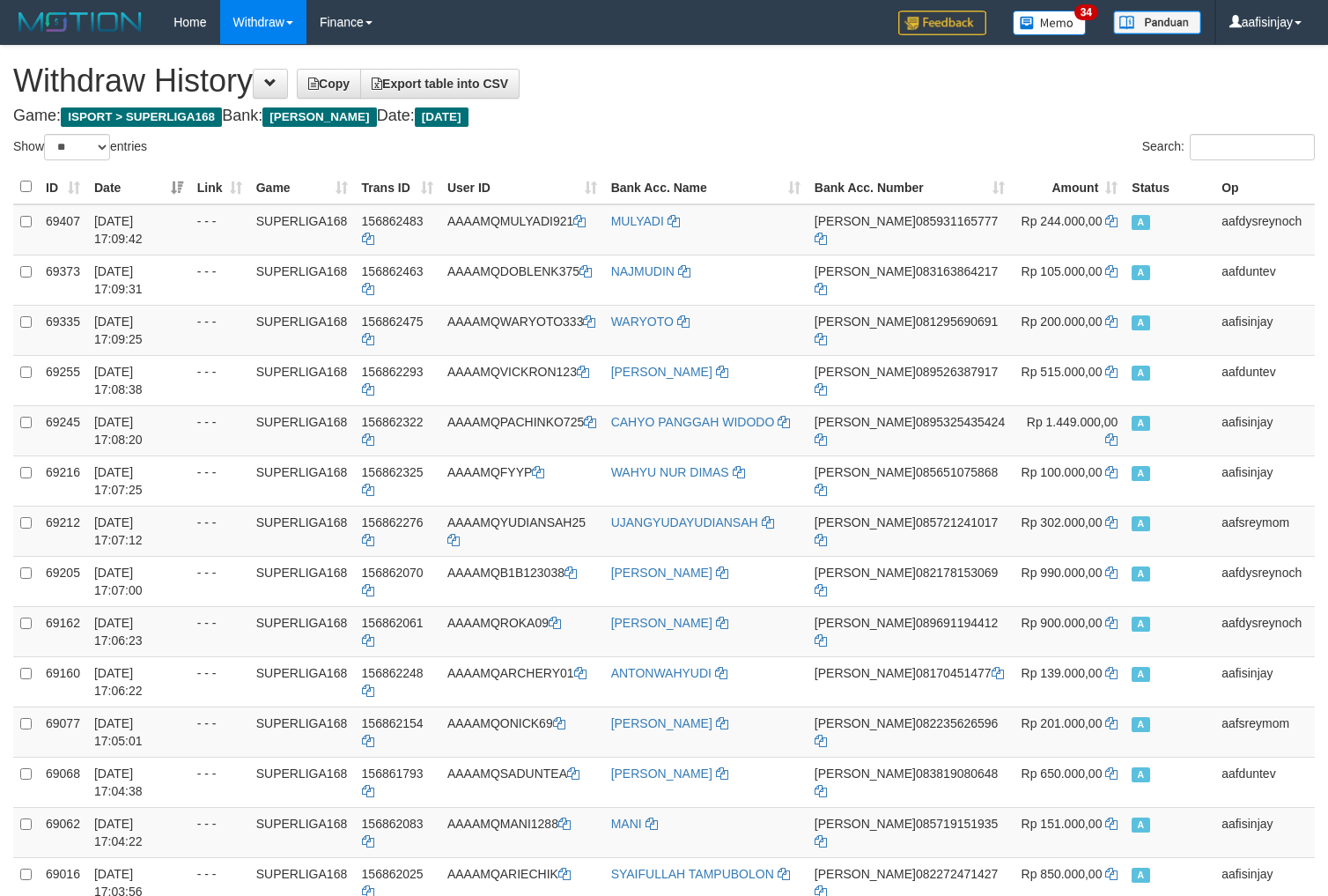
select select "**"
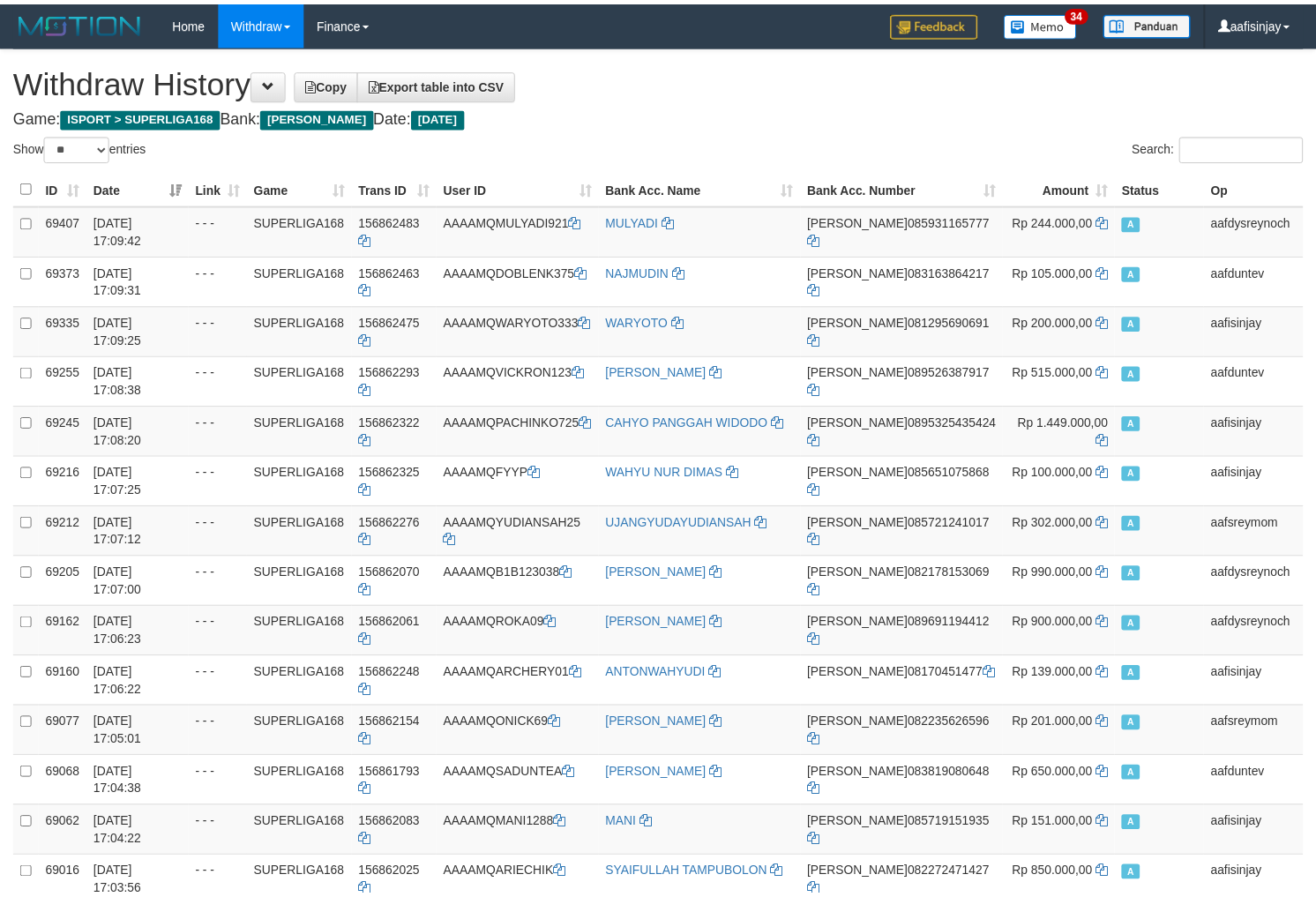
scroll to position [1945, 0]
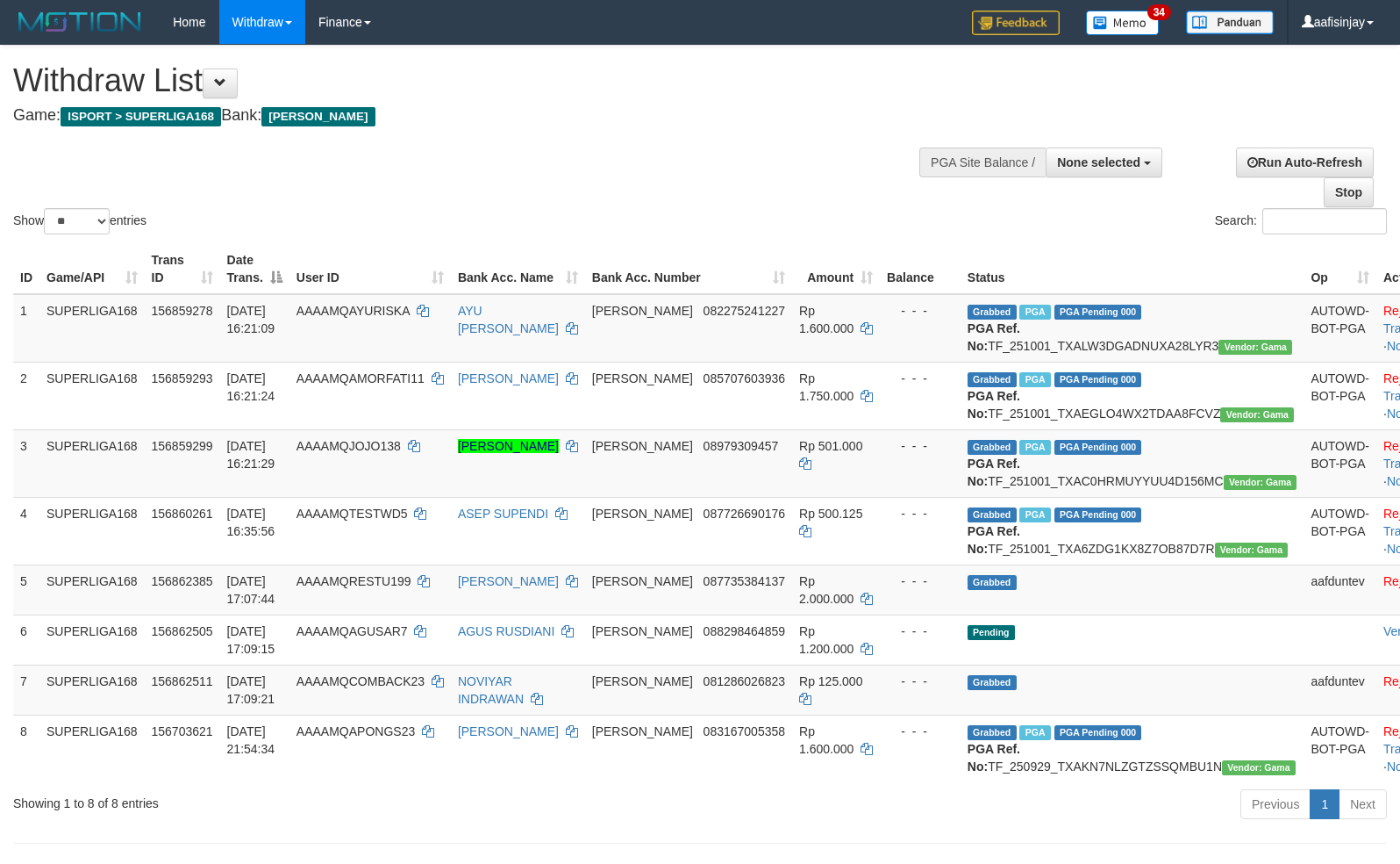
select select
select select "**"
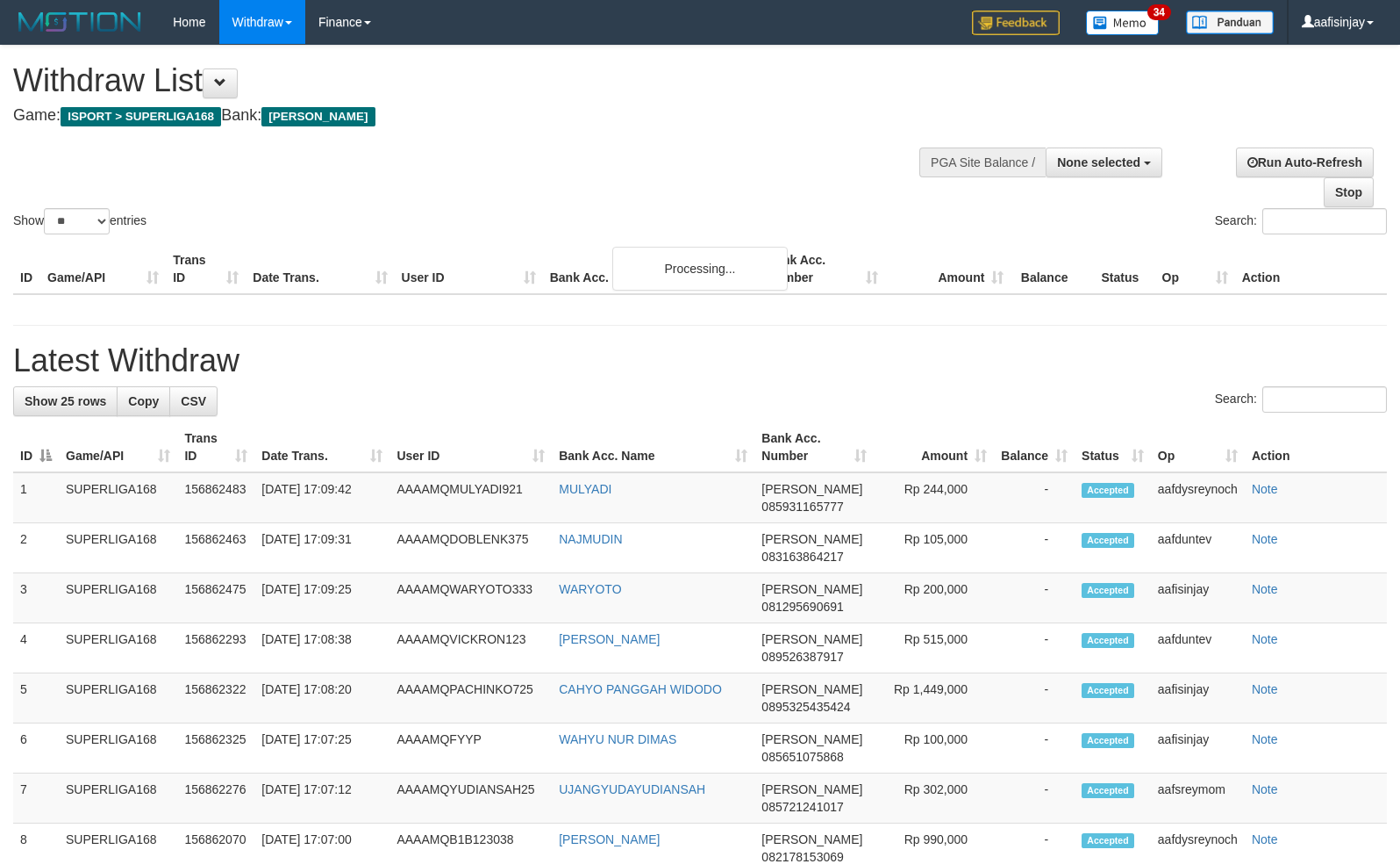
select select
select select "**"
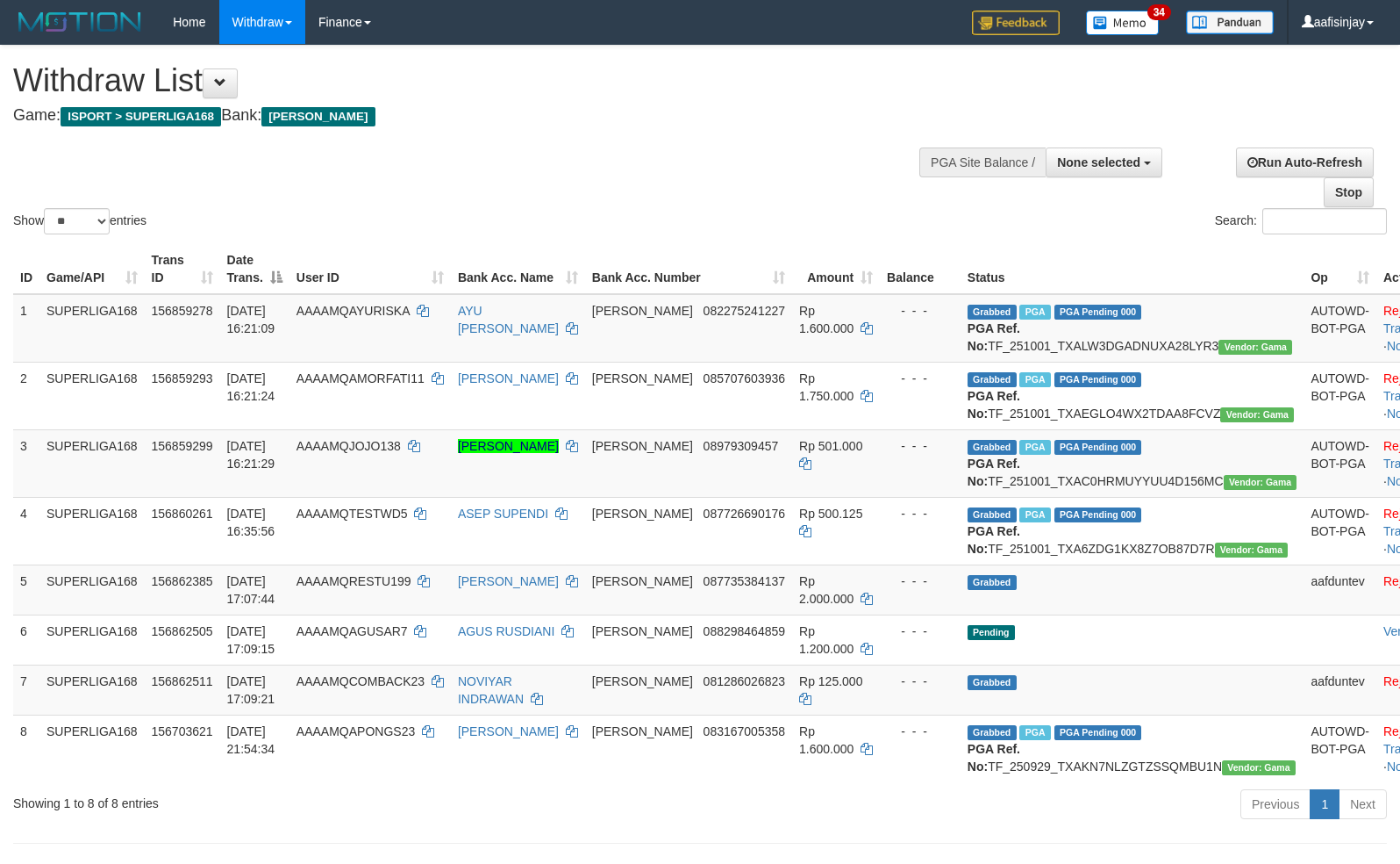
select select
select select "**"
select select
select select "**"
select select
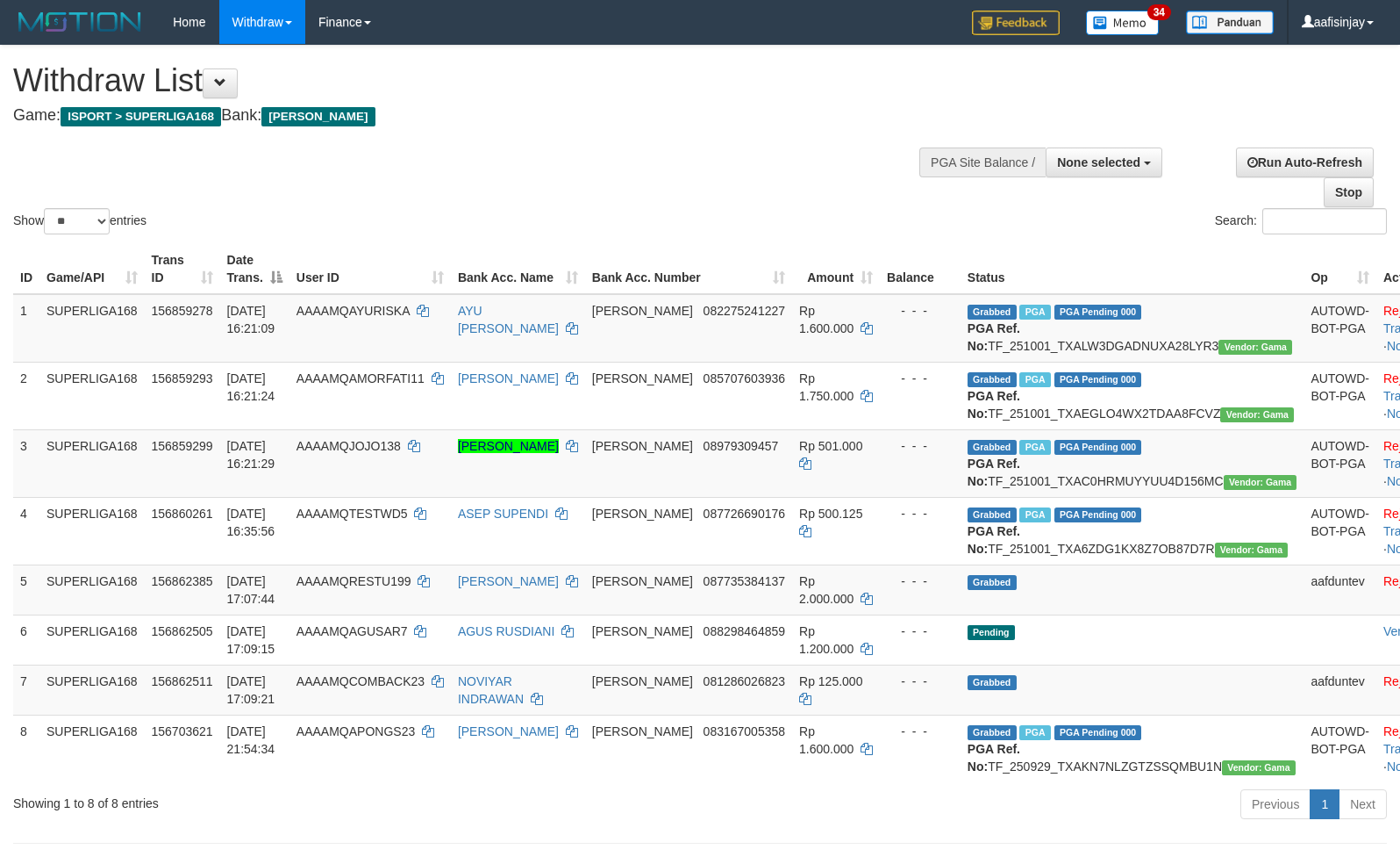
select select "**"
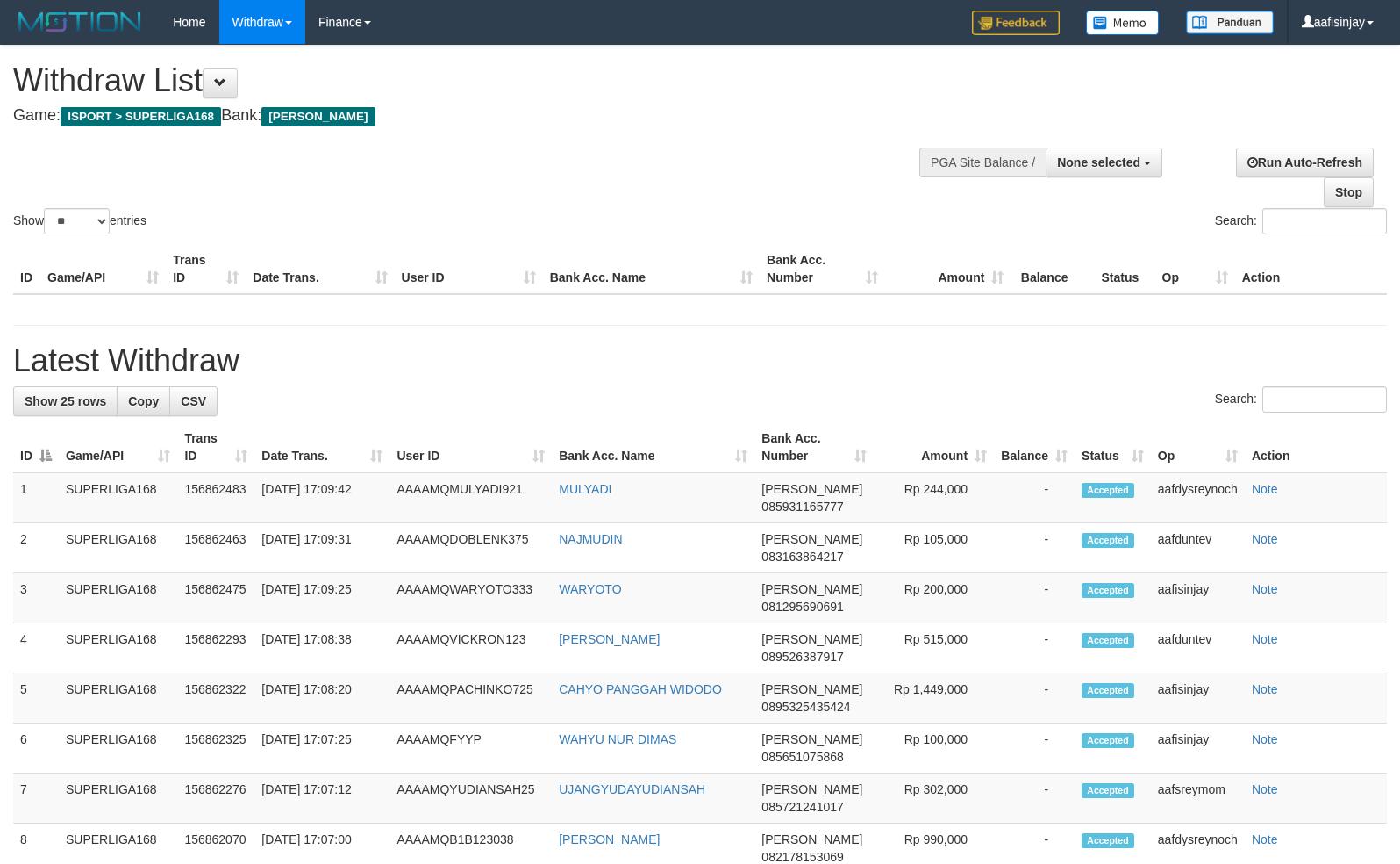
select select
select select "**"
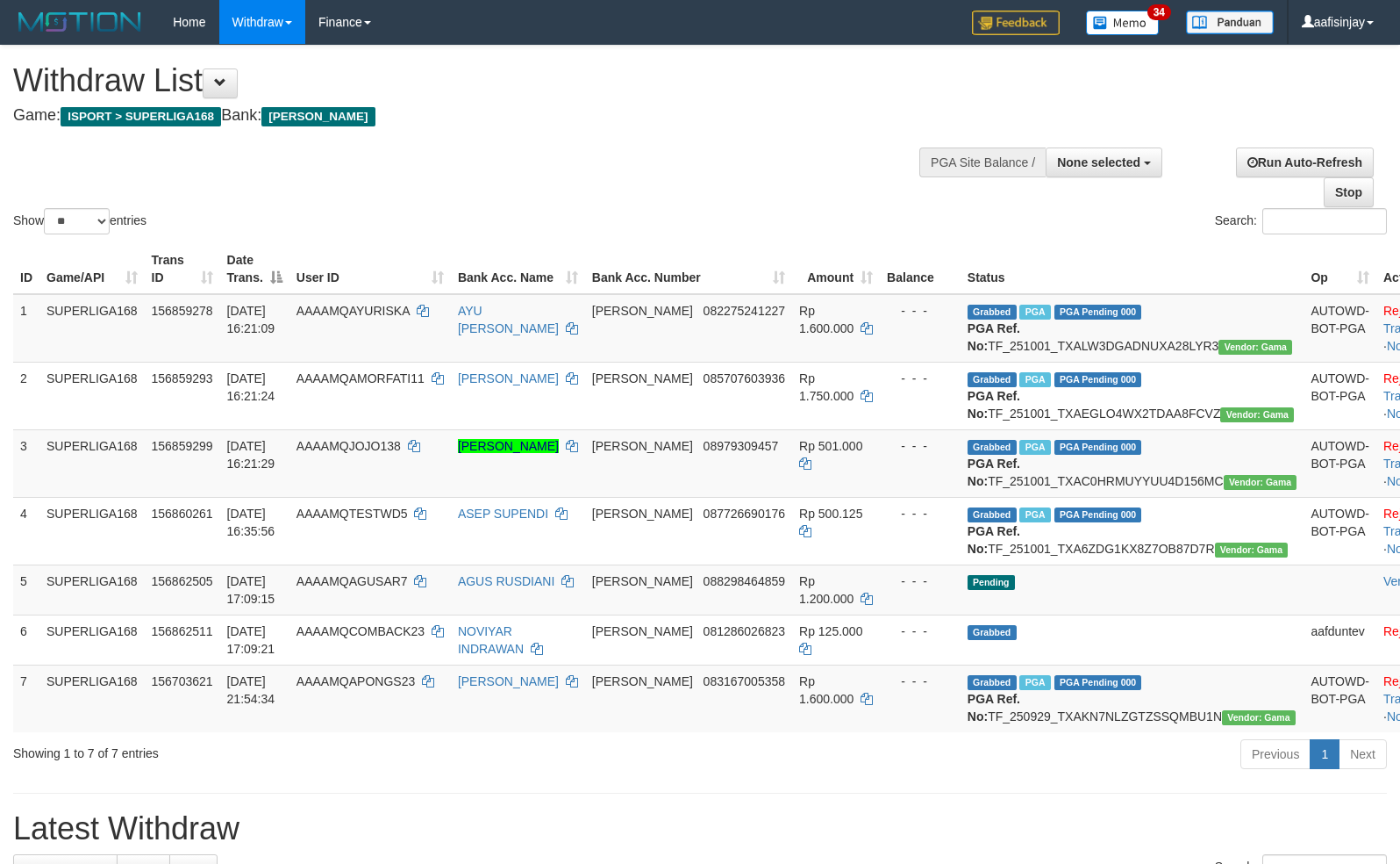
select select
select select "**"
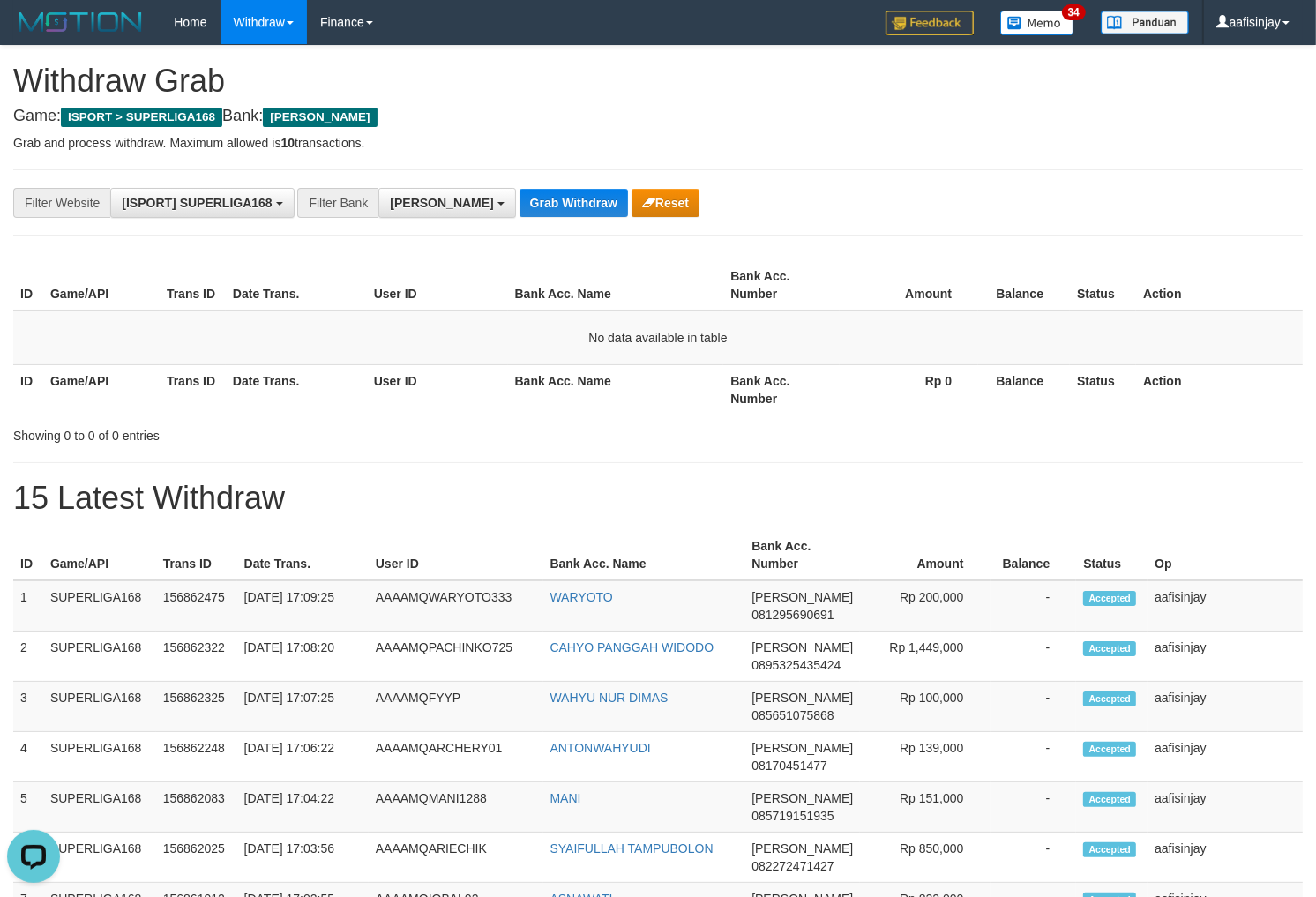
click at [510, 185] on div "**********" at bounding box center [658, 203] width 1290 height 67
click at [521, 205] on button "Grab Withdraw" at bounding box center [574, 203] width 109 height 28
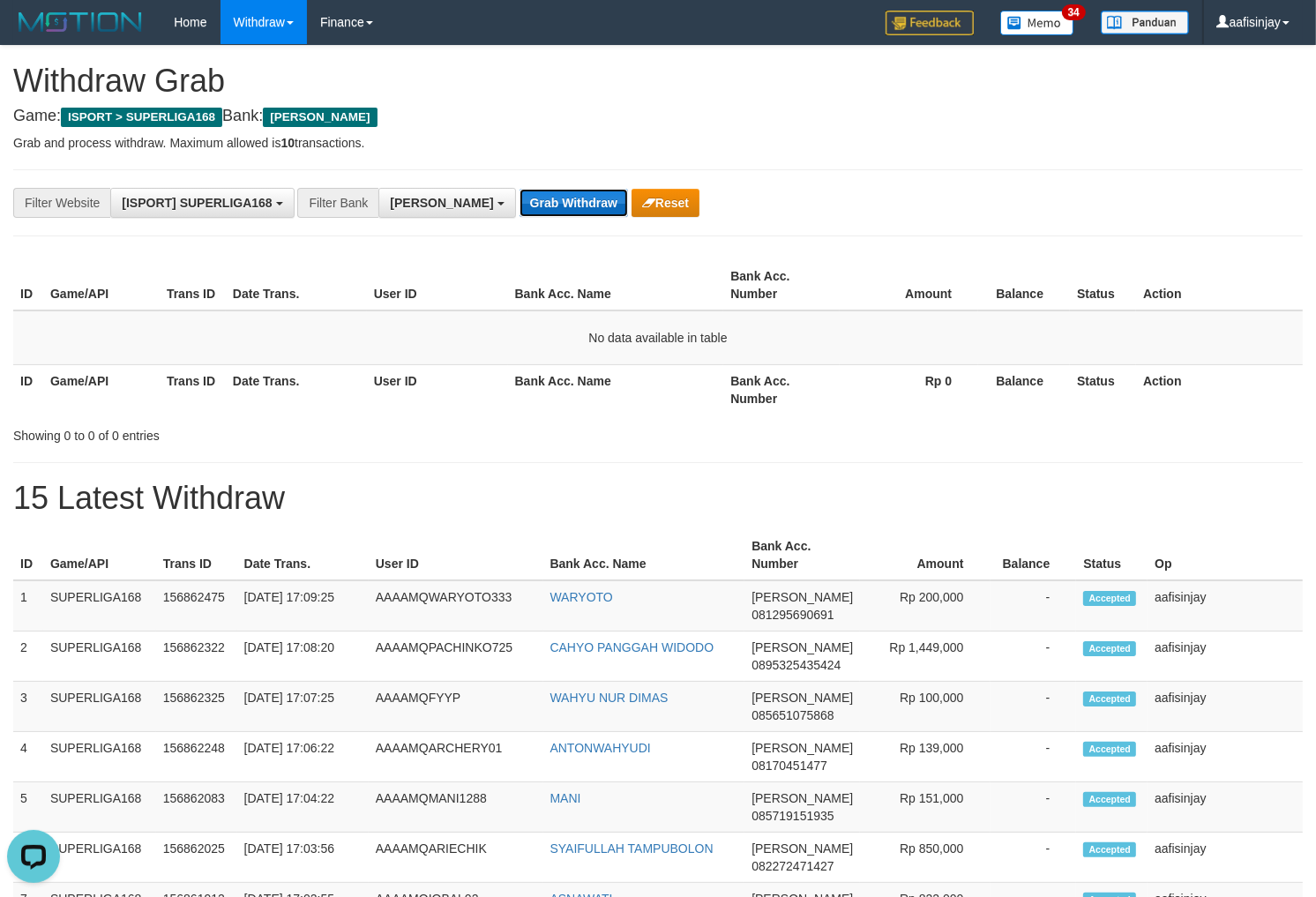
click at [520, 189] on button "Grab Withdraw" at bounding box center [574, 203] width 109 height 28
click at [521, 205] on button "Grab Withdraw" at bounding box center [574, 203] width 109 height 28
click at [520, 189] on button "Grab Withdraw" at bounding box center [574, 203] width 109 height 28
click at [521, 205] on button "Grab Withdraw" at bounding box center [574, 203] width 109 height 28
click at [520, 189] on button "Grab Withdraw" at bounding box center [574, 203] width 109 height 28
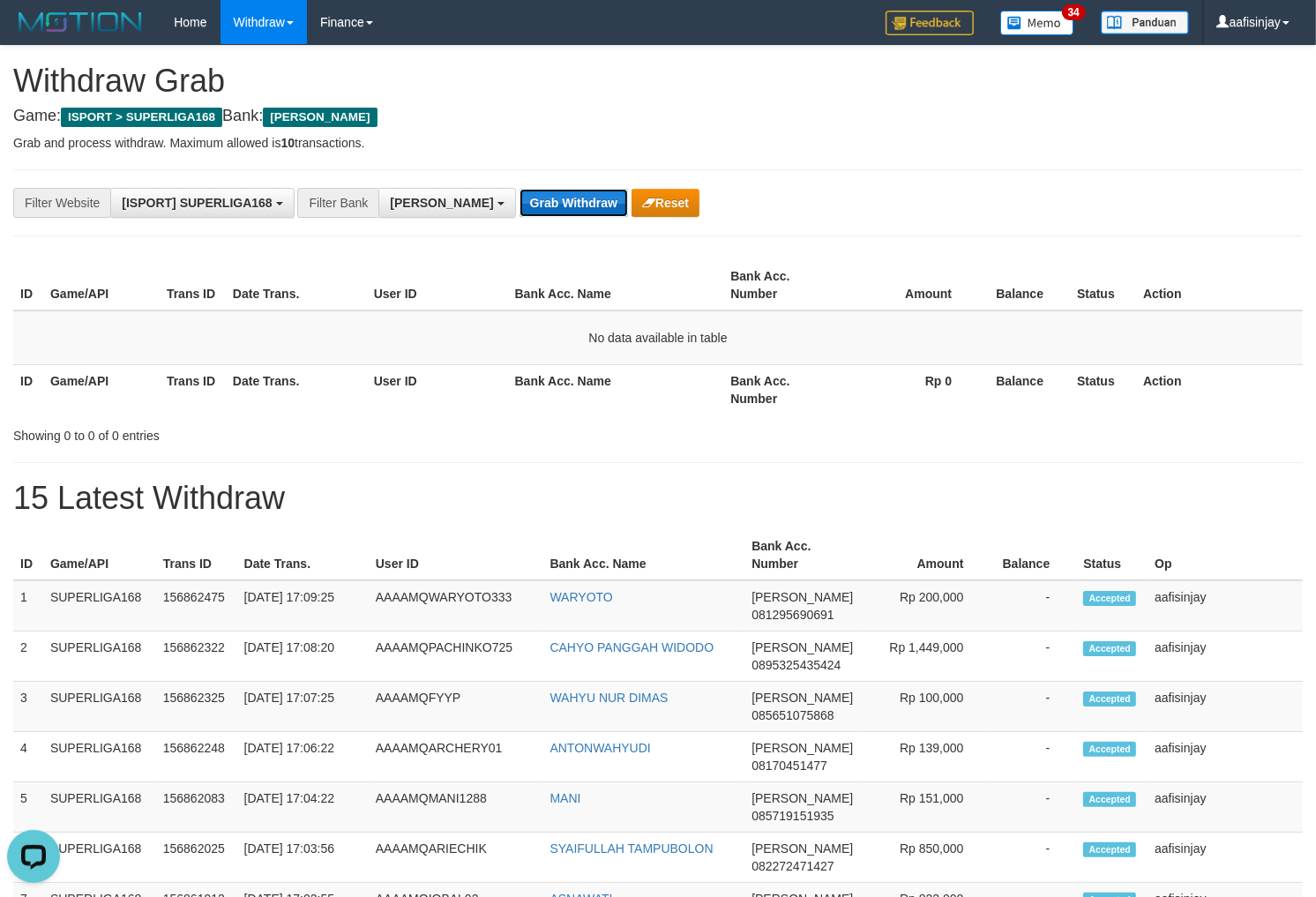
click at [521, 205] on button "Grab Withdraw" at bounding box center [574, 203] width 109 height 28
click at [520, 189] on button "Grab Withdraw" at bounding box center [574, 203] width 109 height 28
click at [521, 205] on button "Grab Withdraw" at bounding box center [574, 203] width 109 height 28
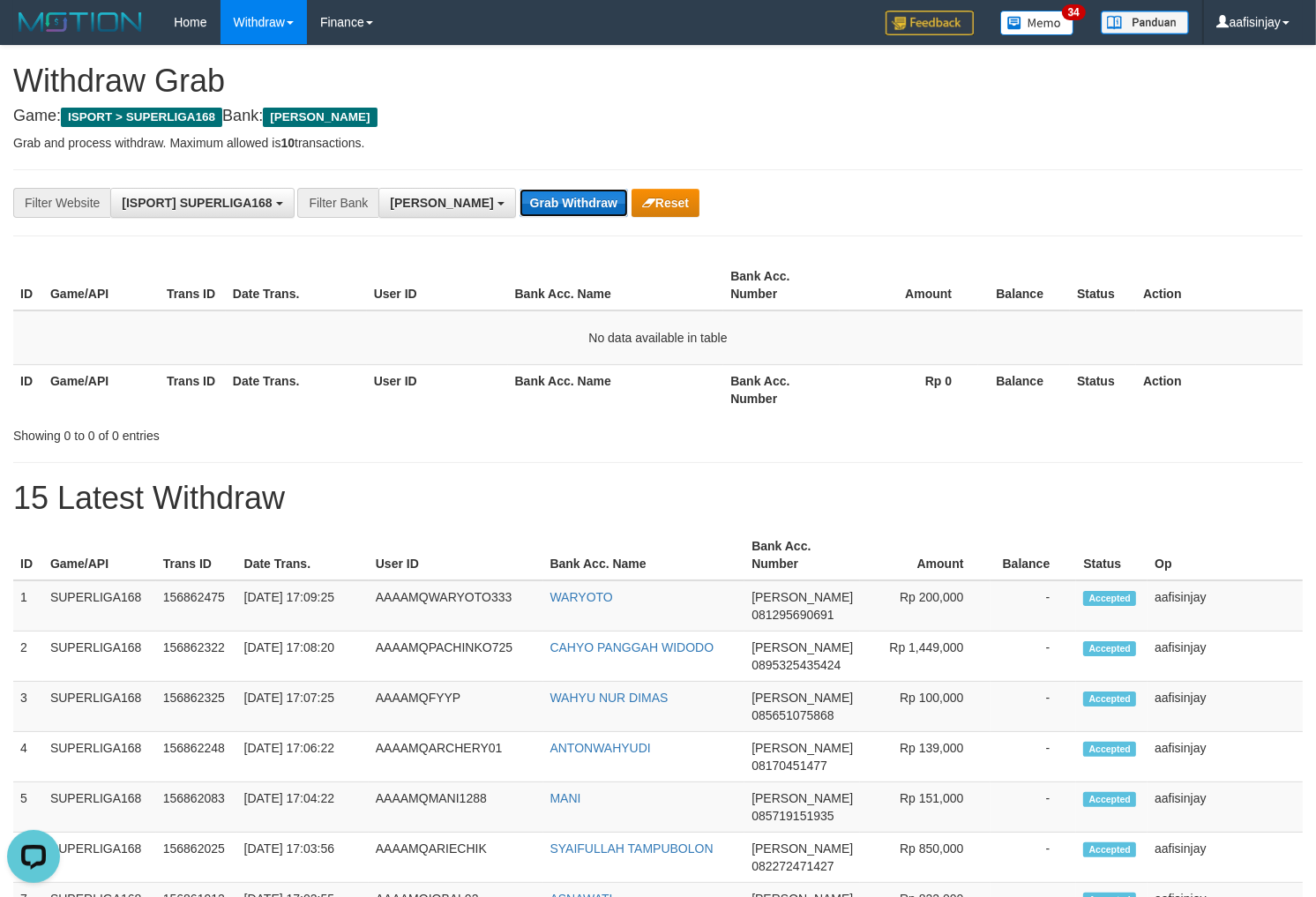
click at [521, 205] on button "Grab Withdraw" at bounding box center [574, 203] width 109 height 28
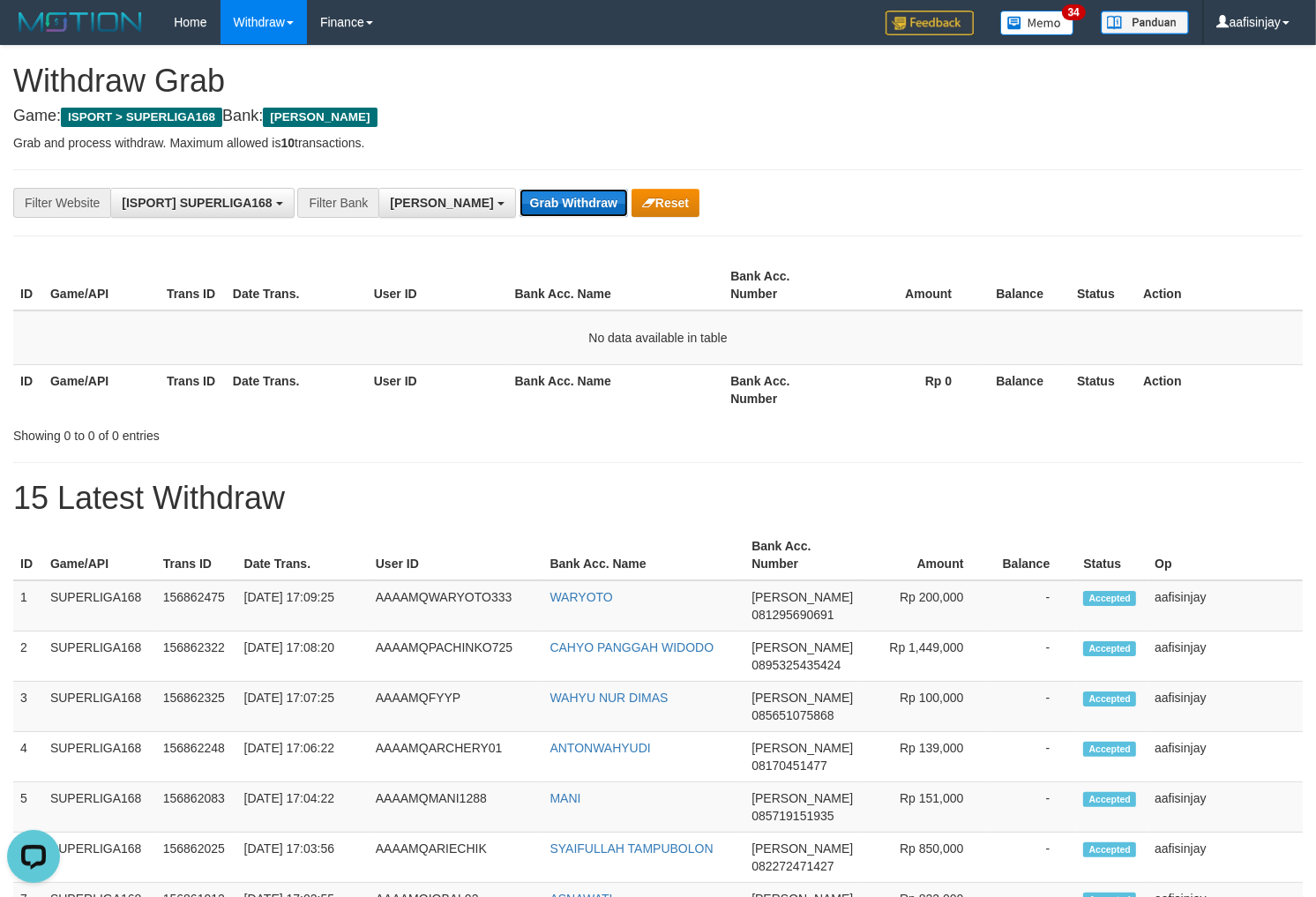
click at [521, 205] on button "Grab Withdraw" at bounding box center [574, 203] width 109 height 28
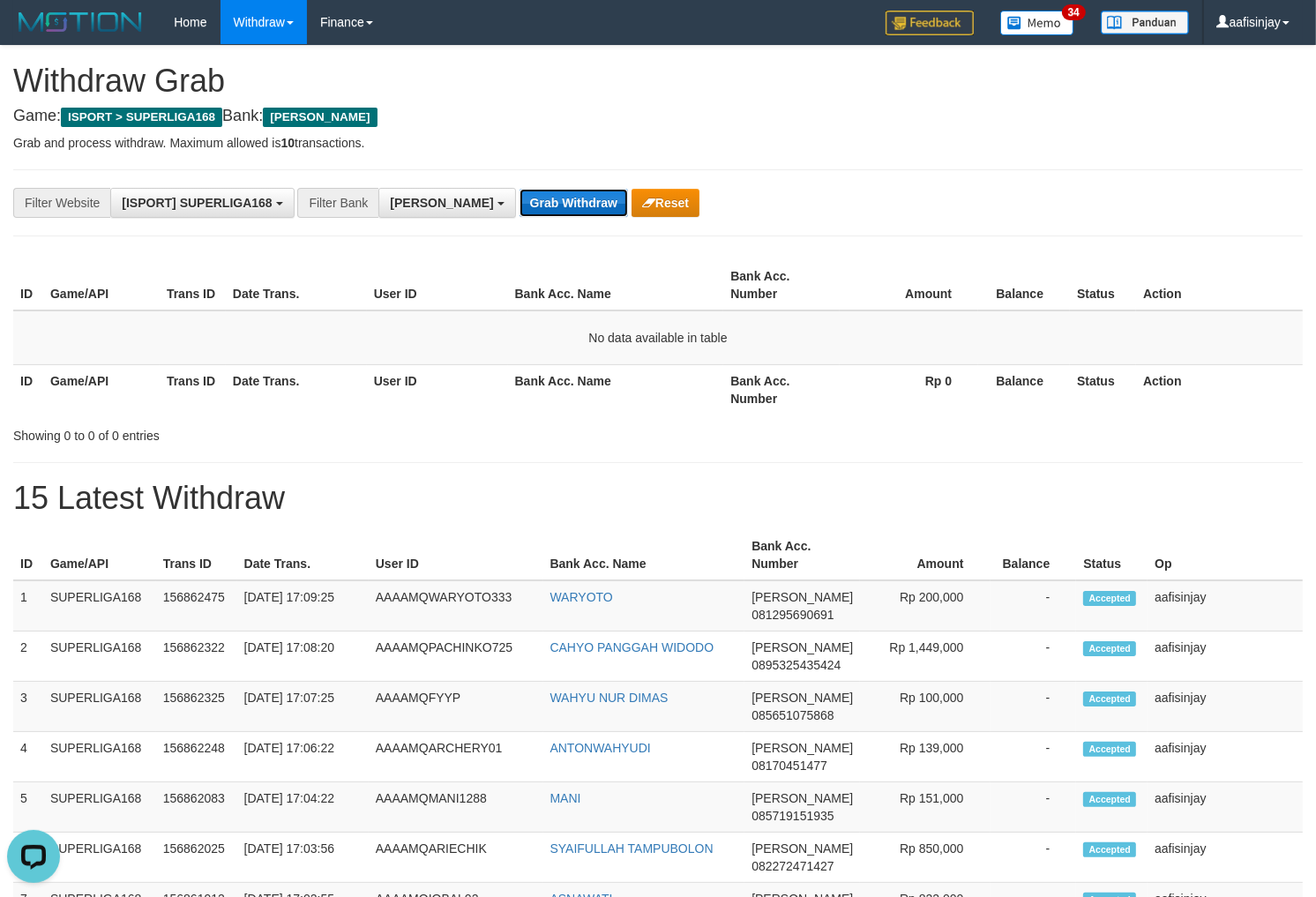
click at [521, 205] on button "Grab Withdraw" at bounding box center [574, 203] width 109 height 28
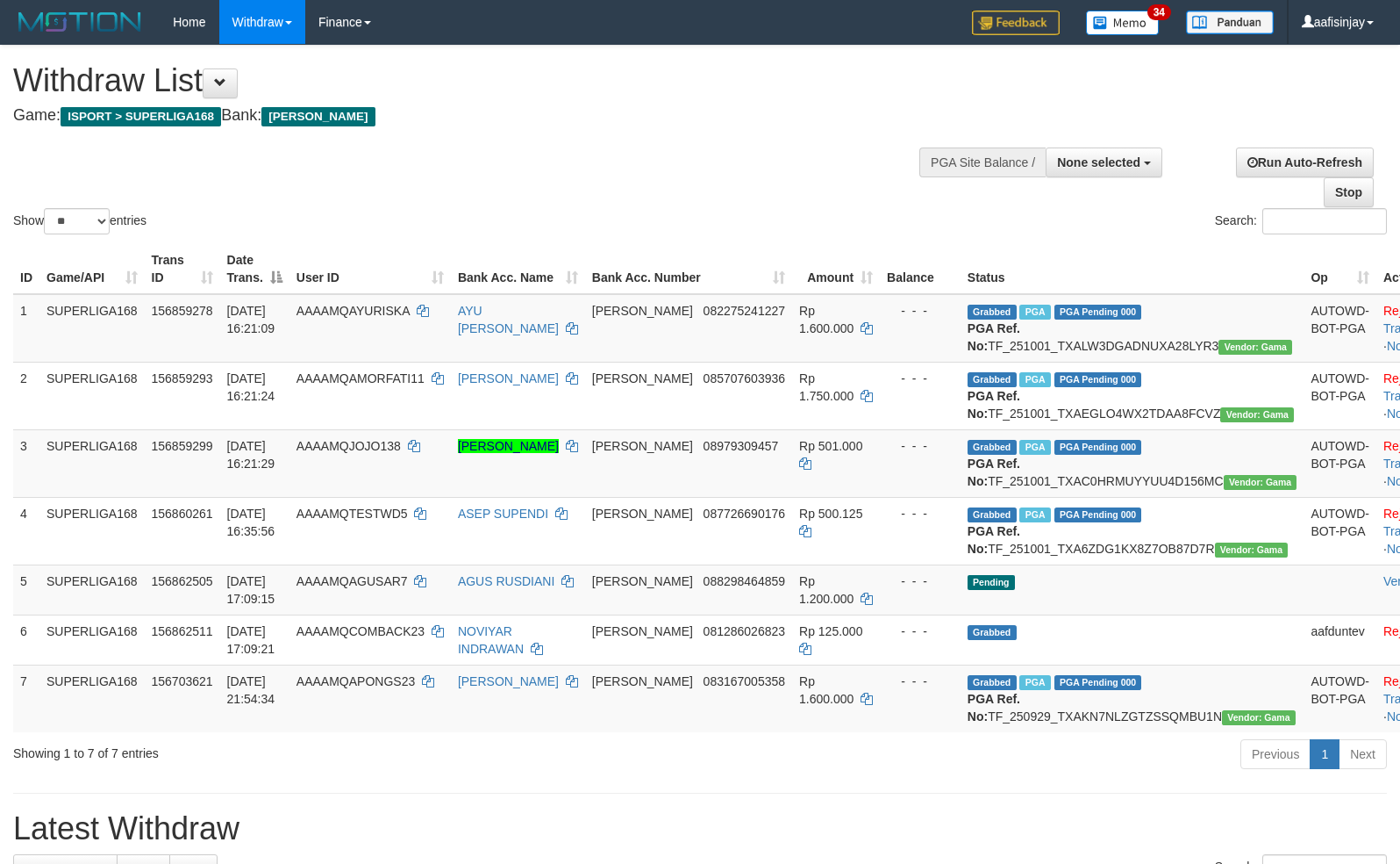
select select
select select "**"
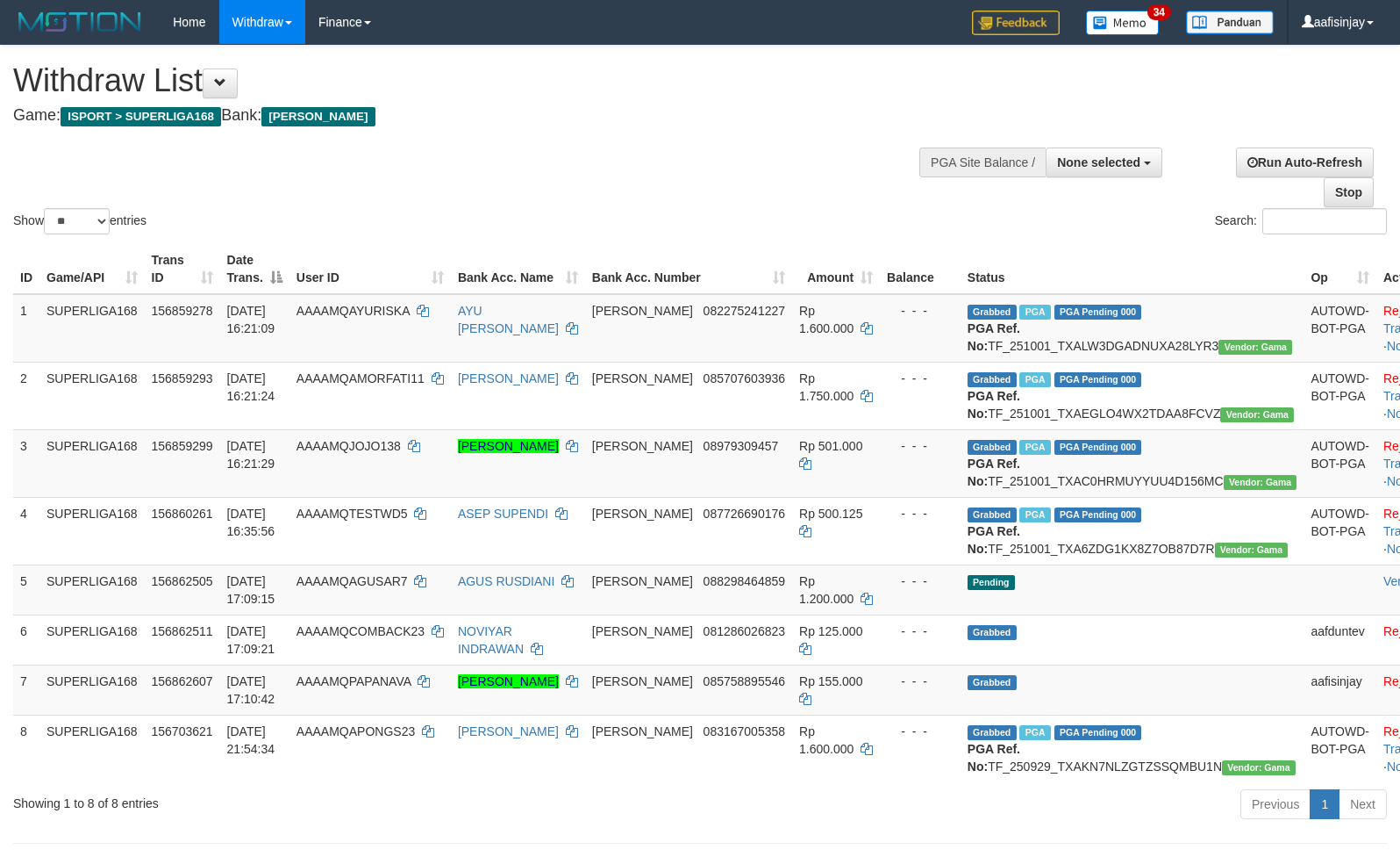
select select
select select "**"
select select
select select "**"
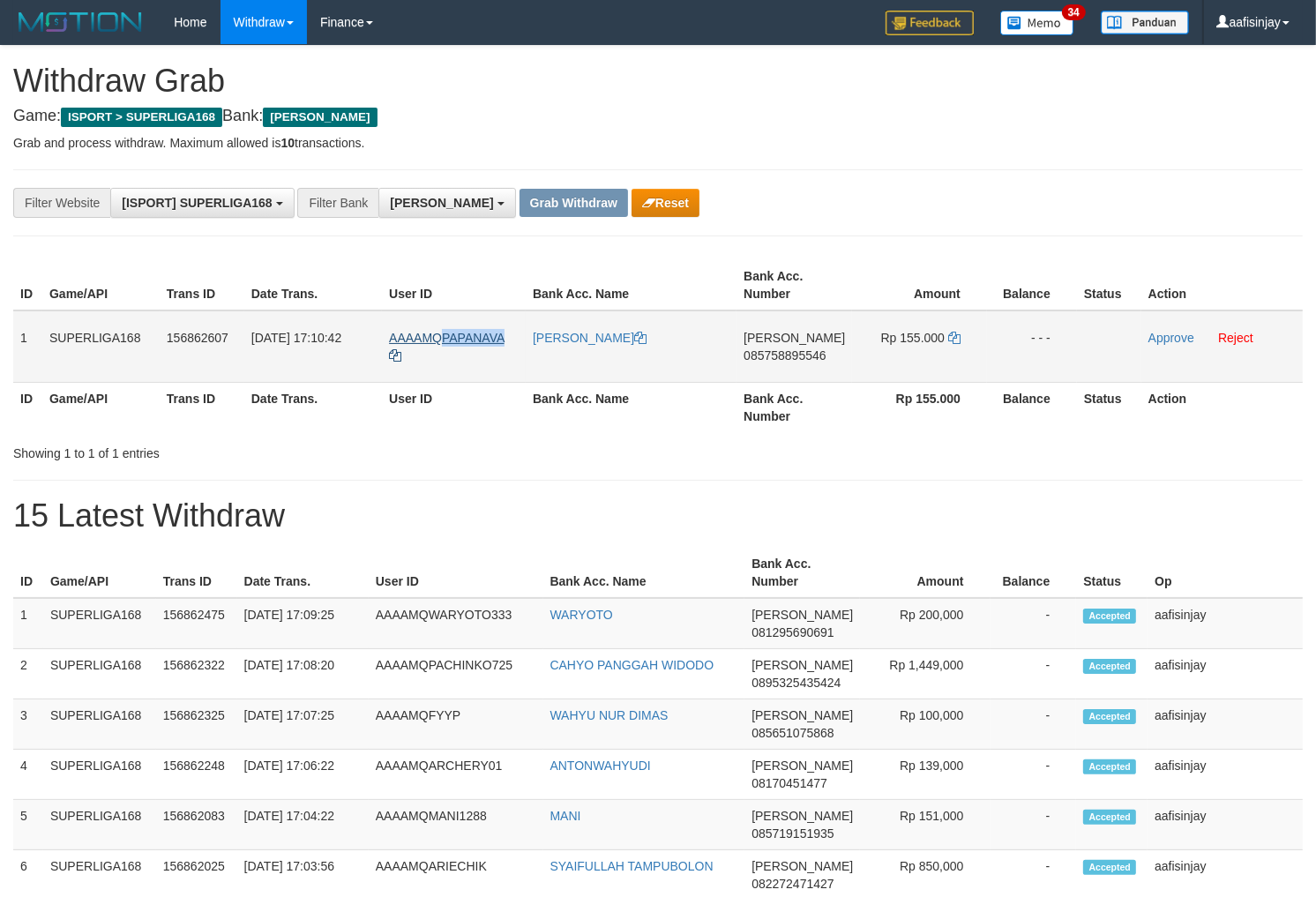
drag, startPoint x: 516, startPoint y: 320, endPoint x: 437, endPoint y: 341, distance: 81.7
click at [437, 341] on td "AAAAMQPAPANAVA" at bounding box center [454, 346] width 144 height 73
copy span "PAPANAVA"
click at [513, 405] on th "User ID" at bounding box center [454, 407] width 144 height 50
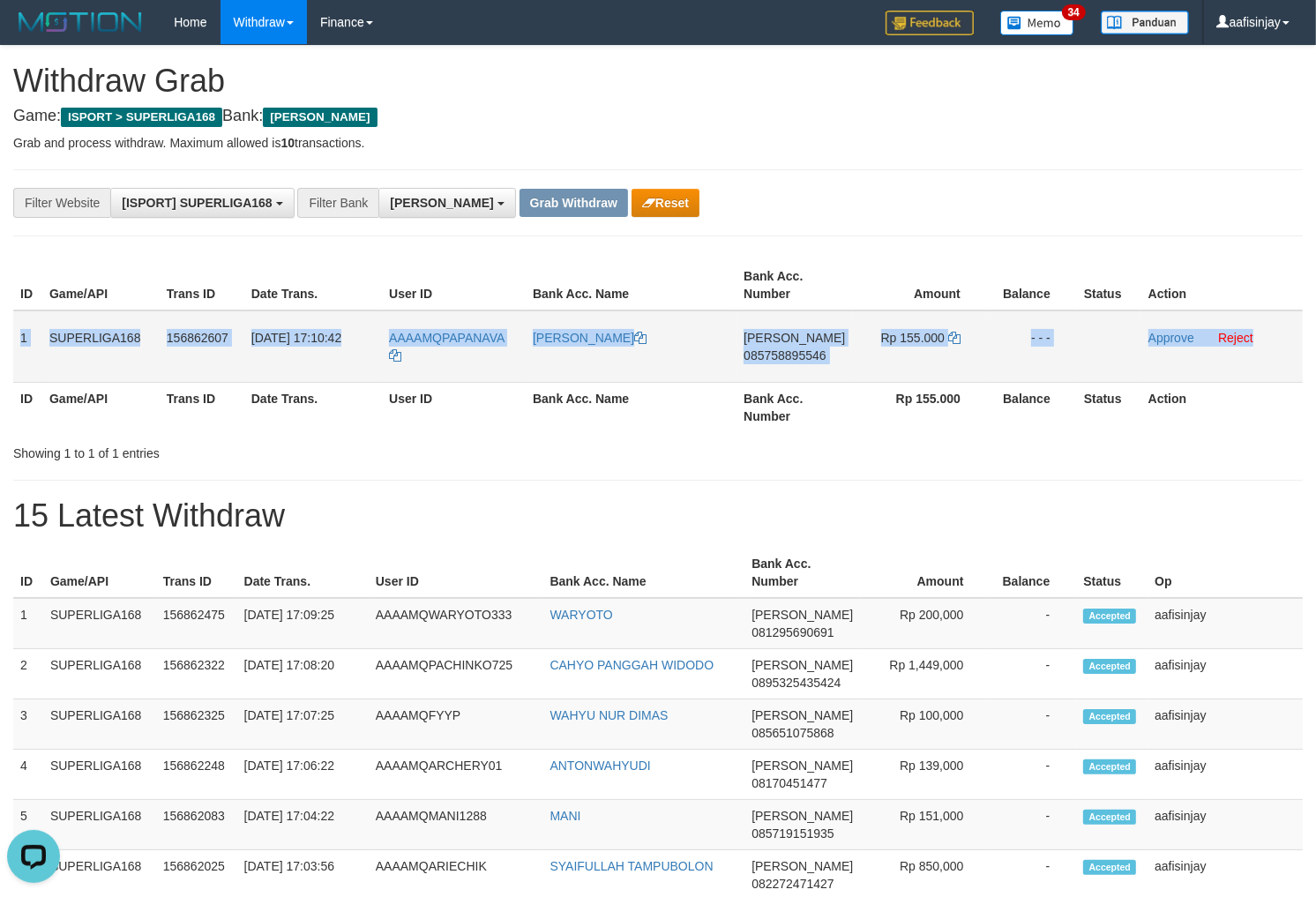
drag, startPoint x: 15, startPoint y: 332, endPoint x: 1286, endPoint y: 340, distance: 1271.0
click at [1286, 340] on tr "1 SUPERLIGA168 156862607 01/10/2025 17:10:42 AAAAMQPAPANAVA RIZKY HIDAYATTULLAH…" at bounding box center [658, 346] width 1290 height 73
copy tr "1 SUPERLIGA168 156862607 01/10/2025 17:10:42 AAAAMQPAPANAVA RIZKY HIDAYATTULLAH…"
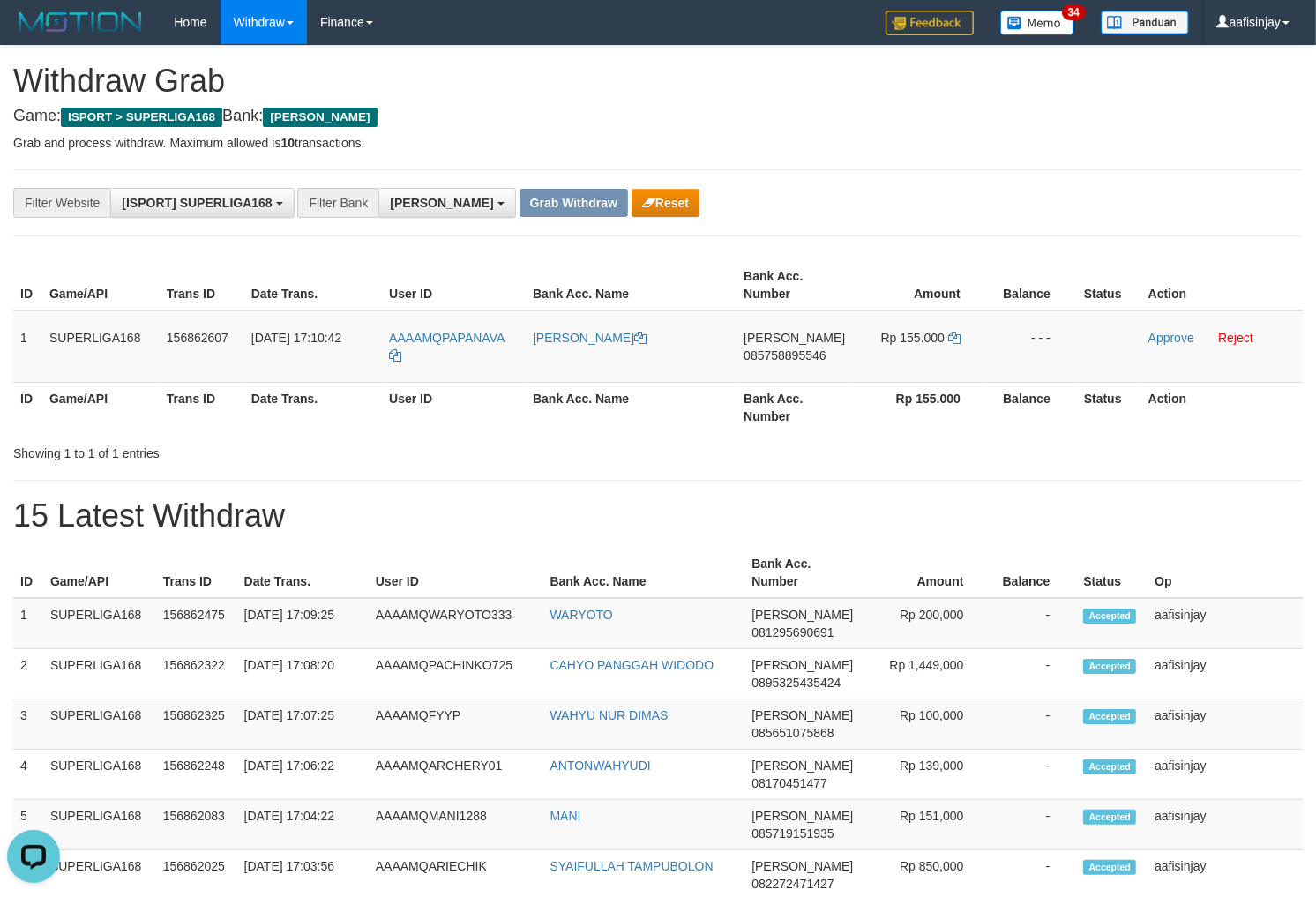
drag, startPoint x: 712, startPoint y: 447, endPoint x: 715, endPoint y: 435, distance: 12.4
click at [712, 447] on div "Showing 1 to 1 of 1 entries" at bounding box center [658, 449] width 1316 height 24
click at [795, 357] on span "085758895546" at bounding box center [785, 355] width 82 height 15
click at [949, 333] on icon at bounding box center [954, 337] width 13 height 13
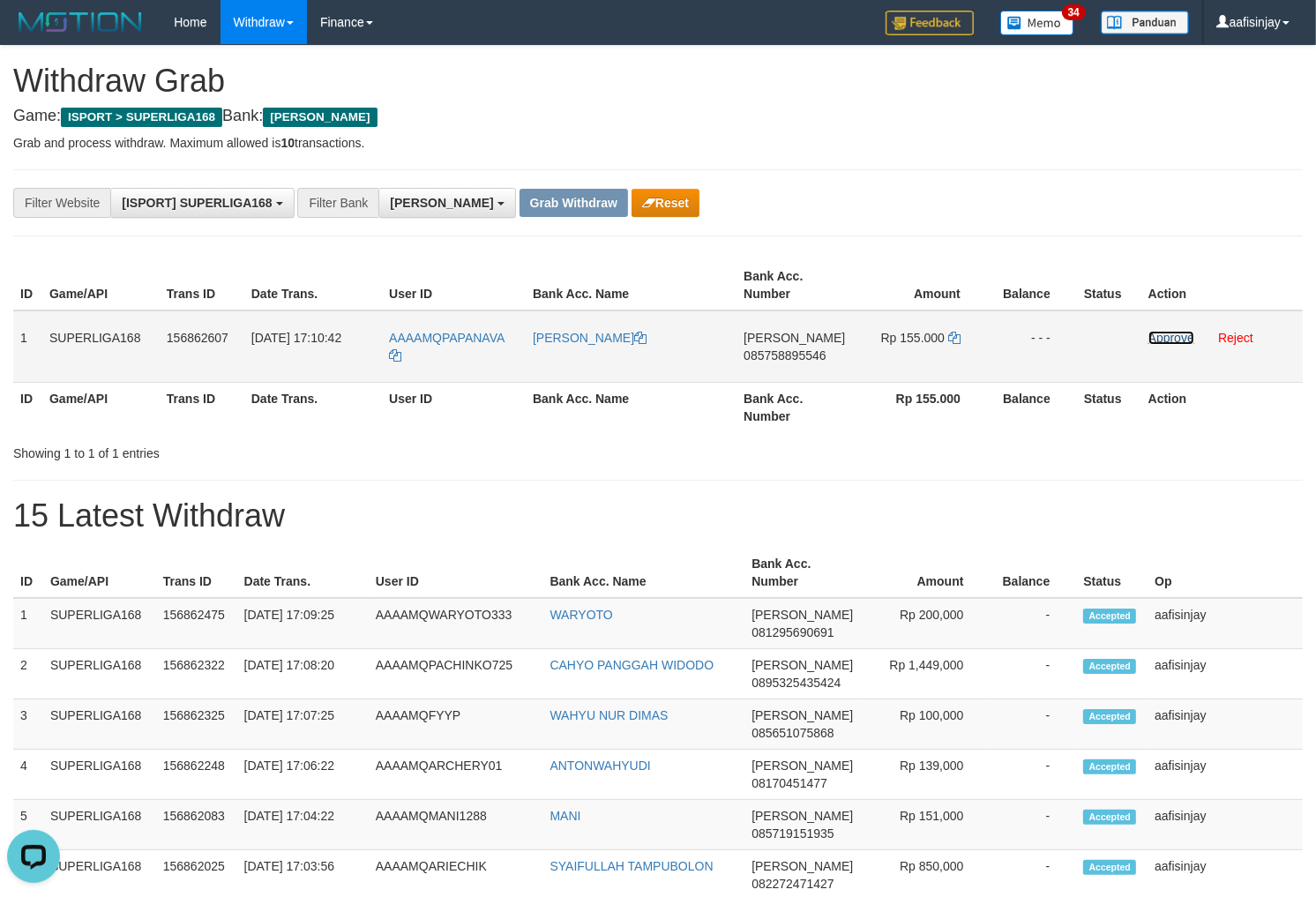
click at [1161, 332] on link "Approve" at bounding box center [1171, 337] width 46 height 15
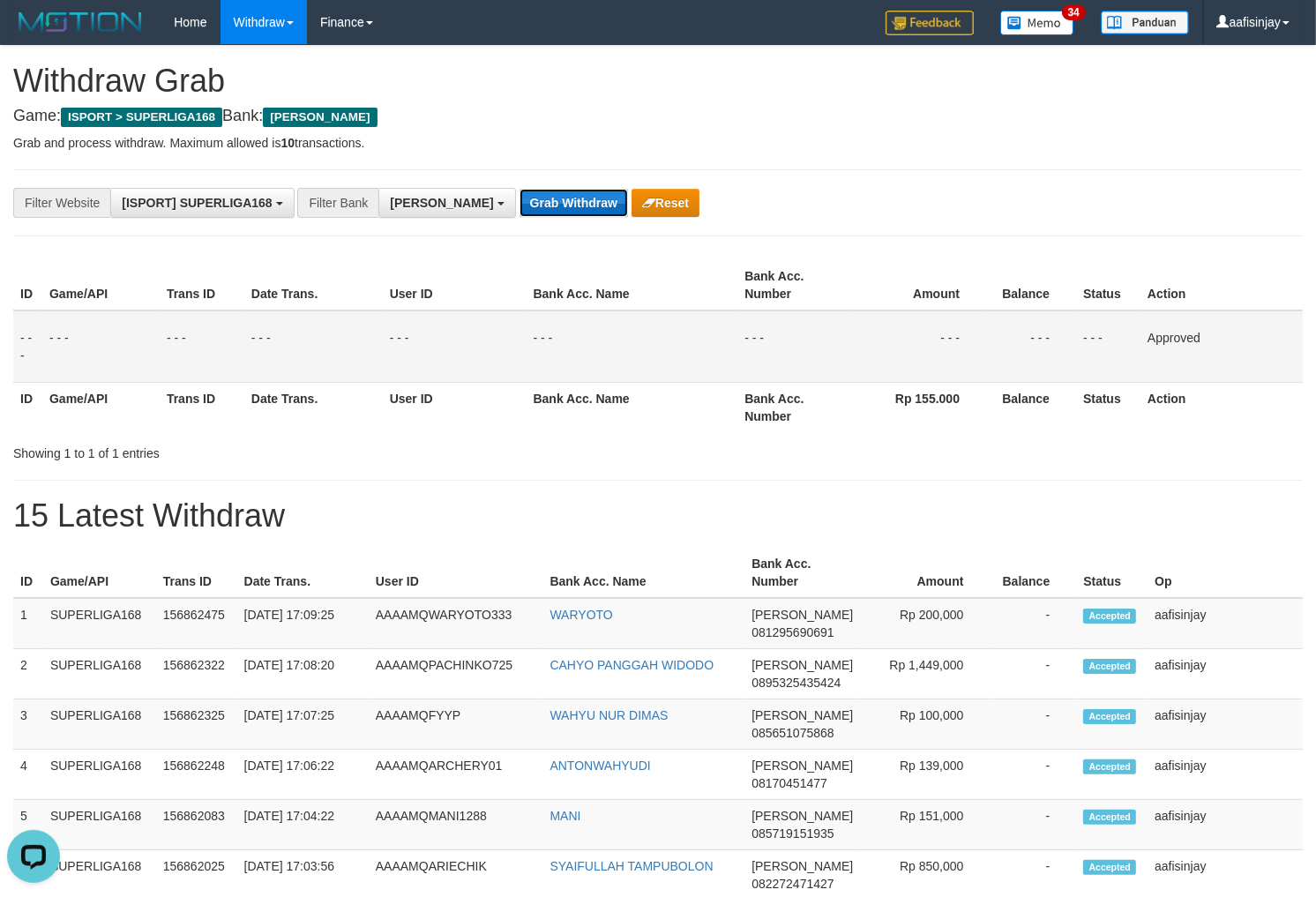
click at [530, 203] on button "Grab Withdraw" at bounding box center [574, 203] width 109 height 28
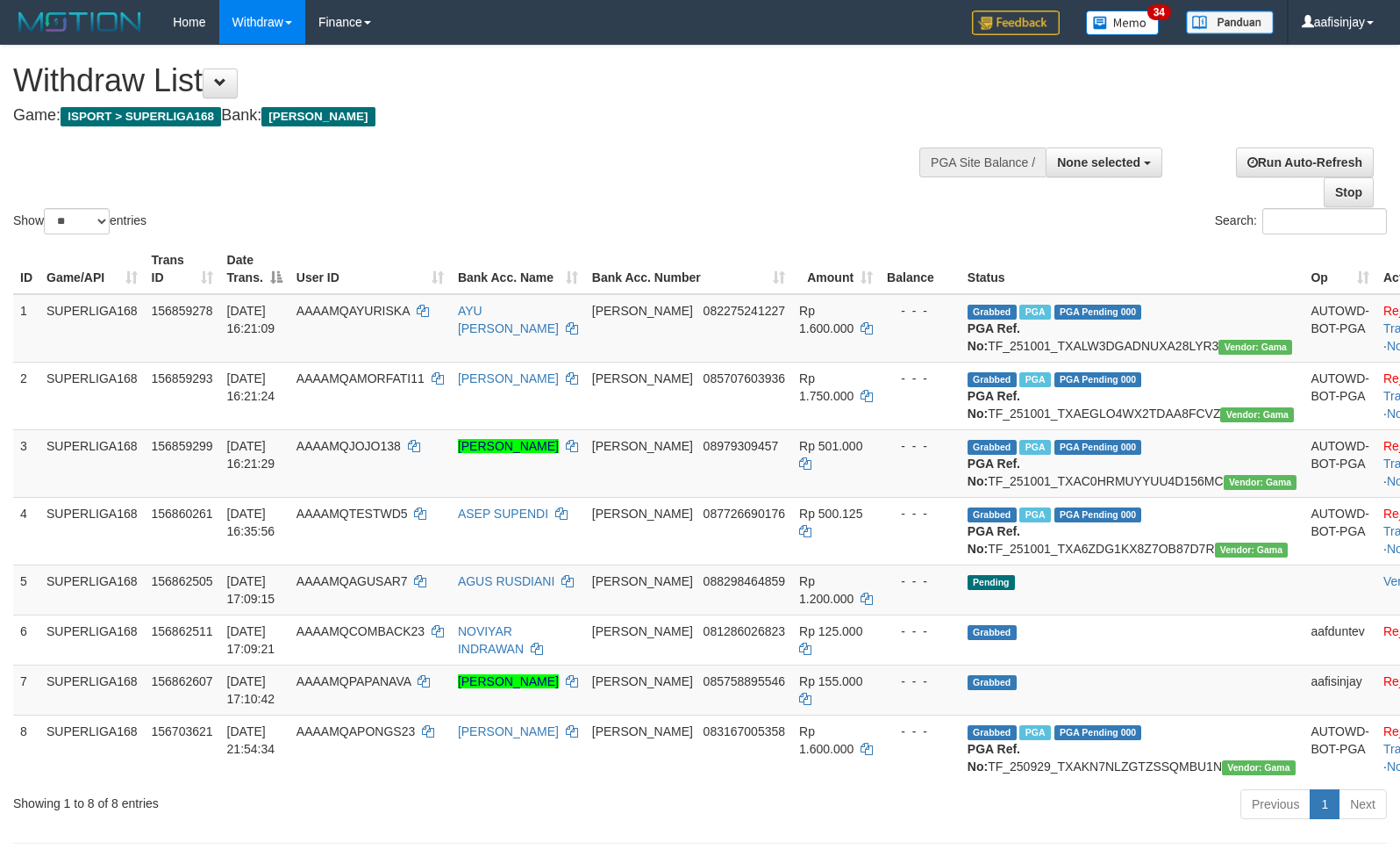
select select
select select "**"
select select
select select "**"
select select
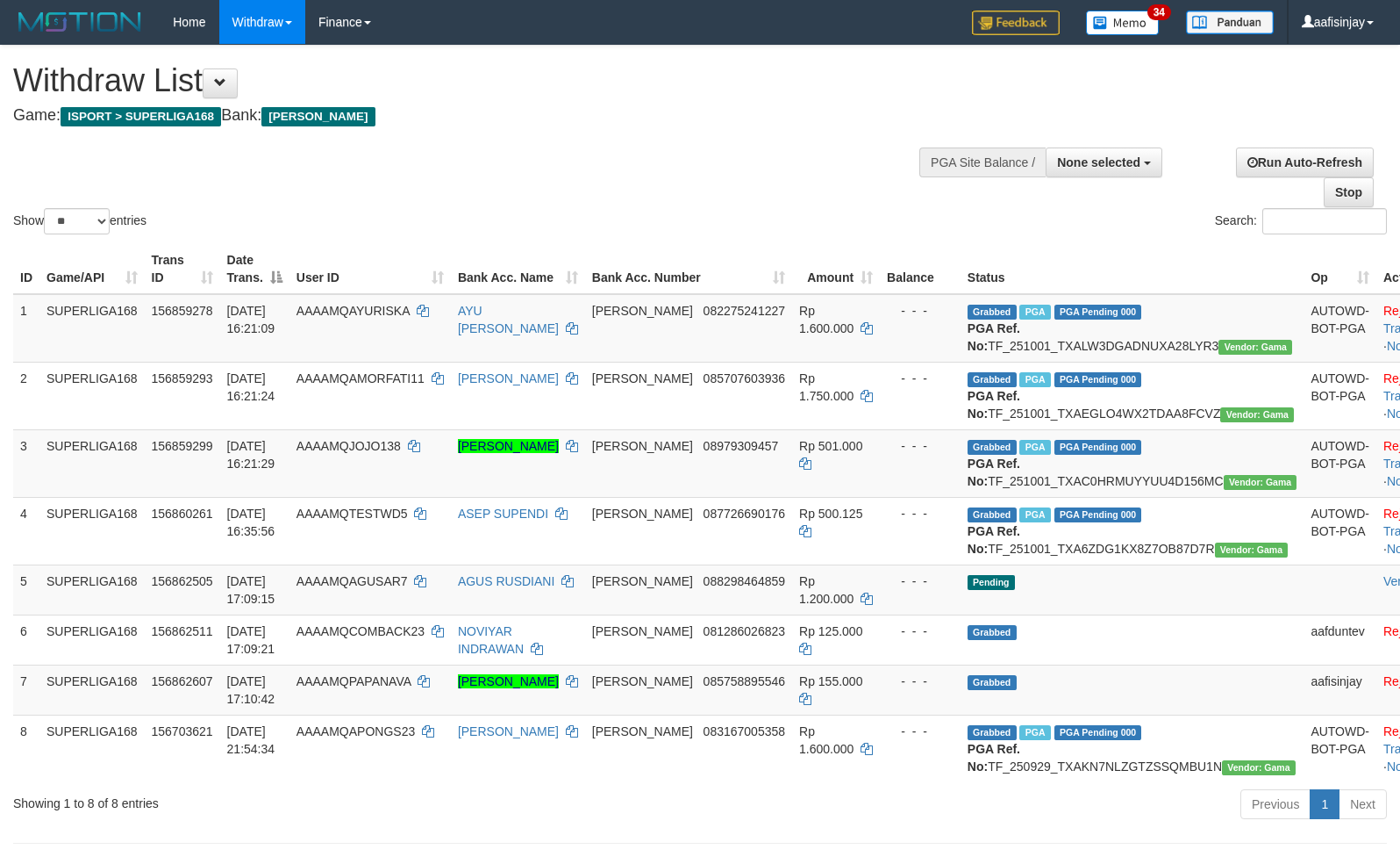
select select "**"
select select
select select "**"
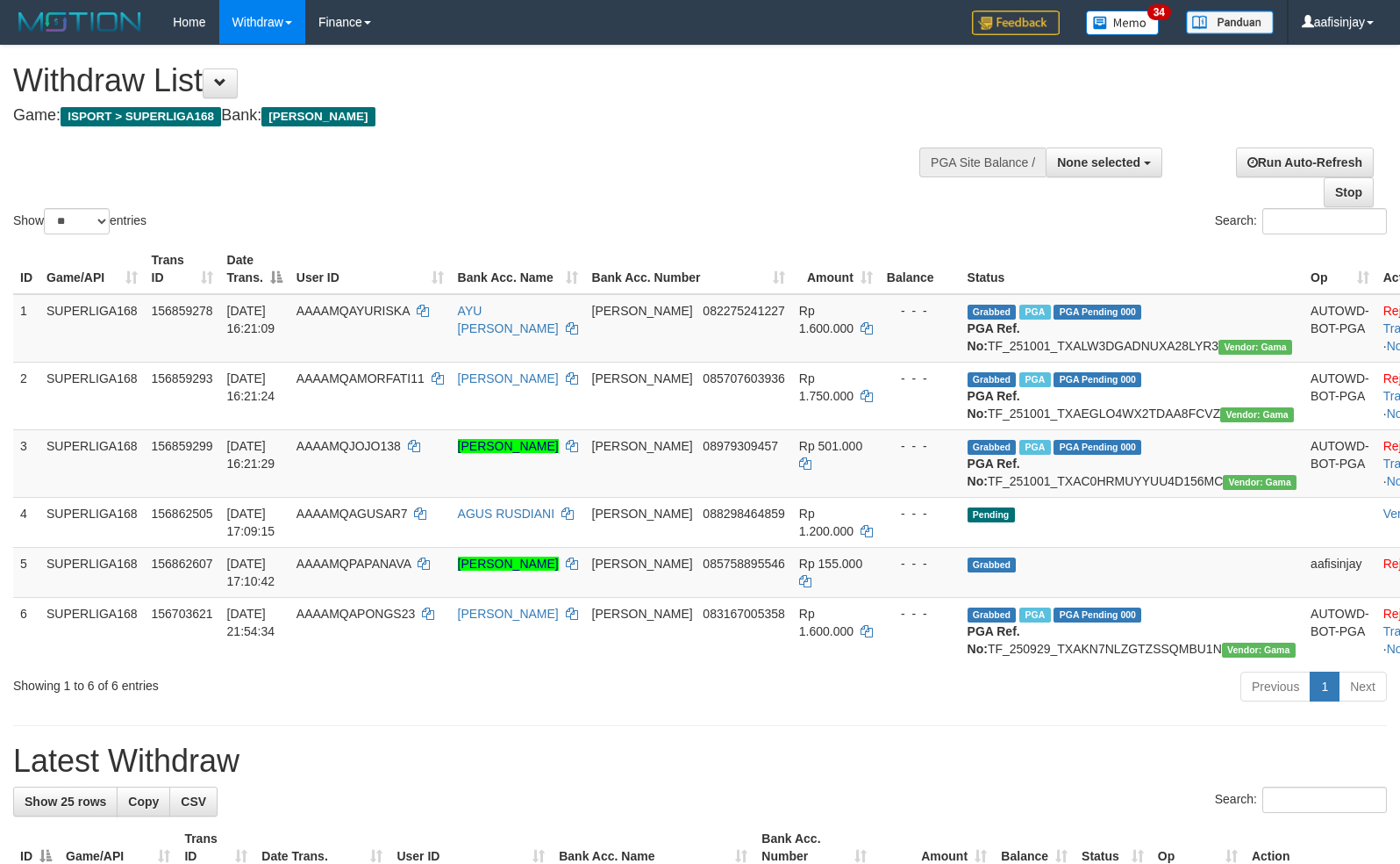
select select
select select "**"
select select
select select "**"
select select
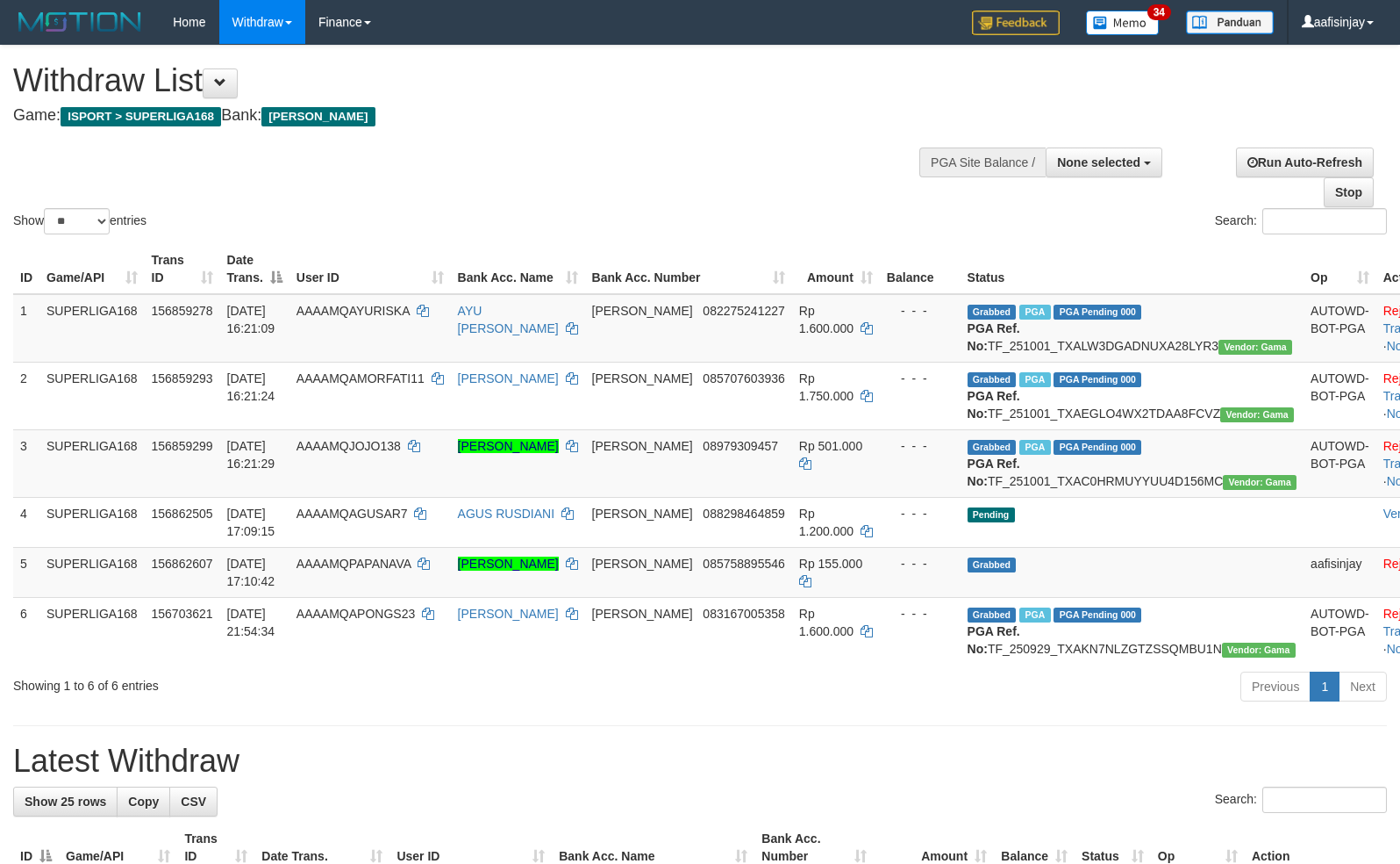
select select "**"
select select
select select "**"
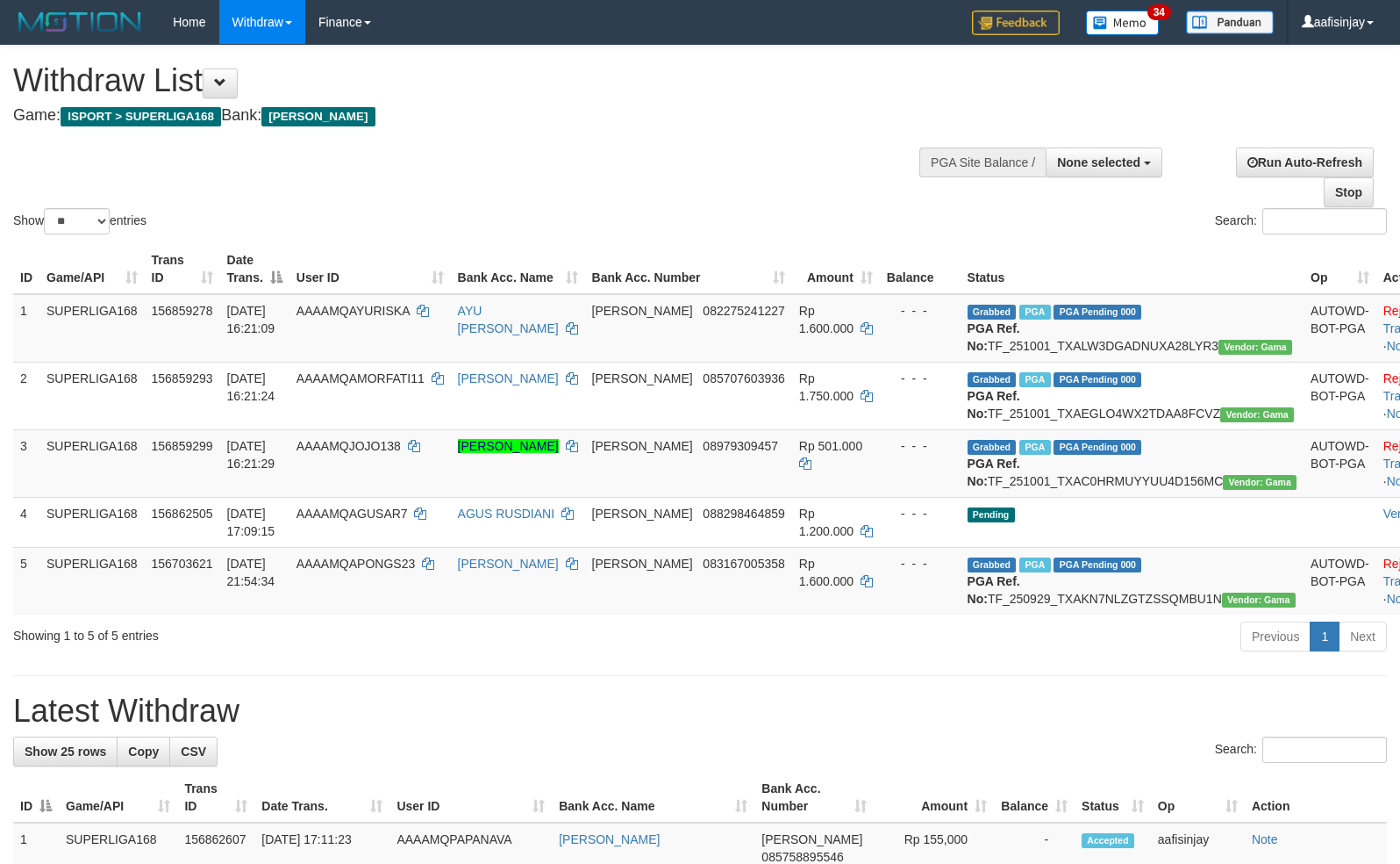
select select
select select "**"
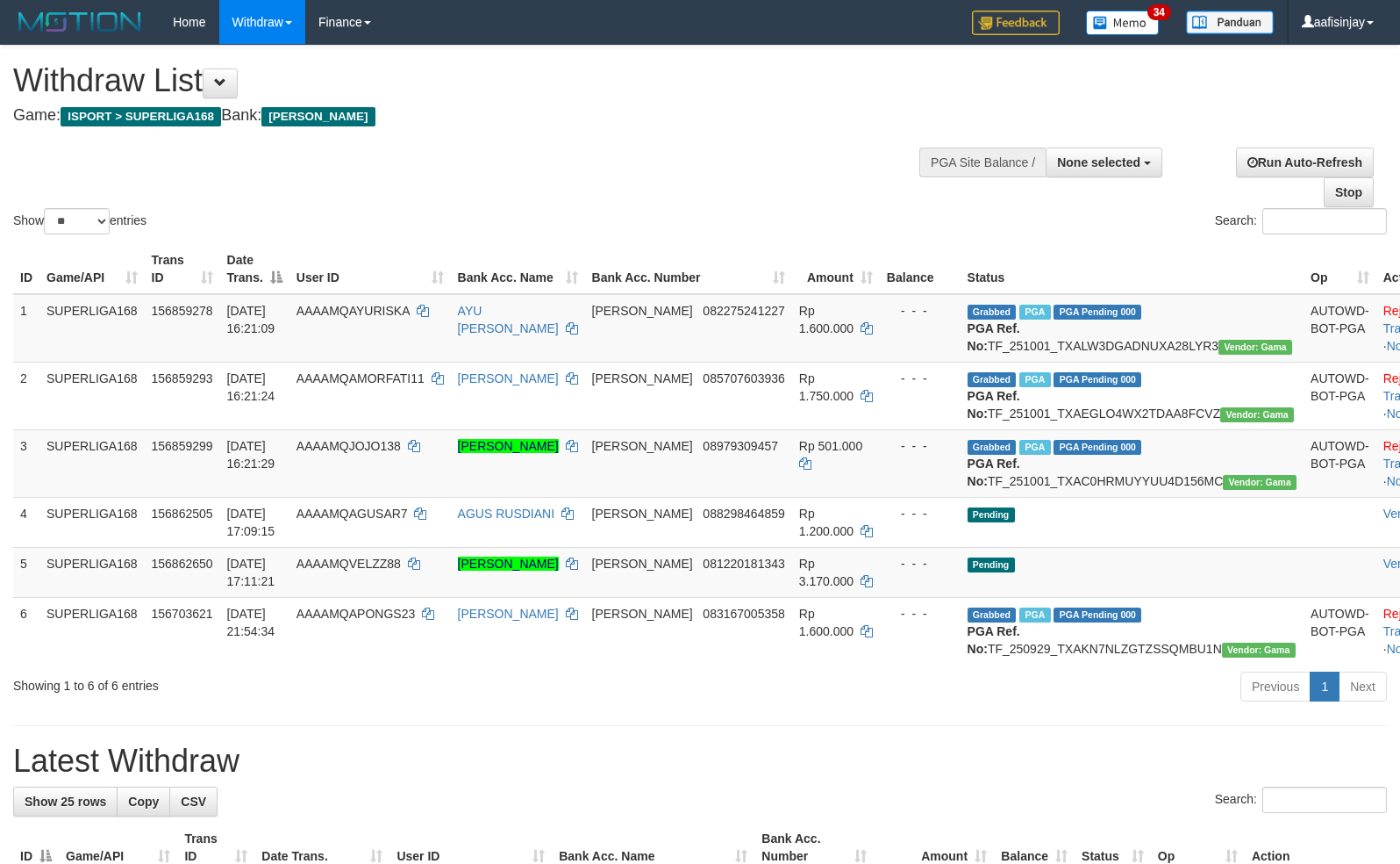
select select
select select "**"
select select
select select "**"
select select
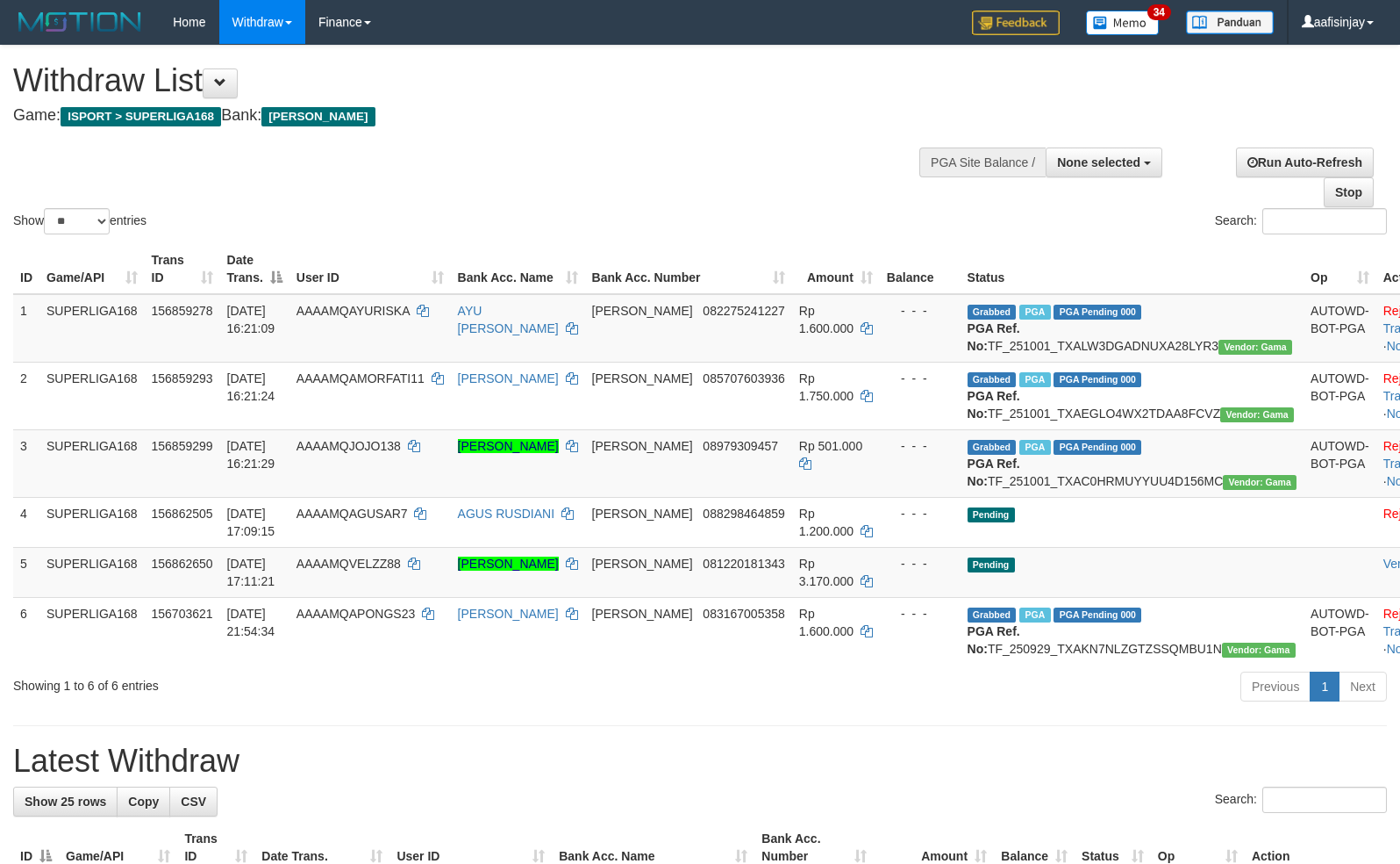
select select "**"
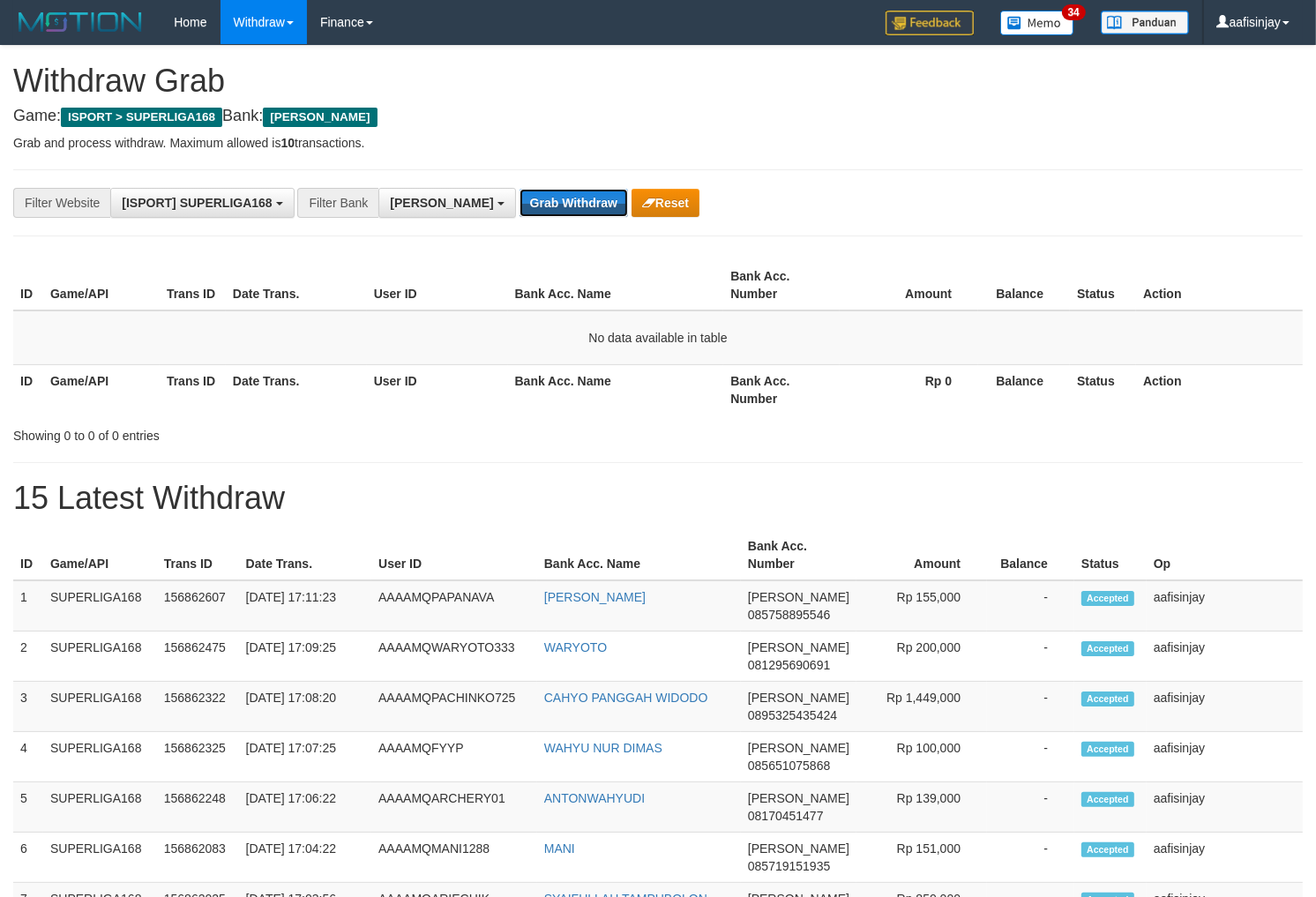
click at [530, 203] on button "Grab Withdraw" at bounding box center [574, 203] width 109 height 28
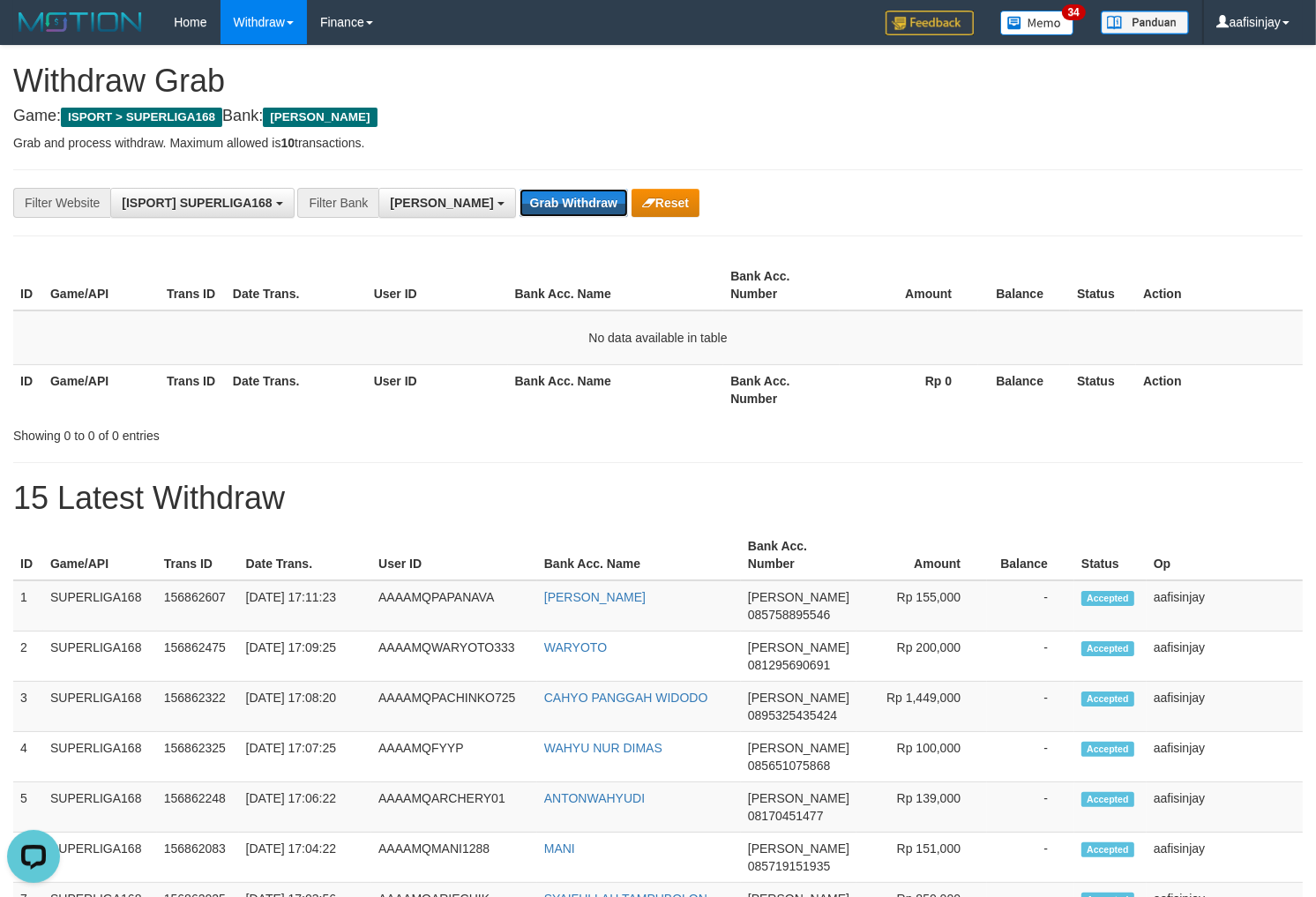
click at [530, 203] on button "Grab Withdraw" at bounding box center [574, 203] width 109 height 28
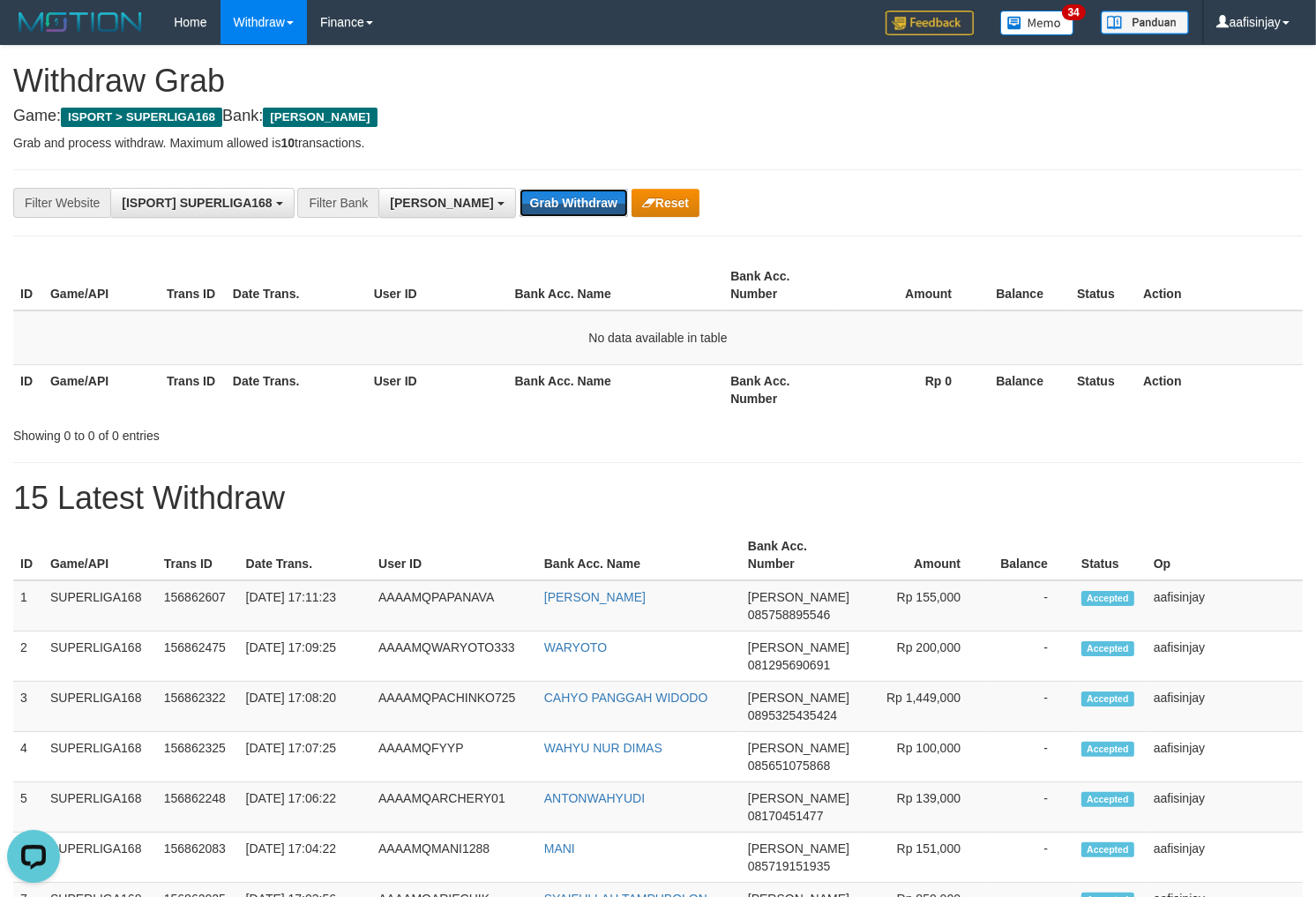
click at [530, 203] on button "Grab Withdraw" at bounding box center [574, 203] width 109 height 28
click at [520, 189] on button "Grab Withdraw" at bounding box center [574, 203] width 109 height 28
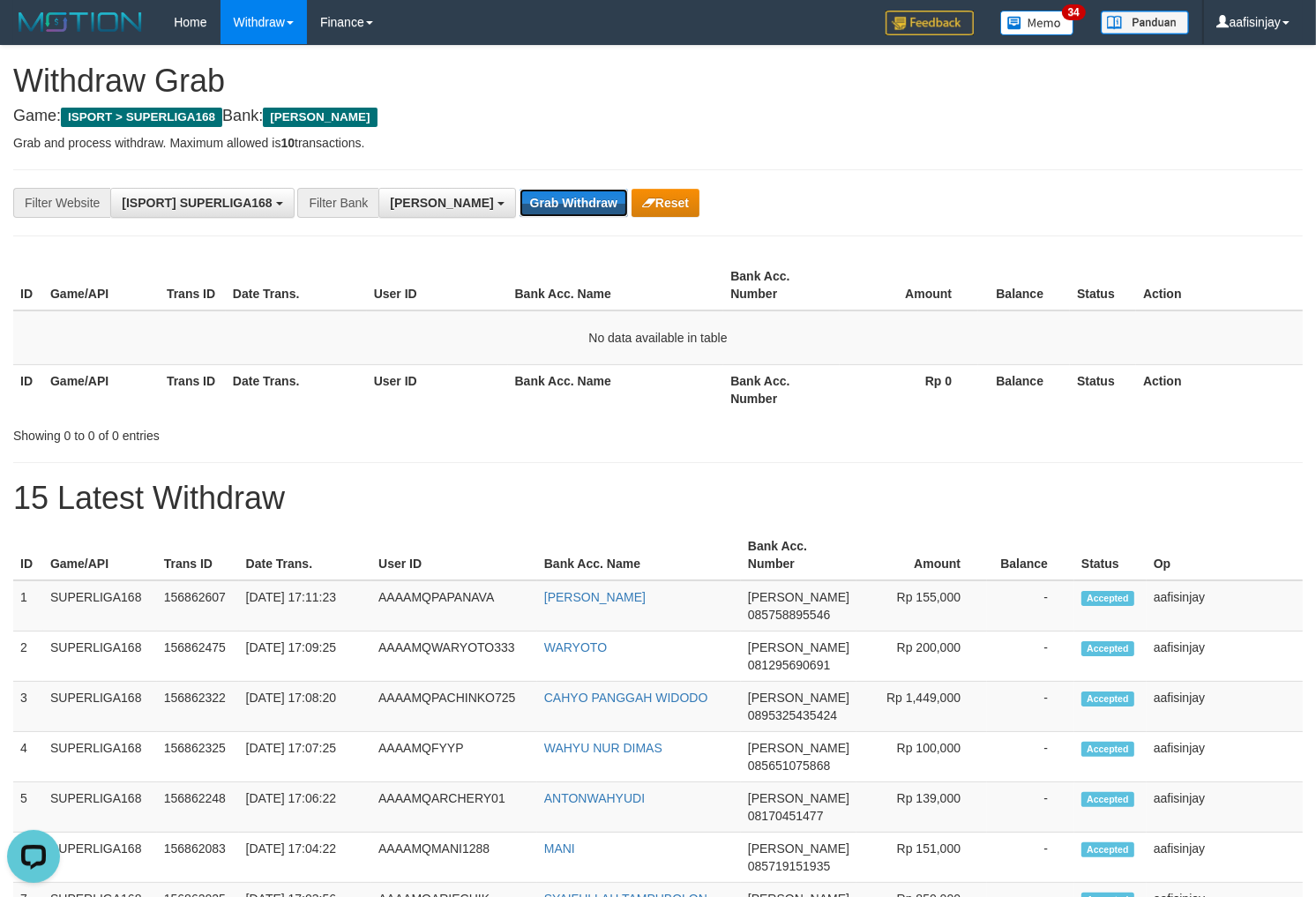
drag, startPoint x: 0, startPoint y: 0, endPoint x: 530, endPoint y: 203, distance: 567.5
click at [530, 203] on button "Grab Withdraw" at bounding box center [574, 203] width 109 height 28
click at [520, 189] on button "Grab Withdraw" at bounding box center [574, 203] width 109 height 28
click at [530, 203] on button "Grab Withdraw" at bounding box center [574, 203] width 109 height 28
click at [520, 189] on button "Grab Withdraw" at bounding box center [574, 203] width 109 height 28
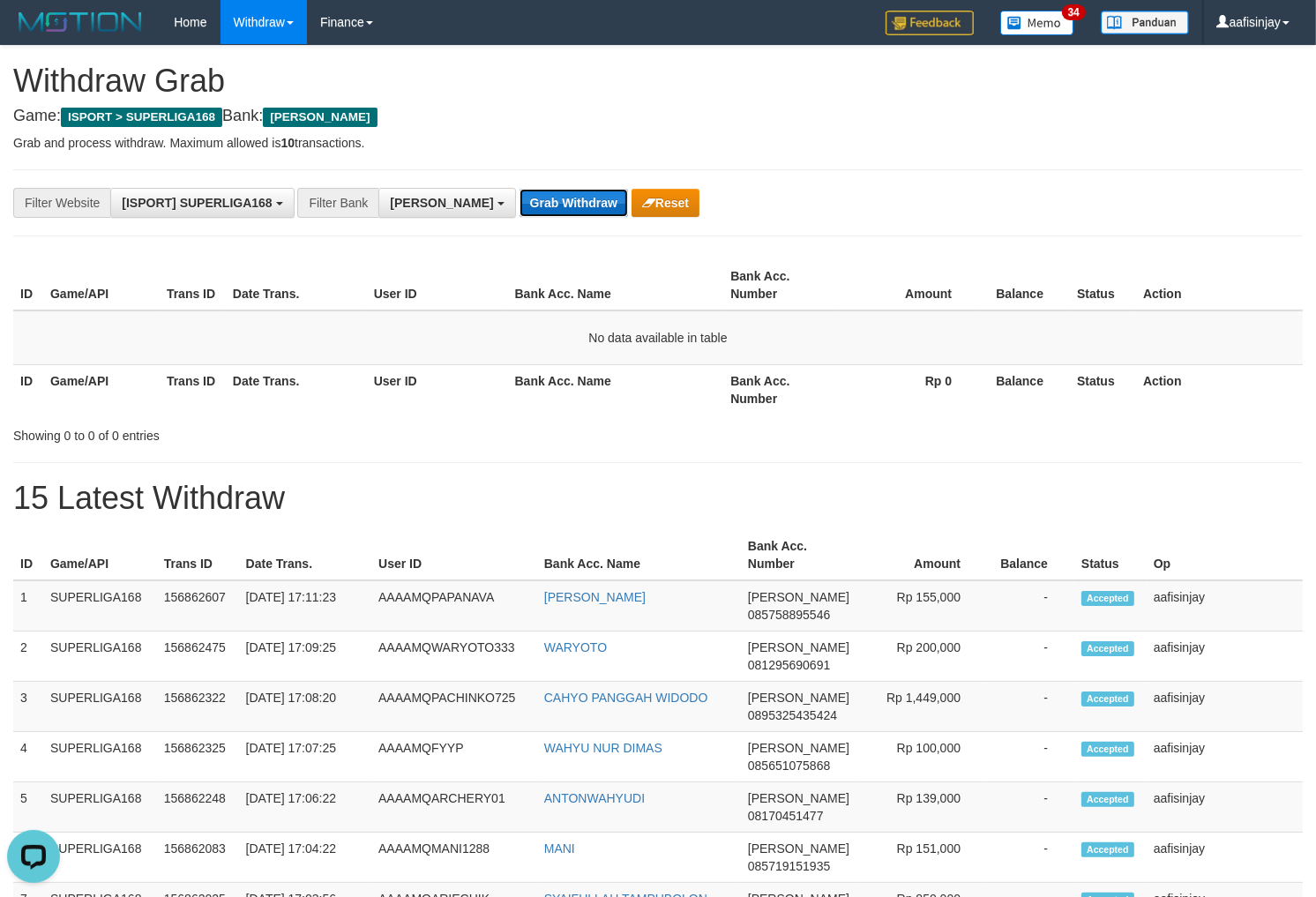
click at [520, 189] on button "Grab Withdraw" at bounding box center [574, 203] width 109 height 28
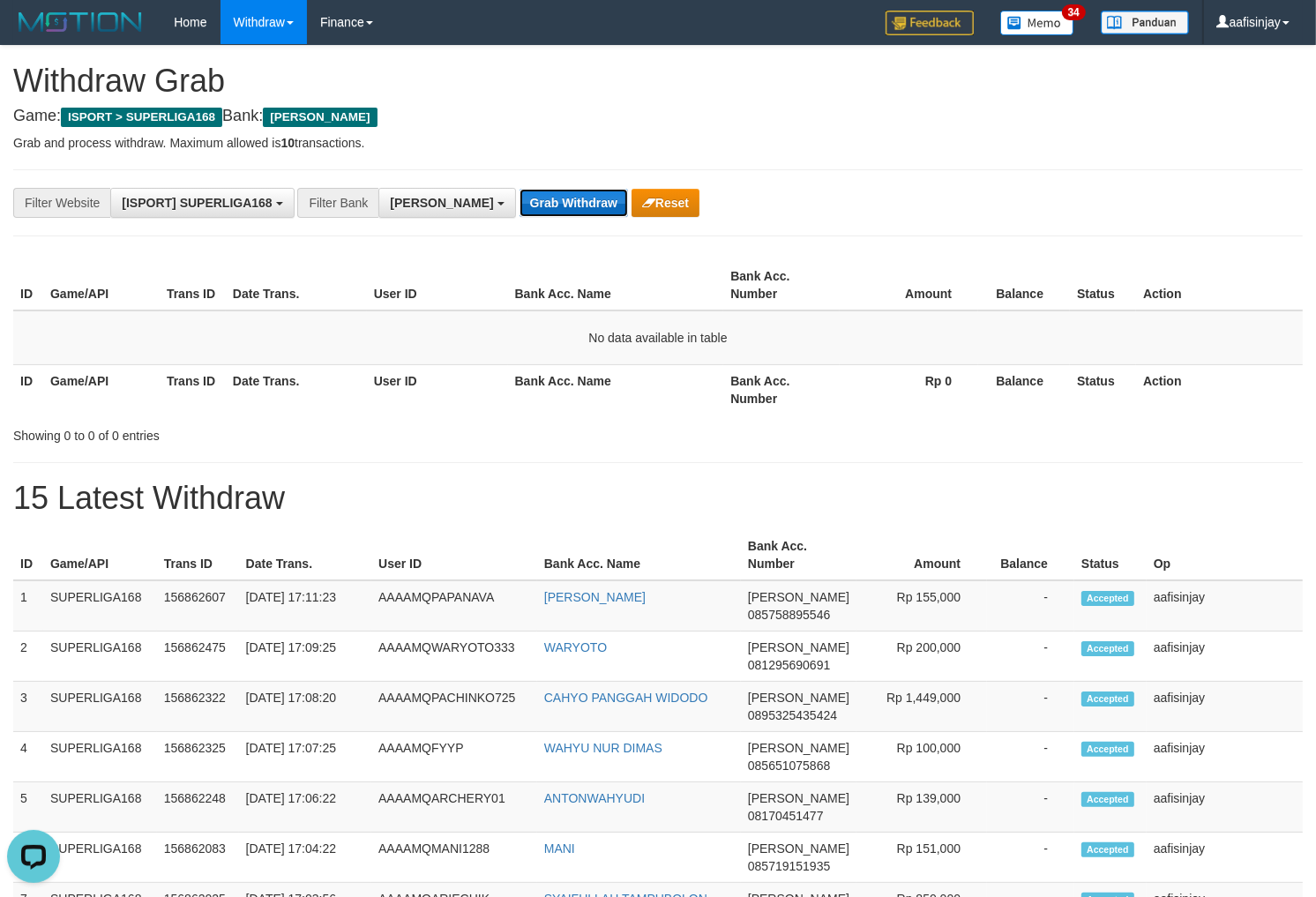
click at [520, 189] on button "Grab Withdraw" at bounding box center [574, 203] width 109 height 28
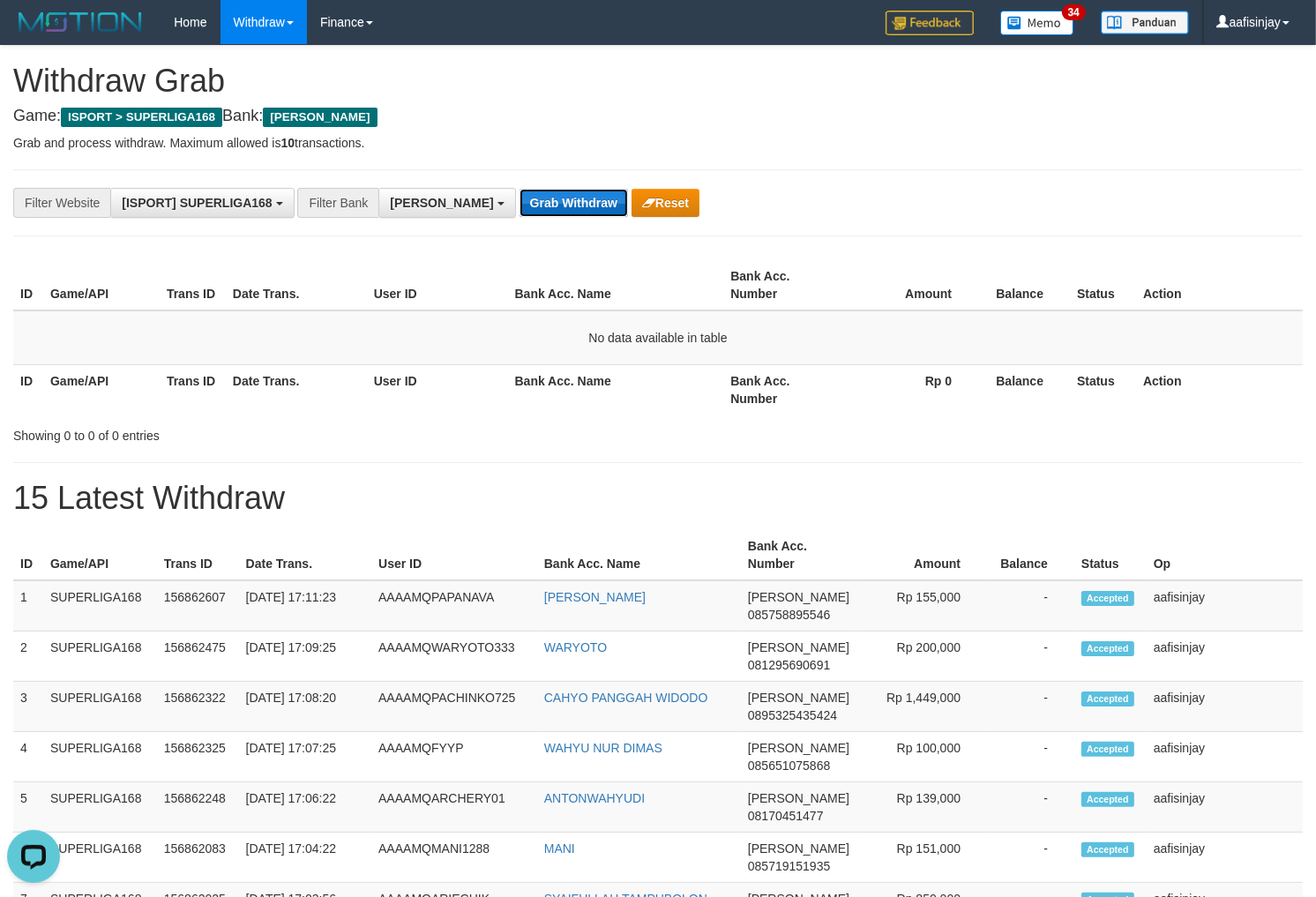
click at [520, 189] on button "Grab Withdraw" at bounding box center [574, 203] width 109 height 28
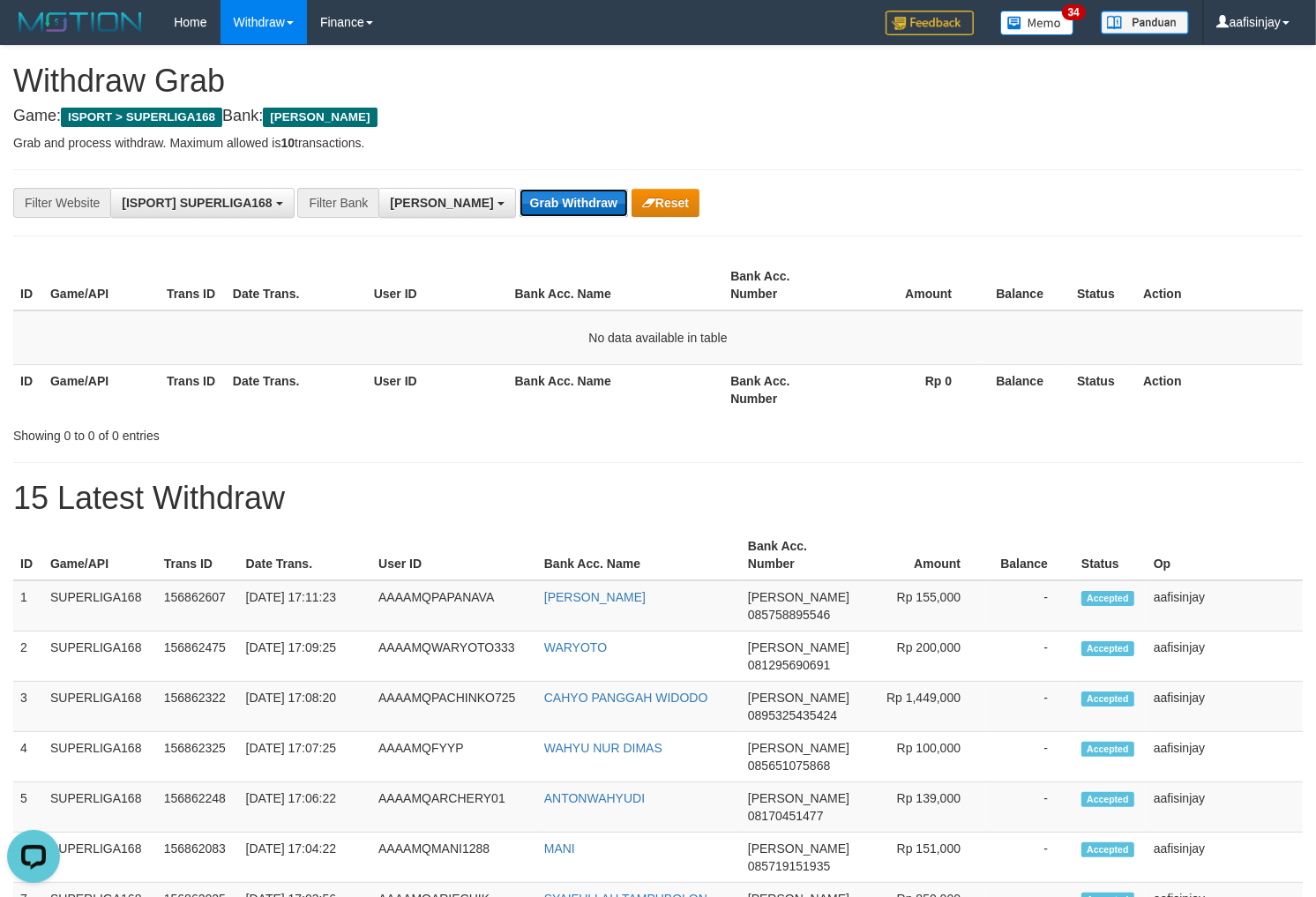
click at [520, 189] on button "Grab Withdraw" at bounding box center [574, 203] width 109 height 28
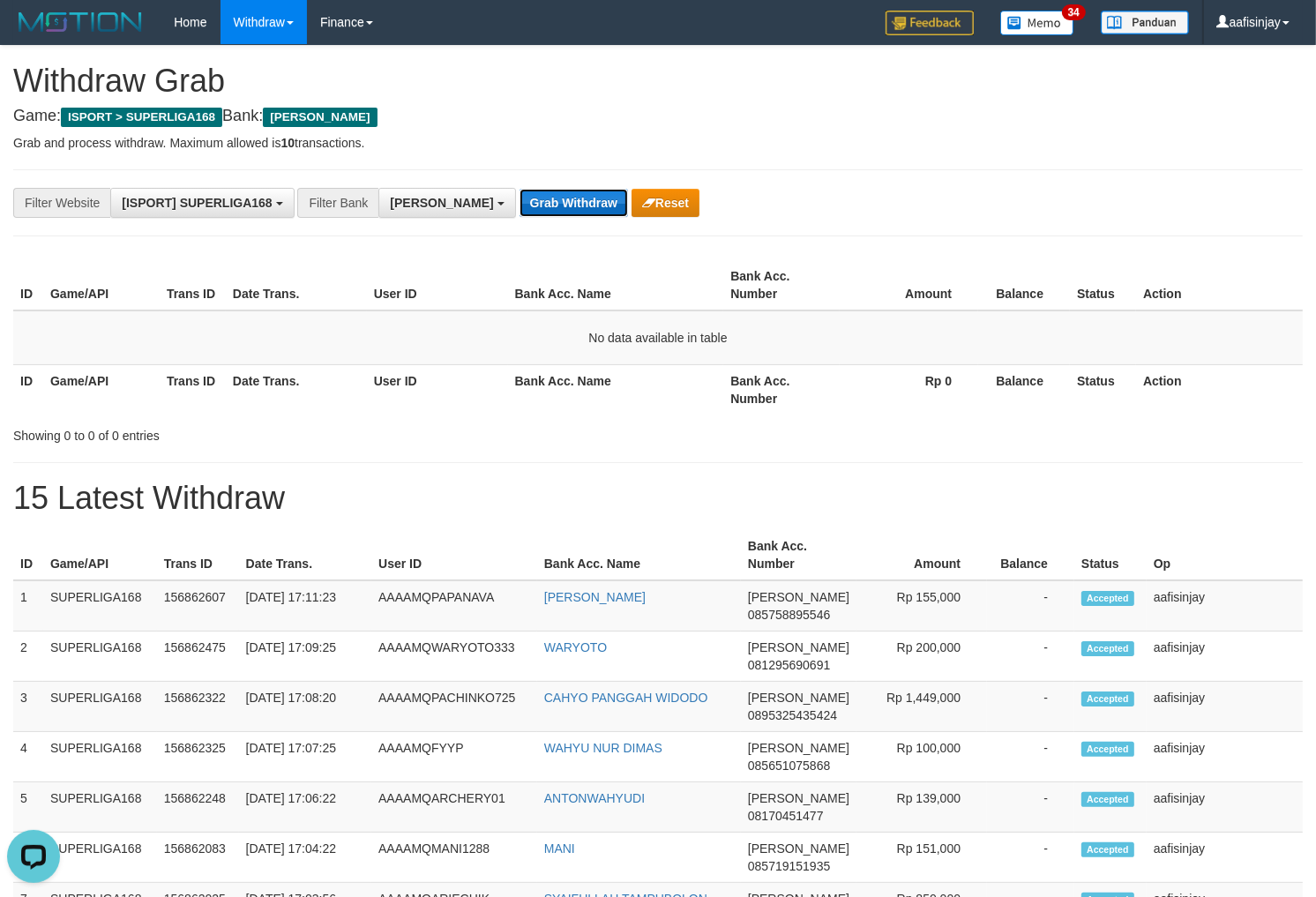
click at [520, 189] on button "Grab Withdraw" at bounding box center [574, 203] width 109 height 28
click at [530, 203] on button "Grab Withdraw" at bounding box center [574, 203] width 109 height 28
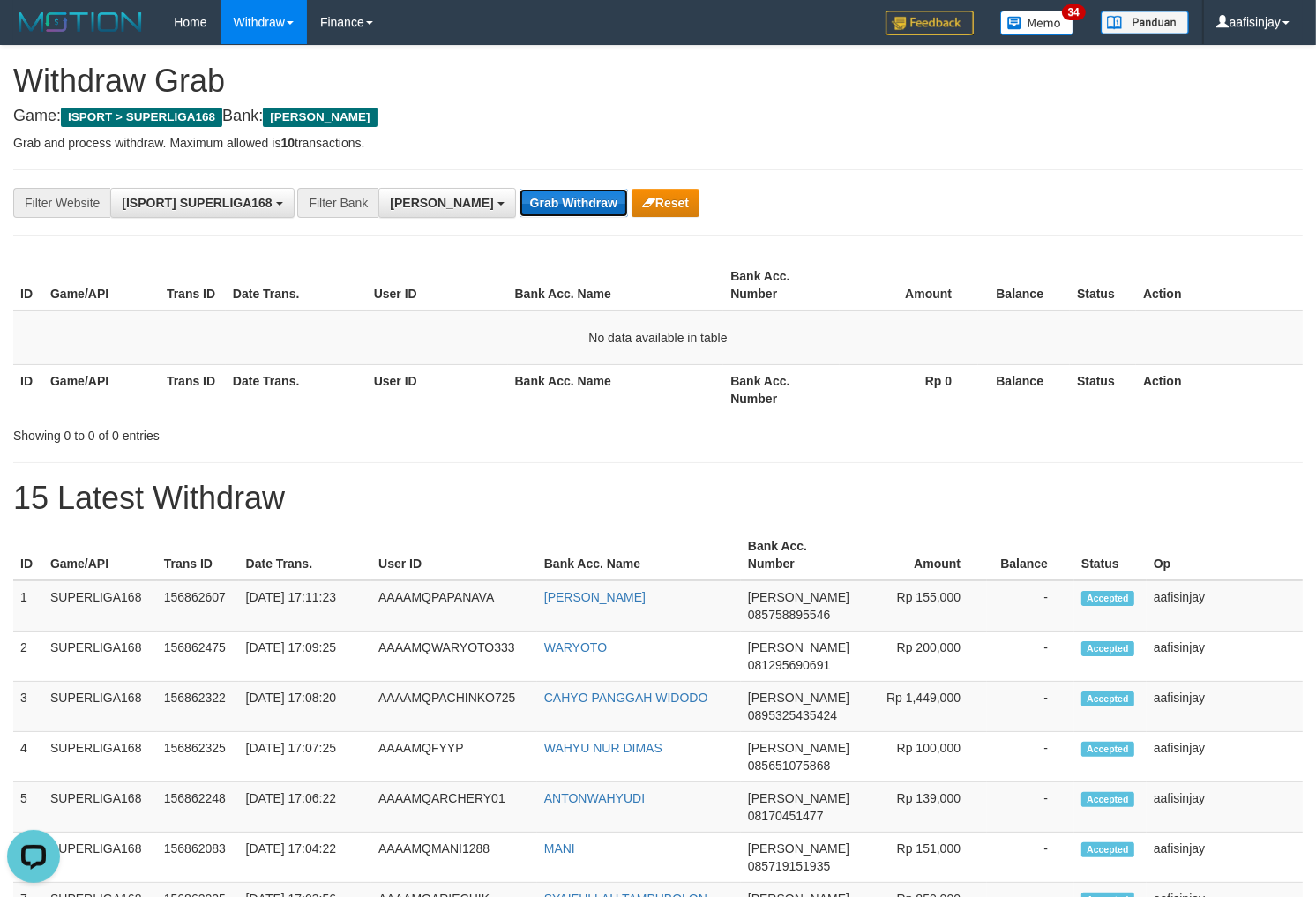
click at [530, 203] on button "Grab Withdraw" at bounding box center [574, 203] width 109 height 28
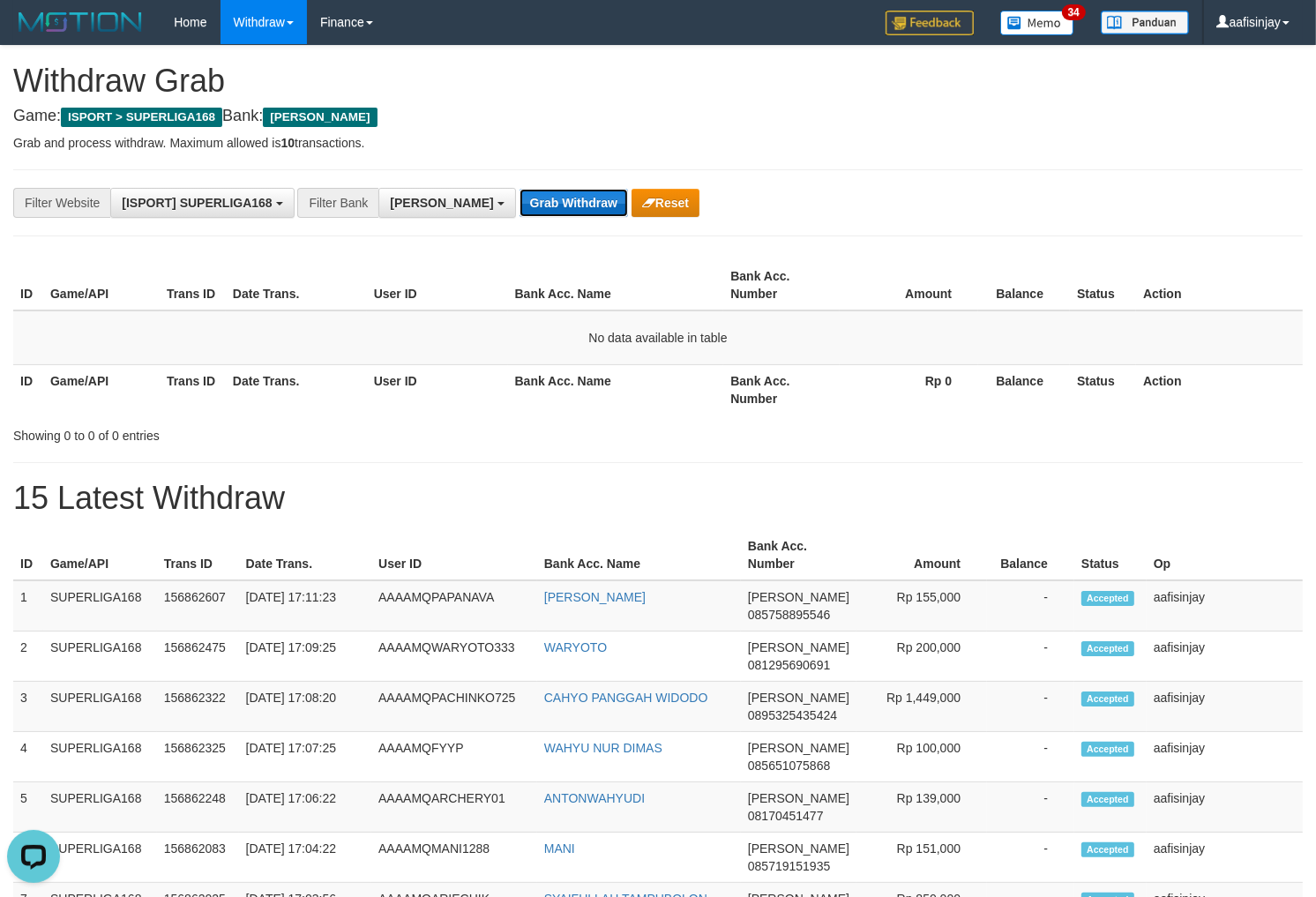
click at [530, 203] on button "Grab Withdraw" at bounding box center [574, 203] width 109 height 28
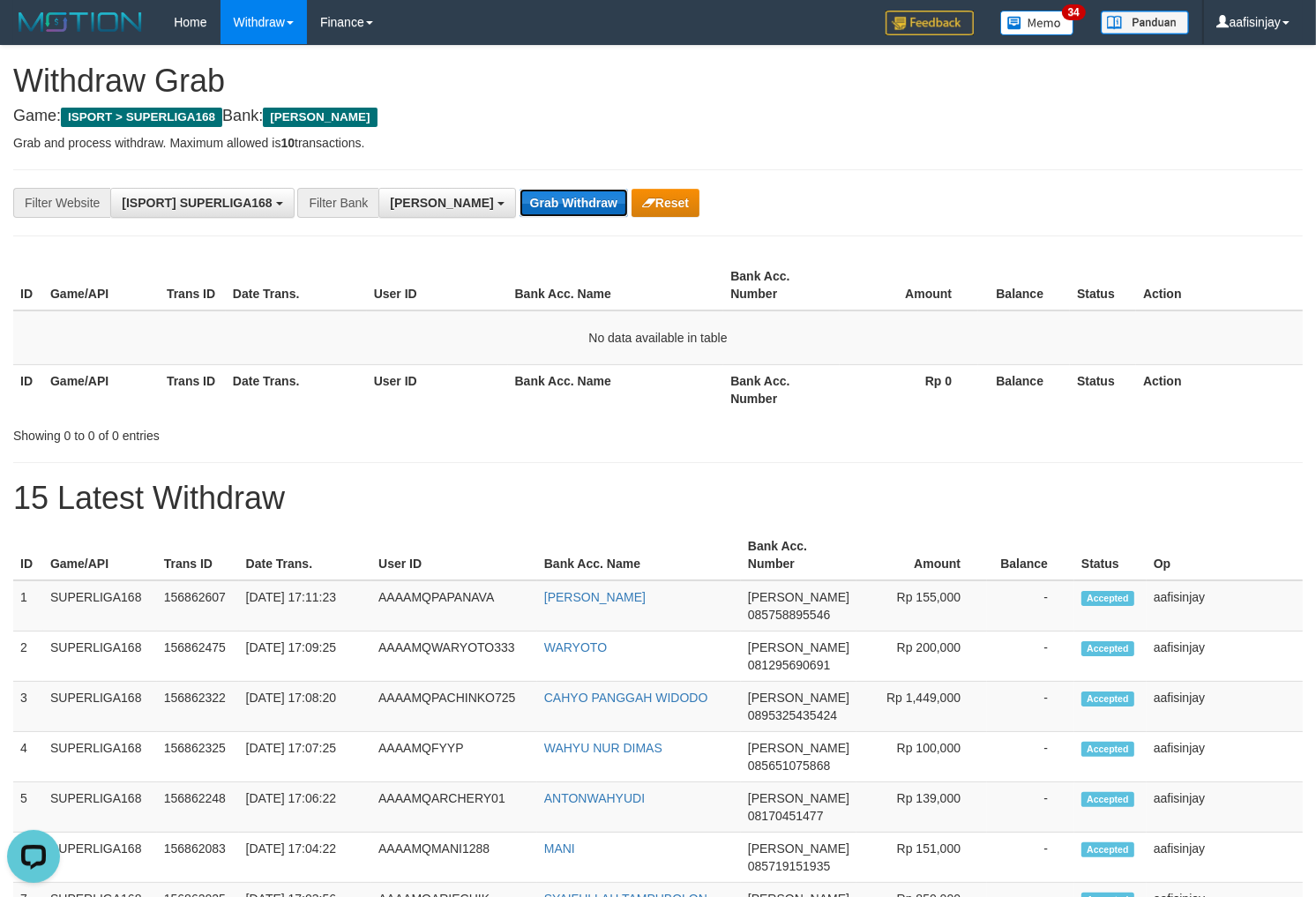
click at [530, 203] on button "Grab Withdraw" at bounding box center [574, 203] width 109 height 28
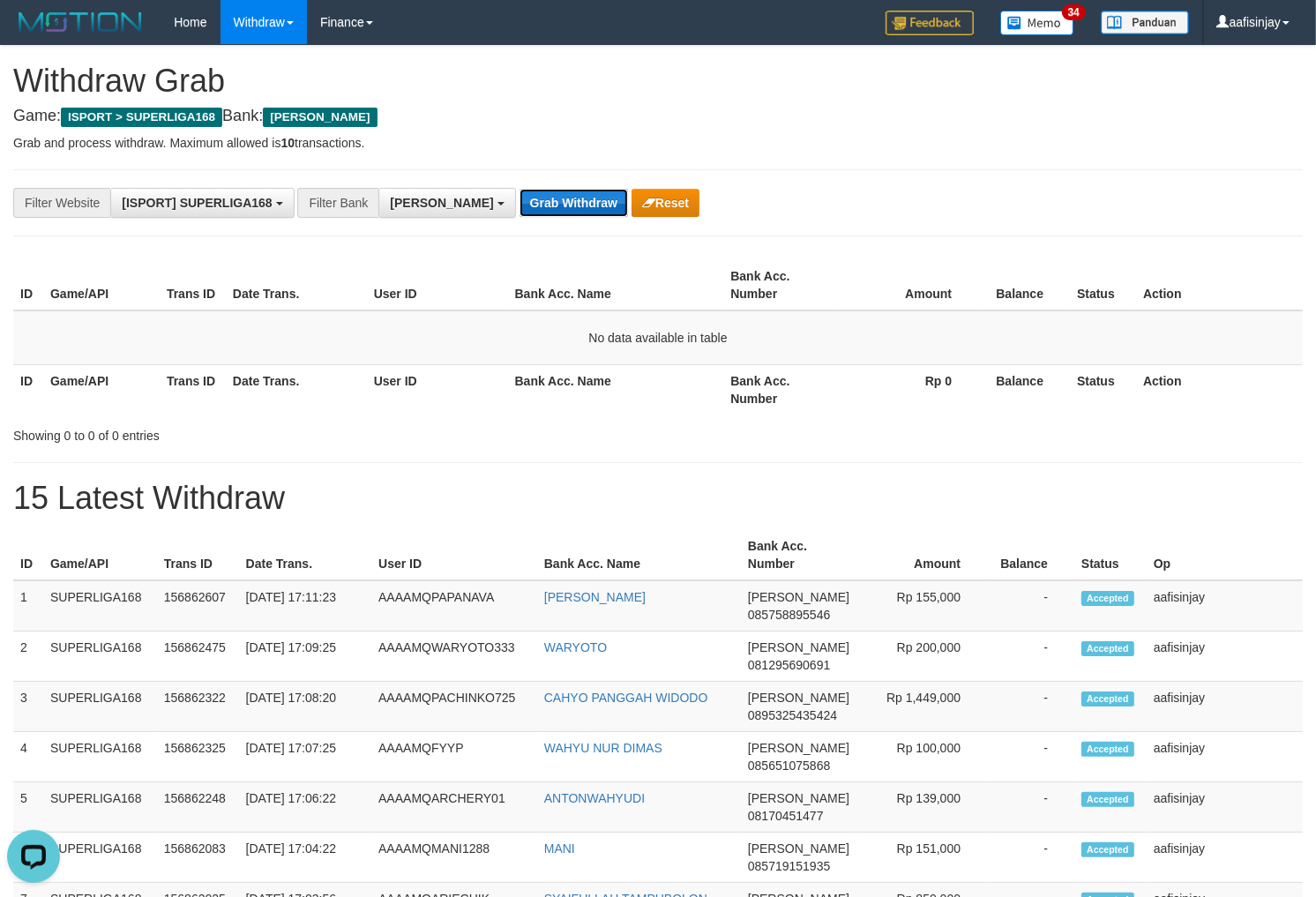
click at [530, 203] on button "Grab Withdraw" at bounding box center [574, 203] width 109 height 28
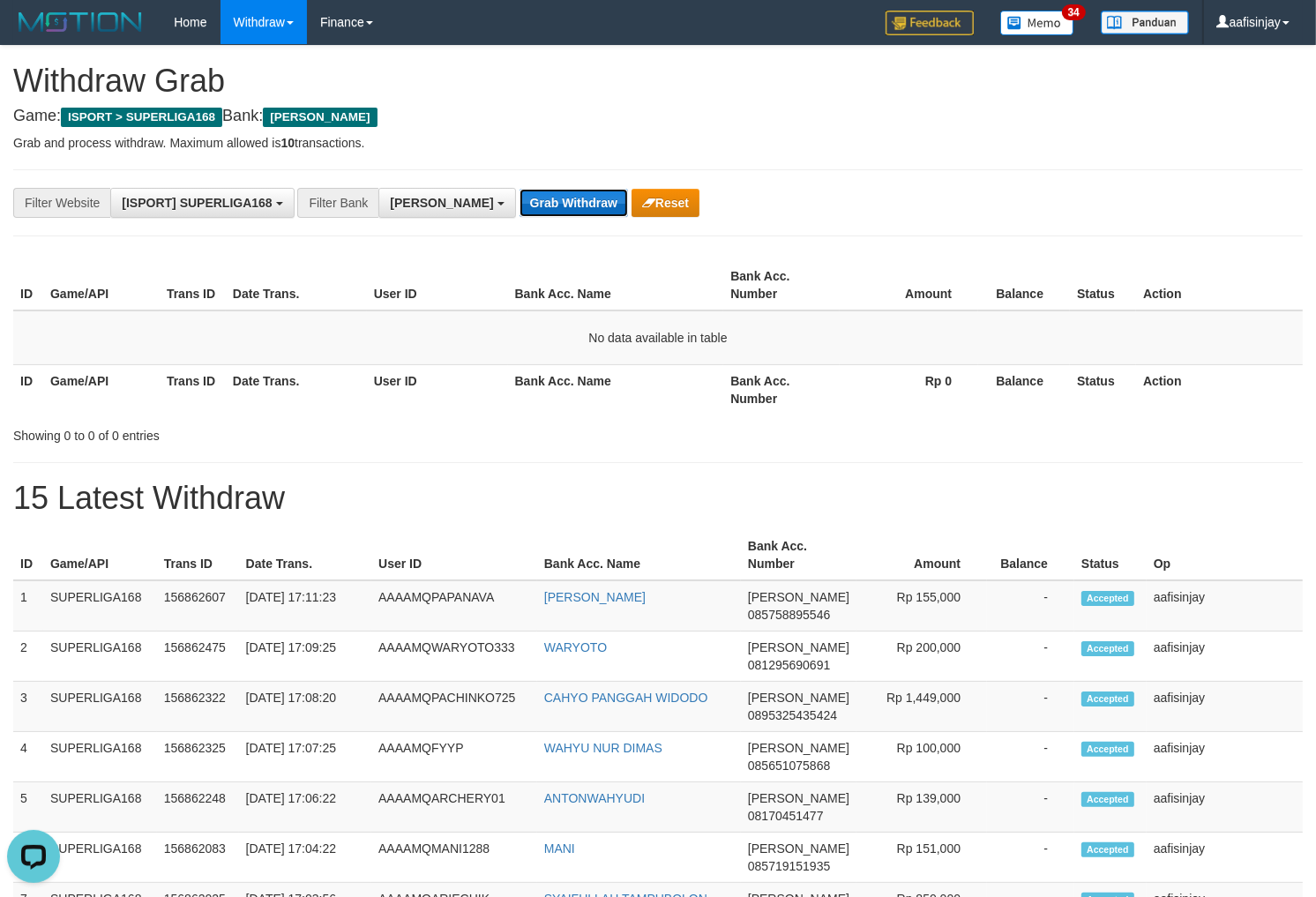
click at [530, 203] on button "Grab Withdraw" at bounding box center [574, 203] width 109 height 28
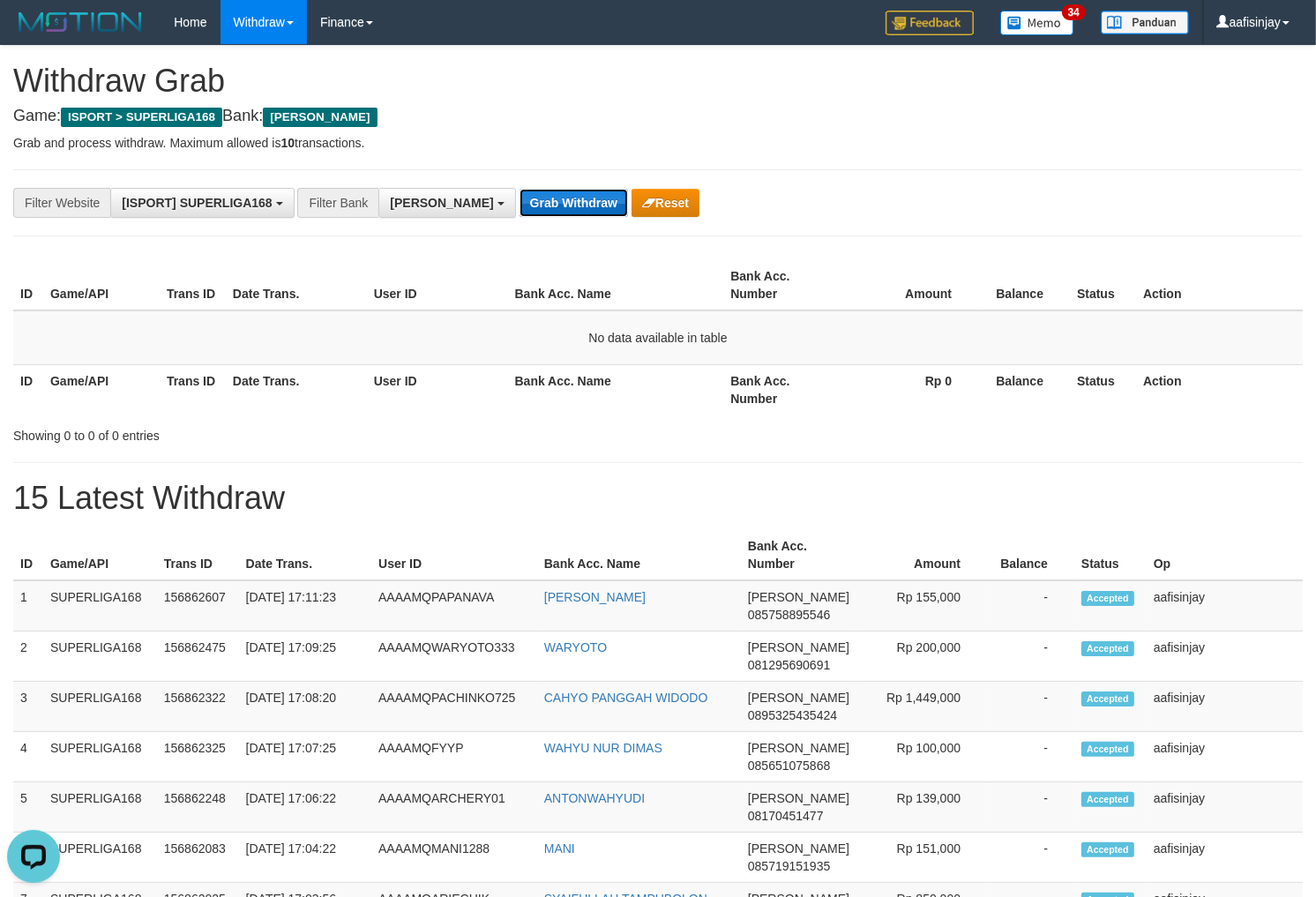
click at [530, 203] on button "Grab Withdraw" at bounding box center [574, 203] width 109 height 28
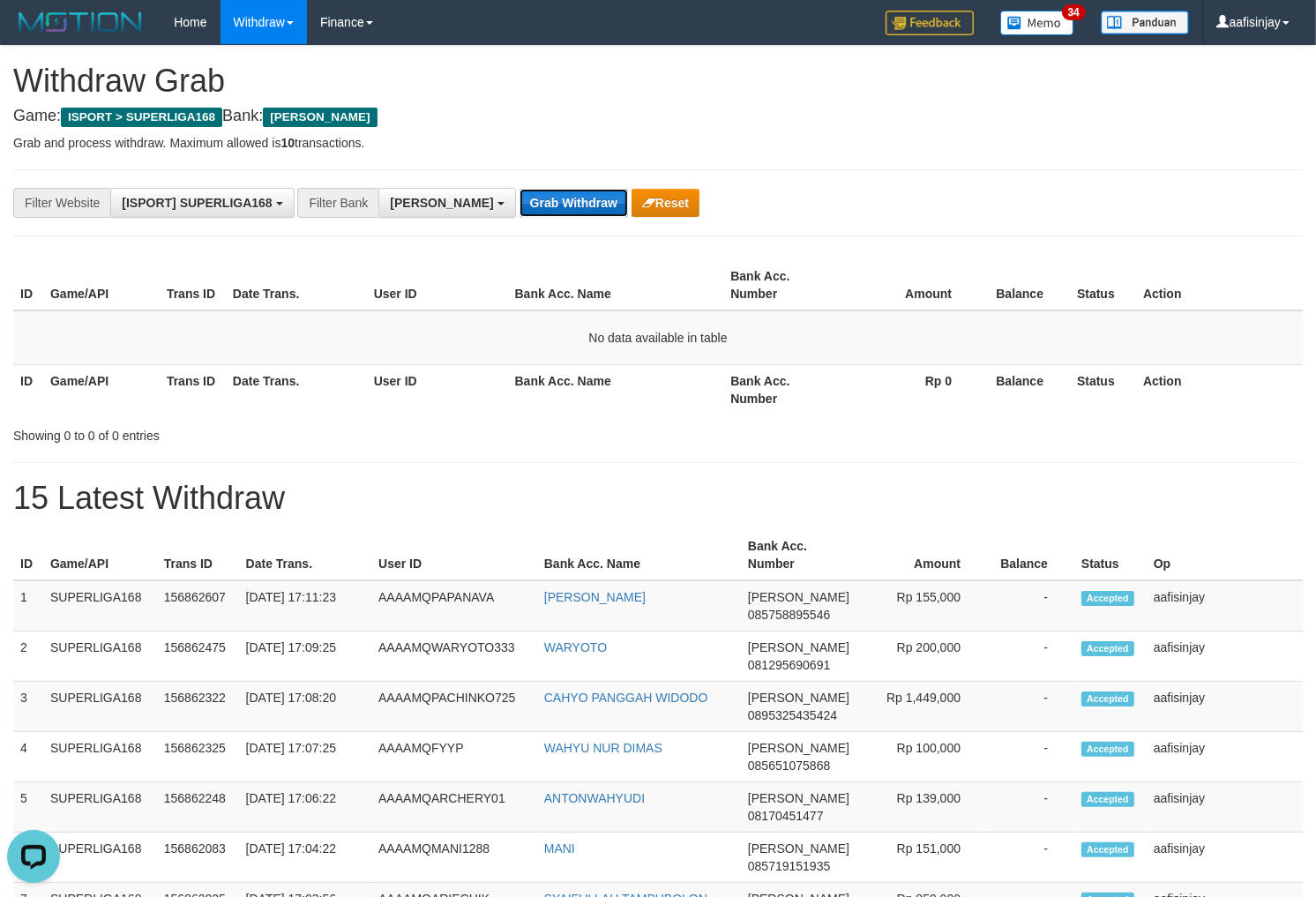
click at [530, 203] on button "Grab Withdraw" at bounding box center [574, 203] width 109 height 28
click at [520, 189] on button "Grab Withdraw" at bounding box center [574, 203] width 109 height 28
click at [530, 203] on button "Grab Withdraw" at bounding box center [574, 203] width 109 height 28
click at [520, 189] on button "Grab Withdraw" at bounding box center [574, 203] width 109 height 28
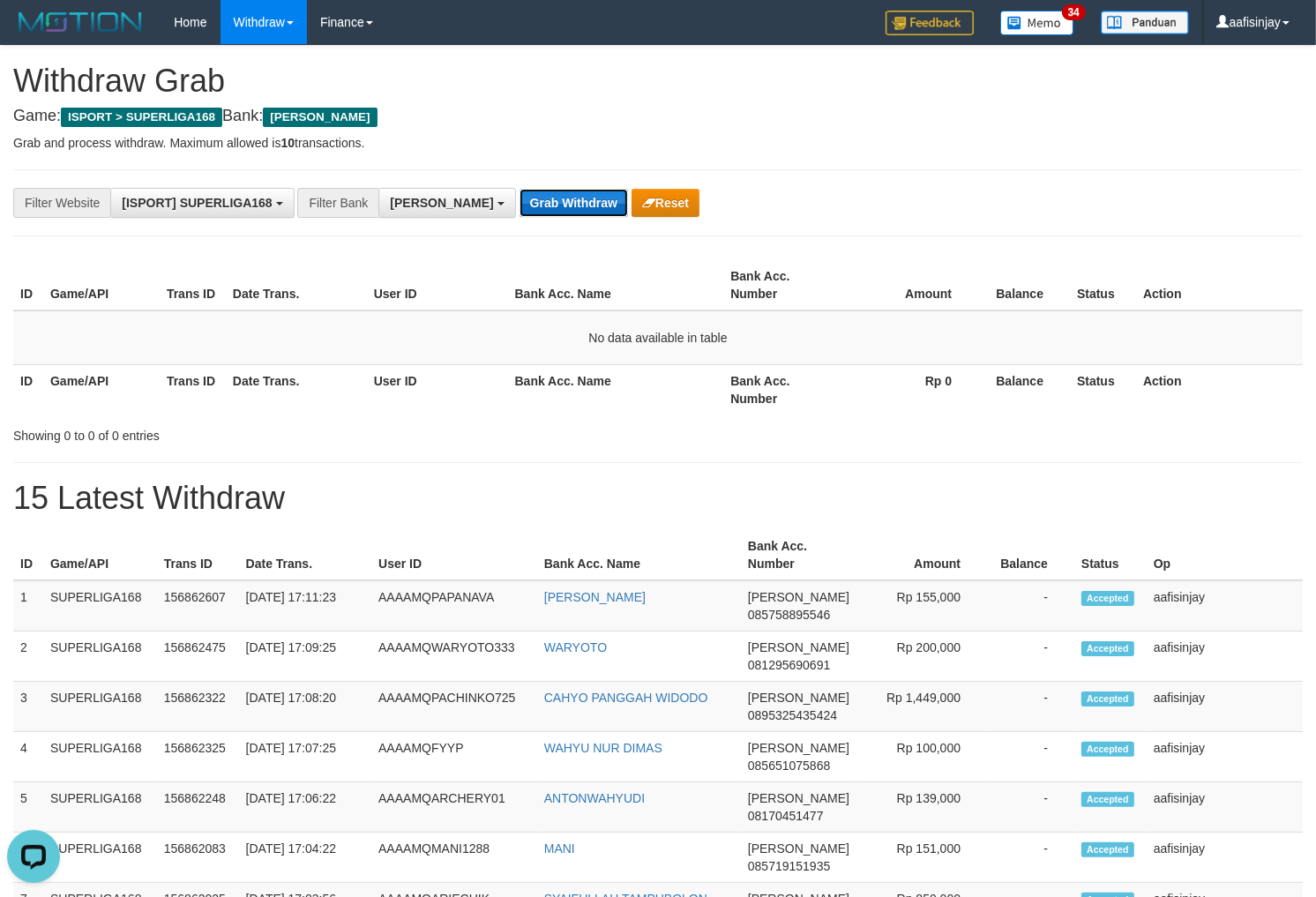
click at [520, 189] on button "Grab Withdraw" at bounding box center [574, 203] width 109 height 28
click at [530, 203] on button "Grab Withdraw" at bounding box center [574, 203] width 109 height 28
click at [520, 189] on button "Grab Withdraw" at bounding box center [574, 203] width 109 height 28
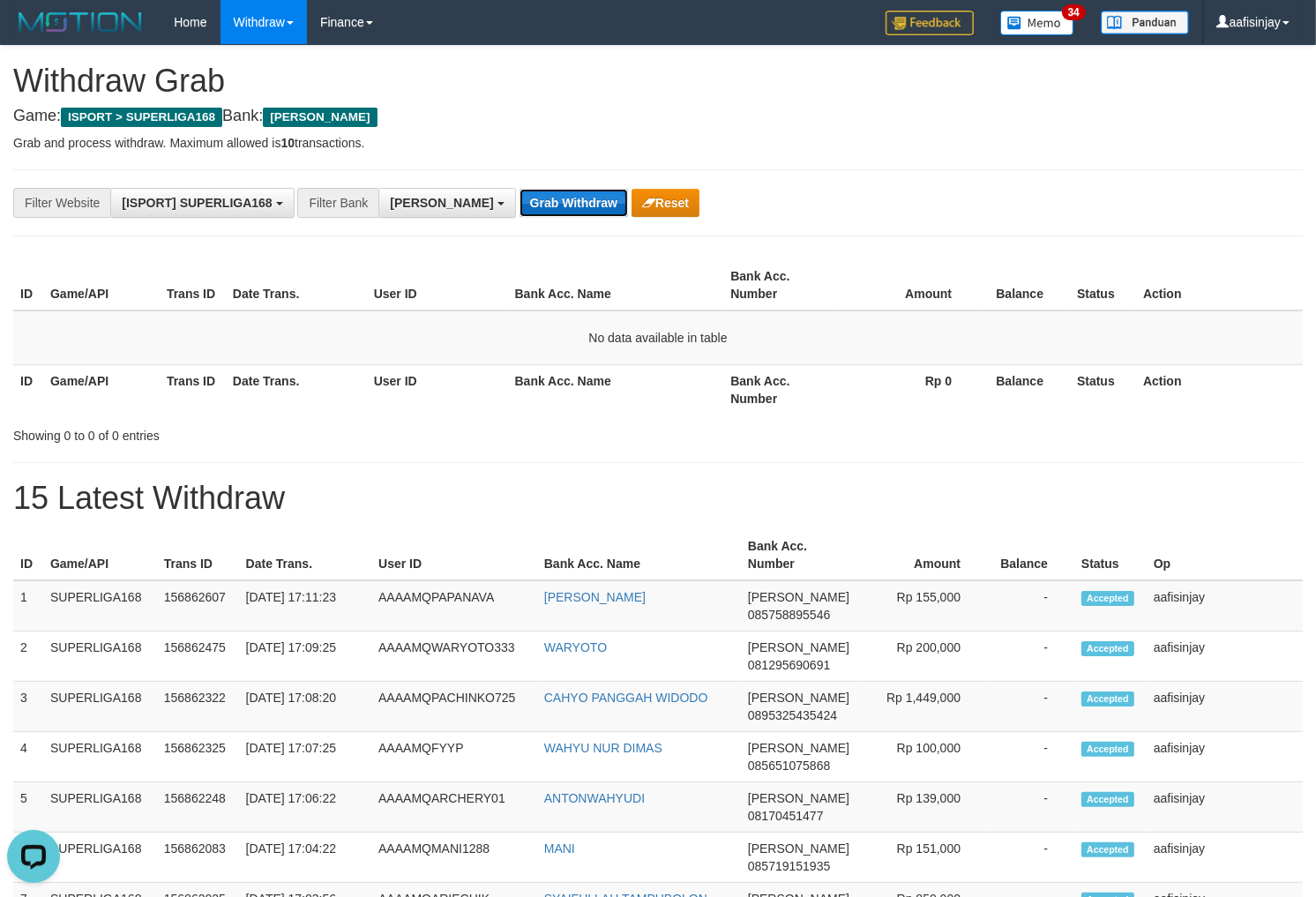
click at [530, 203] on button "Grab Withdraw" at bounding box center [574, 203] width 109 height 28
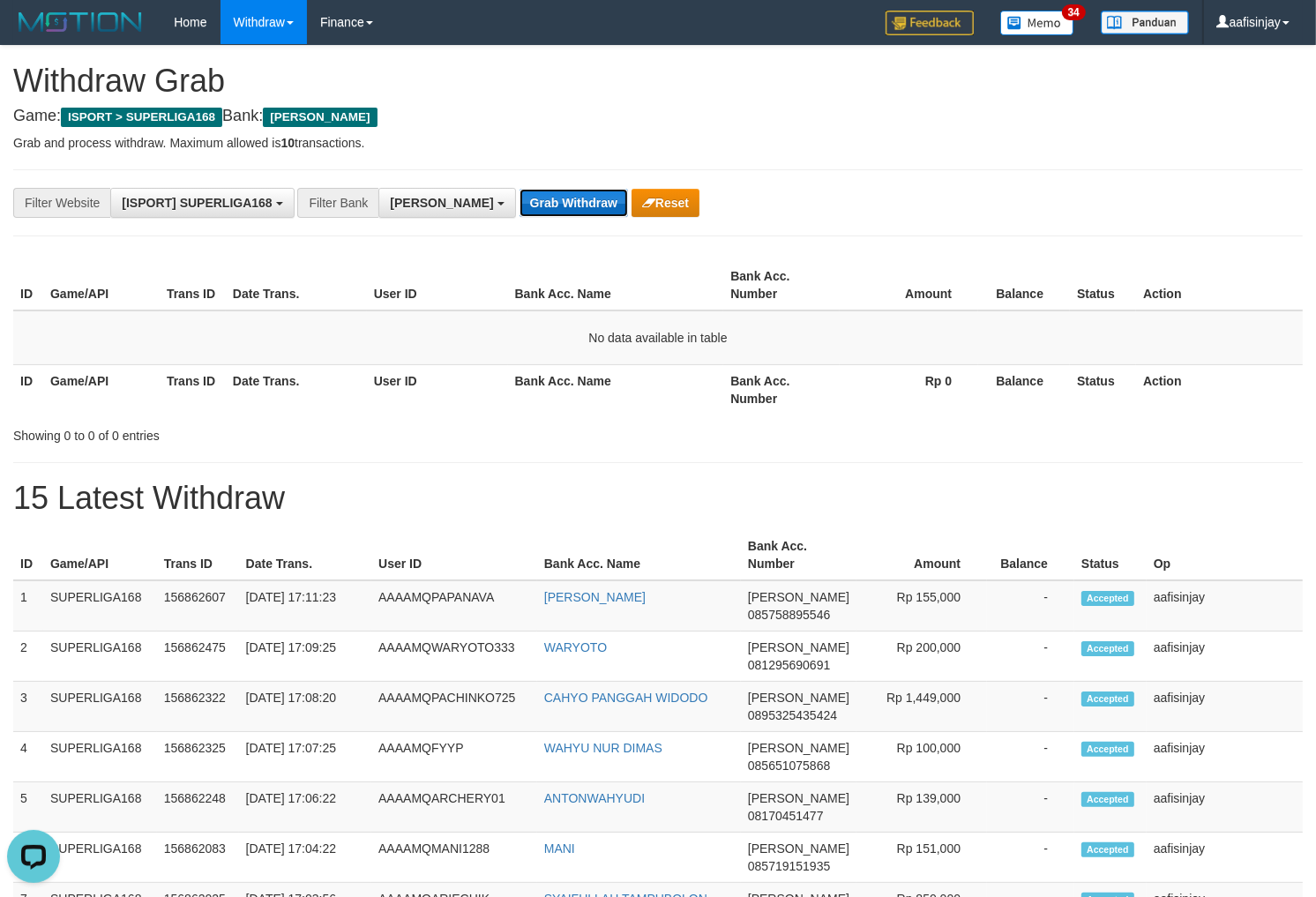
click at [530, 203] on button "Grab Withdraw" at bounding box center [574, 203] width 109 height 28
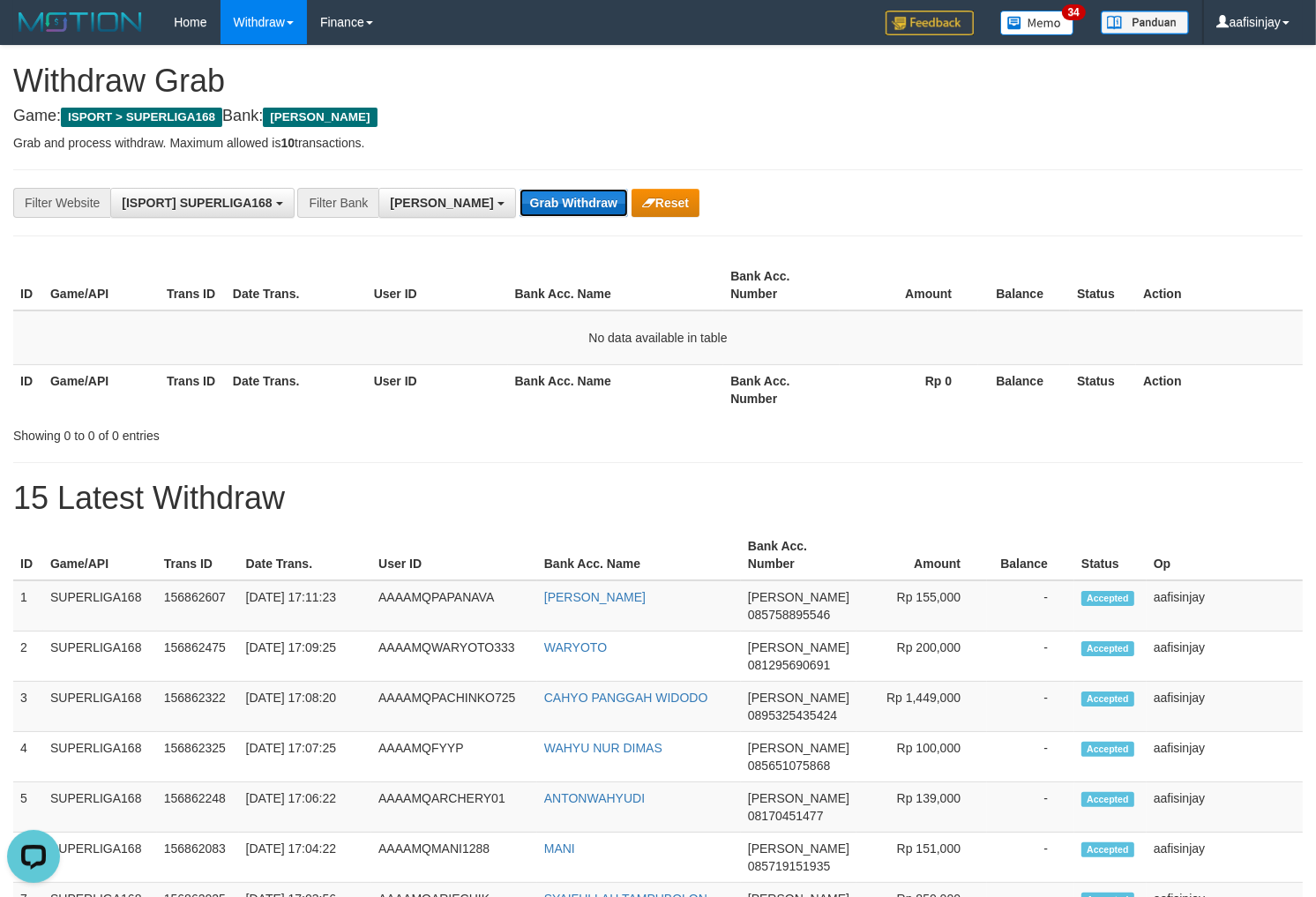
click at [530, 203] on button "Grab Withdraw" at bounding box center [574, 203] width 109 height 28
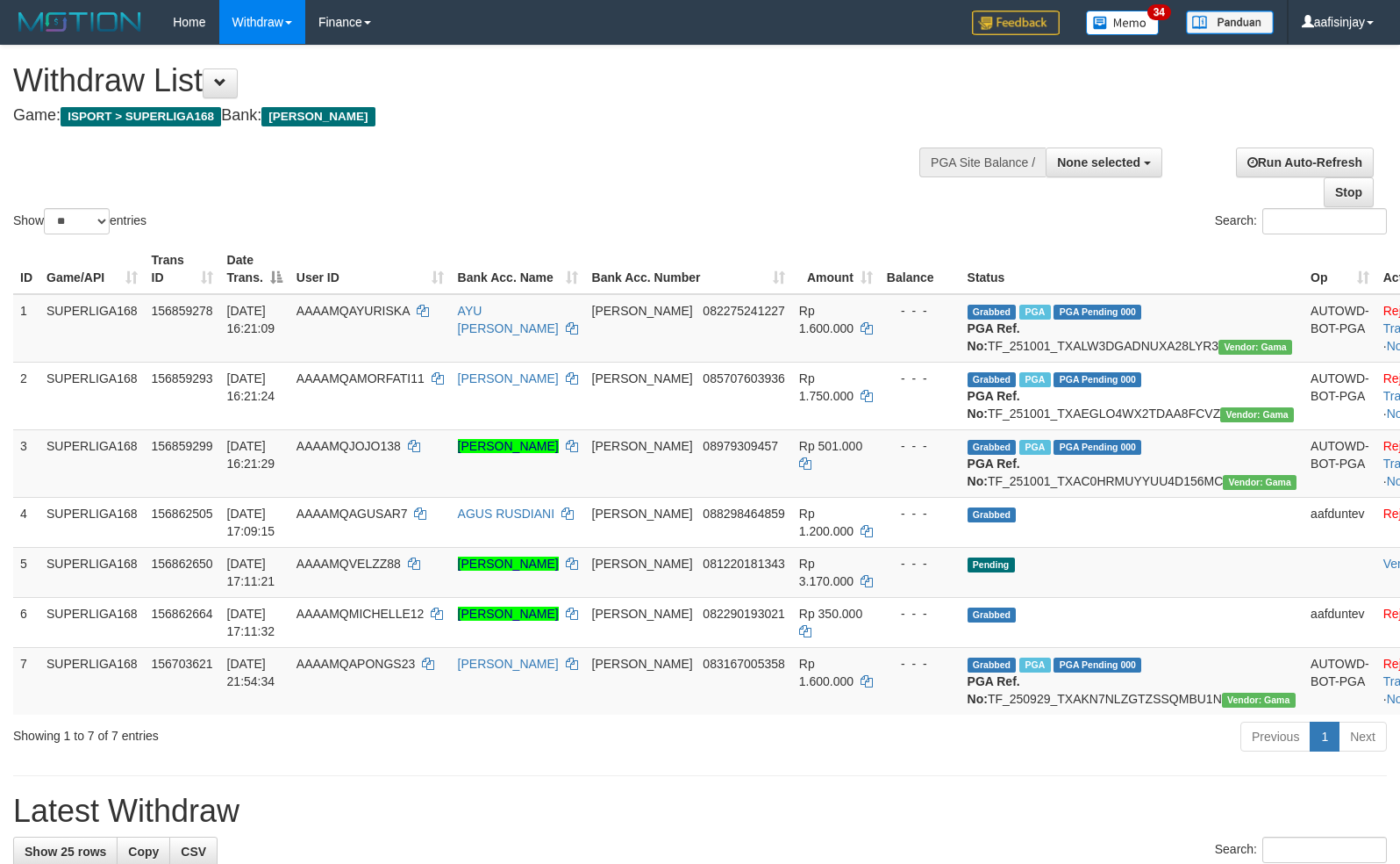
select select
select select "**"
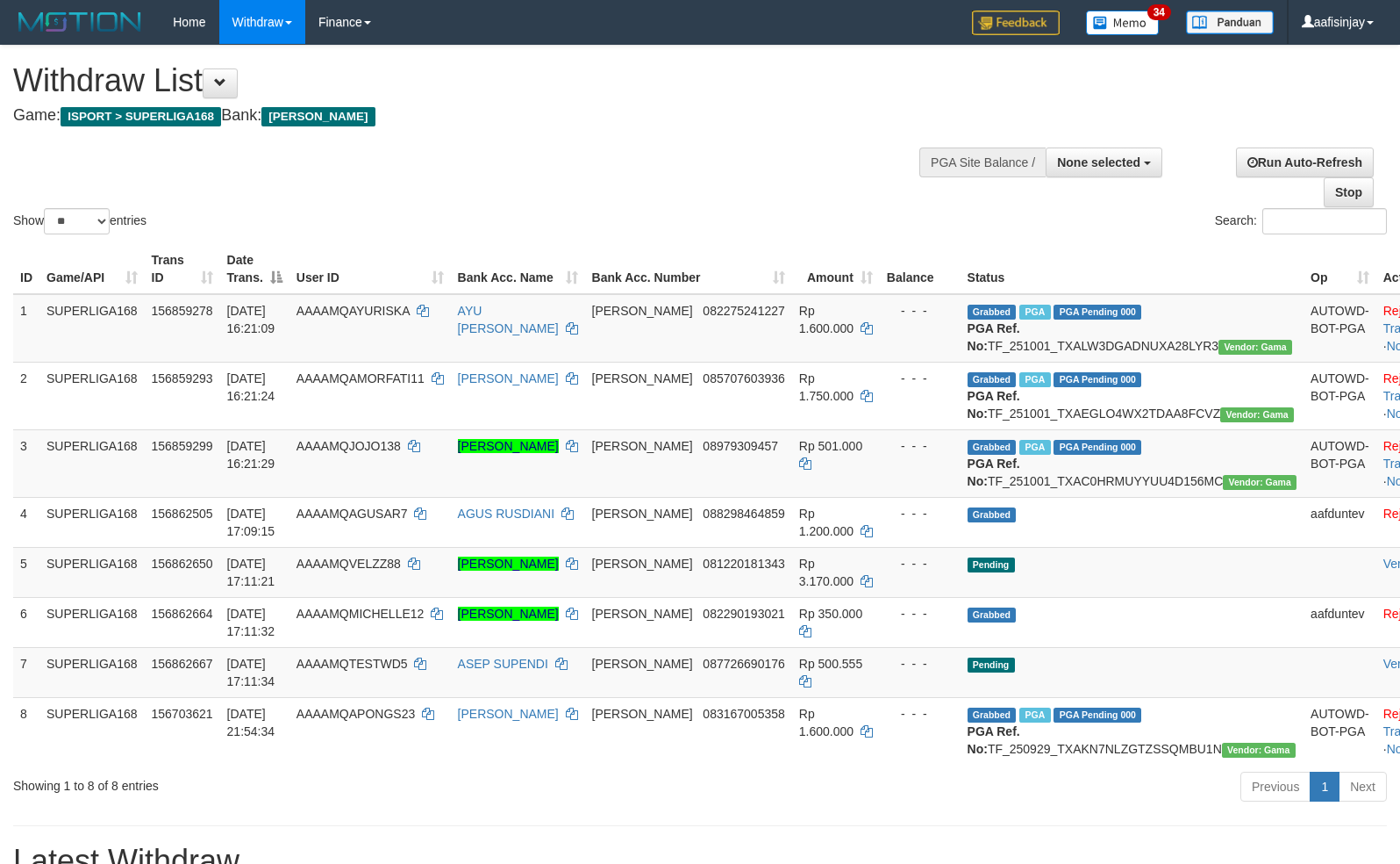
select select
select select "**"
select select
select select "**"
select select
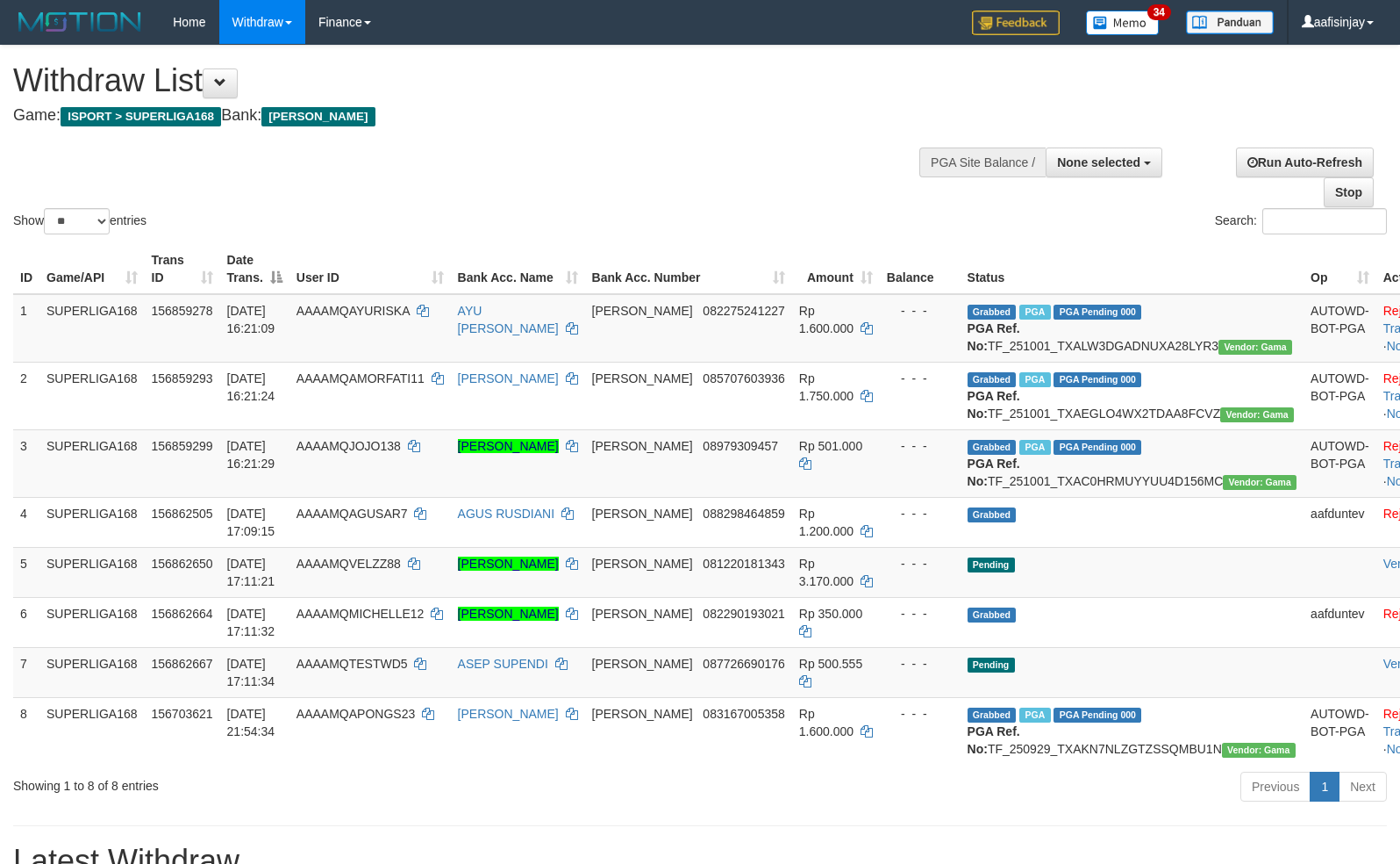
select select "**"
select select
select select "**"
select select
select select "**"
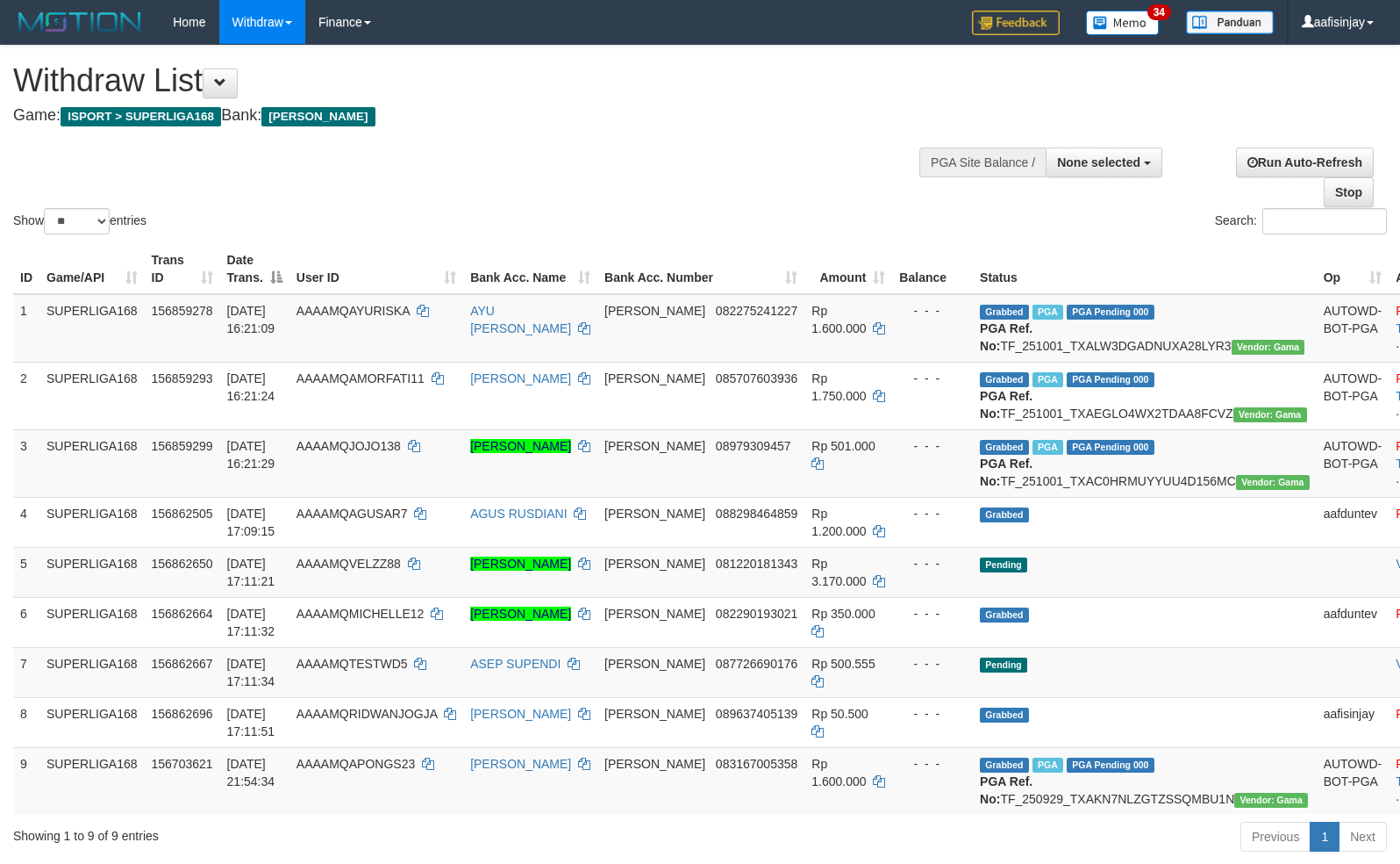
select select
select select "**"
select select
select select "**"
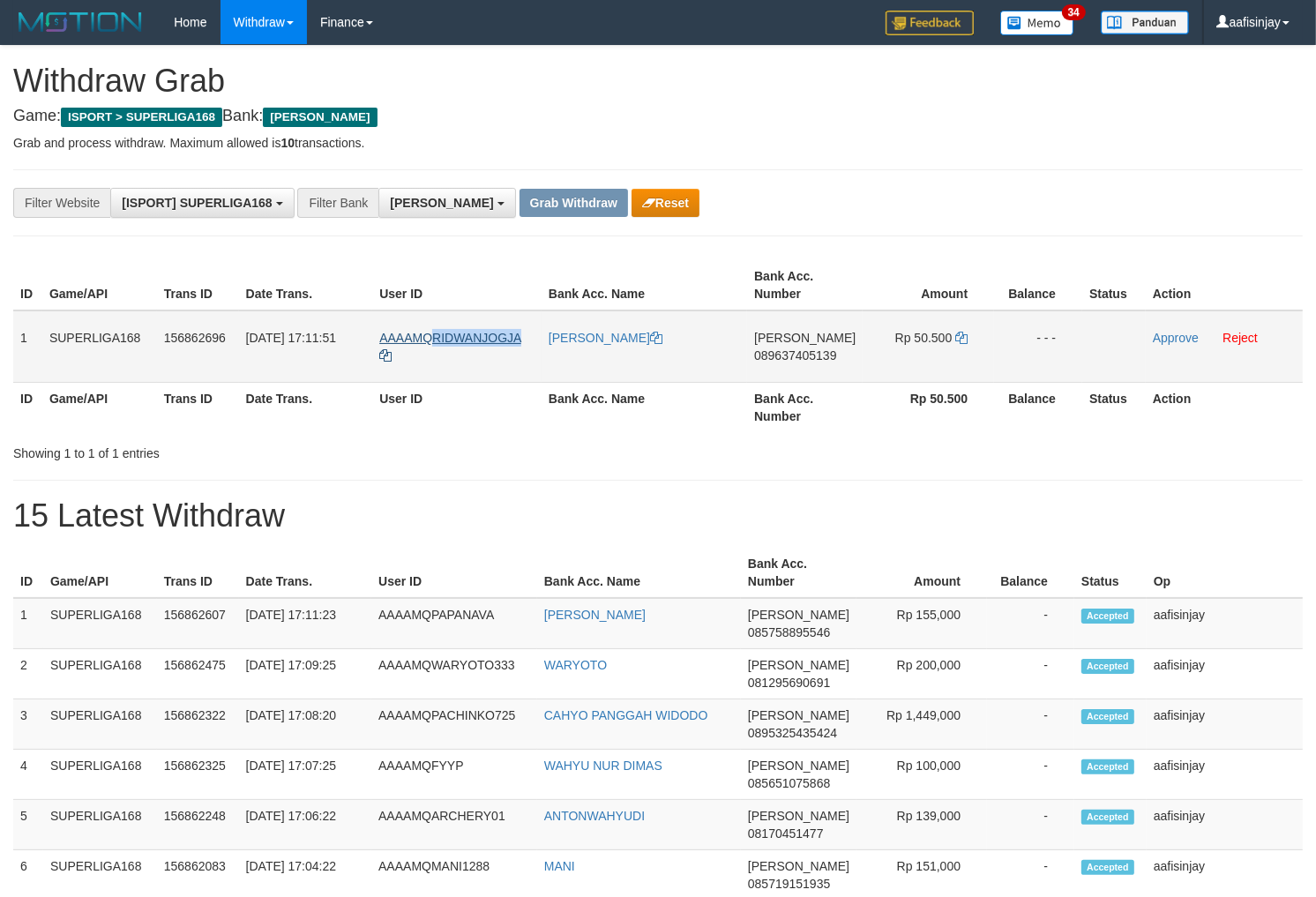
drag, startPoint x: 531, startPoint y: 331, endPoint x: 433, endPoint y: 333, distance: 98.0
click at [433, 333] on td "AAAAMQRIDWANJOGJA" at bounding box center [457, 346] width 170 height 73
copy span "RIDWANJOGJA"
click at [438, 514] on h1 "15 Latest Withdraw" at bounding box center [658, 516] width 1290 height 35
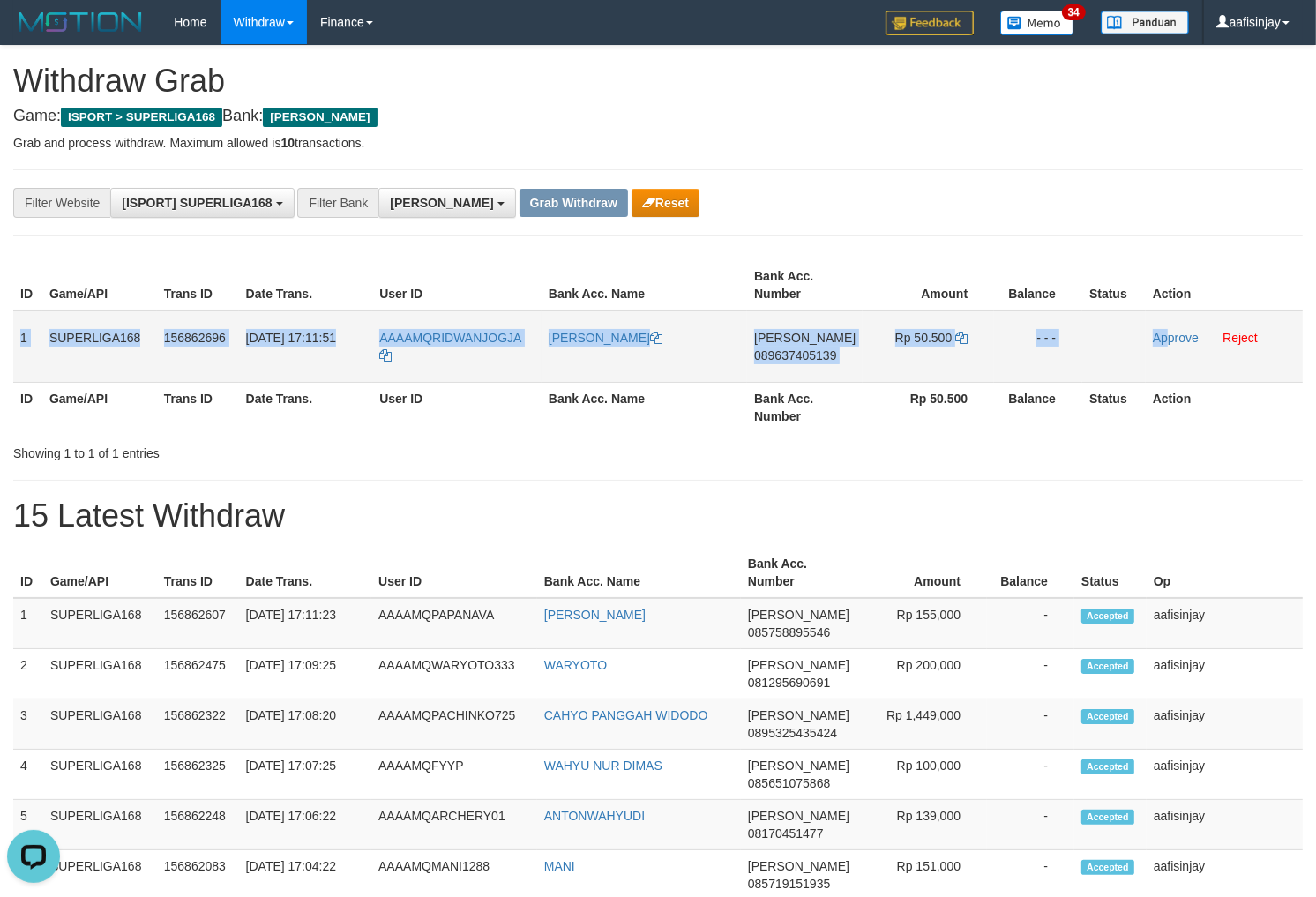
drag, startPoint x: 21, startPoint y: 334, endPoint x: 1165, endPoint y: 348, distance: 1144.1
click at [1166, 348] on tr "1 SUPERLIGA168 156862696 01/10/2025 17:11:51 AAAAMQRIDWANJOGJA MOHAMMAD RIDWAN …" at bounding box center [658, 346] width 1290 height 73
copy tr "1 SUPERLIGA168 156862696 01/10/2025 17:11:51 AAAAMQRIDWANJOGJA MOHAMMAD RIDWAN …"
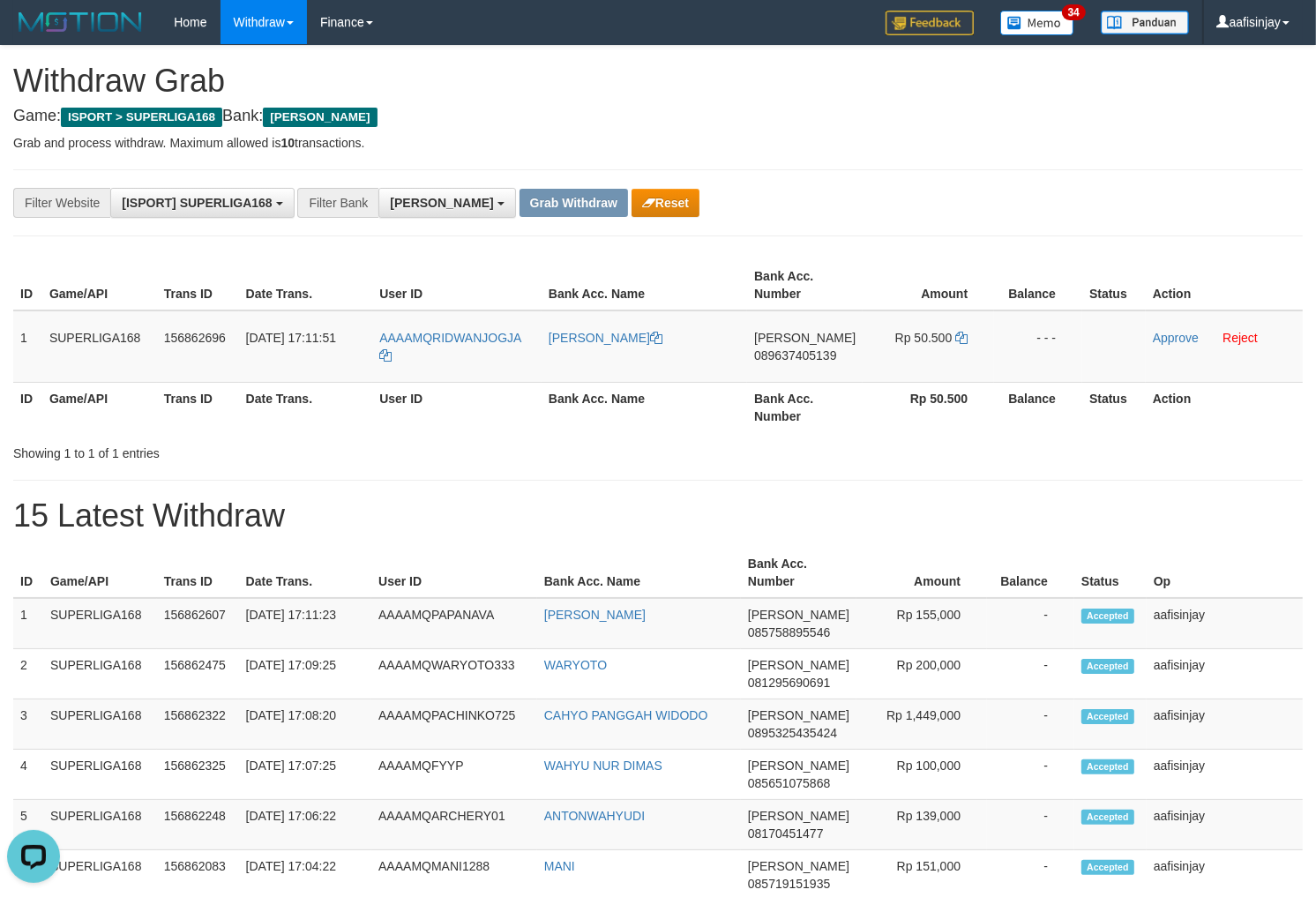
drag, startPoint x: 808, startPoint y: 442, endPoint x: 810, endPoint y: 429, distance: 13.2
click at [807, 442] on div "Showing 1 to 1 of 1 entries" at bounding box center [658, 449] width 1316 height 24
click at [809, 359] on span "089637405139" at bounding box center [795, 355] width 82 height 15
click at [963, 336] on icon at bounding box center [961, 337] width 13 height 13
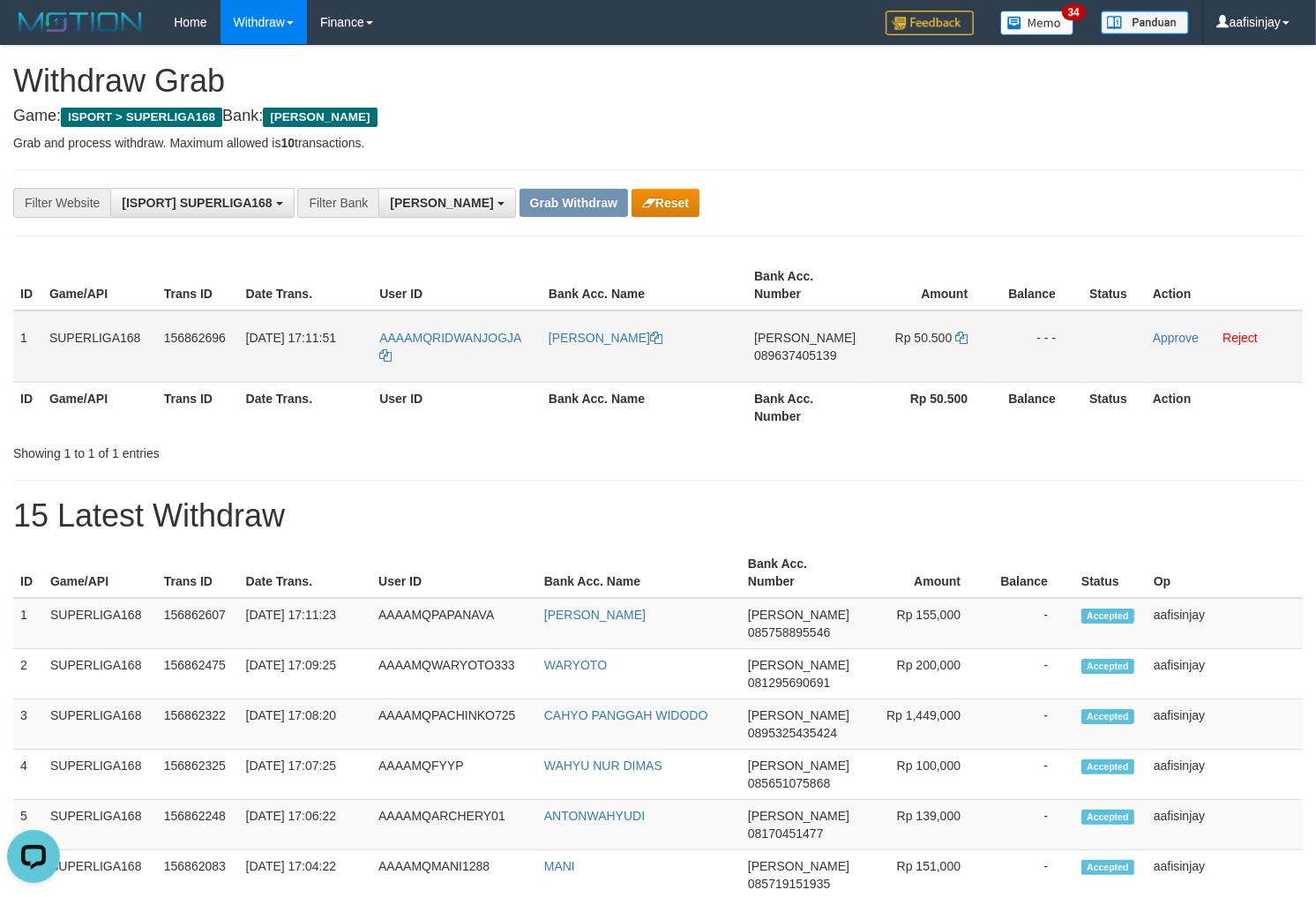
click at [1164, 323] on td "Approve Reject" at bounding box center [1224, 346] width 157 height 73
click at [1164, 336] on link "Approve" at bounding box center [1175, 337] width 46 height 15
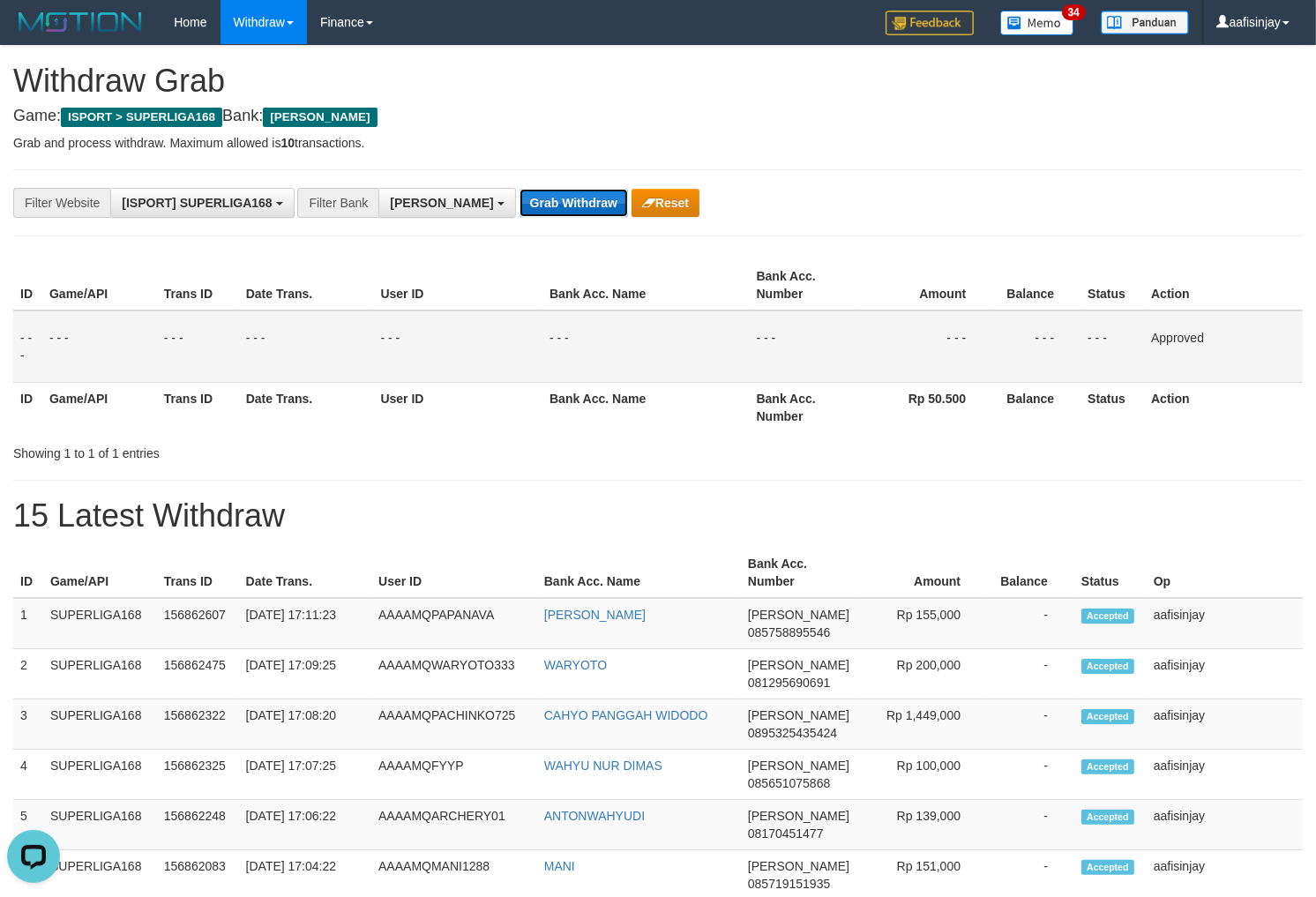
click at [526, 197] on button "Grab Withdraw" at bounding box center [574, 203] width 109 height 28
click at [520, 189] on button "Grab Withdraw" at bounding box center [574, 203] width 109 height 28
click at [526, 197] on button "Grab Withdraw" at bounding box center [574, 203] width 109 height 28
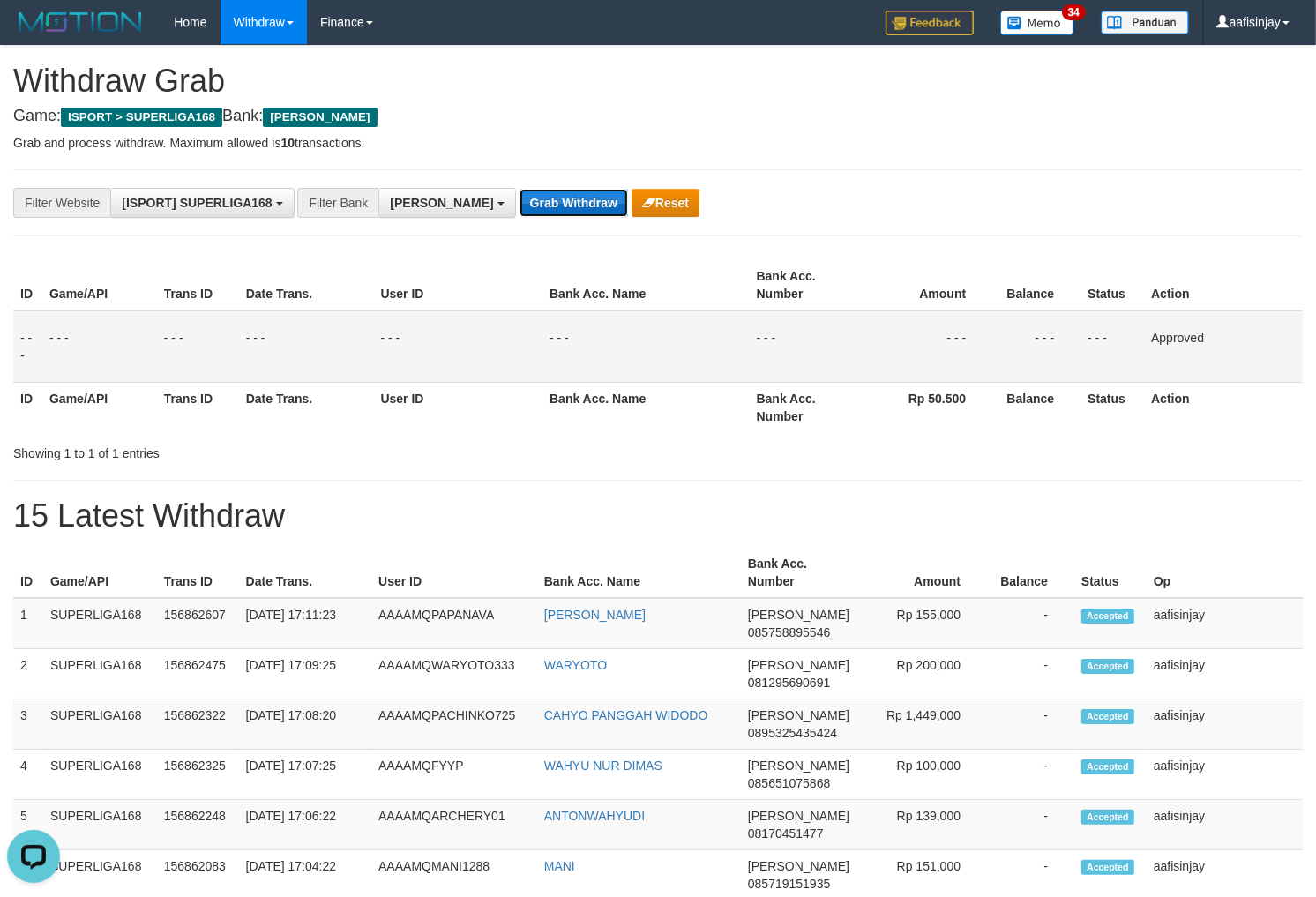
click at [520, 189] on button "Grab Withdraw" at bounding box center [574, 203] width 109 height 28
click at [526, 197] on button "Grab Withdraw" at bounding box center [574, 203] width 109 height 28
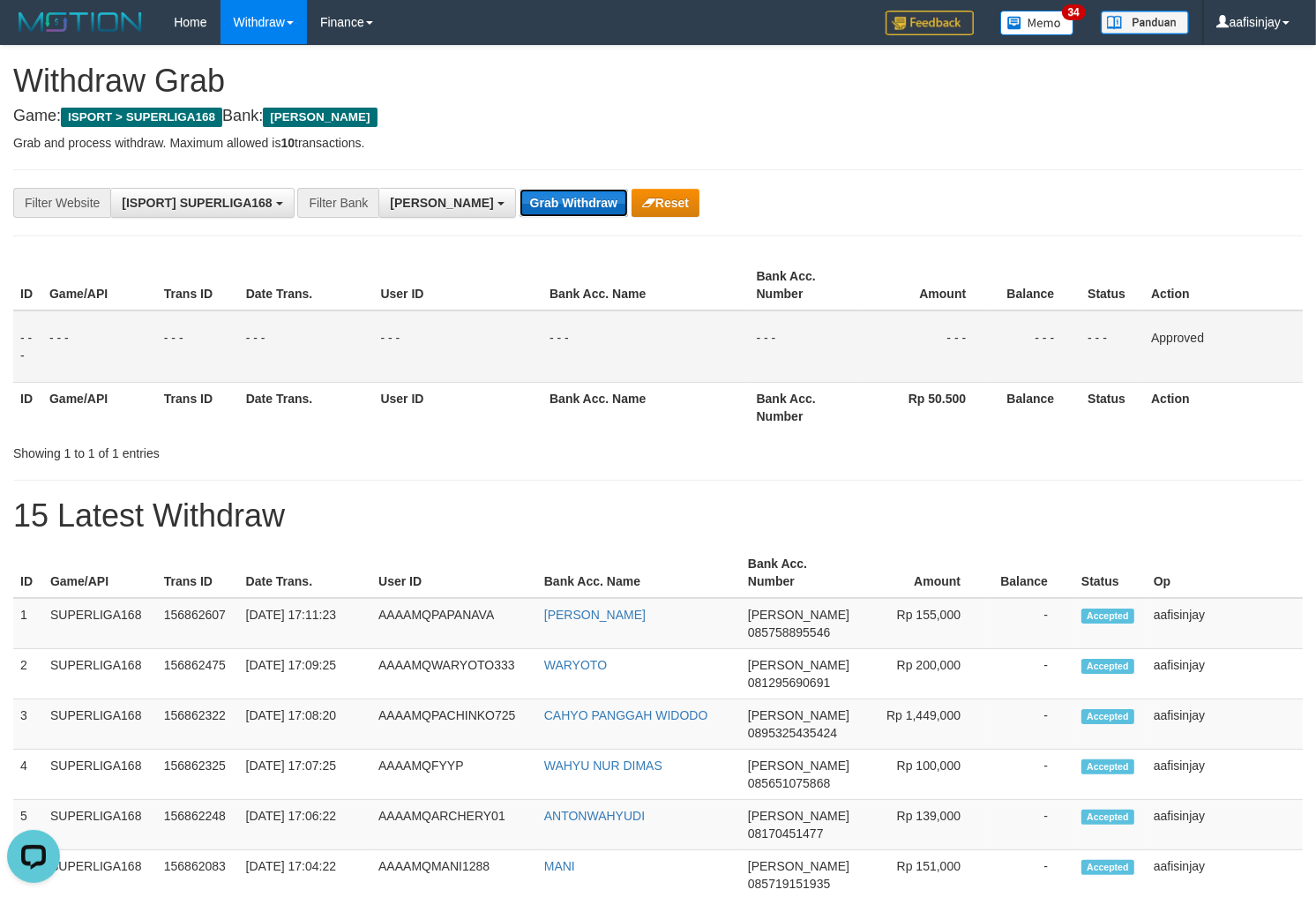
click at [526, 197] on button "Grab Withdraw" at bounding box center [574, 203] width 109 height 28
click at [520, 189] on button "Grab Withdraw" at bounding box center [574, 203] width 109 height 28
click at [526, 197] on button "Grab Withdraw" at bounding box center [574, 203] width 109 height 28
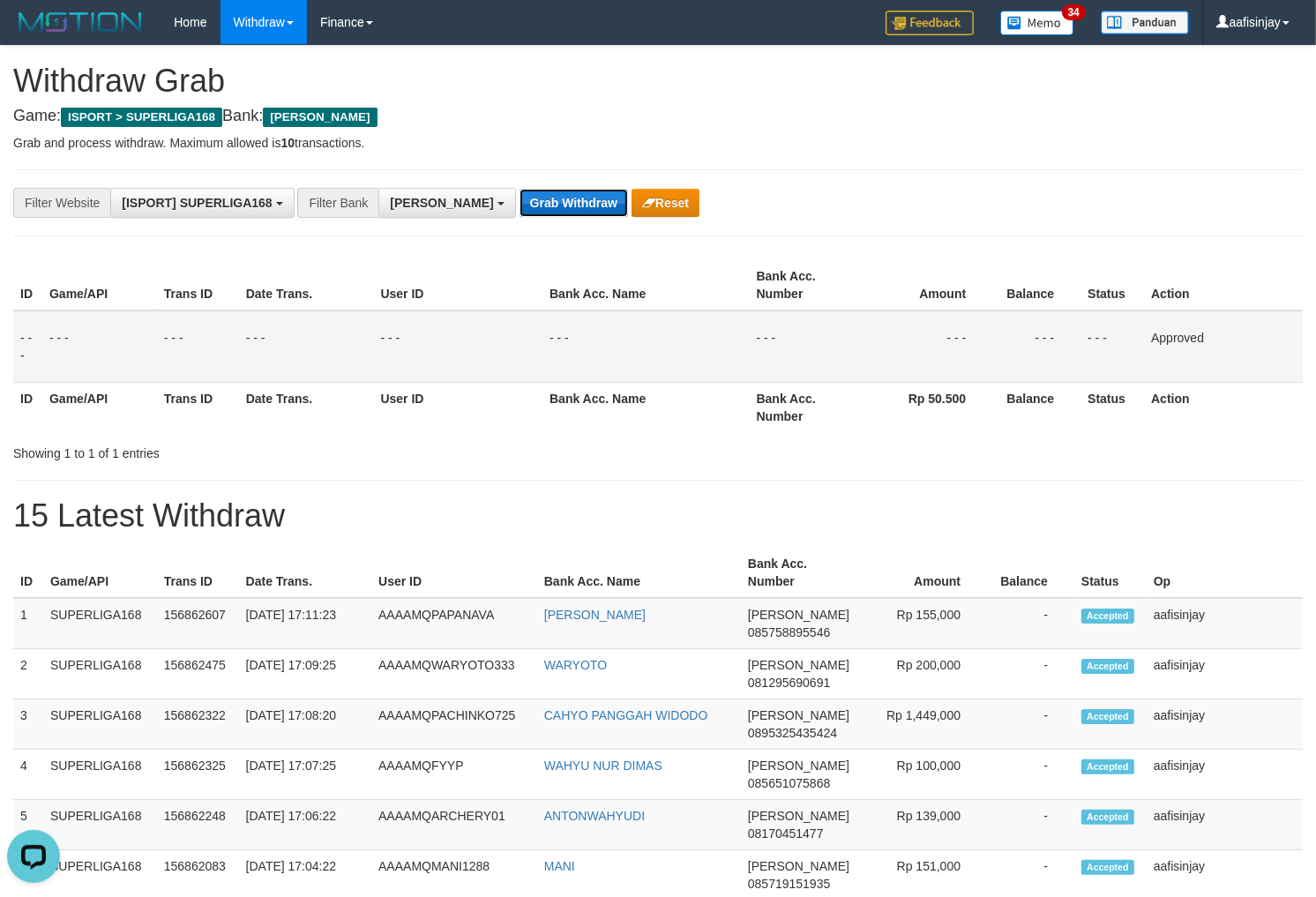
click at [520, 189] on button "Grab Withdraw" at bounding box center [574, 203] width 109 height 28
click at [526, 197] on button "Grab Withdraw" at bounding box center [574, 203] width 109 height 28
click at [520, 189] on button "Grab Withdraw" at bounding box center [574, 203] width 109 height 28
click at [526, 197] on button "Grab Withdraw" at bounding box center [574, 203] width 109 height 28
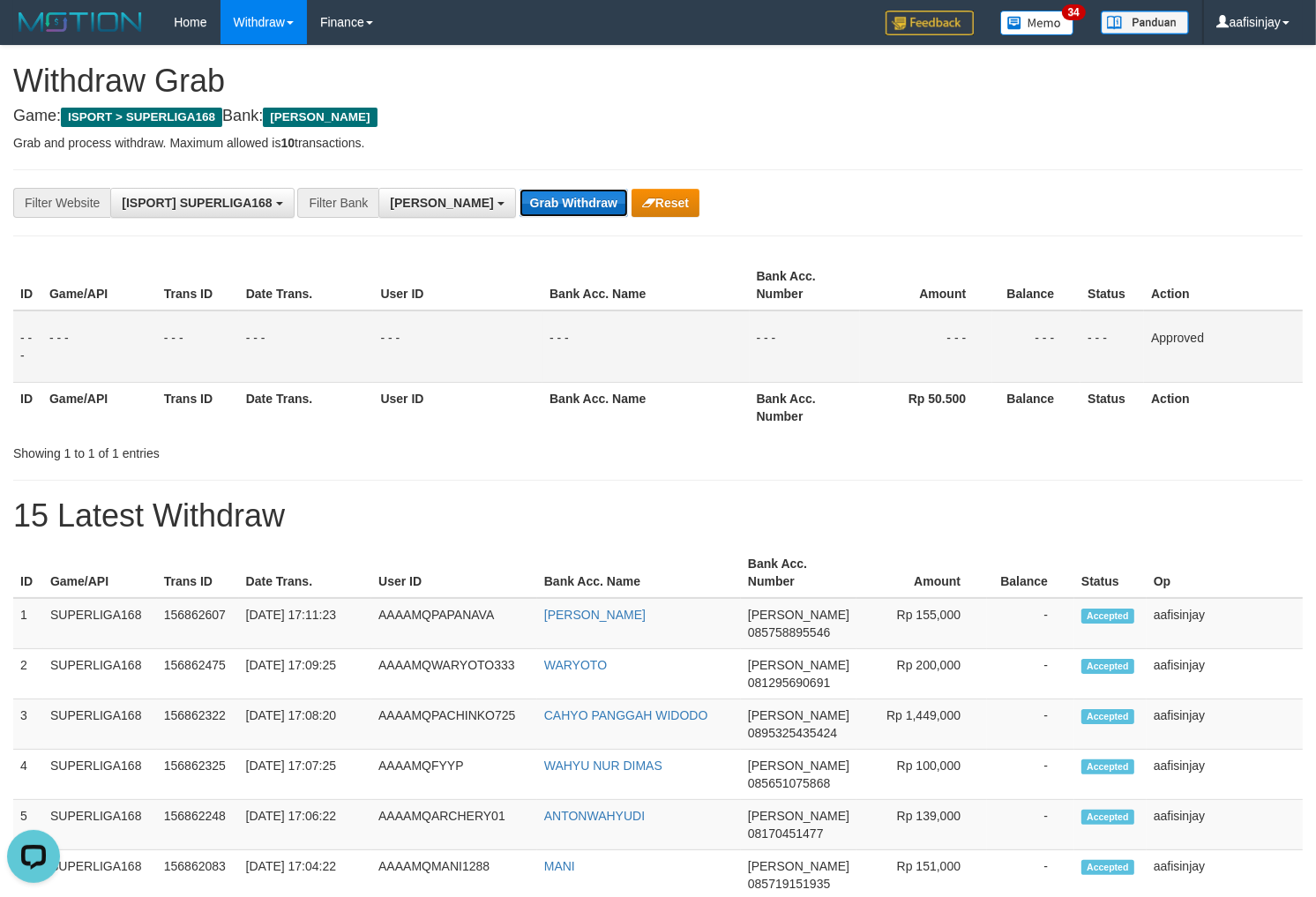
click at [520, 189] on button "Grab Withdraw" at bounding box center [574, 203] width 109 height 28
click at [526, 197] on button "Grab Withdraw" at bounding box center [574, 203] width 109 height 28
click at [520, 189] on button "Grab Withdraw" at bounding box center [574, 203] width 109 height 28
click at [525, 196] on button "Grab Withdraw" at bounding box center [574, 203] width 109 height 28
click at [520, 189] on button "Grab Withdraw" at bounding box center [574, 203] width 109 height 28
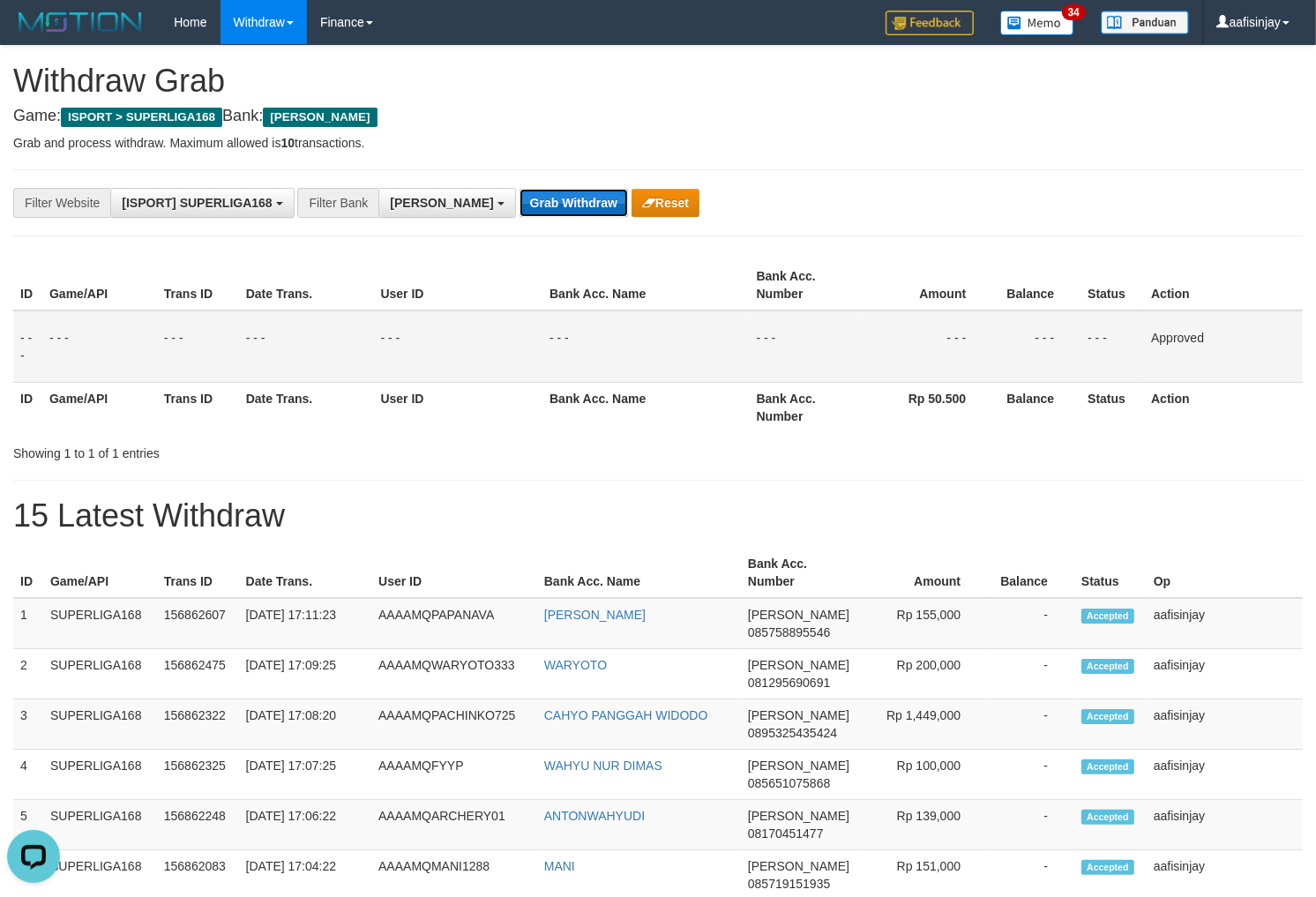
click at [520, 190] on button "Grab Withdraw" at bounding box center [574, 203] width 109 height 28
click at [520, 189] on button "Grab Withdraw" at bounding box center [574, 203] width 109 height 28
click at [520, 190] on button "Grab Withdraw" at bounding box center [574, 203] width 109 height 28
click at [520, 189] on button "Grab Withdraw" at bounding box center [574, 203] width 109 height 28
click at [520, 190] on button "Grab Withdraw" at bounding box center [574, 203] width 109 height 28
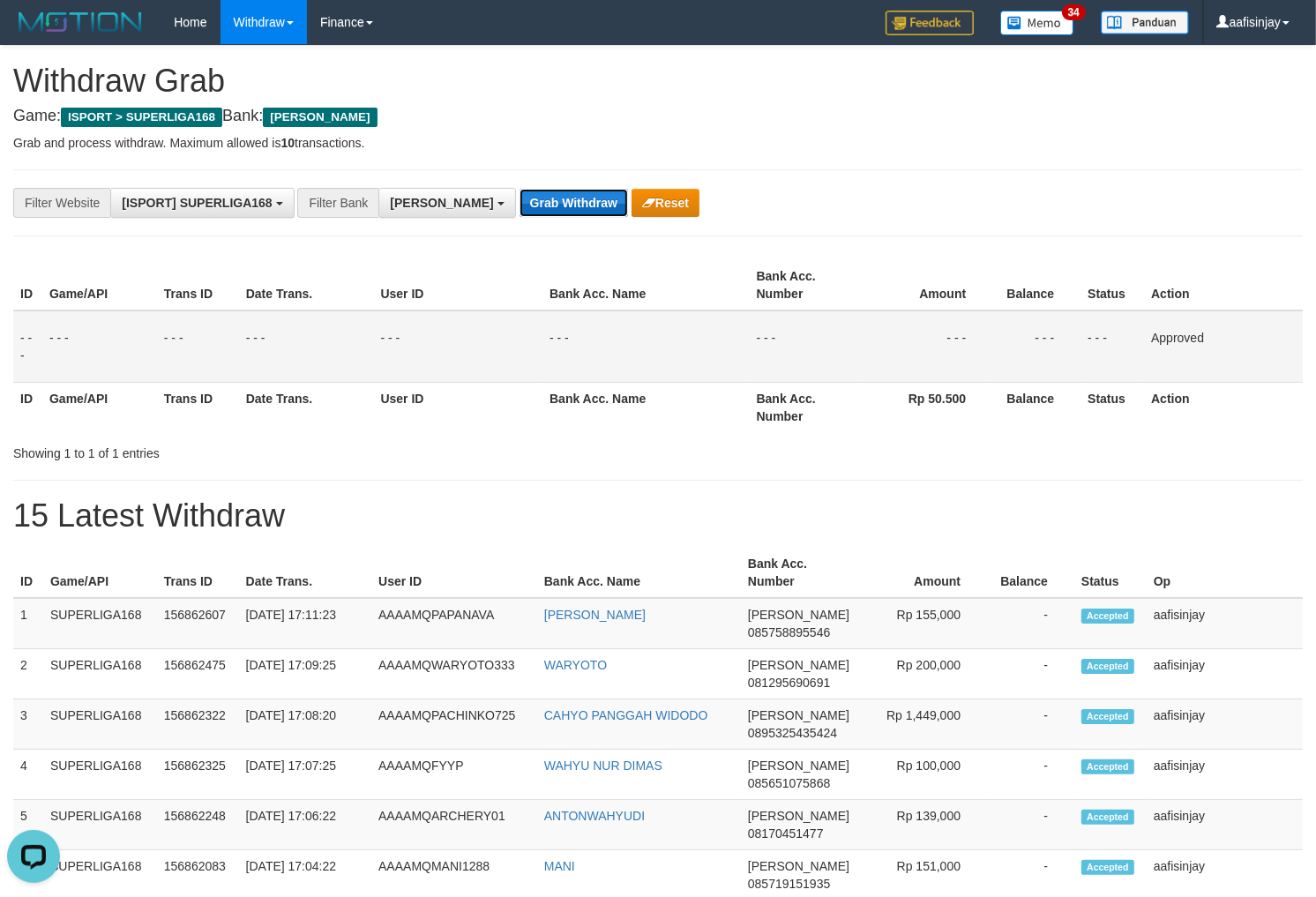
click at [520, 189] on button "Grab Withdraw" at bounding box center [574, 203] width 109 height 28
click at [520, 190] on button "Grab Withdraw" at bounding box center [574, 203] width 109 height 28
click at [520, 189] on button "Grab Withdraw" at bounding box center [574, 203] width 109 height 28
click at [520, 190] on button "Grab Withdraw" at bounding box center [574, 203] width 109 height 28
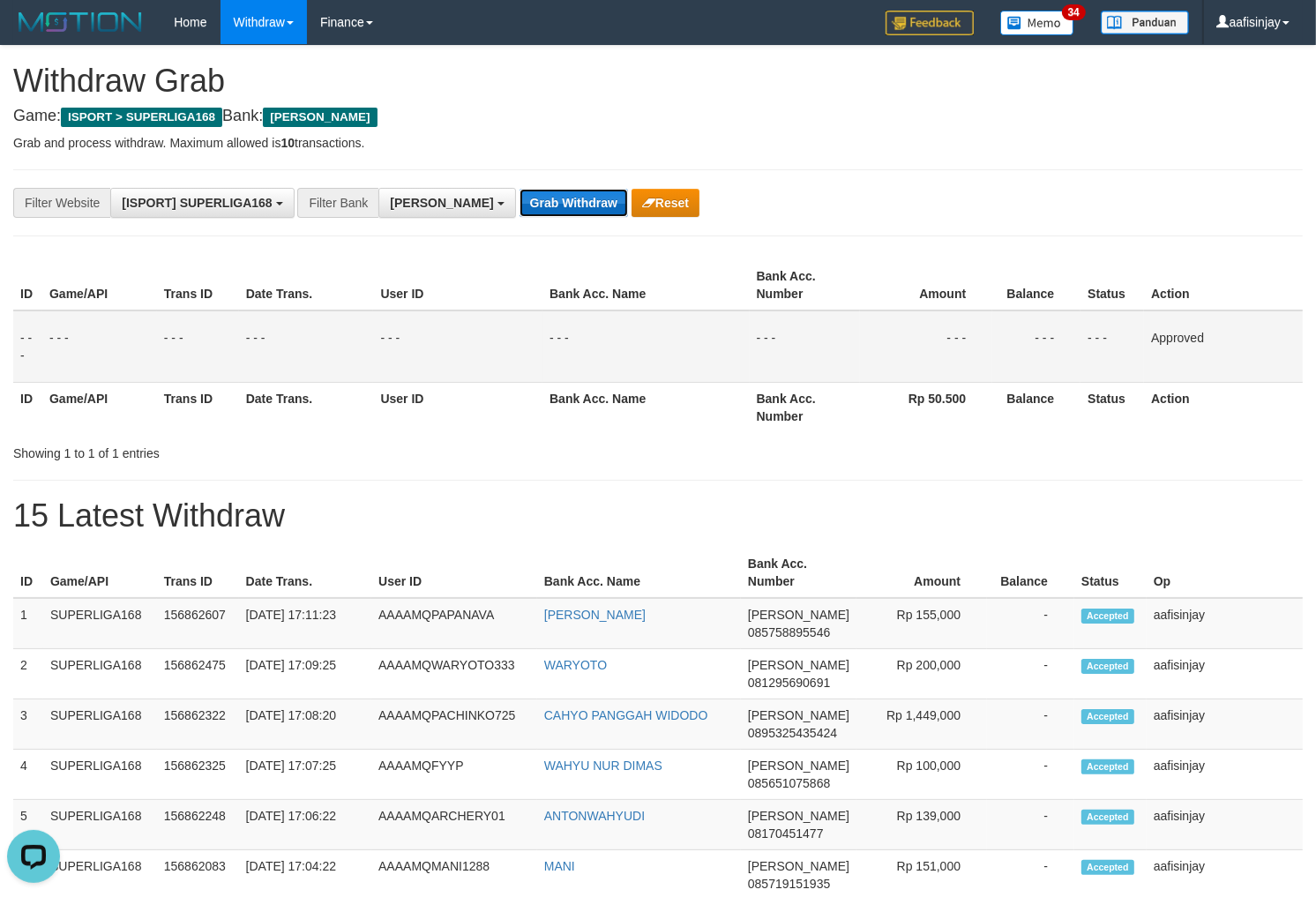
click at [520, 189] on button "Grab Withdraw" at bounding box center [574, 203] width 109 height 28
click at [520, 190] on button "Grab Withdraw" at bounding box center [574, 203] width 109 height 28
click at [520, 189] on button "Grab Withdraw" at bounding box center [574, 203] width 109 height 28
click at [520, 190] on button "Grab Withdraw" at bounding box center [574, 203] width 109 height 28
click at [520, 189] on button "Grab Withdraw" at bounding box center [574, 203] width 109 height 28
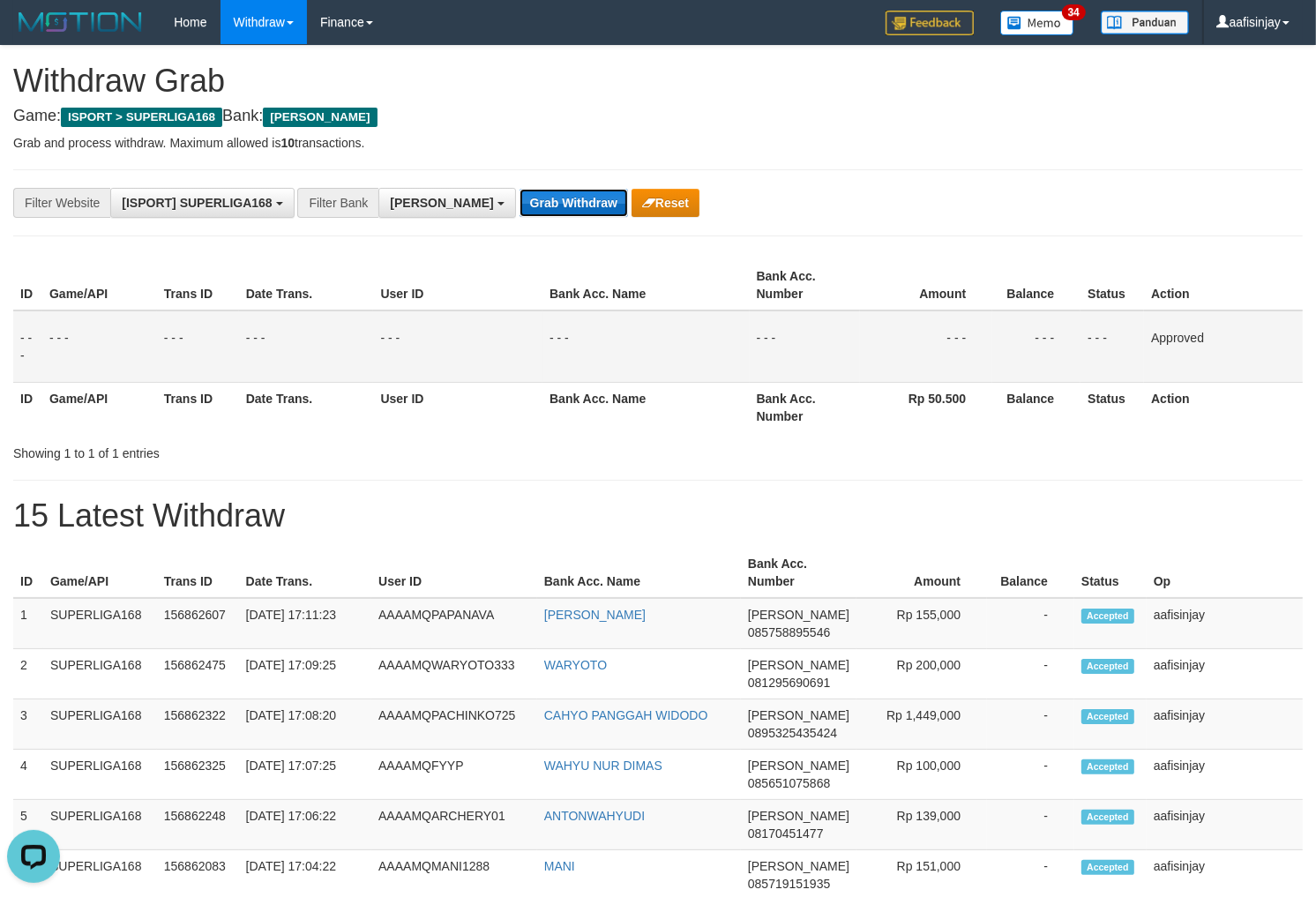
click at [520, 189] on button "Grab Withdraw" at bounding box center [574, 203] width 109 height 28
click at [520, 190] on button "Grab Withdraw" at bounding box center [574, 203] width 109 height 28
click at [520, 189] on button "Grab Withdraw" at bounding box center [574, 203] width 109 height 28
click at [520, 190] on button "Grab Withdraw" at bounding box center [574, 203] width 109 height 28
click at [520, 189] on button "Grab Withdraw" at bounding box center [574, 203] width 109 height 28
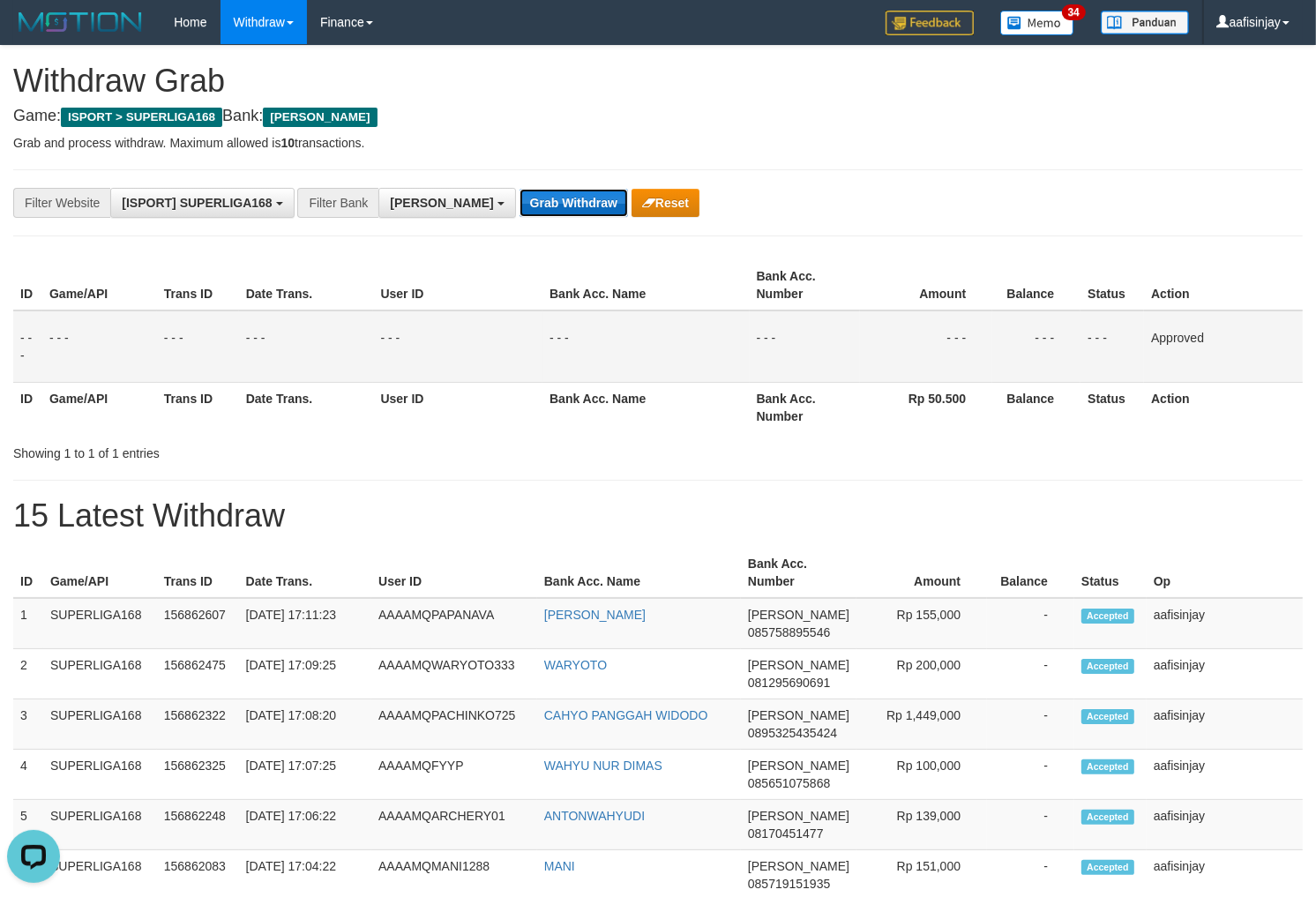
click at [520, 190] on button "Grab Withdraw" at bounding box center [574, 203] width 109 height 28
click at [520, 189] on button "Grab Withdraw" at bounding box center [574, 203] width 109 height 28
click at [520, 190] on button "Grab Withdraw" at bounding box center [574, 203] width 109 height 28
click at [520, 189] on button "Grab Withdraw" at bounding box center [574, 203] width 109 height 28
click at [520, 190] on button "Grab Withdraw" at bounding box center [574, 203] width 109 height 28
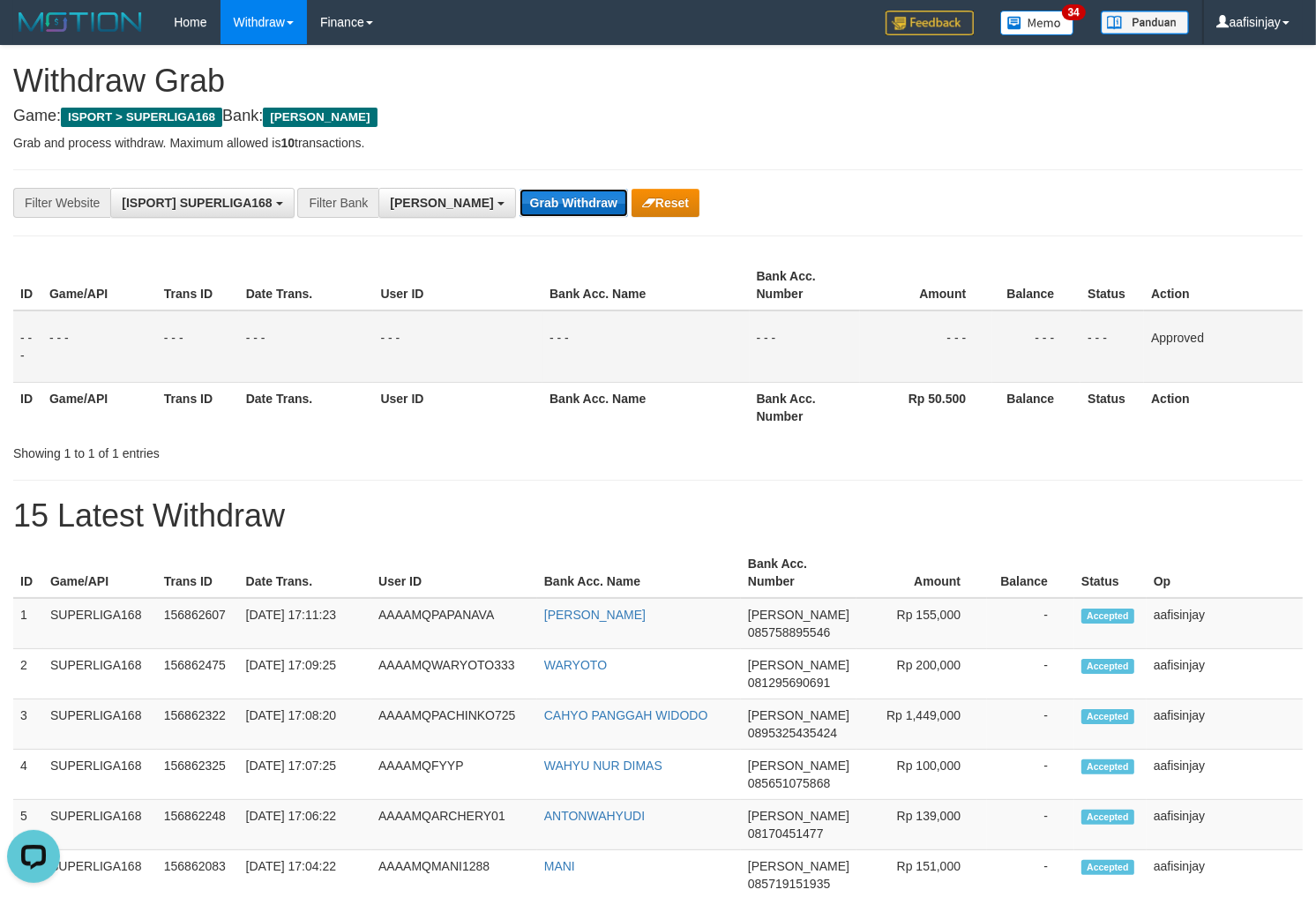
click at [520, 189] on button "Grab Withdraw" at bounding box center [574, 203] width 109 height 28
click at [520, 190] on button "Grab Withdraw" at bounding box center [574, 203] width 109 height 28
click at [520, 189] on button "Grab Withdraw" at bounding box center [574, 203] width 109 height 28
click at [520, 190] on button "Grab Withdraw" at bounding box center [574, 203] width 109 height 28
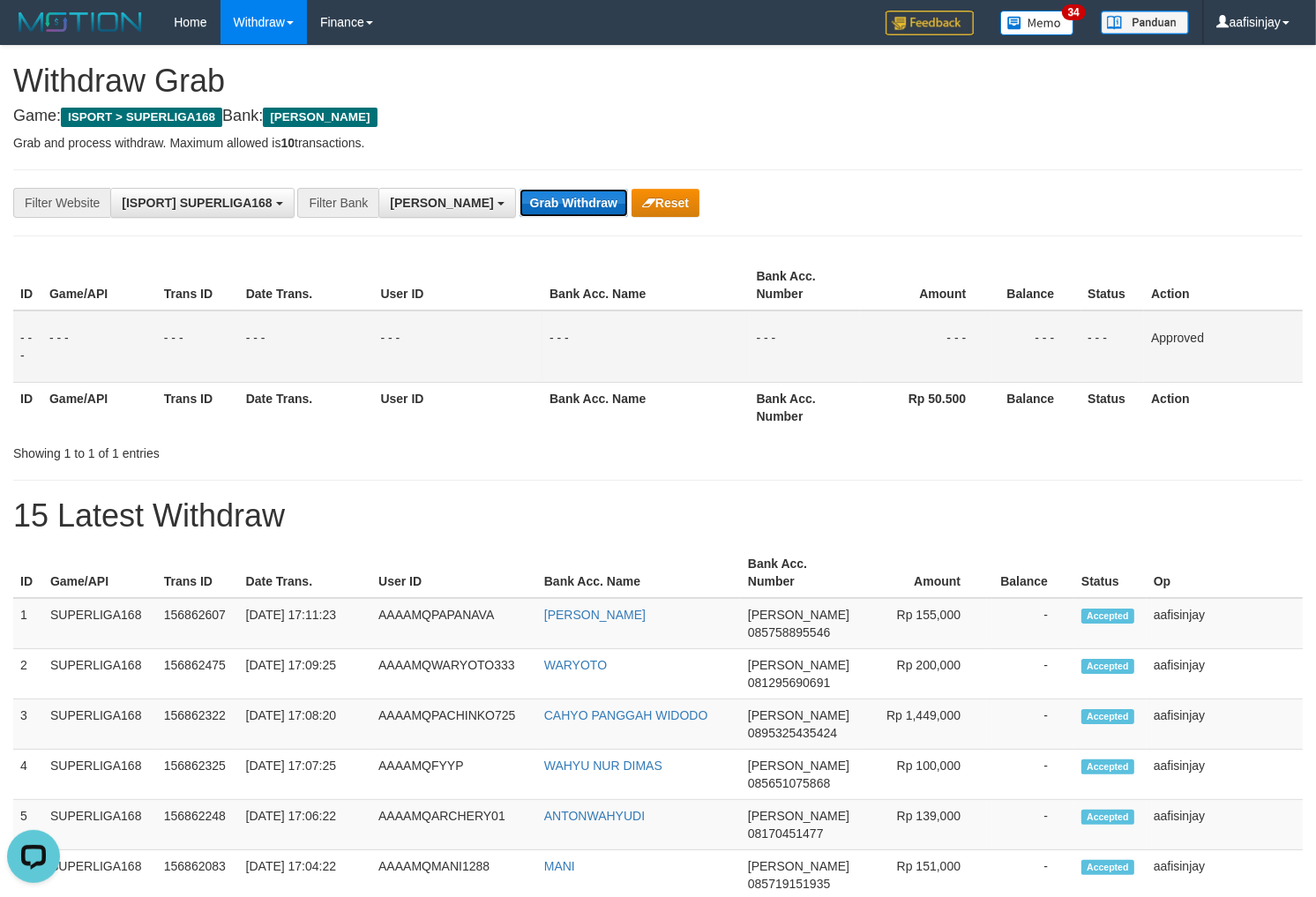
click at [520, 189] on button "Grab Withdraw" at bounding box center [574, 203] width 109 height 28
click at [520, 190] on button "Grab Withdraw" at bounding box center [574, 203] width 109 height 28
click at [520, 189] on button "Grab Withdraw" at bounding box center [574, 203] width 109 height 28
click at [520, 190] on button "Grab Withdraw" at bounding box center [574, 203] width 109 height 28
click at [520, 189] on button "Grab Withdraw" at bounding box center [574, 203] width 109 height 28
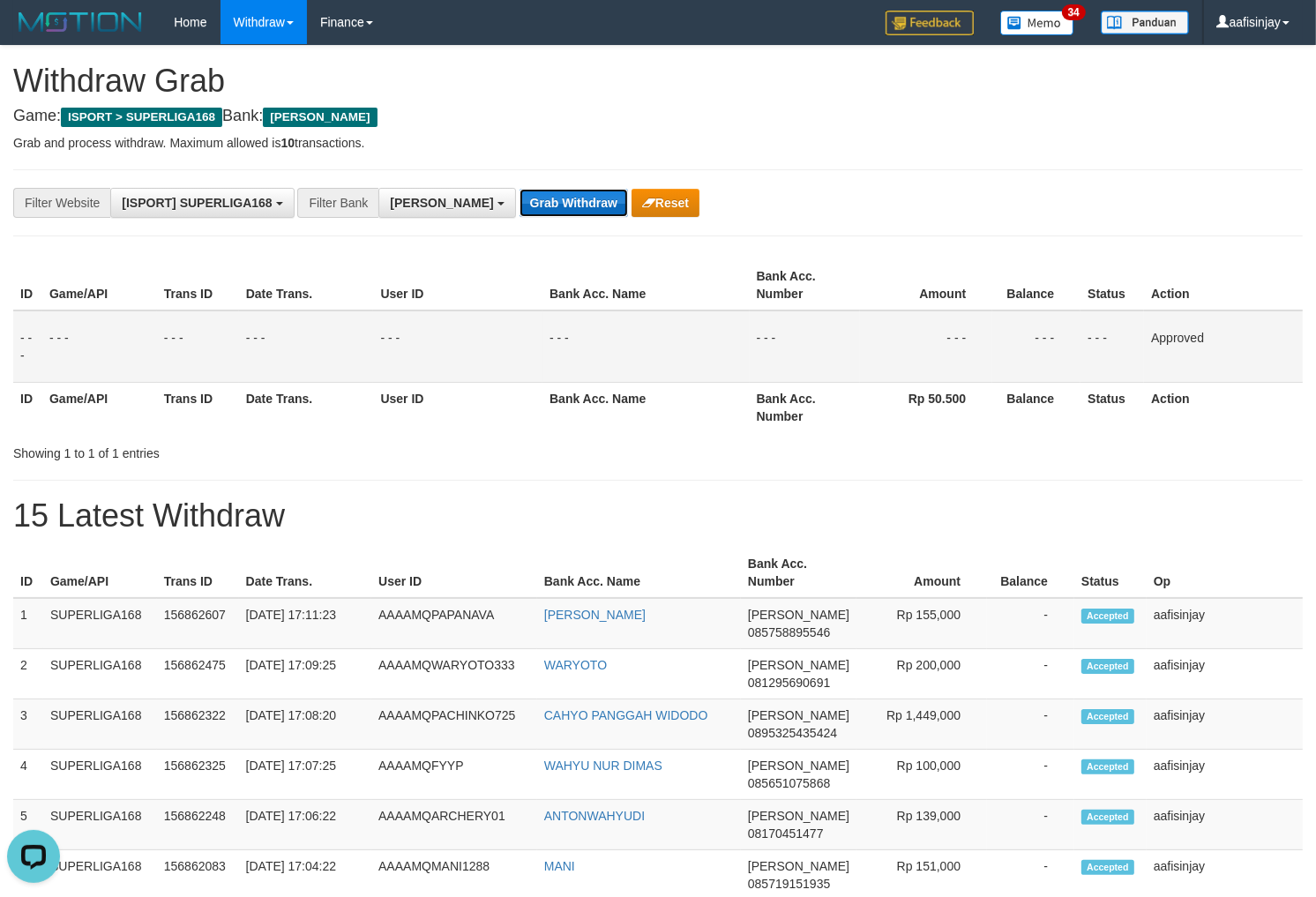
click at [520, 190] on button "Grab Withdraw" at bounding box center [574, 203] width 109 height 28
click at [520, 189] on button "Grab Withdraw" at bounding box center [574, 203] width 109 height 28
click at [520, 190] on button "Grab Withdraw" at bounding box center [574, 203] width 109 height 28
click at [520, 189] on button "Grab Withdraw" at bounding box center [574, 203] width 109 height 28
click at [520, 190] on button "Grab Withdraw" at bounding box center [574, 203] width 109 height 28
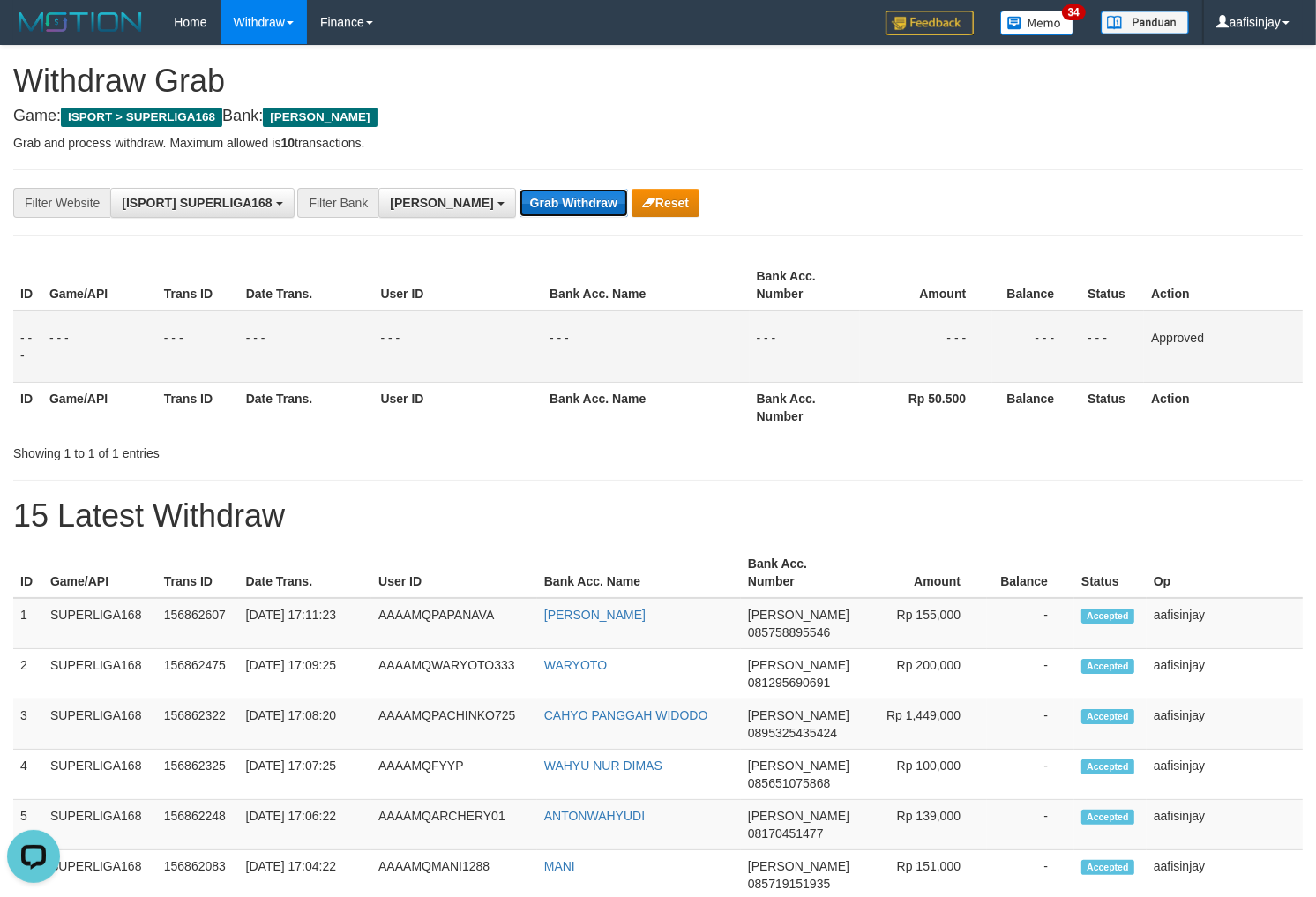
click at [520, 189] on button "Grab Withdraw" at bounding box center [574, 203] width 109 height 28
click at [520, 190] on button "Grab Withdraw" at bounding box center [574, 203] width 109 height 28
click at [520, 189] on button "Grab Withdraw" at bounding box center [574, 203] width 109 height 28
click at [520, 190] on button "Grab Withdraw" at bounding box center [574, 203] width 109 height 28
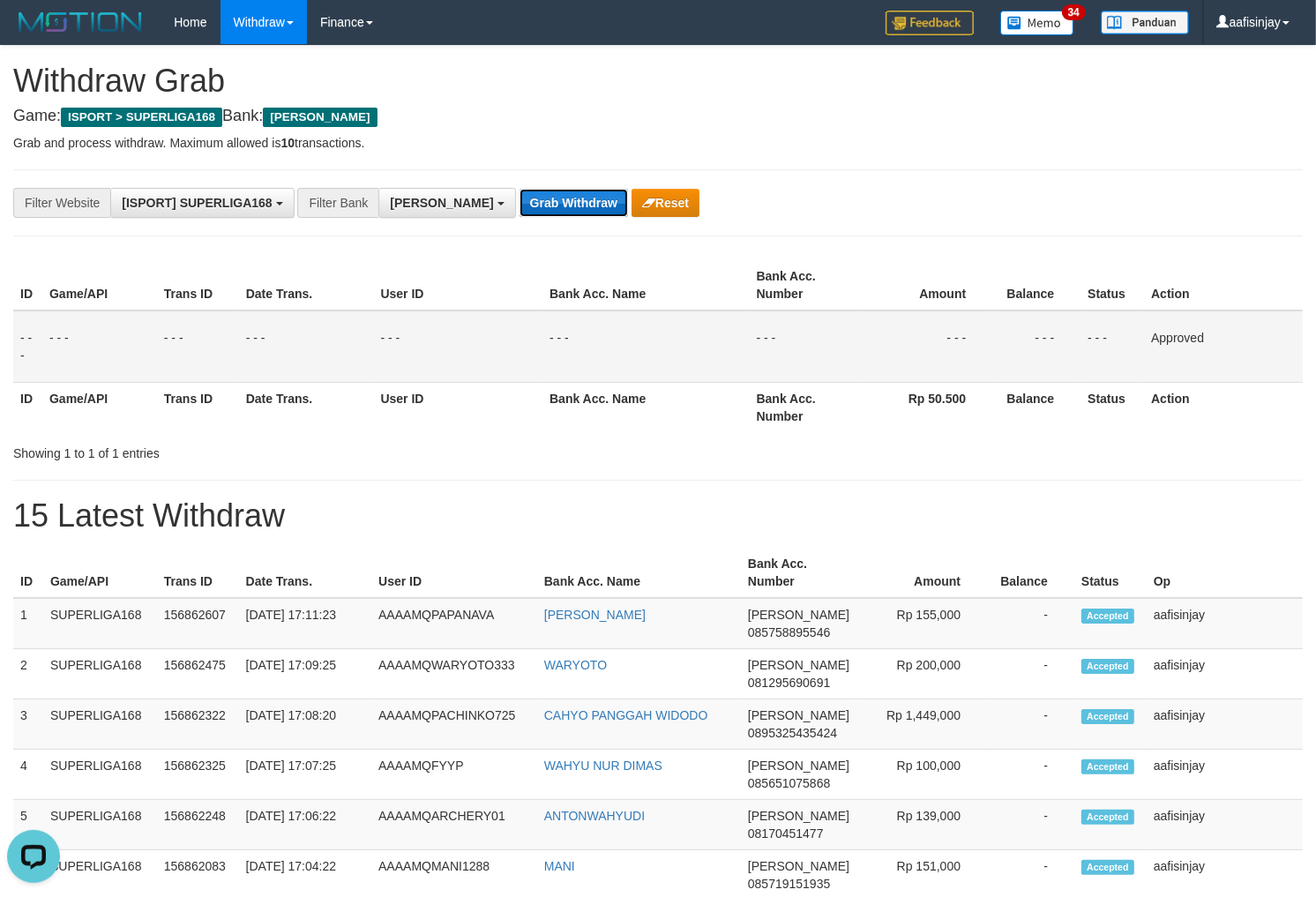
click at [520, 189] on button "Grab Withdraw" at bounding box center [574, 203] width 109 height 28
click at [520, 190] on button "Grab Withdraw" at bounding box center [574, 203] width 109 height 28
click at [520, 189] on button "Grab Withdraw" at bounding box center [574, 203] width 109 height 28
click at [520, 190] on button "Grab Withdraw" at bounding box center [574, 203] width 109 height 28
click at [520, 189] on button "Grab Withdraw" at bounding box center [574, 203] width 109 height 28
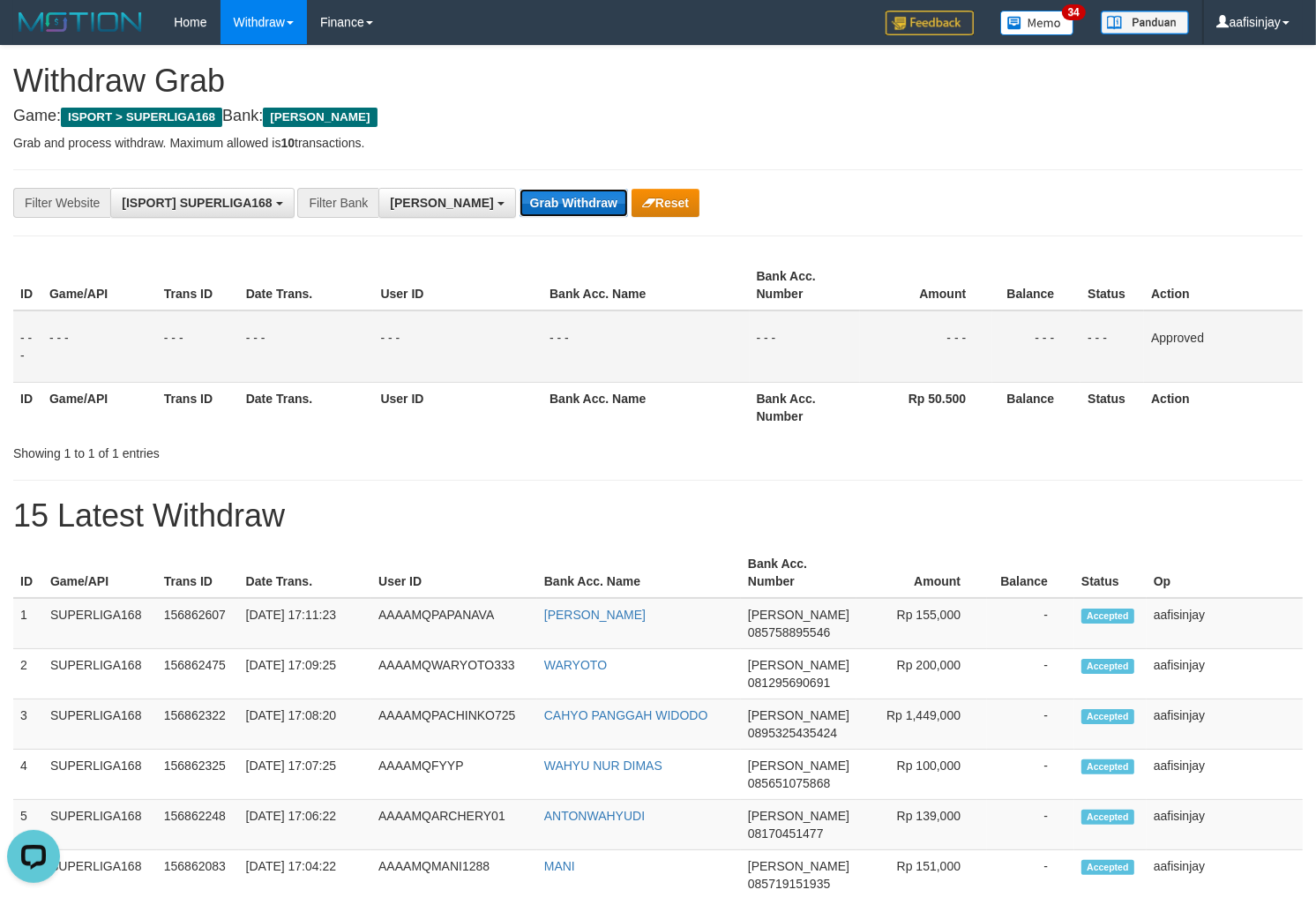
click at [520, 190] on button "Grab Withdraw" at bounding box center [574, 203] width 109 height 28
click at [520, 189] on button "Grab Withdraw" at bounding box center [574, 203] width 109 height 28
click at [520, 190] on button "Grab Withdraw" at bounding box center [574, 203] width 109 height 28
click at [520, 189] on button "Grab Withdraw" at bounding box center [574, 203] width 109 height 28
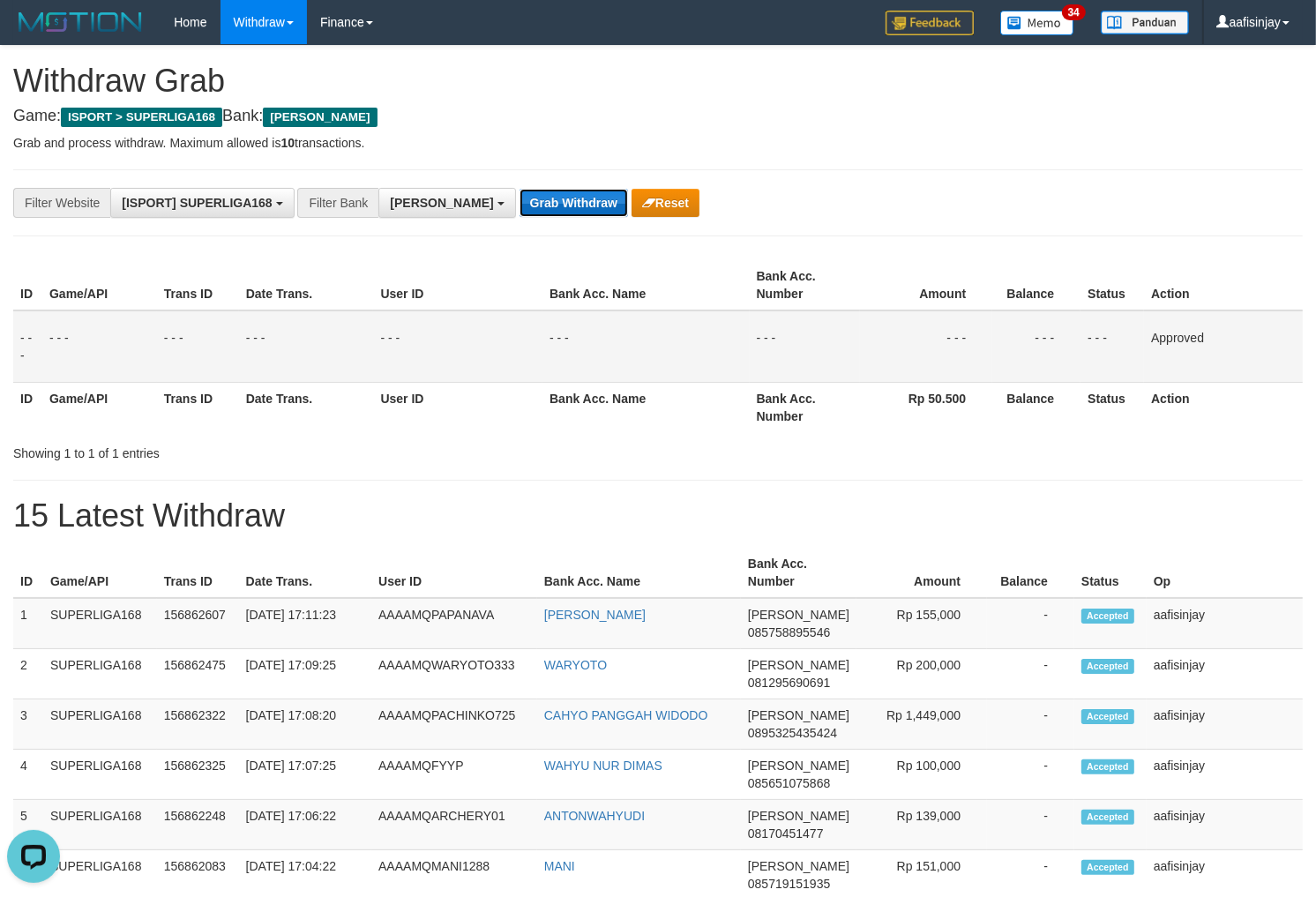
click at [520, 190] on button "Grab Withdraw" at bounding box center [574, 203] width 109 height 28
click at [520, 189] on button "Grab Withdraw" at bounding box center [574, 203] width 109 height 28
click at [520, 190] on button "Grab Withdraw" at bounding box center [574, 203] width 109 height 28
click at [520, 189] on button "Grab Withdraw" at bounding box center [574, 203] width 109 height 28
click at [520, 190] on button "Grab Withdraw" at bounding box center [574, 203] width 109 height 28
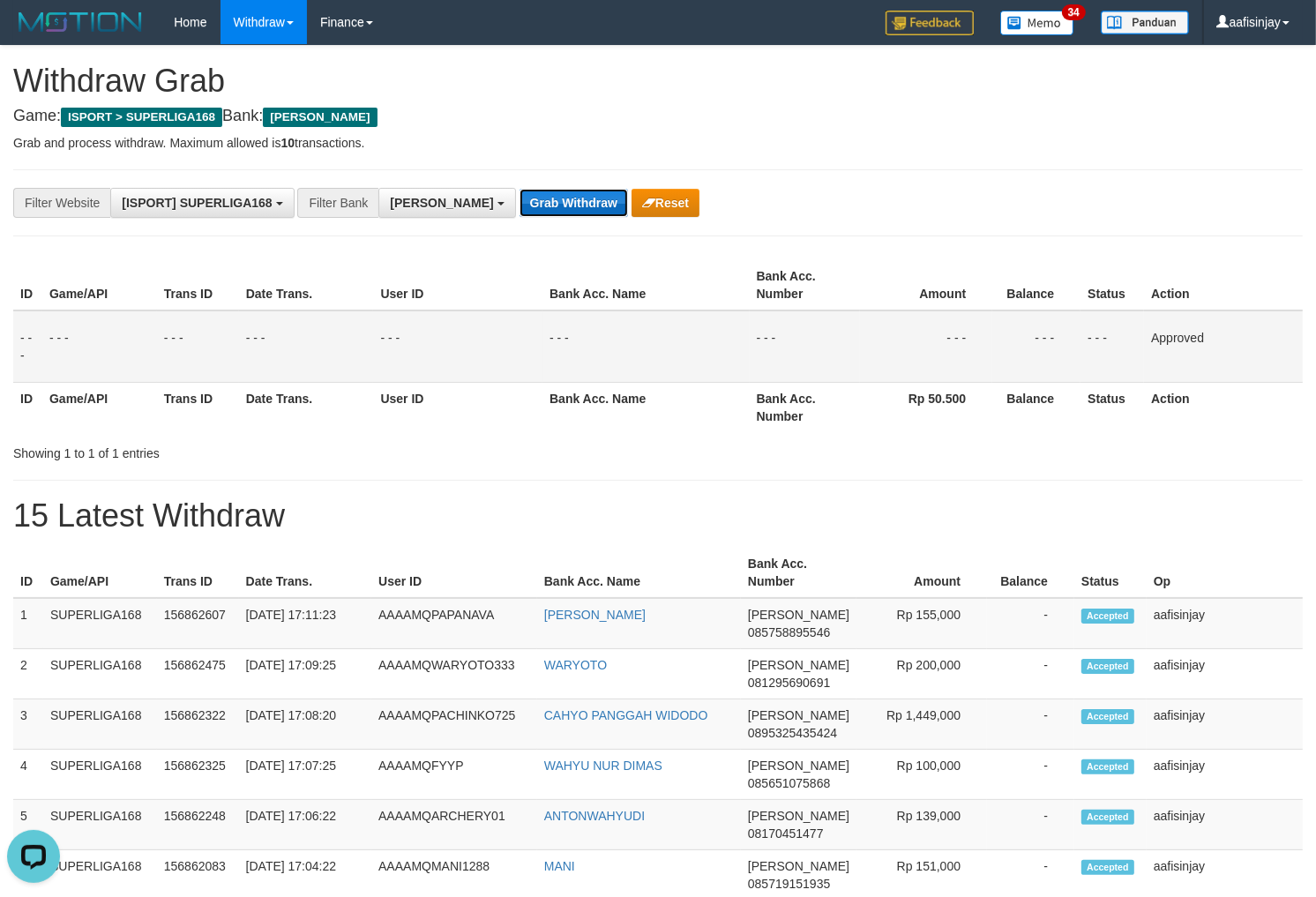
click at [520, 189] on button "Grab Withdraw" at bounding box center [574, 203] width 109 height 28
click at [520, 190] on button "Grab Withdraw" at bounding box center [574, 203] width 109 height 28
click at [520, 189] on button "Grab Withdraw" at bounding box center [574, 203] width 109 height 28
click at [520, 190] on button "Grab Withdraw" at bounding box center [574, 203] width 109 height 28
click at [520, 189] on button "Grab Withdraw" at bounding box center [574, 203] width 109 height 28
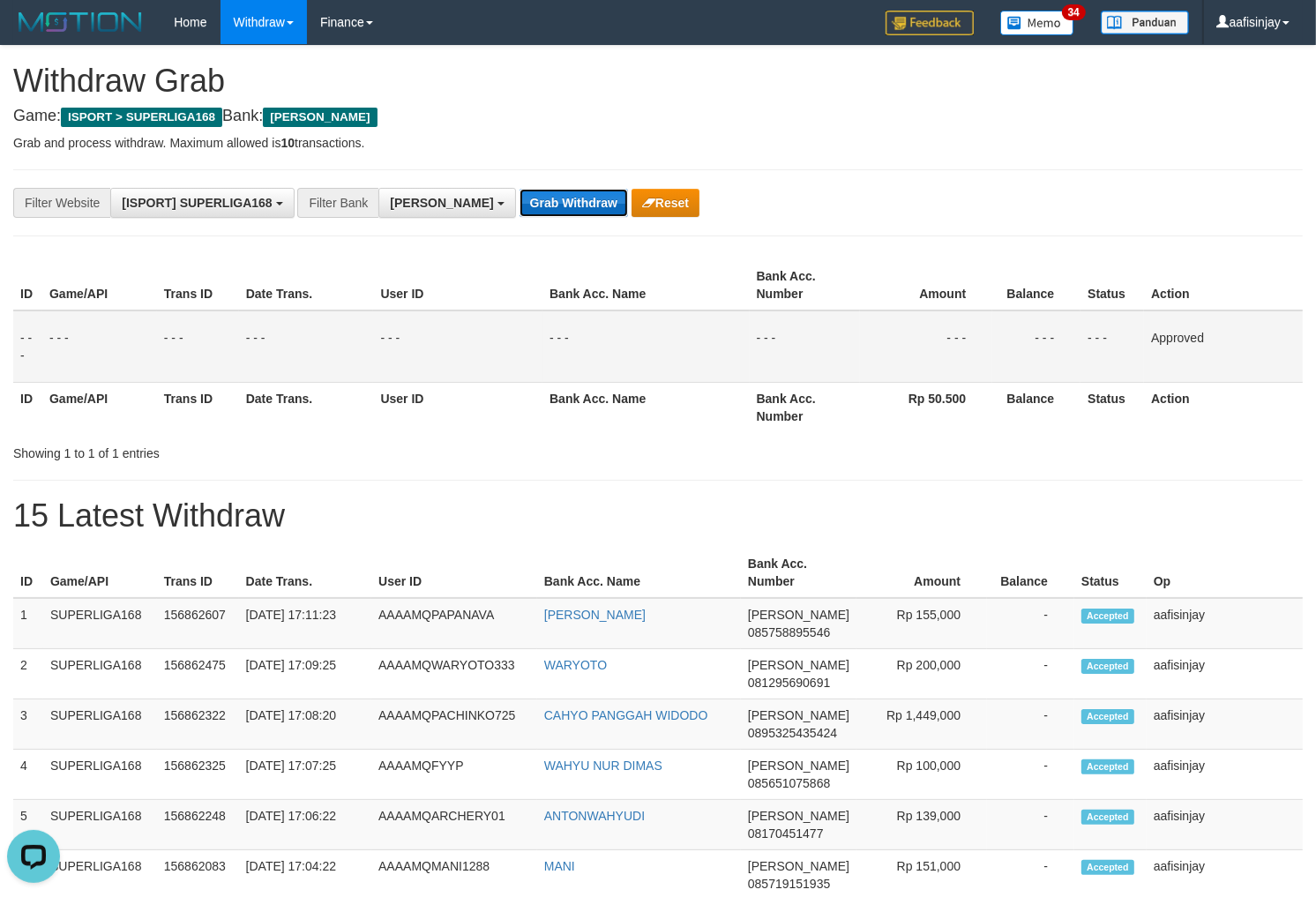
click at [520, 189] on button "Grab Withdraw" at bounding box center [574, 203] width 109 height 28
click at [520, 190] on button "Grab Withdraw" at bounding box center [574, 203] width 109 height 28
click at [520, 189] on button "Grab Withdraw" at bounding box center [574, 203] width 109 height 28
click at [520, 190] on button "Grab Withdraw" at bounding box center [574, 203] width 109 height 28
click at [520, 189] on button "Grab Withdraw" at bounding box center [574, 203] width 109 height 28
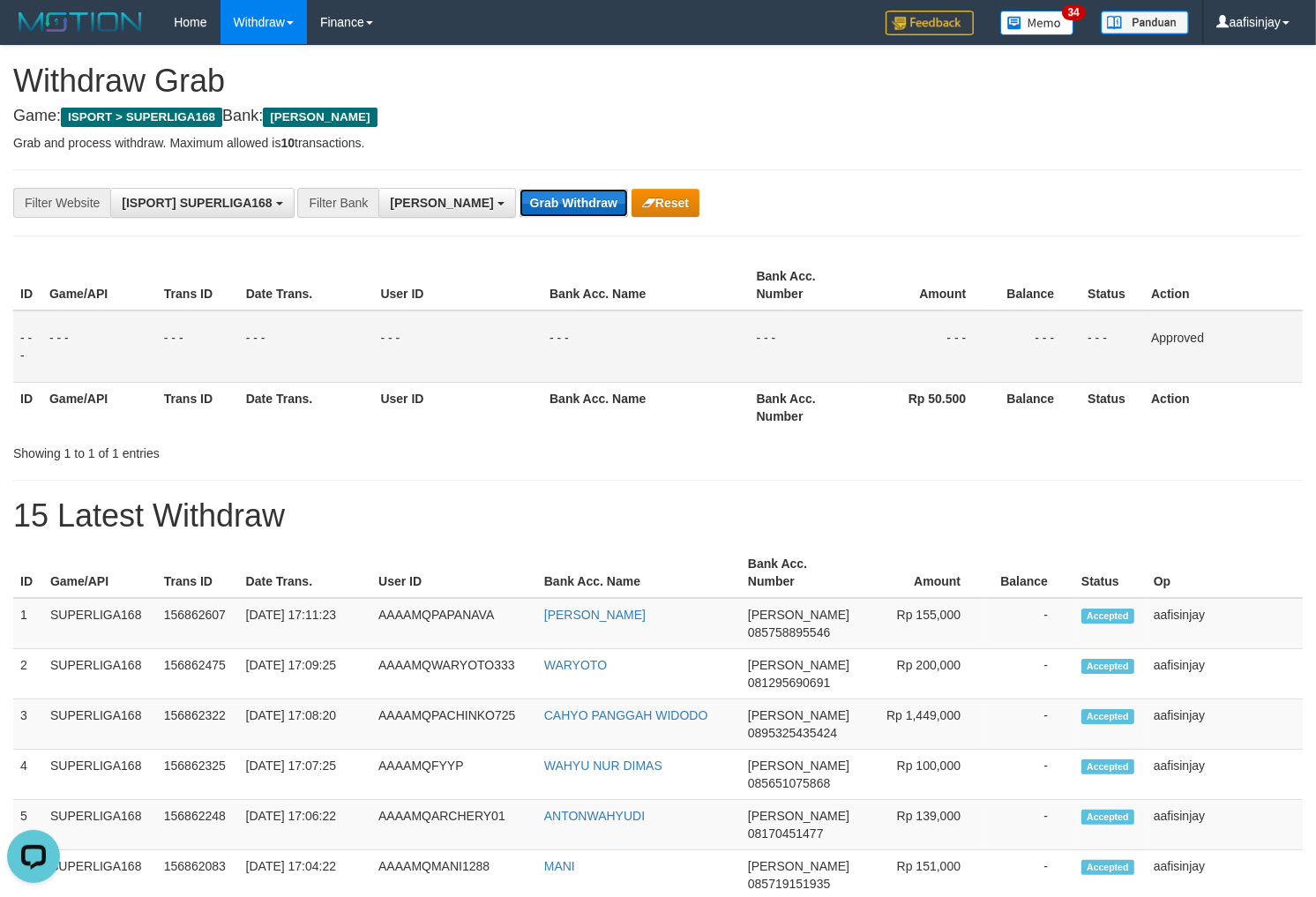
click at [520, 190] on button "Grab Withdraw" at bounding box center [574, 203] width 109 height 28
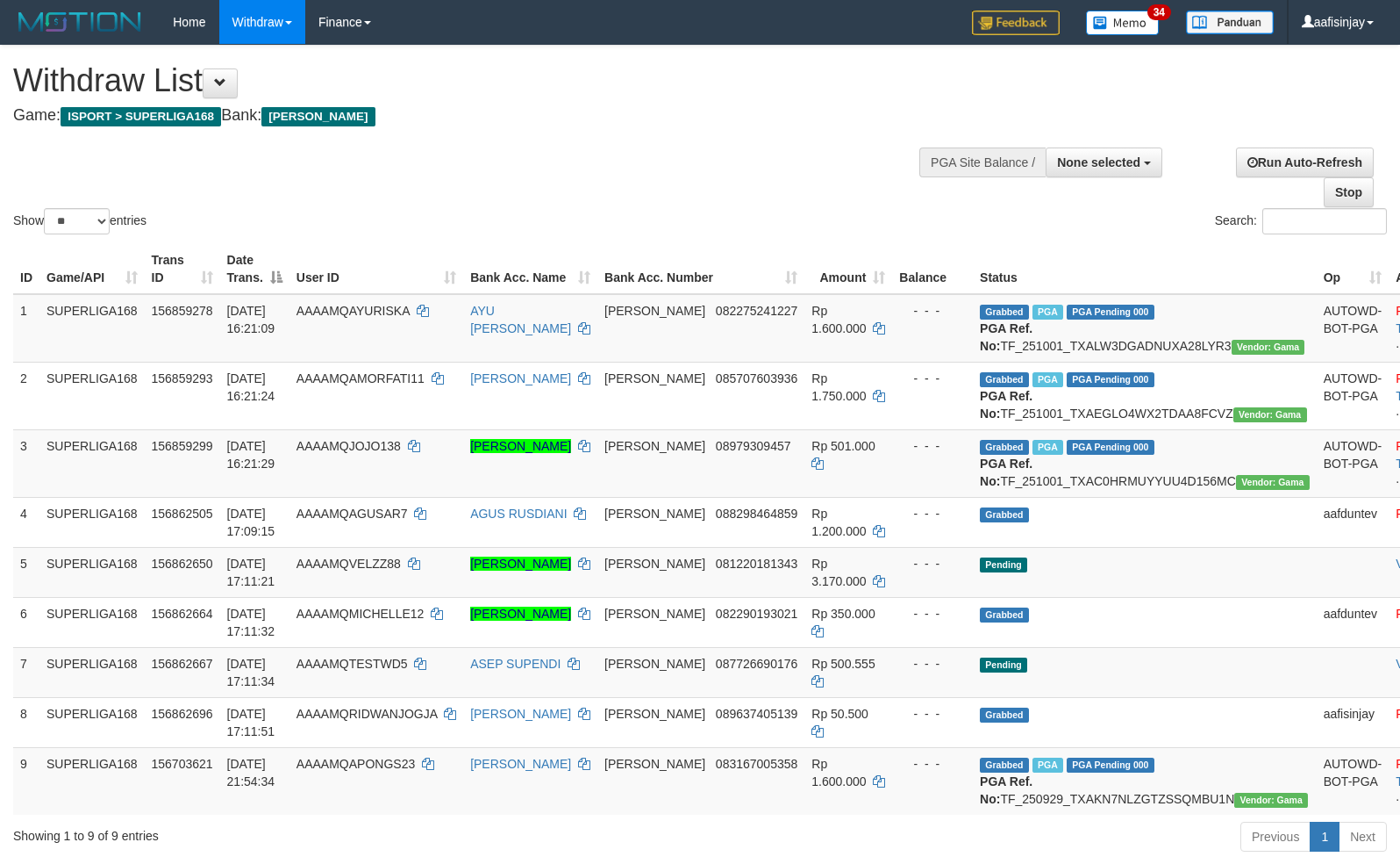
select select
select select "**"
select select
select select "**"
select select
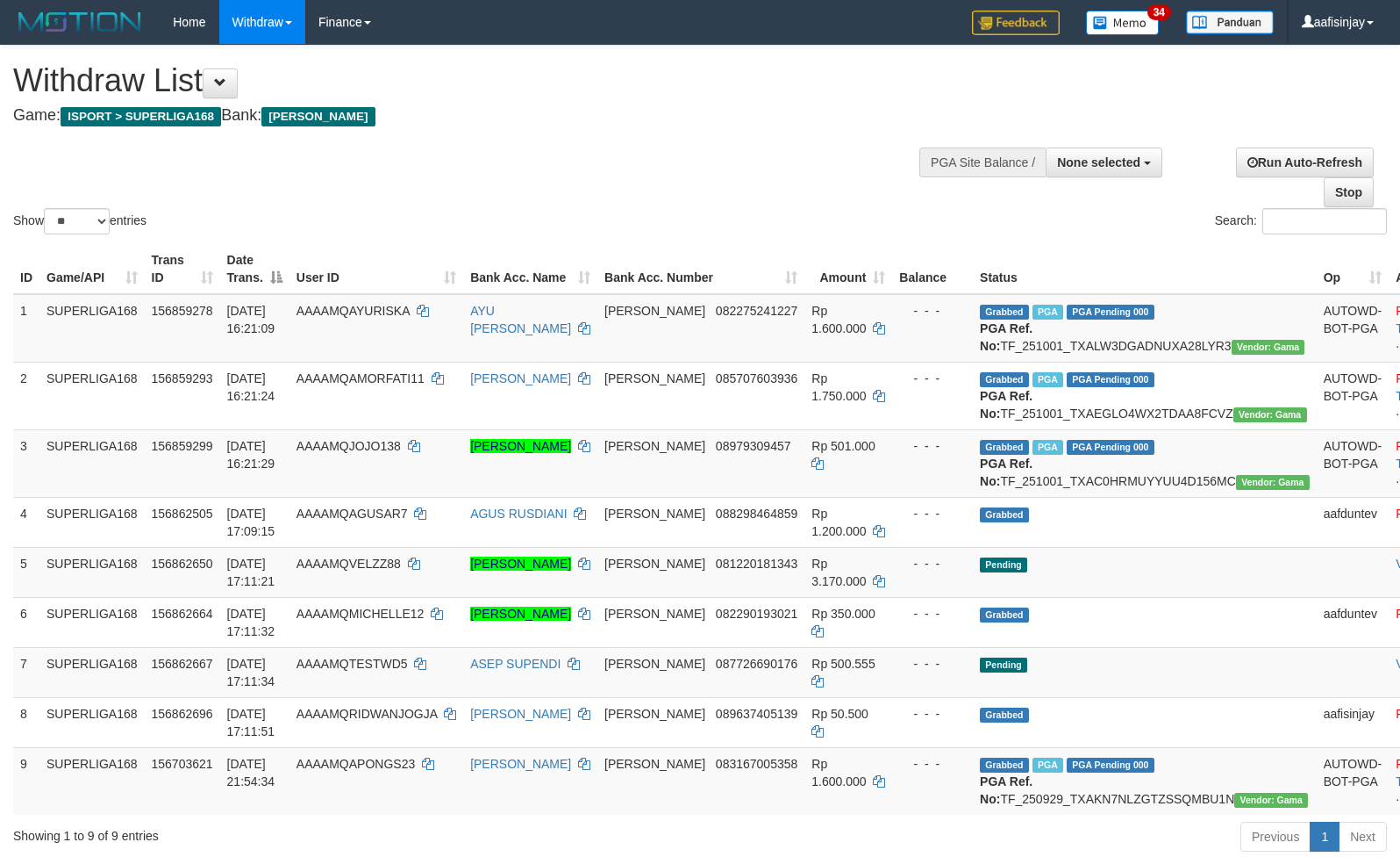
select select "**"
select select
select select "**"
select select
select select "**"
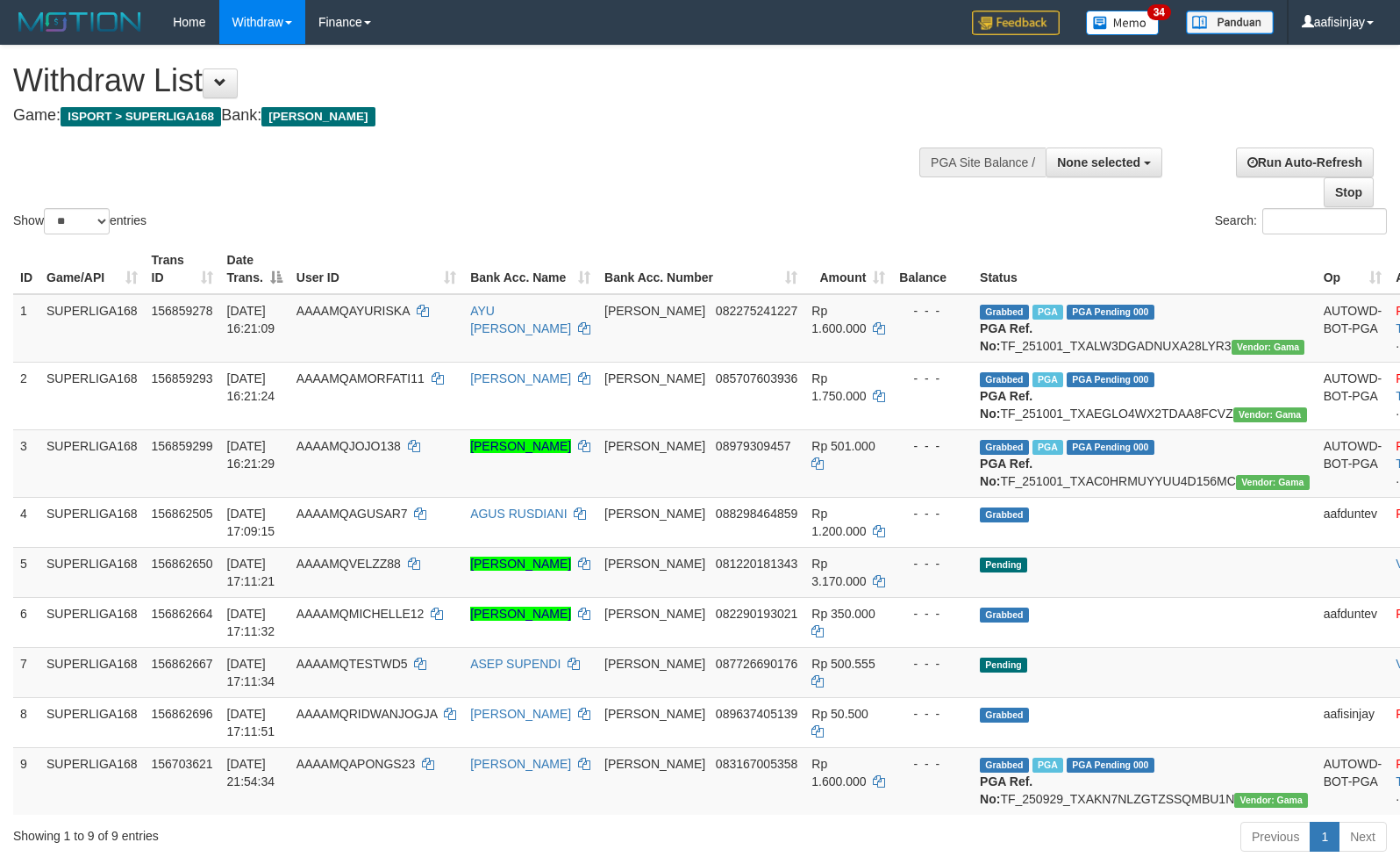
select select
select select "**"
select select
select select "**"
select select
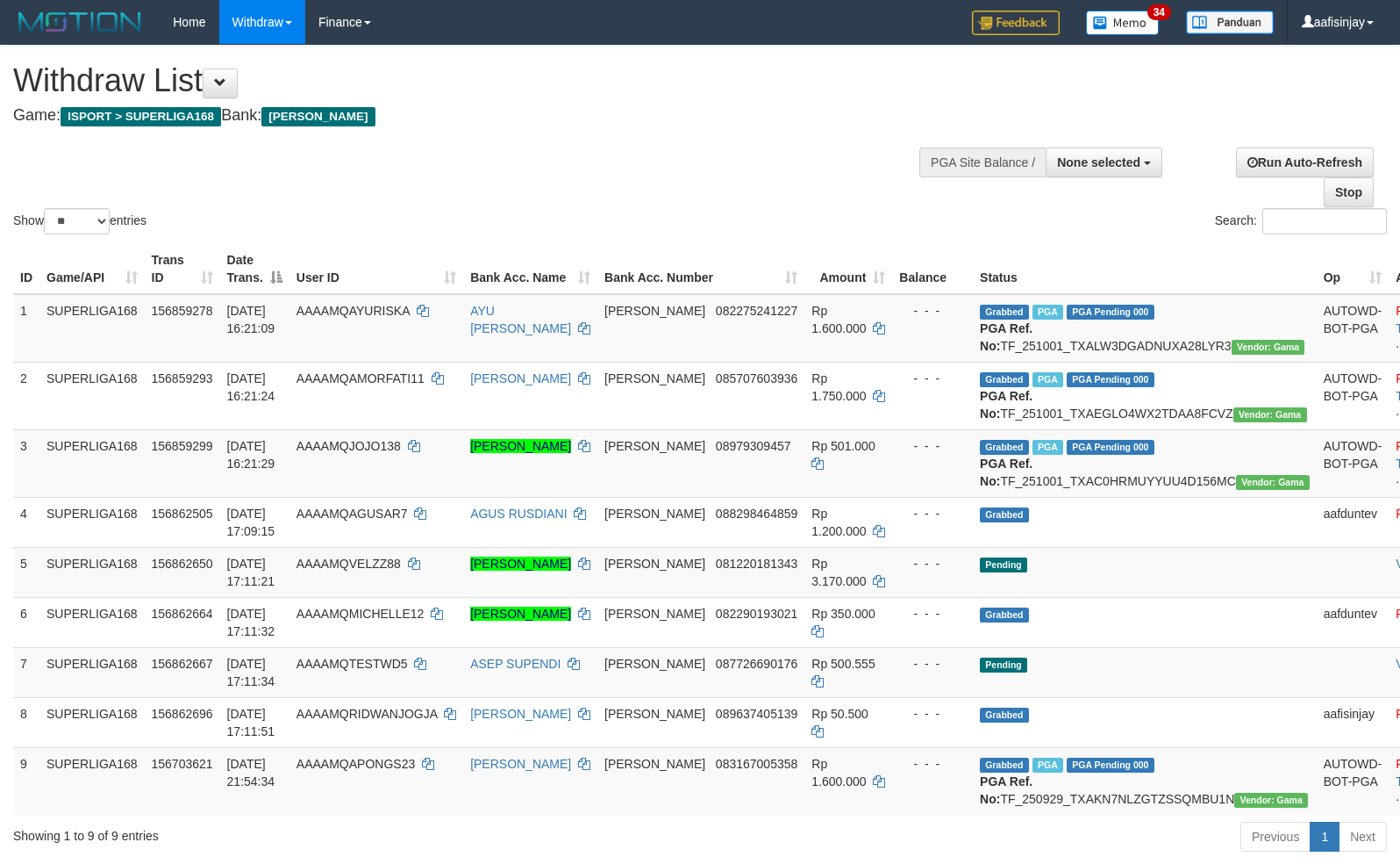
select select "**"
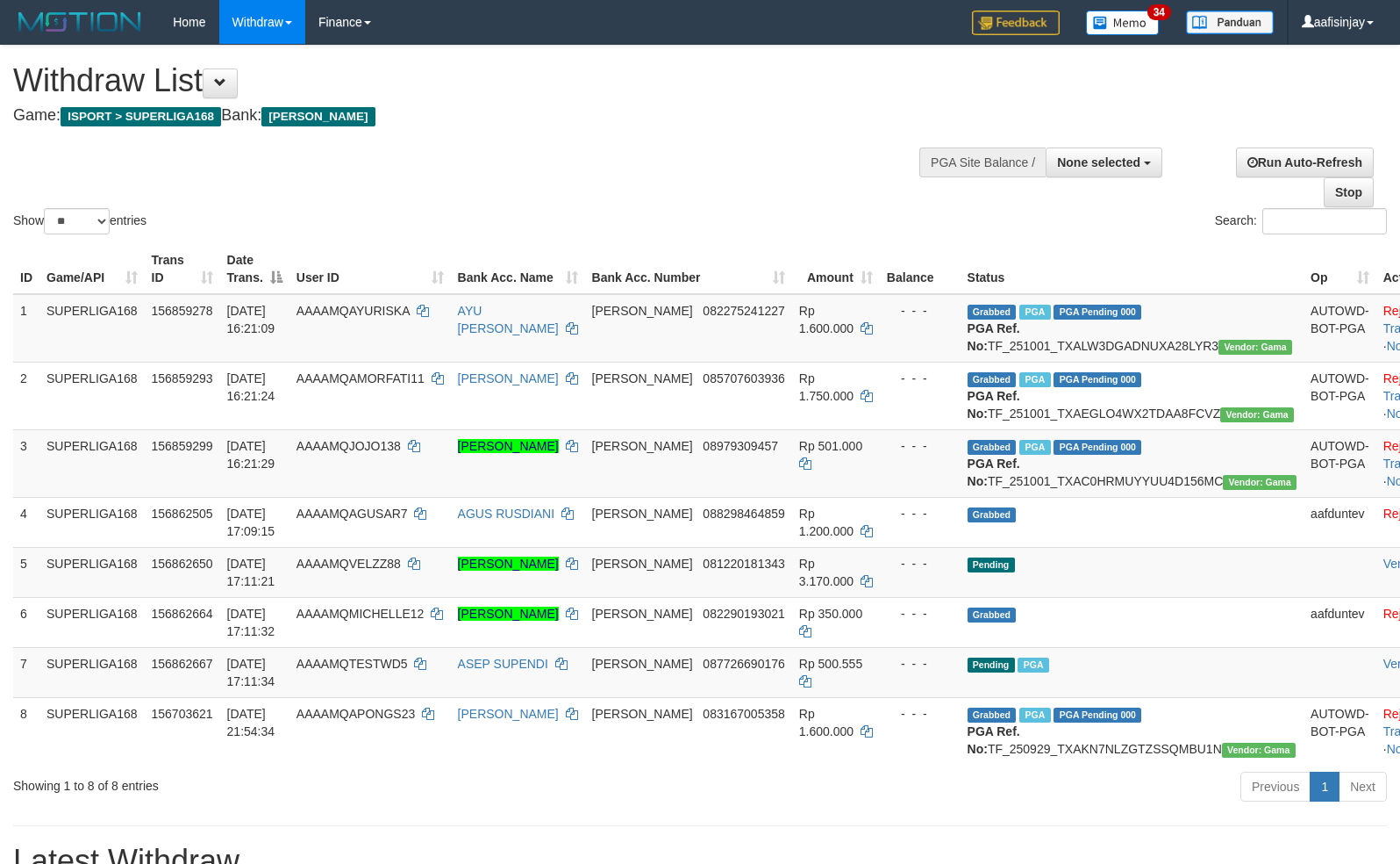
select select
select select "**"
select select
select select "**"
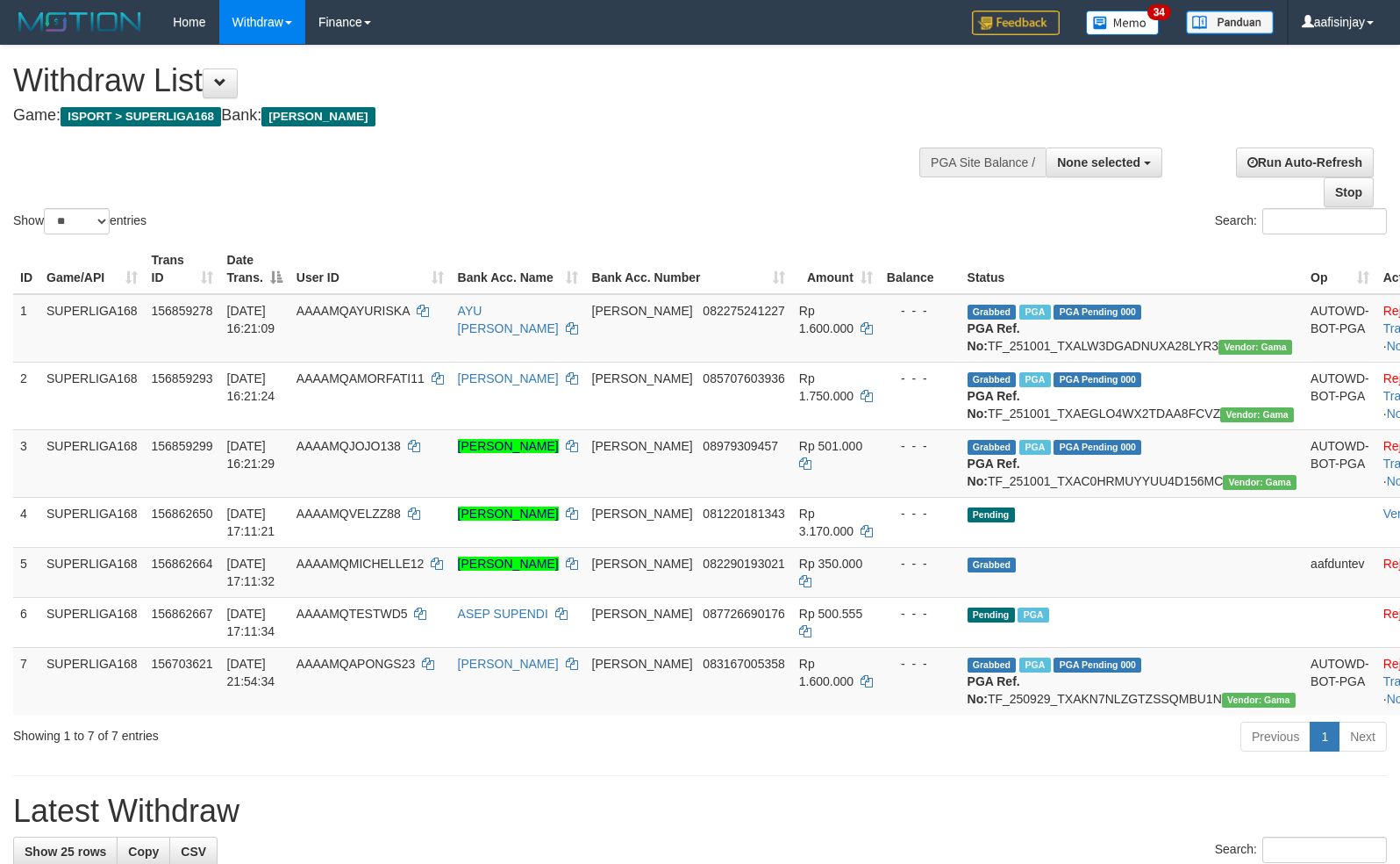
select select
select select "**"
select select
select select "**"
select select
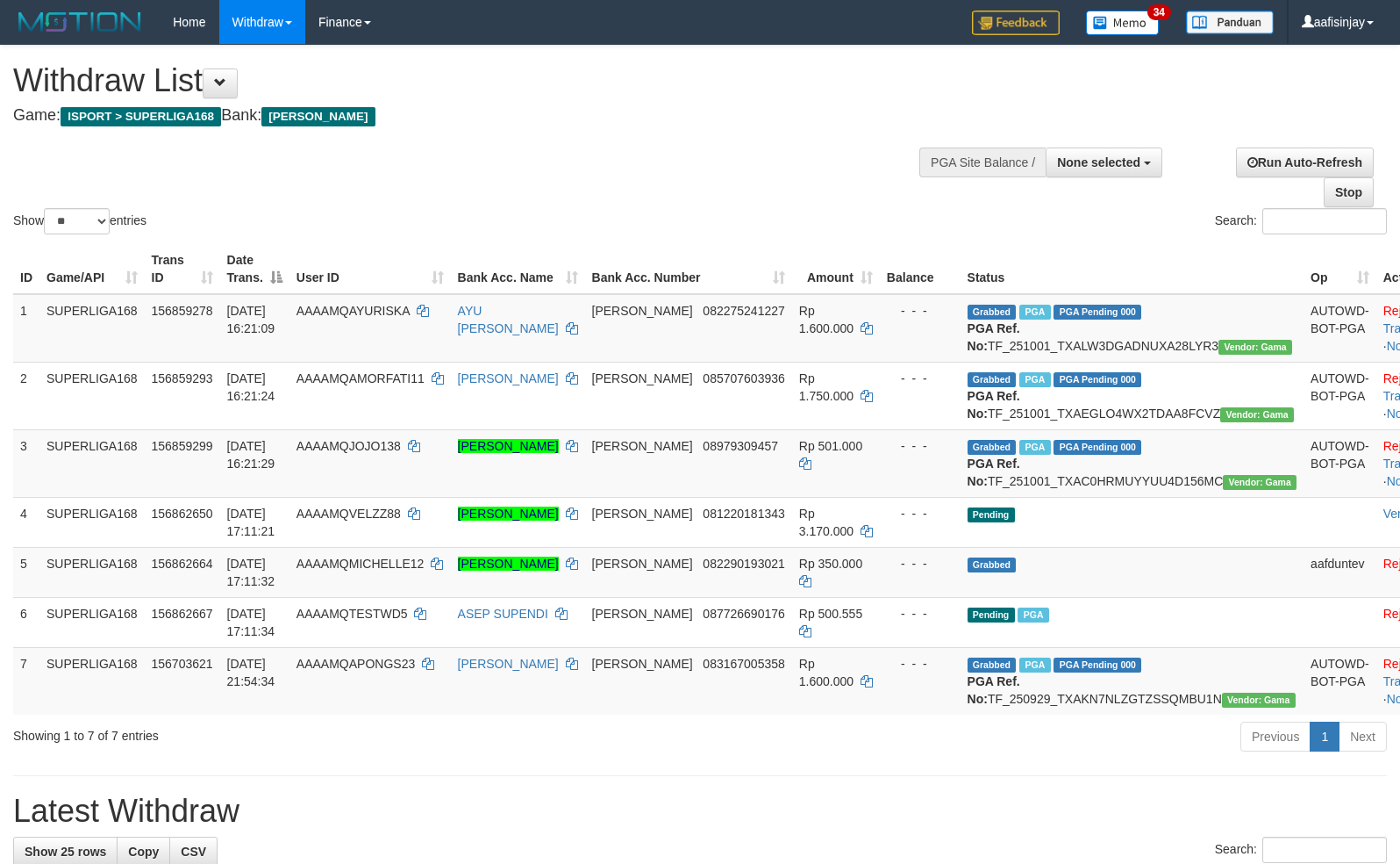
select select "**"
select select
select select "**"
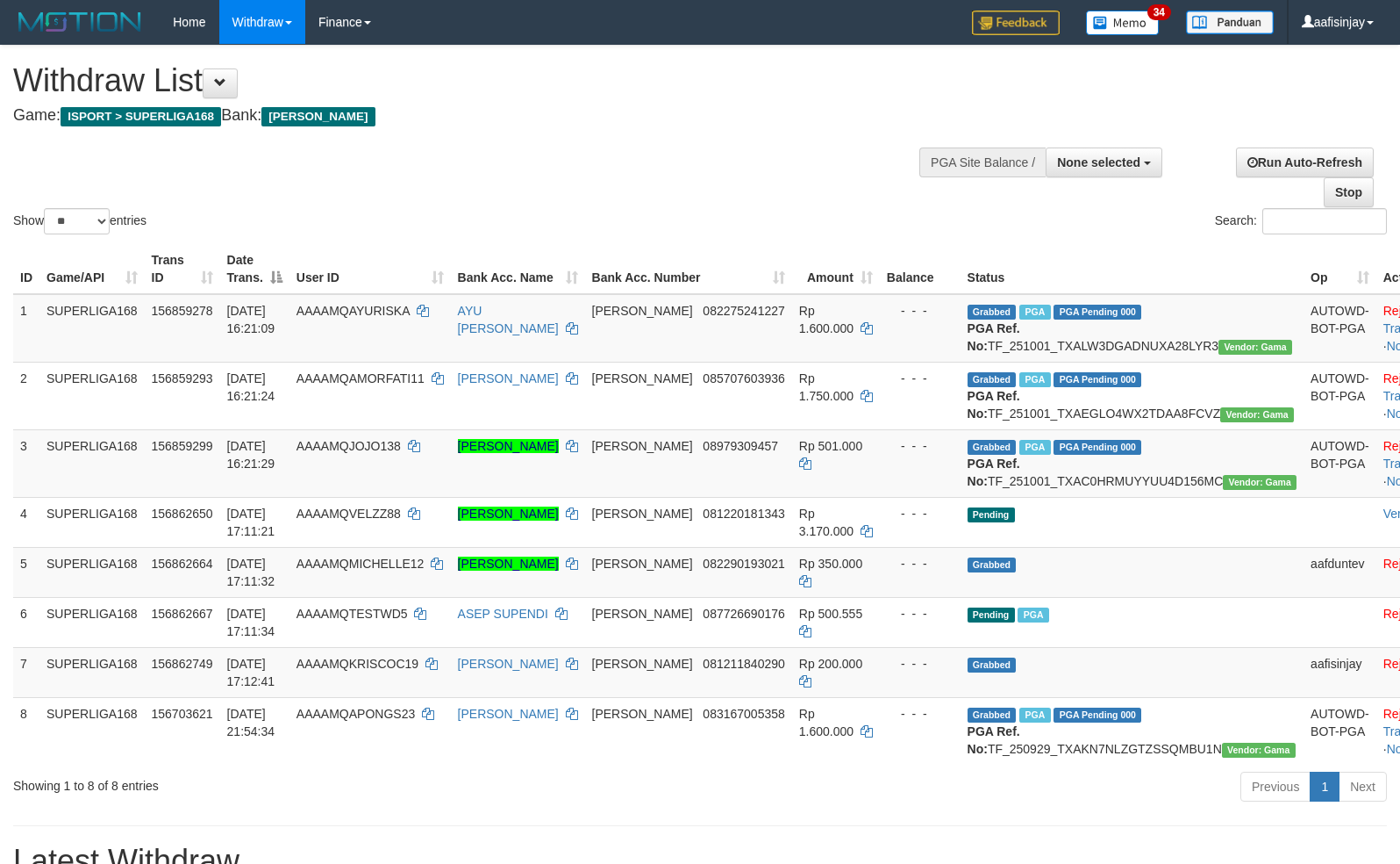
select select
select select "**"
select select
select select "**"
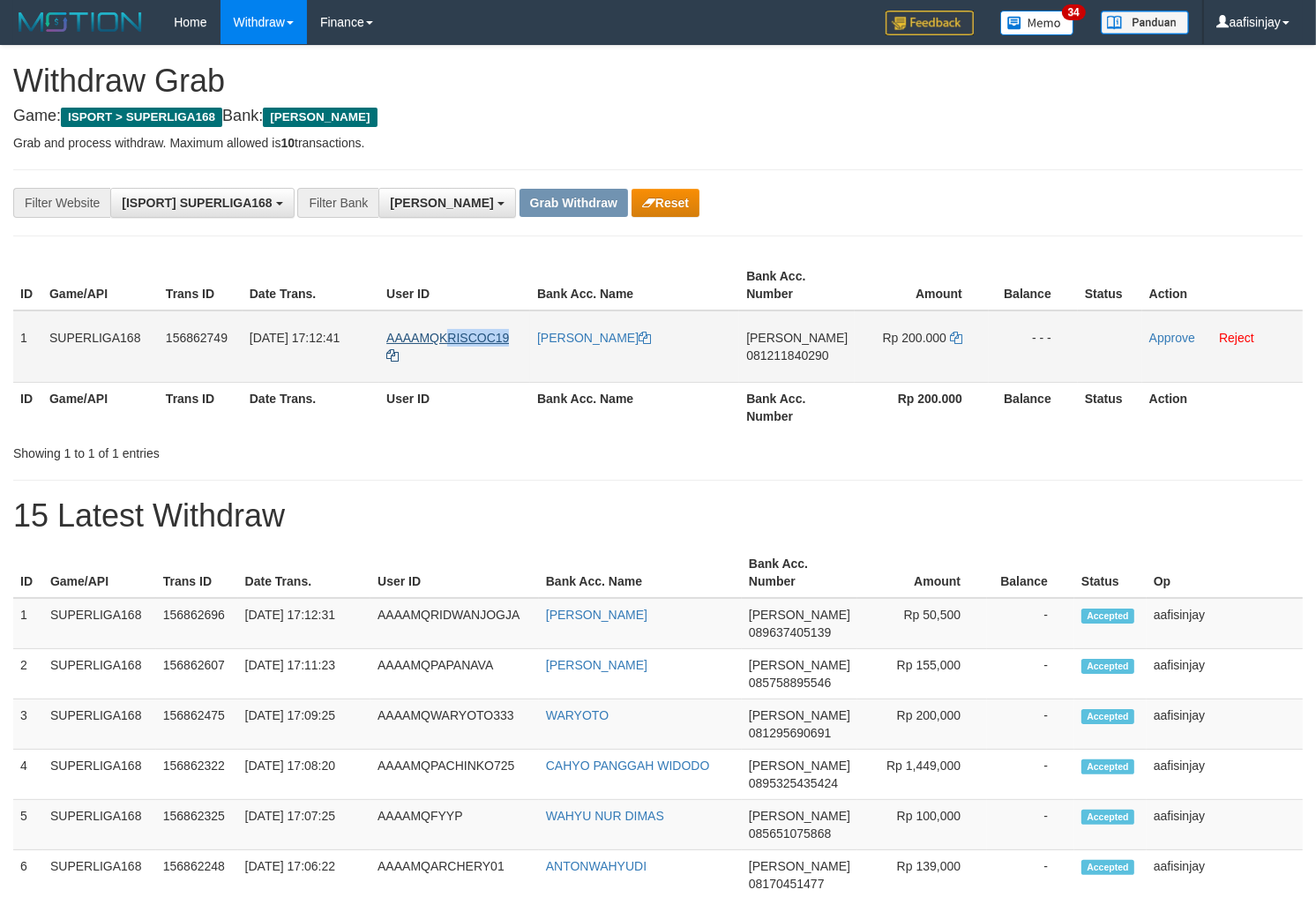
drag, startPoint x: 521, startPoint y: 331, endPoint x: 444, endPoint y: 337, distance: 77.2
click at [444, 337] on td "AAAAMQKRISCOC19" at bounding box center [455, 346] width 151 height 73
copy span "RISCOC19"
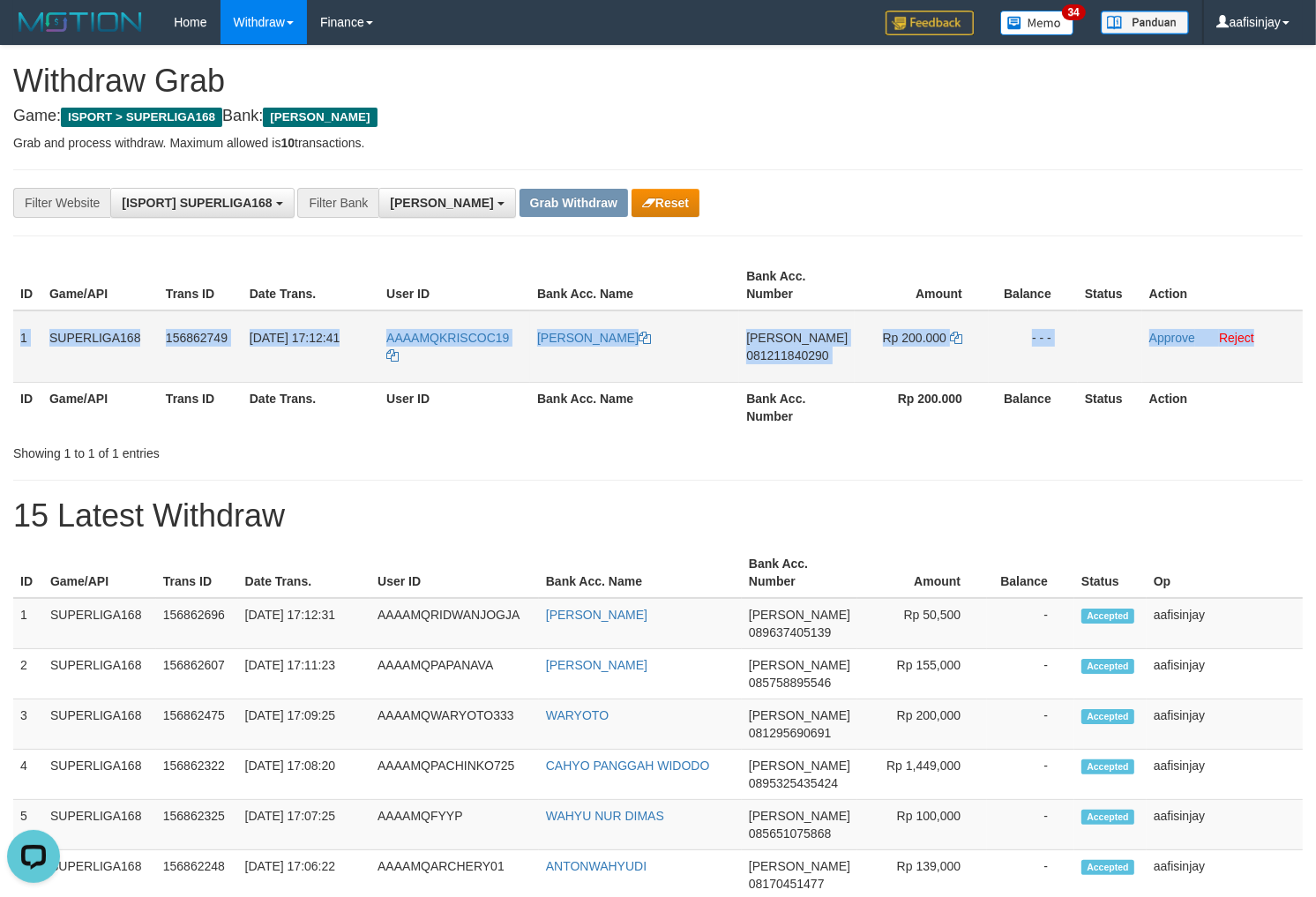
drag, startPoint x: 15, startPoint y: 336, endPoint x: 1254, endPoint y: 347, distance: 1239.0
click at [1254, 347] on tr "1 SUPERLIGA168 156862749 01/10/2025 17:12:41 AAAAMQKRISCOC19 KRIS PRASTIO DANA …" at bounding box center [658, 346] width 1290 height 73
copy tr "1 SUPERLIGA168 156862749 01/10/2025 17:12:41 AAAAMQKRISCOC19 KRIS PRASTIO DANA …"
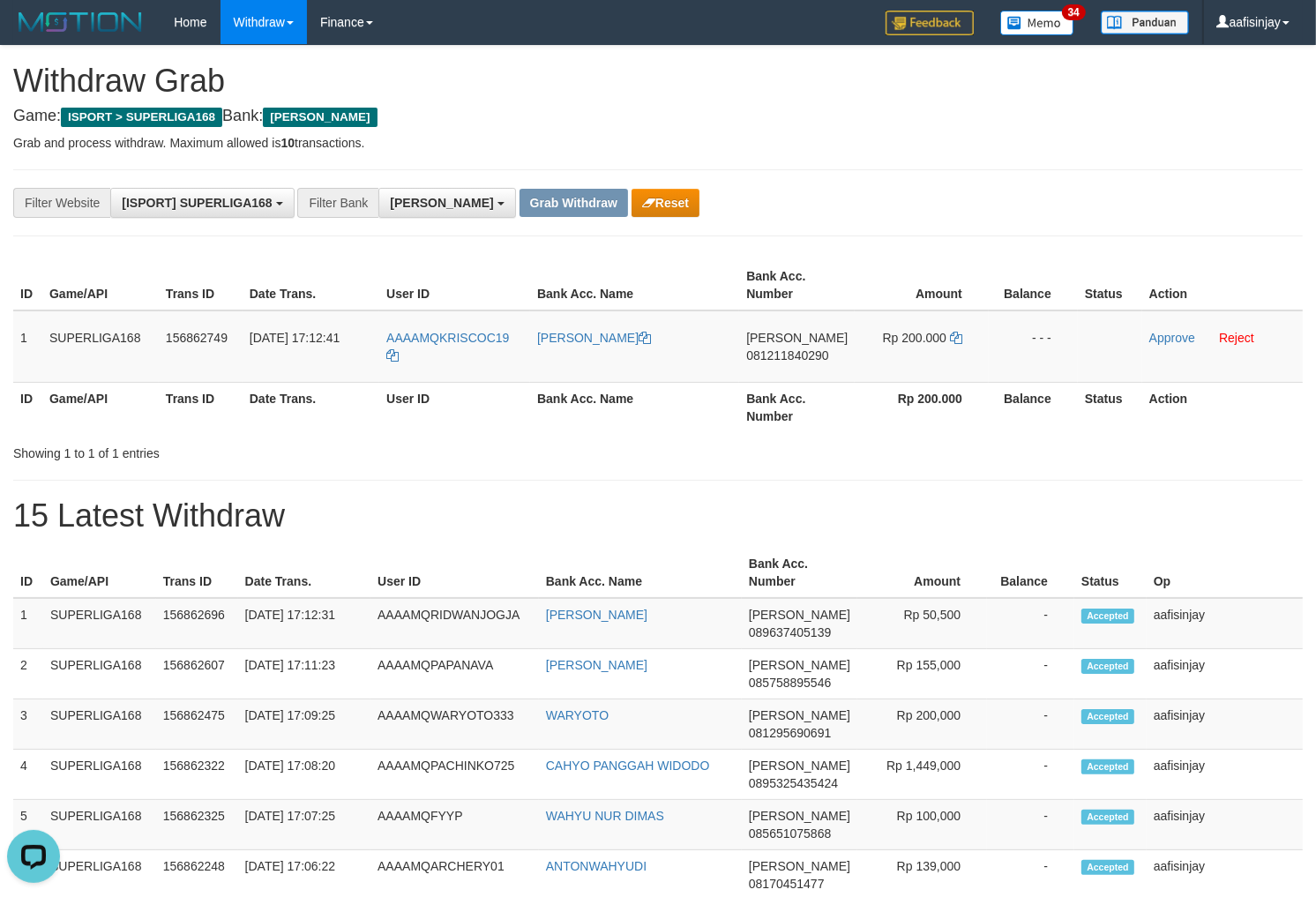
click at [822, 349] on span "081211840290" at bounding box center [786, 355] width 82 height 15
click at [949, 337] on icon at bounding box center [955, 337] width 13 height 13
click at [949, 336] on icon at bounding box center [955, 337] width 13 height 13
click at [1153, 333] on link "Approve" at bounding box center [1172, 337] width 46 height 15
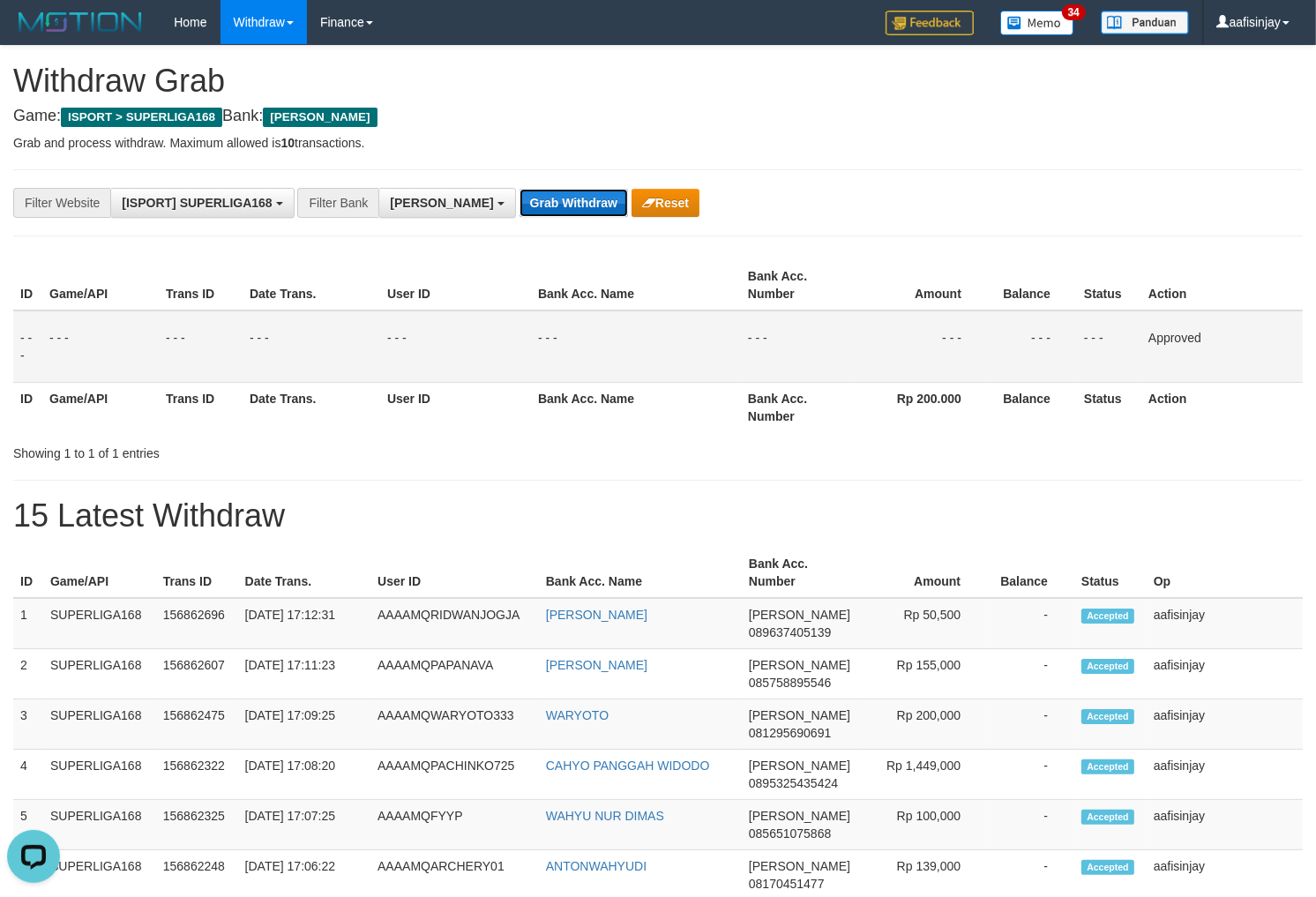
click at [520, 200] on button "Grab Withdraw" at bounding box center [574, 203] width 109 height 28
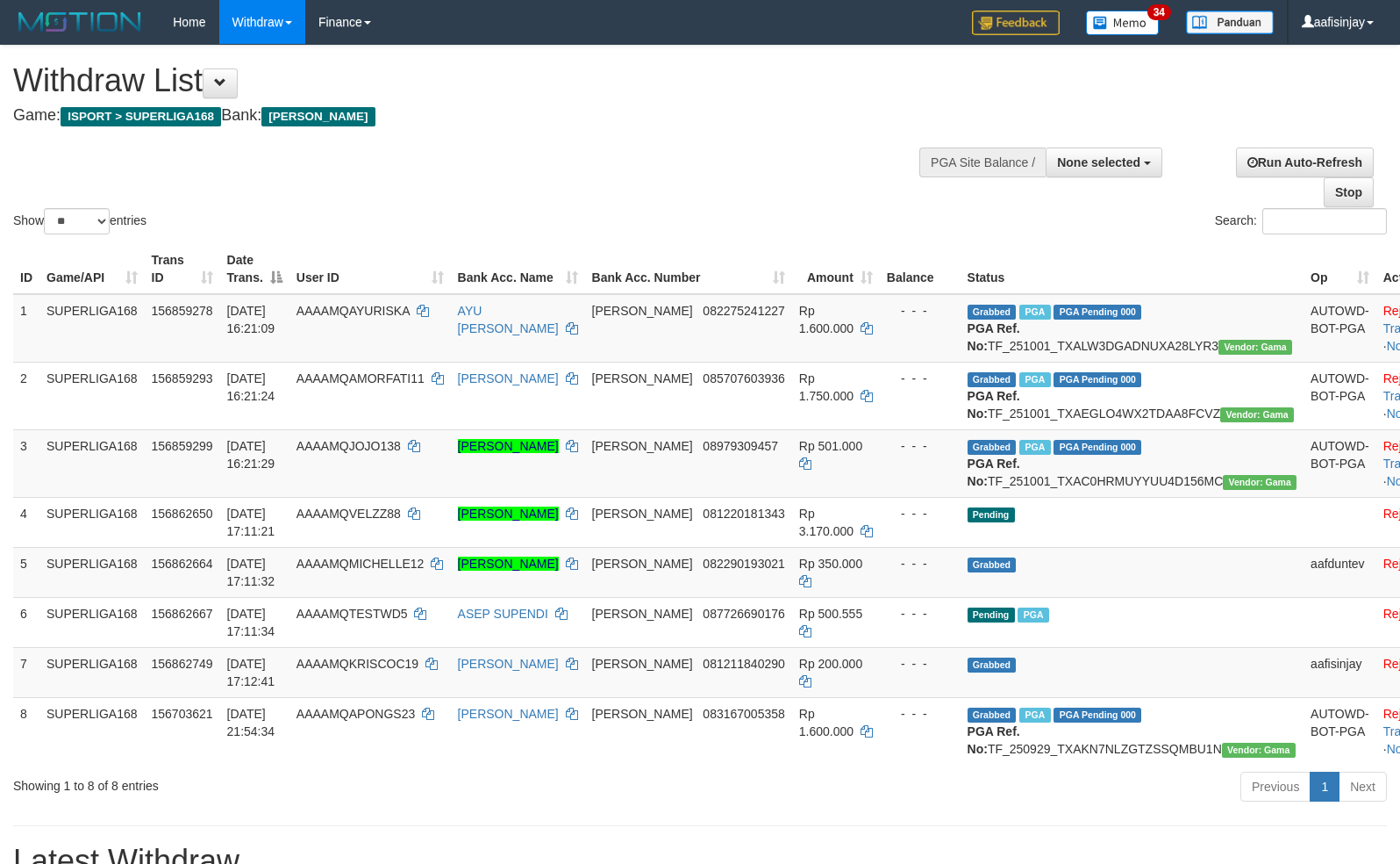
select select
select select "**"
select select
select select "**"
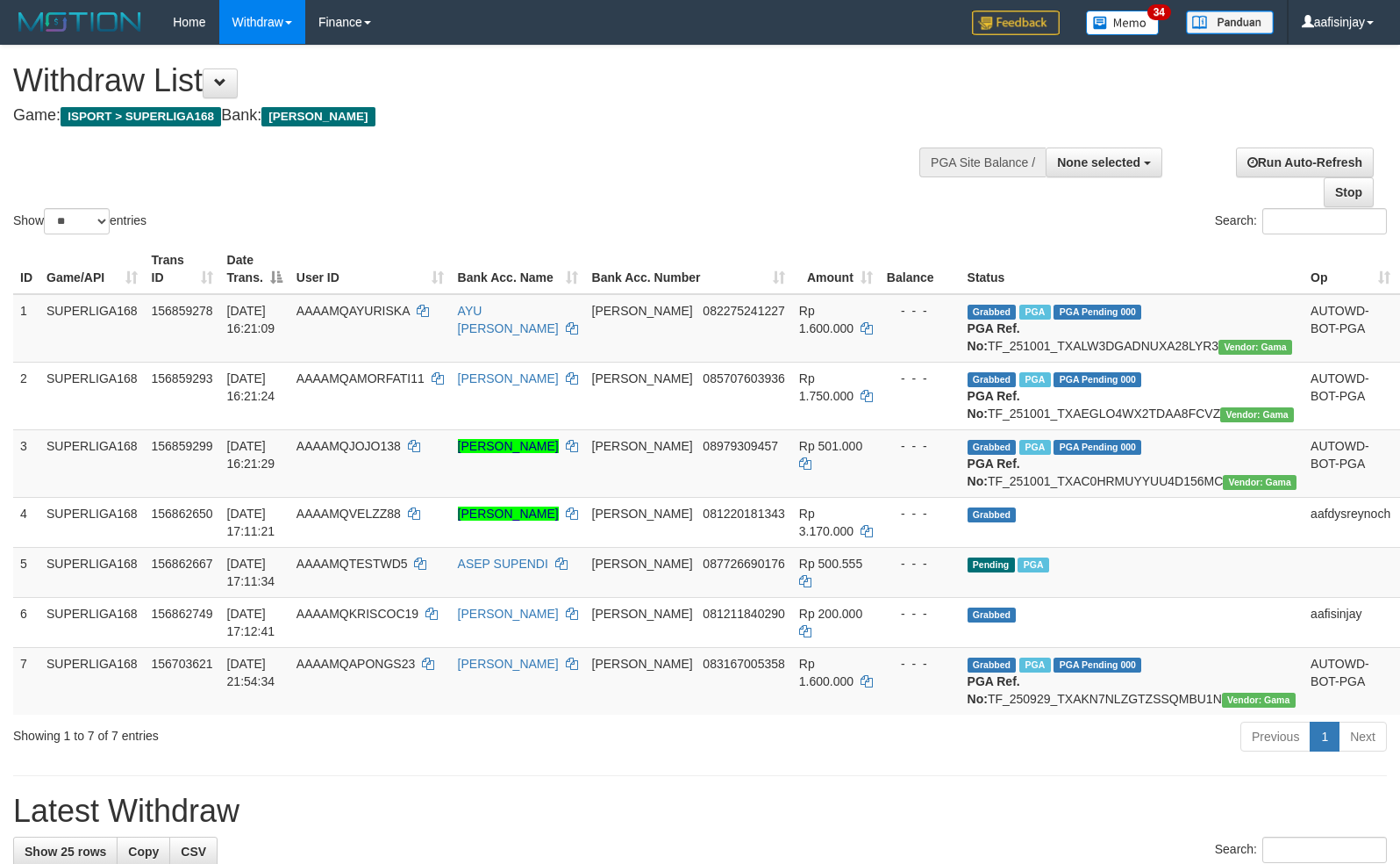
select select
select select "**"
select select
select select "**"
select select
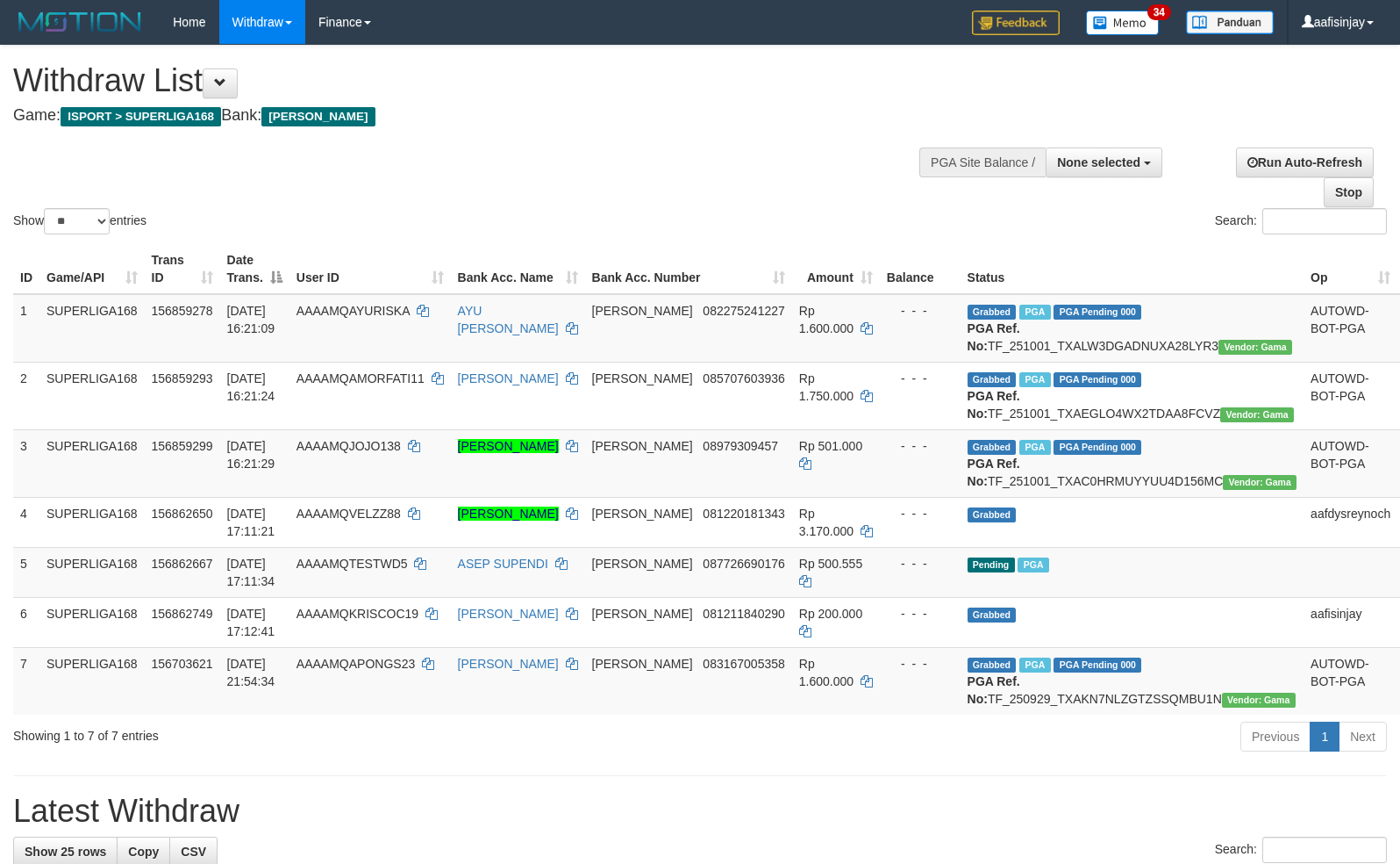
select select "**"
select select
select select "**"
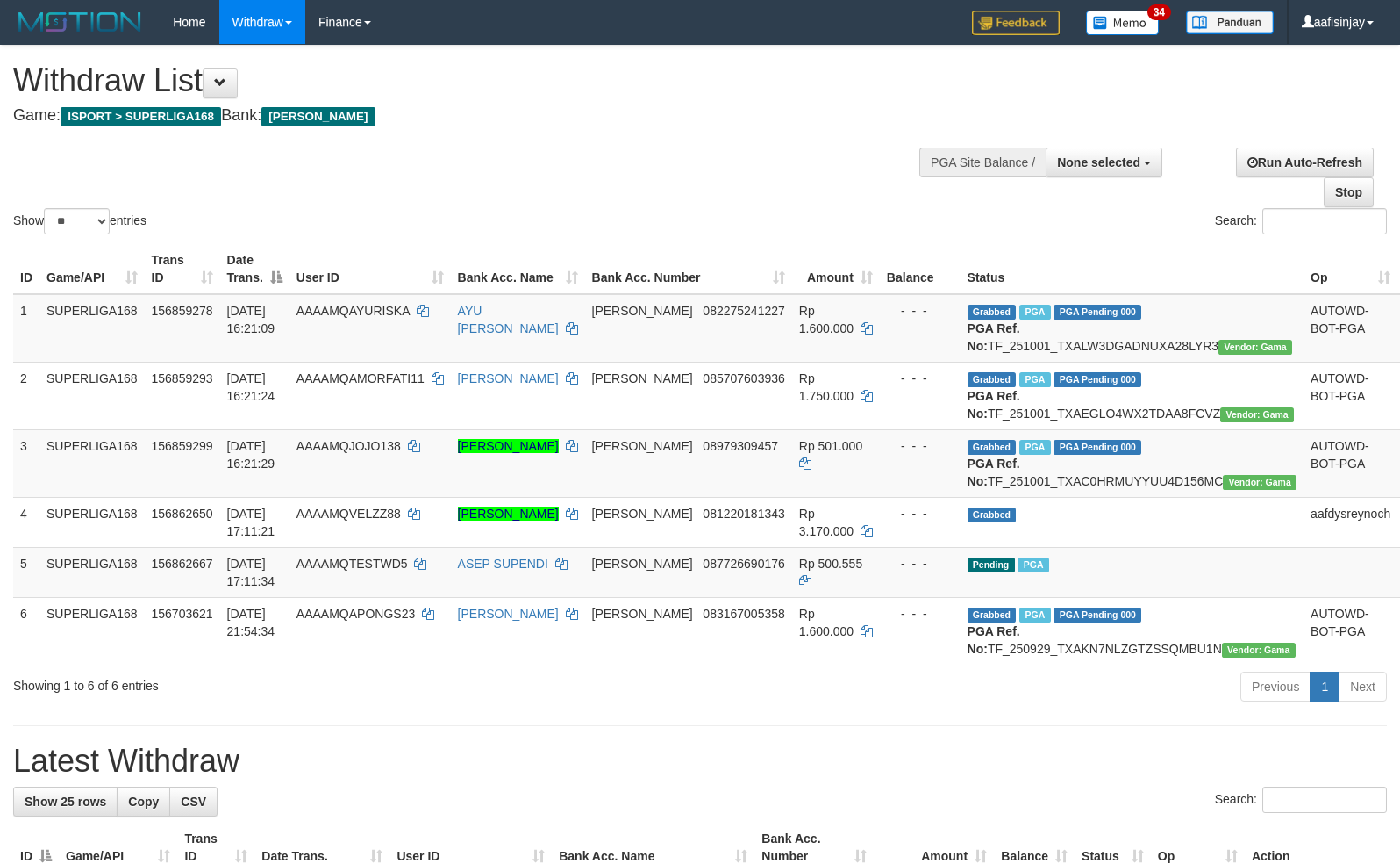
select select
select select "**"
select select
select select "**"
select select
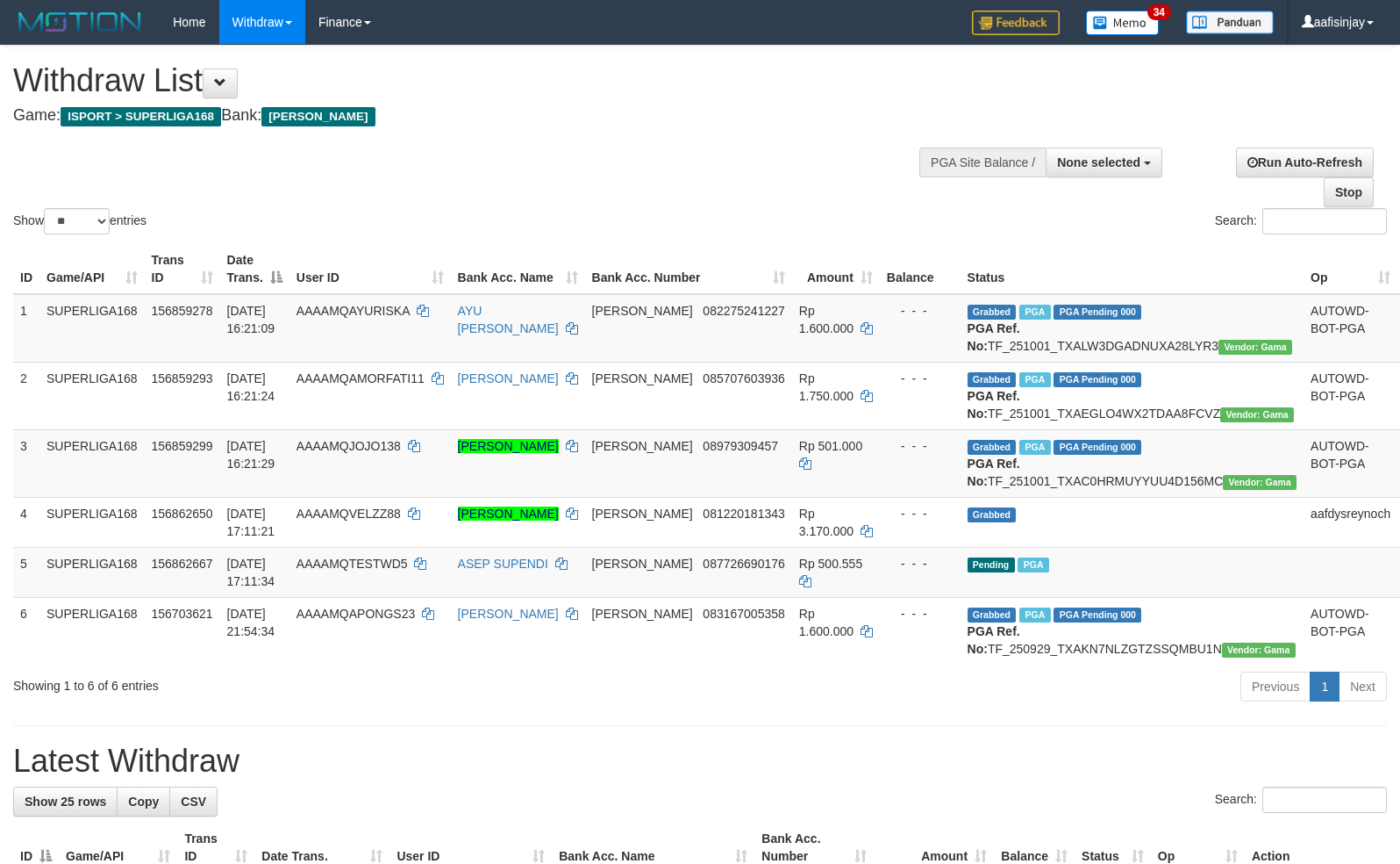
select select "**"
select select
select select "**"
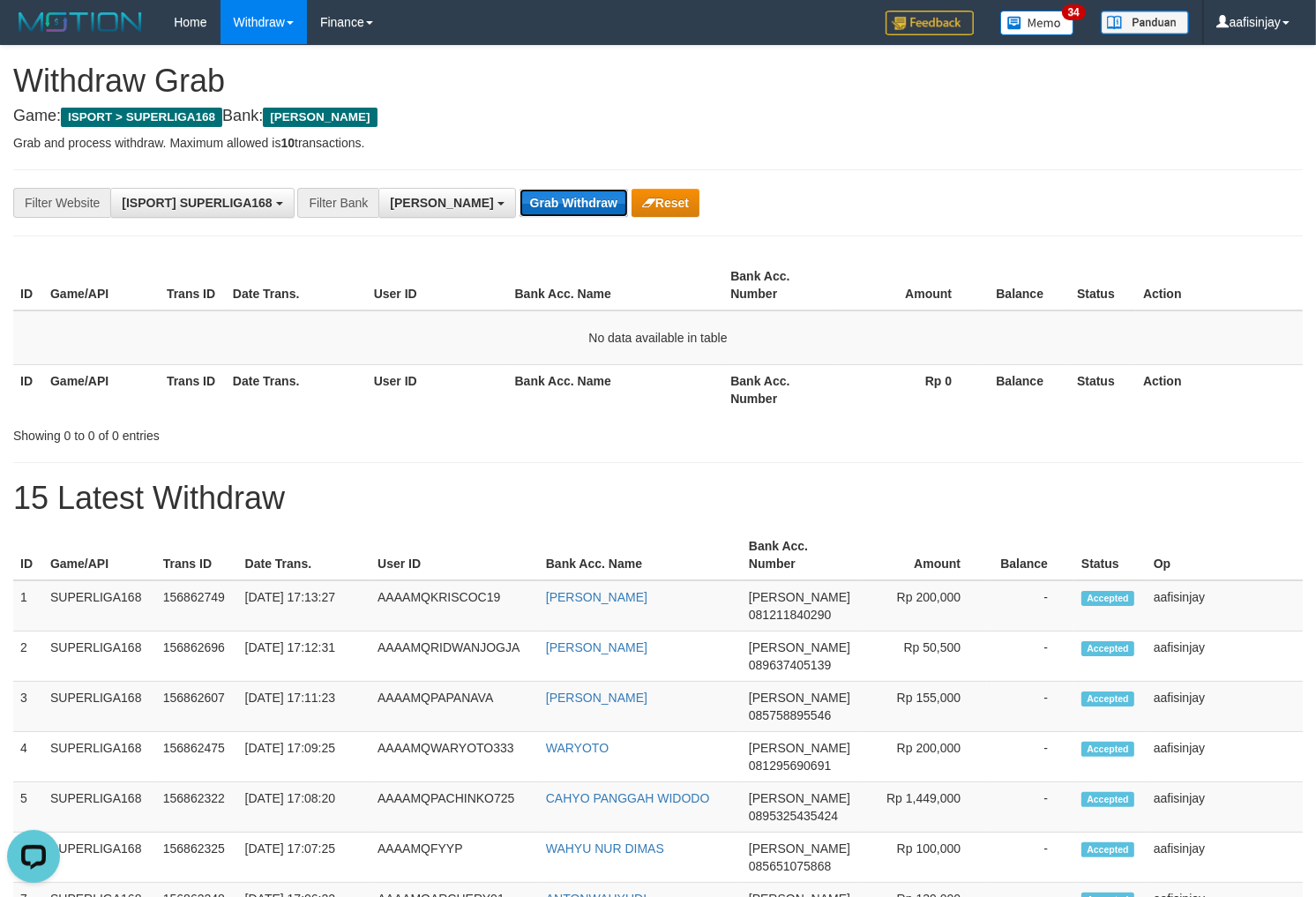
click at [520, 197] on button "Grab Withdraw" at bounding box center [574, 203] width 109 height 28
click at [520, 189] on button "Grab Withdraw" at bounding box center [574, 203] width 109 height 28
click at [520, 197] on button "Grab Withdraw" at bounding box center [574, 203] width 109 height 28
click at [520, 189] on button "Grab Withdraw" at bounding box center [574, 203] width 109 height 28
click at [520, 197] on button "Grab Withdraw" at bounding box center [574, 203] width 109 height 28
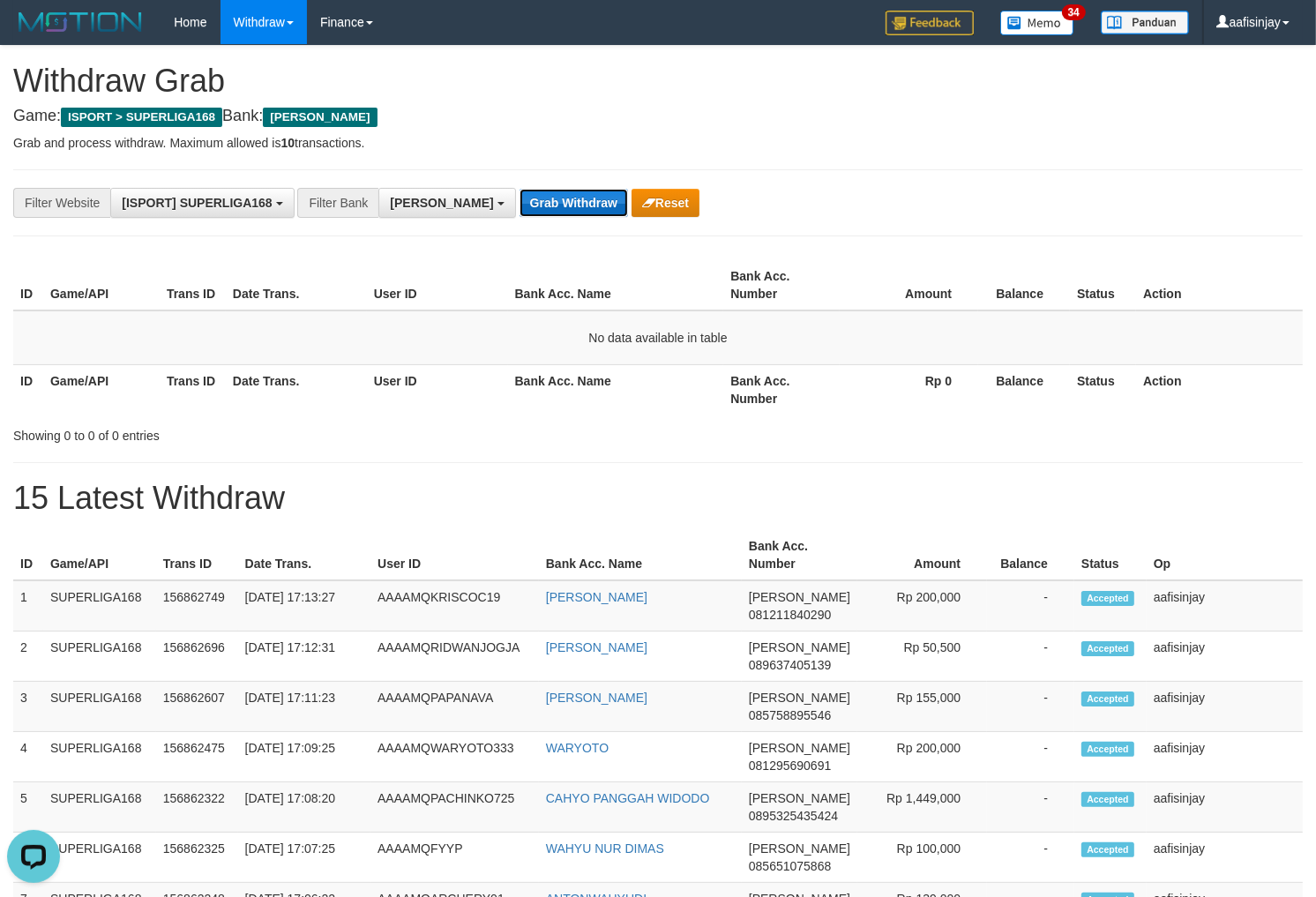
click at [520, 189] on button "Grab Withdraw" at bounding box center [574, 203] width 109 height 28
click at [520, 197] on button "Grab Withdraw" at bounding box center [574, 203] width 109 height 28
click at [520, 189] on button "Grab Withdraw" at bounding box center [574, 203] width 109 height 28
click at [520, 197] on button "Grab Withdraw" at bounding box center [574, 203] width 109 height 28
click at [520, 189] on button "Grab Withdraw" at bounding box center [574, 203] width 109 height 28
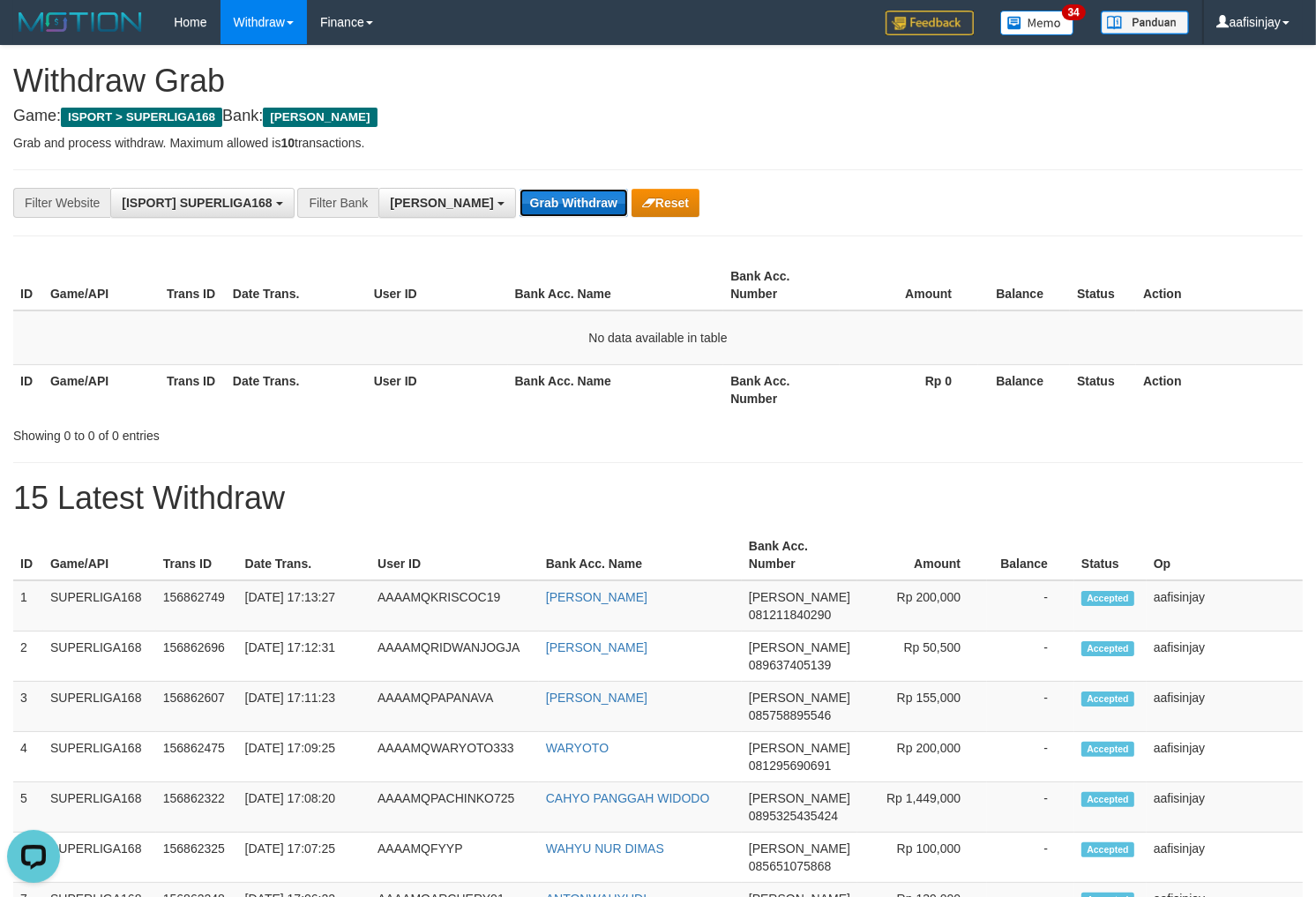
click at [520, 197] on button "Grab Withdraw" at bounding box center [574, 203] width 109 height 28
click at [520, 189] on button "Grab Withdraw" at bounding box center [574, 203] width 109 height 28
click at [520, 197] on button "Grab Withdraw" at bounding box center [574, 203] width 109 height 28
click at [520, 189] on button "Grab Withdraw" at bounding box center [574, 203] width 109 height 28
click at [520, 197] on button "Grab Withdraw" at bounding box center [574, 203] width 109 height 28
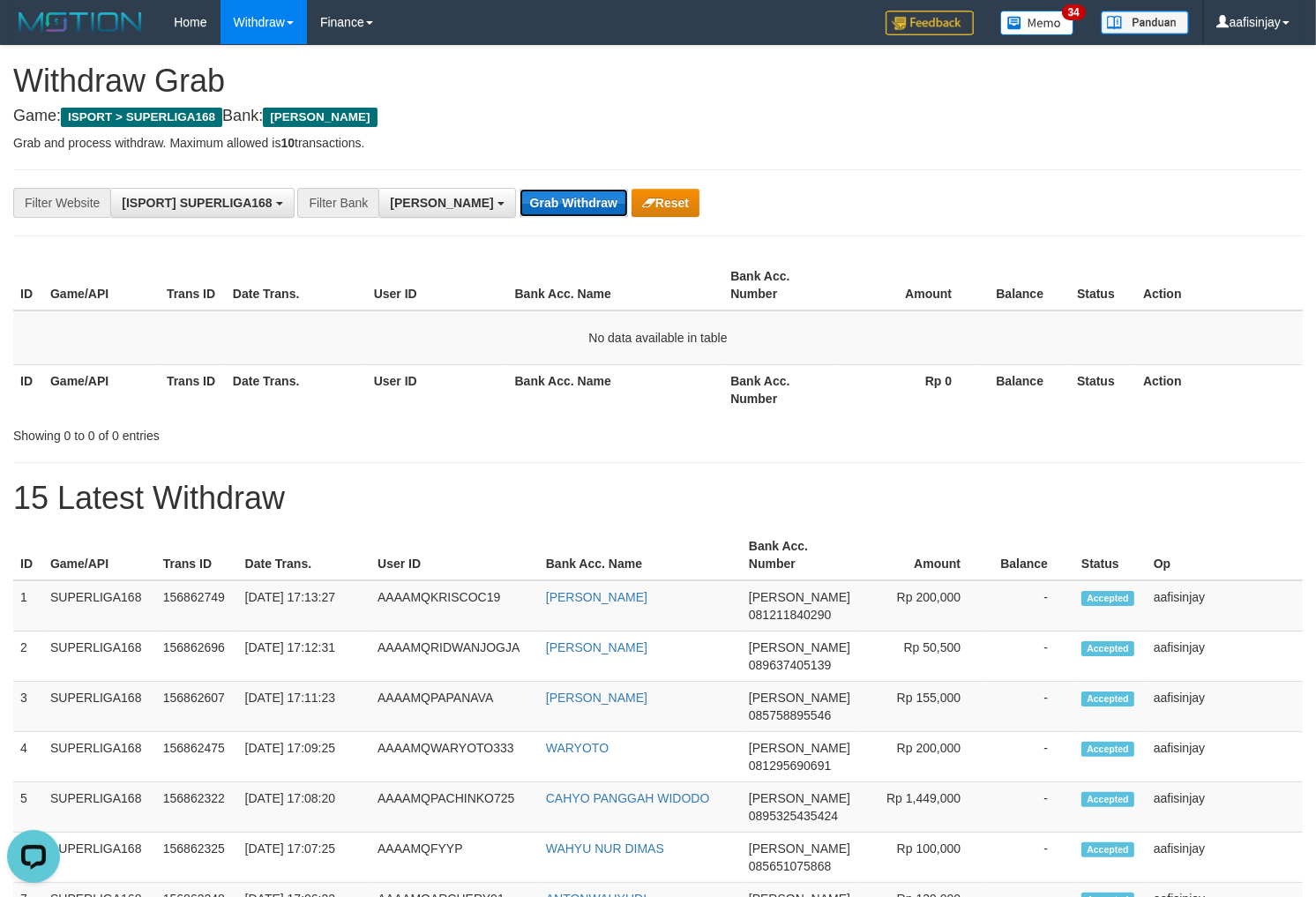
click at [520, 189] on button "Grab Withdraw" at bounding box center [574, 203] width 109 height 28
click at [520, 197] on button "Grab Withdraw" at bounding box center [574, 203] width 109 height 28
click at [520, 189] on button "Grab Withdraw" at bounding box center [574, 203] width 109 height 28
click at [520, 197] on button "Grab Withdraw" at bounding box center [574, 203] width 109 height 28
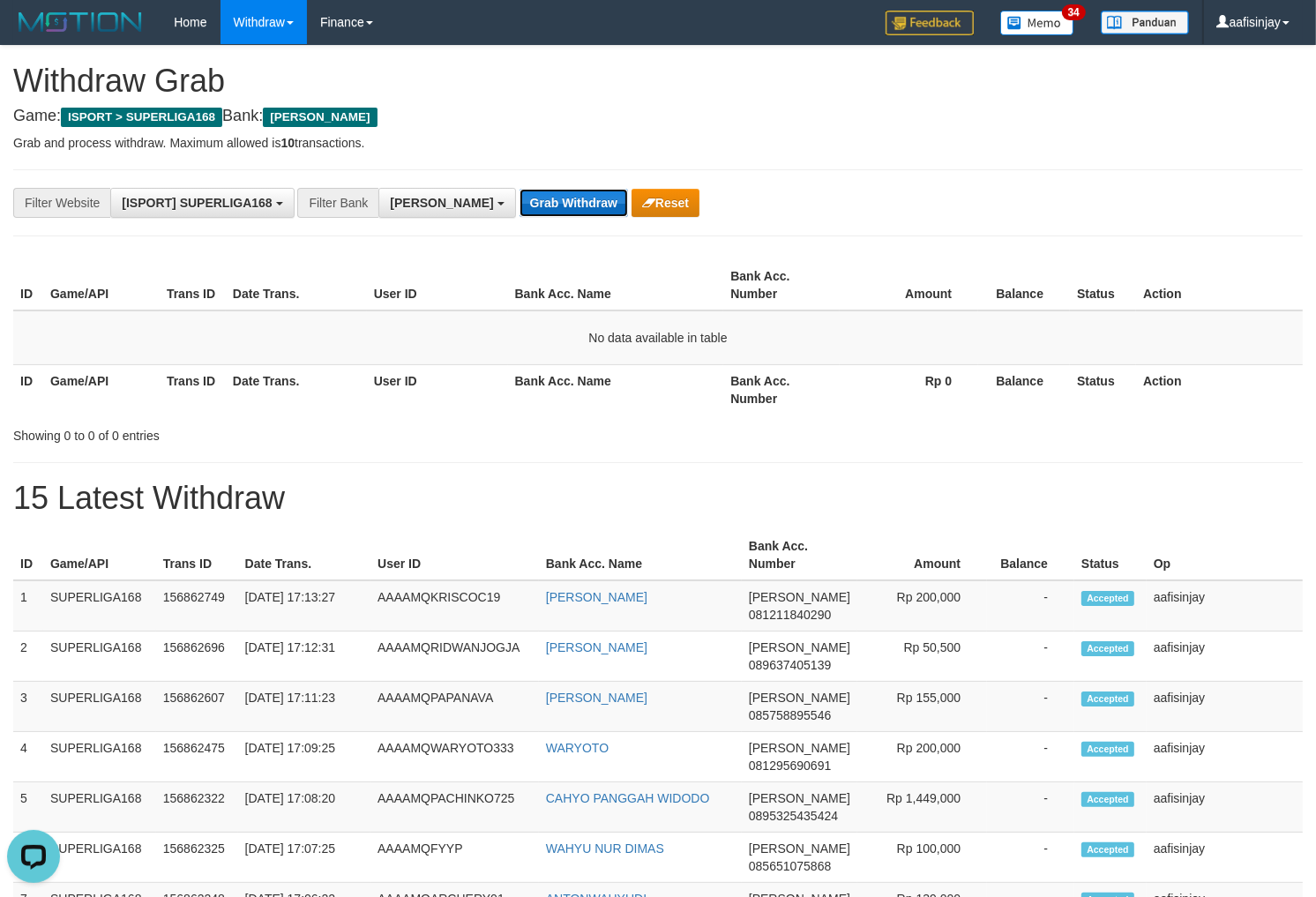
click at [520, 189] on button "Grab Withdraw" at bounding box center [574, 203] width 109 height 28
click at [520, 197] on button "Grab Withdraw" at bounding box center [574, 203] width 109 height 28
click at [520, 189] on button "Grab Withdraw" at bounding box center [574, 203] width 109 height 28
click at [520, 197] on button "Grab Withdraw" at bounding box center [574, 203] width 109 height 28
click at [520, 189] on button "Grab Withdraw" at bounding box center [574, 203] width 109 height 28
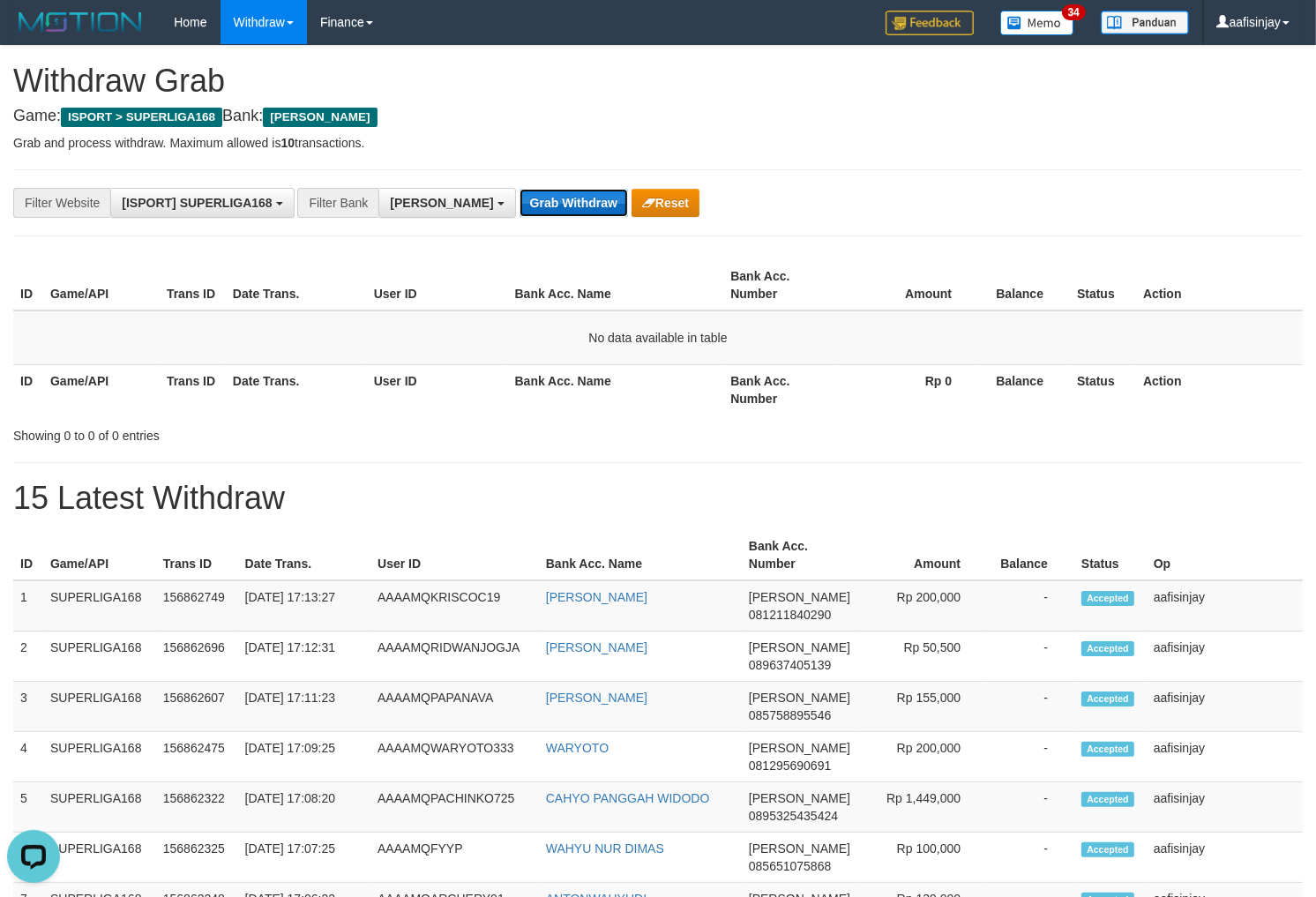
click at [520, 197] on button "Grab Withdraw" at bounding box center [574, 203] width 109 height 28
click at [520, 189] on button "Grab Withdraw" at bounding box center [574, 203] width 109 height 28
click at [520, 197] on button "Grab Withdraw" at bounding box center [574, 203] width 109 height 28
click at [520, 189] on button "Grab Withdraw" at bounding box center [574, 203] width 109 height 28
click at [520, 197] on button "Grab Withdraw" at bounding box center [574, 203] width 109 height 28
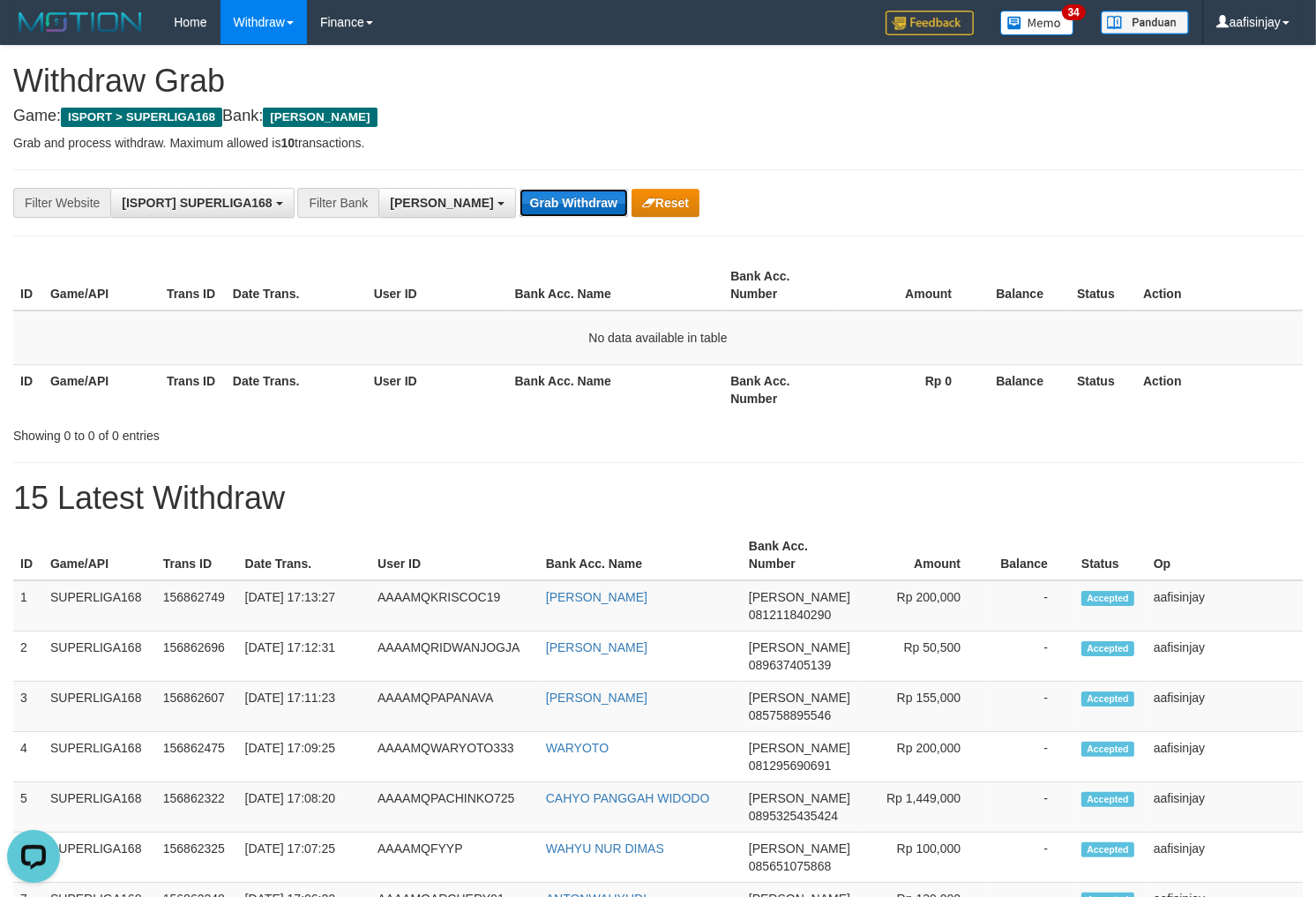
click at [520, 189] on button "Grab Withdraw" at bounding box center [574, 203] width 109 height 28
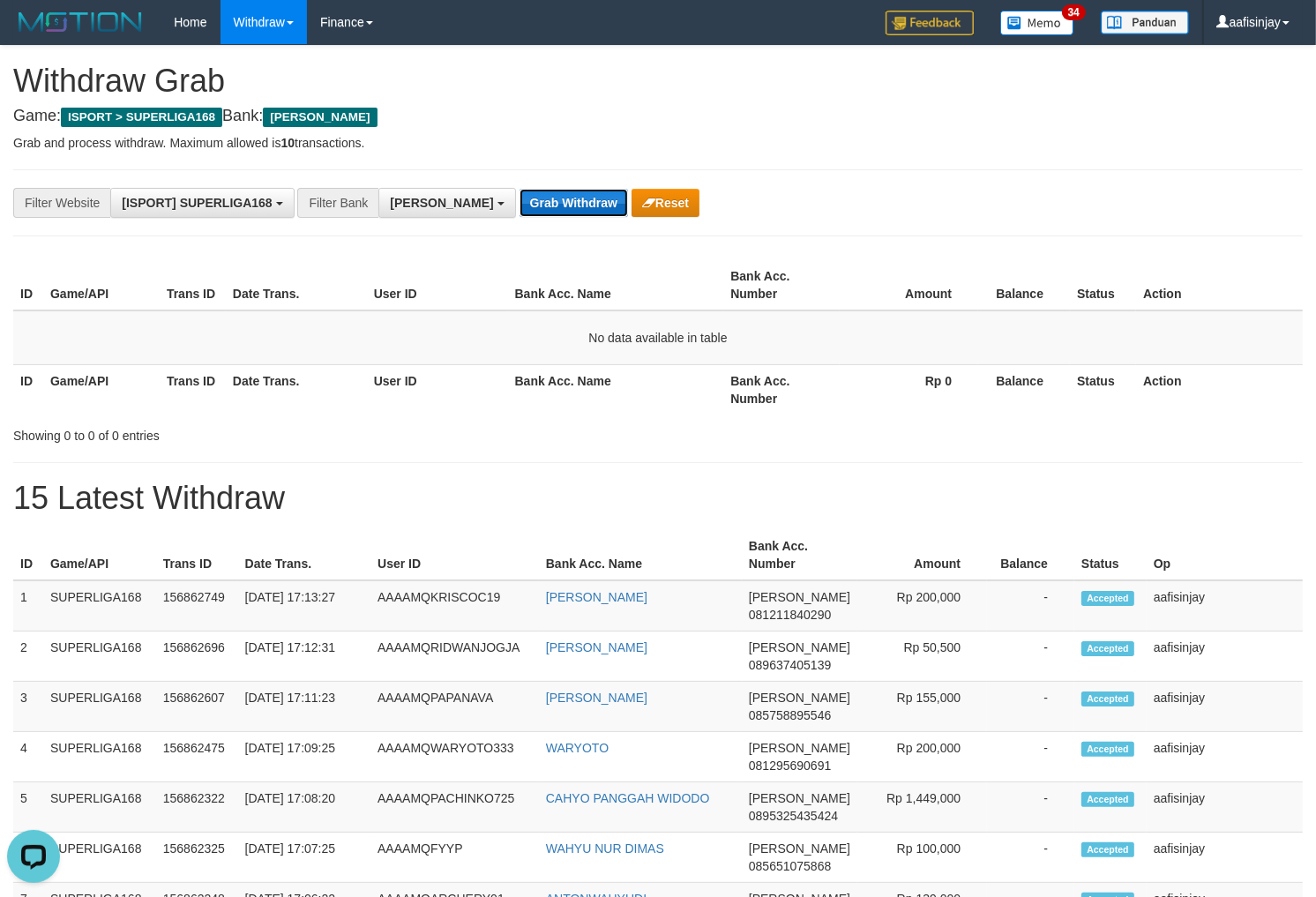
click at [520, 189] on button "Grab Withdraw" at bounding box center [574, 203] width 109 height 28
click at [520, 198] on button "Grab Withdraw" at bounding box center [574, 203] width 109 height 28
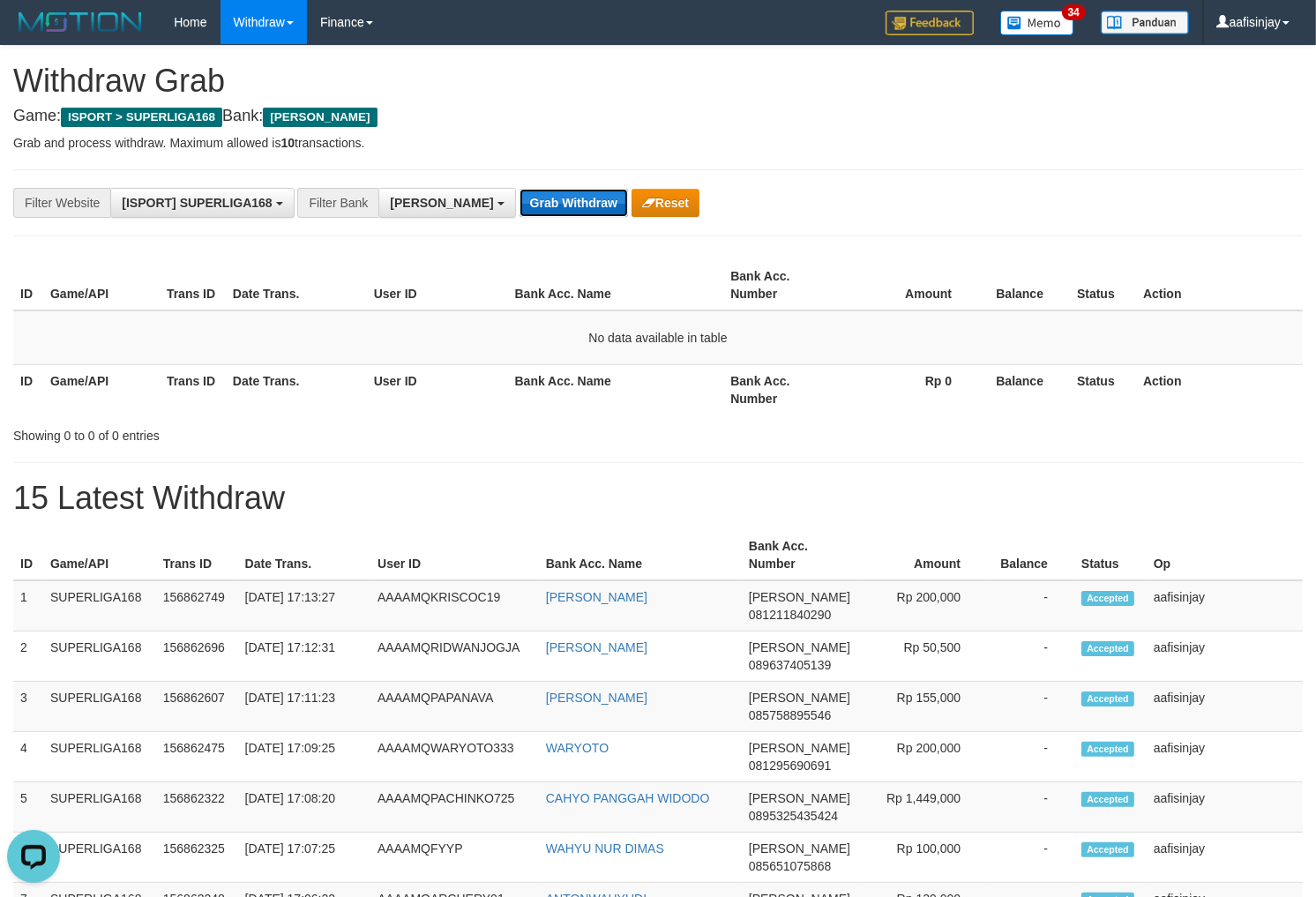
click at [520, 198] on button "Grab Withdraw" at bounding box center [574, 203] width 109 height 28
click at [520, 189] on button "Grab Withdraw" at bounding box center [574, 203] width 109 height 28
click at [520, 198] on button "Grab Withdraw" at bounding box center [574, 203] width 109 height 28
click at [520, 189] on button "Grab Withdraw" at bounding box center [574, 203] width 109 height 28
click at [520, 198] on button "Grab Withdraw" at bounding box center [574, 203] width 109 height 28
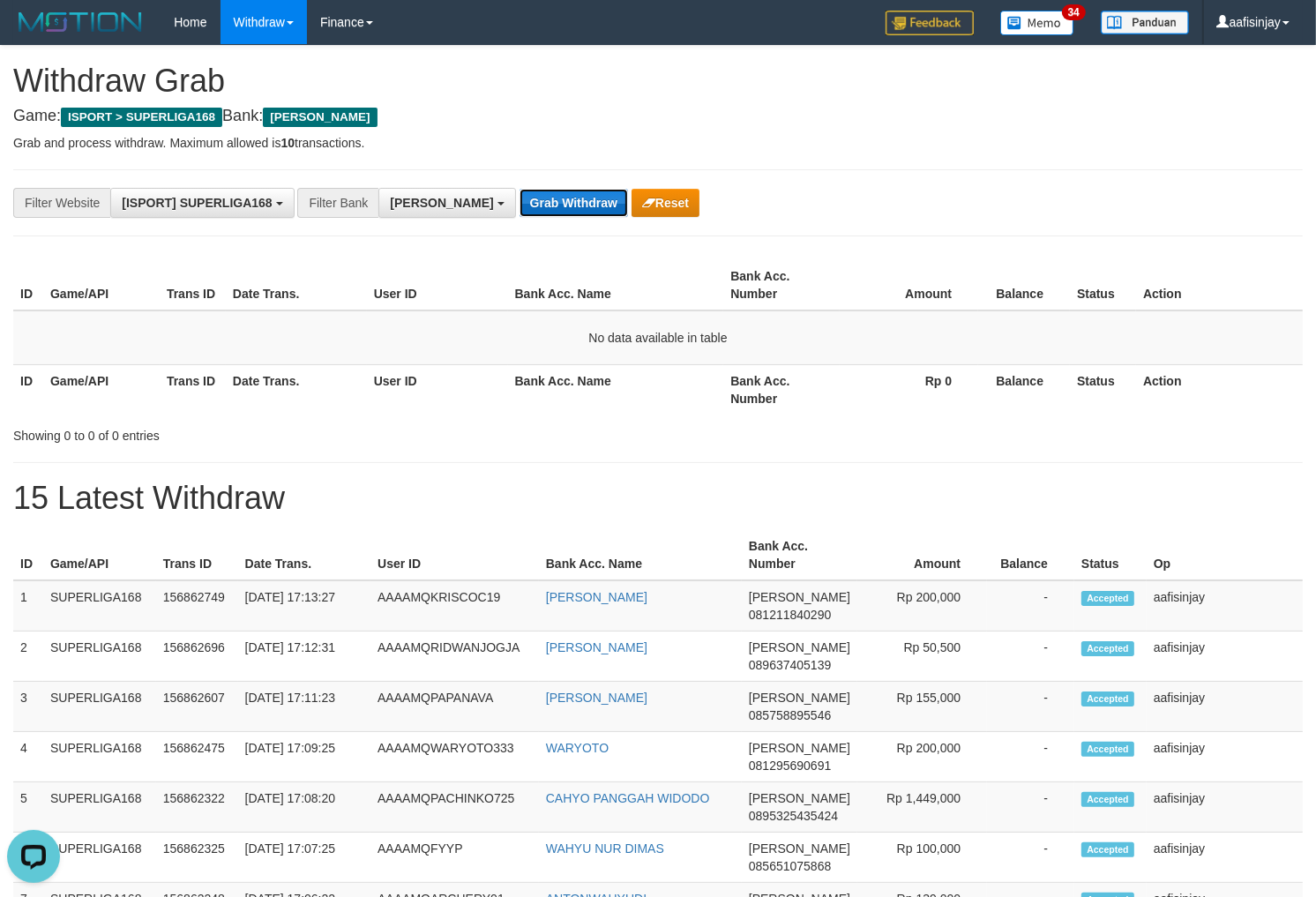
click at [520, 189] on button "Grab Withdraw" at bounding box center [574, 203] width 109 height 28
click at [520, 198] on button "Grab Withdraw" at bounding box center [574, 203] width 109 height 28
click at [520, 189] on button "Grab Withdraw" at bounding box center [574, 203] width 109 height 28
click at [520, 198] on button "Grab Withdraw" at bounding box center [574, 203] width 109 height 28
click at [520, 189] on button "Grab Withdraw" at bounding box center [574, 203] width 109 height 28
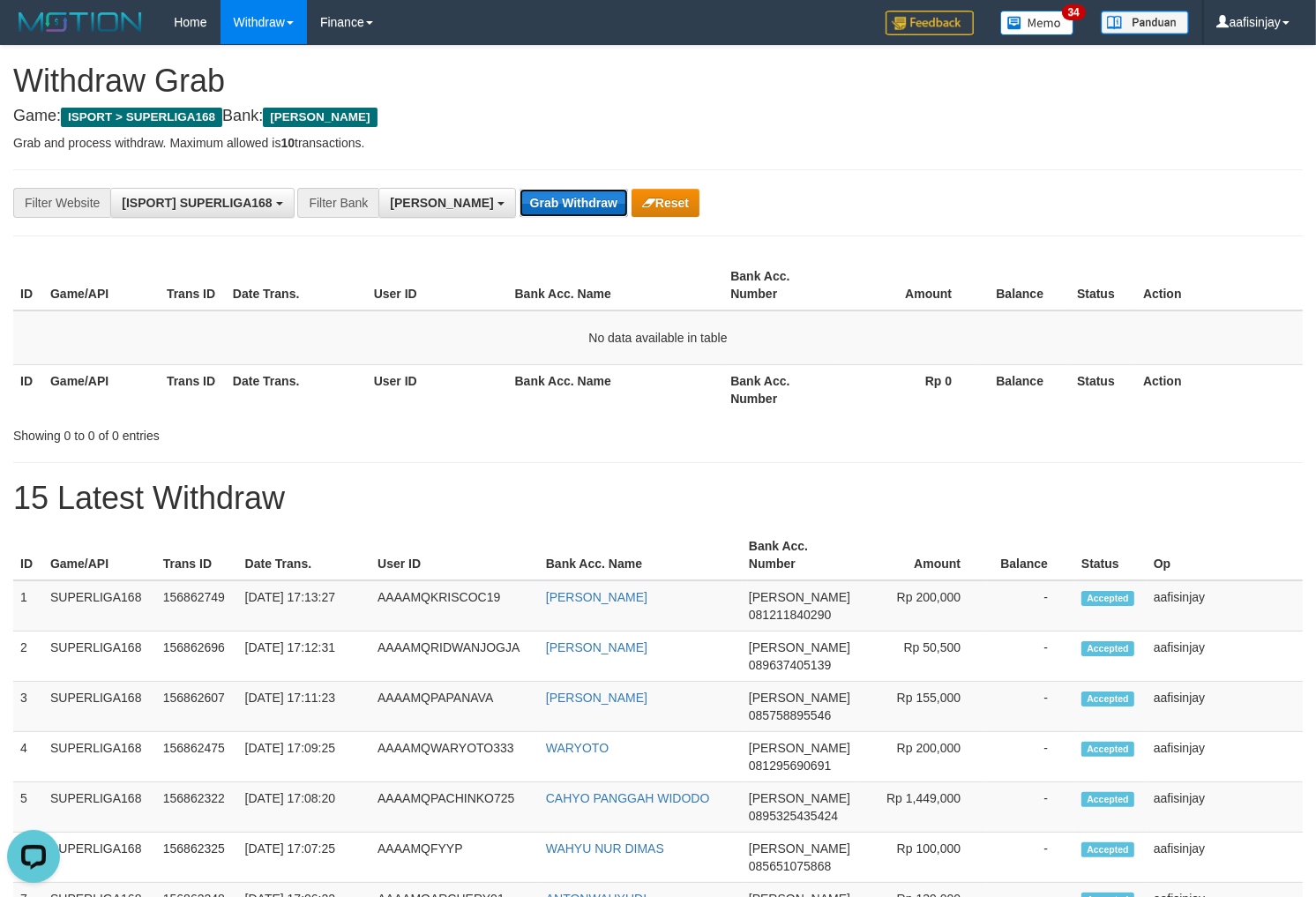
click at [520, 198] on button "Grab Withdraw" at bounding box center [574, 203] width 109 height 28
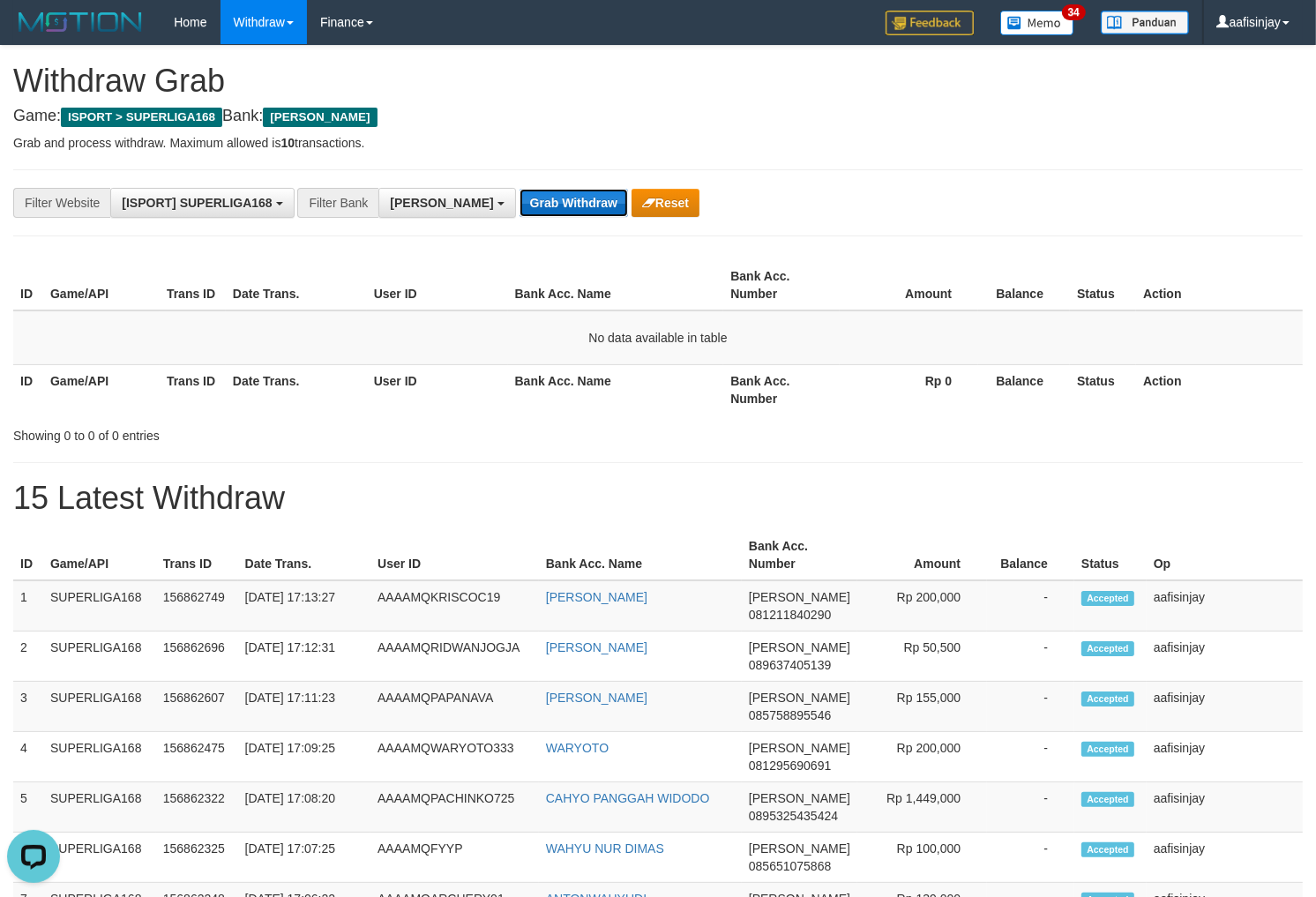
click at [520, 198] on button "Grab Withdraw" at bounding box center [574, 203] width 109 height 28
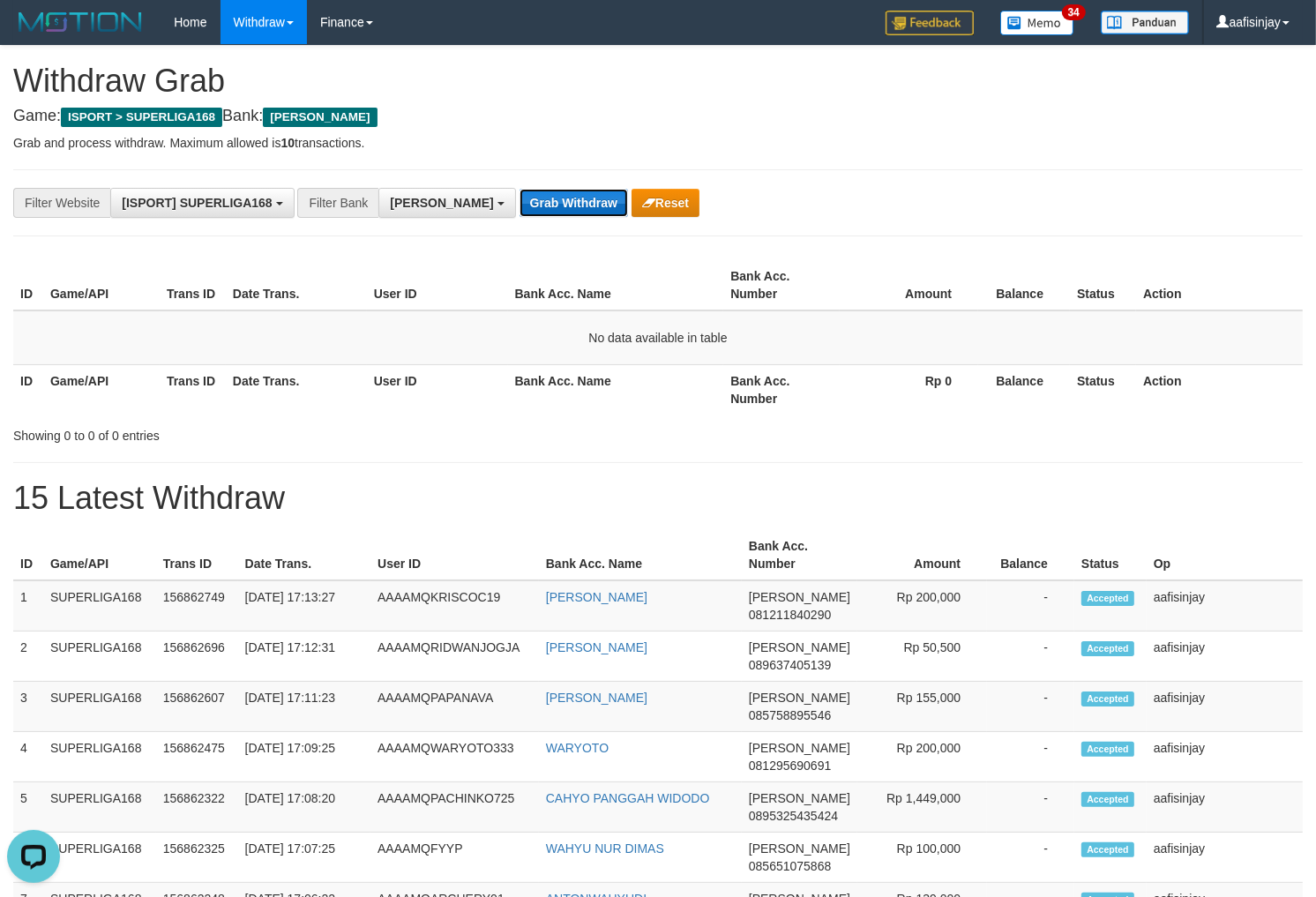
click at [520, 198] on button "Grab Withdraw" at bounding box center [574, 203] width 109 height 28
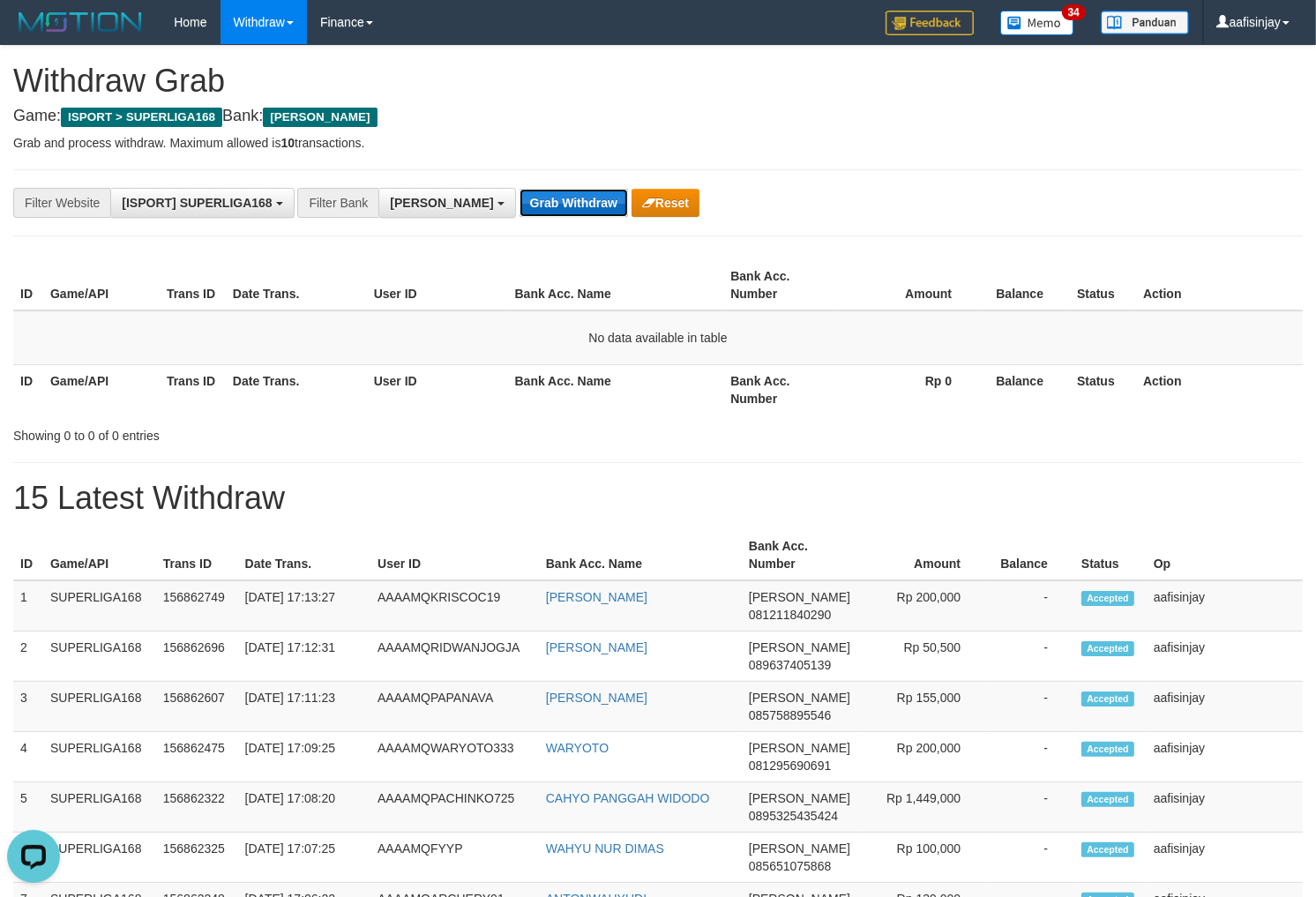
click at [520, 198] on button "Grab Withdraw" at bounding box center [574, 203] width 109 height 28
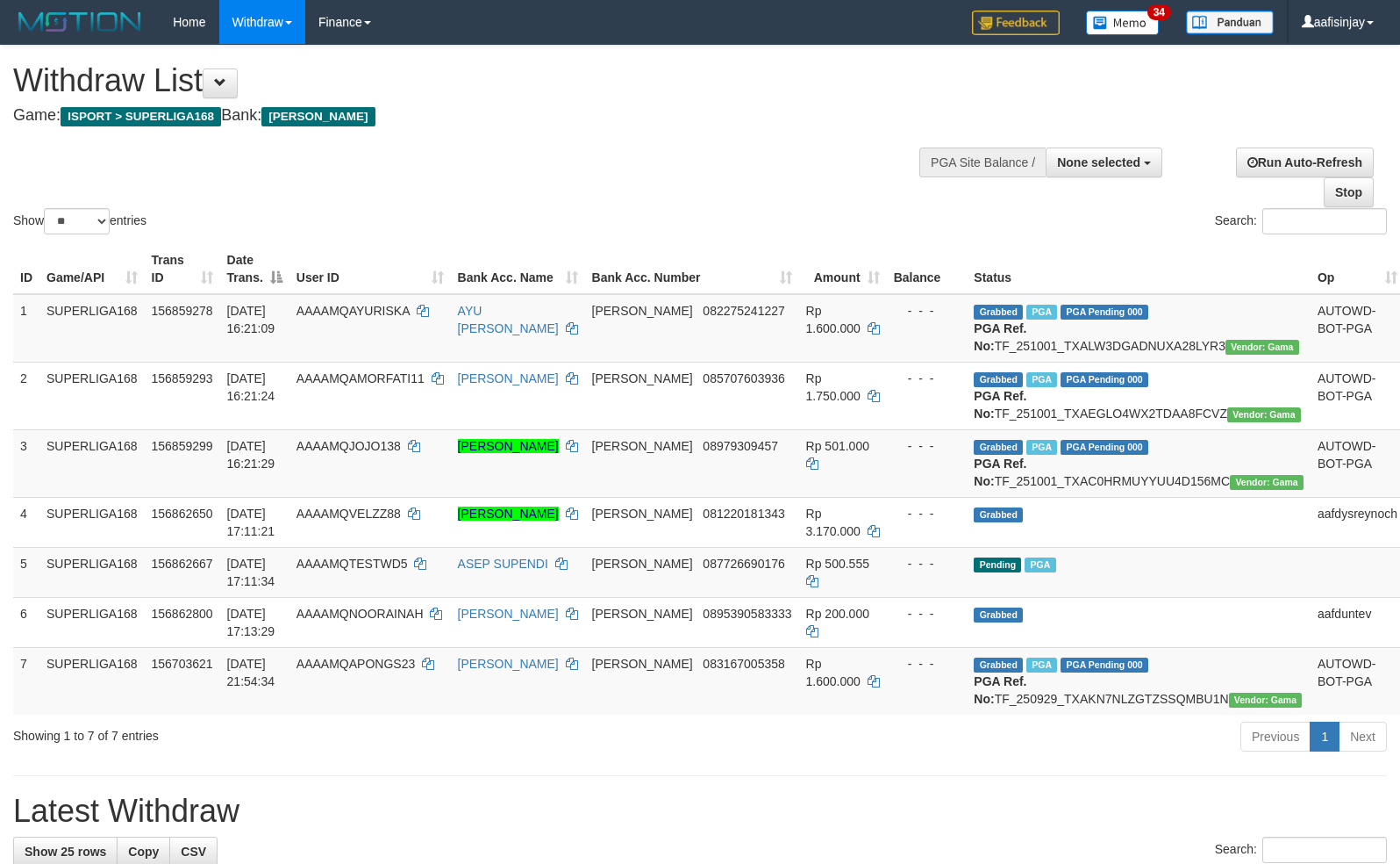
select select
select select "**"
select select
select select "**"
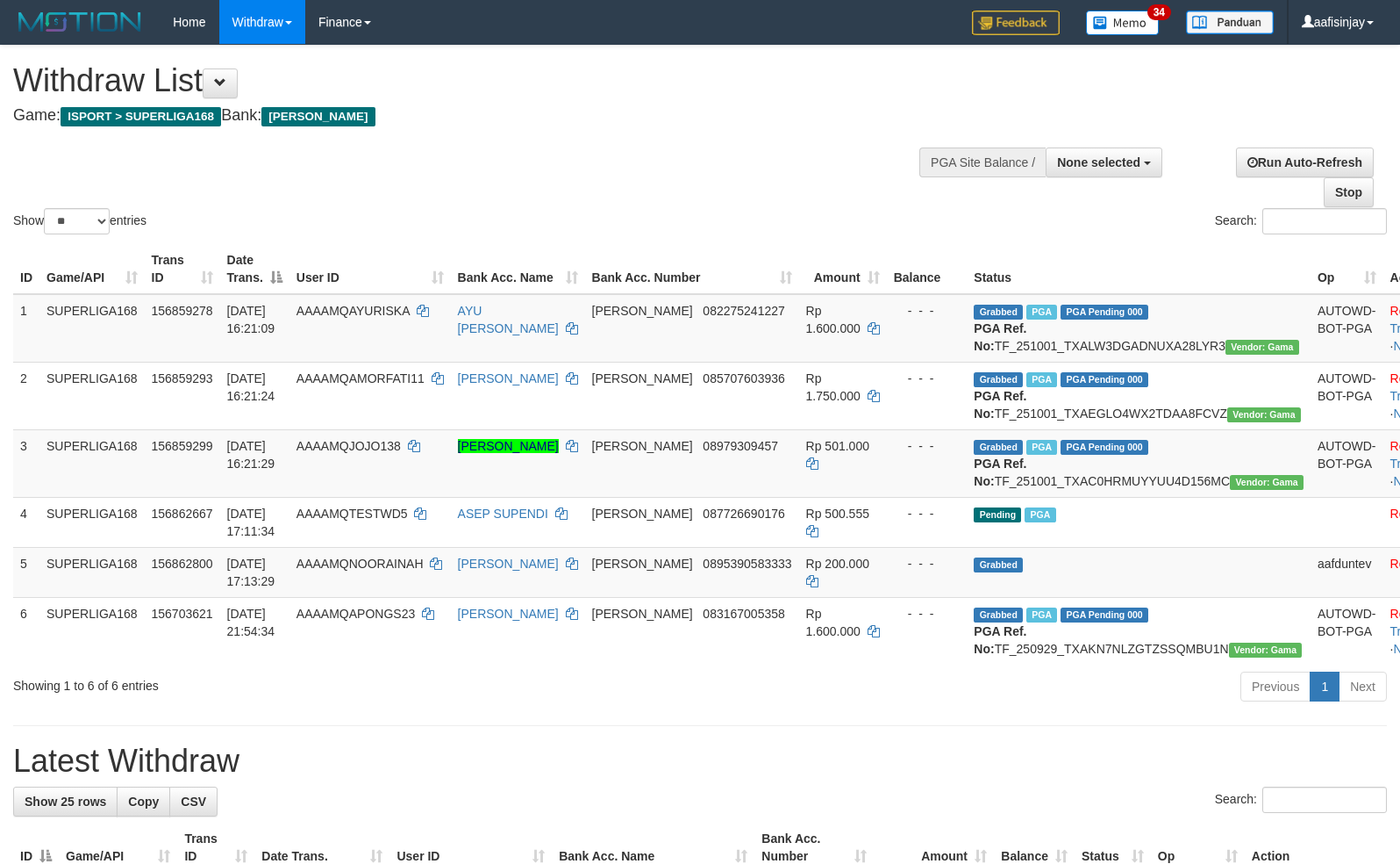
select select
select select "**"
select select
select select "**"
select select
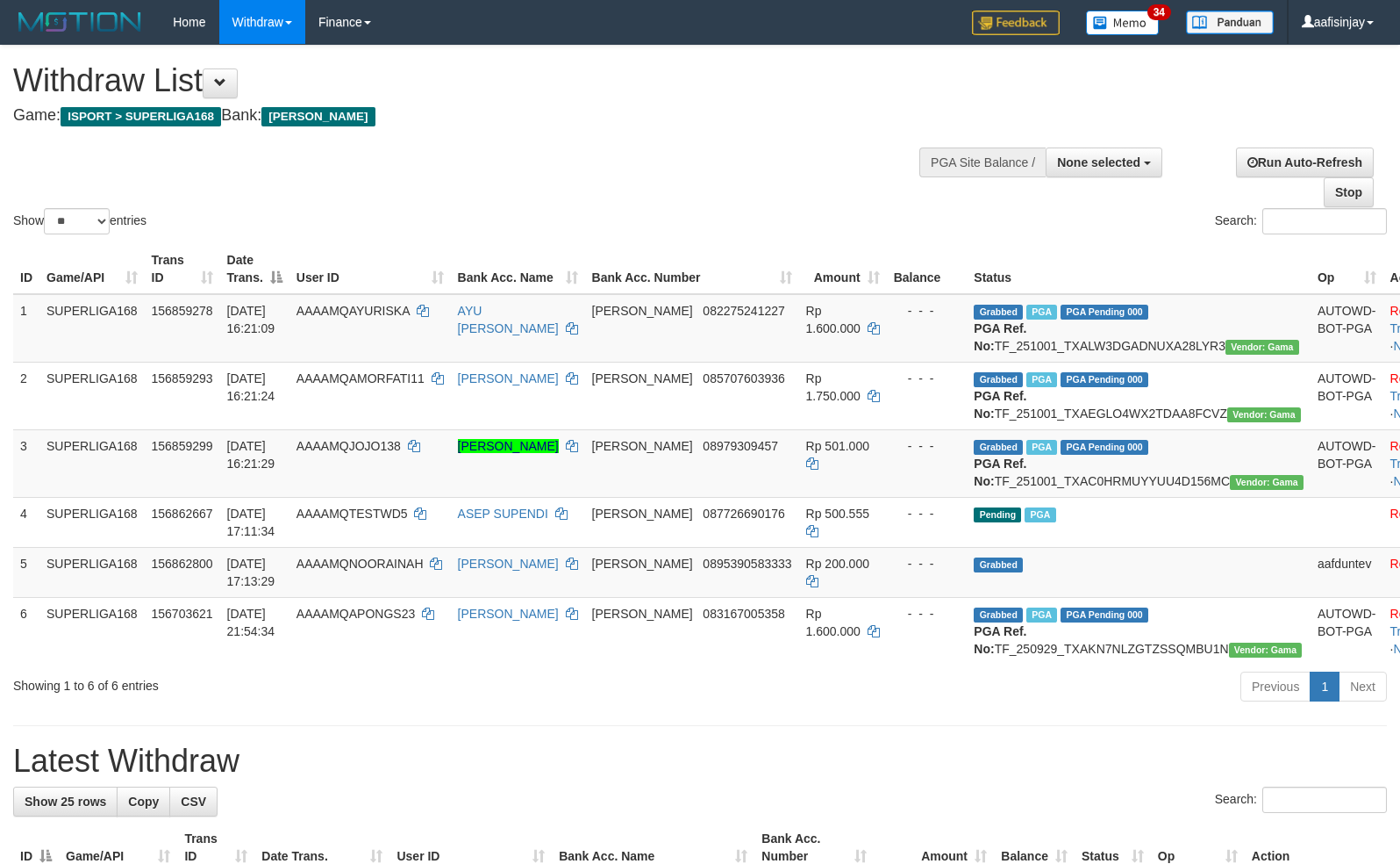
select select "**"
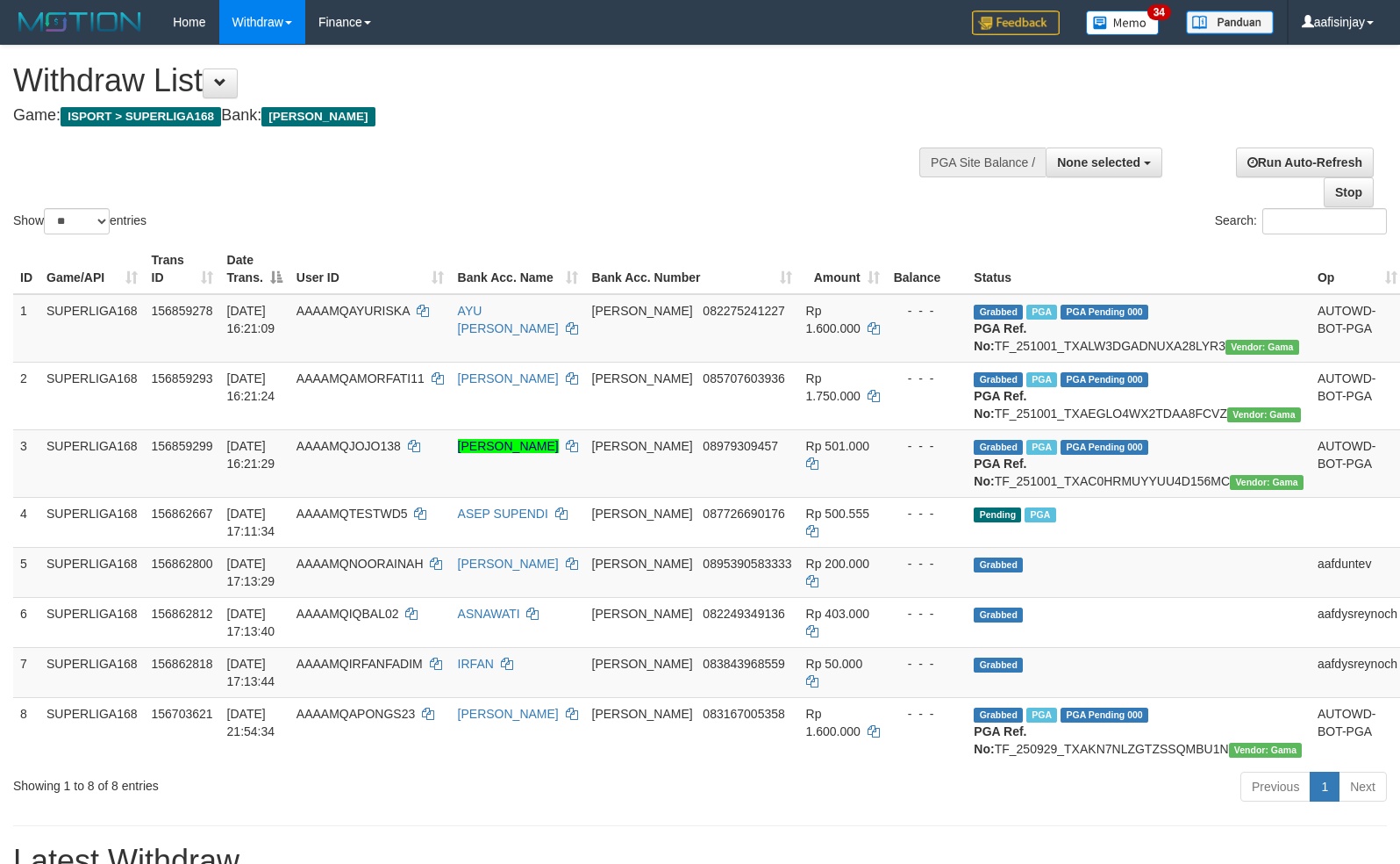
select select
select select "**"
select select
select select "**"
select select
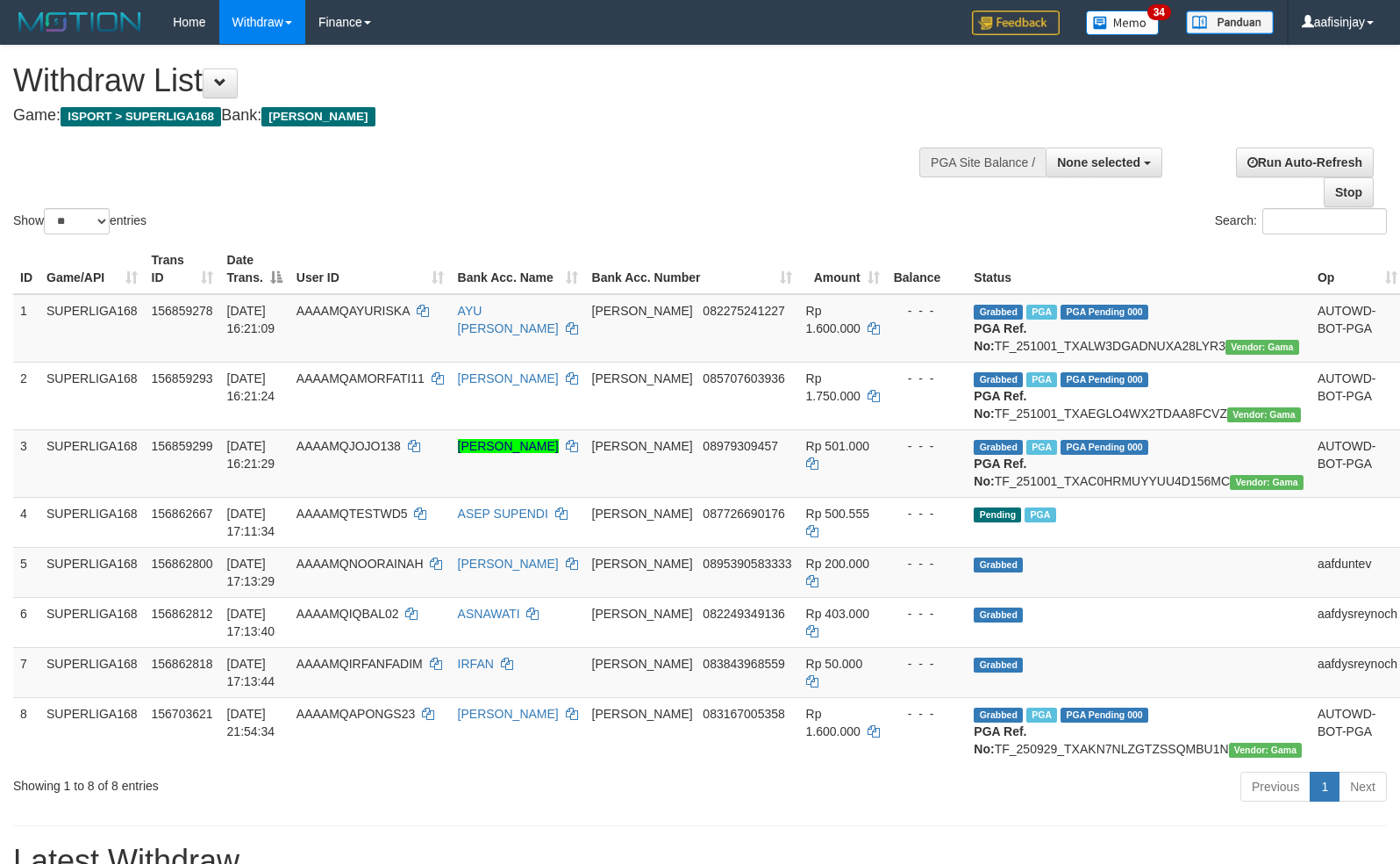
select select "**"
select select
select select "**"
select select
select select "**"
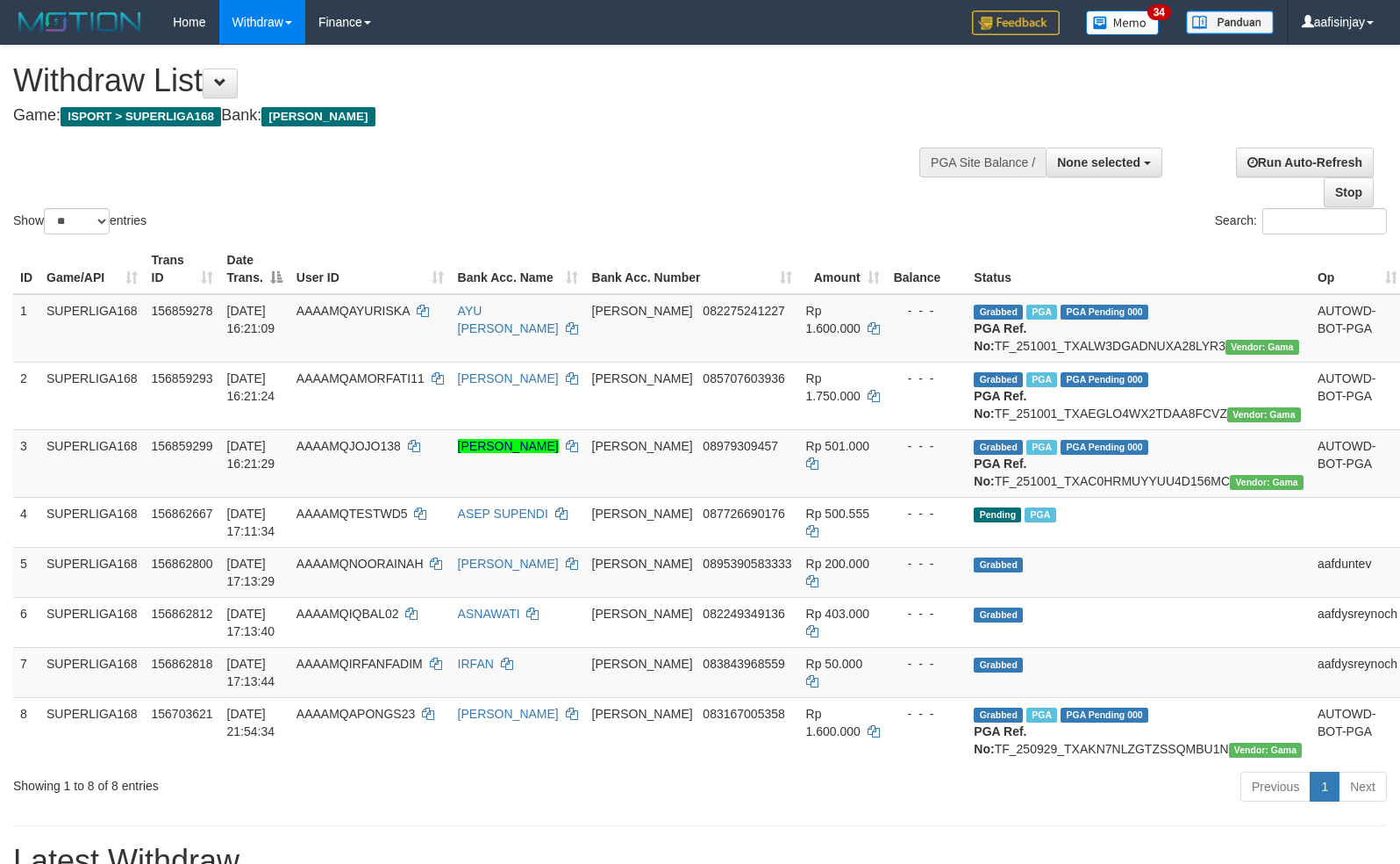
select select
select select "**"
select select
select select "**"
select select
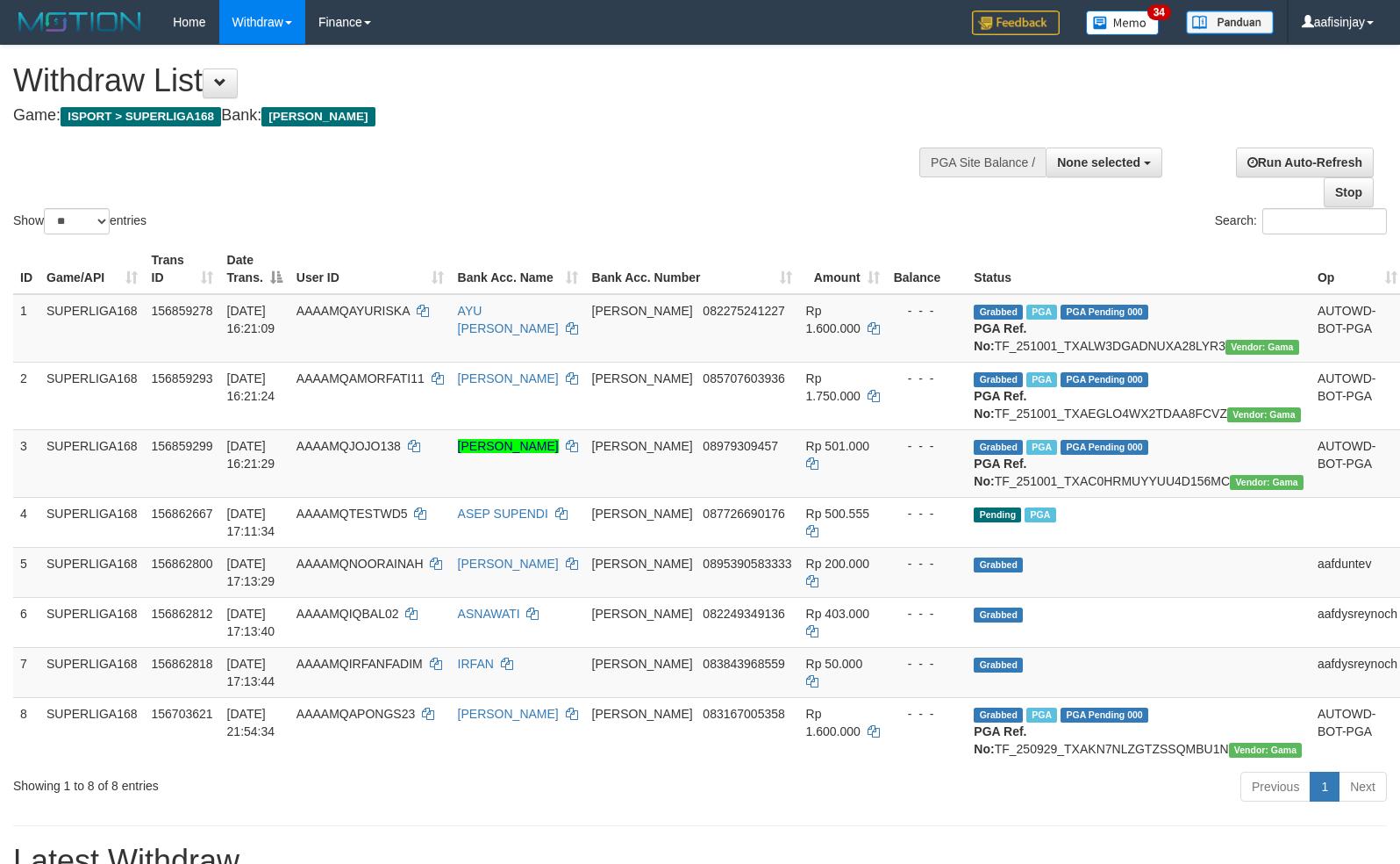
select select "**"
